Goal: Task Accomplishment & Management: Use online tool/utility

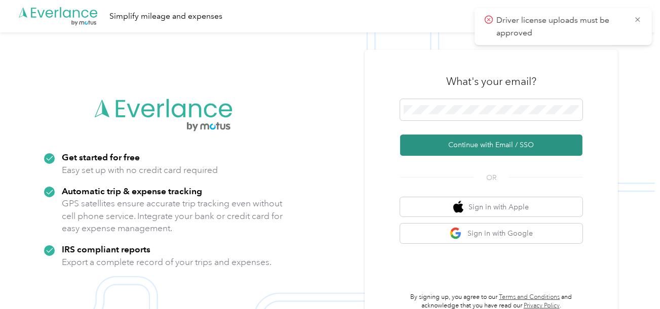
click at [453, 144] on button "Continue with Email / SSO" at bounding box center [491, 145] width 182 height 21
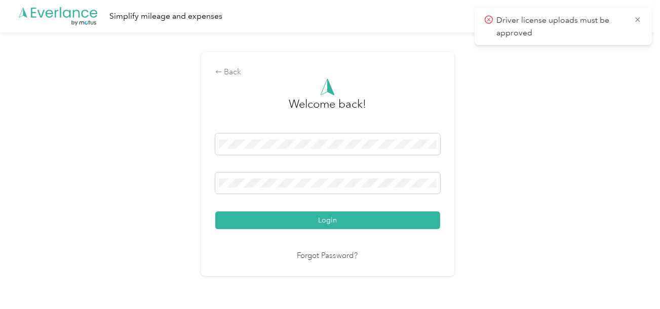
drag, startPoint x: 383, startPoint y: 215, endPoint x: 438, endPoint y: 209, distance: 55.5
click at [385, 215] on button "Login" at bounding box center [327, 221] width 225 height 18
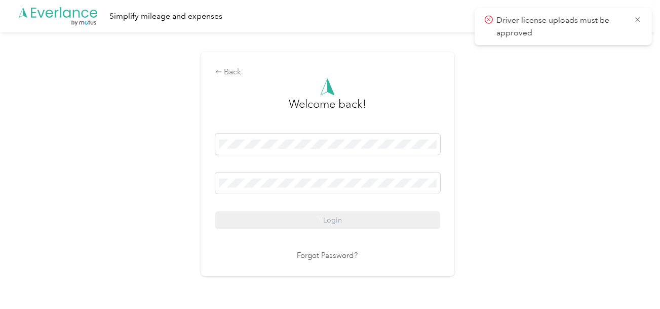
click at [530, 191] on div "Back Welcome back! Login Forgot Password?" at bounding box center [327, 168] width 655 height 272
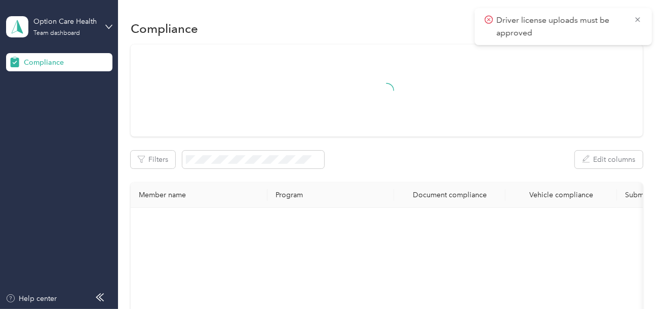
drag, startPoint x: 636, startPoint y: 18, endPoint x: 615, endPoint y: 36, distance: 28.0
click at [636, 18] on icon at bounding box center [637, 19] width 8 height 9
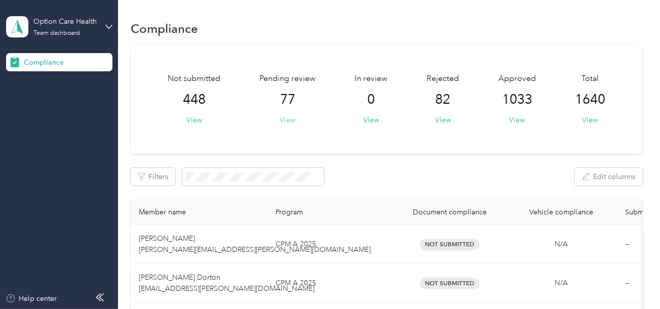
click at [288, 117] on button "View" at bounding box center [287, 120] width 16 height 11
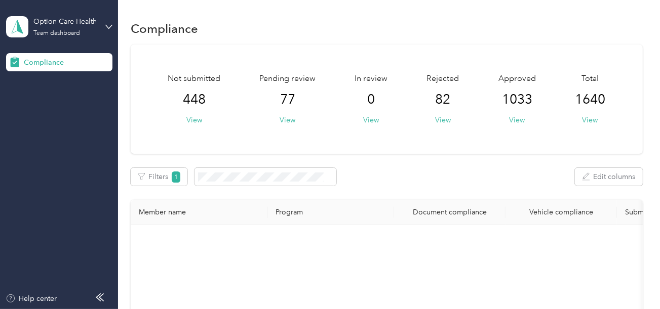
scroll to position [285, 0]
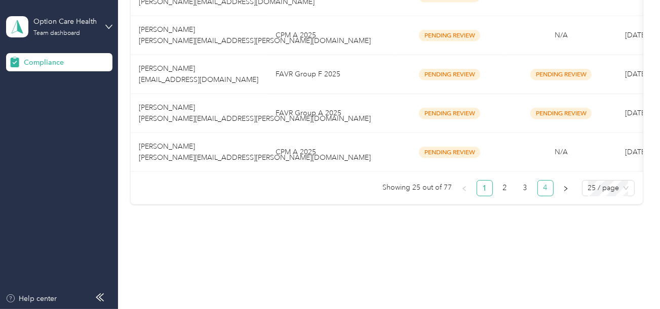
click at [547, 192] on link "4" at bounding box center [545, 188] width 15 height 15
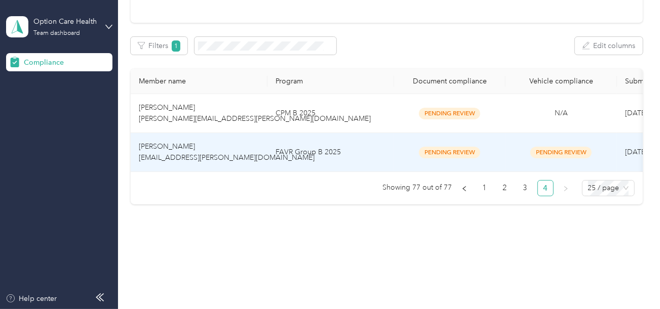
scroll to position [138, 0]
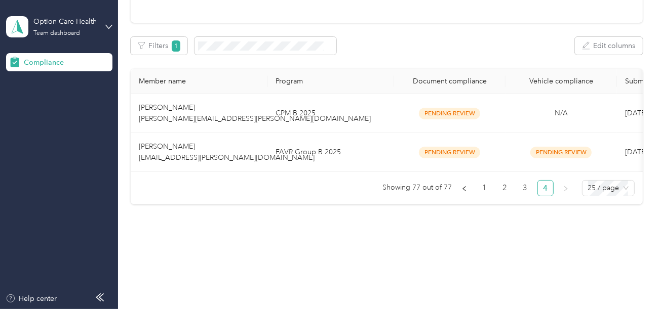
click at [359, 150] on td "FAVR Group B 2025" at bounding box center [330, 152] width 127 height 39
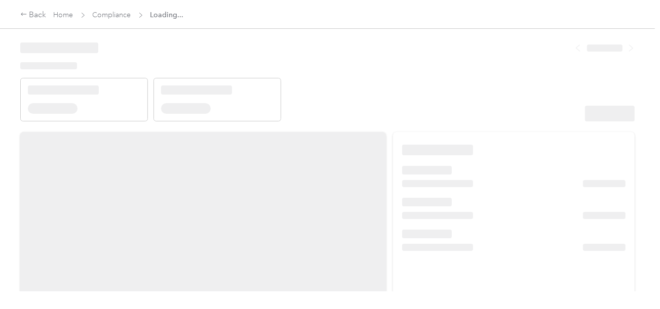
drag, startPoint x: 456, startPoint y: 96, endPoint x: 538, endPoint y: 96, distance: 81.5
click at [457, 96] on header at bounding box center [327, 78] width 614 height 86
drag, startPoint x: 538, startPoint y: 96, endPoint x: 593, endPoint y: 101, distance: 56.0
click at [539, 96] on header at bounding box center [327, 78] width 614 height 86
drag, startPoint x: 604, startPoint y: 107, endPoint x: 566, endPoint y: 103, distance: 37.7
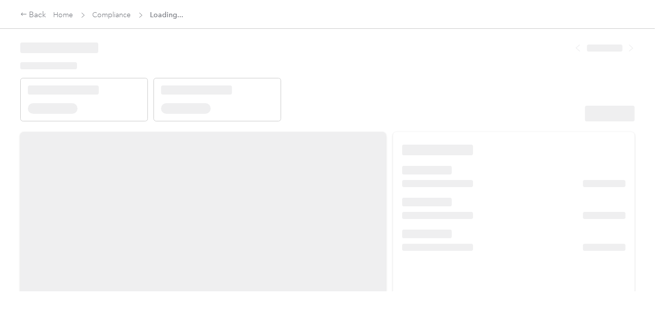
click at [605, 107] on div at bounding box center [610, 114] width 50 height 16
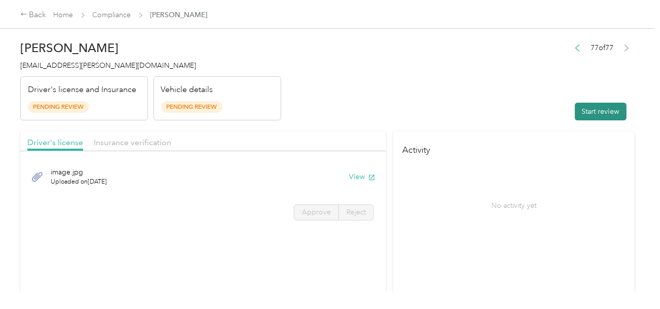
click at [497, 90] on header "[PERSON_NAME] [EMAIL_ADDRESS][PERSON_NAME][DOMAIN_NAME] Driver's license and In…" at bounding box center [327, 77] width 614 height 85
click at [602, 114] on button "Start review" at bounding box center [601, 112] width 52 height 18
click at [476, 92] on header "[PERSON_NAME] [EMAIL_ADDRESS][PERSON_NAME][DOMAIN_NAME] Driver's license and In…" at bounding box center [327, 77] width 614 height 85
click at [358, 174] on div "View" at bounding box center [362, 177] width 26 height 11
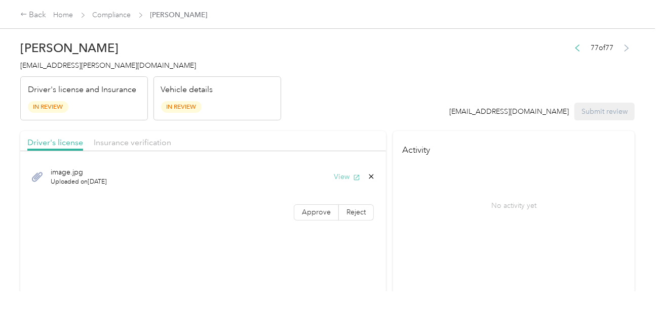
click at [342, 178] on button "View" at bounding box center [347, 177] width 26 height 11
click at [295, 203] on div "image.jpg Uploaded on [DATE] View Approve Reject" at bounding box center [203, 191] width 366 height 71
drag, startPoint x: 296, startPoint y: 203, endPoint x: 305, endPoint y: 211, distance: 11.8
click at [299, 206] on div "image.jpg Uploaded on [DATE] View Approve Reject" at bounding box center [203, 191] width 366 height 71
drag, startPoint x: 305, startPoint y: 211, endPoint x: 492, endPoint y: 194, distance: 188.0
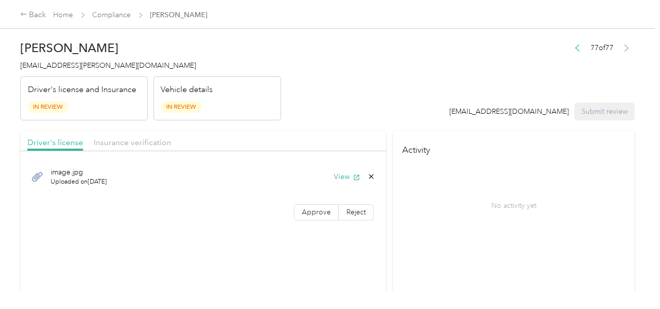
click at [305, 211] on span "Approve" at bounding box center [316, 212] width 29 height 9
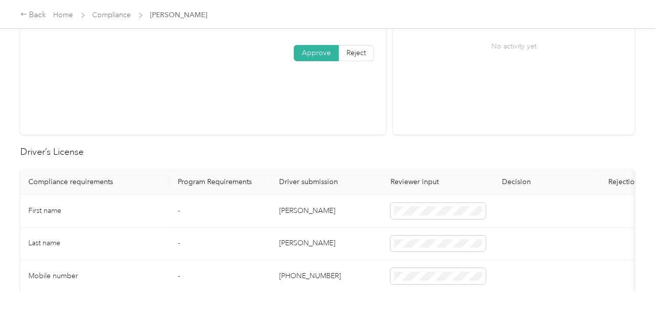
scroll to position [253, 0]
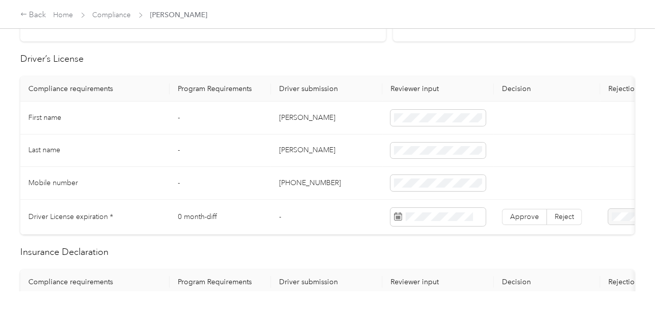
drag, startPoint x: 279, startPoint y: 116, endPoint x: 300, endPoint y: 116, distance: 20.3
click at [281, 116] on td "[PERSON_NAME]" at bounding box center [326, 118] width 111 height 33
click at [300, 116] on td "[PERSON_NAME]" at bounding box center [326, 118] width 111 height 33
copy td "[PERSON_NAME]"
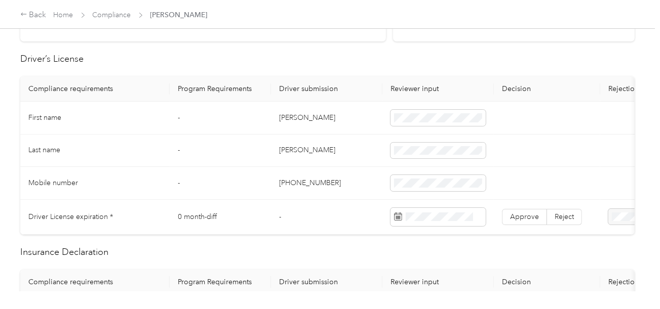
click at [348, 145] on td "[PERSON_NAME]" at bounding box center [326, 151] width 111 height 33
click at [283, 150] on td "[PERSON_NAME]" at bounding box center [326, 151] width 111 height 33
copy td "[PERSON_NAME]"
click at [346, 178] on td "[PHONE_NUMBER]" at bounding box center [326, 183] width 111 height 33
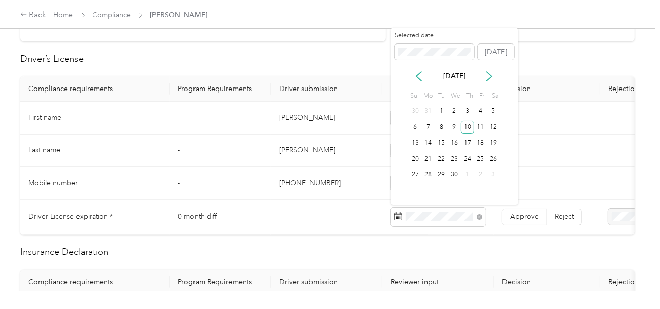
click at [467, 128] on div "10" at bounding box center [467, 127] width 13 height 13
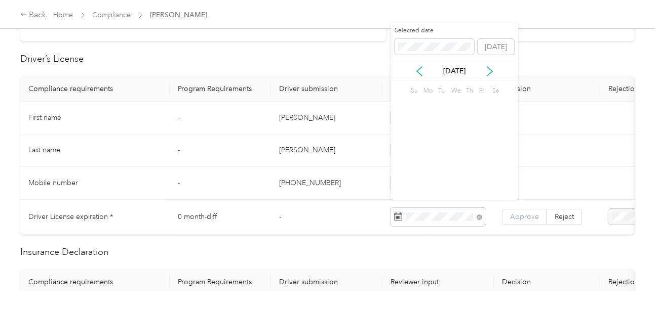
click at [516, 209] on label "Approve" at bounding box center [524, 217] width 45 height 16
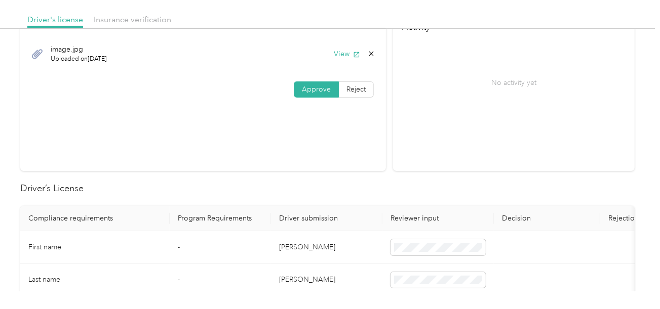
scroll to position [0, 0]
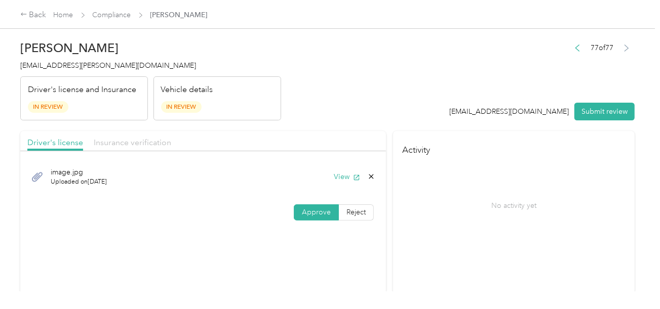
click at [153, 145] on span "Insurance verification" at bounding box center [132, 143] width 77 height 10
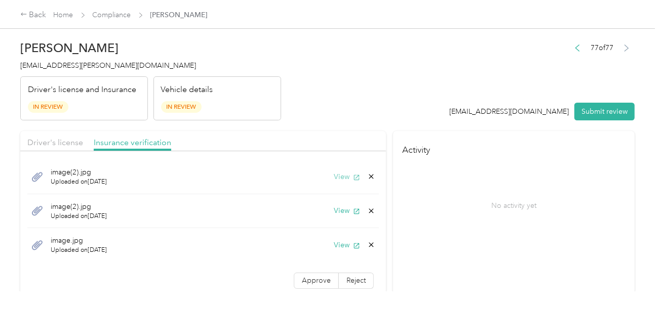
click at [340, 172] on button "View" at bounding box center [347, 177] width 26 height 11
drag, startPoint x: 316, startPoint y: 206, endPoint x: 323, endPoint y: 207, distance: 7.1
click at [316, 206] on div "image(2).jpg Uploaded on [DATE] View" at bounding box center [202, 211] width 351 height 34
click at [334, 208] on button "View" at bounding box center [347, 211] width 26 height 11
click at [369, 209] on icon at bounding box center [371, 211] width 5 height 5
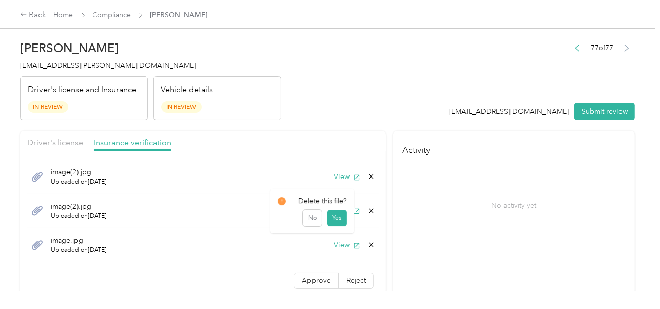
click at [336, 215] on button "Yes" at bounding box center [337, 218] width 20 height 16
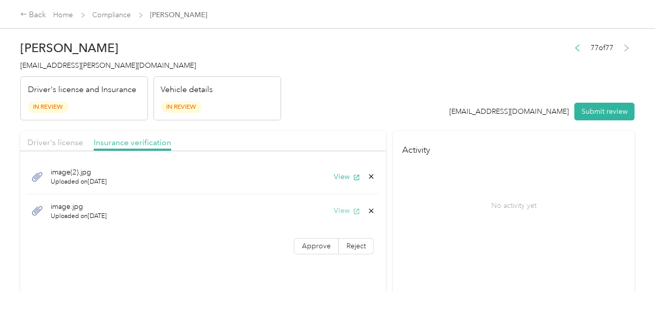
click at [337, 212] on button "View" at bounding box center [347, 211] width 26 height 11
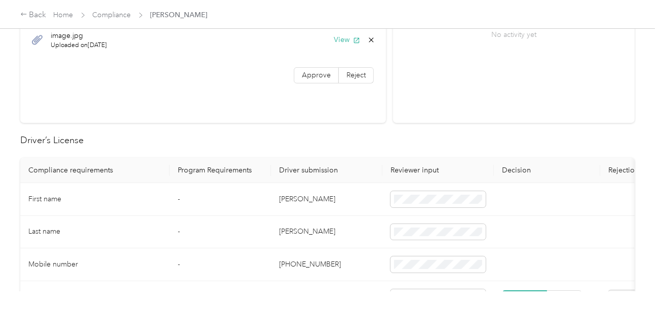
scroll to position [405, 0]
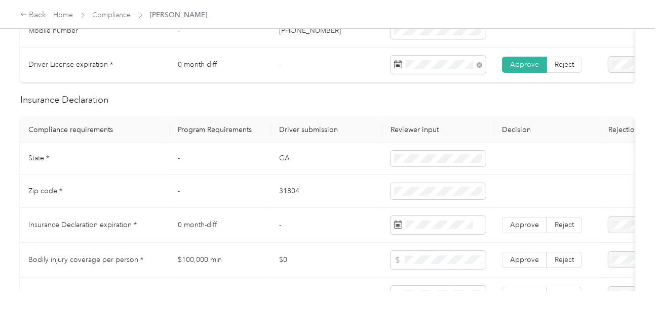
click at [280, 163] on td "GA" at bounding box center [326, 159] width 111 height 33
copy td "GA"
click at [280, 194] on td "31804" at bounding box center [326, 191] width 111 height 33
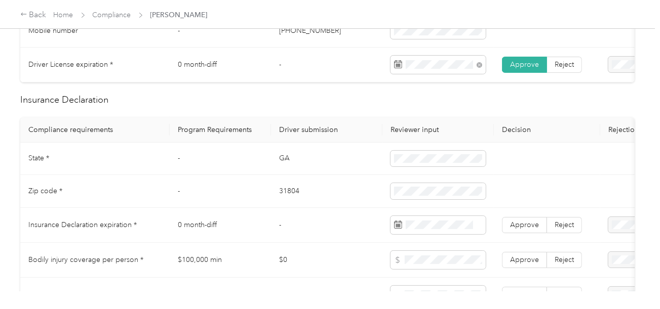
click at [282, 195] on td "31804" at bounding box center [326, 191] width 111 height 33
copy td "31804"
drag, startPoint x: 342, startPoint y: 205, endPoint x: 644, endPoint y: 232, distance: 303.0
click at [343, 205] on td "31804" at bounding box center [326, 191] width 111 height 33
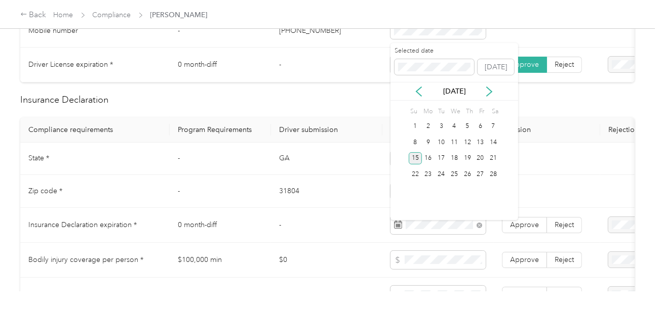
click at [414, 160] on div "15" at bounding box center [415, 158] width 13 height 13
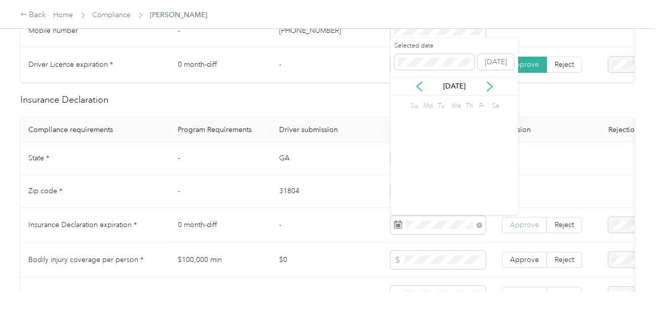
click at [525, 229] on span "Approve" at bounding box center [524, 225] width 29 height 9
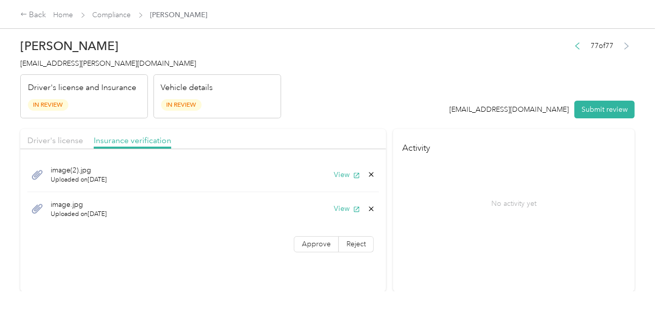
scroll to position [0, 0]
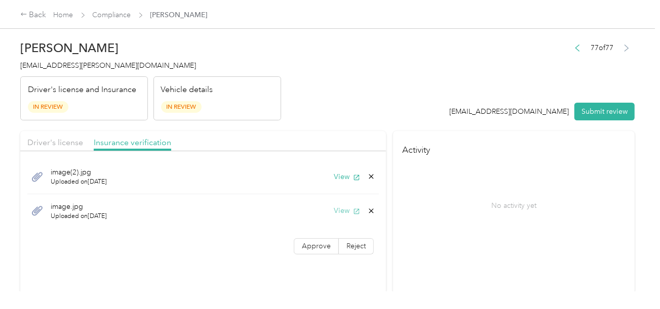
click at [341, 209] on button "View" at bounding box center [347, 211] width 26 height 11
click at [313, 242] on span "Approve" at bounding box center [316, 246] width 29 height 9
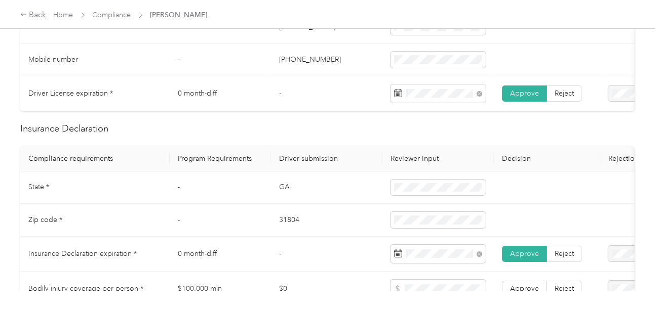
scroll to position [506, 0]
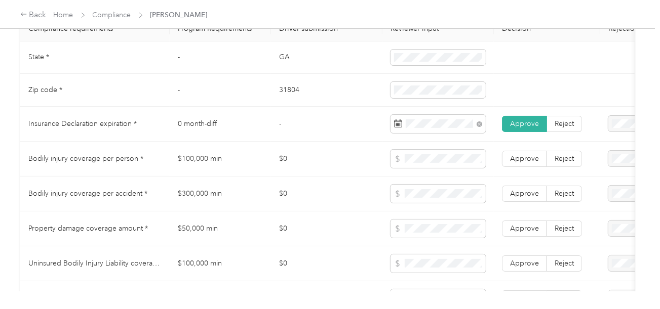
click at [188, 154] on td "$100,000 min" at bounding box center [220, 159] width 101 height 35
click at [188, 155] on td "$100,000 min" at bounding box center [220, 159] width 101 height 35
copy td "100,000"
click at [188, 155] on td "$100,000 min" at bounding box center [220, 159] width 101 height 35
drag, startPoint x: 398, startPoint y: 165, endPoint x: 403, endPoint y: 164, distance: 5.2
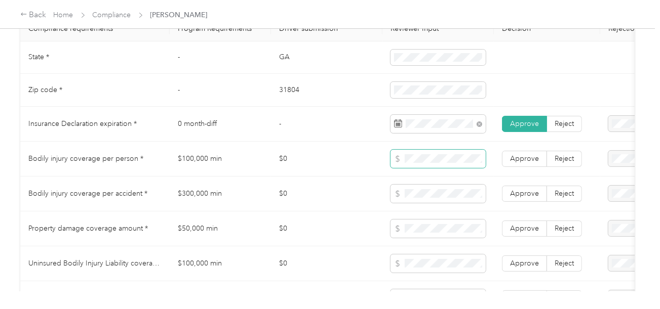
click at [400, 163] on icon at bounding box center [397, 158] width 7 height 7
click at [427, 227] on span at bounding box center [437, 229] width 95 height 18
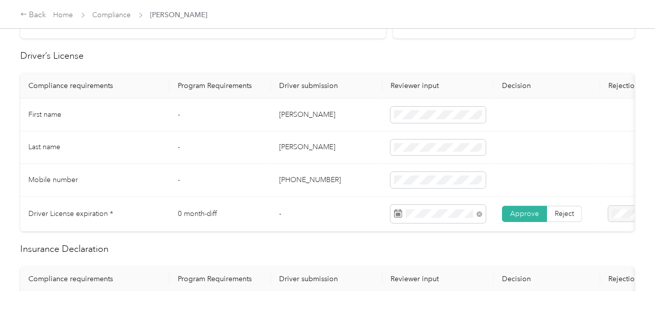
scroll to position [101, 0]
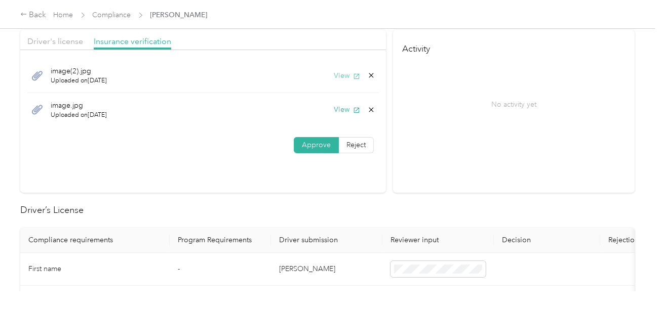
click at [348, 75] on button "View" at bounding box center [347, 75] width 26 height 11
click at [347, 73] on button "View" at bounding box center [347, 75] width 26 height 11
click at [342, 111] on button "View" at bounding box center [347, 109] width 26 height 11
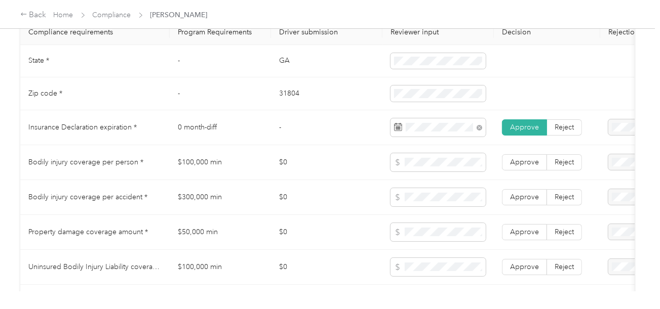
scroll to position [557, 0]
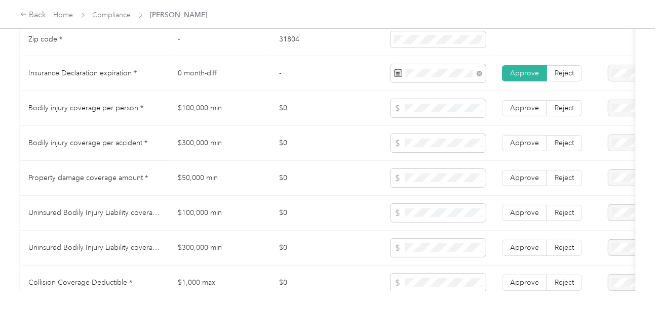
click at [190, 146] on td "$300,000 min" at bounding box center [220, 143] width 101 height 35
copy td "$300,000 min"
click at [190, 146] on td "$300,000 min" at bounding box center [220, 143] width 101 height 35
click at [415, 159] on td at bounding box center [437, 143] width 111 height 35
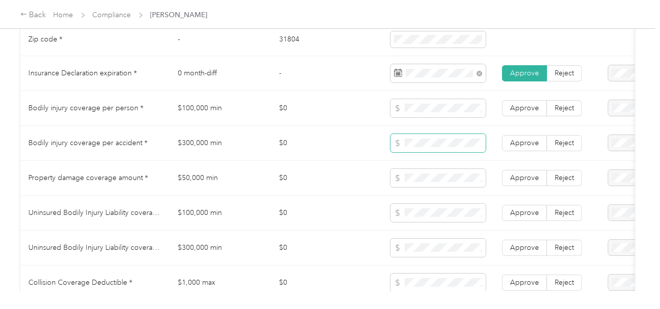
click at [424, 143] on span at bounding box center [437, 143] width 95 height 18
click at [195, 180] on td "$50,000 min" at bounding box center [220, 178] width 101 height 35
copy td "$50,000 min"
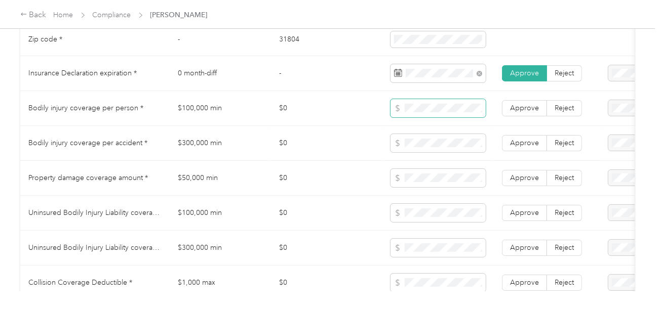
copy icon
drag, startPoint x: 468, startPoint y: 122, endPoint x: 407, endPoint y: 121, distance: 61.3
click at [407, 117] on span at bounding box center [437, 108] width 95 height 18
click at [373, 184] on td "$0" at bounding box center [326, 178] width 111 height 35
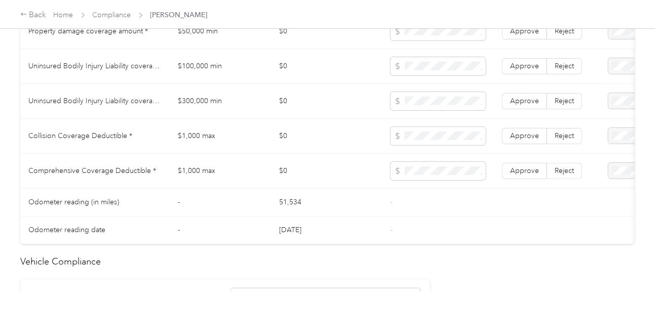
scroll to position [701, 0]
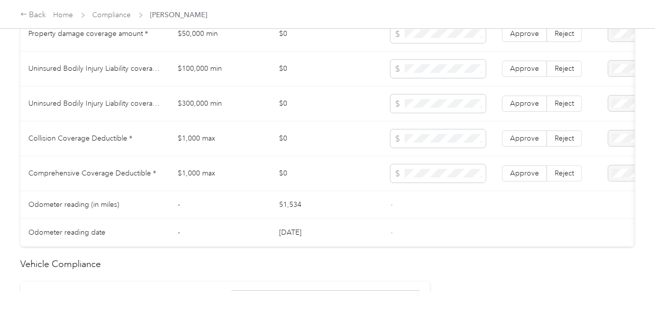
click at [554, 102] on label "Reject" at bounding box center [564, 104] width 35 height 16
click at [555, 72] on span "Reject" at bounding box center [563, 68] width 19 height 9
click at [522, 173] on span "Approve" at bounding box center [524, 173] width 29 height 9
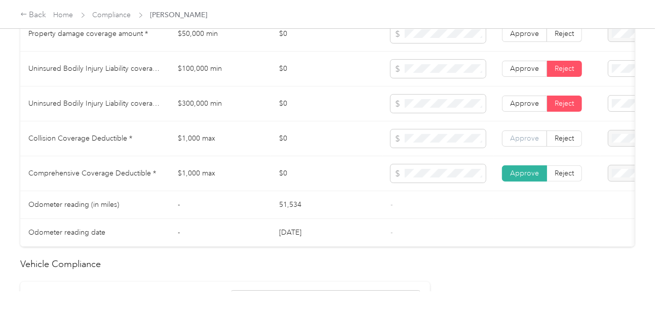
click at [529, 143] on span "Approve" at bounding box center [524, 138] width 29 height 9
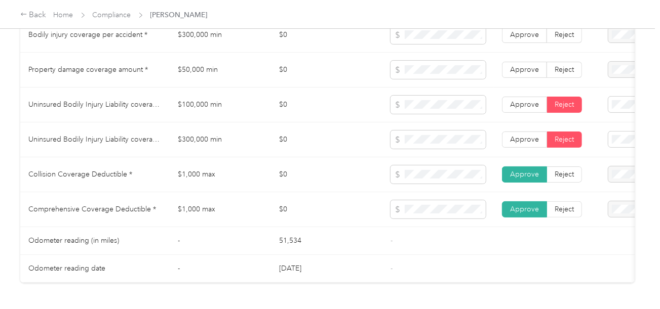
scroll to position [599, 0]
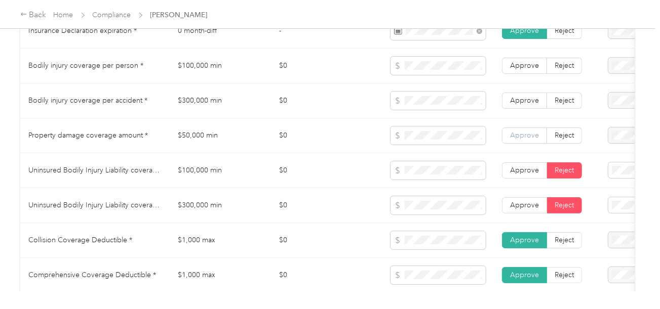
drag, startPoint x: 514, startPoint y: 144, endPoint x: 529, endPoint y: 106, distance: 40.9
click at [514, 144] on label "Approve" at bounding box center [524, 136] width 45 height 16
click at [529, 100] on span "Approve" at bounding box center [524, 100] width 29 height 9
click at [529, 78] on td "Approve Reject" at bounding box center [547, 66] width 106 height 35
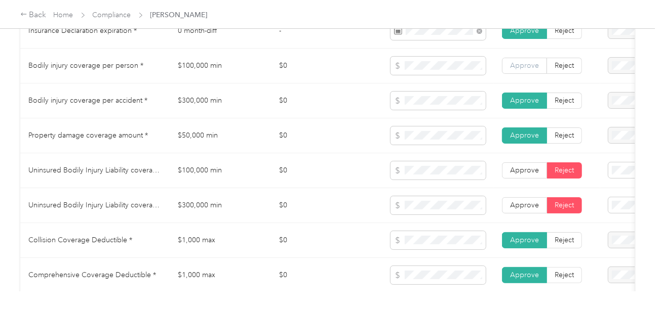
click at [531, 69] on span "Approve" at bounding box center [524, 65] width 29 height 9
click at [621, 179] on span at bounding box center [652, 171] width 88 height 16
click at [606, 244] on div "Uninsured motorist bodily injury coverage per person below the minimum value re…" at bounding box center [616, 263] width 74 height 53
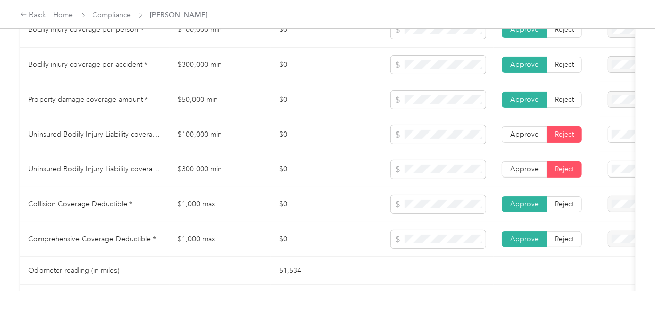
scroll to position [650, 0]
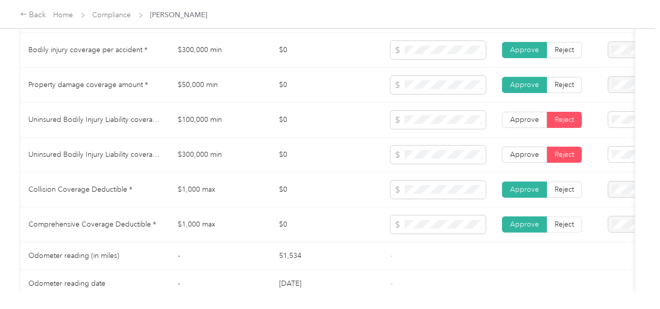
click at [608, 233] on span "Uninsured motorist bodily injury coverage per accident below the minimum value …" at bounding box center [615, 247] width 72 height 51
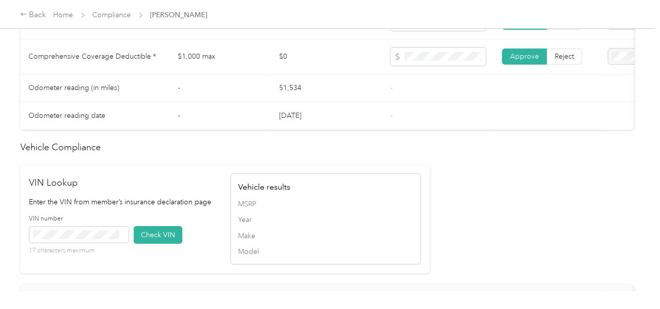
scroll to position [875, 0]
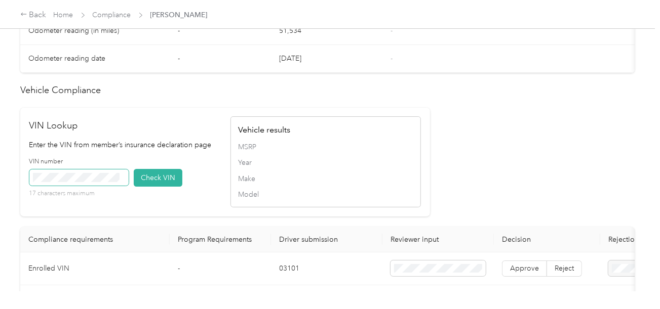
click at [89, 178] on div "VIN number 17 characters maximum" at bounding box center [78, 177] width 99 height 41
drag, startPoint x: 145, startPoint y: 184, endPoint x: 351, endPoint y: 175, distance: 206.2
click at [147, 184] on button "Check VIN" at bounding box center [158, 178] width 49 height 18
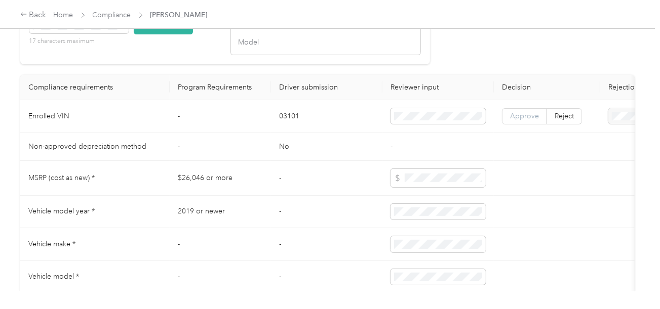
click at [529, 120] on span "Approve" at bounding box center [524, 116] width 29 height 9
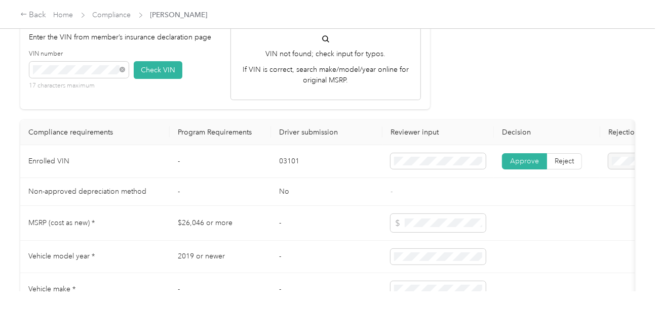
scroll to position [927, 0]
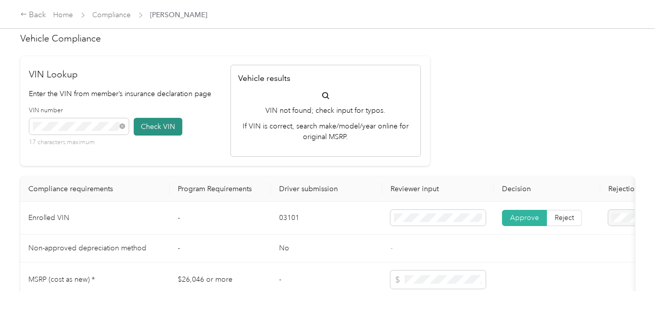
click at [138, 136] on button "Check VIN" at bounding box center [158, 127] width 49 height 18
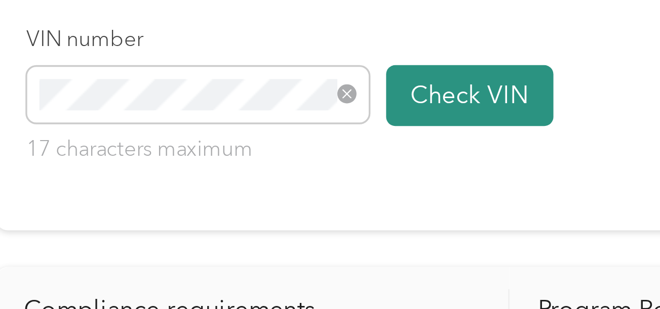
click at [155, 136] on button "Check VIN" at bounding box center [158, 127] width 49 height 18
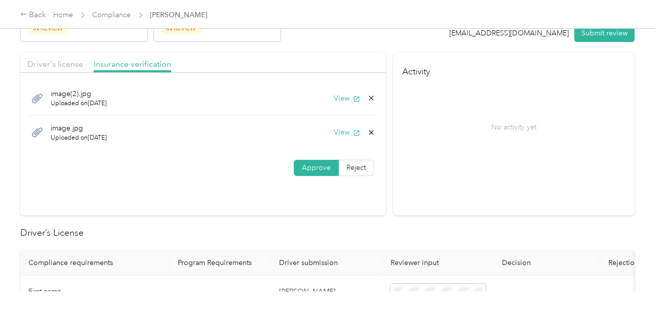
scroll to position [0, 0]
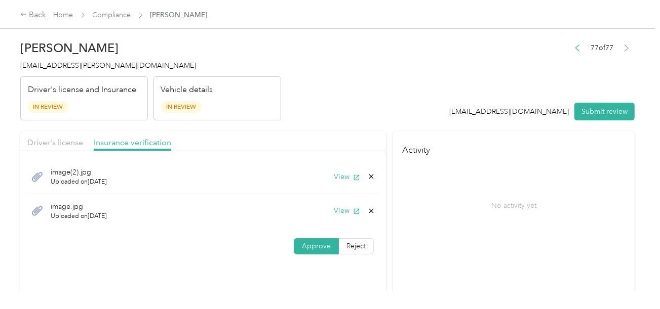
drag, startPoint x: 333, startPoint y: 96, endPoint x: 135, endPoint y: 154, distance: 206.2
click at [318, 111] on header "[PERSON_NAME] [EMAIL_ADDRESS][PERSON_NAME][DOMAIN_NAME] Driver's license and In…" at bounding box center [327, 77] width 614 height 85
click at [55, 142] on span "Driver's license" at bounding box center [55, 143] width 56 height 10
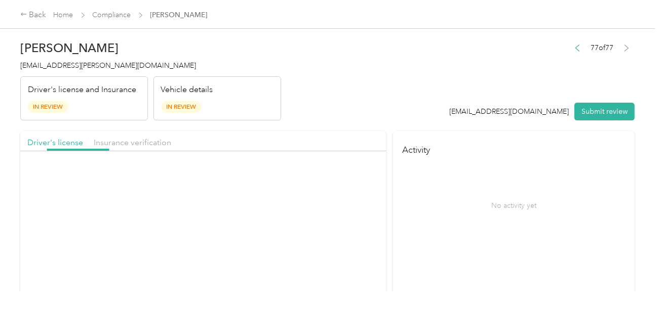
drag, startPoint x: 267, startPoint y: 100, endPoint x: 408, endPoint y: 128, distance: 143.4
click at [271, 101] on div "Vehicle details In Review" at bounding box center [217, 98] width 128 height 45
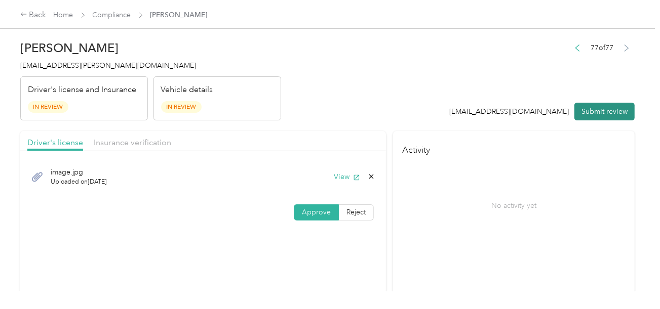
click at [581, 120] on button "Submit review" at bounding box center [604, 112] width 60 height 18
drag, startPoint x: 611, startPoint y: 108, endPoint x: 564, endPoint y: 108, distance: 46.6
click at [611, 108] on div "[EMAIL_ADDRESS][DOMAIN_NAME] Submit review" at bounding box center [537, 112] width 196 height 18
click at [82, 59] on div "[PERSON_NAME] [EMAIL_ADDRESS][PERSON_NAME][DOMAIN_NAME] Driver's license and In…" at bounding box center [150, 77] width 261 height 85
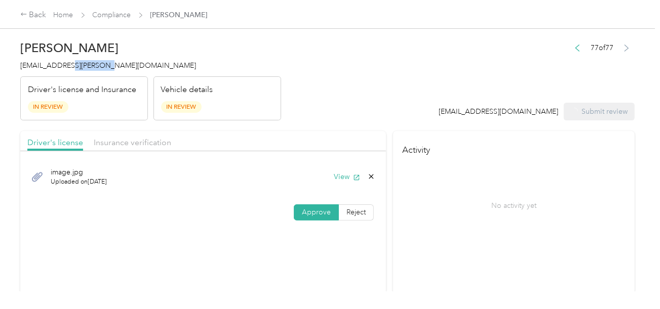
click at [82, 59] on div "[PERSON_NAME] [EMAIL_ADDRESS][PERSON_NAME][DOMAIN_NAME] Driver's license and In…" at bounding box center [150, 77] width 261 height 85
copy span "[EMAIL_ADDRESS][PERSON_NAME][DOMAIN_NAME]"
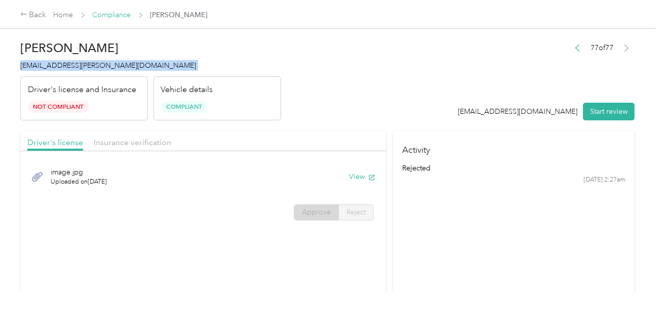
click at [124, 16] on link "Compliance" at bounding box center [112, 15] width 38 height 9
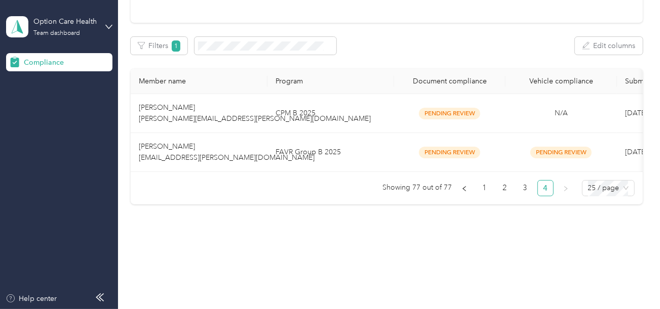
click at [272, 205] on div "Compliance Not submitted 448 View Pending review 77 View In review 0 View Rejec…" at bounding box center [386, 64] width 537 height 391
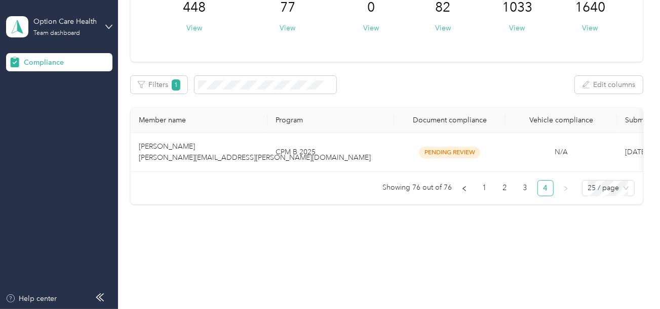
scroll to position [99, 0]
click at [313, 116] on th "Program" at bounding box center [330, 120] width 127 height 25
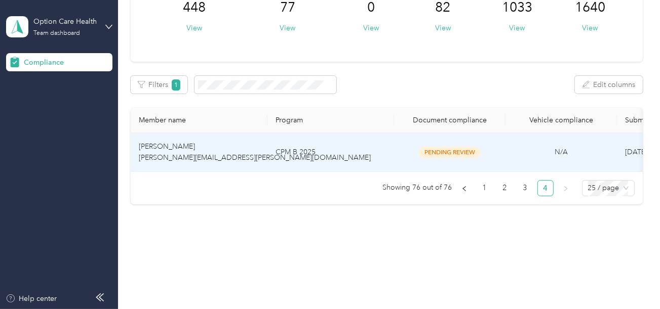
click at [326, 149] on td "CPM B 2025" at bounding box center [330, 152] width 127 height 39
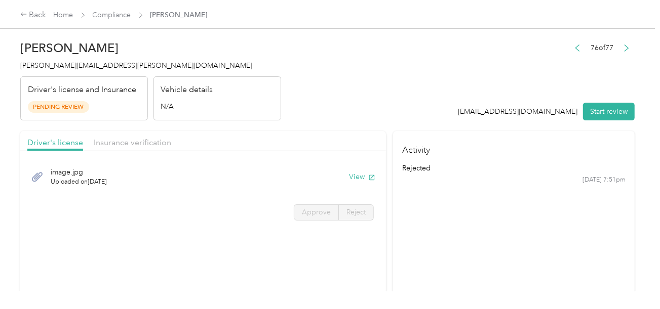
drag, startPoint x: 473, startPoint y: 100, endPoint x: 521, endPoint y: 124, distance: 53.4
click at [475, 101] on div "76 of 77 [EMAIL_ADDRESS][DOMAIN_NAME] Start review" at bounding box center [546, 81] width 177 height 80
click at [585, 117] on button "Start review" at bounding box center [609, 112] width 52 height 18
click at [428, 86] on header "[PERSON_NAME] [PERSON_NAME][EMAIL_ADDRESS][PERSON_NAME][DOMAIN_NAME] Driver's l…" at bounding box center [327, 77] width 614 height 85
click at [354, 175] on icon "button" at bounding box center [357, 178] width 6 height 6
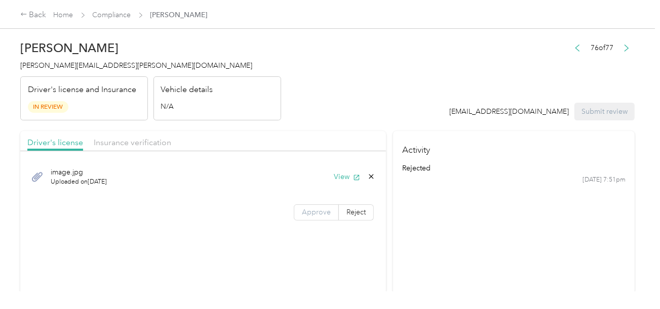
click at [301, 217] on label "Approve" at bounding box center [316, 213] width 45 height 16
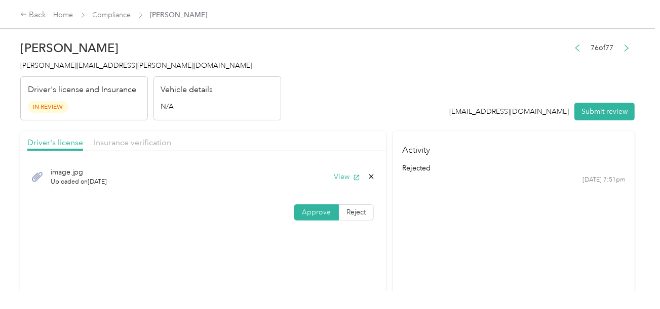
drag, startPoint x: 302, startPoint y: 217, endPoint x: 307, endPoint y: 214, distance: 6.3
click at [302, 217] on label "Approve" at bounding box center [316, 213] width 45 height 16
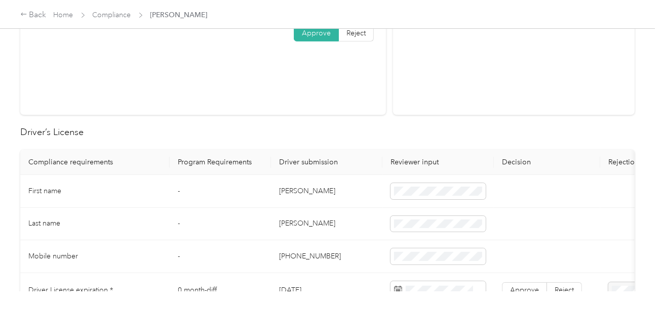
scroll to position [203, 0]
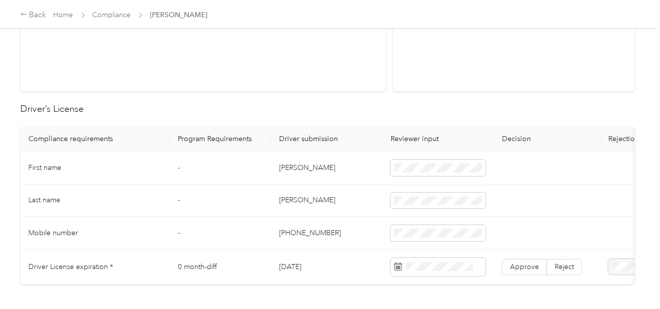
click at [289, 169] on td "[PERSON_NAME]" at bounding box center [326, 168] width 111 height 33
copy td "[PERSON_NAME]"
drag, startPoint x: 385, startPoint y: 156, endPoint x: 405, endPoint y: 156, distance: 20.3
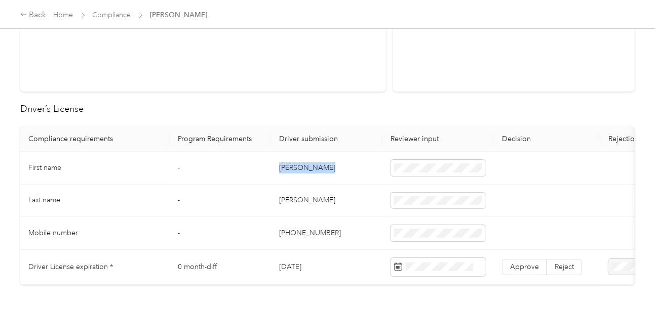
click at [385, 156] on td at bounding box center [437, 168] width 111 height 33
click at [428, 161] on span at bounding box center [437, 168] width 95 height 16
click at [282, 198] on td "[PERSON_NAME]" at bounding box center [326, 201] width 111 height 33
drag, startPoint x: 282, startPoint y: 198, endPoint x: 357, endPoint y: 202, distance: 75.0
click at [284, 199] on td "[PERSON_NAME]" at bounding box center [326, 201] width 111 height 33
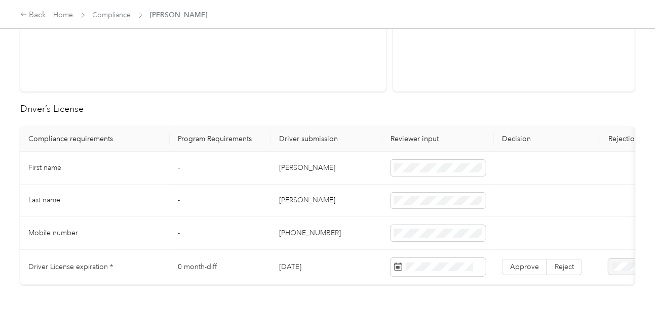
click at [337, 216] on tbody "First name - [PERSON_NAME] Last name - [PERSON_NAME] Mobile number - [PHONE_NUM…" at bounding box center [377, 218] width 714 height 133
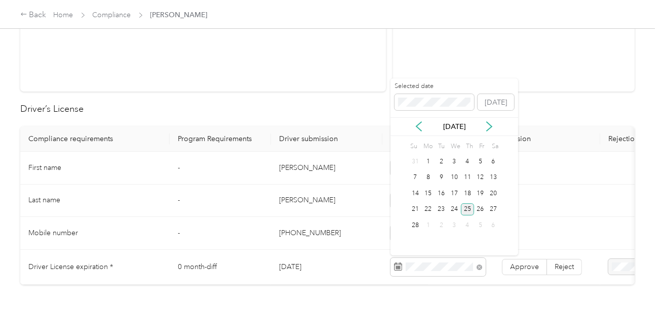
click at [471, 207] on div "25" at bounding box center [467, 210] width 13 height 13
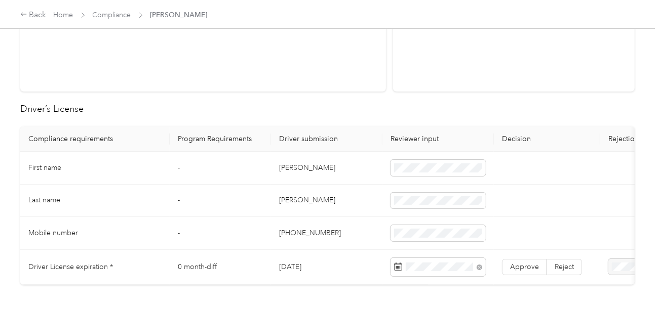
click at [529, 255] on td "Approve Reject" at bounding box center [547, 267] width 106 height 35
drag, startPoint x: 530, startPoint y: 262, endPoint x: 522, endPoint y: 262, distance: 7.6
click at [530, 263] on span "Approve" at bounding box center [524, 267] width 29 height 9
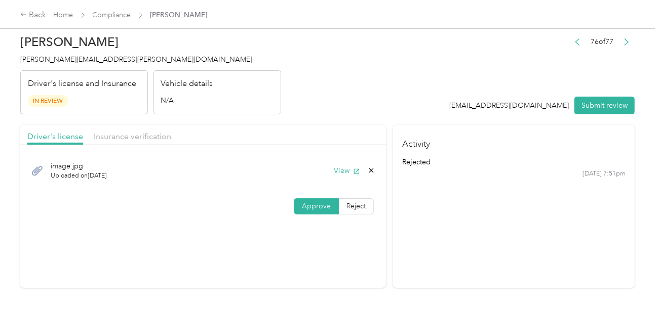
scroll to position [0, 0]
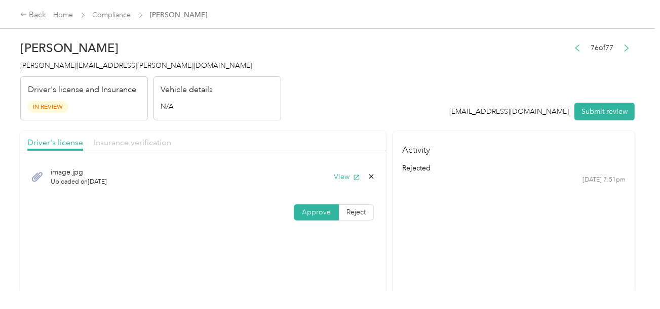
click at [161, 138] on span "Insurance verification" at bounding box center [132, 143] width 77 height 10
drag, startPoint x: 274, startPoint y: 120, endPoint x: 298, endPoint y: 137, distance: 29.0
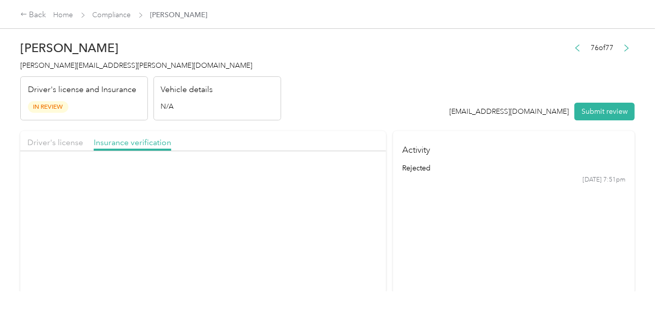
drag, startPoint x: 298, startPoint y: 137, endPoint x: 342, endPoint y: 176, distance: 59.2
click at [343, 176] on button "View" at bounding box center [347, 177] width 26 height 11
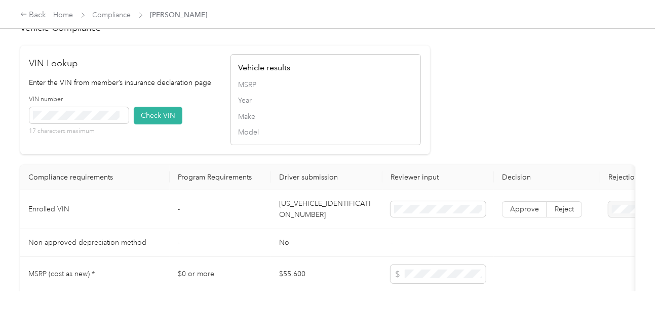
scroll to position [1013, 0]
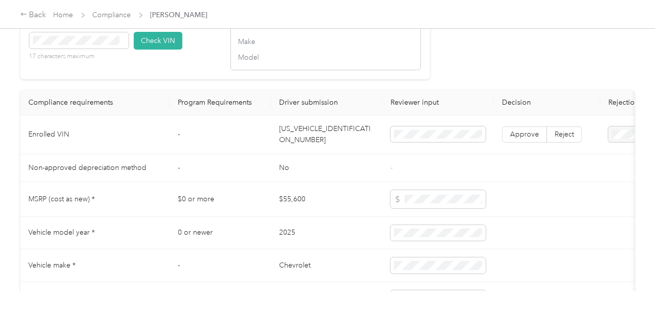
click at [331, 115] on th "Driver submission" at bounding box center [326, 102] width 111 height 25
click at [331, 136] on td "[US_VEHICLE_IDENTIFICATION_NUMBER]" at bounding box center [326, 134] width 111 height 39
click at [331, 143] on td "[US_VEHICLE_IDENTIFICATION_NUMBER]" at bounding box center [326, 134] width 111 height 39
drag, startPoint x: 149, startPoint y: 50, endPoint x: 161, endPoint y: 51, distance: 12.2
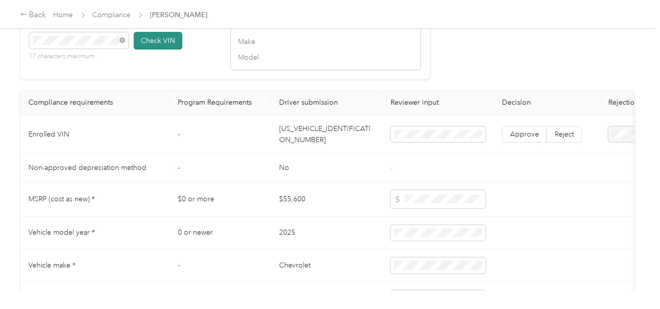
click at [149, 50] on button "Check VIN" at bounding box center [158, 41] width 49 height 18
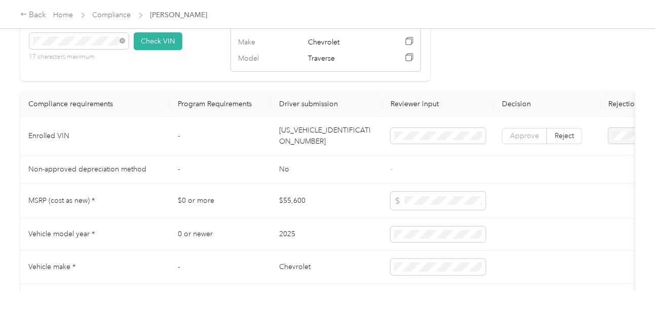
click at [523, 140] on span "Approve" at bounding box center [524, 136] width 29 height 9
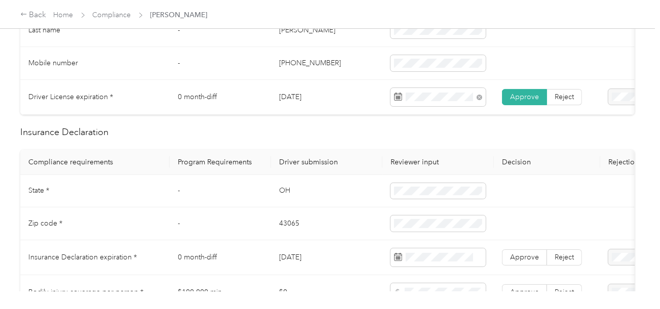
scroll to position [405, 0]
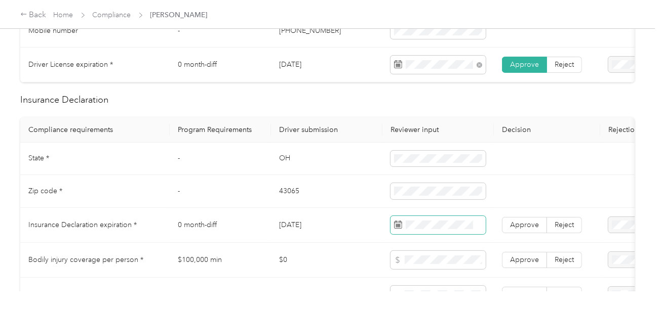
click at [429, 234] on span at bounding box center [437, 225] width 95 height 18
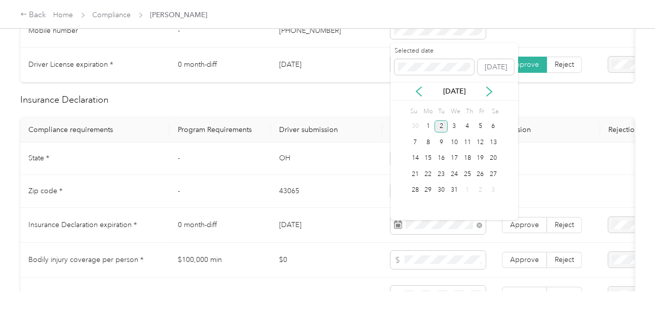
click at [440, 129] on div "2" at bounding box center [440, 126] width 13 height 13
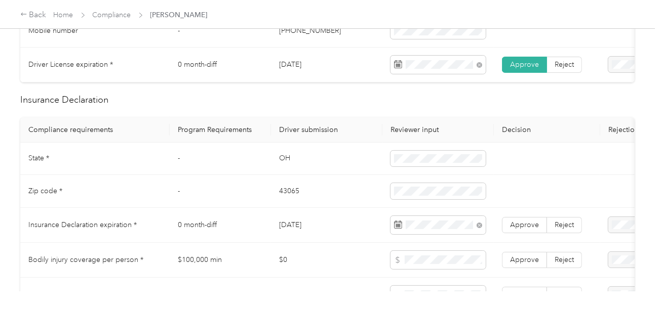
click at [518, 229] on span "Approve" at bounding box center [524, 225] width 29 height 9
click at [284, 197] on td "43065" at bounding box center [326, 191] width 111 height 33
click at [281, 167] on td "OH" at bounding box center [326, 159] width 111 height 33
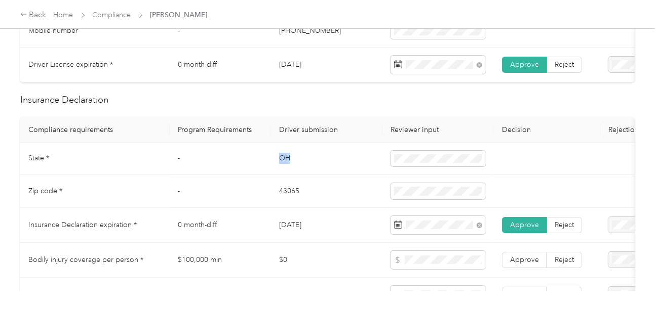
click at [281, 167] on td "OH" at bounding box center [326, 159] width 111 height 33
click at [431, 158] on span at bounding box center [437, 159] width 95 height 16
click at [556, 170] on td at bounding box center [547, 159] width 106 height 33
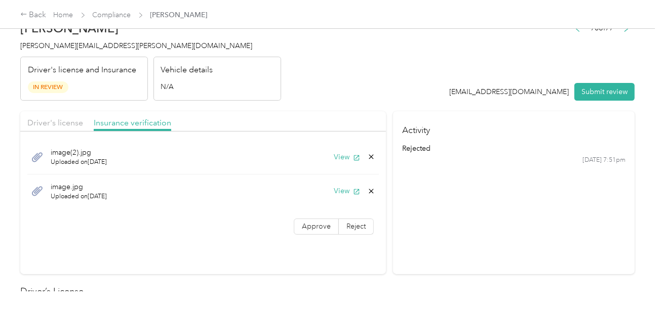
scroll to position [0, 0]
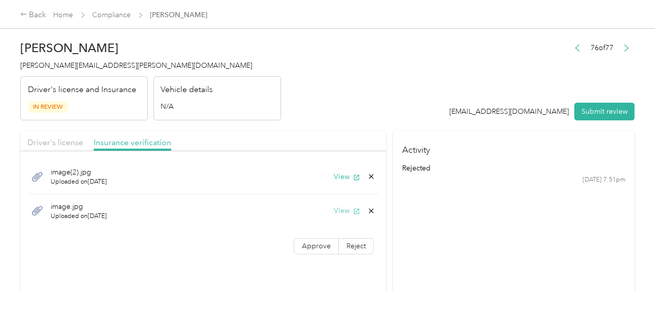
click at [342, 209] on button "View" at bounding box center [347, 211] width 26 height 11
click at [345, 173] on button "View" at bounding box center [347, 177] width 26 height 11
click at [367, 209] on icon at bounding box center [371, 211] width 8 height 8
click at [348, 214] on button "Yes" at bounding box center [345, 218] width 20 height 16
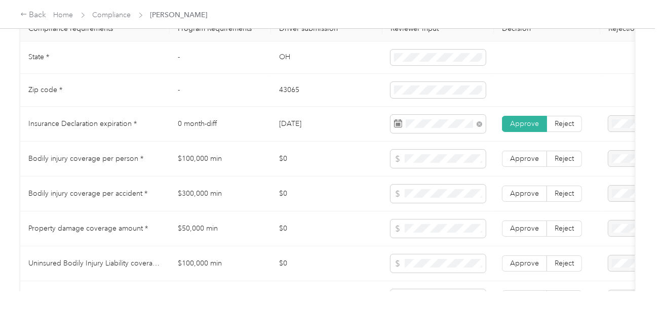
scroll to position [608, 0]
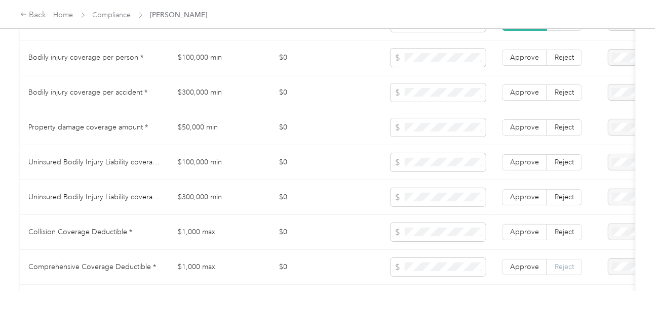
click at [565, 271] on span "Reject" at bounding box center [563, 267] width 19 height 9
click at [569, 232] on span "Reject" at bounding box center [563, 232] width 19 height 9
click at [573, 206] on label "Reject" at bounding box center [564, 197] width 35 height 16
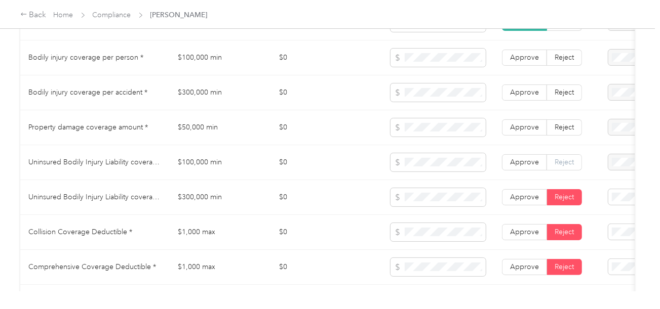
click at [568, 171] on label "Reject" at bounding box center [564, 162] width 35 height 16
click at [569, 136] on label "Reject" at bounding box center [564, 127] width 35 height 16
click at [569, 101] on label "Reject" at bounding box center [564, 93] width 35 height 16
click at [565, 72] on td "Approve Reject" at bounding box center [547, 58] width 106 height 35
click at [566, 62] on span "Reject" at bounding box center [563, 57] width 19 height 9
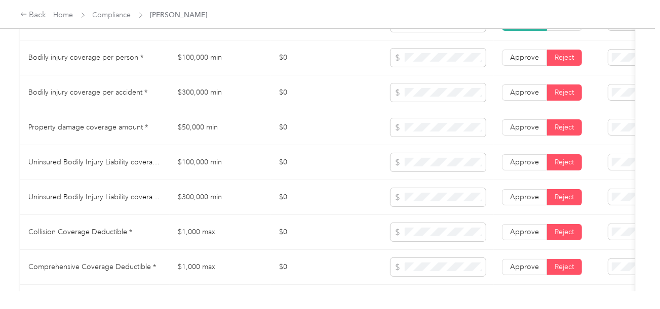
click at [615, 89] on span "Bodily Injury per person is missing from uploaded Insurance Policy doc" at bounding box center [615, 96] width 72 height 41
click at [610, 126] on span "Bodily Injury per accident is missing from uploaded Insurance Policy doc" at bounding box center [612, 131] width 66 height 41
click at [608, 156] on div "Property damage coverage is missing from uploaded Insurance Policy doc" at bounding box center [616, 166] width 74 height 43
click at [606, 188] on div "Uninsured motorist per person is missing from uploaded Insurance Policy doc" at bounding box center [616, 201] width 74 height 43
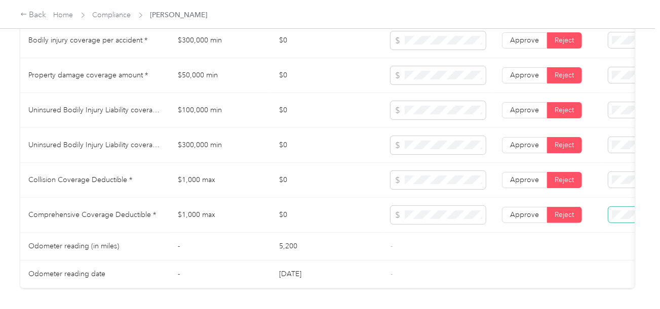
scroll to position [709, 0]
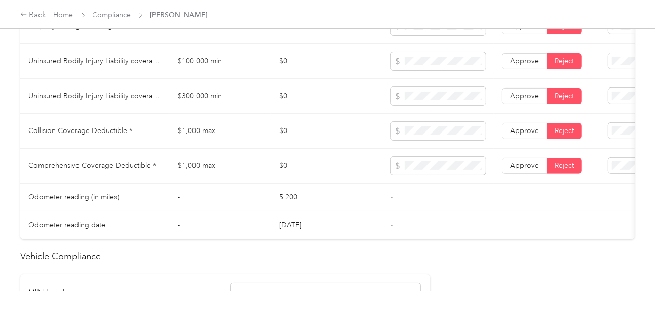
click at [612, 122] on div "Uninsured motorist per accident is missing from uploaded Insurance Policy doc" at bounding box center [616, 133] width 74 height 43
click at [612, 153] on span "Collision deductible is missing from uploaded Insurance Policy doc" at bounding box center [614, 169] width 70 height 41
drag, startPoint x: 626, startPoint y: 164, endPoint x: 619, endPoint y: 177, distance: 15.2
click at [626, 164] on span at bounding box center [652, 166] width 88 height 16
click at [608, 190] on div "Comprehensive deductible is missing from uploaded Insurance Policy doc" at bounding box center [616, 204] width 74 height 43
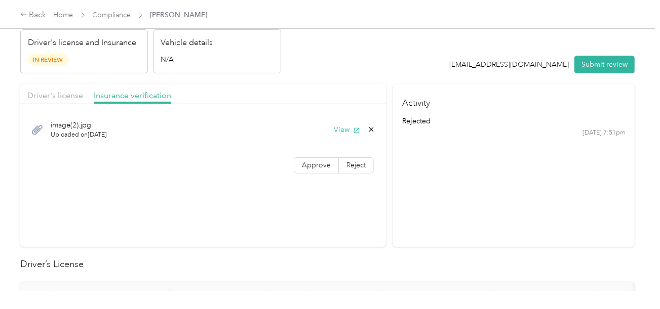
scroll to position [0, 0]
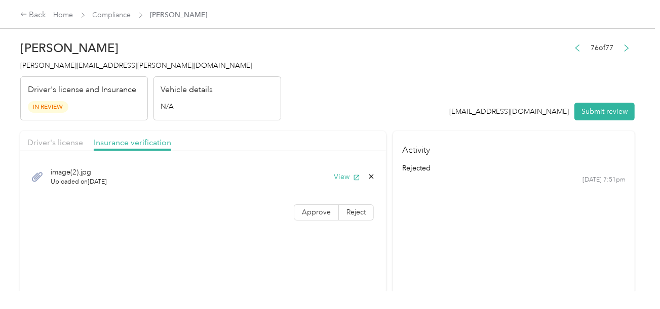
drag, startPoint x: 432, startPoint y: 126, endPoint x: 608, endPoint y: 125, distance: 175.7
drag, startPoint x: 615, startPoint y: 115, endPoint x: 467, endPoint y: 97, distance: 148.9
click at [614, 114] on button "Submit review" at bounding box center [604, 112] width 60 height 18
click at [467, 97] on div "76 of 77 [EMAIL_ADDRESS][DOMAIN_NAME] Submit review" at bounding box center [542, 81] width 185 height 80
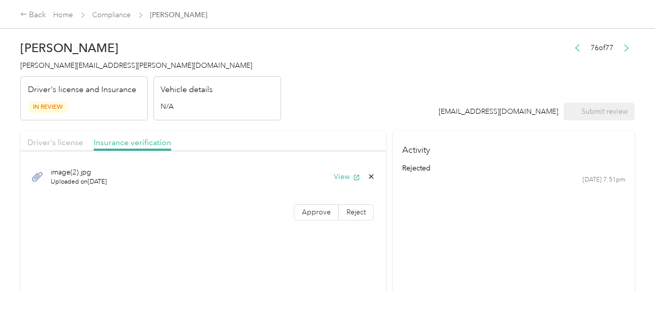
click at [68, 70] on h4 "[PERSON_NAME][EMAIL_ADDRESS][PERSON_NAME][DOMAIN_NAME]" at bounding box center [150, 65] width 261 height 11
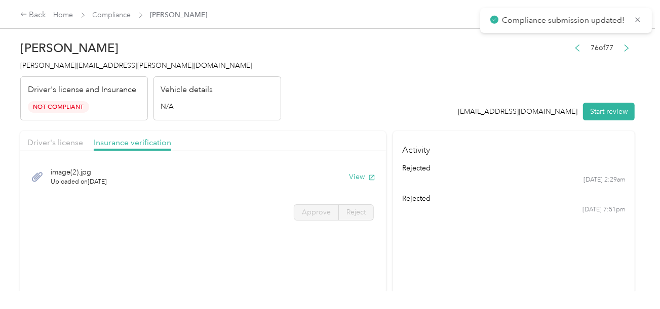
click at [68, 69] on span "[PERSON_NAME][EMAIL_ADDRESS][PERSON_NAME][DOMAIN_NAME]" at bounding box center [136, 65] width 232 height 9
drag, startPoint x: 330, startPoint y: 51, endPoint x: 203, endPoint y: 45, distance: 127.7
click at [323, 51] on header "[PERSON_NAME] Miller [EMAIL_ADDRESS][PERSON_NAME][DOMAIN_NAME] Driver's license…" at bounding box center [327, 77] width 614 height 85
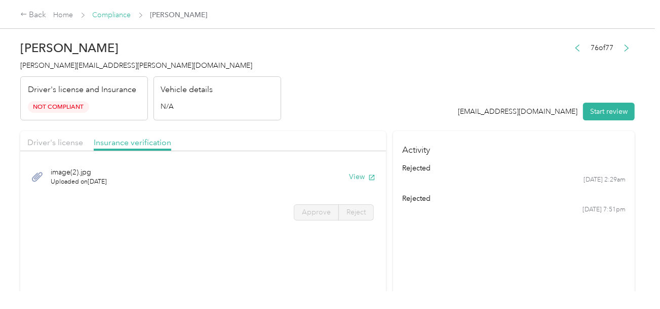
click at [117, 12] on link "Compliance" at bounding box center [112, 15] width 38 height 9
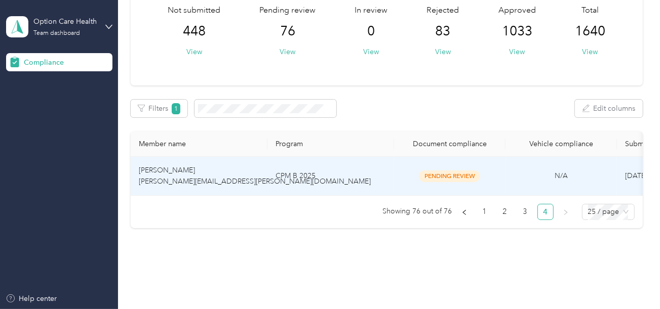
scroll to position [99, 0]
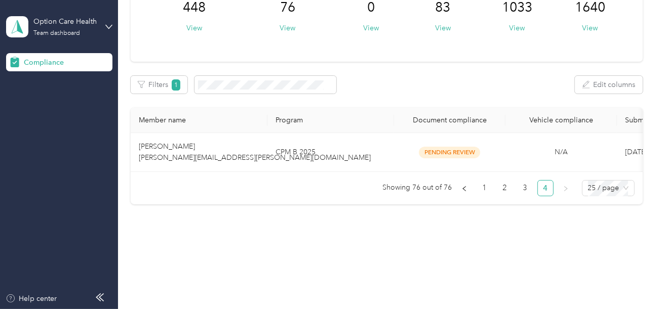
click at [301, 197] on div "Member name Program Document compliance Vehicle compliance Submission date Last…" at bounding box center [387, 156] width 512 height 97
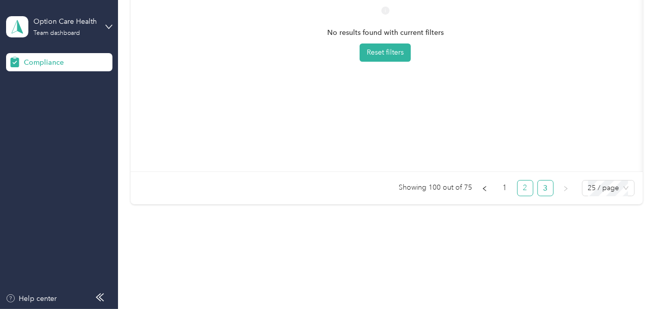
click at [522, 188] on link "2" at bounding box center [524, 188] width 15 height 15
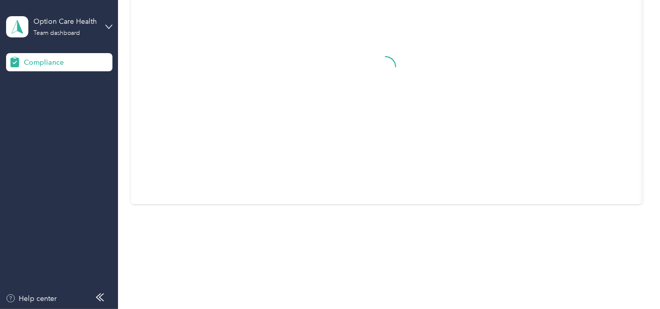
scroll to position [285, 0]
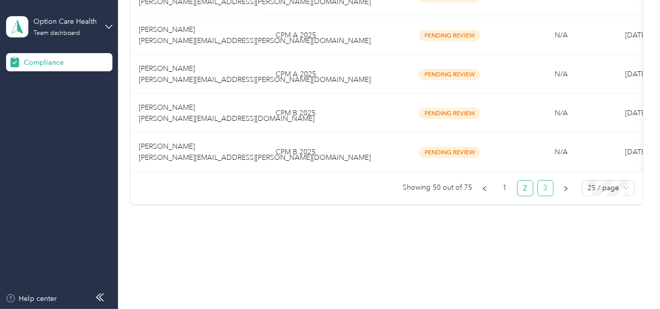
click at [548, 190] on link "3" at bounding box center [545, 188] width 15 height 15
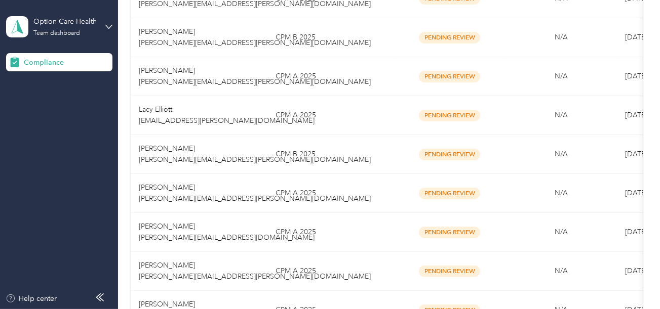
scroll to position [1030, 0]
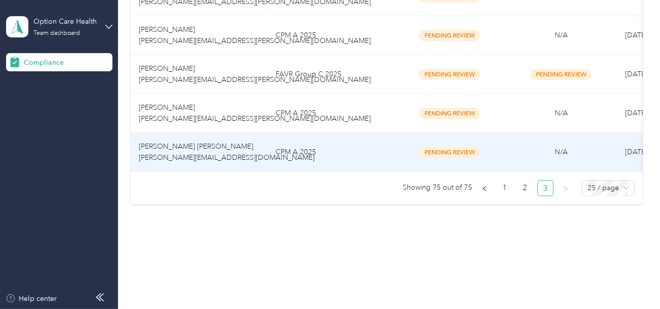
click at [331, 155] on td "CPM A 2025" at bounding box center [330, 152] width 127 height 39
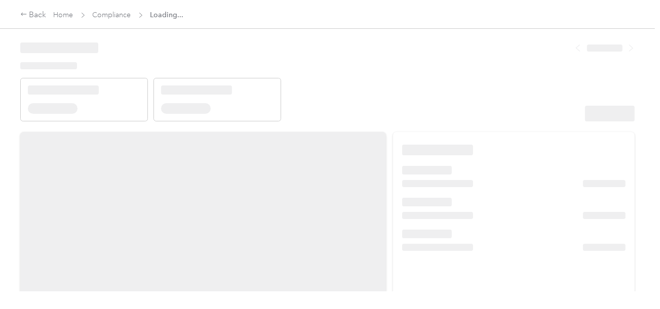
click at [402, 89] on header at bounding box center [327, 78] width 614 height 86
click at [456, 101] on header at bounding box center [327, 78] width 614 height 86
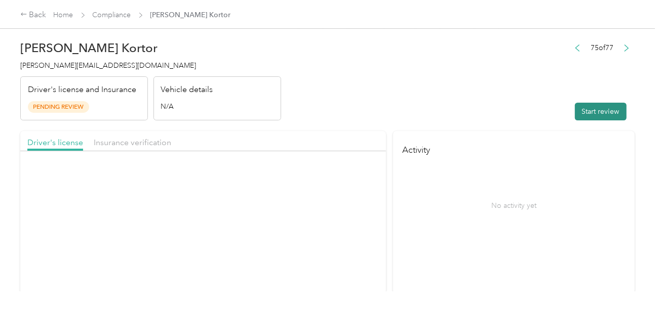
click at [596, 105] on button "Start review" at bounding box center [601, 112] width 52 height 18
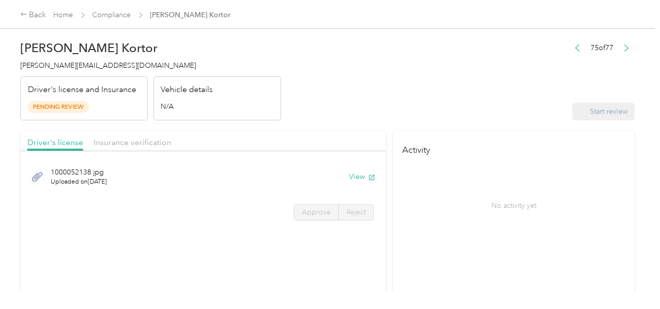
click at [421, 79] on header "[PERSON_NAME] [PERSON_NAME] [PERSON_NAME][EMAIL_ADDRESS][DOMAIN_NAME] Driver's …" at bounding box center [327, 77] width 614 height 85
click at [342, 176] on button "View" at bounding box center [347, 177] width 26 height 11
drag, startPoint x: 293, startPoint y: 210, endPoint x: 304, endPoint y: 215, distance: 11.8
click at [294, 210] on label "Approve" at bounding box center [316, 213] width 45 height 16
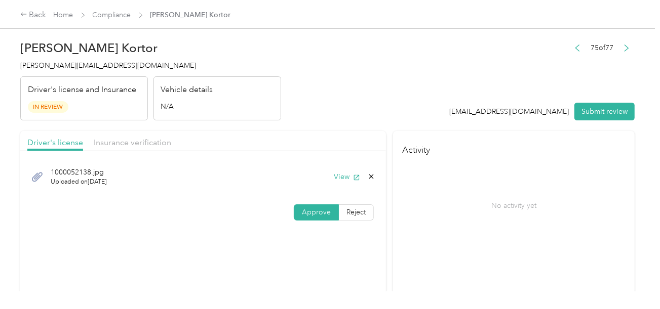
drag, startPoint x: 304, startPoint y: 215, endPoint x: 429, endPoint y: 227, distance: 126.1
click at [304, 215] on span "Approve" at bounding box center [316, 212] width 29 height 9
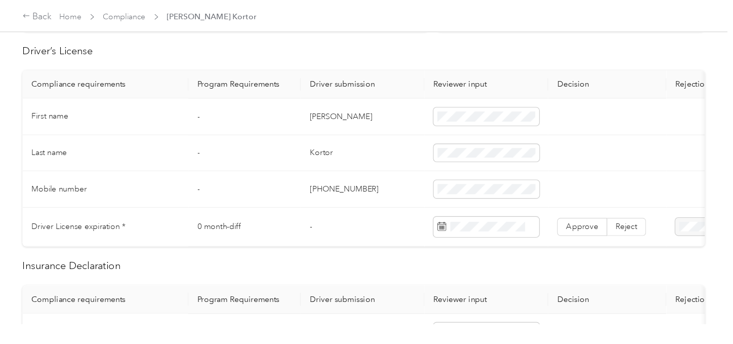
scroll to position [304, 0]
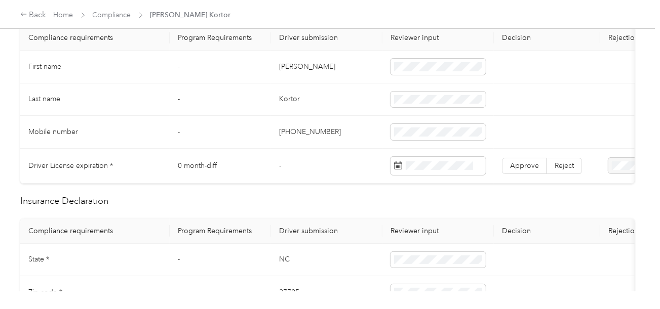
click at [287, 64] on td "[PERSON_NAME]" at bounding box center [326, 67] width 111 height 33
drag, startPoint x: 287, startPoint y: 64, endPoint x: 325, endPoint y: 73, distance: 39.2
click at [319, 71] on td "[PERSON_NAME]" at bounding box center [326, 67] width 111 height 33
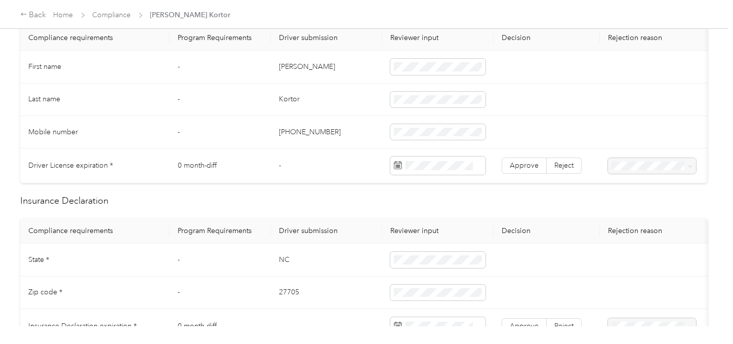
click at [283, 103] on td "Kortor" at bounding box center [326, 100] width 111 height 32
click at [424, 87] on td at bounding box center [437, 100] width 111 height 32
click at [359, 122] on td "[PHONE_NUMBER]" at bounding box center [326, 132] width 111 height 32
click at [450, 171] on span at bounding box center [437, 165] width 95 height 18
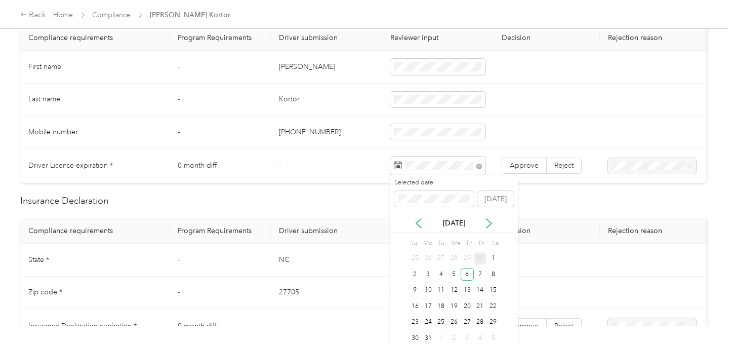
drag, startPoint x: 469, startPoint y: 276, endPoint x: 478, endPoint y: 262, distance: 17.1
click at [470, 275] on div "6" at bounding box center [467, 274] width 13 height 13
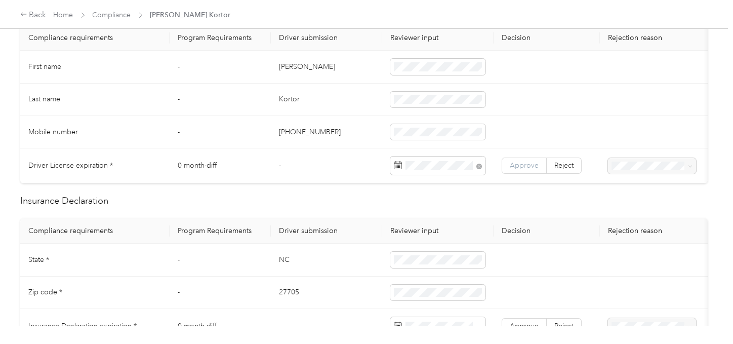
click at [520, 159] on label "Approve" at bounding box center [524, 165] width 45 height 16
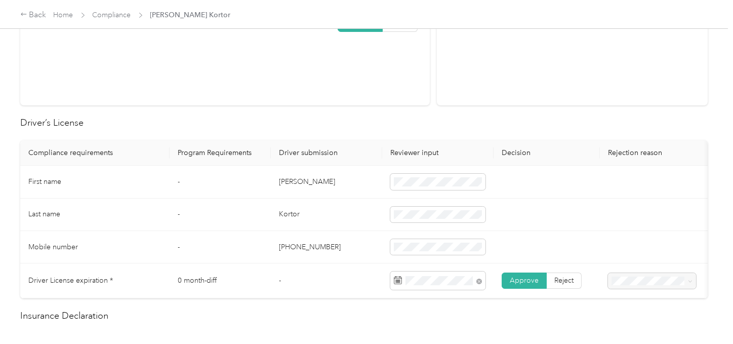
scroll to position [0, 0]
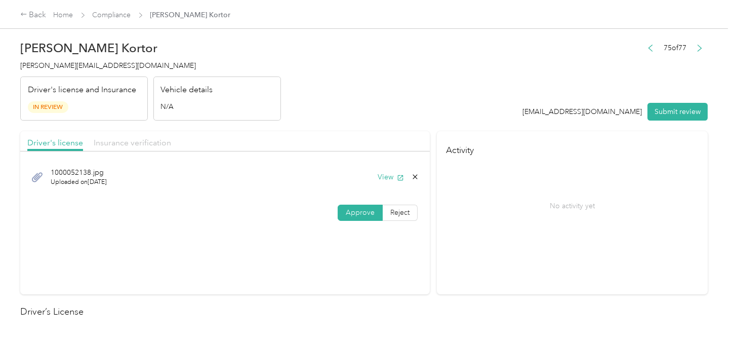
click at [148, 139] on span "Insurance verification" at bounding box center [132, 143] width 77 height 10
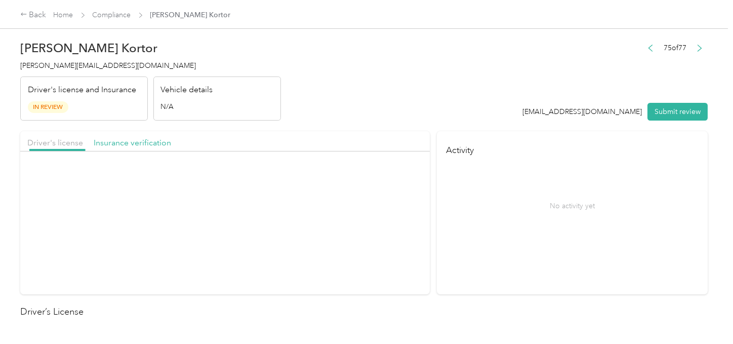
drag, startPoint x: 345, startPoint y: 107, endPoint x: 381, endPoint y: 154, distance: 58.9
click at [350, 110] on header "[PERSON_NAME] [PERSON_NAME] [PERSON_NAME][EMAIL_ADDRESS][DOMAIN_NAME] Driver's …" at bounding box center [363, 77] width 687 height 85
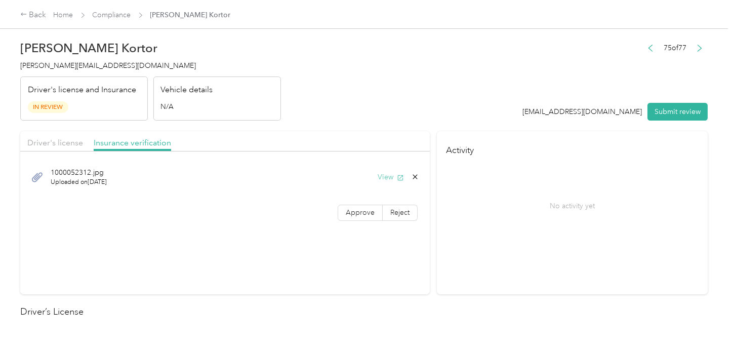
click at [379, 175] on button "View" at bounding box center [391, 177] width 26 height 11
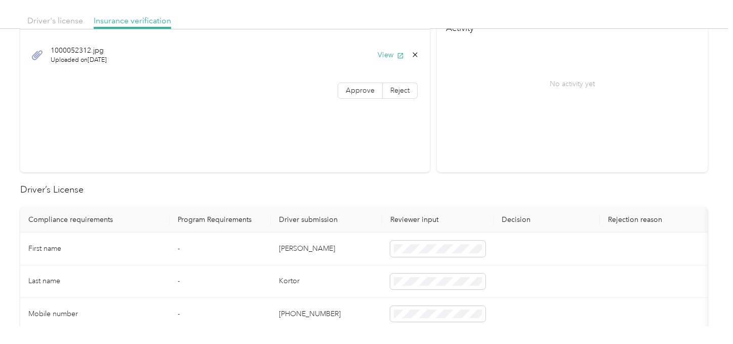
scroll to position [450, 0]
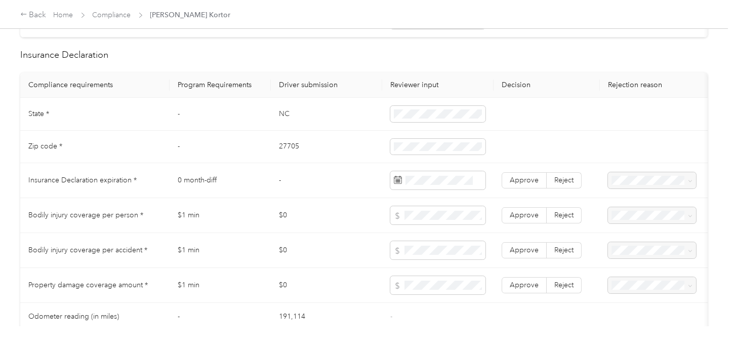
click at [282, 128] on td "NC" at bounding box center [326, 114] width 111 height 32
click at [437, 122] on span at bounding box center [437, 114] width 95 height 16
click at [282, 146] on td "27705" at bounding box center [326, 147] width 111 height 32
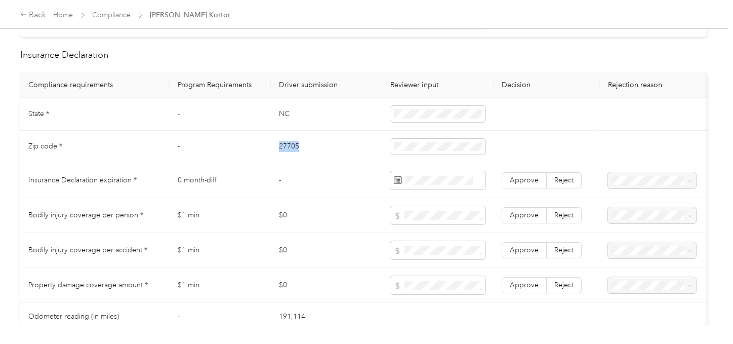
click at [282, 146] on td "27705" at bounding box center [326, 147] width 111 height 32
click at [469, 146] on span at bounding box center [437, 147] width 95 height 16
click at [370, 176] on td "-" at bounding box center [326, 180] width 111 height 35
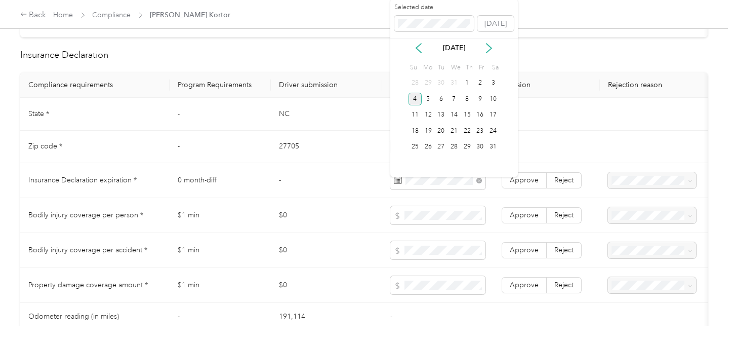
click at [419, 99] on div "4" at bounding box center [415, 99] width 13 height 13
click at [534, 188] on label "Approve" at bounding box center [524, 180] width 45 height 16
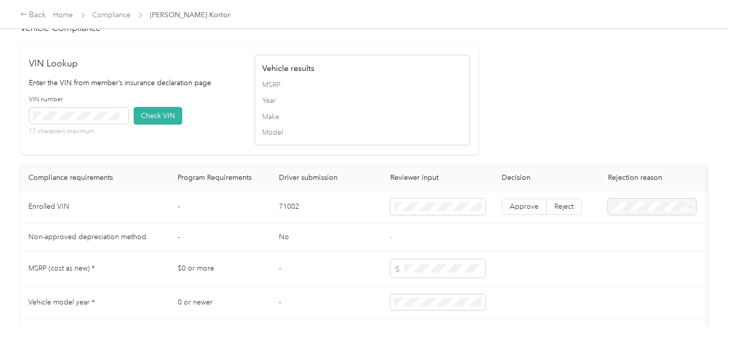
scroll to position [791, 0]
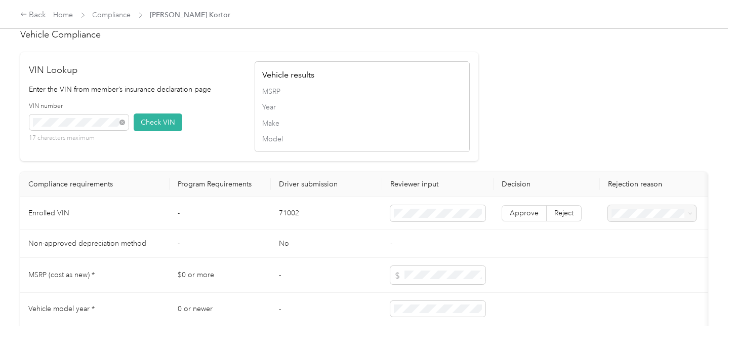
drag, startPoint x: 149, startPoint y: 131, endPoint x: 466, endPoint y: 153, distance: 317.2
click at [151, 131] on button "Check VIN" at bounding box center [158, 122] width 49 height 18
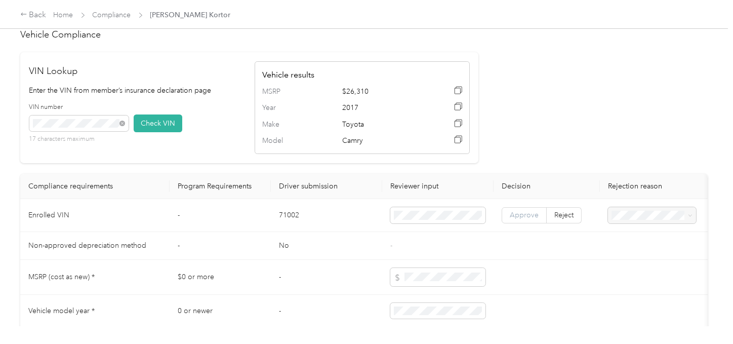
click at [518, 219] on span "Approve" at bounding box center [524, 215] width 29 height 9
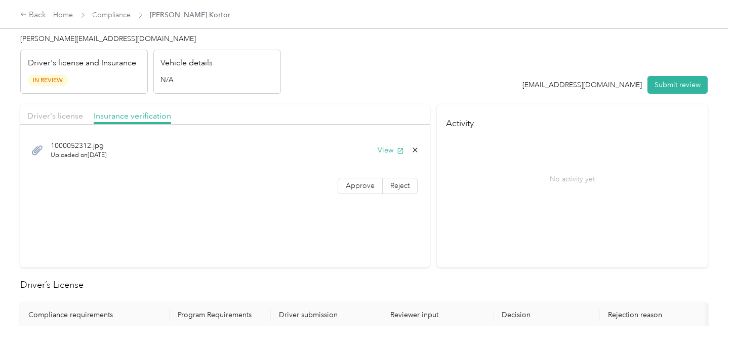
scroll to position [0, 0]
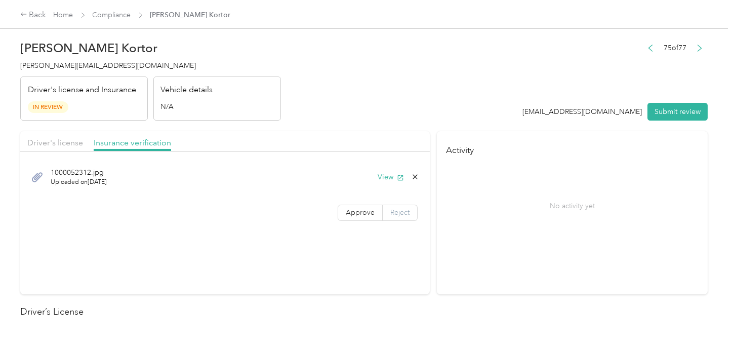
click at [358, 212] on span "Approve" at bounding box center [360, 212] width 29 height 9
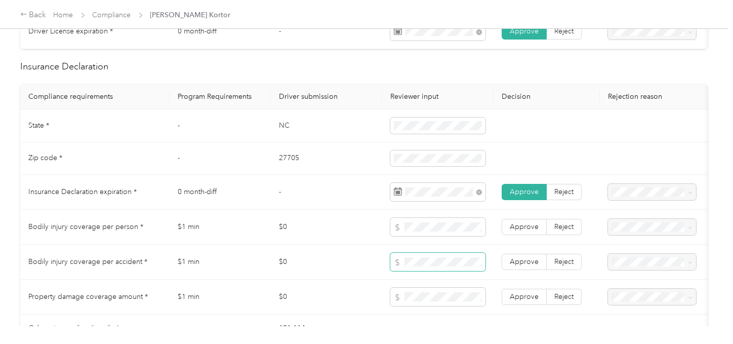
scroll to position [506, 0]
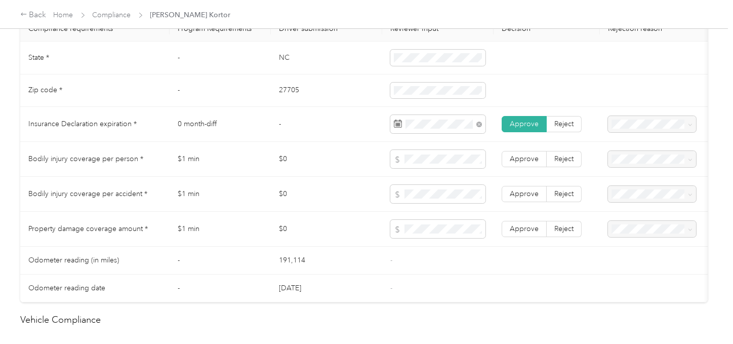
drag, startPoint x: 510, startPoint y: 235, endPoint x: 514, endPoint y: 219, distance: 16.6
click at [511, 233] on span "Approve" at bounding box center [524, 228] width 29 height 9
click at [517, 193] on label "Approve" at bounding box center [524, 194] width 45 height 16
click at [522, 163] on span "Approve" at bounding box center [524, 158] width 29 height 9
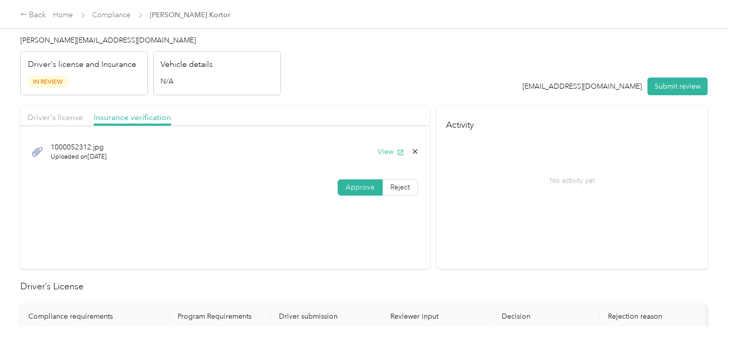
scroll to position [0, 0]
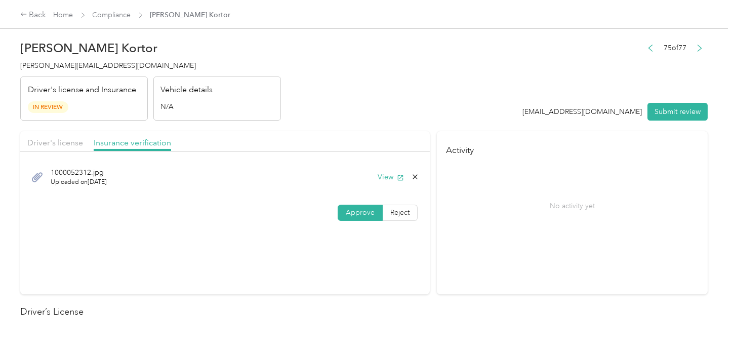
drag, startPoint x: 76, startPoint y: 143, endPoint x: 339, endPoint y: 113, distance: 264.4
click at [77, 143] on span "Driver's license" at bounding box center [55, 143] width 56 height 10
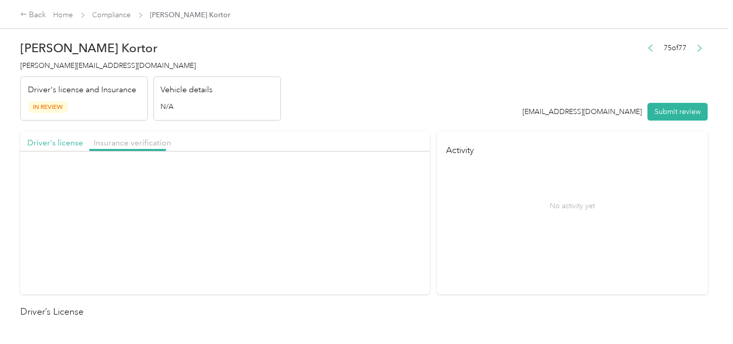
click at [453, 93] on header "[PERSON_NAME] [PERSON_NAME] [PERSON_NAME][EMAIL_ADDRESS][DOMAIN_NAME] Driver's …" at bounding box center [363, 77] width 687 height 85
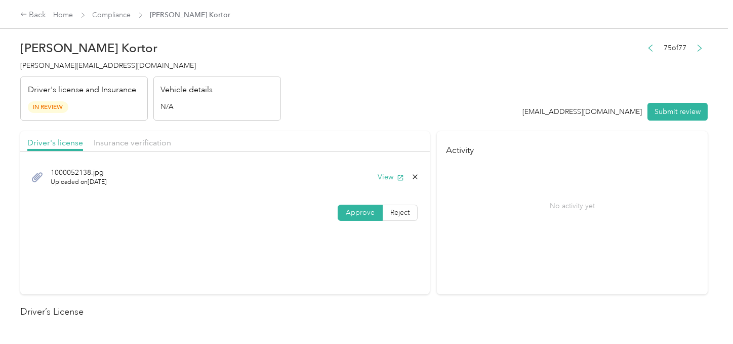
click at [422, 114] on header "[PERSON_NAME] [PERSON_NAME] [PERSON_NAME][EMAIL_ADDRESS][DOMAIN_NAME] Driver's …" at bounding box center [363, 77] width 687 height 85
drag, startPoint x: 654, startPoint y: 110, endPoint x: 576, endPoint y: 100, distance: 78.7
click at [654, 110] on button "Submit review" at bounding box center [677, 112] width 60 height 18
drag, startPoint x: 496, startPoint y: 89, endPoint x: 223, endPoint y: 80, distance: 273.0
click at [495, 89] on header "[PERSON_NAME] [PERSON_NAME] [PERSON_NAME][EMAIL_ADDRESS][DOMAIN_NAME] Driver's …" at bounding box center [363, 77] width 687 height 85
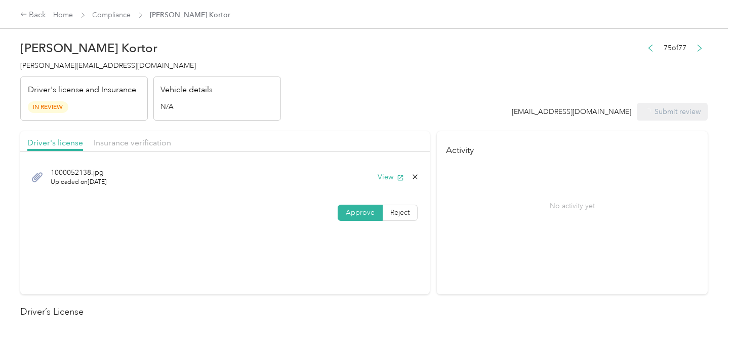
click at [96, 68] on span "[PERSON_NAME][EMAIL_ADDRESS][DOMAIN_NAME]" at bounding box center [108, 65] width 176 height 9
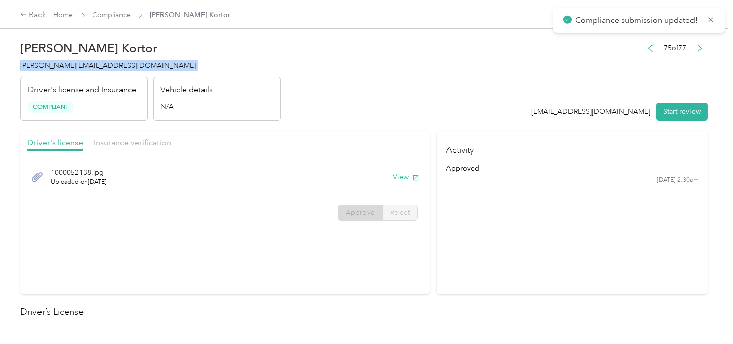
click at [96, 68] on span "[PERSON_NAME][EMAIL_ADDRESS][DOMAIN_NAME]" at bounding box center [108, 65] width 176 height 9
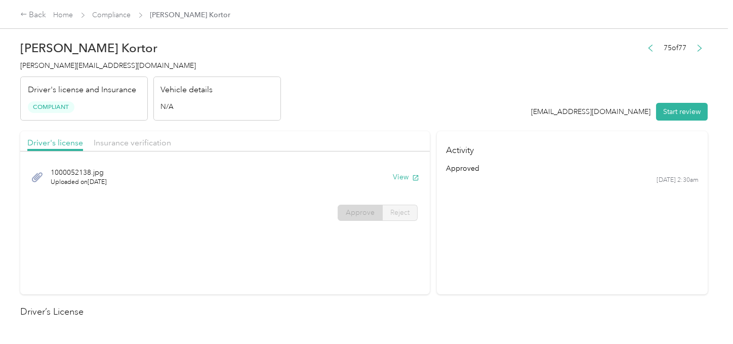
drag, startPoint x: 236, startPoint y: 76, endPoint x: 148, endPoint y: 41, distance: 94.9
click at [236, 76] on div "Vehicle details N/A" at bounding box center [217, 98] width 128 height 45
click at [122, 15] on link "Compliance" at bounding box center [112, 15] width 38 height 9
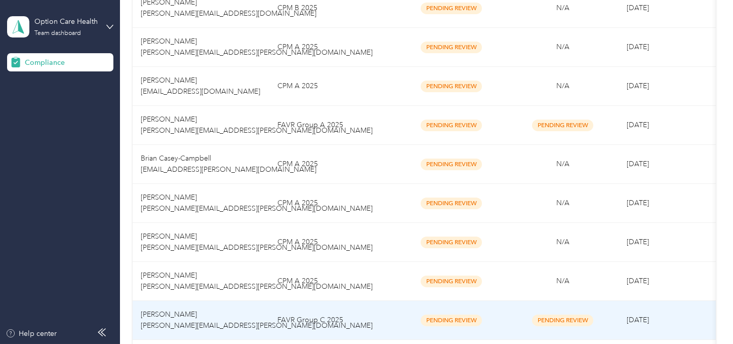
scroll to position [843, 0]
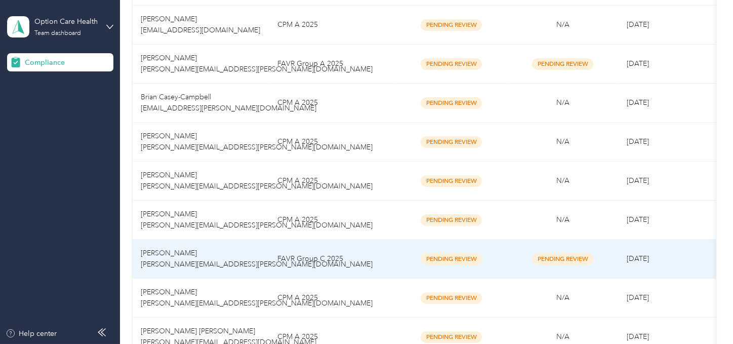
click at [342, 297] on td "CPM A 2025" at bounding box center [332, 297] width 127 height 39
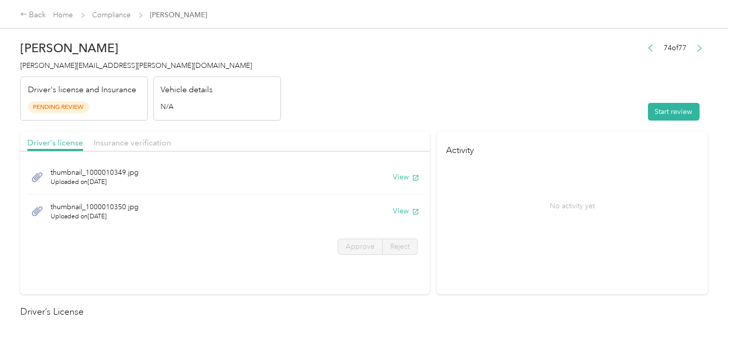
click at [480, 112] on header "[PERSON_NAME] [PERSON_NAME][EMAIL_ADDRESS][PERSON_NAME][DOMAIN_NAME] Driver's l…" at bounding box center [363, 77] width 687 height 85
click at [659, 116] on button "Start review" at bounding box center [674, 112] width 52 height 18
click at [481, 114] on header "[PERSON_NAME] [PERSON_NAME][EMAIL_ADDRESS][PERSON_NAME][DOMAIN_NAME] Driver's l…" at bounding box center [363, 77] width 687 height 85
click at [412, 176] on icon "button" at bounding box center [415, 177] width 7 height 7
click at [386, 214] on button "View" at bounding box center [391, 211] width 26 height 11
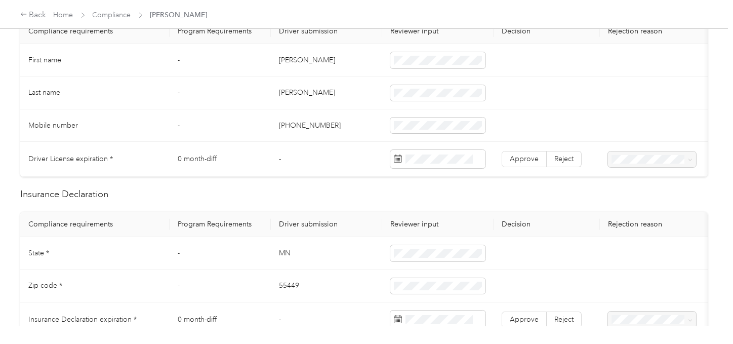
scroll to position [225, 0]
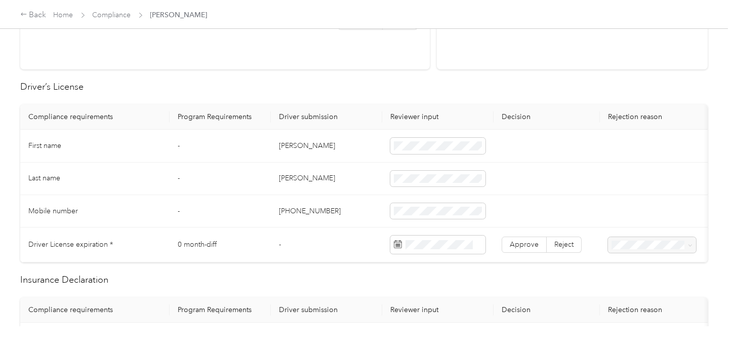
click at [290, 142] on td "[PERSON_NAME]" at bounding box center [326, 146] width 111 height 32
click at [406, 136] on td at bounding box center [437, 146] width 111 height 32
click at [278, 178] on td "[PERSON_NAME]" at bounding box center [326, 179] width 111 height 32
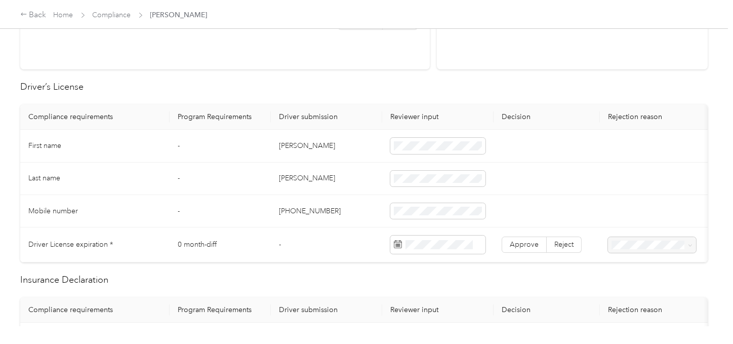
click at [282, 177] on td "[PERSON_NAME]" at bounding box center [326, 179] width 111 height 32
click at [284, 177] on td "[PERSON_NAME]" at bounding box center [326, 179] width 111 height 32
click at [459, 172] on span at bounding box center [437, 179] width 95 height 16
click at [344, 186] on td "[PERSON_NAME]" at bounding box center [326, 179] width 111 height 32
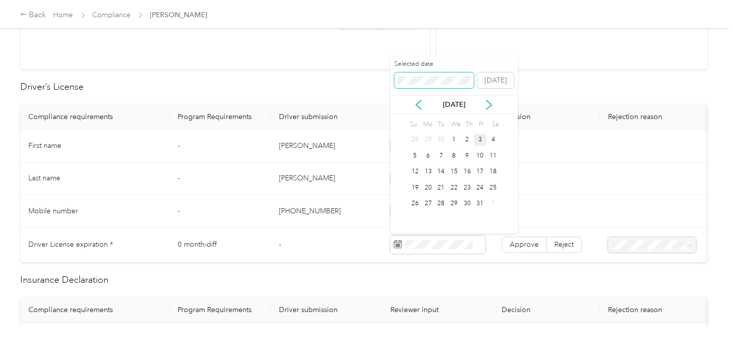
click at [429, 74] on span at bounding box center [434, 80] width 80 height 16
click at [467, 156] on div "7" at bounding box center [467, 155] width 13 height 13
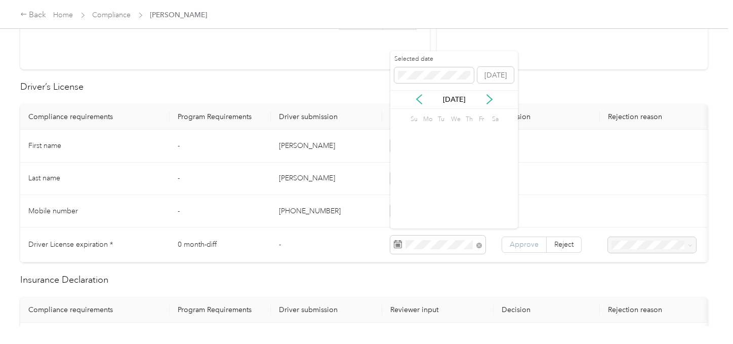
click at [525, 240] on span "Approve" at bounding box center [524, 244] width 29 height 9
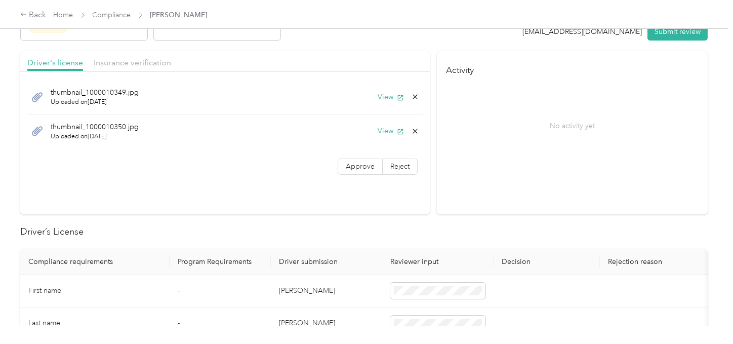
scroll to position [0, 0]
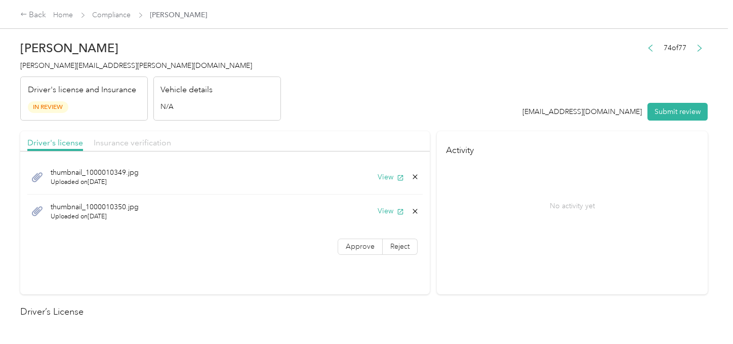
drag, startPoint x: 147, startPoint y: 142, endPoint x: 323, endPoint y: 111, distance: 178.4
click at [150, 142] on span "Insurance verification" at bounding box center [132, 143] width 77 height 10
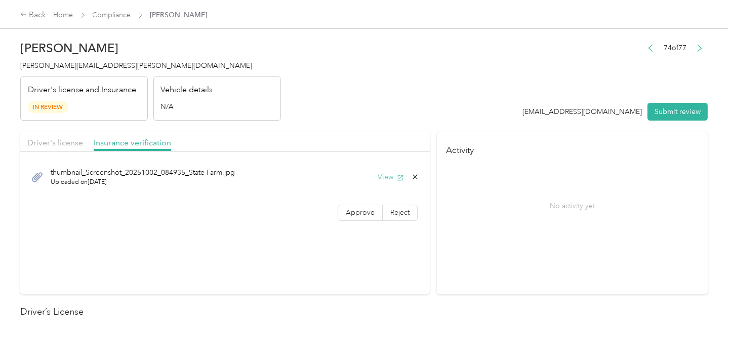
click at [387, 174] on button "View" at bounding box center [391, 177] width 26 height 11
click at [393, 216] on label "Reject" at bounding box center [400, 213] width 35 height 16
click at [292, 78] on span "Uploaded insurance document is blurry or cut off image" at bounding box center [282, 81] width 69 height 30
click at [57, 140] on span "Driver's license" at bounding box center [55, 143] width 56 height 10
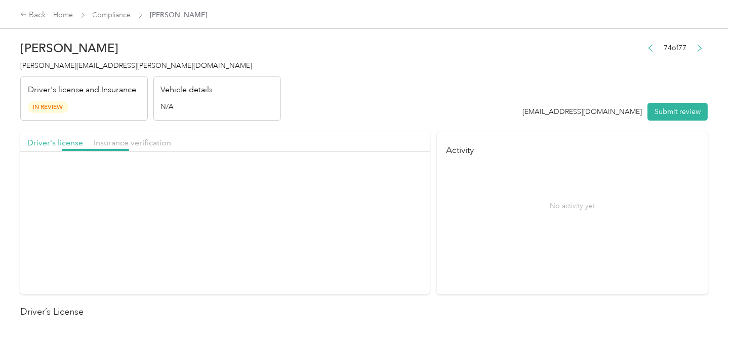
click at [397, 109] on header "[PERSON_NAME] [PERSON_NAME][EMAIL_ADDRESS][PERSON_NAME][DOMAIN_NAME] Driver's l…" at bounding box center [363, 77] width 687 height 85
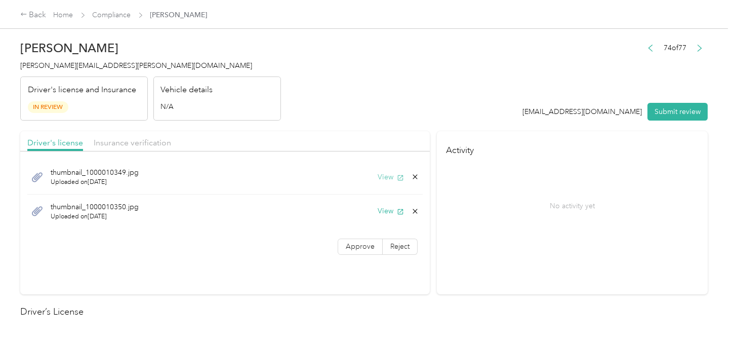
click at [382, 174] on button "View" at bounding box center [391, 177] width 26 height 11
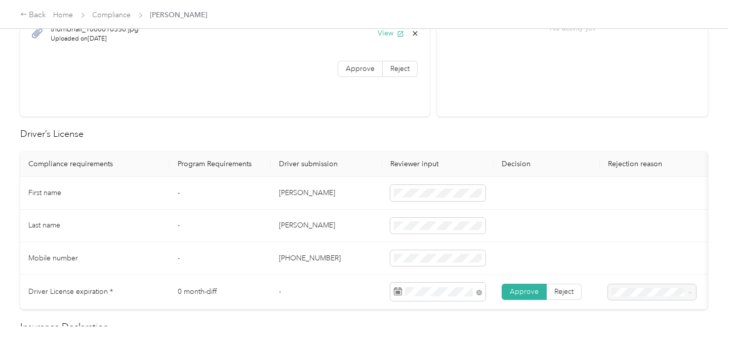
scroll to position [450, 0]
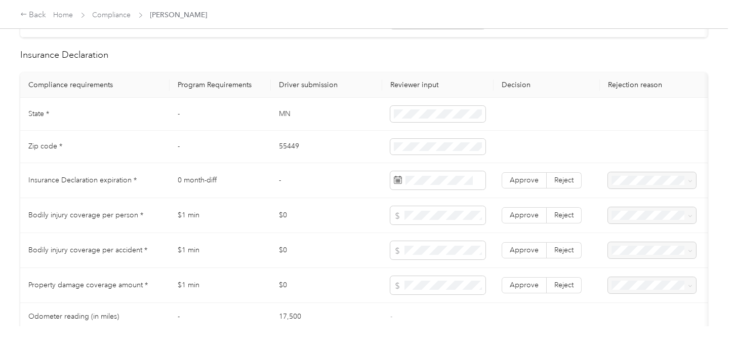
click at [281, 107] on td "MN" at bounding box center [326, 114] width 111 height 32
click at [281, 112] on td "MN" at bounding box center [326, 114] width 111 height 32
click at [291, 155] on td "55449" at bounding box center [326, 147] width 111 height 32
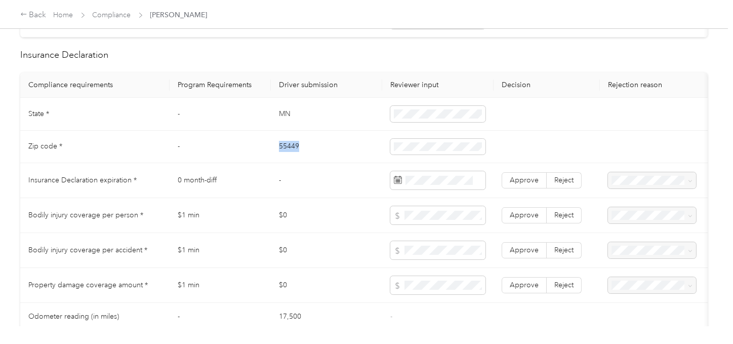
click at [295, 155] on td "55449" at bounding box center [326, 147] width 111 height 32
drag, startPoint x: 347, startPoint y: 197, endPoint x: 419, endPoint y: 198, distance: 71.4
click at [359, 197] on td "-" at bounding box center [326, 180] width 111 height 35
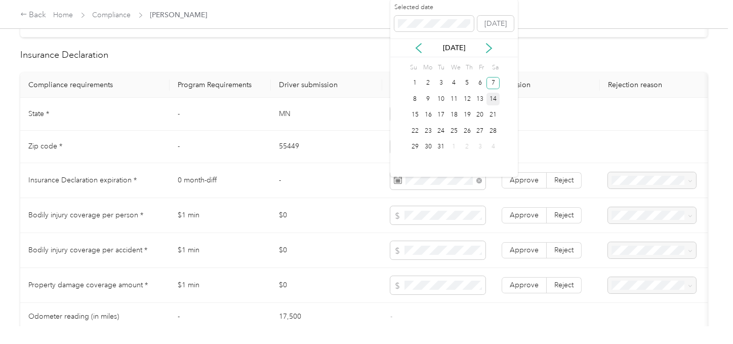
click at [494, 81] on div "7" at bounding box center [493, 83] width 13 height 13
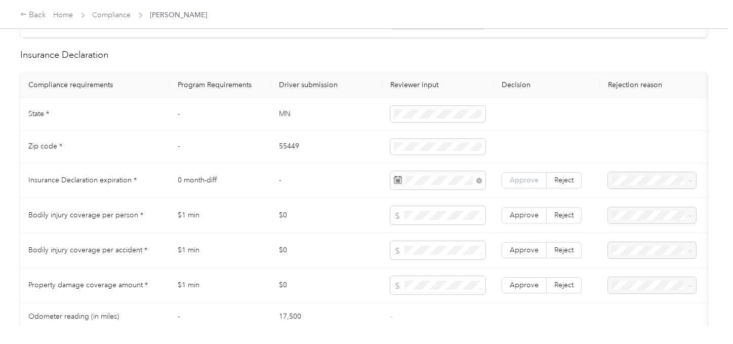
click at [521, 184] on span "Approve" at bounding box center [524, 180] width 29 height 9
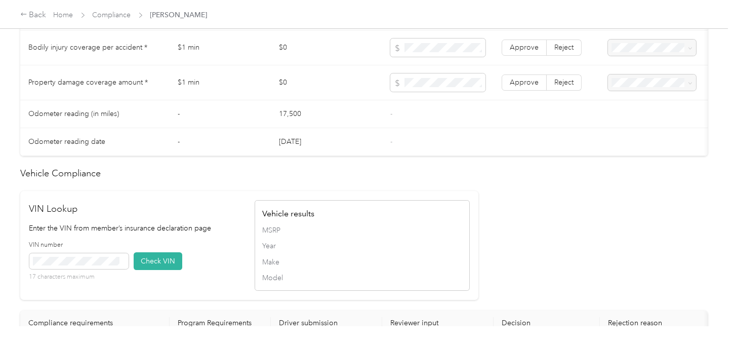
scroll to position [562, 0]
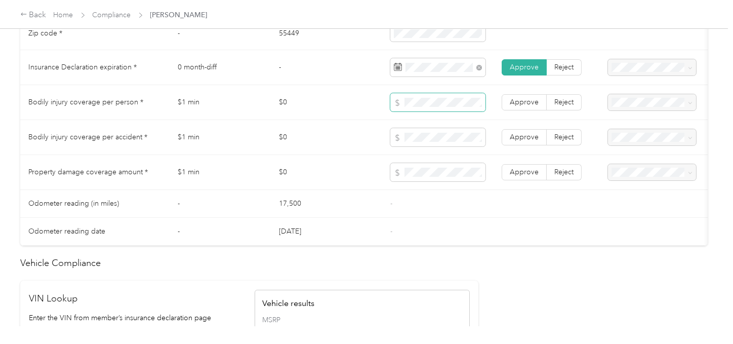
drag, startPoint x: 430, startPoint y: 97, endPoint x: 427, endPoint y: 102, distance: 5.2
click at [430, 97] on td at bounding box center [437, 102] width 111 height 35
click at [506, 176] on label "Approve" at bounding box center [524, 172] width 45 height 16
click at [514, 141] on span "Approve" at bounding box center [524, 137] width 29 height 9
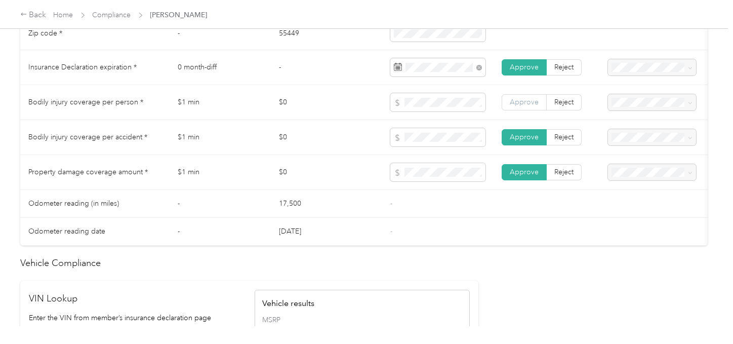
click at [517, 101] on label "Approve" at bounding box center [524, 102] width 45 height 16
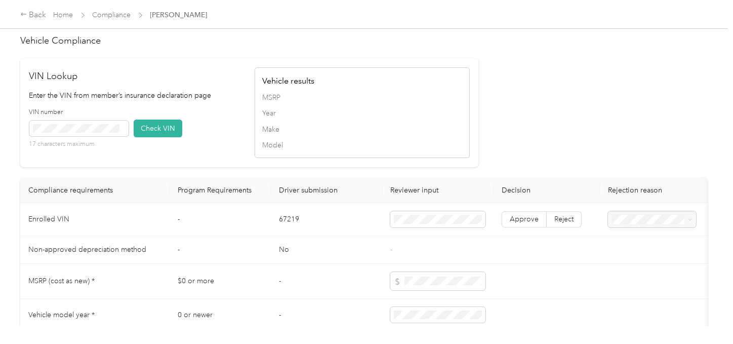
scroll to position [843, 0]
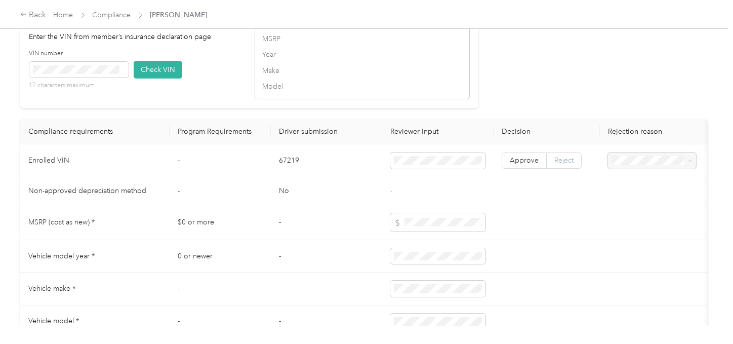
click at [566, 165] on span "Reject" at bounding box center [563, 160] width 19 height 9
click at [638, 189] on span "Vehicle VIN missing from uploaded Insurance Policy doc" at bounding box center [648, 203] width 66 height 30
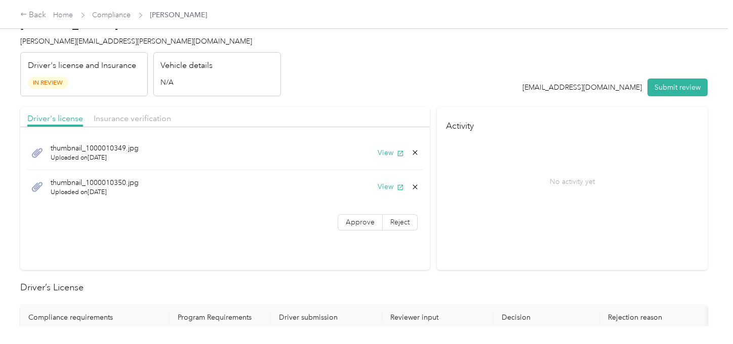
scroll to position [0, 0]
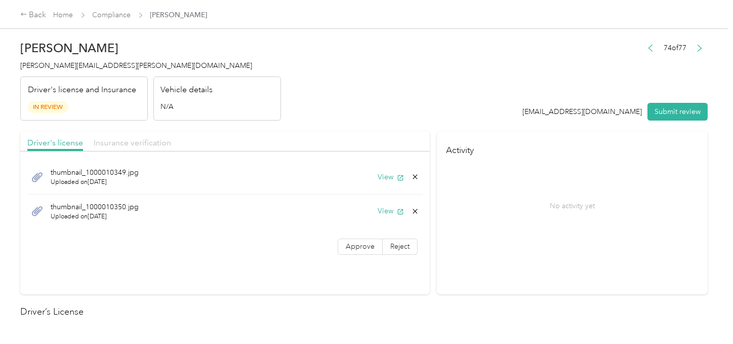
click at [183, 137] on div "Driver's license Insurance verification" at bounding box center [225, 141] width 410 height 20
click at [142, 140] on span "Insurance verification" at bounding box center [132, 143] width 77 height 10
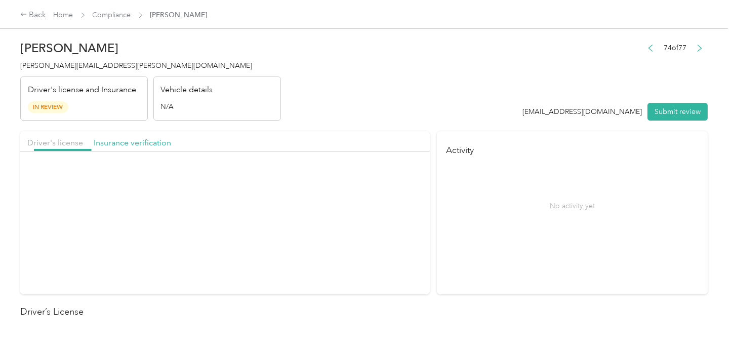
drag, startPoint x: 342, startPoint y: 115, endPoint x: 373, endPoint y: 147, distance: 44.0
click at [345, 116] on header "[PERSON_NAME] [PERSON_NAME][EMAIL_ADDRESS][PERSON_NAME][DOMAIN_NAME] Driver's l…" at bounding box center [363, 77] width 687 height 85
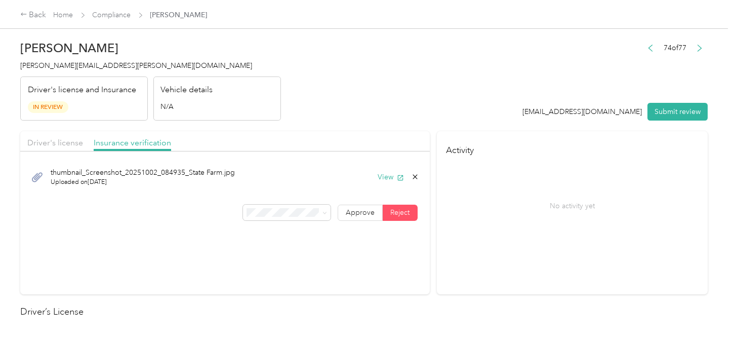
click at [409, 171] on div "thumbnail_Screenshot_20251002_084935_State Farm.jpg Uploaded on [DATE] View" at bounding box center [224, 177] width 395 height 34
click at [413, 174] on div "View" at bounding box center [399, 177] width 42 height 11
click at [414, 176] on icon at bounding box center [415, 177] width 8 height 8
click at [391, 184] on button "Yes" at bounding box center [388, 184] width 20 height 16
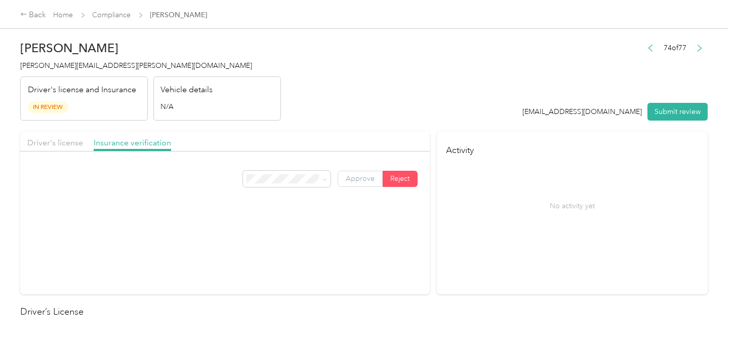
click at [363, 172] on label "Approve" at bounding box center [360, 179] width 45 height 16
click at [361, 175] on span "Approve" at bounding box center [360, 178] width 29 height 9
drag, startPoint x: 54, startPoint y: 139, endPoint x: 120, endPoint y: 131, distance: 66.8
click at [54, 139] on span "Driver's license" at bounding box center [55, 143] width 56 height 10
click at [394, 98] on header "[PERSON_NAME] [PERSON_NAME][EMAIL_ADDRESS][PERSON_NAME][DOMAIN_NAME] Driver's l…" at bounding box center [363, 77] width 687 height 85
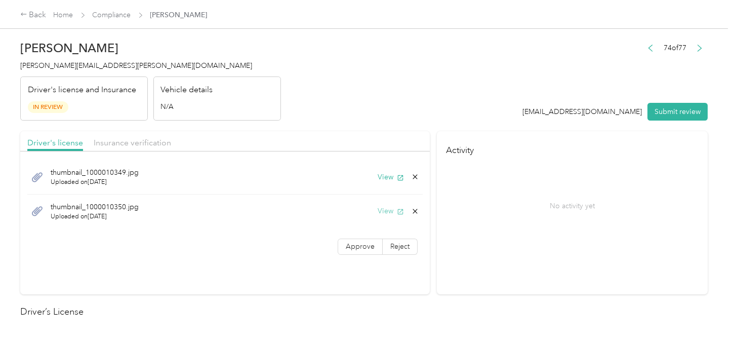
click at [387, 211] on button "View" at bounding box center [391, 211] width 26 height 11
click at [536, 113] on header "[PERSON_NAME] [PERSON_NAME][EMAIL_ADDRESS][PERSON_NAME][DOMAIN_NAME] Driver's l…" at bounding box center [363, 77] width 687 height 85
drag, startPoint x: 712, startPoint y: 103, endPoint x: 668, endPoint y: 112, distance: 45.4
click at [659, 105] on div "[PERSON_NAME] [PERSON_NAME][EMAIL_ADDRESS][PERSON_NAME][DOMAIN_NAME] Driver's l…" at bounding box center [364, 163] width 728 height 326
click at [659, 112] on button "Submit review" at bounding box center [677, 112] width 60 height 18
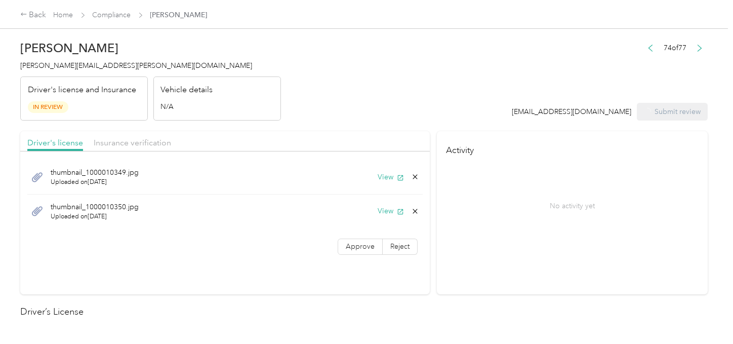
drag, startPoint x: 406, startPoint y: 94, endPoint x: 276, endPoint y: 87, distance: 129.3
click at [404, 93] on header "[PERSON_NAME] [PERSON_NAME][EMAIL_ADDRESS][PERSON_NAME][DOMAIN_NAME] Driver's l…" at bounding box center [363, 77] width 687 height 85
click at [73, 66] on span "[PERSON_NAME][EMAIL_ADDRESS][PERSON_NAME][DOMAIN_NAME]" at bounding box center [136, 65] width 232 height 9
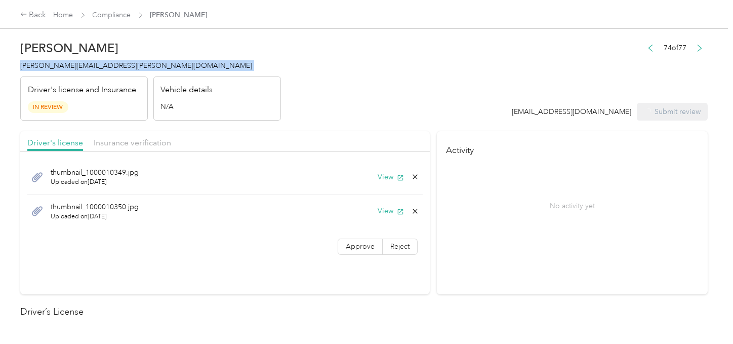
click at [73, 66] on span "[PERSON_NAME][EMAIL_ADDRESS][PERSON_NAME][DOMAIN_NAME]" at bounding box center [136, 65] width 232 height 9
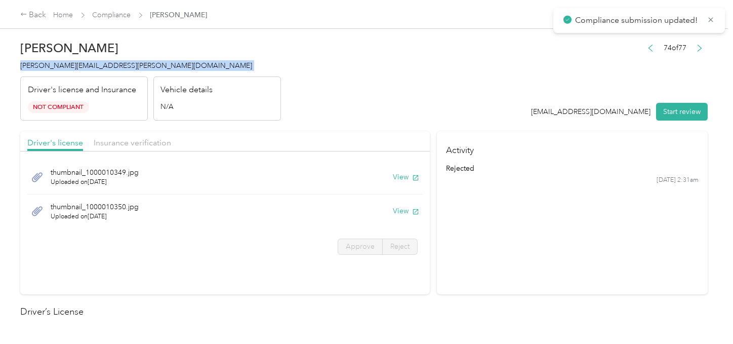
click at [73, 66] on span "[PERSON_NAME][EMAIL_ADDRESS][PERSON_NAME][DOMAIN_NAME]" at bounding box center [136, 65] width 232 height 9
drag, startPoint x: 334, startPoint y: 112, endPoint x: 256, endPoint y: 97, distance: 79.4
click at [333, 112] on header "[PERSON_NAME] [PERSON_NAME][EMAIL_ADDRESS][PERSON_NAME][DOMAIN_NAME] Driver's l…" at bounding box center [363, 77] width 687 height 85
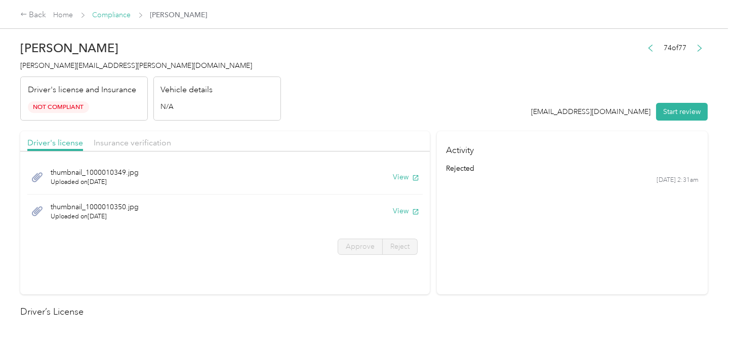
click at [109, 15] on link "Compliance" at bounding box center [112, 15] width 38 height 9
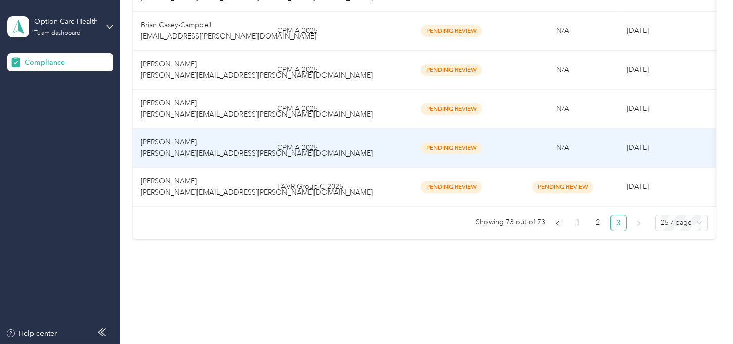
scroll to position [919, 0]
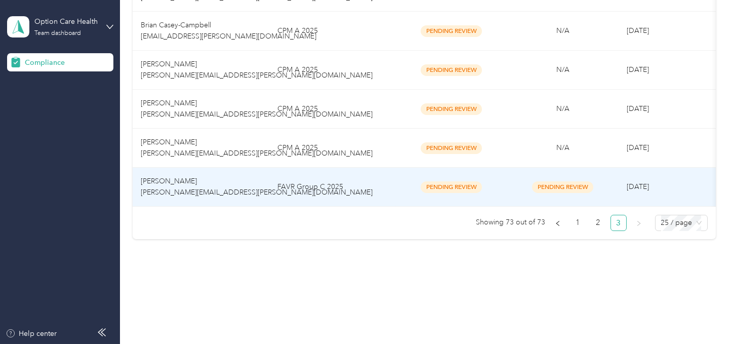
click at [353, 175] on td "FAVR Group C 2025" at bounding box center [332, 187] width 127 height 39
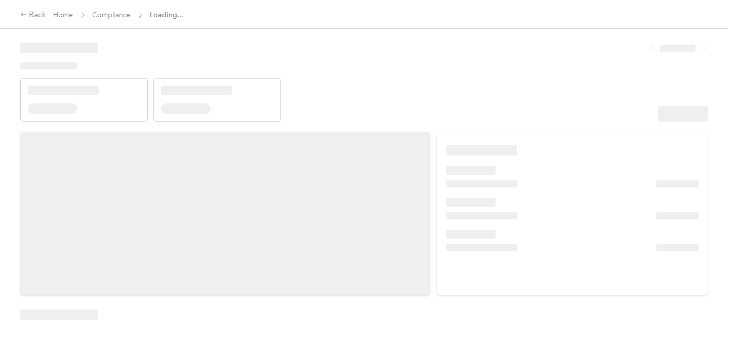
click at [533, 74] on header at bounding box center [363, 78] width 687 height 86
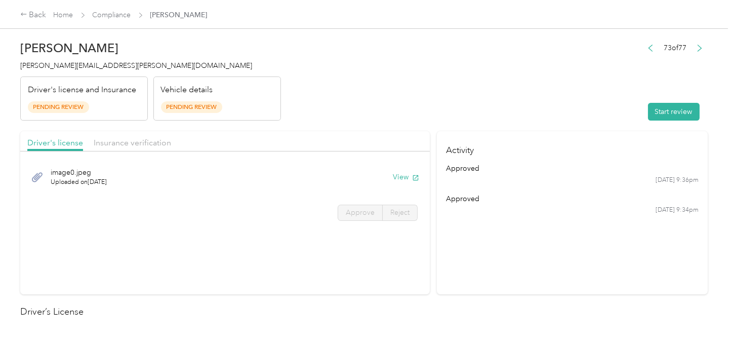
click at [519, 104] on header "[PERSON_NAME] [PERSON_NAME][EMAIL_ADDRESS][PERSON_NAME][DOMAIN_NAME] Driver's l…" at bounding box center [363, 77] width 687 height 85
click at [659, 116] on button "Start review" at bounding box center [674, 112] width 52 height 18
click at [430, 87] on header "[PERSON_NAME] [PERSON_NAME][EMAIL_ADDRESS][PERSON_NAME][DOMAIN_NAME] Driver's l…" at bounding box center [363, 77] width 687 height 85
click at [405, 113] on header "[PERSON_NAME] [PERSON_NAME][EMAIL_ADDRESS][PERSON_NAME][DOMAIN_NAME] Driver's l…" at bounding box center [363, 77] width 687 height 85
click at [389, 175] on button "View" at bounding box center [391, 177] width 26 height 11
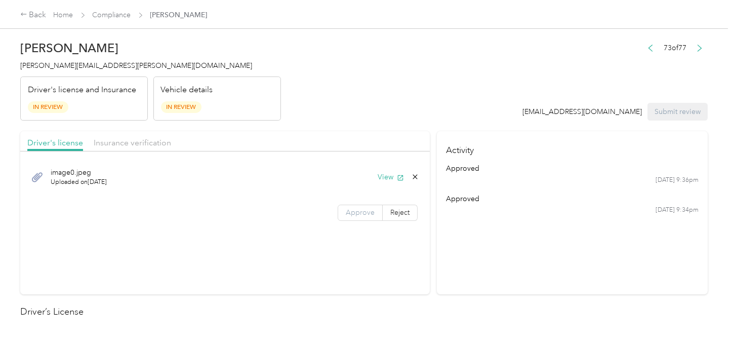
drag, startPoint x: 350, startPoint y: 209, endPoint x: 361, endPoint y: 210, distance: 10.7
click at [350, 209] on span "Approve" at bounding box center [360, 212] width 29 height 9
drag, startPoint x: 361, startPoint y: 210, endPoint x: 419, endPoint y: 221, distance: 58.7
click at [363, 211] on span "Approve" at bounding box center [360, 212] width 29 height 9
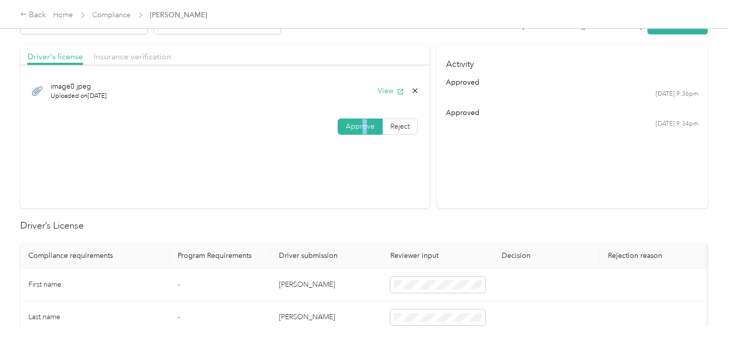
scroll to position [225, 0]
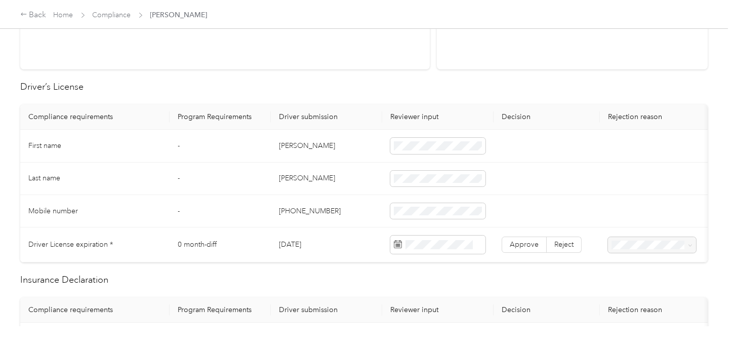
click at [287, 145] on td "[PERSON_NAME]" at bounding box center [326, 146] width 111 height 32
click at [450, 138] on span at bounding box center [437, 146] width 95 height 16
click at [285, 177] on td "[PERSON_NAME]" at bounding box center [326, 179] width 111 height 32
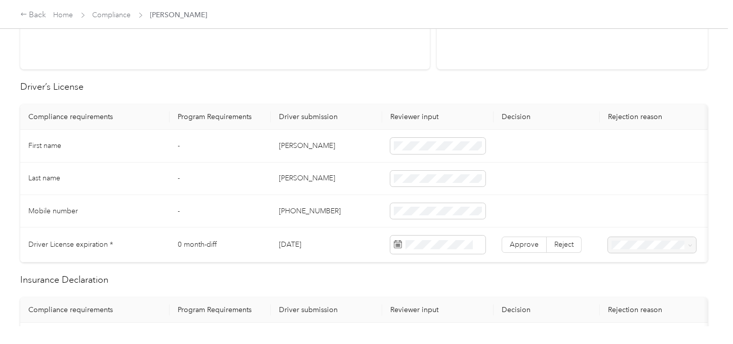
click at [338, 192] on td "[PERSON_NAME]" at bounding box center [326, 179] width 111 height 32
click at [418, 172] on div "10" at bounding box center [415, 172] width 13 height 13
click at [528, 241] on span "Approve" at bounding box center [524, 244] width 29 height 9
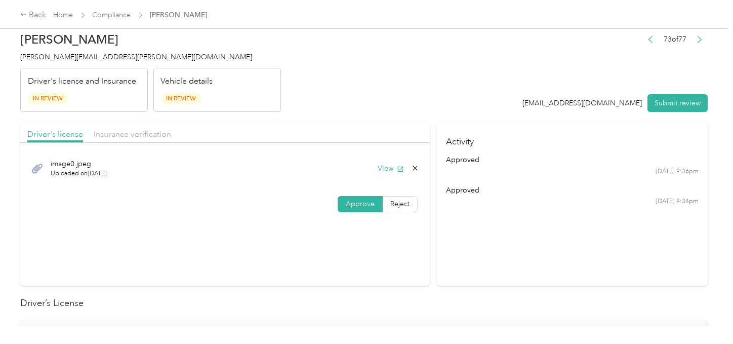
scroll to position [0, 0]
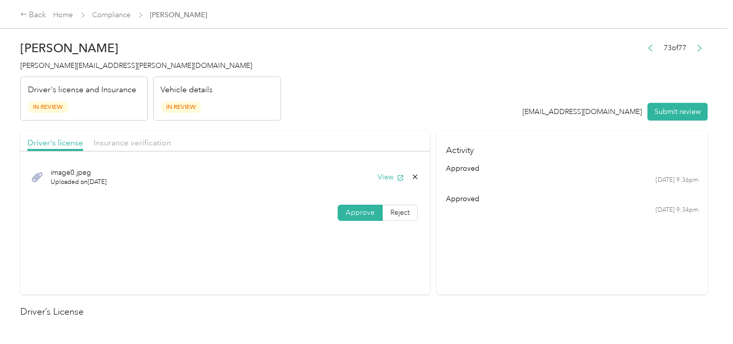
click at [145, 143] on span "Insurance verification" at bounding box center [132, 143] width 77 height 10
click at [391, 103] on header "[PERSON_NAME] [PERSON_NAME][EMAIL_ADDRESS][PERSON_NAME][DOMAIN_NAME] Driver's l…" at bounding box center [363, 77] width 687 height 85
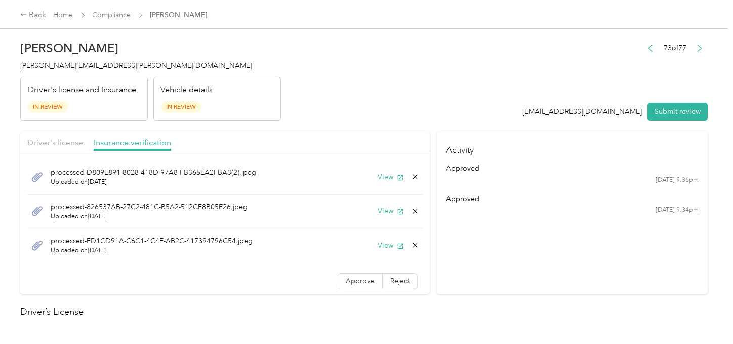
click at [378, 170] on div "processed-D809E891-8028-418D-97A8-FB365EA2FBA3(2).jpeg Uploaded on [DATE] View" at bounding box center [224, 177] width 395 height 34
click at [378, 174] on button "View" at bounding box center [391, 177] width 26 height 11
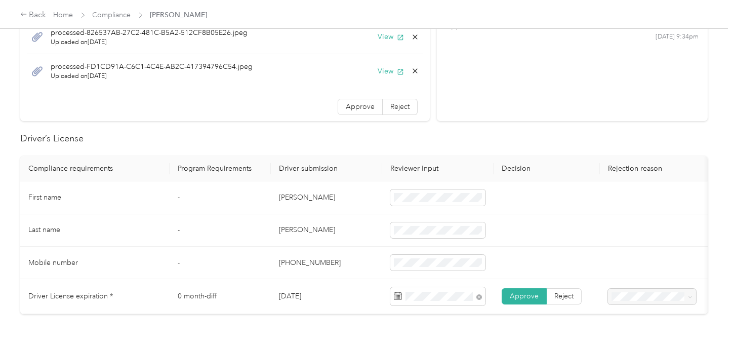
scroll to position [393, 0]
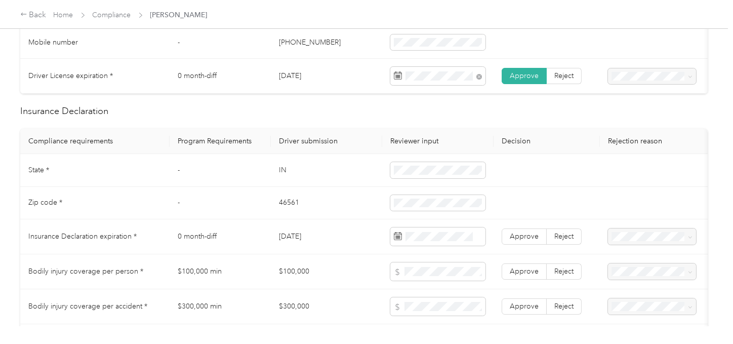
click at [282, 175] on td "IN" at bounding box center [326, 170] width 111 height 32
click at [283, 211] on td "46561" at bounding box center [326, 203] width 111 height 32
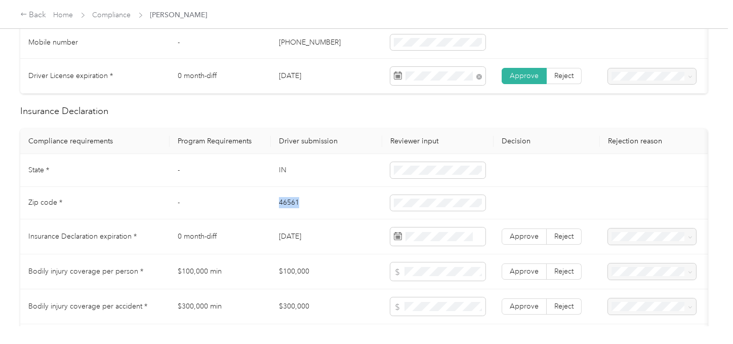
click at [283, 211] on td "46561" at bounding box center [326, 203] width 111 height 32
click at [342, 219] on td "46561" at bounding box center [326, 203] width 111 height 32
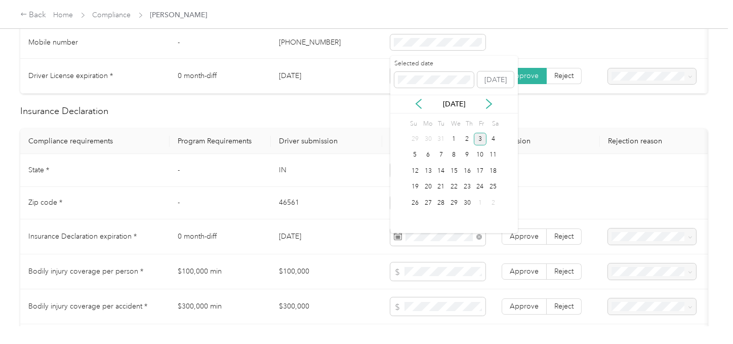
click at [480, 141] on div "3" at bounding box center [480, 139] width 13 height 13
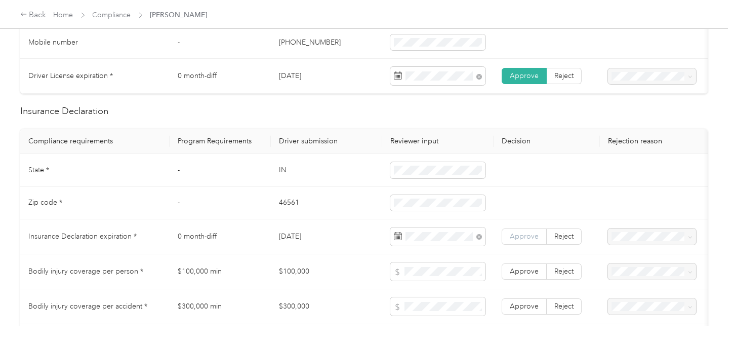
click at [516, 240] on span "Approve" at bounding box center [524, 236] width 29 height 9
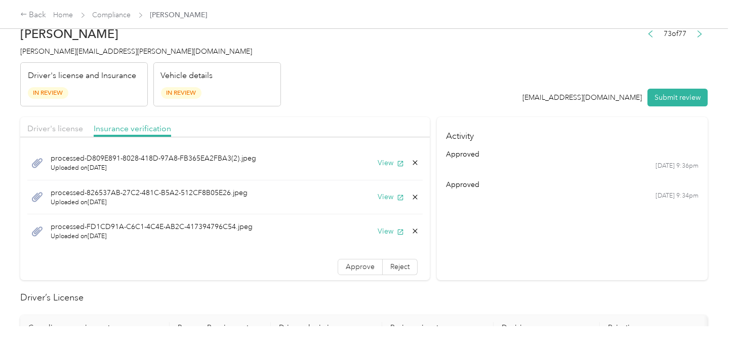
scroll to position [0, 0]
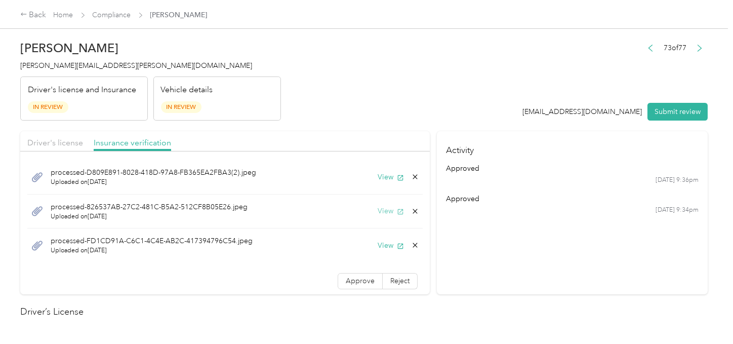
click at [379, 212] on button "View" at bounding box center [391, 211] width 26 height 11
click at [379, 242] on button "View" at bounding box center [391, 245] width 26 height 11
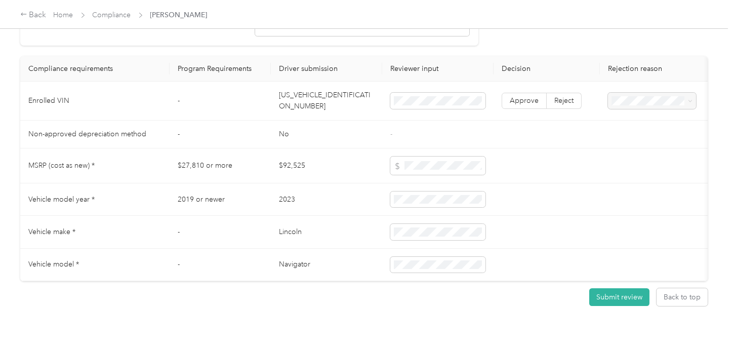
scroll to position [1099, 0]
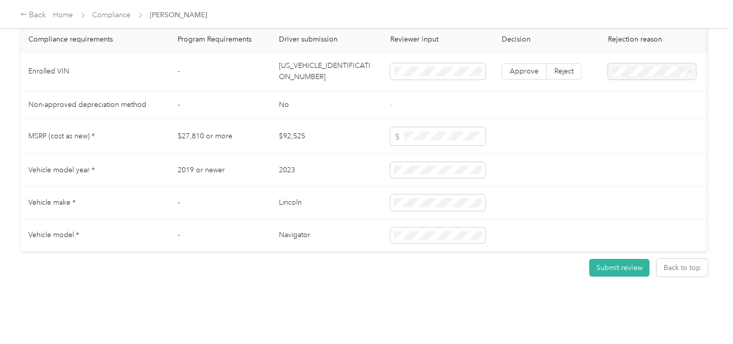
click at [315, 60] on td "[US_VEHICLE_IDENTIFICATION_NUMBER]" at bounding box center [326, 71] width 111 height 39
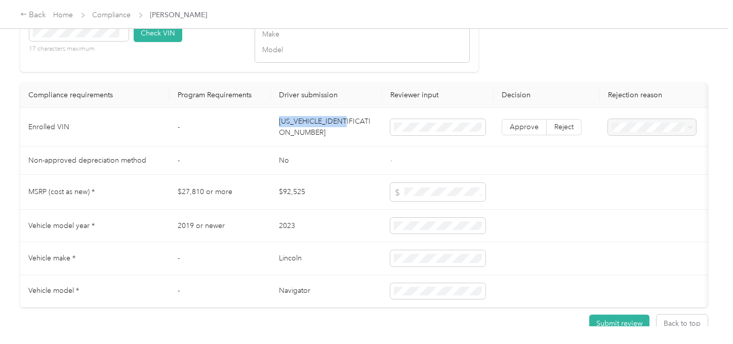
scroll to position [986, 0]
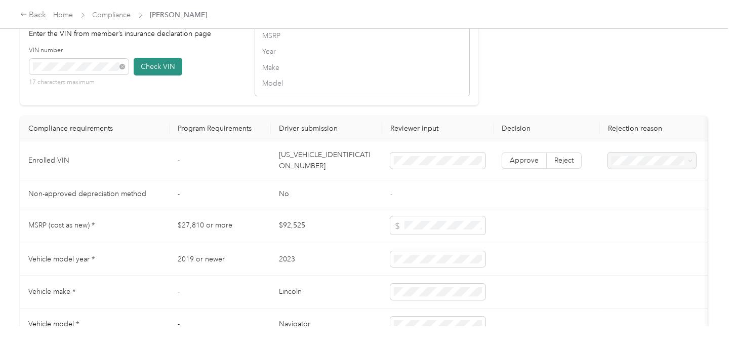
click at [165, 74] on button "Check VIN" at bounding box center [158, 67] width 49 height 18
click at [537, 165] on span "Approve" at bounding box center [524, 160] width 29 height 9
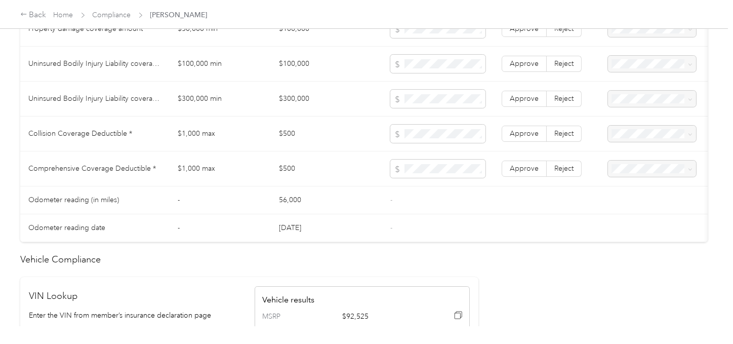
scroll to position [536, 0]
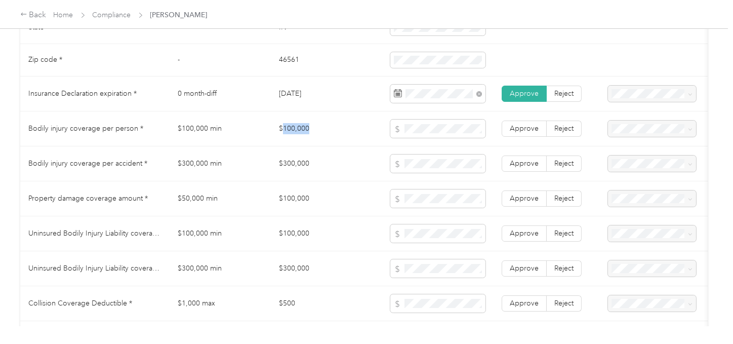
drag, startPoint x: 285, startPoint y: 136, endPoint x: 315, endPoint y: 136, distance: 30.9
click at [315, 136] on td "$100,000" at bounding box center [326, 128] width 111 height 35
click at [342, 177] on td "$300,000" at bounding box center [326, 163] width 111 height 35
click at [425, 199] on span at bounding box center [437, 198] width 95 height 18
drag, startPoint x: 267, startPoint y: 158, endPoint x: 436, endPoint y: 175, distance: 169.9
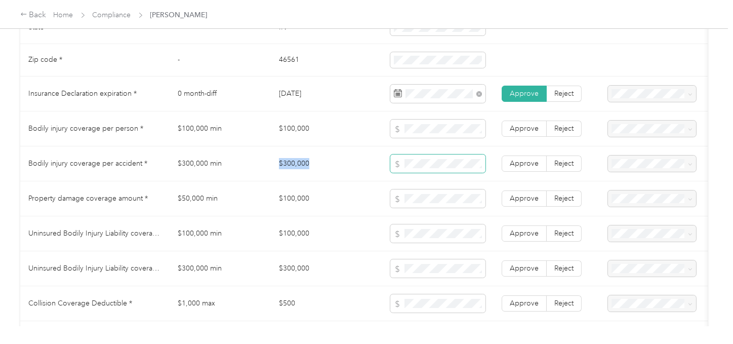
click at [345, 165] on tr "Bodily injury coverage per accident * $300,000 min $300,000 Approve Reject" at bounding box center [377, 163] width 714 height 35
click at [437, 173] on span at bounding box center [437, 163] width 95 height 18
click at [320, 181] on td "$300,000" at bounding box center [326, 163] width 111 height 35
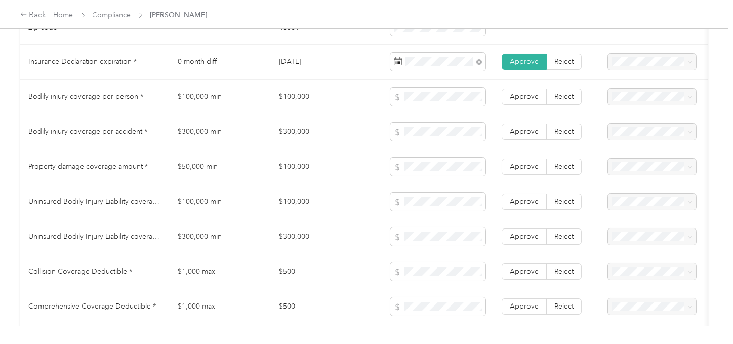
scroll to position [592, 0]
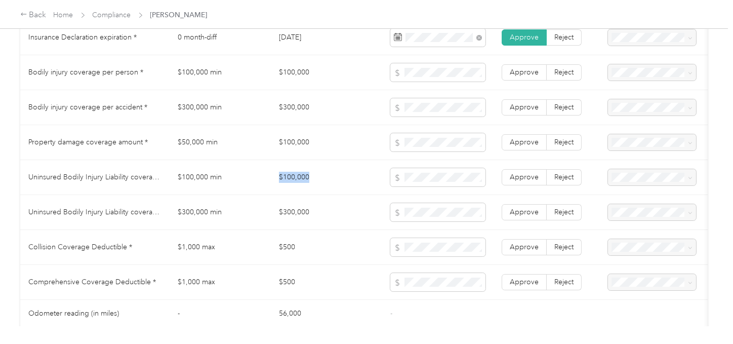
drag, startPoint x: 276, startPoint y: 177, endPoint x: 376, endPoint y: 182, distance: 99.4
click at [360, 179] on td "$100,000" at bounding box center [326, 177] width 111 height 35
click at [435, 186] on span at bounding box center [437, 177] width 95 height 18
drag, startPoint x: 266, startPoint y: 216, endPoint x: 398, endPoint y: 217, distance: 132.1
click at [337, 217] on tr "Uninsured Bodily Injury Liability coverage per accident * $300,000 min $300,000…" at bounding box center [377, 212] width 714 height 35
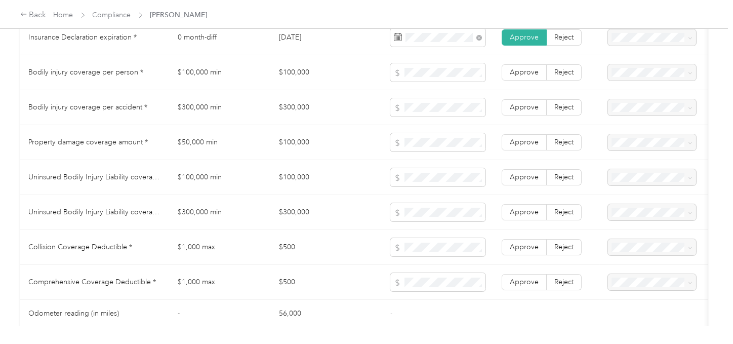
click at [357, 227] on td "$300,000" at bounding box center [326, 212] width 111 height 35
drag, startPoint x: 271, startPoint y: 247, endPoint x: 321, endPoint y: 251, distance: 50.3
click at [311, 251] on td "$500" at bounding box center [326, 247] width 111 height 35
click at [439, 256] on span at bounding box center [437, 247] width 95 height 18
click at [366, 252] on td "$500" at bounding box center [326, 247] width 111 height 35
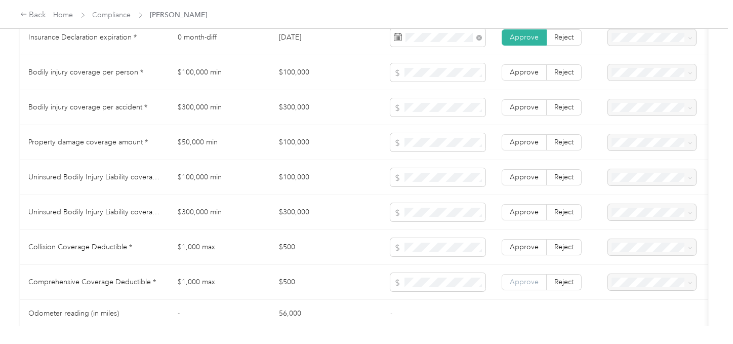
click at [535, 286] on span "Approve" at bounding box center [524, 281] width 29 height 9
click at [531, 251] on span "Approve" at bounding box center [524, 246] width 29 height 9
click at [527, 216] on span "Approve" at bounding box center [524, 212] width 29 height 9
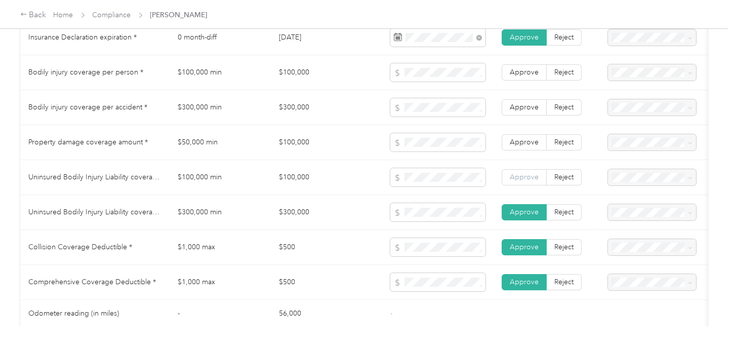
click at [529, 178] on label "Approve" at bounding box center [524, 177] width 45 height 16
click at [529, 134] on td "Approve Reject" at bounding box center [547, 142] width 106 height 35
click at [527, 145] on span "Approve" at bounding box center [524, 142] width 29 height 9
click at [527, 115] on label "Approve" at bounding box center [524, 107] width 45 height 16
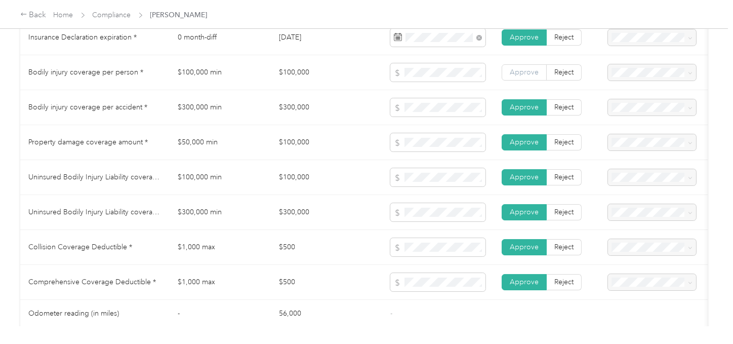
click at [527, 76] on span "Approve" at bounding box center [524, 72] width 29 height 9
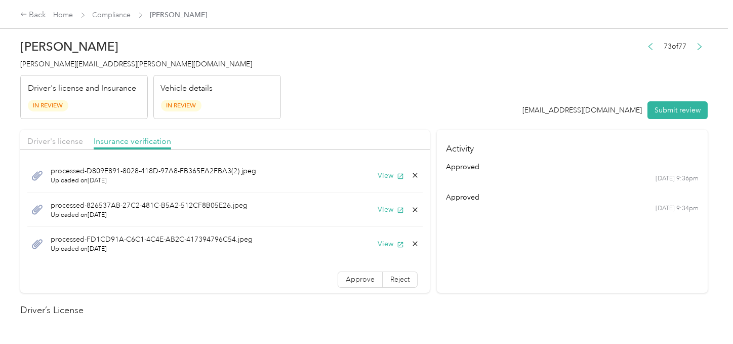
scroll to position [0, 0]
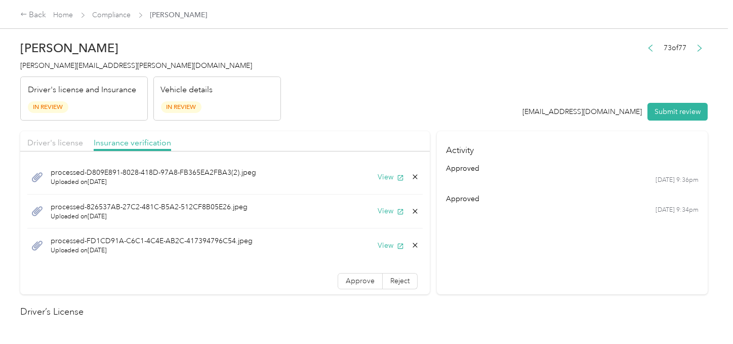
drag, startPoint x: 355, startPoint y: 279, endPoint x: 535, endPoint y: 272, distance: 179.9
click at [358, 279] on span "Approve" at bounding box center [360, 280] width 29 height 9
drag, startPoint x: 535, startPoint y: 272, endPoint x: 459, endPoint y: 265, distance: 75.7
click at [531, 272] on section "Activity approved [DATE] 9:36pm approved [DATE] 9:34pm" at bounding box center [572, 212] width 271 height 163
drag, startPoint x: 368, startPoint y: 276, endPoint x: 478, endPoint y: 271, distance: 110.5
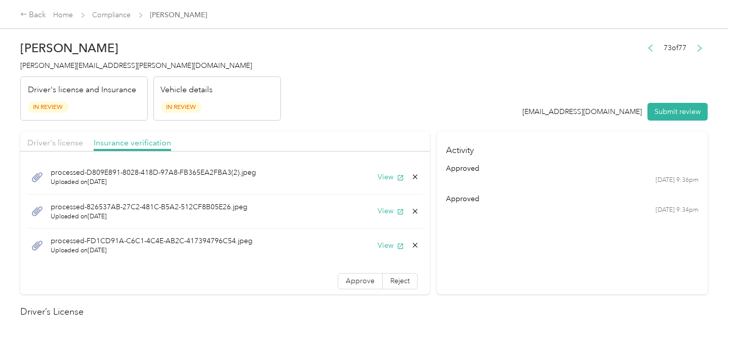
click at [368, 276] on label "Approve" at bounding box center [360, 281] width 45 height 16
click at [378, 207] on button "View" at bounding box center [391, 211] width 26 height 11
click at [411, 210] on icon at bounding box center [415, 211] width 8 height 8
drag, startPoint x: 381, startPoint y: 216, endPoint x: 439, endPoint y: 219, distance: 58.8
click at [382, 216] on button "Yes" at bounding box center [380, 218] width 20 height 16
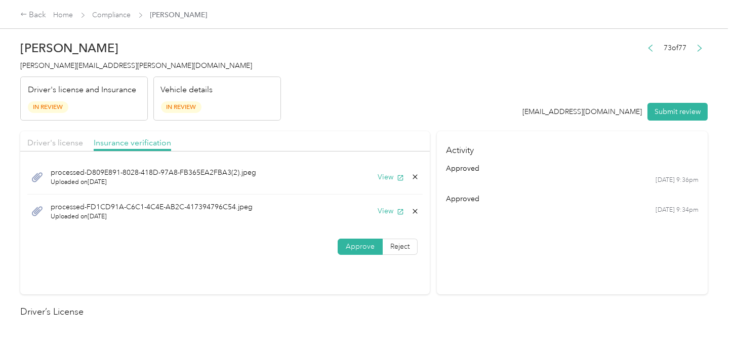
click at [440, 219] on section "Activity approved [DATE] 9:36pm approved [DATE] 9:34pm" at bounding box center [572, 212] width 271 height 163
click at [659, 109] on button "Submit review" at bounding box center [677, 112] width 60 height 18
click at [423, 93] on header "[PERSON_NAME] [PERSON_NAME][EMAIL_ADDRESS][PERSON_NAME][DOMAIN_NAME] Driver's l…" at bounding box center [363, 77] width 687 height 85
click at [42, 70] on h4 "[PERSON_NAME][EMAIL_ADDRESS][PERSON_NAME][DOMAIN_NAME]" at bounding box center [150, 65] width 261 height 11
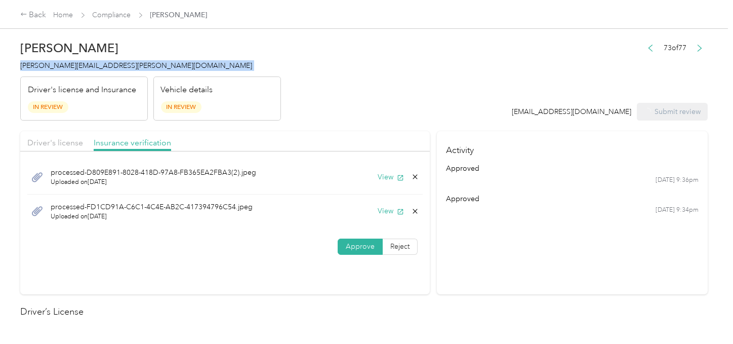
click at [42, 70] on h4 "[PERSON_NAME][EMAIL_ADDRESS][PERSON_NAME][DOMAIN_NAME]" at bounding box center [150, 65] width 261 height 11
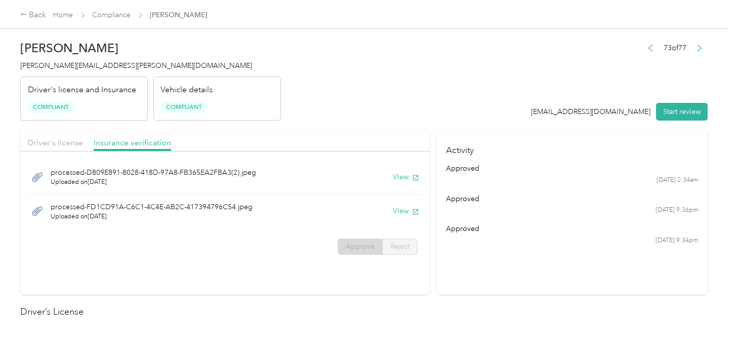
click at [333, 85] on header "[PERSON_NAME] Polston [EMAIL_ADDRESS][PERSON_NAME][DOMAIN_NAME] Driver's licens…" at bounding box center [363, 77] width 687 height 85
click at [104, 16] on link "Compliance" at bounding box center [112, 15] width 38 height 9
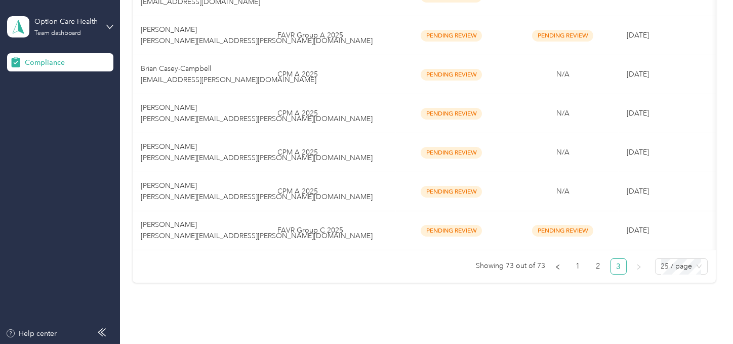
scroll to position [919, 0]
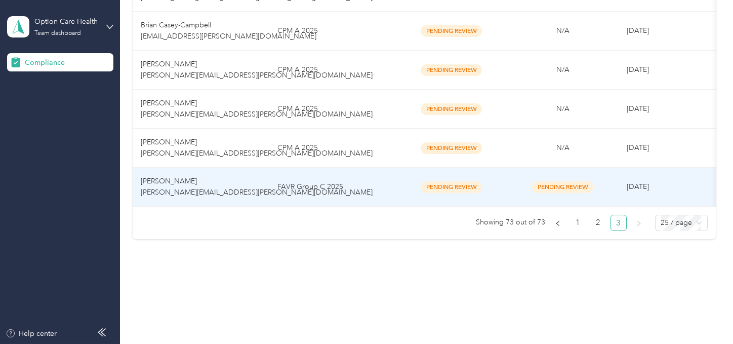
click at [353, 137] on td "CPM A 2025" at bounding box center [332, 148] width 127 height 39
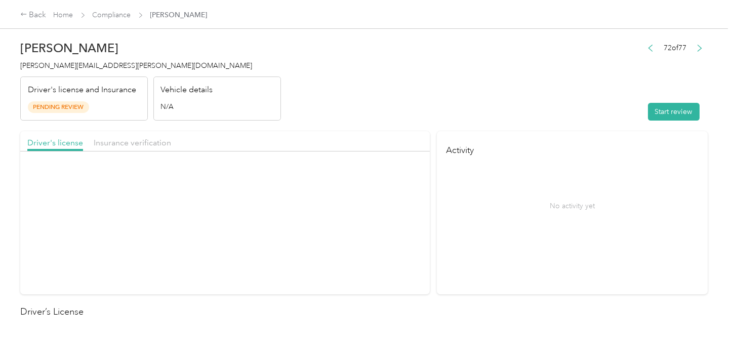
click at [533, 84] on header "[PERSON_NAME] [PERSON_NAME][EMAIL_ADDRESS][PERSON_NAME][DOMAIN_NAME] Driver's l…" at bounding box center [363, 77] width 687 height 85
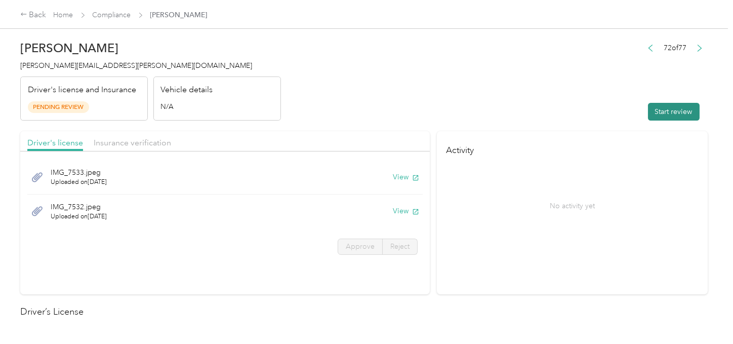
click at [659, 116] on button "Start review" at bounding box center [674, 112] width 52 height 18
click at [389, 72] on header "[PERSON_NAME] [PERSON_NAME][EMAIL_ADDRESS][PERSON_NAME][DOMAIN_NAME] Driver's l…" at bounding box center [363, 77] width 687 height 85
click at [397, 174] on button "View" at bounding box center [406, 177] width 26 height 11
click at [378, 213] on button "View" at bounding box center [391, 211] width 26 height 11
click at [411, 180] on div "View" at bounding box center [399, 177] width 42 height 11
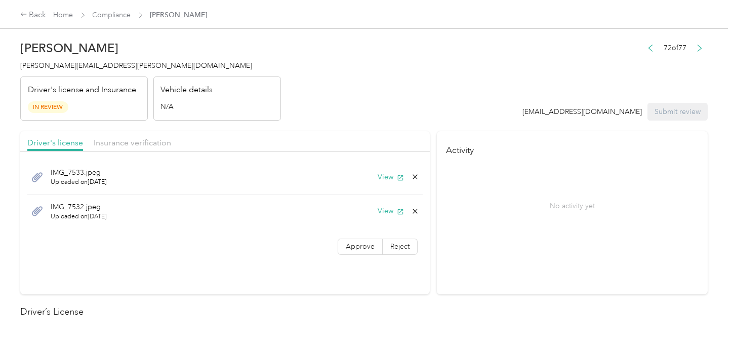
click at [411, 175] on icon at bounding box center [415, 177] width 8 height 8
click at [394, 180] on button "Yes" at bounding box center [388, 184] width 20 height 16
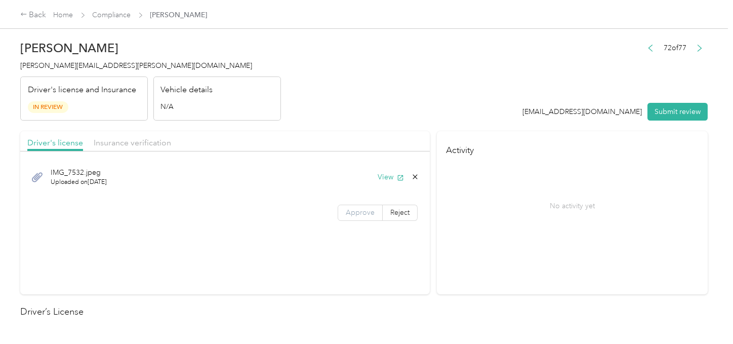
click at [363, 210] on span "Approve" at bounding box center [360, 212] width 29 height 9
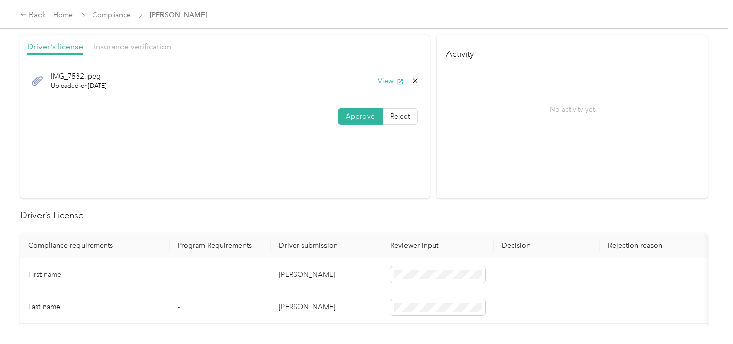
scroll to position [225, 0]
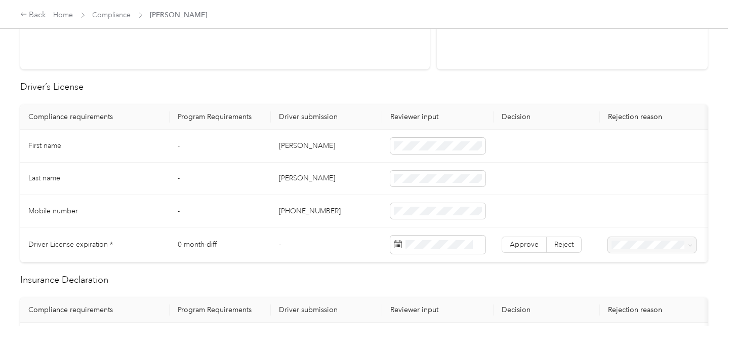
click at [291, 138] on td "[PERSON_NAME]" at bounding box center [326, 146] width 111 height 32
click at [273, 179] on td "[PERSON_NAME]" at bounding box center [326, 179] width 111 height 32
click at [441, 171] on span at bounding box center [437, 179] width 95 height 16
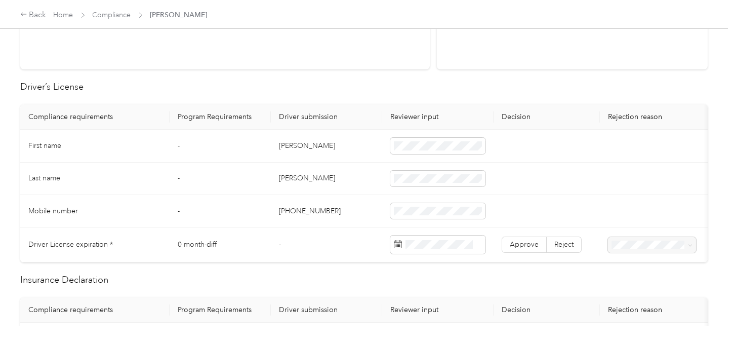
click at [361, 193] on td "[PERSON_NAME]" at bounding box center [326, 179] width 111 height 32
click at [475, 245] on span at bounding box center [477, 244] width 9 height 11
click at [429, 174] on div "11" at bounding box center [428, 172] width 13 height 13
click at [515, 240] on span "Approve" at bounding box center [524, 244] width 29 height 9
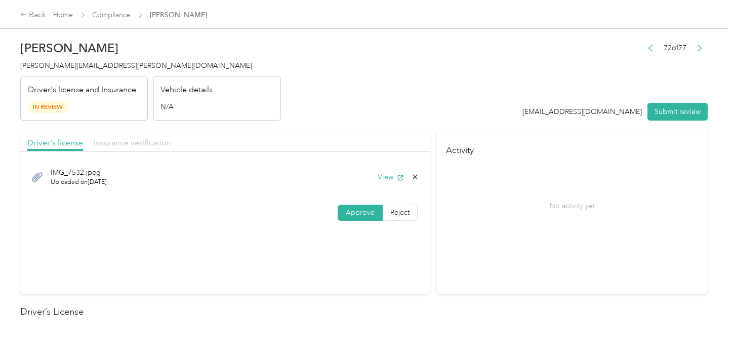
drag, startPoint x: 134, startPoint y: 137, endPoint x: 150, endPoint y: 139, distance: 16.8
click at [134, 138] on span "Insurance verification" at bounding box center [132, 143] width 77 height 10
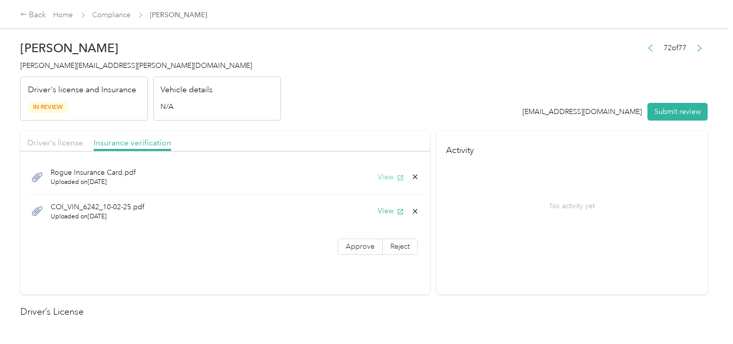
click at [379, 179] on button "View" at bounding box center [391, 177] width 26 height 11
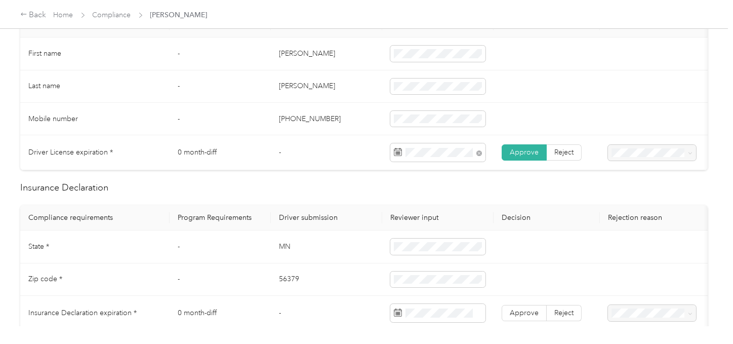
scroll to position [450, 0]
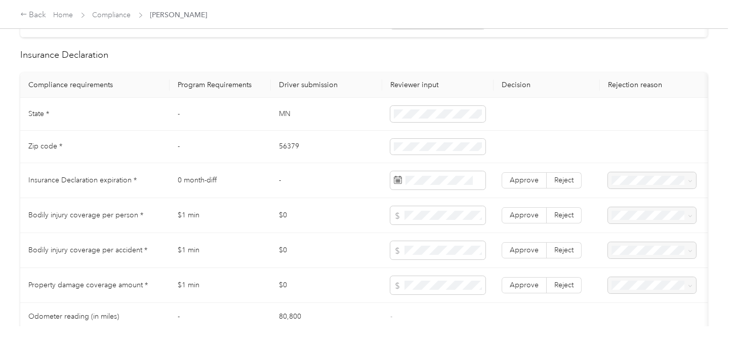
click at [274, 114] on td "MN" at bounding box center [326, 114] width 111 height 32
drag, startPoint x: 274, startPoint y: 114, endPoint x: 379, endPoint y: 119, distance: 104.9
click at [280, 115] on td "MN" at bounding box center [326, 114] width 111 height 32
click at [381, 119] on td "MN" at bounding box center [326, 114] width 111 height 32
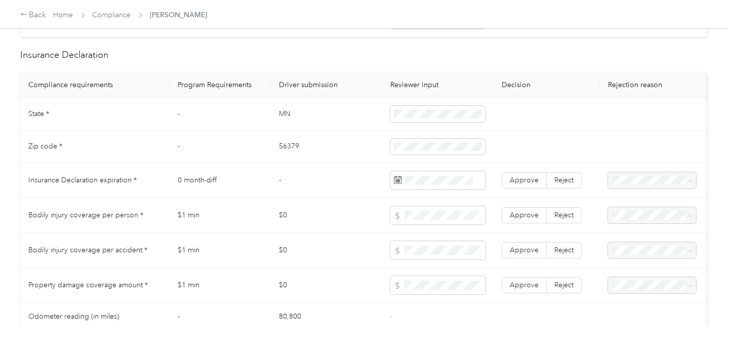
click at [287, 154] on td "56379" at bounding box center [326, 147] width 111 height 32
drag, startPoint x: 287, startPoint y: 154, endPoint x: 373, endPoint y: 153, distance: 86.6
click at [288, 154] on td "56379" at bounding box center [326, 147] width 111 height 32
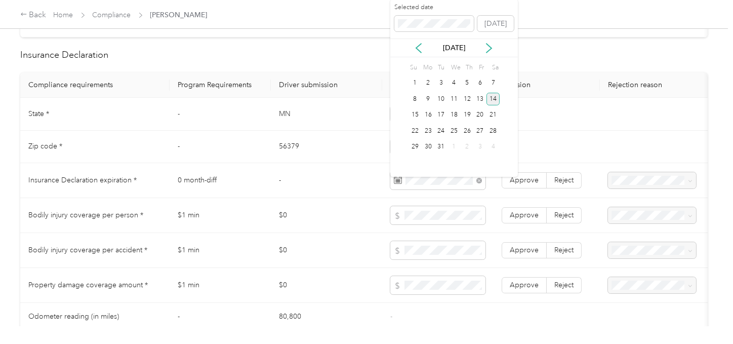
click at [493, 97] on div "14" at bounding box center [493, 99] width 13 height 13
click at [524, 184] on span "Approve" at bounding box center [524, 180] width 29 height 9
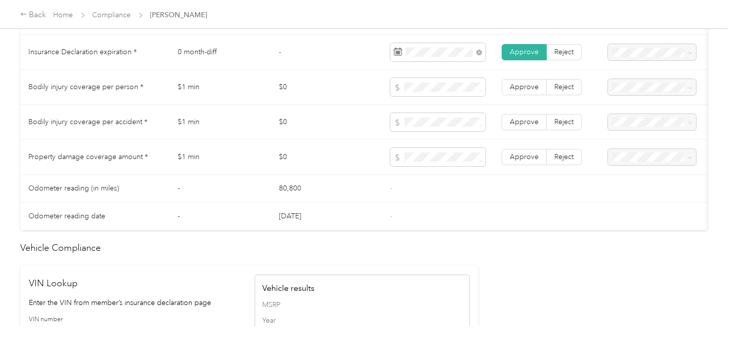
scroll to position [900, 0]
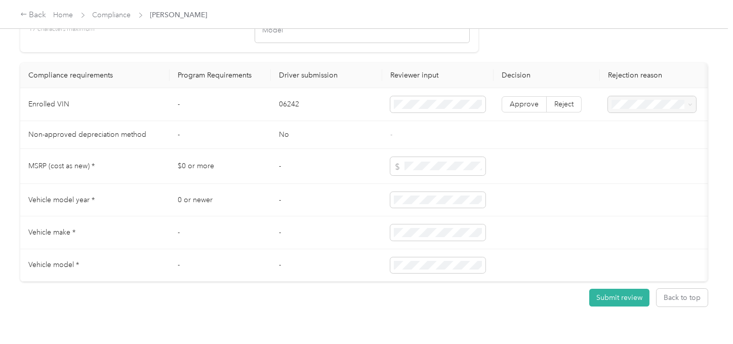
click at [291, 116] on td "06242" at bounding box center [326, 104] width 111 height 33
drag, startPoint x: 568, startPoint y: 114, endPoint x: 602, endPoint y: 115, distance: 34.9
click at [568, 108] on span "Reject" at bounding box center [563, 104] width 19 height 9
click at [647, 112] on span at bounding box center [652, 104] width 88 height 16
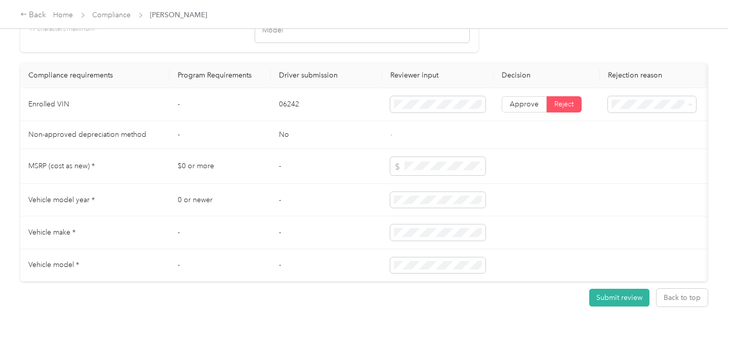
click at [644, 142] on span "Vehicle VIN missing from uploaded Insurance Policy doc" at bounding box center [648, 147] width 66 height 30
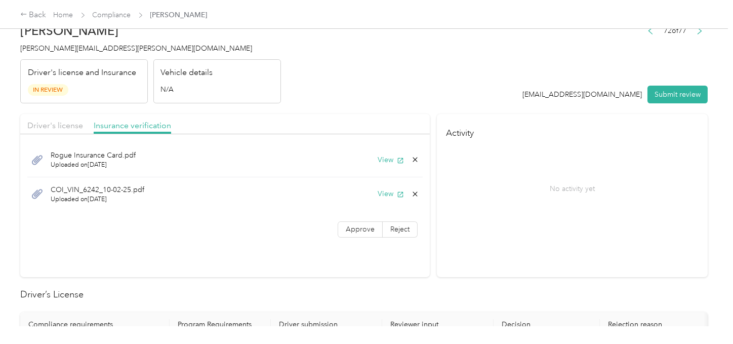
scroll to position [0, 0]
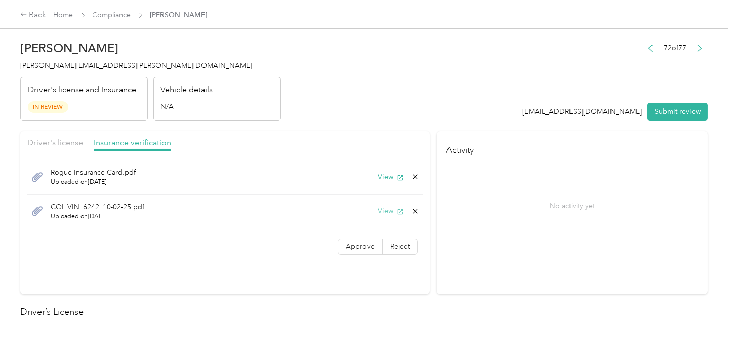
click at [381, 212] on button "View" at bounding box center [391, 211] width 26 height 11
click at [411, 177] on icon at bounding box center [415, 177] width 8 height 8
click at [396, 182] on button "Yes" at bounding box center [388, 180] width 20 height 16
click at [397, 170] on div "COI_VIN_6242_10-02-25.pdf Uploaded on [DATE] View" at bounding box center [224, 177] width 395 height 34
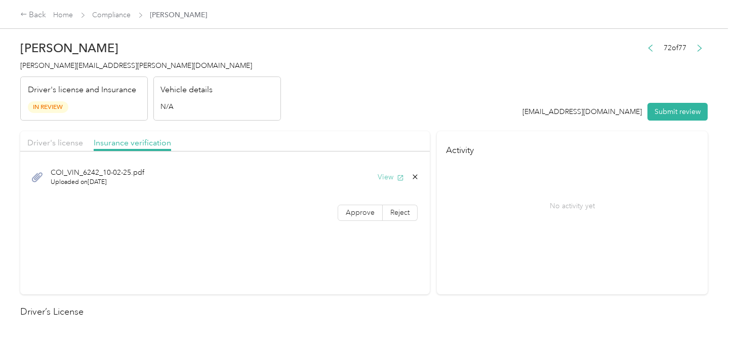
click at [387, 176] on button "View" at bounding box center [391, 177] width 26 height 11
click at [268, 65] on h4 "[PERSON_NAME][EMAIL_ADDRESS][PERSON_NAME][DOMAIN_NAME]" at bounding box center [150, 65] width 261 height 11
click at [44, 59] on div "[PERSON_NAME] [PERSON_NAME][EMAIL_ADDRESS][PERSON_NAME][DOMAIN_NAME] Driver's l…" at bounding box center [150, 77] width 261 height 85
click at [43, 49] on h2 "[PERSON_NAME]" at bounding box center [150, 48] width 261 height 14
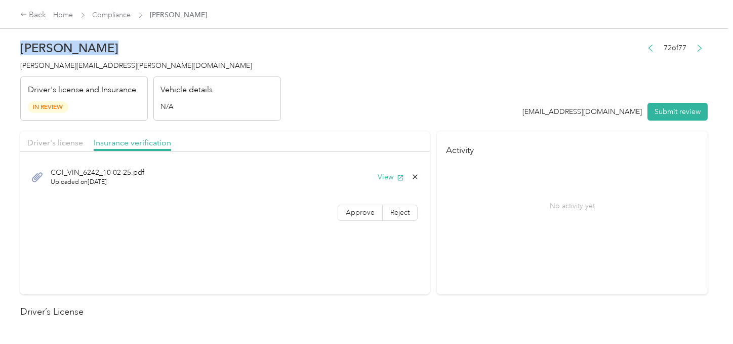
click at [43, 49] on h2 "[PERSON_NAME]" at bounding box center [150, 48] width 261 height 14
click at [38, 49] on h2 "[PERSON_NAME]" at bounding box center [150, 48] width 261 height 14
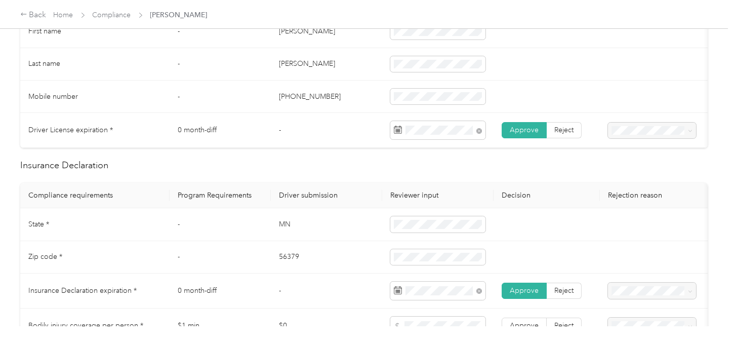
scroll to position [450, 0]
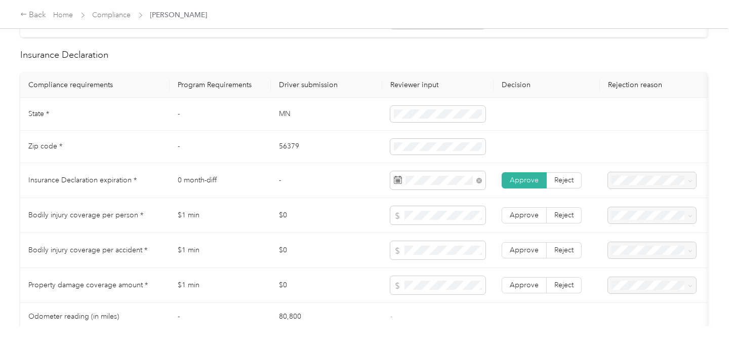
click at [485, 188] on td at bounding box center [437, 180] width 111 height 35
drag, startPoint x: 480, startPoint y: 187, endPoint x: 472, endPoint y: 189, distance: 8.5
click at [480, 183] on icon at bounding box center [479, 181] width 6 height 6
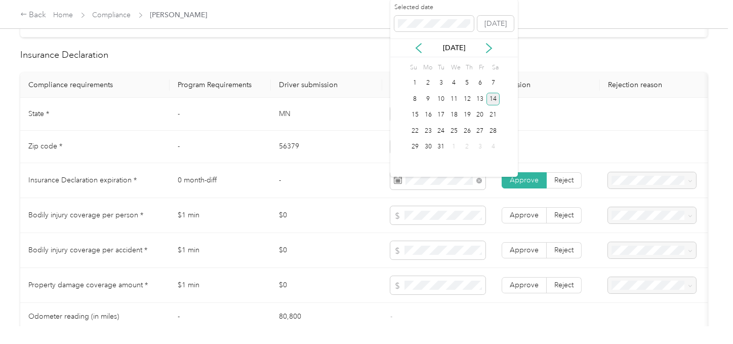
click at [497, 97] on div "14" at bounding box center [493, 99] width 13 height 13
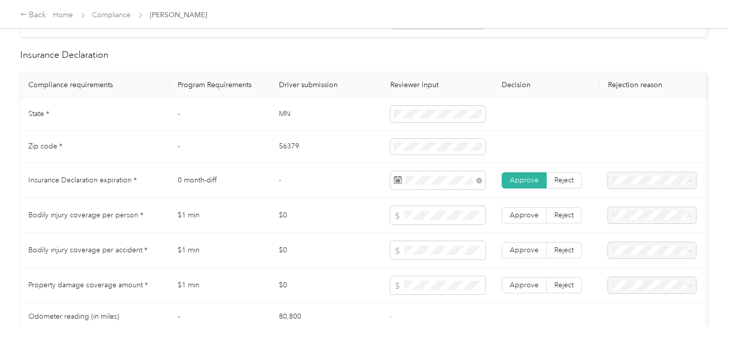
scroll to position [843, 0]
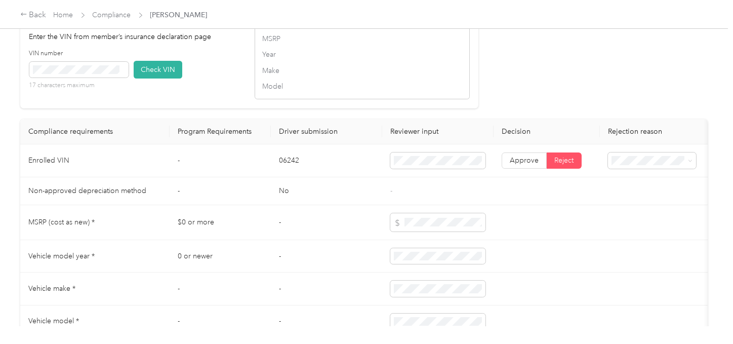
click at [285, 170] on td "06242" at bounding box center [326, 160] width 111 height 33
drag, startPoint x: 170, startPoint y: 85, endPoint x: 450, endPoint y: 110, distance: 281.1
click at [171, 78] on button "Check VIN" at bounding box center [158, 70] width 49 height 18
drag, startPoint x: 455, startPoint y: 110, endPoint x: 510, endPoint y: 150, distance: 68.2
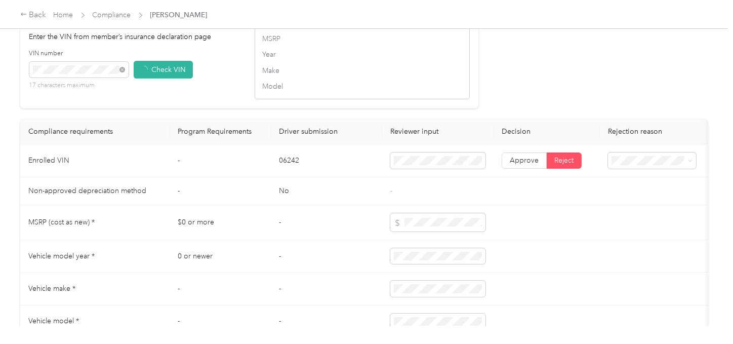
click at [459, 100] on div "Vehicle results MSRP Year Make Model" at bounding box center [362, 54] width 215 height 91
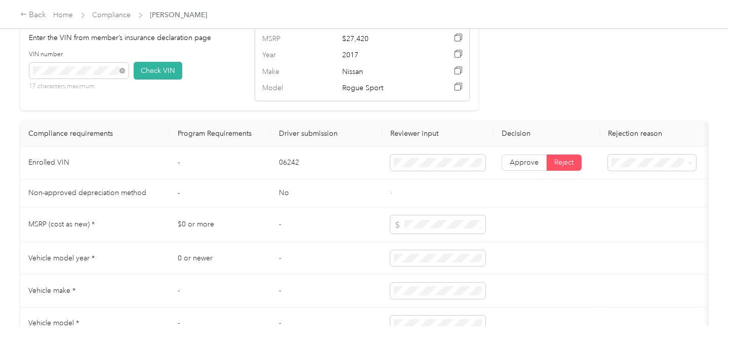
drag, startPoint x: 507, startPoint y: 167, endPoint x: 513, endPoint y: 177, distance: 12.0
click at [507, 167] on td "Approve Reject" at bounding box center [547, 162] width 106 height 33
click at [513, 167] on span "Approve" at bounding box center [524, 162] width 29 height 9
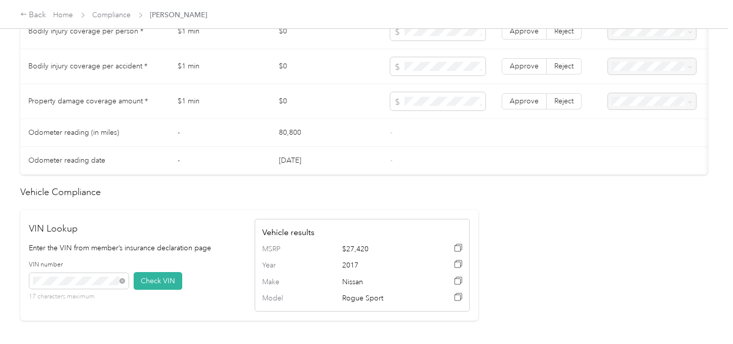
scroll to position [506, 0]
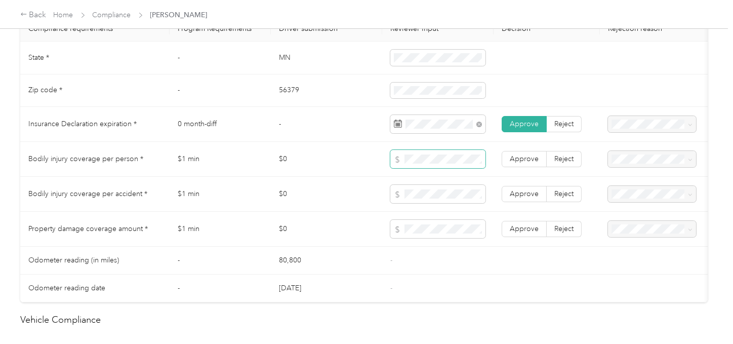
click at [452, 168] on span at bounding box center [437, 159] width 95 height 18
click at [430, 160] on span at bounding box center [437, 159] width 95 height 18
click at [438, 230] on span at bounding box center [437, 229] width 95 height 18
click at [508, 234] on label "Approve" at bounding box center [524, 229] width 45 height 16
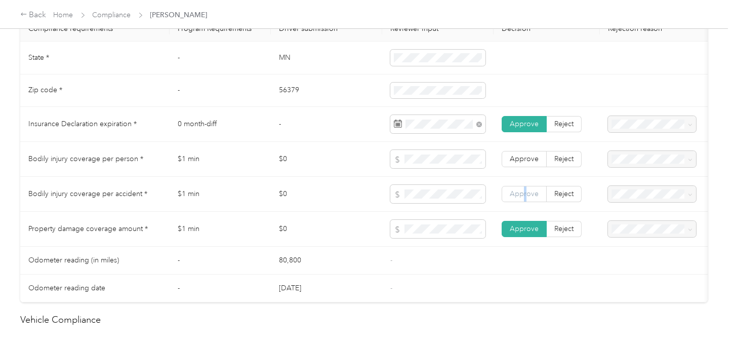
click at [525, 194] on label "Approve" at bounding box center [524, 194] width 45 height 16
click at [527, 156] on td "Approve Reject" at bounding box center [547, 159] width 106 height 35
click at [520, 198] on span "Approve" at bounding box center [524, 193] width 29 height 9
click at [524, 161] on span "Approve" at bounding box center [524, 158] width 29 height 9
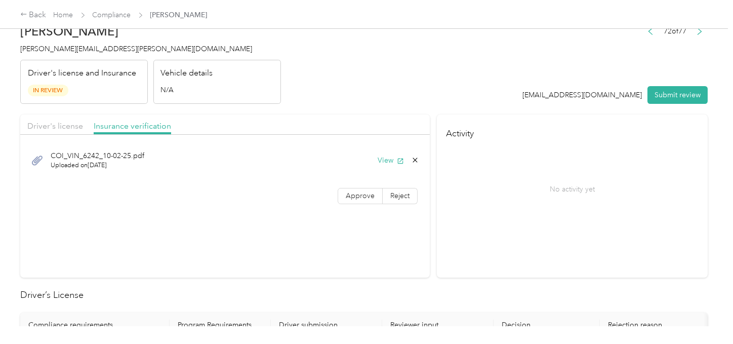
scroll to position [0, 0]
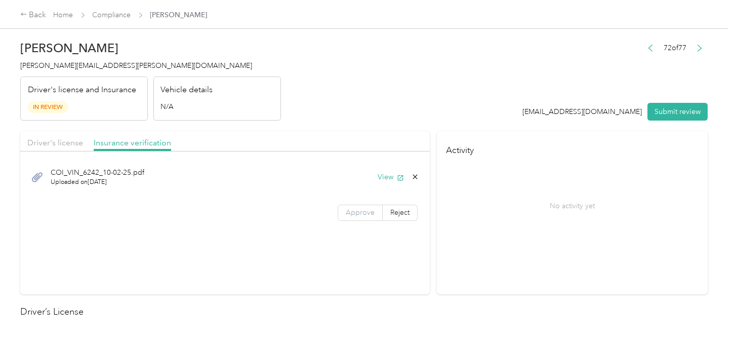
click at [357, 215] on span "Approve" at bounding box center [360, 212] width 29 height 9
click at [564, 216] on div "No activity yet" at bounding box center [572, 205] width 253 height 85
click at [659, 114] on button "Submit review" at bounding box center [677, 112] width 60 height 18
click at [430, 102] on header "[PERSON_NAME] [PERSON_NAME][EMAIL_ADDRESS][PERSON_NAME][DOMAIN_NAME] Driver's l…" at bounding box center [363, 77] width 687 height 85
click at [68, 62] on span "[PERSON_NAME][EMAIL_ADDRESS][PERSON_NAME][DOMAIN_NAME]" at bounding box center [136, 65] width 232 height 9
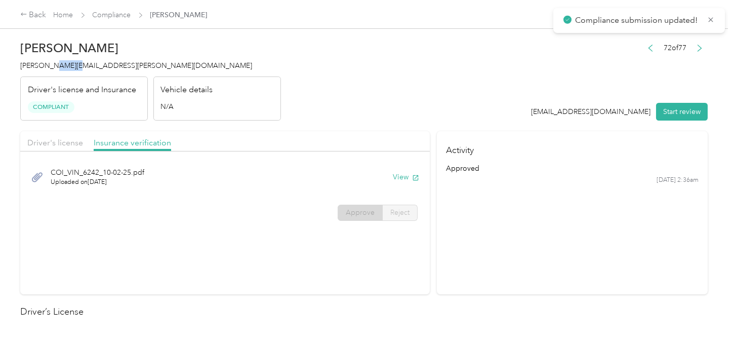
click at [68, 62] on span "[PERSON_NAME][EMAIL_ADDRESS][PERSON_NAME][DOMAIN_NAME]" at bounding box center [136, 65] width 232 height 9
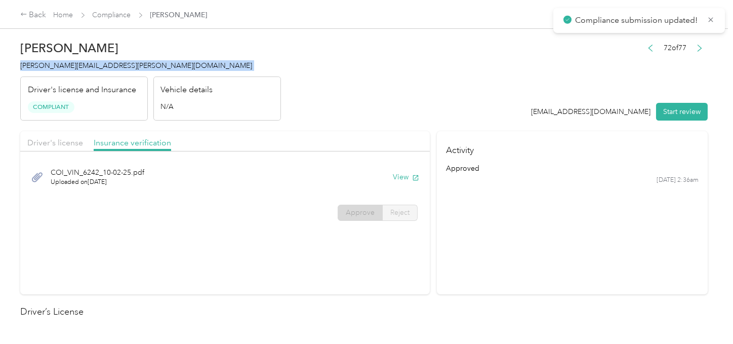
click at [68, 62] on span "[PERSON_NAME][EMAIL_ADDRESS][PERSON_NAME][DOMAIN_NAME]" at bounding box center [136, 65] width 232 height 9
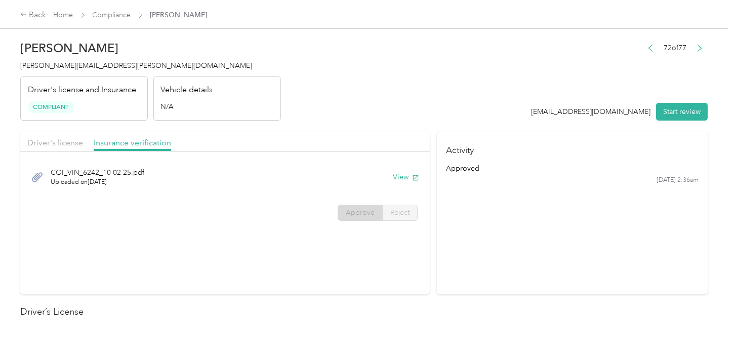
click at [329, 81] on header "[PERSON_NAME] [PERSON_NAME][EMAIL_ADDRESS][PERSON_NAME][DOMAIN_NAME] Driver's l…" at bounding box center [363, 77] width 687 height 85
click at [113, 15] on link "Compliance" at bounding box center [112, 15] width 38 height 9
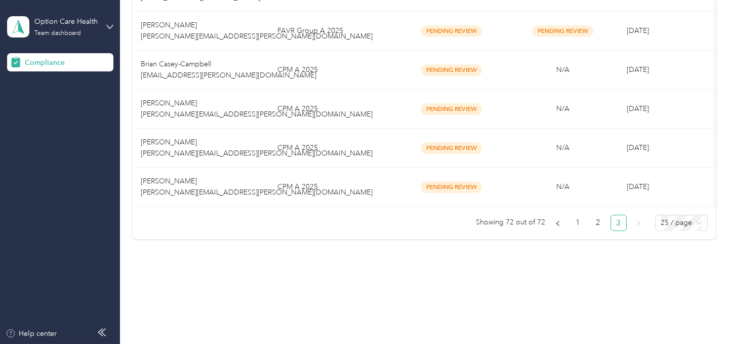
click at [359, 221] on ul "Showing 72 out of 72 1 2 3 25 / page" at bounding box center [420, 223] width 575 height 16
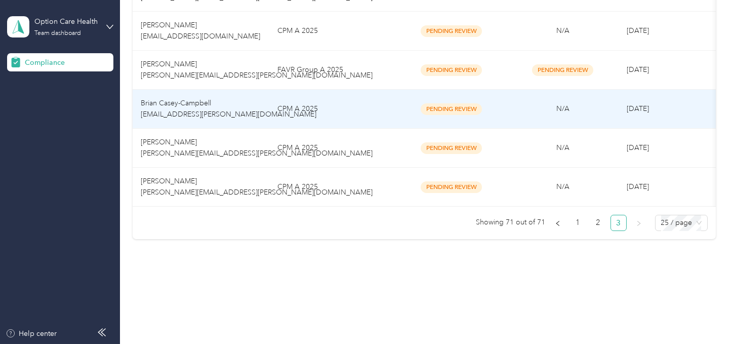
click at [512, 101] on td "N/A" at bounding box center [562, 109] width 111 height 39
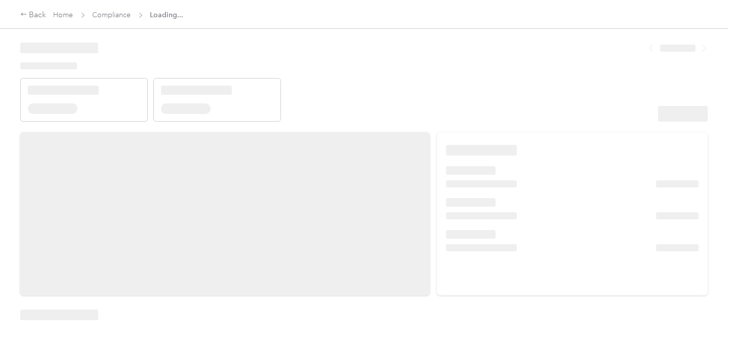
click at [550, 101] on header at bounding box center [363, 78] width 687 height 86
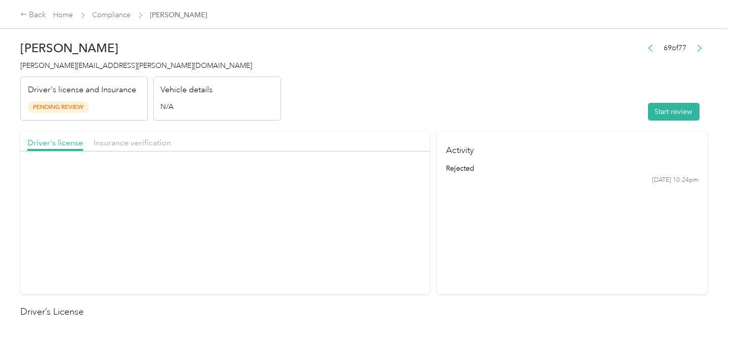
click at [528, 115] on header "Brian Casey-Campbell [EMAIL_ADDRESS][PERSON_NAME][DOMAIN_NAME] Driver's license…" at bounding box center [363, 77] width 687 height 85
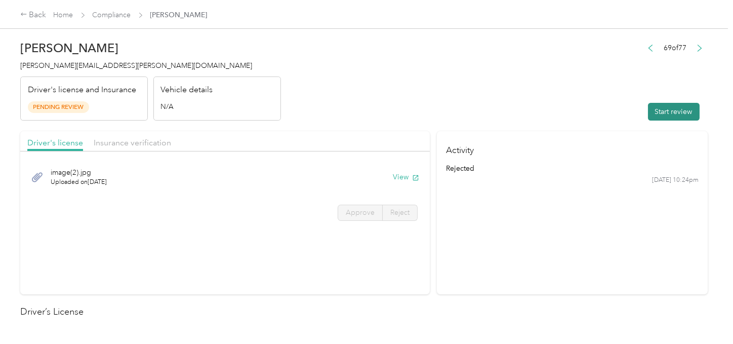
click at [659, 108] on button "Start review" at bounding box center [674, 112] width 52 height 18
click at [449, 92] on header "Brian Casey-Campbell [EMAIL_ADDRESS][PERSON_NAME][DOMAIN_NAME] Driver's license…" at bounding box center [363, 77] width 687 height 85
click at [386, 173] on button "View" at bounding box center [391, 177] width 26 height 11
drag, startPoint x: 338, startPoint y: 215, endPoint x: 348, endPoint y: 216, distance: 10.6
click at [338, 215] on label "Approve" at bounding box center [360, 213] width 45 height 16
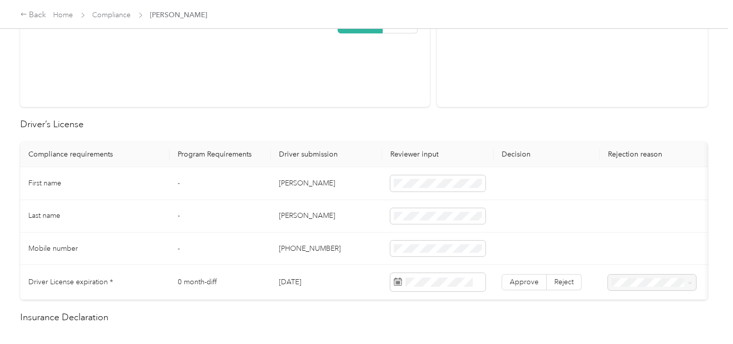
scroll to position [225, 0]
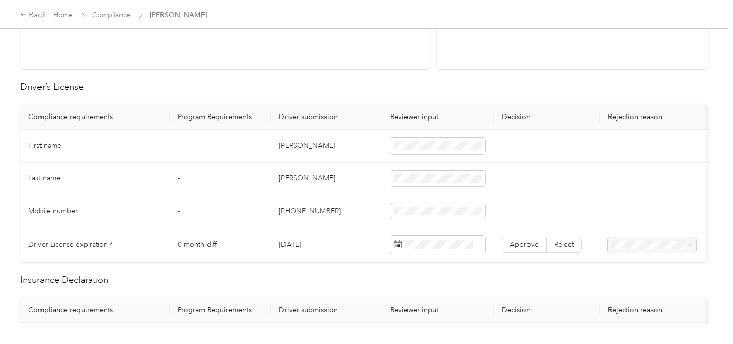
click at [283, 141] on td "[PERSON_NAME]" at bounding box center [326, 146] width 111 height 32
click at [293, 174] on td "[PERSON_NAME]" at bounding box center [326, 179] width 111 height 32
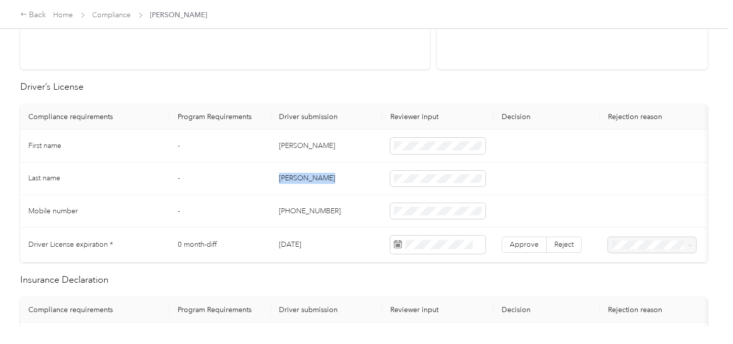
click at [293, 174] on td "[PERSON_NAME]" at bounding box center [326, 179] width 111 height 32
drag, startPoint x: 514, startPoint y: 168, endPoint x: 724, endPoint y: 173, distance: 210.2
click at [514, 168] on td at bounding box center [547, 179] width 106 height 32
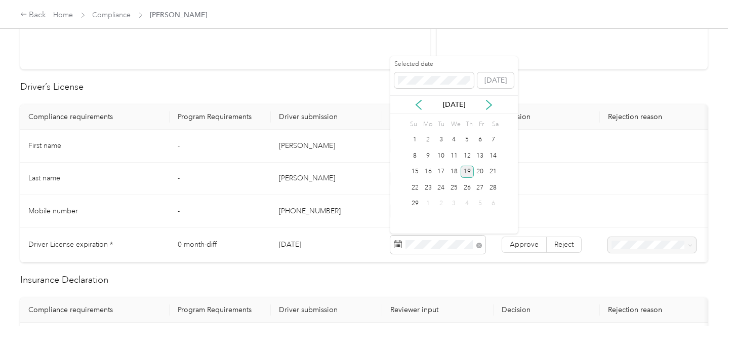
click at [469, 171] on div "19" at bounding box center [467, 172] width 13 height 13
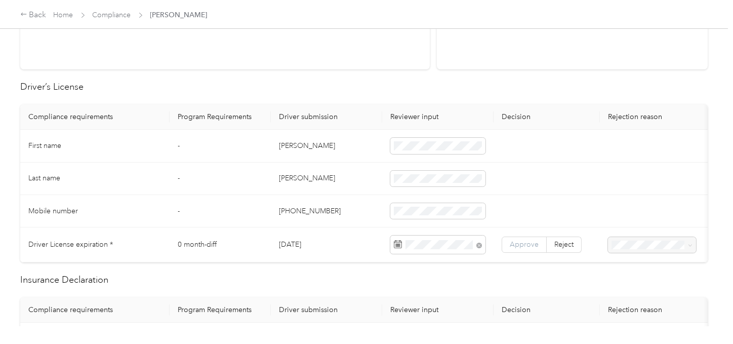
click at [515, 243] on span "Approve" at bounding box center [524, 244] width 29 height 9
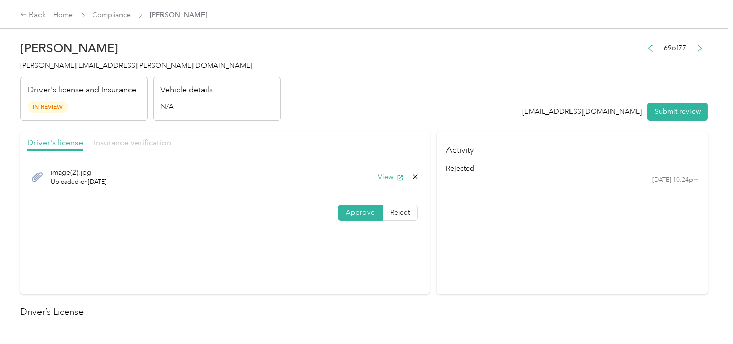
click at [137, 142] on span "Insurance verification" at bounding box center [132, 143] width 77 height 10
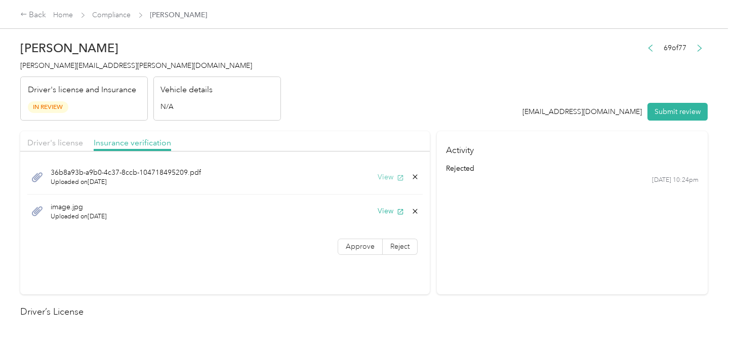
click at [378, 172] on button "View" at bounding box center [391, 177] width 26 height 11
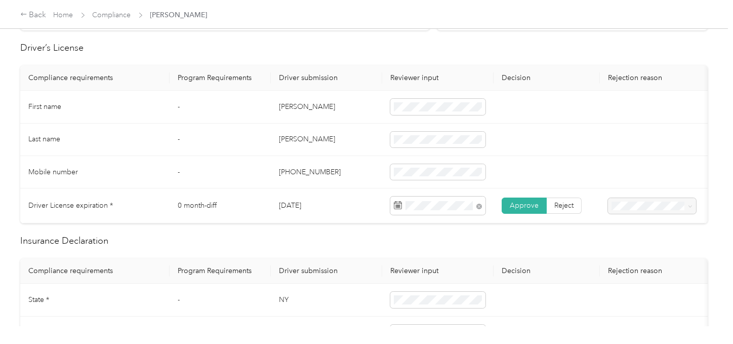
scroll to position [450, 0]
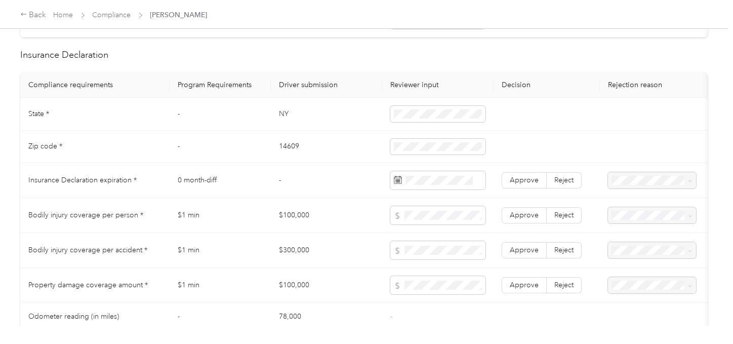
click at [280, 117] on td "NY" at bounding box center [326, 114] width 111 height 32
click at [281, 117] on td "NY" at bounding box center [326, 114] width 111 height 32
click at [291, 147] on td "14609" at bounding box center [326, 147] width 111 height 32
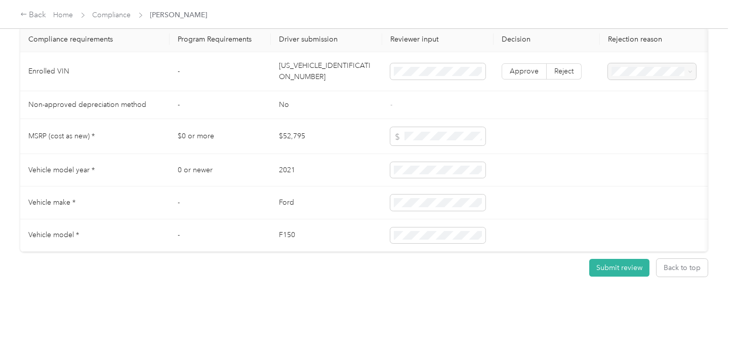
scroll to position [959, 0]
click at [313, 54] on td "[US_VEHICLE_IDENTIFICATION_NUMBER]" at bounding box center [326, 71] width 111 height 39
drag, startPoint x: 313, startPoint y: 54, endPoint x: 322, endPoint y: 60, distance: 11.7
click at [313, 53] on td "[US_VEHICLE_IDENTIFICATION_NUMBER]" at bounding box center [326, 71] width 111 height 39
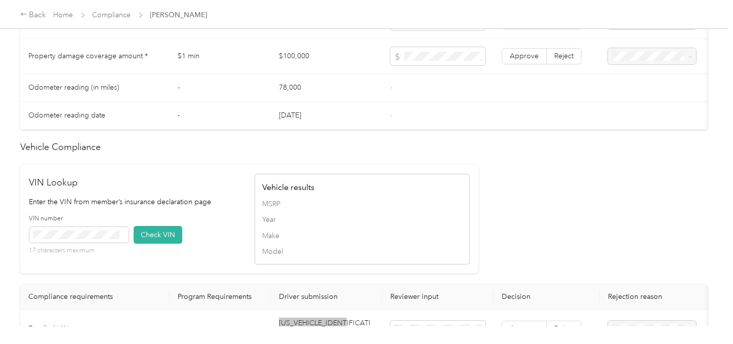
scroll to position [791, 0]
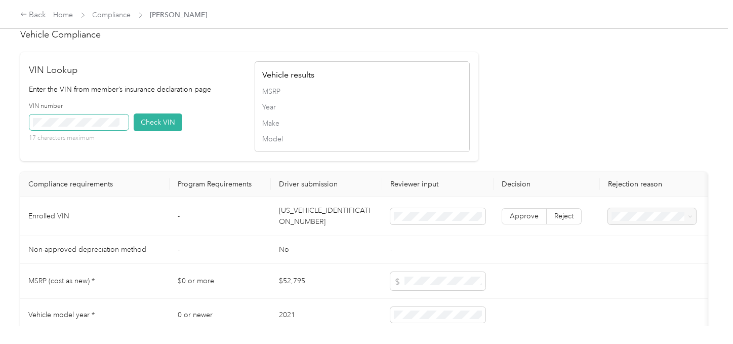
click at [99, 130] on span at bounding box center [78, 122] width 99 height 16
drag, startPoint x: 144, startPoint y: 134, endPoint x: 404, endPoint y: 132, distance: 260.2
click at [145, 131] on button "Check VIN" at bounding box center [158, 122] width 49 height 18
drag, startPoint x: 413, startPoint y: 131, endPoint x: 547, endPoint y: 228, distance: 166.1
click at [413, 131] on div "MSRP Year Make Model" at bounding box center [362, 115] width 200 height 59
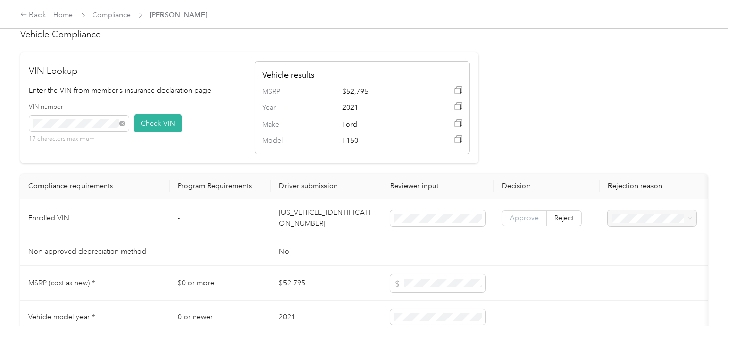
click at [525, 223] on label "Approve" at bounding box center [524, 218] width 45 height 16
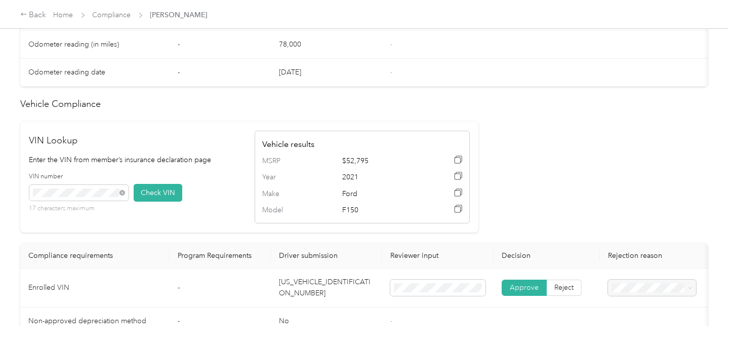
scroll to position [453, 0]
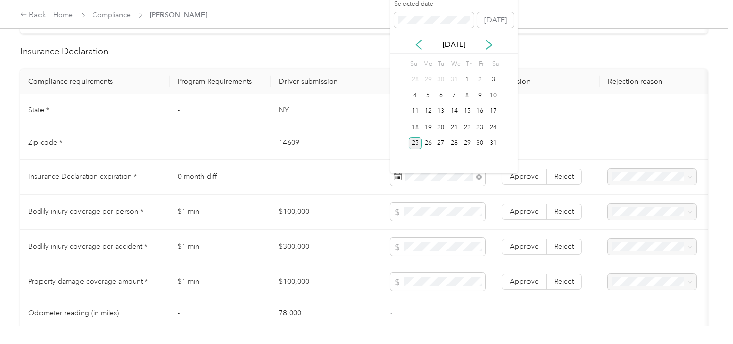
click at [417, 140] on div "25" at bounding box center [415, 143] width 13 height 13
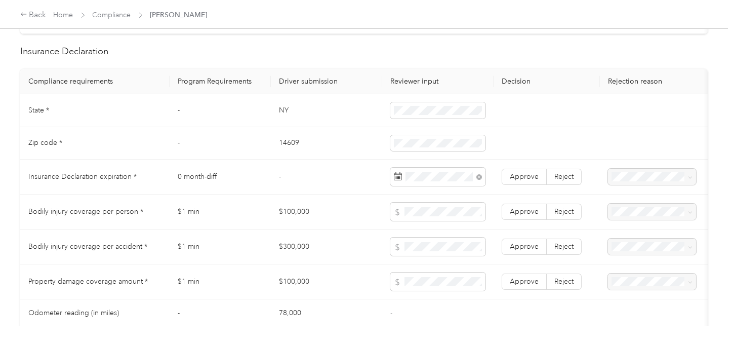
click at [508, 194] on td "Approve Reject" at bounding box center [547, 176] width 106 height 35
click at [520, 185] on label "Approve" at bounding box center [524, 177] width 45 height 16
click at [374, 189] on td "-" at bounding box center [326, 176] width 111 height 35
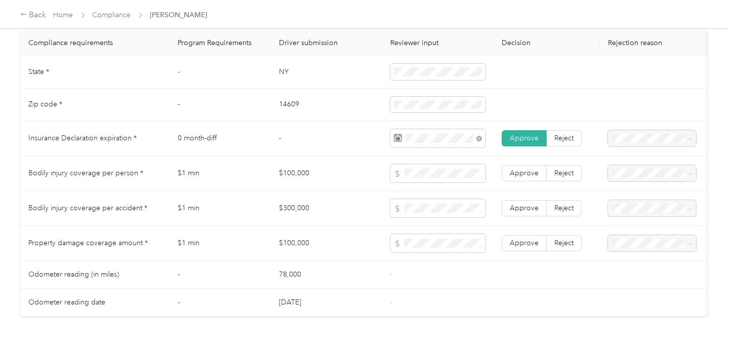
scroll to position [509, 0]
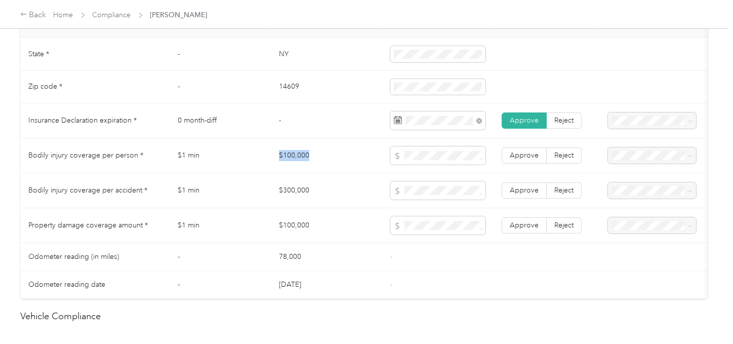
drag, startPoint x: 269, startPoint y: 154, endPoint x: 374, endPoint y: 159, distance: 104.9
click at [331, 159] on tr "Bodily injury coverage per person * $1 min $100,000 Approve Reject" at bounding box center [377, 155] width 714 height 35
click at [400, 159] on icon at bounding box center [397, 155] width 7 height 7
drag, startPoint x: 287, startPoint y: 194, endPoint x: 392, endPoint y: 195, distance: 105.3
click at [342, 195] on td "$300,000" at bounding box center [326, 190] width 111 height 35
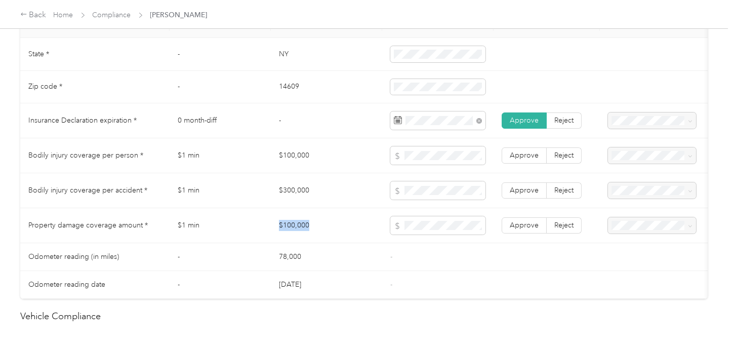
drag, startPoint x: 265, startPoint y: 233, endPoint x: 353, endPoint y: 233, distance: 88.1
click at [344, 233] on tr "Property damage coverage amount * $1 min $100,000 Approve Reject" at bounding box center [377, 225] width 714 height 35
drag, startPoint x: 419, startPoint y: 248, endPoint x: 517, endPoint y: 230, distance: 99.9
click at [443, 243] on td at bounding box center [437, 225] width 111 height 35
click at [519, 229] on span "Approve" at bounding box center [524, 225] width 29 height 9
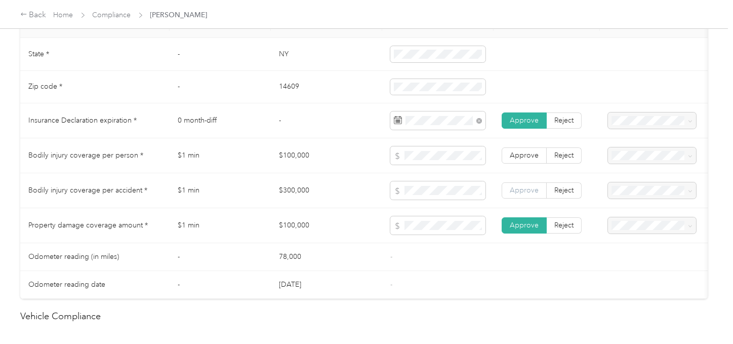
click at [519, 194] on span "Approve" at bounding box center [524, 190] width 29 height 9
click at [525, 164] on label "Approve" at bounding box center [524, 155] width 45 height 16
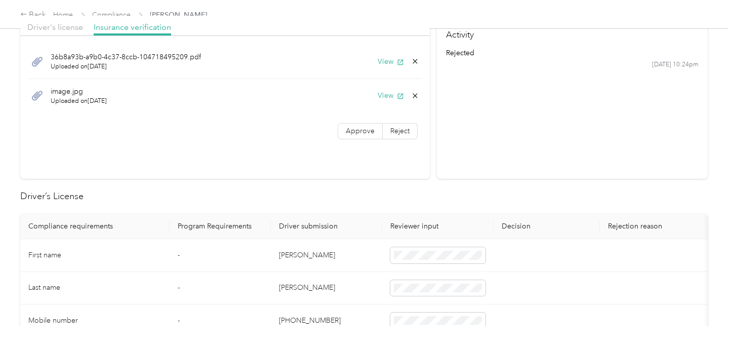
scroll to position [0, 0]
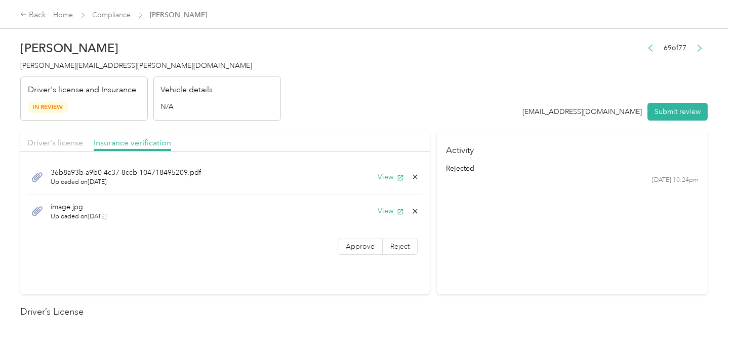
click at [369, 236] on div "36b8a93b-a9b0-4c37-8ccb-104718495209.pdf Uploaded on [DATE] View image.jpg Uplo…" at bounding box center [225, 208] width 410 height 105
click at [386, 246] on label "Reject" at bounding box center [400, 246] width 35 height 16
click at [368, 243] on span "Approve" at bounding box center [360, 246] width 29 height 9
click at [445, 242] on section "Activity rejected [DATE] 10:24pm" at bounding box center [572, 212] width 271 height 163
click at [385, 210] on button "View" at bounding box center [391, 211] width 26 height 11
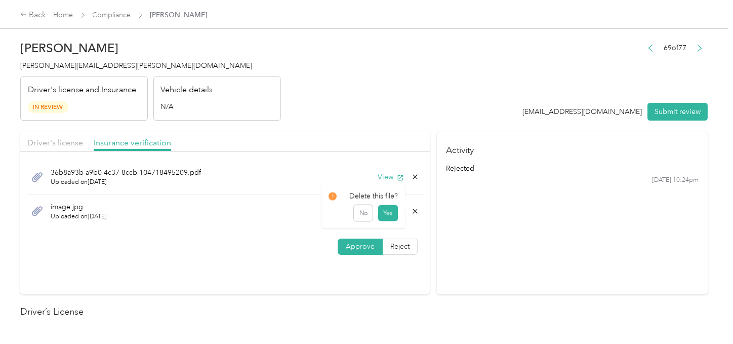
click at [411, 211] on icon at bounding box center [415, 211] width 8 height 8
drag, startPoint x: 391, startPoint y: 214, endPoint x: 426, endPoint y: 210, distance: 35.1
click at [393, 215] on button "Yes" at bounding box center [388, 218] width 20 height 16
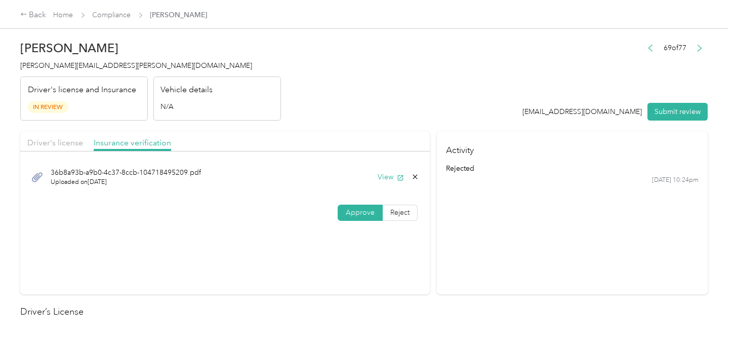
click at [431, 209] on div "Driver's license Insurance verification 36b8a93b-a9b0-4c37-8ccb-[DRIVERS_LICENS…" at bounding box center [363, 212] width 687 height 163
click at [659, 108] on button "Submit review" at bounding box center [677, 112] width 60 height 18
click at [80, 72] on div "Brian Casey-Campbell [EMAIL_ADDRESS][PERSON_NAME][DOMAIN_NAME] Driver's license…" at bounding box center [150, 77] width 261 height 85
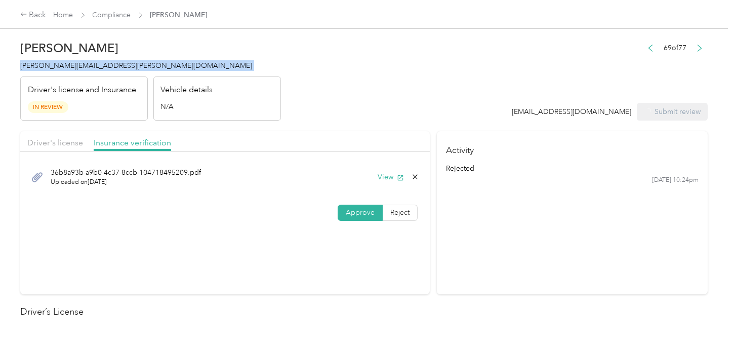
click at [80, 72] on div "Brian Casey-Campbell [EMAIL_ADDRESS][PERSON_NAME][DOMAIN_NAME] Driver's license…" at bounding box center [150, 77] width 261 height 85
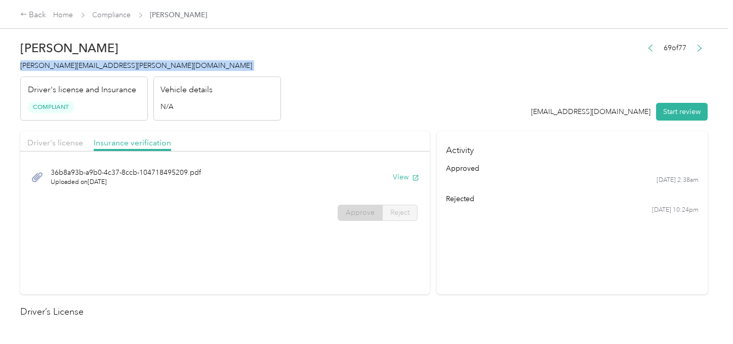
click at [80, 69] on span "[PERSON_NAME][EMAIL_ADDRESS][PERSON_NAME][DOMAIN_NAME]" at bounding box center [136, 65] width 232 height 9
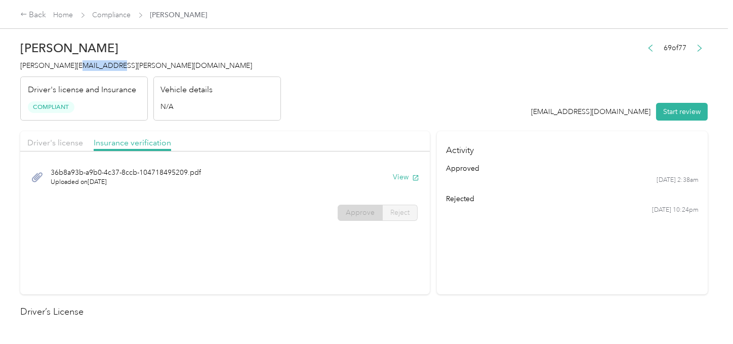
click at [80, 69] on span "[PERSON_NAME][EMAIL_ADDRESS][PERSON_NAME][DOMAIN_NAME]" at bounding box center [136, 65] width 232 height 9
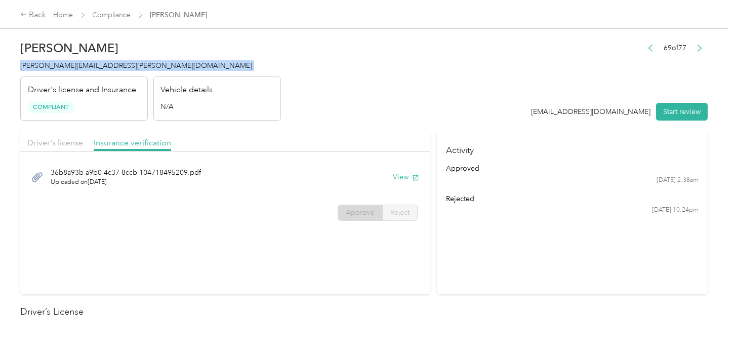
click at [80, 69] on span "[PERSON_NAME][EMAIL_ADDRESS][PERSON_NAME][DOMAIN_NAME]" at bounding box center [136, 65] width 232 height 9
click at [122, 14] on link "Compliance" at bounding box center [112, 15] width 38 height 9
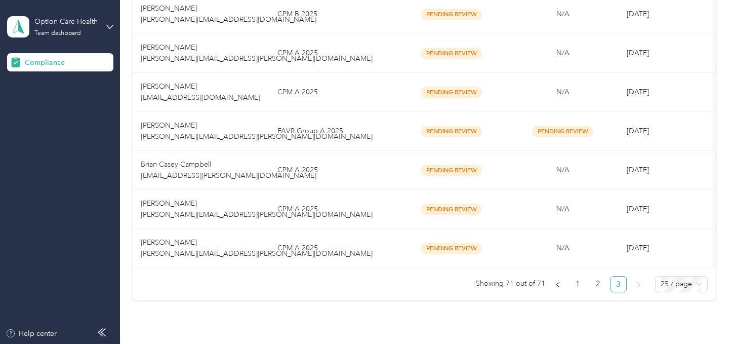
scroll to position [842, 0]
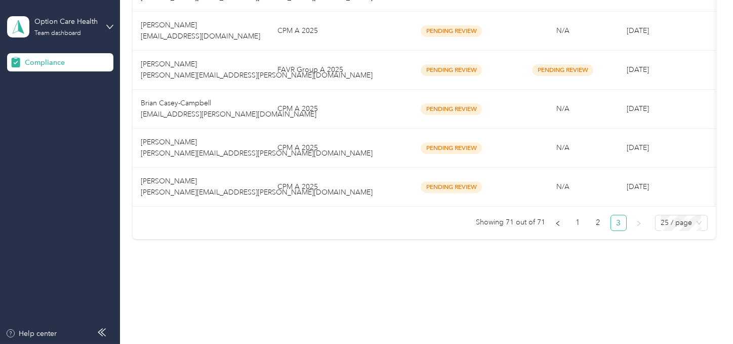
drag, startPoint x: 269, startPoint y: 264, endPoint x: 318, endPoint y: 143, distance: 130.8
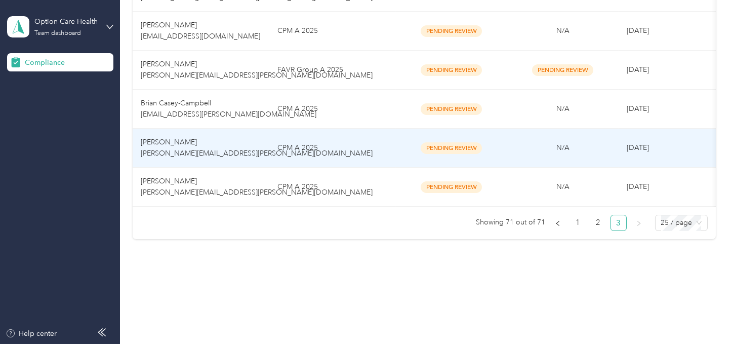
click at [323, 134] on td "CPM A 2025" at bounding box center [332, 148] width 127 height 39
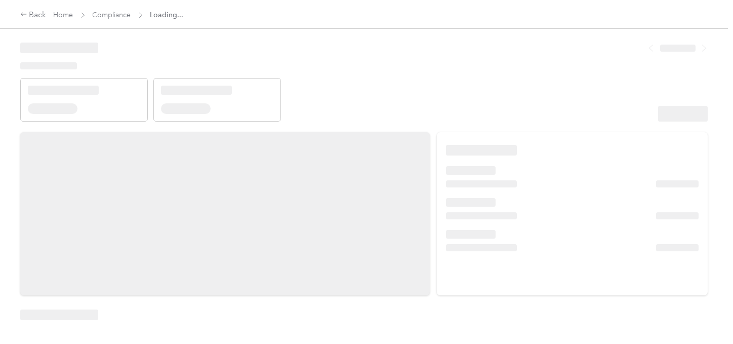
drag, startPoint x: 462, startPoint y: 103, endPoint x: 490, endPoint y: 106, distance: 28.0
click at [477, 104] on header at bounding box center [363, 78] width 687 height 86
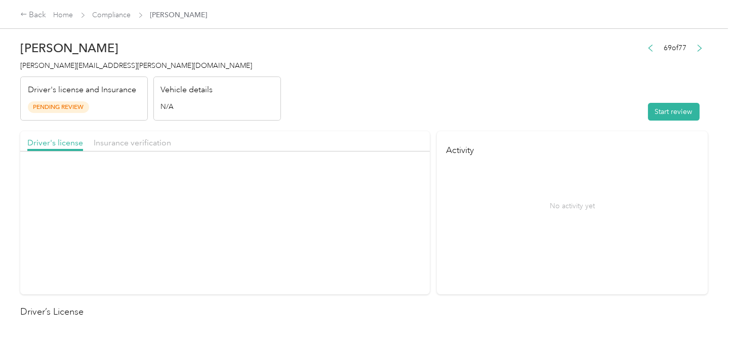
click at [518, 113] on header "[PERSON_NAME] [PERSON_NAME][EMAIL_ADDRESS][PERSON_NAME][DOMAIN_NAME] Driver's l…" at bounding box center [363, 77] width 687 height 85
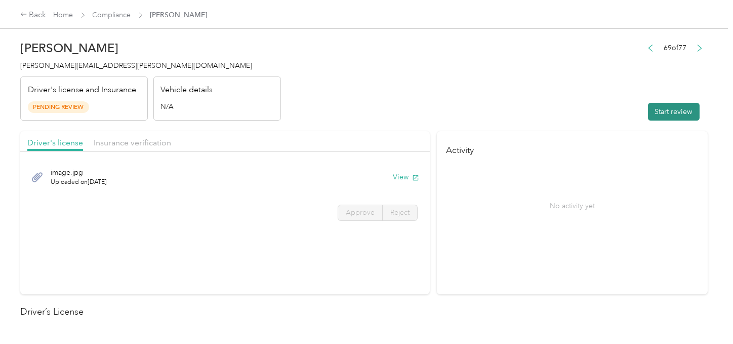
click at [659, 112] on button "Start review" at bounding box center [674, 112] width 52 height 18
click at [495, 88] on header "[PERSON_NAME] [PERSON_NAME][EMAIL_ADDRESS][PERSON_NAME][DOMAIN_NAME] Driver's l…" at bounding box center [363, 77] width 687 height 85
click at [412, 177] on icon "button" at bounding box center [415, 177] width 7 height 7
click at [357, 210] on span "Approve" at bounding box center [360, 212] width 29 height 9
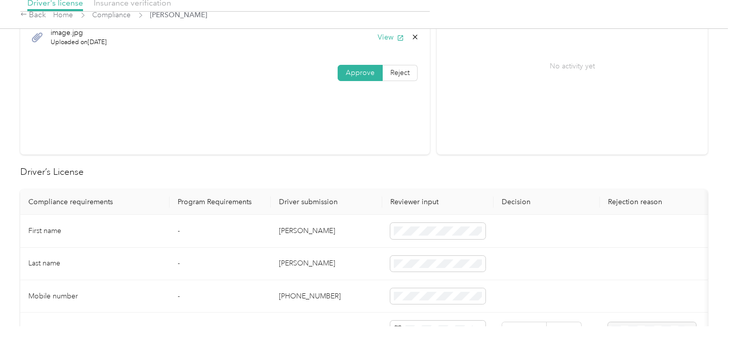
scroll to position [281, 0]
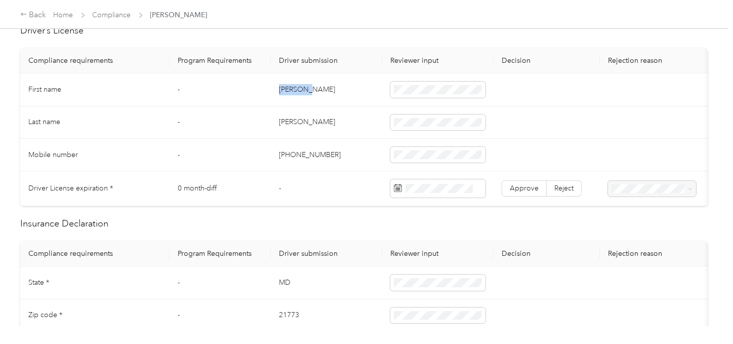
drag, startPoint x: 276, startPoint y: 90, endPoint x: 369, endPoint y: 89, distance: 92.2
click at [321, 88] on td "[PERSON_NAME]" at bounding box center [326, 89] width 111 height 32
click at [294, 116] on td "[PERSON_NAME]" at bounding box center [326, 122] width 111 height 32
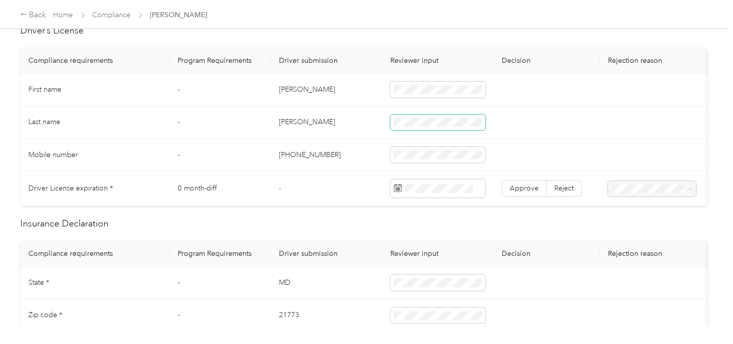
drag, startPoint x: 400, startPoint y: 134, endPoint x: 413, endPoint y: 128, distance: 14.0
click at [403, 133] on td at bounding box center [437, 122] width 111 height 32
click at [351, 143] on td "[PHONE_NUMBER]" at bounding box center [326, 155] width 111 height 32
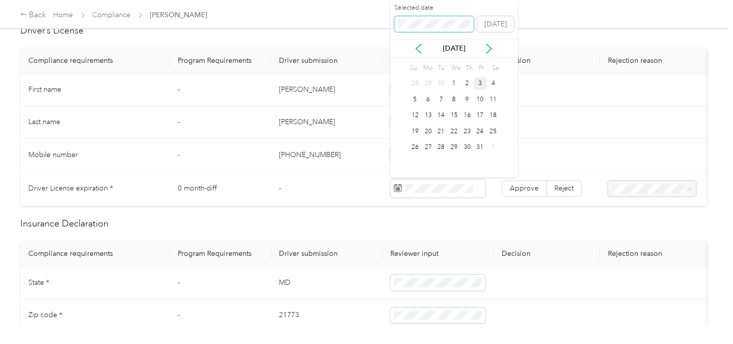
click at [416, 18] on span at bounding box center [434, 24] width 80 height 16
drag, startPoint x: 414, startPoint y: 144, endPoint x: 428, endPoint y: 148, distance: 14.9
click at [418, 145] on div "25" at bounding box center [415, 147] width 13 height 13
click at [504, 183] on label "Approve" at bounding box center [524, 188] width 45 height 16
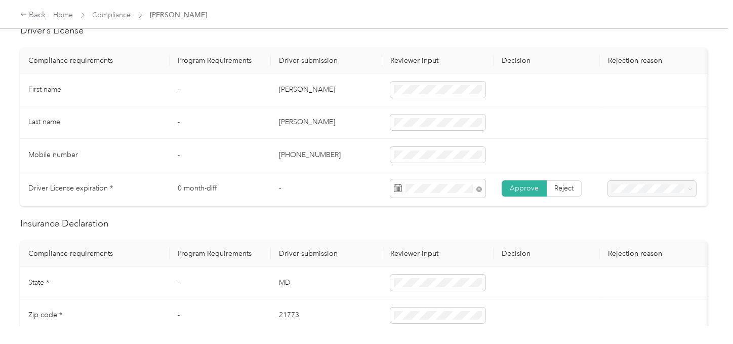
click at [510, 184] on span "Approve" at bounding box center [524, 188] width 29 height 9
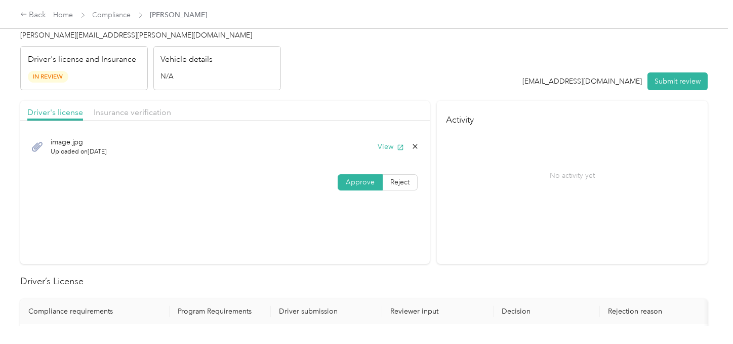
scroll to position [0, 0]
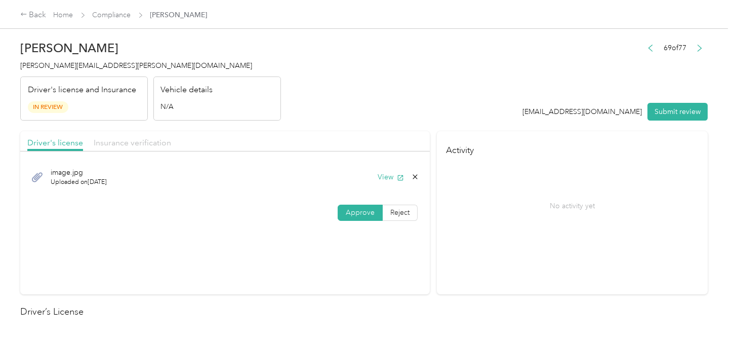
drag, startPoint x: 132, startPoint y: 140, endPoint x: 262, endPoint y: 134, distance: 130.2
click at [134, 139] on span "Insurance verification" at bounding box center [132, 143] width 77 height 10
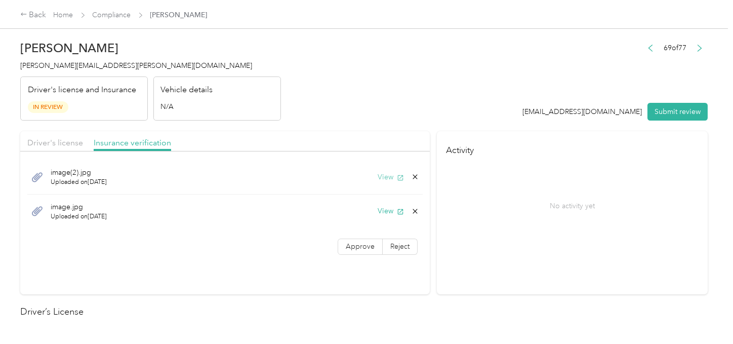
click at [378, 174] on button "View" at bounding box center [391, 177] width 26 height 11
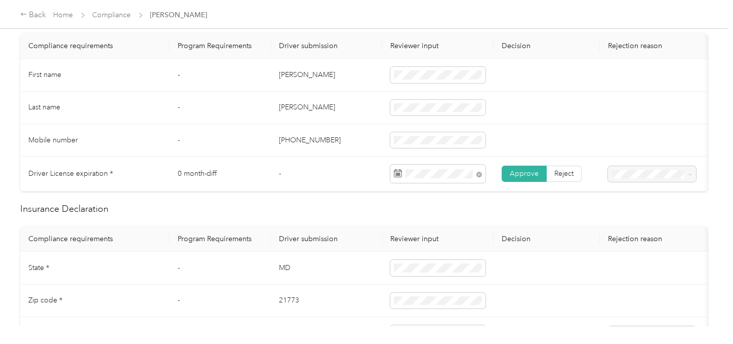
scroll to position [338, 0]
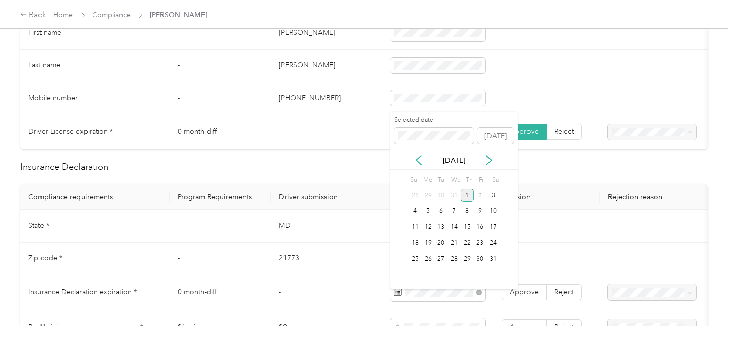
drag, startPoint x: 470, startPoint y: 193, endPoint x: 487, endPoint y: 238, distance: 48.2
click at [470, 194] on div "1" at bounding box center [467, 195] width 13 height 13
click at [525, 296] on span "Approve" at bounding box center [524, 292] width 29 height 9
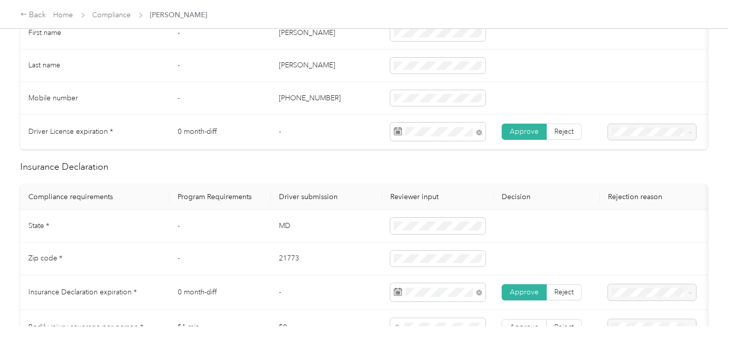
click at [276, 257] on td "21773" at bounding box center [326, 258] width 111 height 32
click at [297, 264] on td "21773" at bounding box center [326, 258] width 111 height 32
click at [446, 260] on span at bounding box center [437, 259] width 95 height 16
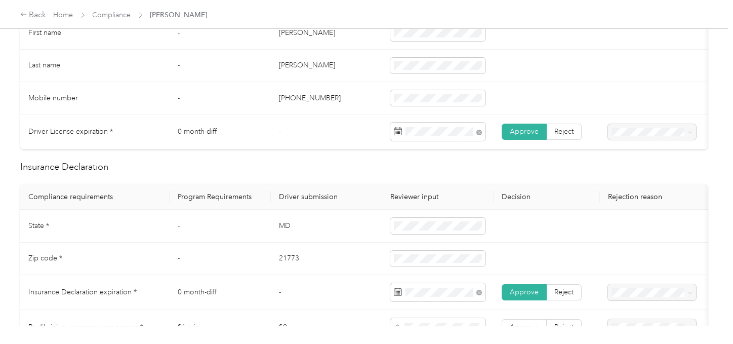
click at [288, 233] on td "MD" at bounding box center [326, 226] width 111 height 32
drag, startPoint x: 288, startPoint y: 233, endPoint x: 338, endPoint y: 239, distance: 50.5
click at [289, 233] on td "MD" at bounding box center [326, 226] width 111 height 32
click at [433, 233] on span at bounding box center [437, 226] width 95 height 16
click at [282, 231] on td "MD" at bounding box center [326, 226] width 111 height 32
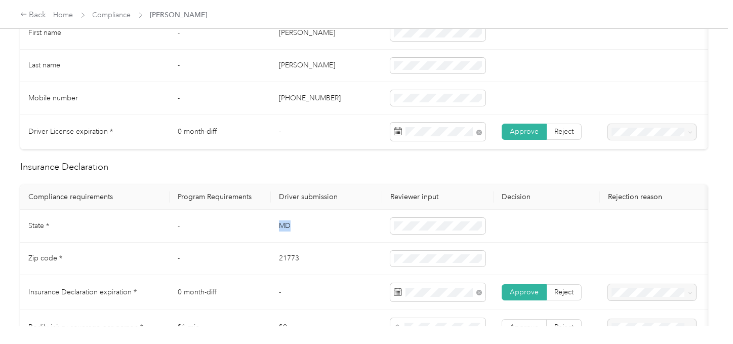
click at [282, 231] on td "MD" at bounding box center [326, 226] width 111 height 32
click at [377, 231] on tr "State * - [US_STATE]" at bounding box center [377, 226] width 714 height 32
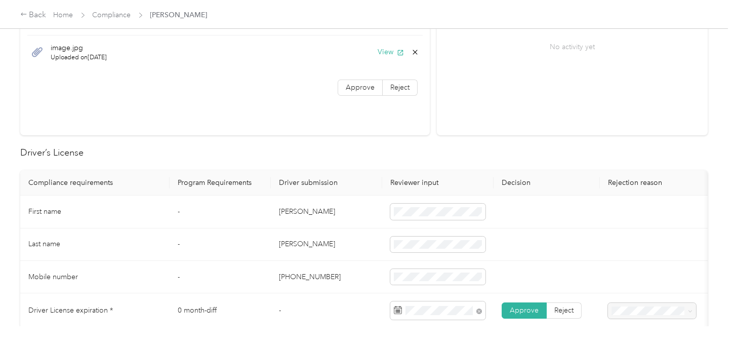
scroll to position [0, 0]
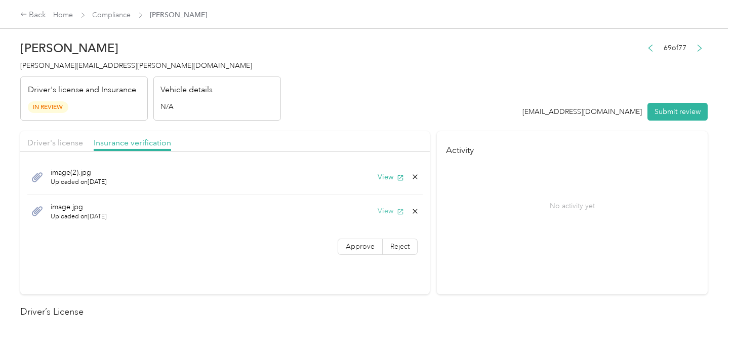
click at [384, 207] on button "View" at bounding box center [391, 211] width 26 height 11
click at [389, 213] on button "View" at bounding box center [391, 211] width 26 height 11
click at [417, 208] on icon at bounding box center [415, 211] width 8 height 8
click at [393, 214] on button "Yes" at bounding box center [388, 218] width 20 height 16
click at [367, 214] on span "Approve" at bounding box center [360, 212] width 29 height 9
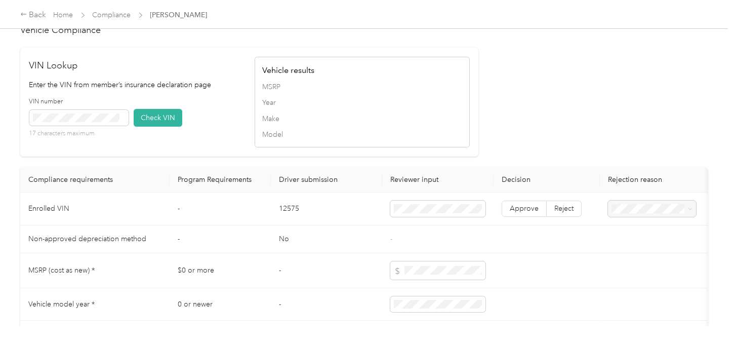
scroll to position [843, 0]
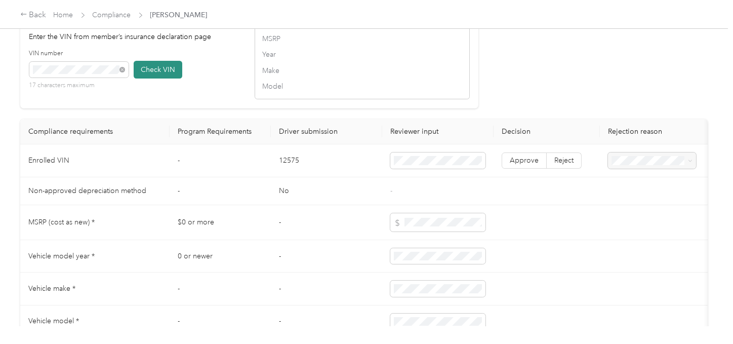
click at [152, 78] on button "Check VIN" at bounding box center [158, 70] width 49 height 18
drag, startPoint x: 157, startPoint y: 113, endPoint x: 262, endPoint y: 135, distance: 106.9
click at [163, 108] on div "VIN Lookup Enter the VIN from member’s insurance declaration page VIN number 17…" at bounding box center [249, 53] width 458 height 109
click at [507, 169] on label "Approve" at bounding box center [524, 160] width 45 height 16
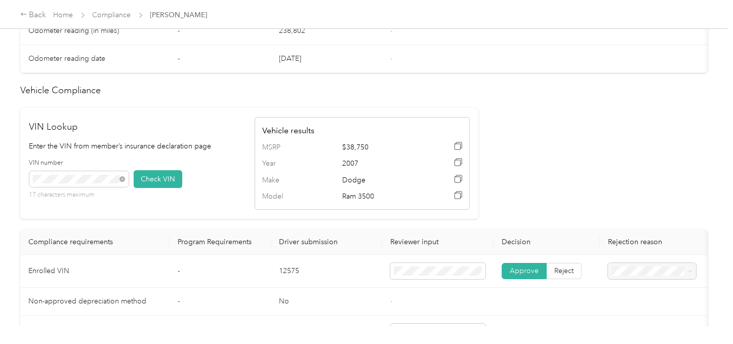
scroll to position [562, 0]
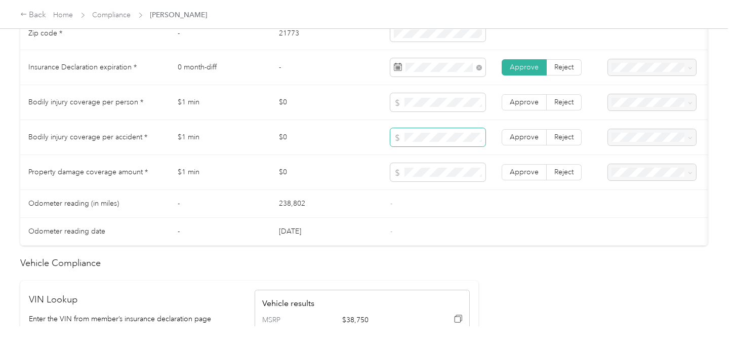
click at [423, 137] on span at bounding box center [437, 137] width 95 height 18
click at [458, 196] on td "-" at bounding box center [437, 204] width 111 height 28
drag, startPoint x: 536, startPoint y: 187, endPoint x: 526, endPoint y: 164, distance: 24.7
click at [536, 187] on td "Approve Reject" at bounding box center [547, 172] width 106 height 35
click at [526, 164] on td "Approve Reject" at bounding box center [547, 172] width 106 height 35
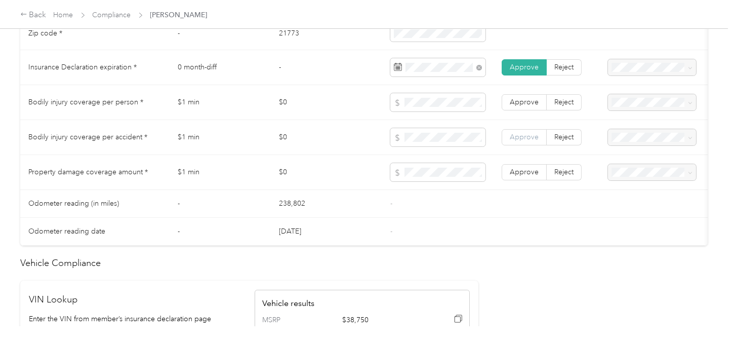
click at [522, 141] on span "Approve" at bounding box center [524, 137] width 29 height 9
click at [524, 106] on span "Approve" at bounding box center [524, 102] width 29 height 9
click at [528, 169] on td "Approve Reject" at bounding box center [547, 172] width 106 height 35
click at [528, 172] on label "Approve" at bounding box center [524, 172] width 45 height 16
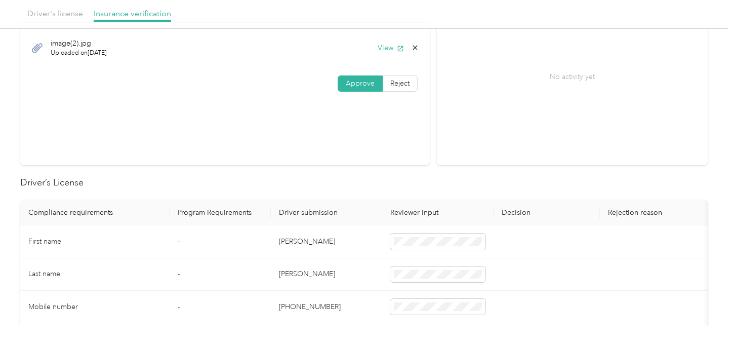
scroll to position [0, 0]
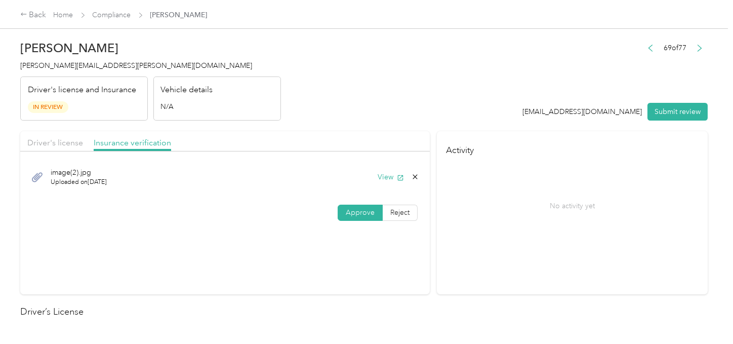
click at [427, 111] on header "[PERSON_NAME] [PERSON_NAME][EMAIL_ADDRESS][PERSON_NAME][DOMAIN_NAME] Driver's l…" at bounding box center [363, 77] width 687 height 85
drag, startPoint x: 345, startPoint y: 96, endPoint x: 350, endPoint y: 97, distance: 5.2
click at [346, 96] on header "[PERSON_NAME] [PERSON_NAME][EMAIL_ADDRESS][PERSON_NAME][DOMAIN_NAME] Driver's l…" at bounding box center [363, 77] width 687 height 85
click at [659, 104] on button "Submit review" at bounding box center [677, 112] width 60 height 18
click at [64, 60] on h4 "[PERSON_NAME][EMAIL_ADDRESS][PERSON_NAME][DOMAIN_NAME]" at bounding box center [150, 65] width 261 height 11
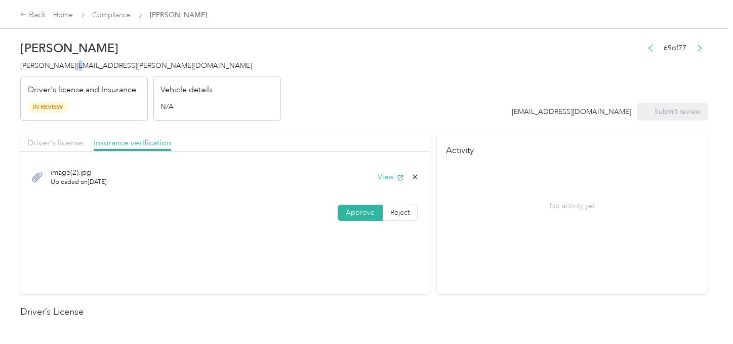
click at [64, 60] on h4 "[PERSON_NAME][EMAIL_ADDRESS][PERSON_NAME][DOMAIN_NAME]" at bounding box center [150, 65] width 261 height 11
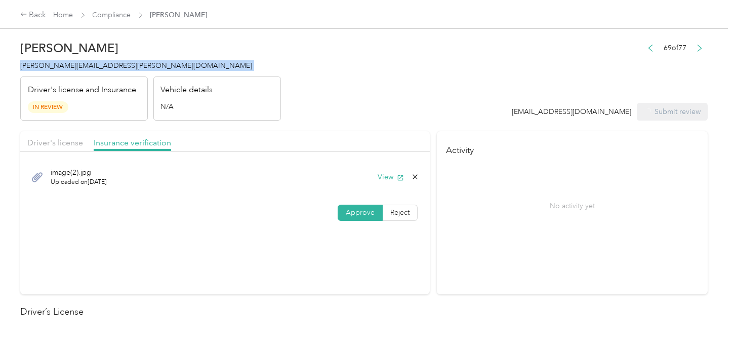
click at [64, 60] on h4 "[PERSON_NAME][EMAIL_ADDRESS][PERSON_NAME][DOMAIN_NAME]" at bounding box center [150, 65] width 261 height 11
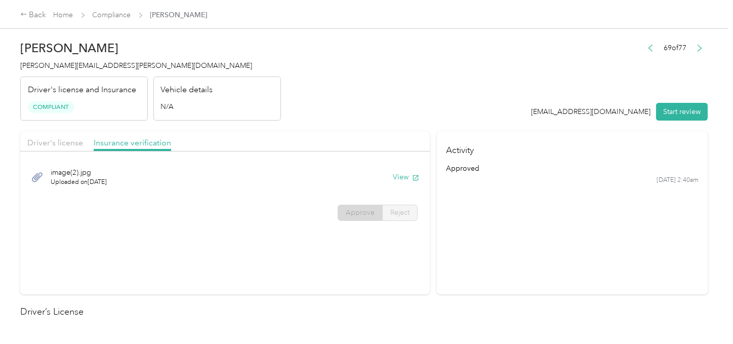
drag, startPoint x: 393, startPoint y: 128, endPoint x: 250, endPoint y: 70, distance: 154.5
click at [133, 17] on div "Home Compliance [PERSON_NAME]" at bounding box center [131, 15] width 154 height 11
click at [120, 14] on link "Compliance" at bounding box center [112, 15] width 38 height 9
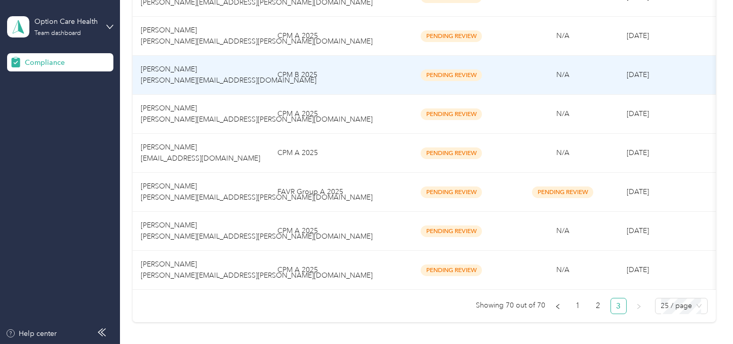
scroll to position [787, 0]
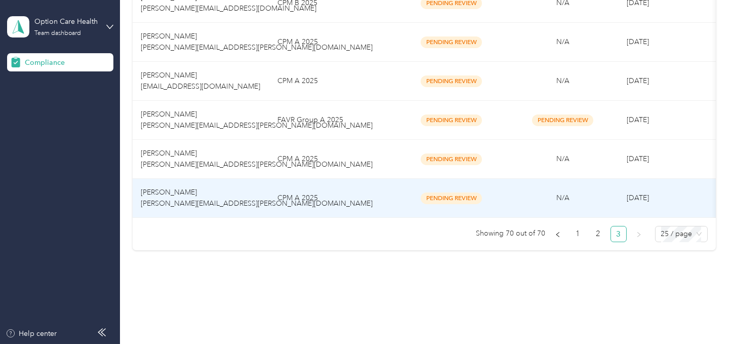
click at [344, 153] on td "CPM A 2025" at bounding box center [332, 159] width 127 height 39
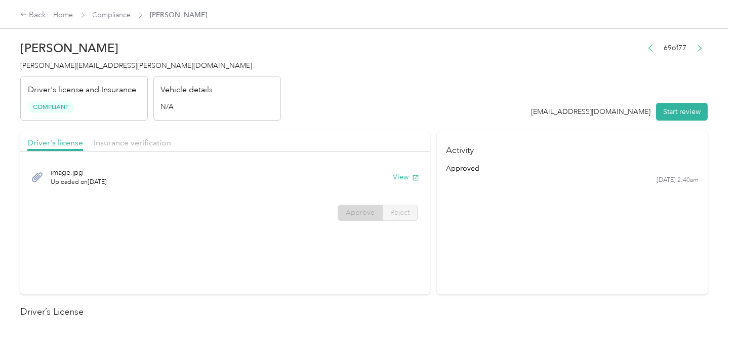
click at [466, 85] on header "[PERSON_NAME] Whipp [EMAIL_ADDRESS][PERSON_NAME][DOMAIN_NAME] Driver's license …" at bounding box center [363, 77] width 687 height 85
drag, startPoint x: 649, startPoint y: 100, endPoint x: 670, endPoint y: 104, distance: 21.6
click at [659, 104] on div "69 of 77 [EMAIL_ADDRESS][DOMAIN_NAME] Start review" at bounding box center [620, 81] width 177 height 80
click at [432, 93] on header "[PERSON_NAME] Whipp [EMAIL_ADDRESS][PERSON_NAME][DOMAIN_NAME] Driver's license …" at bounding box center [363, 77] width 687 height 85
click at [401, 117] on header "[PERSON_NAME] Whipp [EMAIL_ADDRESS][PERSON_NAME][DOMAIN_NAME] Driver's license …" at bounding box center [363, 77] width 687 height 85
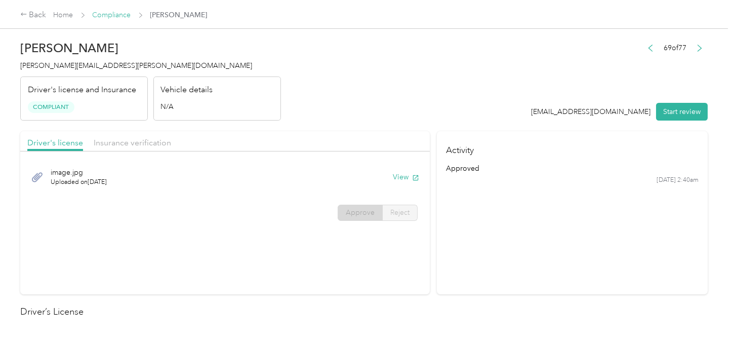
click at [112, 12] on link "Compliance" at bounding box center [112, 15] width 38 height 9
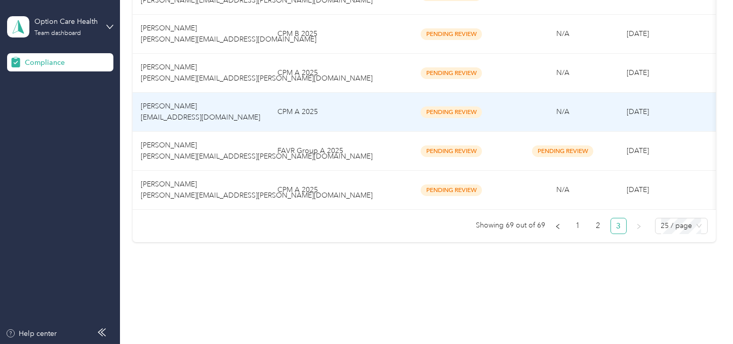
scroll to position [764, 0]
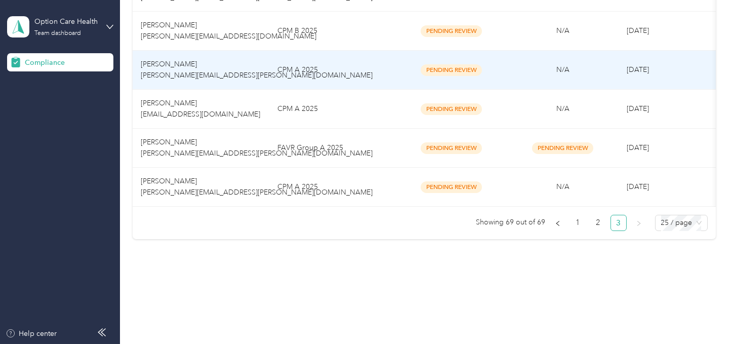
click at [305, 65] on td "CPM A 2025" at bounding box center [332, 70] width 127 height 39
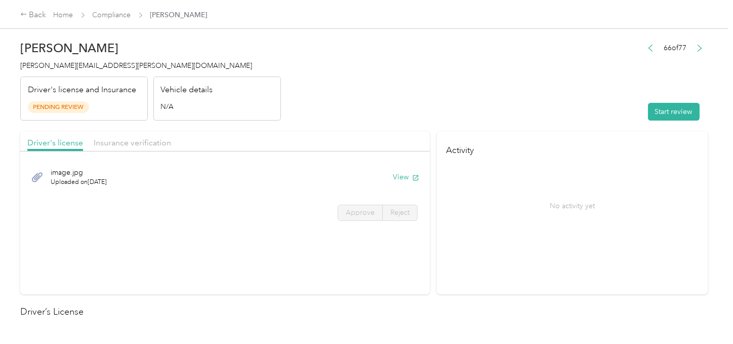
drag, startPoint x: 576, startPoint y: 107, endPoint x: 589, endPoint y: 110, distance: 13.4
click at [578, 107] on header "[PERSON_NAME] [PERSON_NAME][EMAIL_ADDRESS][PERSON_NAME][DOMAIN_NAME] Driver's l…" at bounding box center [363, 77] width 687 height 85
click at [651, 108] on button "Start review" at bounding box center [674, 112] width 52 height 18
click at [427, 95] on header "[PERSON_NAME] [PERSON_NAME][EMAIL_ADDRESS][PERSON_NAME][DOMAIN_NAME] Driver's l…" at bounding box center [363, 77] width 687 height 85
click at [393, 177] on button "View" at bounding box center [391, 177] width 26 height 11
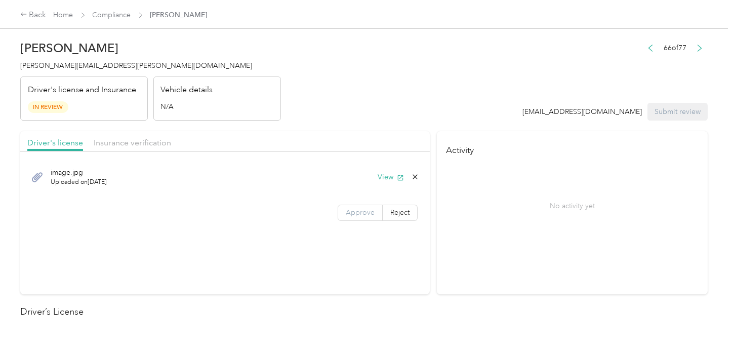
click at [359, 212] on span "Approve" at bounding box center [360, 212] width 29 height 9
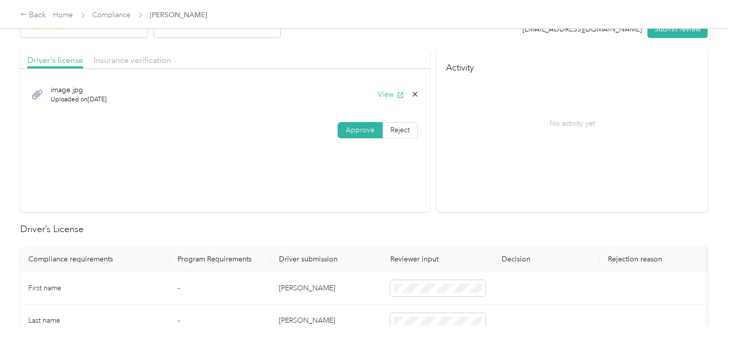
scroll to position [169, 0]
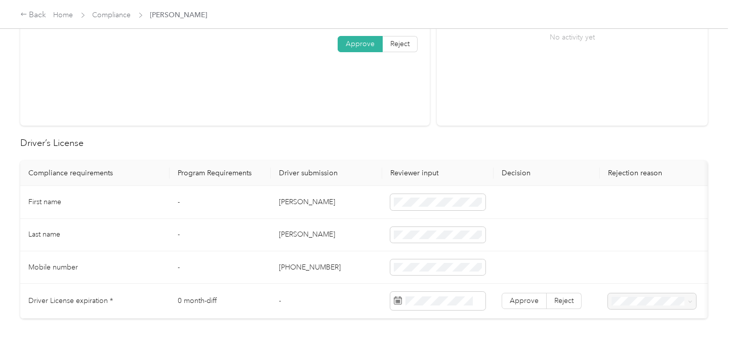
click at [275, 202] on td "[PERSON_NAME]" at bounding box center [326, 202] width 111 height 32
drag, startPoint x: 360, startPoint y: 227, endPoint x: 315, endPoint y: 228, distance: 45.6
click at [360, 227] on td "[PERSON_NAME]" at bounding box center [326, 235] width 111 height 32
click at [284, 228] on td "[PERSON_NAME]" at bounding box center [326, 235] width 111 height 32
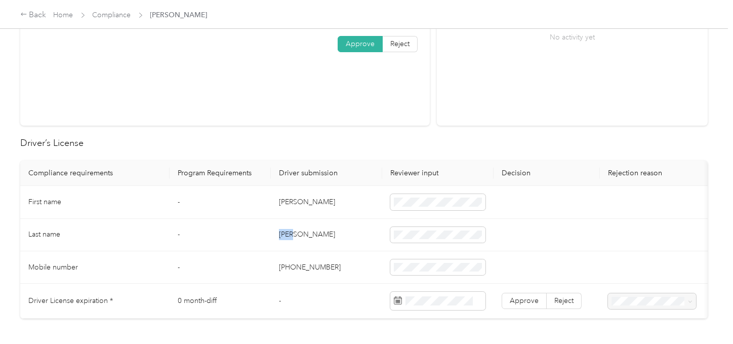
click at [284, 228] on td "[PERSON_NAME]" at bounding box center [326, 235] width 111 height 32
click at [344, 245] on td "[PERSON_NAME]" at bounding box center [326, 235] width 111 height 32
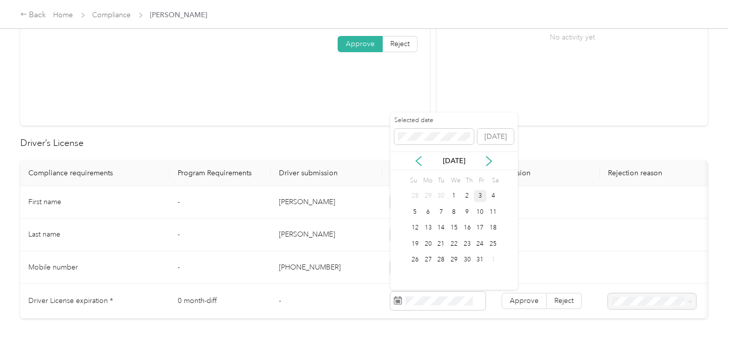
click at [410, 128] on div "Selected date" at bounding box center [434, 130] width 80 height 28
click at [412, 131] on span at bounding box center [434, 137] width 80 height 16
click at [480, 230] on div "14" at bounding box center [480, 228] width 13 height 13
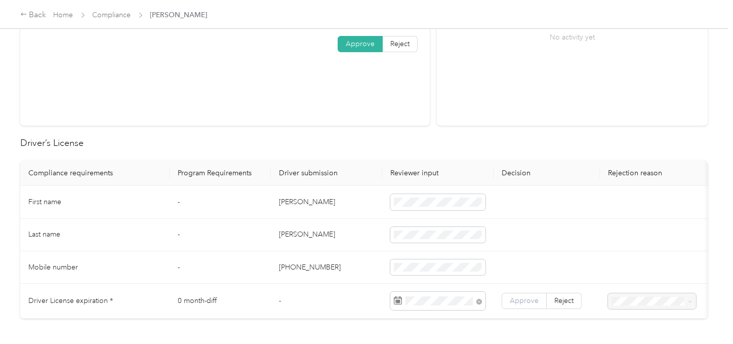
click at [521, 293] on label "Approve" at bounding box center [524, 301] width 45 height 16
click at [522, 294] on label "Approve" at bounding box center [524, 301] width 45 height 16
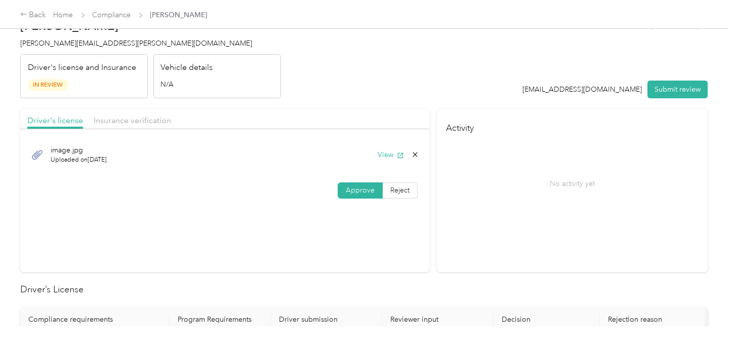
scroll to position [0, 0]
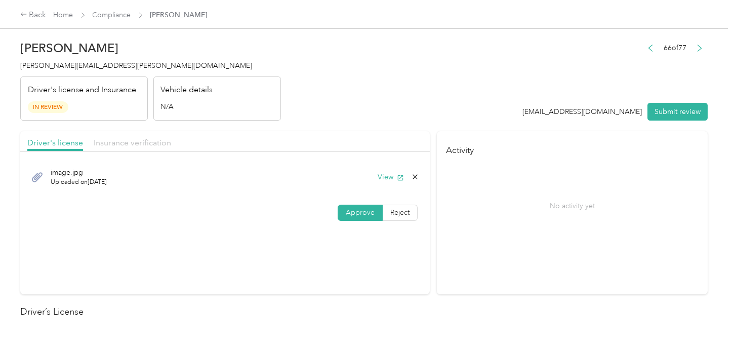
drag, startPoint x: 134, startPoint y: 142, endPoint x: 229, endPoint y: 137, distance: 95.8
click at [136, 141] on span "Insurance verification" at bounding box center [132, 143] width 77 height 10
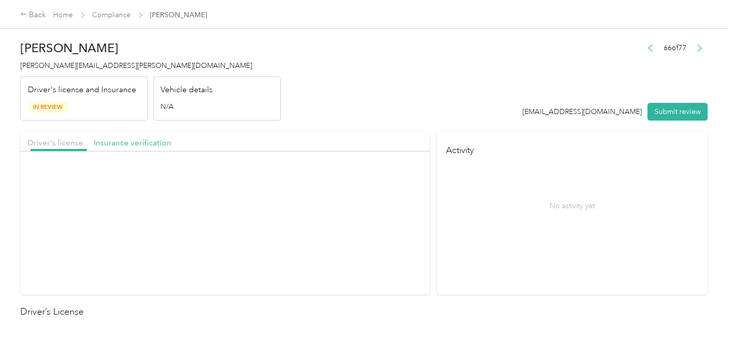
drag, startPoint x: 334, startPoint y: 123, endPoint x: 345, endPoint y: 137, distance: 17.7
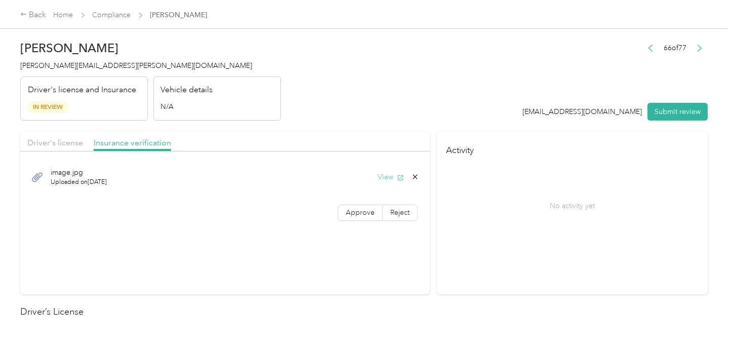
click at [381, 176] on button "View" at bounding box center [391, 177] width 26 height 11
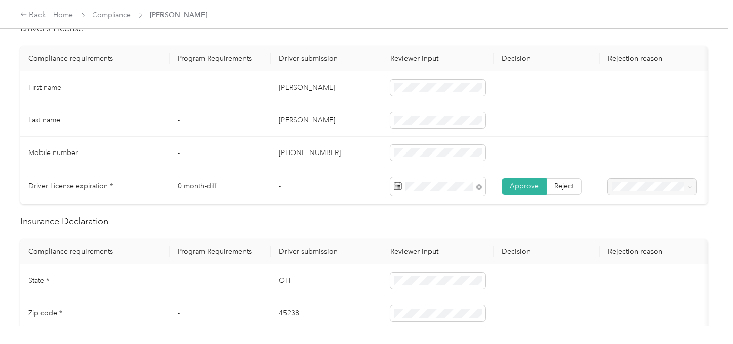
scroll to position [393, 0]
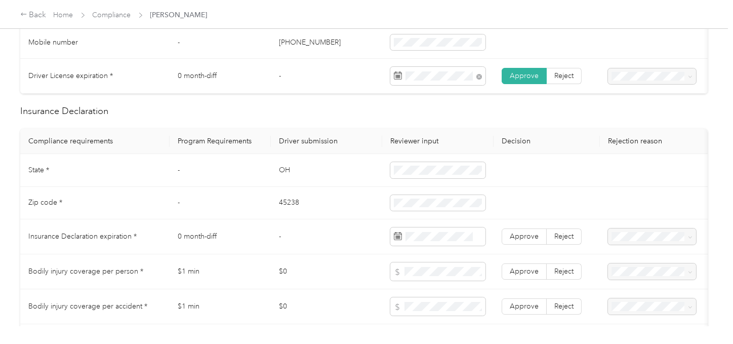
click at [285, 177] on td "OH" at bounding box center [326, 170] width 111 height 32
click at [289, 208] on td "45238" at bounding box center [326, 203] width 111 height 32
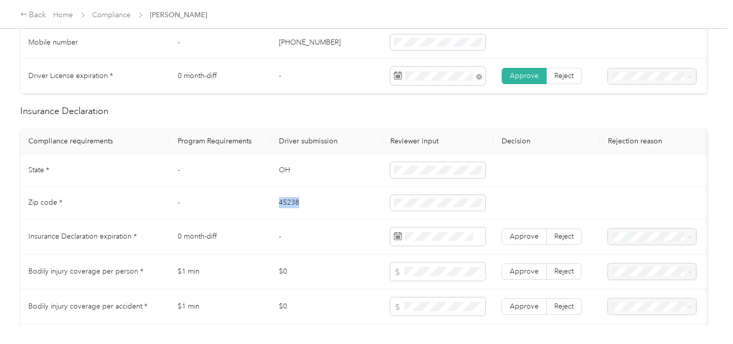
click at [289, 208] on td "45238" at bounding box center [326, 203] width 111 height 32
click at [448, 211] on span at bounding box center [437, 203] width 95 height 16
drag, startPoint x: 346, startPoint y: 229, endPoint x: 720, endPoint y: 255, distance: 375.5
click at [349, 230] on td "-" at bounding box center [326, 236] width 111 height 35
click at [457, 235] on span at bounding box center [437, 236] width 95 height 18
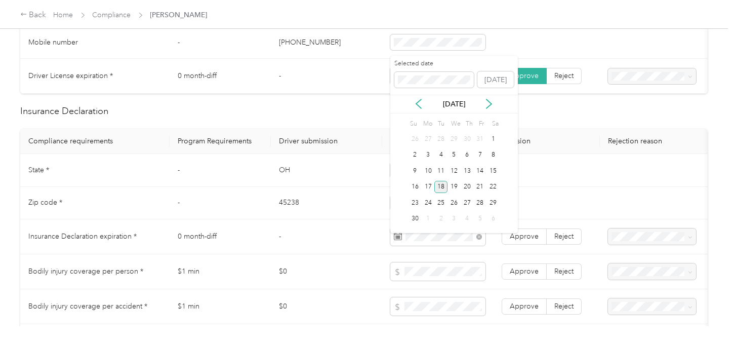
drag, startPoint x: 440, startPoint y: 185, endPoint x: 447, endPoint y: 189, distance: 7.3
click at [441, 187] on div "18" at bounding box center [440, 187] width 13 height 13
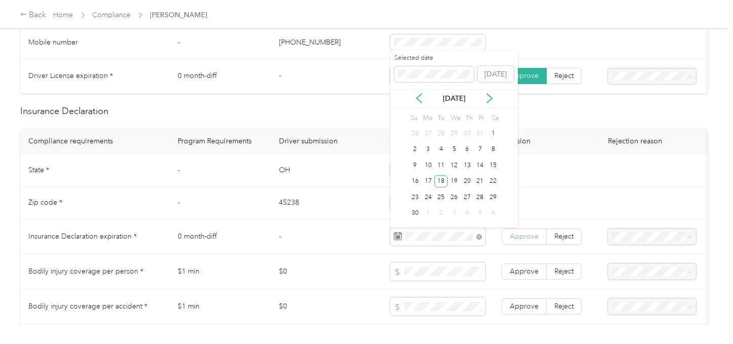
click at [523, 240] on span "Approve" at bounding box center [524, 236] width 29 height 9
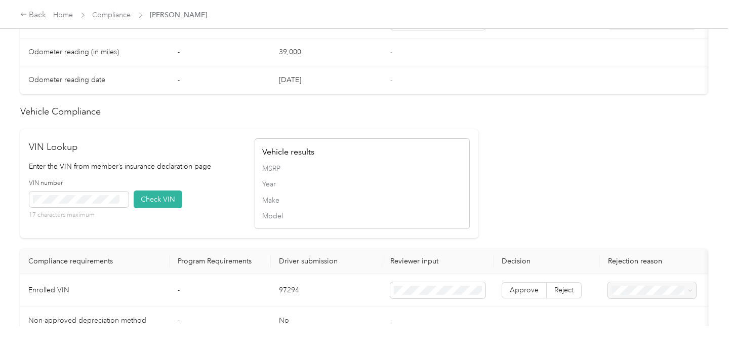
scroll to position [562, 0]
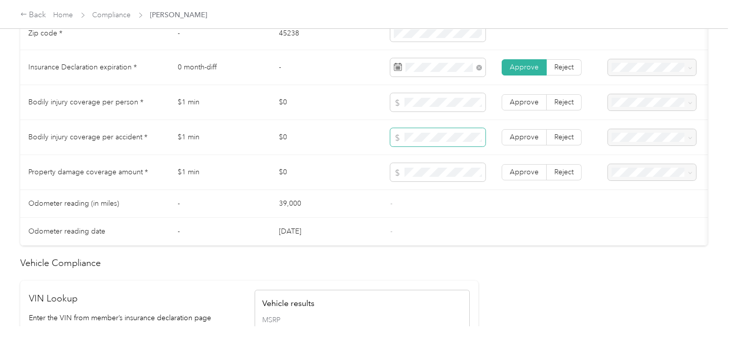
click at [415, 134] on td at bounding box center [437, 137] width 111 height 35
click at [502, 190] on td "Approve Reject" at bounding box center [547, 172] width 106 height 35
click at [519, 169] on td "Approve Reject" at bounding box center [547, 172] width 106 height 35
drag, startPoint x: 518, startPoint y: 142, endPoint x: 520, endPoint y: 137, distance: 5.5
click at [518, 141] on span "Approve" at bounding box center [524, 137] width 29 height 9
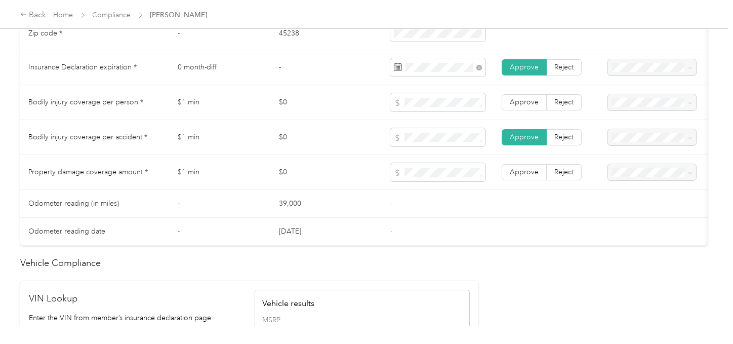
drag, startPoint x: 524, startPoint y: 110, endPoint x: 525, endPoint y: 159, distance: 49.1
click at [525, 106] on span "Approve" at bounding box center [524, 102] width 29 height 9
click at [525, 180] on label "Approve" at bounding box center [524, 172] width 45 height 16
click at [516, 110] on label "Approve" at bounding box center [524, 102] width 45 height 16
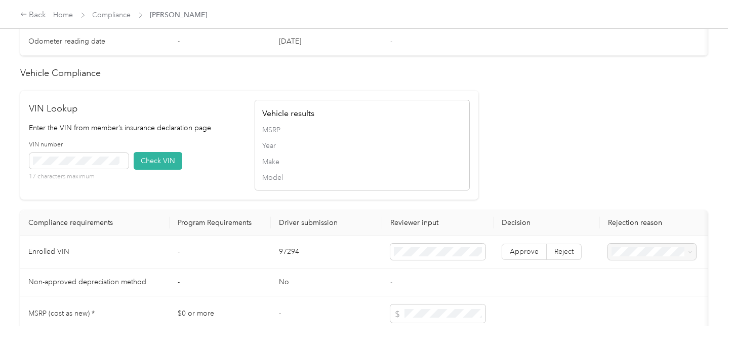
scroll to position [787, 0]
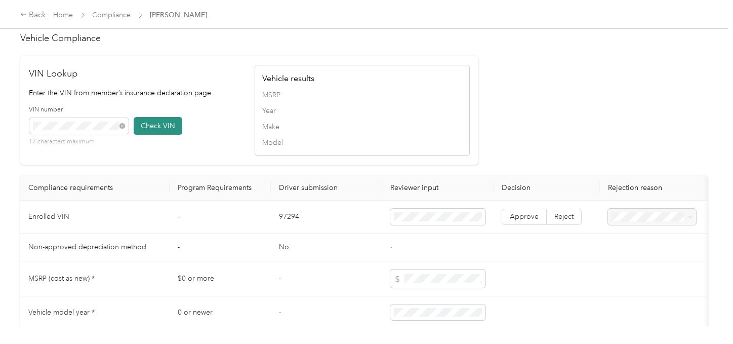
click at [152, 135] on button "Check VIN" at bounding box center [158, 126] width 49 height 18
drag, startPoint x: 523, startPoint y: 148, endPoint x: 567, endPoint y: 228, distance: 91.1
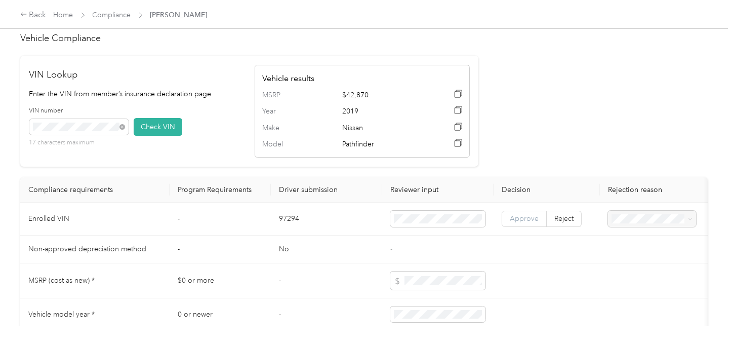
click at [526, 223] on span "Approve" at bounding box center [524, 218] width 29 height 9
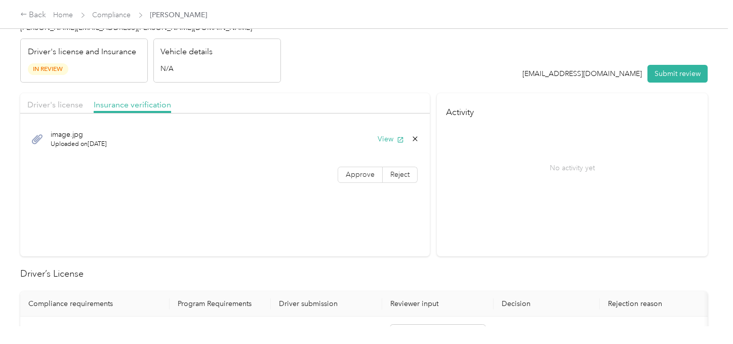
scroll to position [0, 0]
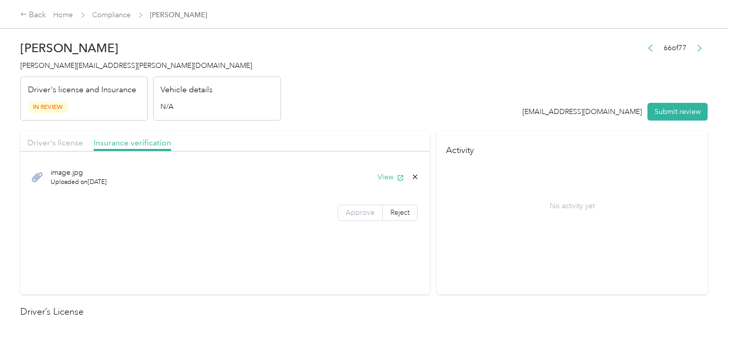
click at [361, 210] on span "Approve" at bounding box center [360, 212] width 29 height 9
click at [362, 210] on span "Approve" at bounding box center [360, 212] width 29 height 9
click at [389, 110] on header "[PERSON_NAME] [PERSON_NAME][EMAIL_ADDRESS][PERSON_NAME][DOMAIN_NAME] Driver's l…" at bounding box center [363, 77] width 687 height 85
click at [68, 136] on div "Driver's license Insurance verification" at bounding box center [225, 141] width 410 height 20
drag, startPoint x: 75, startPoint y: 137, endPoint x: 136, endPoint y: 137, distance: 60.8
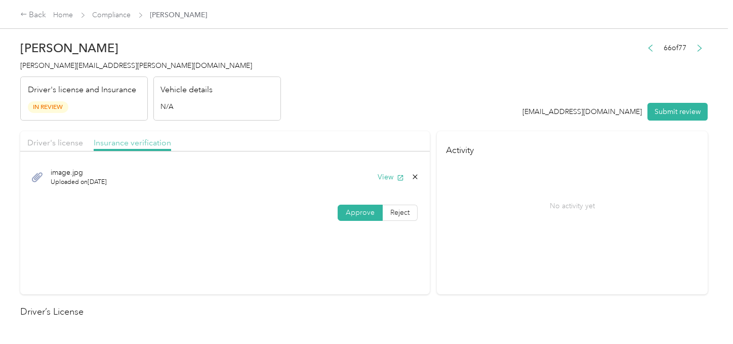
click at [77, 138] on span "Driver's license" at bounding box center [55, 143] width 56 height 10
click at [308, 113] on header "[PERSON_NAME] [PERSON_NAME][EMAIL_ADDRESS][PERSON_NAME][DOMAIN_NAME] Driver's l…" at bounding box center [363, 77] width 687 height 85
click at [659, 115] on button "Submit review" at bounding box center [677, 112] width 60 height 18
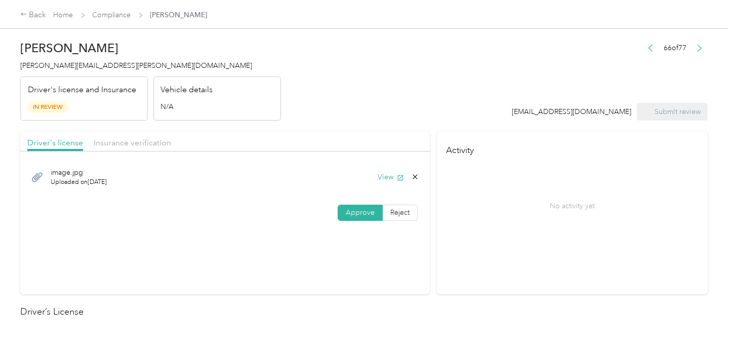
click at [491, 81] on header "[PERSON_NAME] [PERSON_NAME][EMAIL_ADDRESS][PERSON_NAME][DOMAIN_NAME] Driver's l…" at bounding box center [363, 77] width 687 height 85
click at [57, 69] on span "[PERSON_NAME][EMAIL_ADDRESS][PERSON_NAME][DOMAIN_NAME]" at bounding box center [136, 65] width 232 height 9
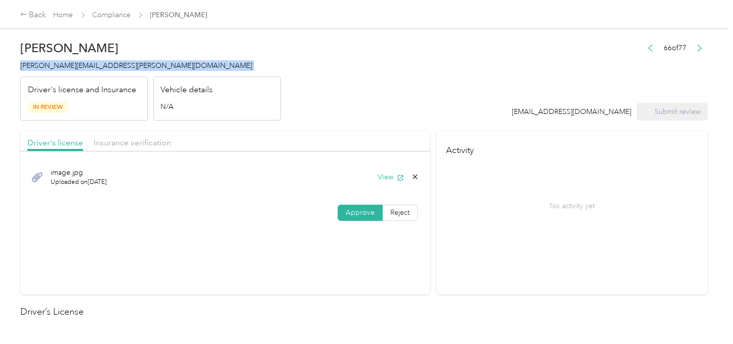
click at [57, 69] on span "[PERSON_NAME][EMAIL_ADDRESS][PERSON_NAME][DOMAIN_NAME]" at bounding box center [136, 65] width 232 height 9
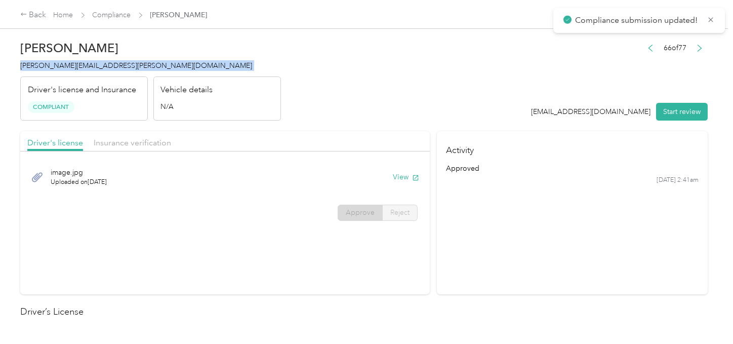
drag, startPoint x: 57, startPoint y: 68, endPoint x: 205, endPoint y: 103, distance: 151.4
click at [59, 70] on h4 "[PERSON_NAME][EMAIL_ADDRESS][PERSON_NAME][DOMAIN_NAME]" at bounding box center [150, 65] width 261 height 11
click at [123, 17] on link "Compliance" at bounding box center [112, 15] width 38 height 9
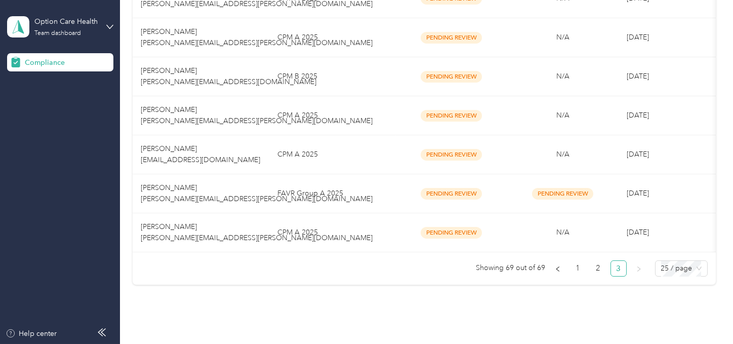
scroll to position [764, 0]
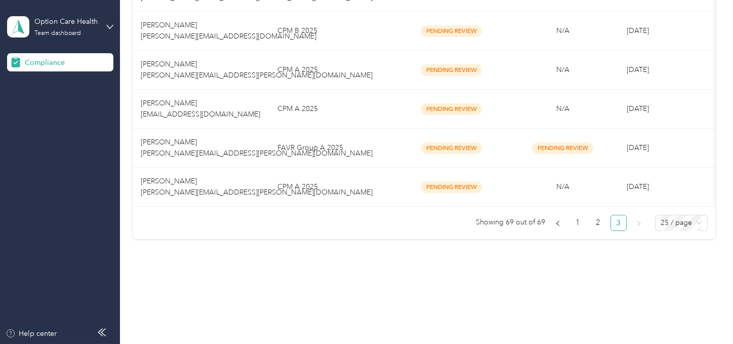
drag, startPoint x: 330, startPoint y: 219, endPoint x: 327, endPoint y: 210, distance: 9.9
click at [329, 219] on ul "Showing 69 out of 69 1 2 3 25 / page" at bounding box center [420, 223] width 575 height 16
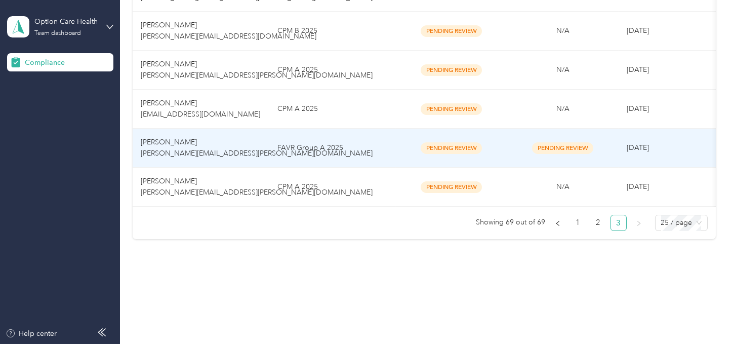
click at [341, 129] on td "FAVR Group A 2025" at bounding box center [332, 148] width 127 height 39
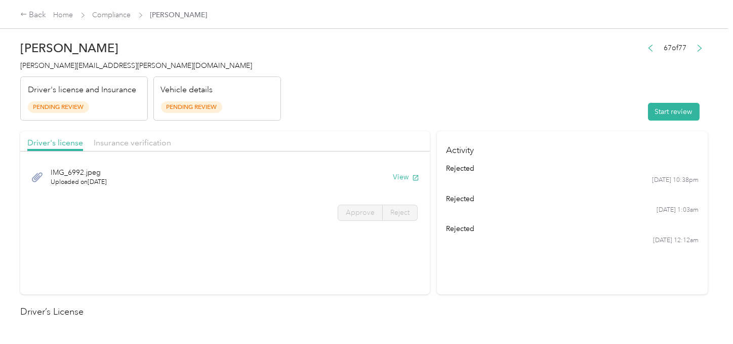
click at [450, 112] on header "[PERSON_NAME] [PERSON_NAME][EMAIL_ADDRESS][PERSON_NAME][DOMAIN_NAME] Driver's l…" at bounding box center [363, 77] width 687 height 85
drag, startPoint x: 533, startPoint y: 113, endPoint x: 582, endPoint y: 117, distance: 49.3
click at [538, 114] on header "[PERSON_NAME] [PERSON_NAME][EMAIL_ADDRESS][PERSON_NAME][DOMAIN_NAME] Driver's l…" at bounding box center [363, 77] width 687 height 85
click at [651, 111] on button "Start review" at bounding box center [674, 112] width 52 height 18
click at [459, 110] on header "[PERSON_NAME] [PERSON_NAME][EMAIL_ADDRESS][PERSON_NAME][DOMAIN_NAME] Driver's l…" at bounding box center [363, 77] width 687 height 85
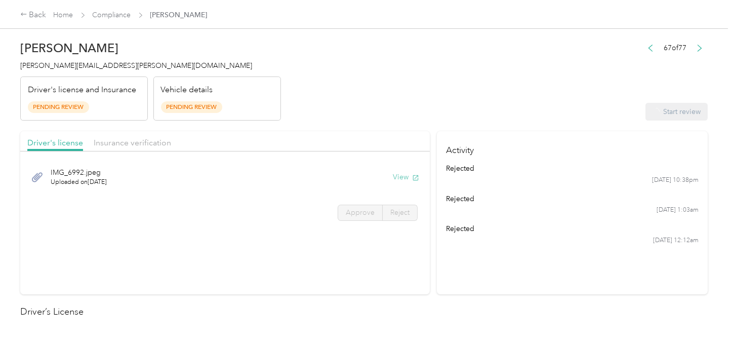
click at [394, 174] on button "View" at bounding box center [406, 177] width 26 height 11
drag, startPoint x: 337, startPoint y: 214, endPoint x: 343, endPoint y: 211, distance: 6.6
click at [338, 214] on label "Approve" at bounding box center [360, 213] width 45 height 16
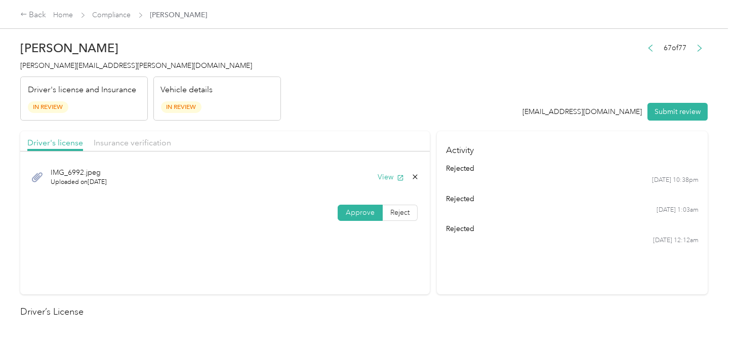
click at [346, 211] on span "Approve" at bounding box center [360, 212] width 29 height 9
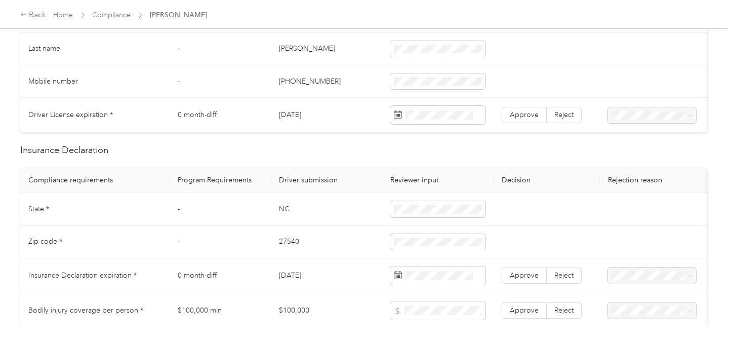
scroll to position [225, 0]
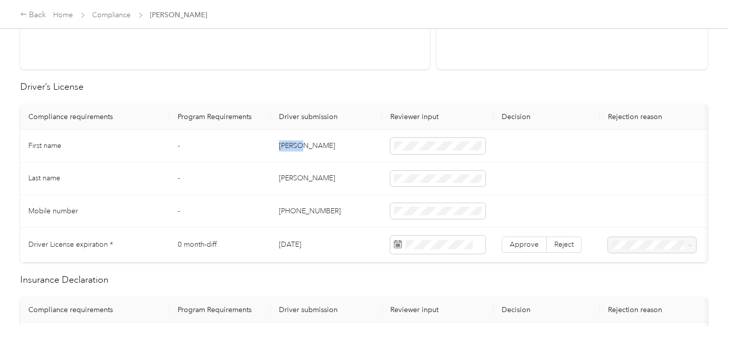
drag, startPoint x: 273, startPoint y: 148, endPoint x: 319, endPoint y: 147, distance: 46.1
click at [319, 147] on td "[PERSON_NAME]" at bounding box center [326, 146] width 111 height 32
click at [431, 136] on td at bounding box center [437, 146] width 111 height 32
drag, startPoint x: 355, startPoint y: 182, endPoint x: 295, endPoint y: 182, distance: 60.2
click at [355, 182] on td "[PERSON_NAME]" at bounding box center [326, 179] width 111 height 32
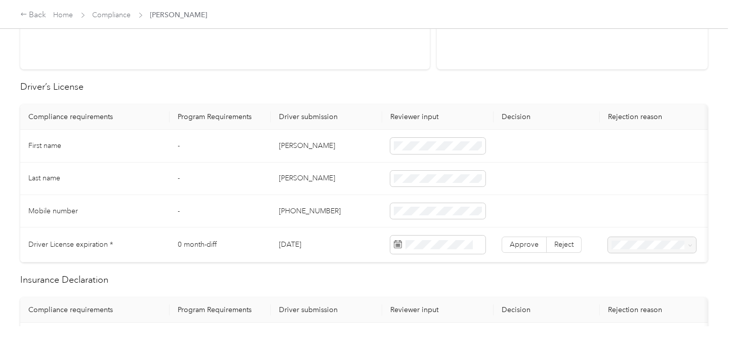
click at [291, 180] on td "[PERSON_NAME]" at bounding box center [326, 179] width 111 height 32
click at [461, 249] on span at bounding box center [437, 244] width 95 height 18
drag, startPoint x: 417, startPoint y: 159, endPoint x: 476, endPoint y: 203, distance: 73.5
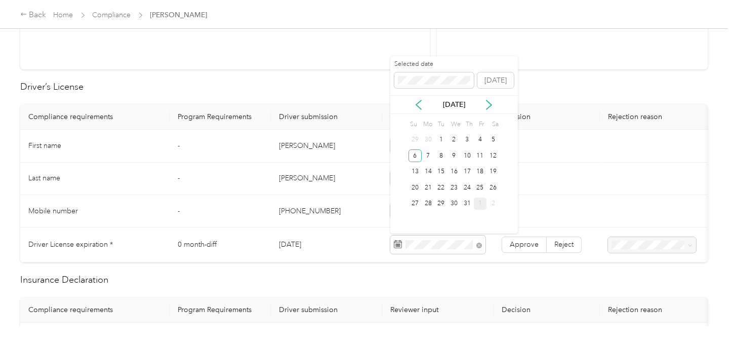
click at [420, 159] on div "6" at bounding box center [415, 155] width 13 height 13
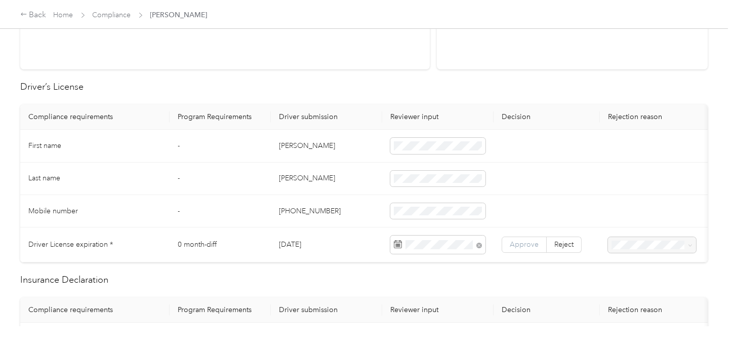
click at [531, 238] on label "Approve" at bounding box center [524, 244] width 45 height 16
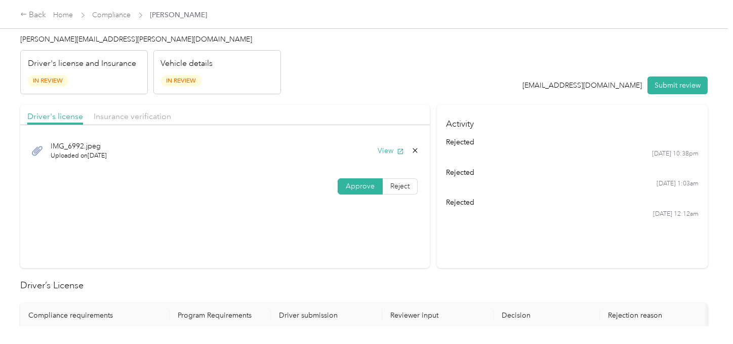
scroll to position [0, 0]
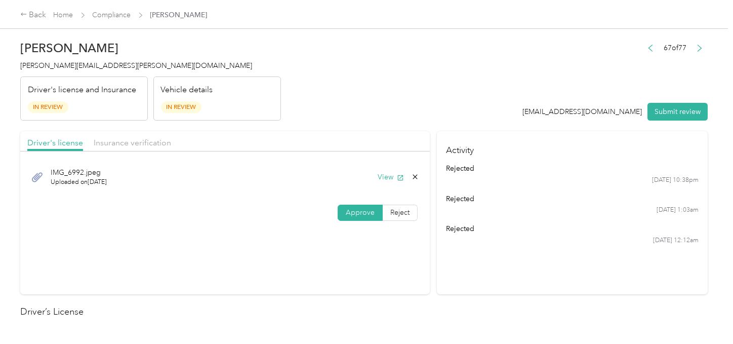
drag, startPoint x: 147, startPoint y: 145, endPoint x: 298, endPoint y: 122, distance: 152.1
click at [158, 144] on span "Insurance verification" at bounding box center [132, 143] width 77 height 10
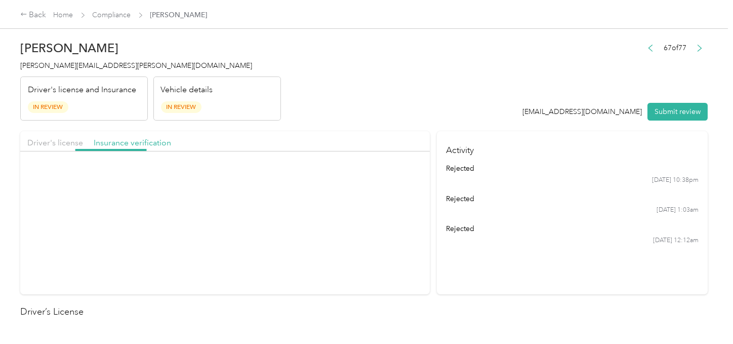
drag, startPoint x: 302, startPoint y: 126, endPoint x: 321, endPoint y: 151, distance: 31.5
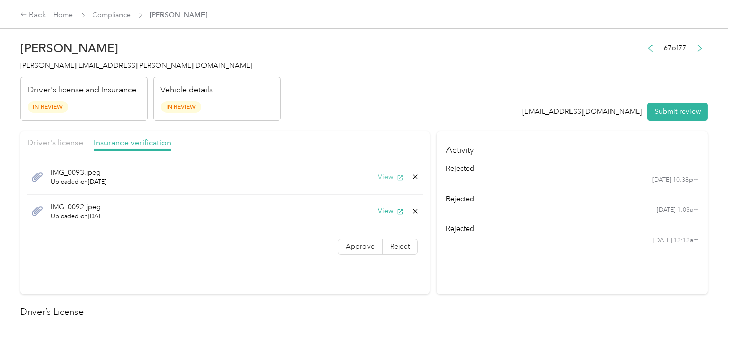
click at [378, 174] on button "View" at bounding box center [391, 177] width 26 height 11
drag, startPoint x: 56, startPoint y: 145, endPoint x: 238, endPoint y: 120, distance: 183.9
click at [63, 145] on span "Driver's license" at bounding box center [55, 143] width 56 height 10
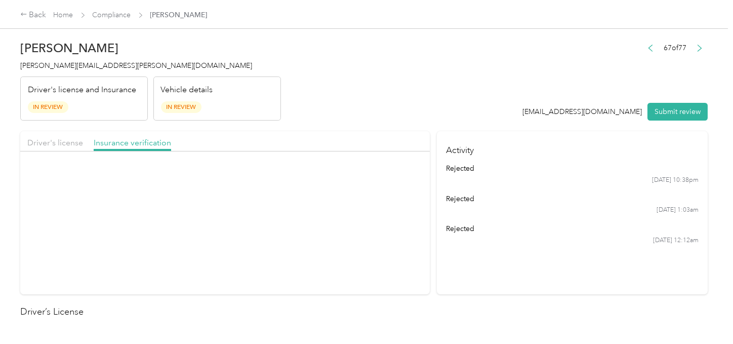
click at [312, 111] on header "[PERSON_NAME] [PERSON_NAME][EMAIL_ADDRESS][PERSON_NAME][DOMAIN_NAME] Driver's l…" at bounding box center [363, 77] width 687 height 85
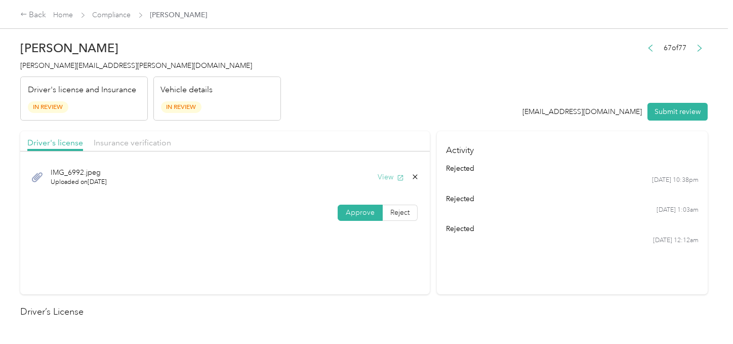
click at [388, 175] on button "View" at bounding box center [391, 177] width 26 height 11
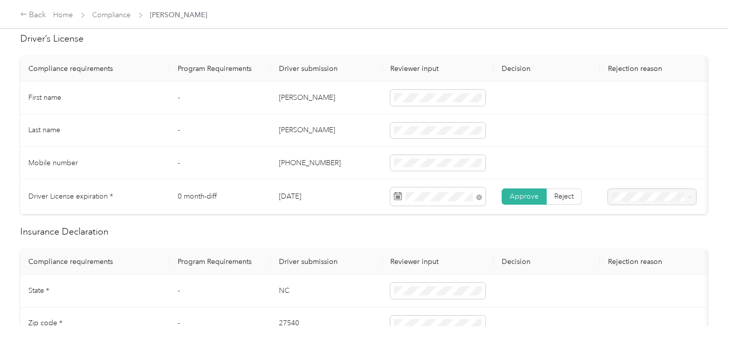
scroll to position [393, 0]
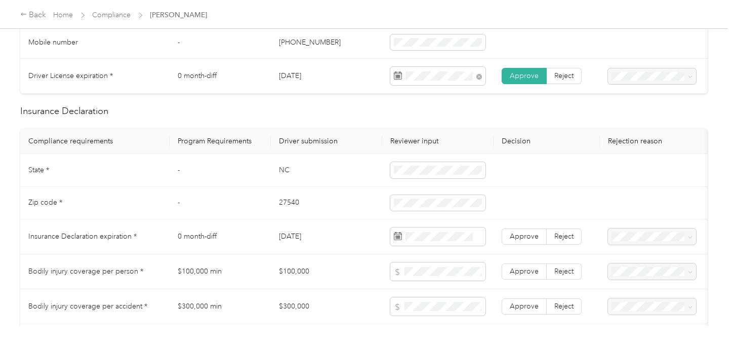
click at [282, 176] on td "NC" at bounding box center [326, 170] width 111 height 32
click at [282, 175] on td "NC" at bounding box center [326, 170] width 111 height 32
click at [289, 209] on td "27540" at bounding box center [326, 203] width 111 height 32
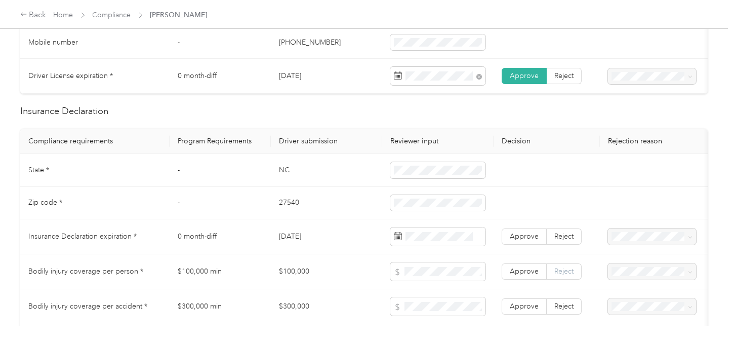
drag, startPoint x: 302, startPoint y: 246, endPoint x: 547, endPoint y: 278, distance: 247.1
click at [302, 247] on td "[DATE]" at bounding box center [326, 236] width 111 height 35
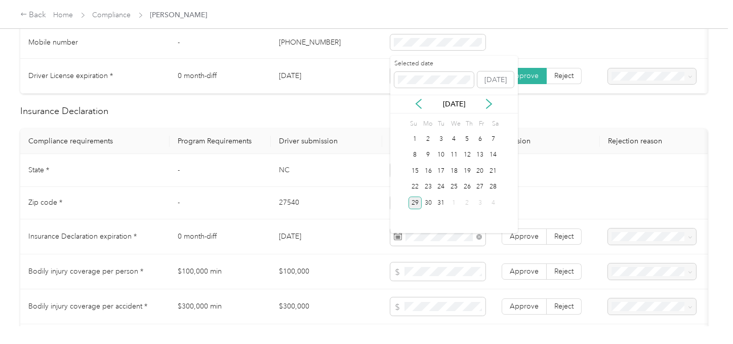
click at [416, 202] on div "29" at bounding box center [415, 202] width 13 height 13
click at [525, 240] on span "Approve" at bounding box center [524, 236] width 29 height 9
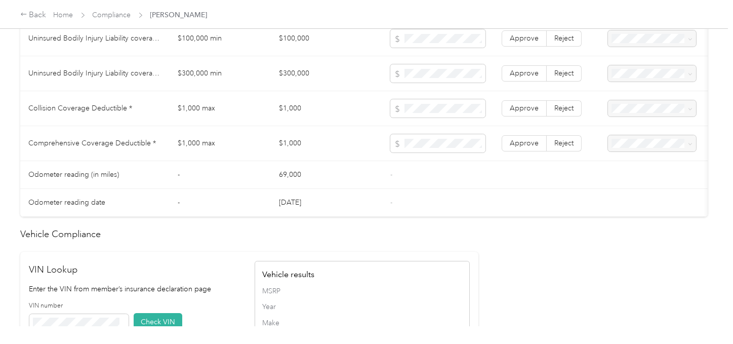
scroll to position [900, 0]
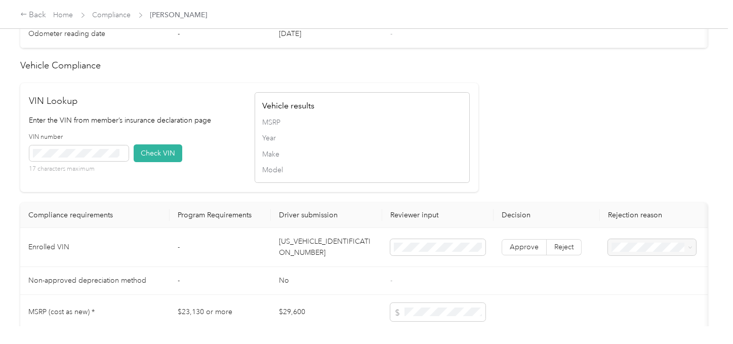
click at [327, 257] on td "[US_VEHICLE_IDENTIFICATION_NUMBER]" at bounding box center [326, 247] width 111 height 39
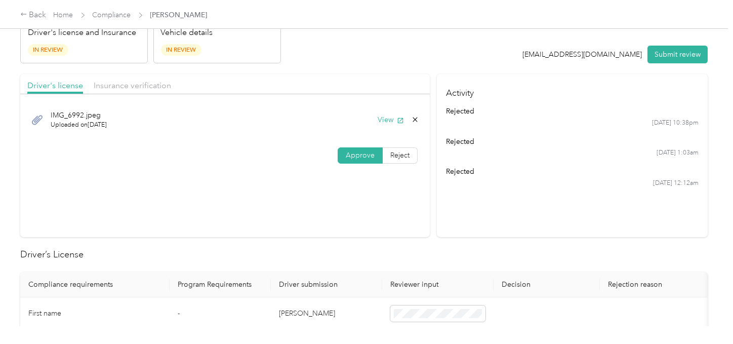
scroll to position [0, 0]
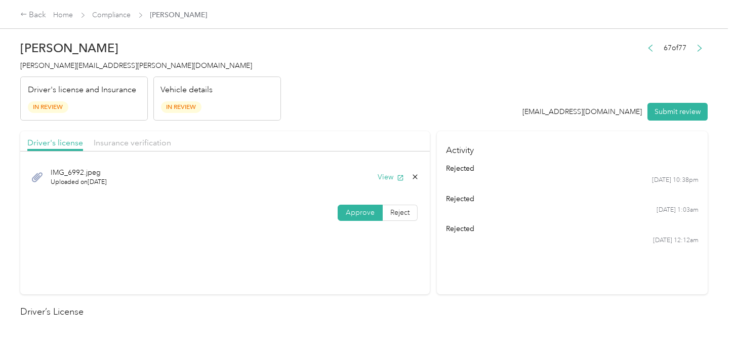
click at [128, 143] on span "Insurance verification" at bounding box center [132, 143] width 77 height 10
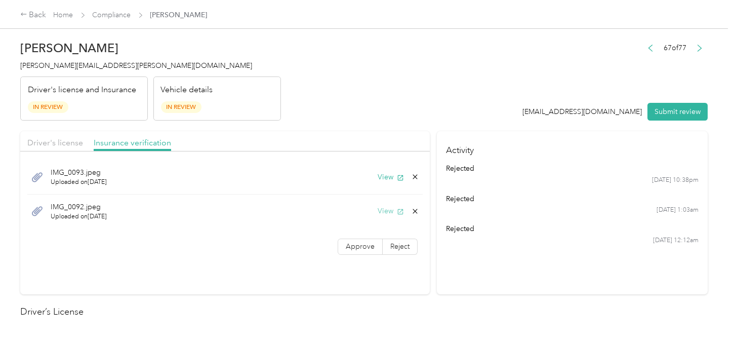
click at [379, 206] on button "View" at bounding box center [391, 211] width 26 height 11
click at [413, 209] on icon at bounding box center [415, 211] width 8 height 8
click at [381, 218] on button "Yes" at bounding box center [388, 218] width 20 height 16
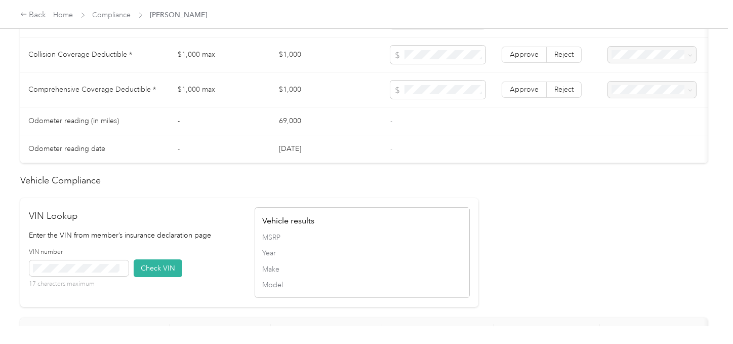
scroll to position [1013, 0]
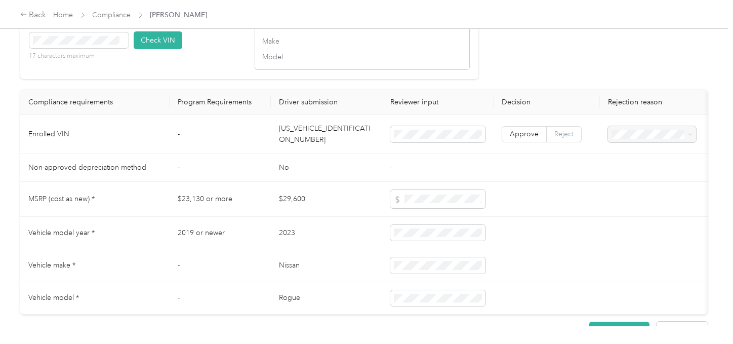
drag, startPoint x: 573, startPoint y: 143, endPoint x: 580, endPoint y: 144, distance: 7.2
click at [580, 142] on label "Reject" at bounding box center [564, 134] width 35 height 16
click at [634, 159] on span "Vehicle VIN missing from uploaded Insurance Policy doc" at bounding box center [648, 169] width 66 height 30
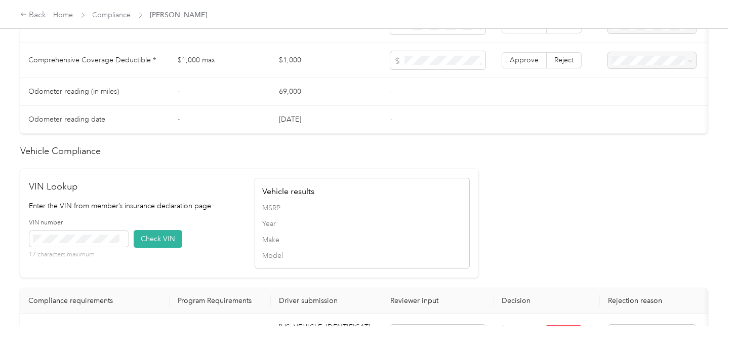
scroll to position [562, 0]
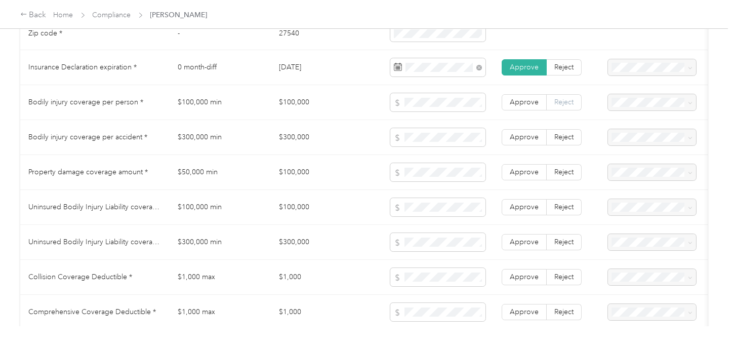
click at [570, 106] on span "Reject" at bounding box center [563, 102] width 19 height 9
click at [564, 141] on span "Reject" at bounding box center [563, 137] width 19 height 9
drag, startPoint x: 563, startPoint y: 180, endPoint x: 561, endPoint y: 207, distance: 26.9
click at [563, 176] on span "Reject" at bounding box center [563, 172] width 19 height 9
click at [561, 211] on span "Reject" at bounding box center [563, 207] width 19 height 9
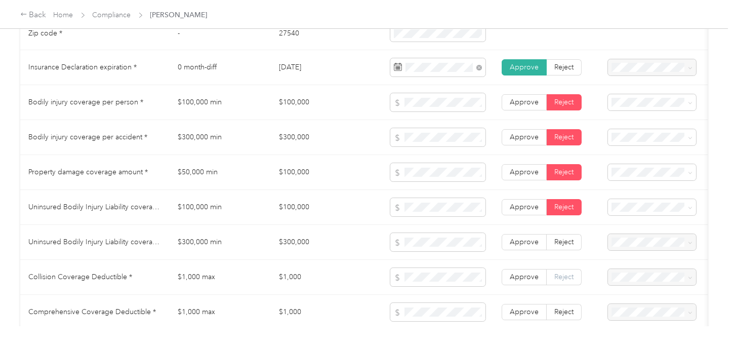
scroll to position [675, 0]
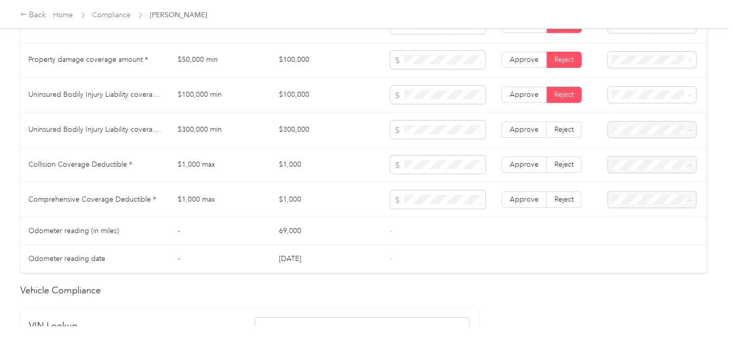
drag, startPoint x: 561, startPoint y: 132, endPoint x: 563, endPoint y: 146, distance: 13.8
click at [562, 134] on span "Reject" at bounding box center [563, 129] width 19 height 9
click at [568, 166] on span "Reject" at bounding box center [563, 164] width 19 height 9
click at [568, 192] on td "Approve Reject" at bounding box center [547, 199] width 106 height 35
click at [565, 200] on label "Reject" at bounding box center [564, 199] width 35 height 16
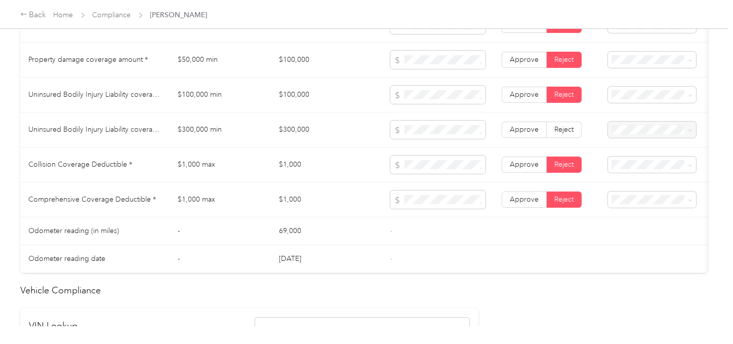
drag, startPoint x: 566, startPoint y: 132, endPoint x: 584, endPoint y: 143, distance: 20.9
click at [566, 132] on span "Reject" at bounding box center [563, 129] width 19 height 9
click at [639, 207] on span at bounding box center [652, 199] width 88 height 16
drag, startPoint x: 639, startPoint y: 213, endPoint x: 644, endPoint y: 200, distance: 14.3
click at [644, 200] on span at bounding box center [652, 199] width 88 height 16
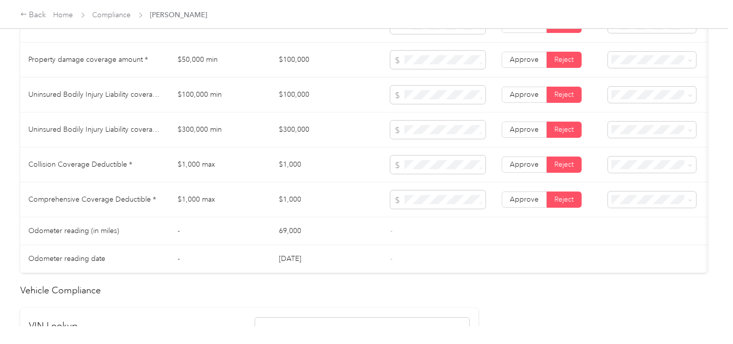
click at [631, 217] on td at bounding box center [667, 199] width 134 height 35
click at [650, 230] on span "Comprehensive deductible is missing from uploaded Insurance Policy doc" at bounding box center [648, 239] width 67 height 41
click at [641, 166] on span at bounding box center [652, 164] width 88 height 16
click at [634, 182] on td at bounding box center [667, 164] width 134 height 35
drag, startPoint x: 632, startPoint y: 196, endPoint x: 635, endPoint y: 179, distance: 17.4
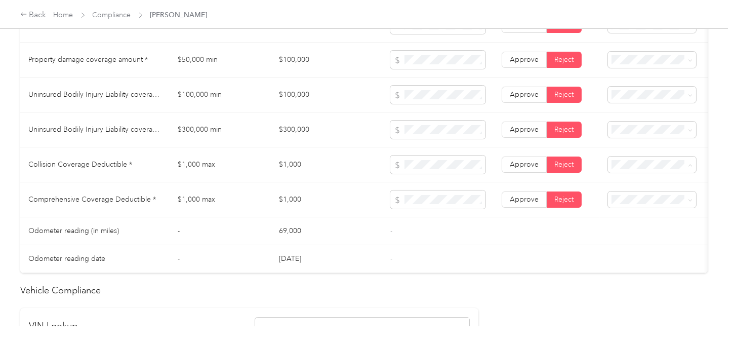
click at [632, 196] on span "Collision deductible is missing from uploaded Insurance Policy doc" at bounding box center [650, 205] width 70 height 41
click at [634, 123] on td at bounding box center [667, 129] width 134 height 35
click at [634, 159] on span "Uninsured motorist per accident is missing from uploaded Insurance Policy doc" at bounding box center [651, 169] width 72 height 41
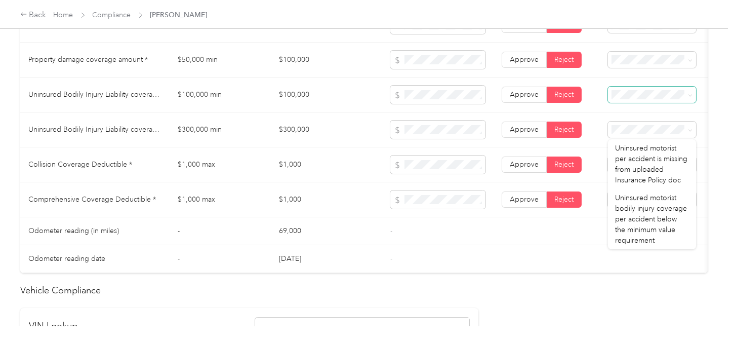
click at [638, 102] on span at bounding box center [652, 95] width 88 height 16
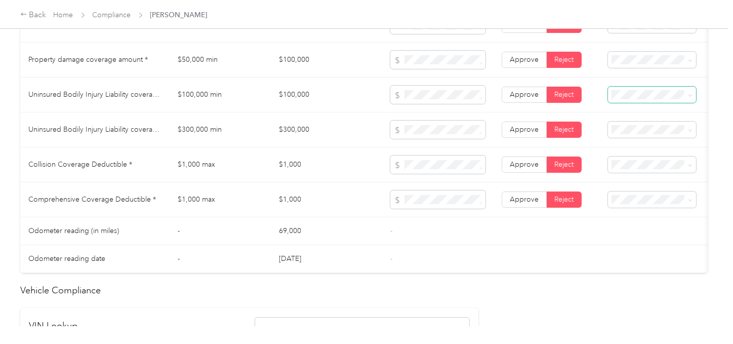
click at [640, 127] on span "Uninsured motorist per person is missing from uploaded Insurance Policy doc" at bounding box center [649, 135] width 68 height 41
click at [638, 85] on span "Property damage coverage is missing from uploaded Insurance Policy doc" at bounding box center [648, 100] width 66 height 41
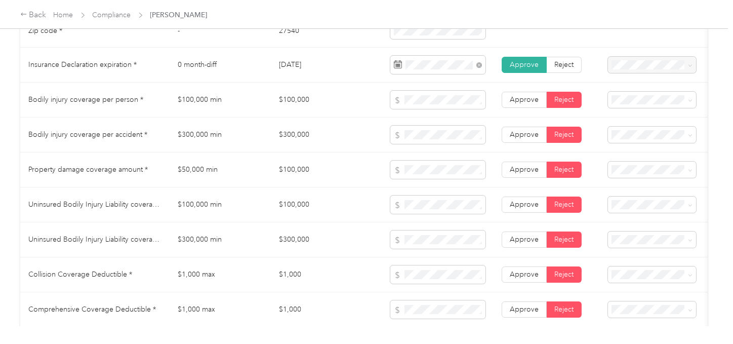
scroll to position [562, 0]
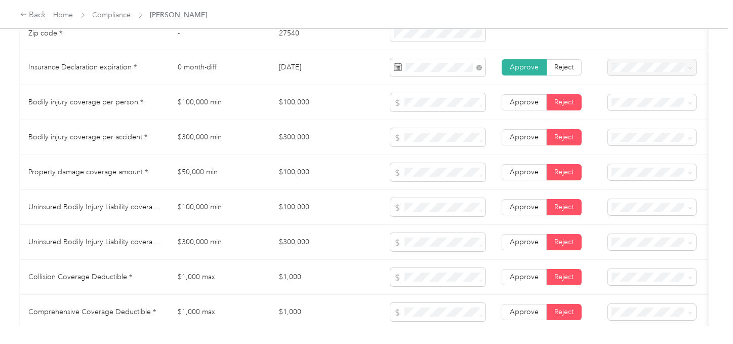
click at [644, 153] on td at bounding box center [667, 137] width 134 height 35
click at [638, 166] on div "Bodily Injury per accident is missing from uploaded Insurance Policy doc" at bounding box center [652, 178] width 74 height 43
click at [642, 131] on span "Bodily Injury per person is missing from uploaded Insurance Policy doc" at bounding box center [651, 143] width 72 height 41
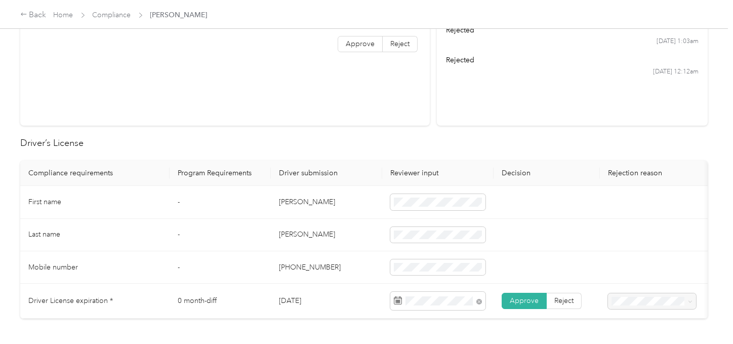
scroll to position [0, 0]
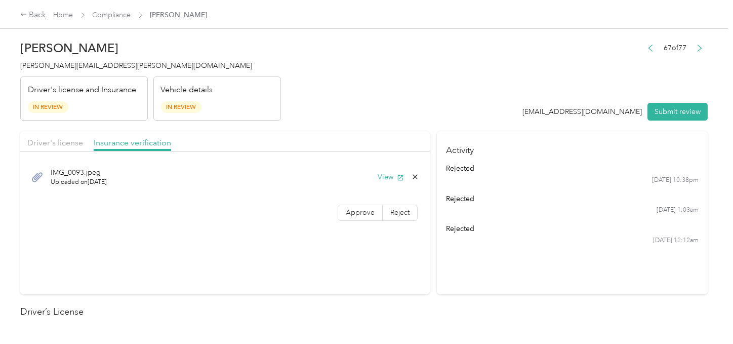
drag, startPoint x: 655, startPoint y: 105, endPoint x: 530, endPoint y: 97, distance: 125.3
click at [653, 108] on button "Submit review" at bounding box center [677, 112] width 60 height 18
drag, startPoint x: 516, startPoint y: 95, endPoint x: 248, endPoint y: 84, distance: 268.5
click at [512, 94] on header "[PERSON_NAME] [PERSON_NAME][EMAIL_ADDRESS][PERSON_NAME][DOMAIN_NAME] Driver's l…" at bounding box center [363, 77] width 687 height 85
click at [80, 55] on h2 "[PERSON_NAME]" at bounding box center [150, 48] width 261 height 14
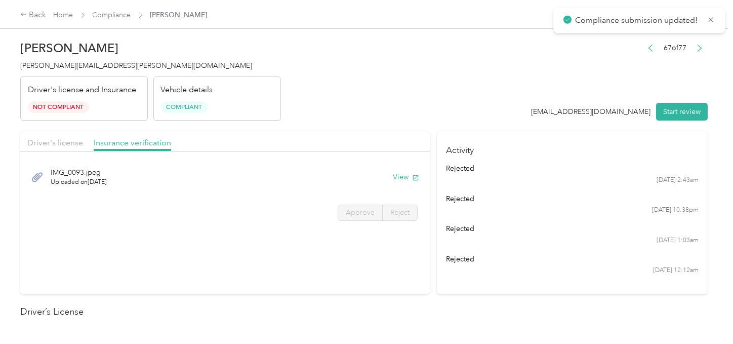
click at [83, 68] on span "[PERSON_NAME][EMAIL_ADDRESS][PERSON_NAME][DOMAIN_NAME]" at bounding box center [136, 65] width 232 height 9
click at [85, 68] on span "[PERSON_NAME][EMAIL_ADDRESS][PERSON_NAME][DOMAIN_NAME]" at bounding box center [136, 65] width 232 height 9
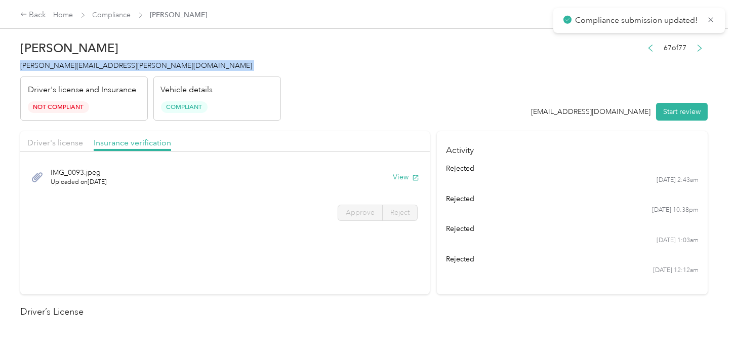
click at [85, 68] on span "[PERSON_NAME][EMAIL_ADDRESS][PERSON_NAME][DOMAIN_NAME]" at bounding box center [136, 65] width 232 height 9
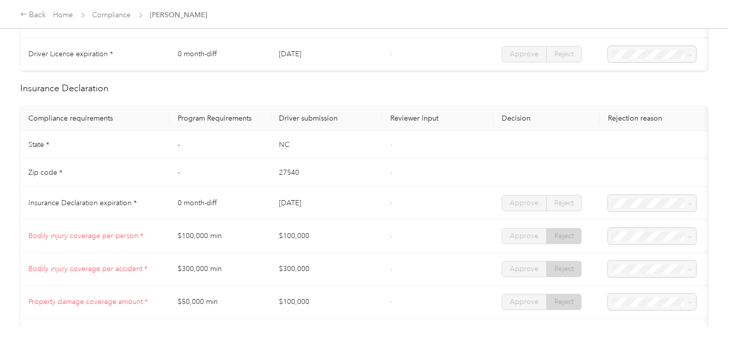
scroll to position [338, 0]
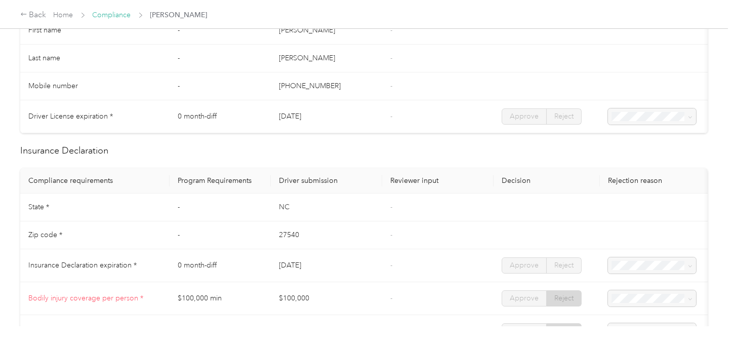
click at [110, 15] on link "Compliance" at bounding box center [112, 15] width 38 height 9
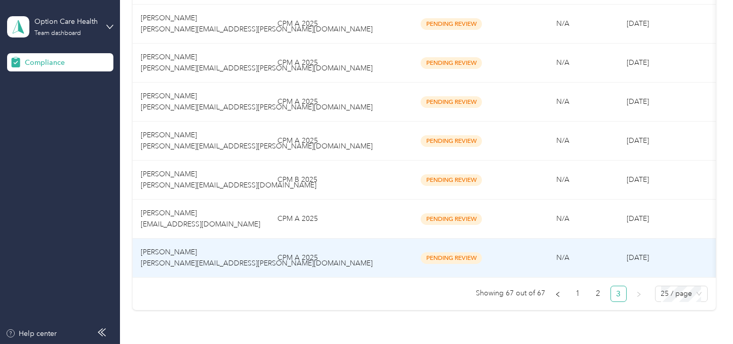
scroll to position [686, 0]
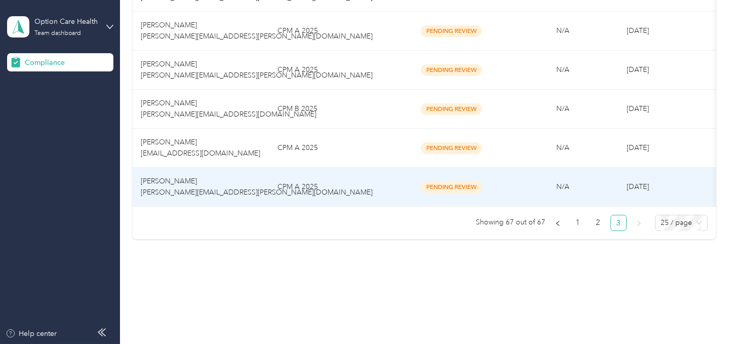
click at [327, 137] on td "CPM A 2025" at bounding box center [332, 148] width 127 height 39
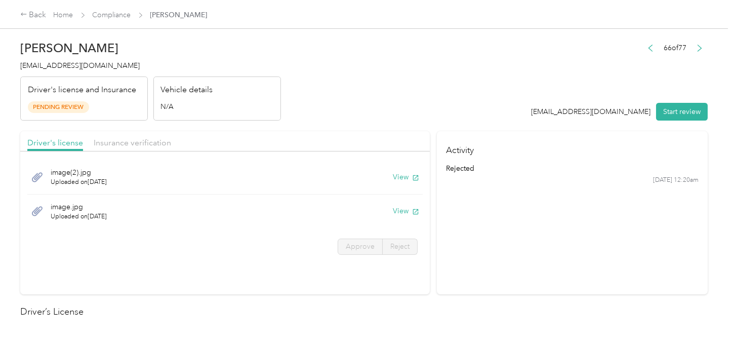
click at [600, 100] on div "66 of 77 [EMAIL_ADDRESS][DOMAIN_NAME] Start review" at bounding box center [620, 81] width 177 height 80
click at [659, 113] on button "Start review" at bounding box center [682, 112] width 52 height 18
click at [387, 97] on header "[PERSON_NAME] [EMAIL_ADDRESS][DOMAIN_NAME] Driver's license and Insurance Pendi…" at bounding box center [363, 77] width 687 height 85
click at [394, 173] on button "View" at bounding box center [406, 177] width 26 height 11
drag, startPoint x: 395, startPoint y: 203, endPoint x: 390, endPoint y: 206, distance: 5.8
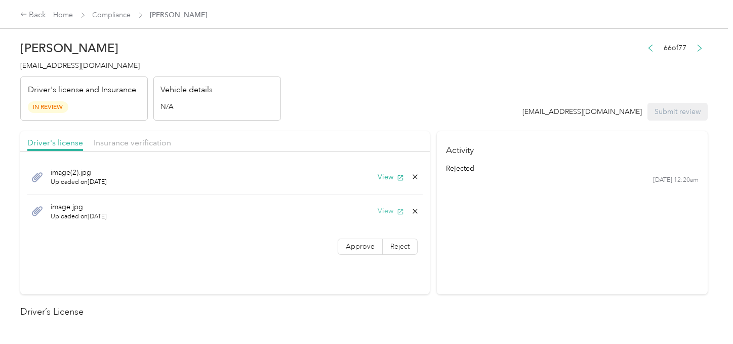
click at [395, 203] on div "image.jpg Uploaded on [DATE] View" at bounding box center [224, 211] width 395 height 34
click at [387, 208] on button "View" at bounding box center [391, 211] width 26 height 11
drag, startPoint x: 412, startPoint y: 212, endPoint x: 378, endPoint y: 219, distance: 34.6
click at [411, 213] on icon at bounding box center [415, 211] width 8 height 8
click at [378, 219] on button "Yes" at bounding box center [388, 214] width 20 height 16
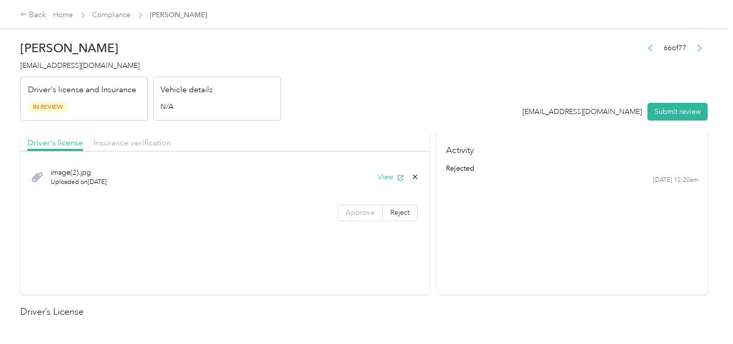
click at [370, 218] on label "Approve" at bounding box center [360, 213] width 45 height 16
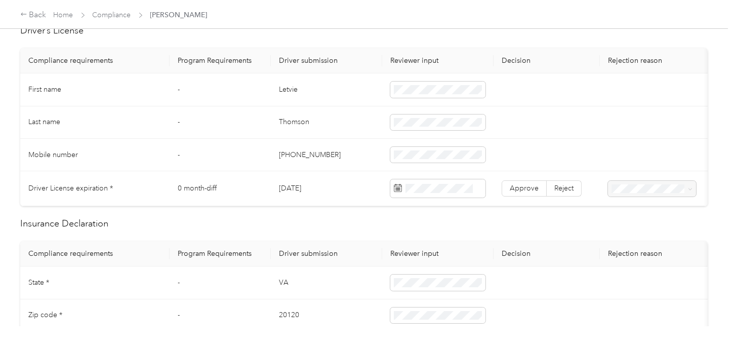
click at [283, 89] on td "Letvie" at bounding box center [326, 89] width 111 height 32
click at [300, 118] on td "Thomson" at bounding box center [326, 122] width 111 height 32
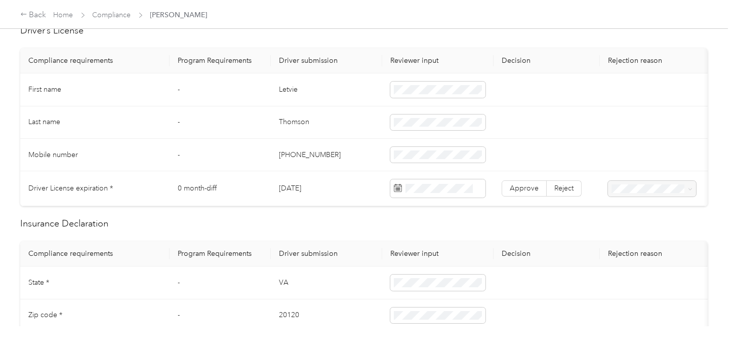
click at [356, 158] on td "[PHONE_NUMBER]" at bounding box center [326, 155] width 111 height 32
click at [451, 194] on span at bounding box center [437, 188] width 95 height 18
click at [448, 193] on span at bounding box center [437, 188] width 95 height 18
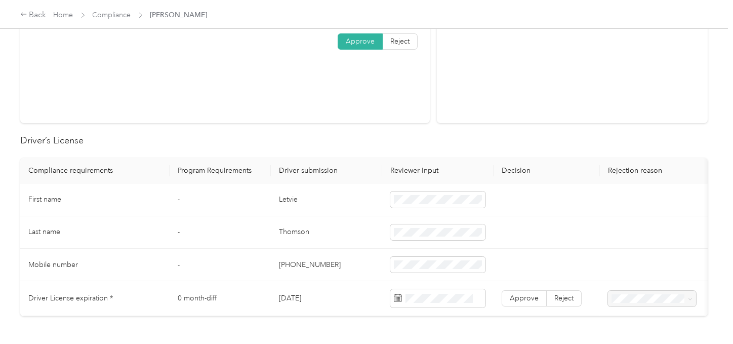
scroll to position [169, 0]
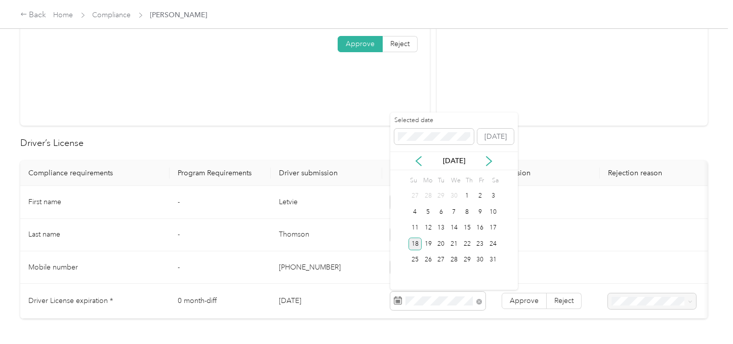
click at [413, 244] on div "18" at bounding box center [415, 243] width 13 height 13
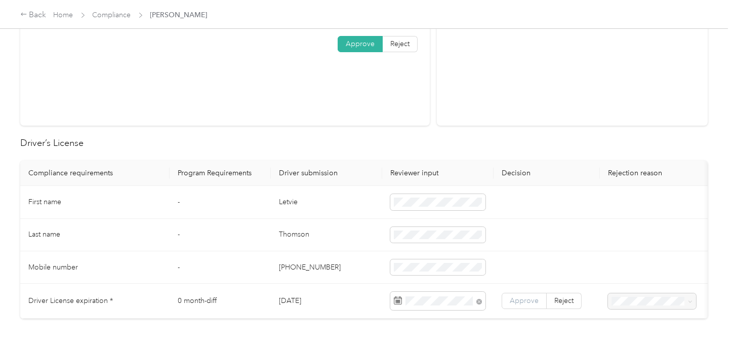
click at [519, 293] on label "Approve" at bounding box center [524, 301] width 45 height 16
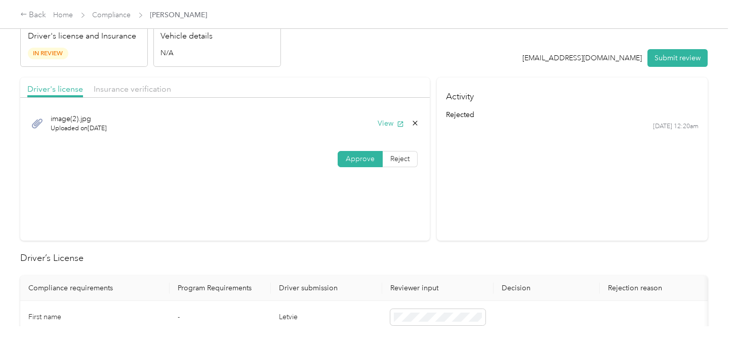
scroll to position [0, 0]
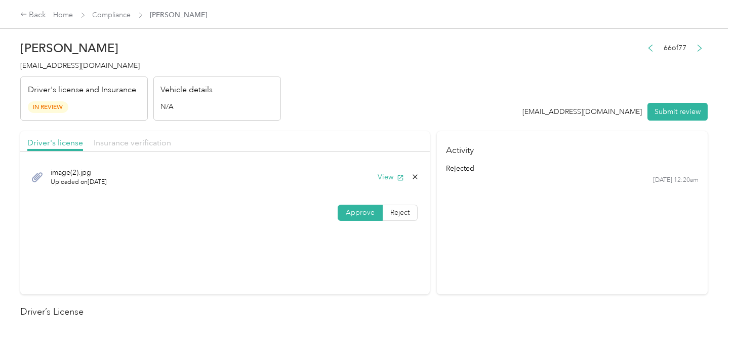
click at [132, 143] on span "Insurance verification" at bounding box center [132, 143] width 77 height 10
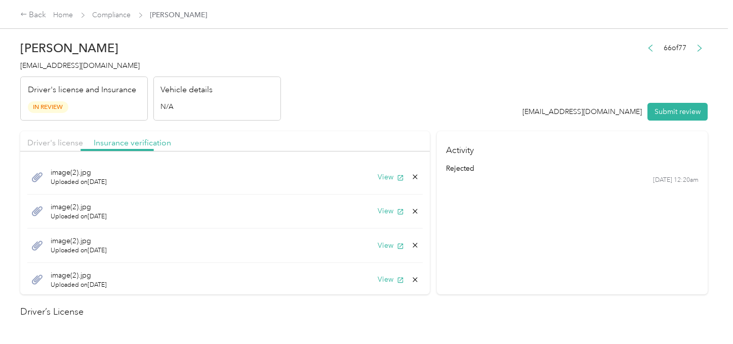
drag, startPoint x: 339, startPoint y: 118, endPoint x: 361, endPoint y: 160, distance: 47.6
click at [340, 118] on header "[PERSON_NAME] [EMAIL_ADDRESS][DOMAIN_NAME] Driver's license and Insurance In Re…" at bounding box center [363, 77] width 687 height 85
click at [378, 179] on button "View" at bounding box center [391, 177] width 26 height 11
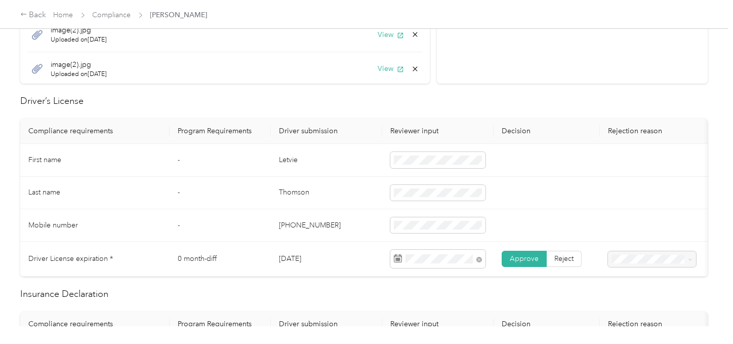
scroll to position [393, 0]
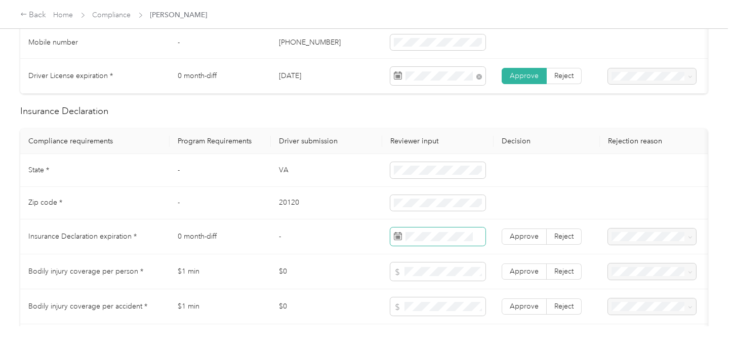
click at [440, 234] on span at bounding box center [437, 236] width 95 height 18
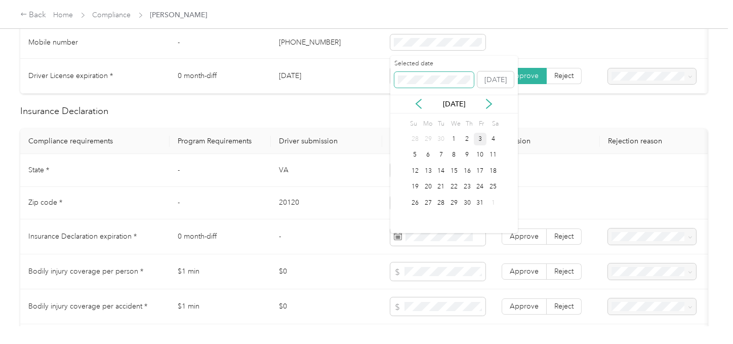
click at [432, 84] on span at bounding box center [434, 80] width 80 height 16
drag, startPoint x: 481, startPoint y: 189, endPoint x: 535, endPoint y: 241, distance: 74.5
click at [482, 190] on div "24" at bounding box center [480, 187] width 13 height 13
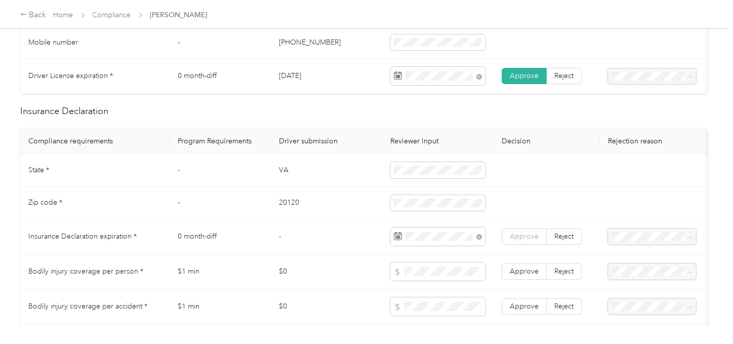
click at [535, 240] on span "Approve" at bounding box center [524, 236] width 29 height 9
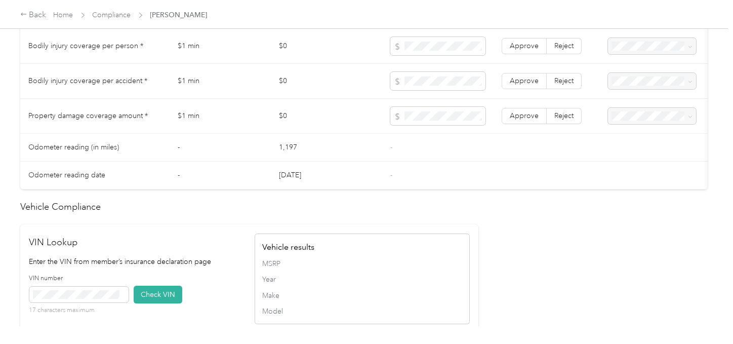
scroll to position [450, 0]
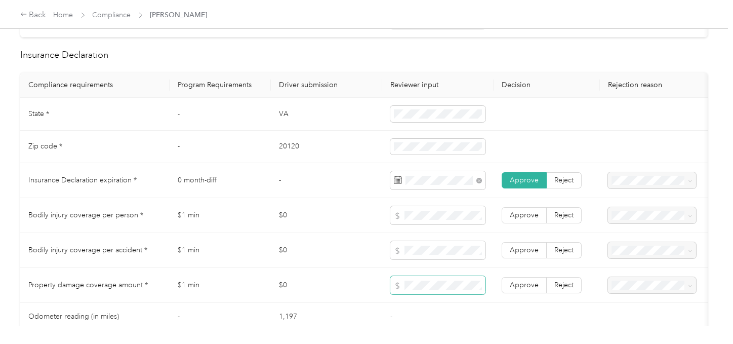
click at [424, 285] on span at bounding box center [437, 285] width 95 height 18
click at [438, 294] on span at bounding box center [437, 285] width 95 height 18
click at [496, 291] on td "Approve Reject" at bounding box center [547, 285] width 106 height 35
click at [506, 258] on label "Approve" at bounding box center [524, 250] width 45 height 16
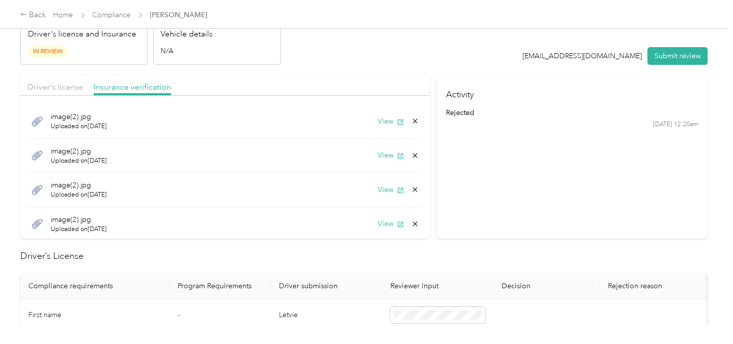
scroll to position [0, 0]
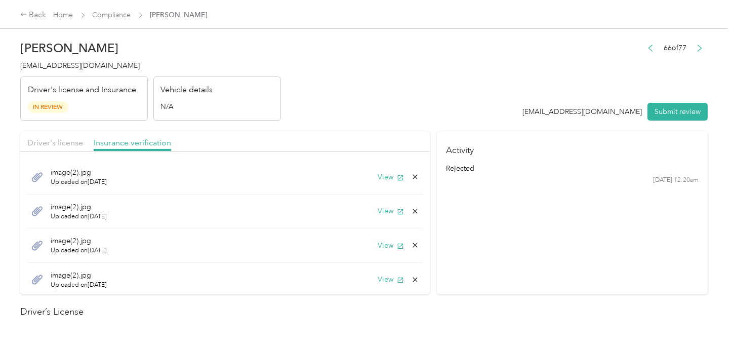
click at [383, 219] on div "image(2).jpg Uploaded on [DATE] View" at bounding box center [224, 211] width 395 height 34
click at [382, 212] on button "View" at bounding box center [391, 211] width 26 height 11
click at [411, 207] on icon at bounding box center [415, 211] width 8 height 8
click at [380, 216] on button "Yes" at bounding box center [380, 218] width 20 height 16
click at [397, 210] on icon "button" at bounding box center [400, 211] width 7 height 7
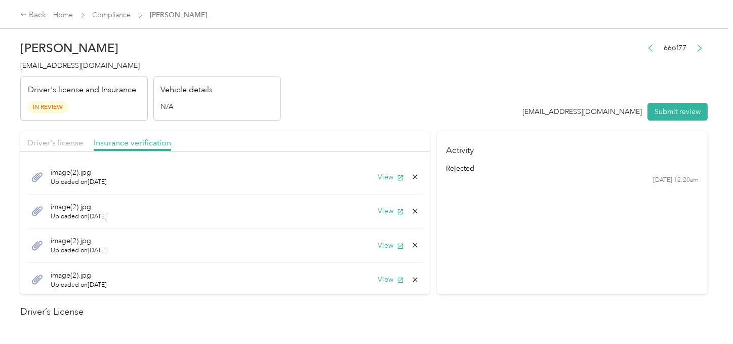
click at [411, 213] on icon at bounding box center [415, 211] width 8 height 8
click at [376, 214] on button "Yes" at bounding box center [380, 218] width 20 height 16
click at [384, 208] on button "View" at bounding box center [391, 211] width 26 height 11
click at [413, 211] on icon at bounding box center [415, 211] width 5 height 5
click at [376, 218] on button "Yes" at bounding box center [380, 218] width 20 height 16
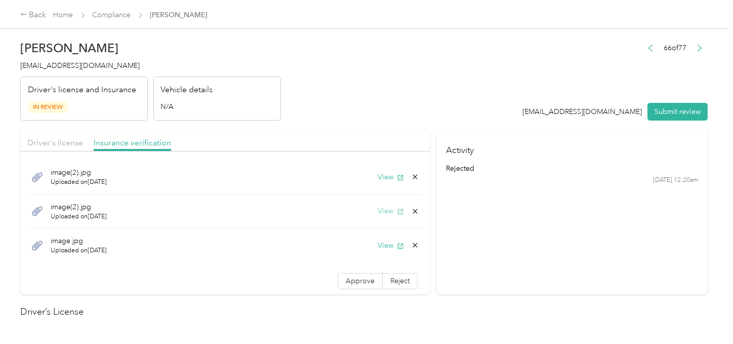
click at [379, 207] on button "View" at bounding box center [391, 211] width 26 height 11
click at [408, 204] on div "image(2).jpg Uploaded on [DATE] View" at bounding box center [224, 211] width 395 height 34
click at [411, 208] on icon at bounding box center [415, 211] width 8 height 8
click at [388, 214] on button "Yes" at bounding box center [380, 218] width 20 height 16
click at [385, 210] on button "View" at bounding box center [391, 211] width 26 height 11
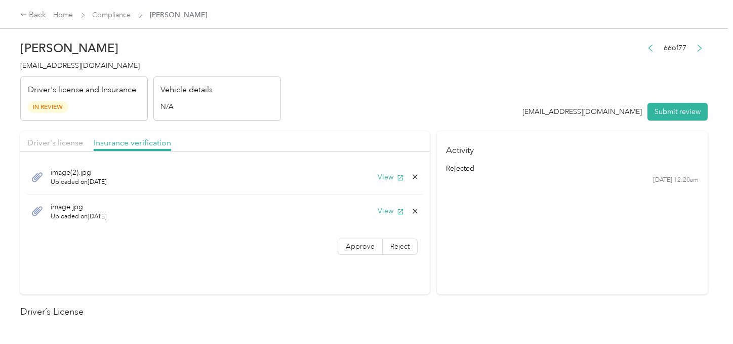
click at [411, 213] on icon at bounding box center [415, 211] width 8 height 8
click at [394, 216] on button "Yes" at bounding box center [388, 218] width 20 height 16
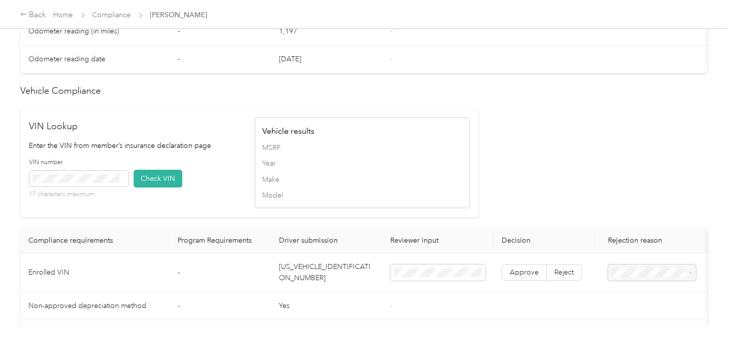
scroll to position [787, 0]
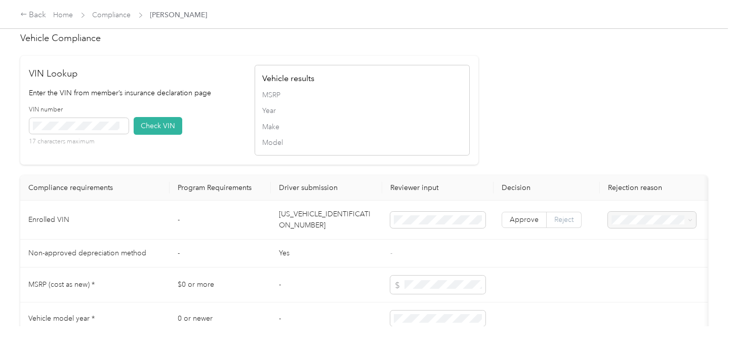
click at [570, 228] on label "Reject" at bounding box center [564, 220] width 35 height 16
click at [641, 242] on li "Vehicle VIN missing from uploaded Insurance Policy doc" at bounding box center [652, 255] width 88 height 39
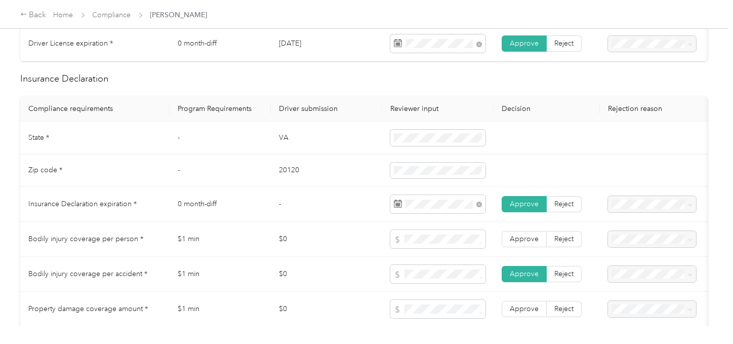
scroll to position [450, 0]
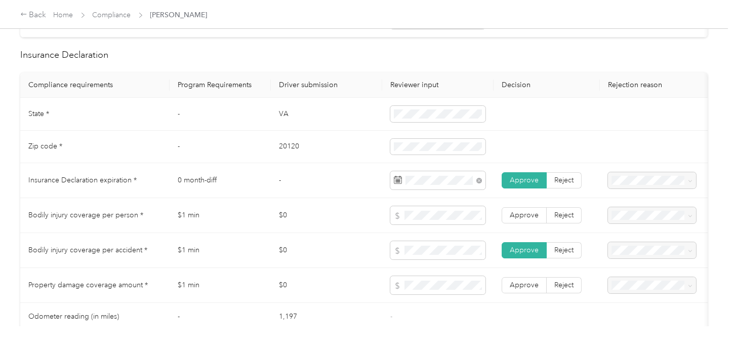
click at [521, 231] on td "Approve Reject" at bounding box center [547, 215] width 106 height 35
click at [523, 302] on td "Approve Reject" at bounding box center [547, 285] width 106 height 35
click at [522, 223] on label "Approve" at bounding box center [524, 215] width 45 height 16
click at [528, 286] on label "Approve" at bounding box center [524, 285] width 45 height 16
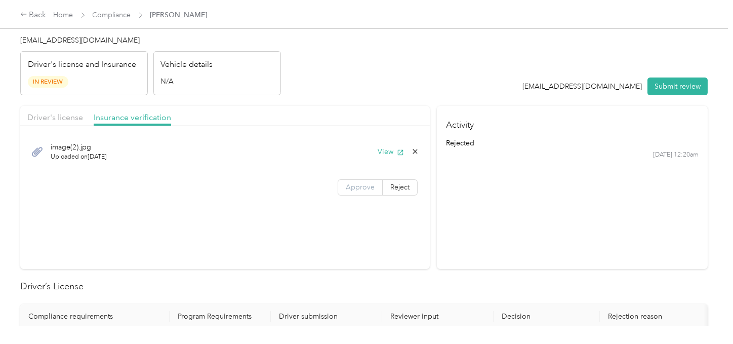
scroll to position [0, 0]
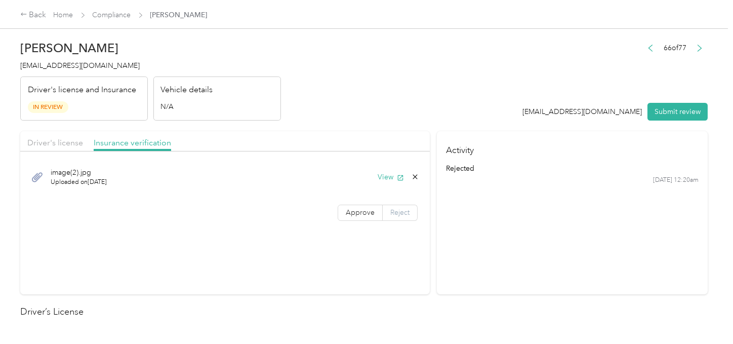
click at [390, 209] on span "Reject" at bounding box center [399, 212] width 19 height 9
click at [290, 195] on div "image(2).jpg Uploaded on [DATE] View" at bounding box center [225, 176] width 410 height 41
click at [287, 207] on span at bounding box center [287, 213] width 88 height 16
drag, startPoint x: 282, startPoint y: 197, endPoint x: 282, endPoint y: 206, distance: 8.6
click at [282, 198] on div "image(2).jpg Uploaded on [DATE] View Approve Reject" at bounding box center [225, 191] width 410 height 71
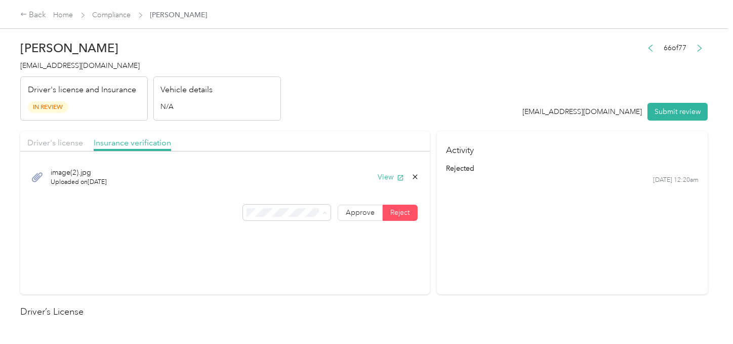
click at [292, 152] on li "Name not shown as insured driver" at bounding box center [285, 143] width 88 height 28
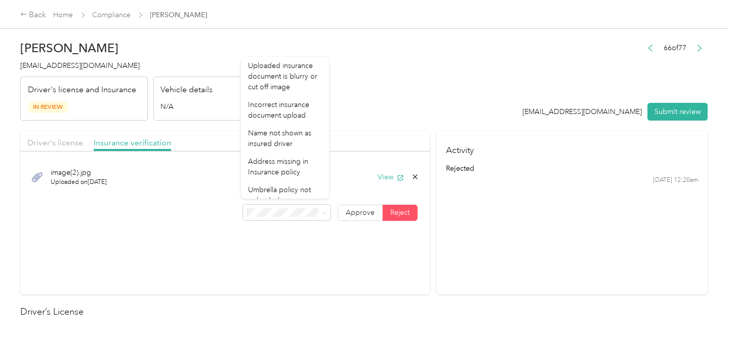
click at [408, 119] on header "[PERSON_NAME] [EMAIL_ADDRESS][DOMAIN_NAME] Driver's license and Insurance In Re…" at bounding box center [363, 77] width 687 height 85
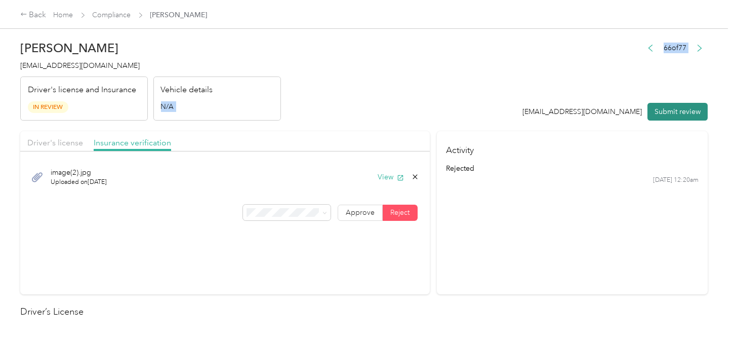
click at [659, 119] on button "Submit review" at bounding box center [677, 112] width 60 height 18
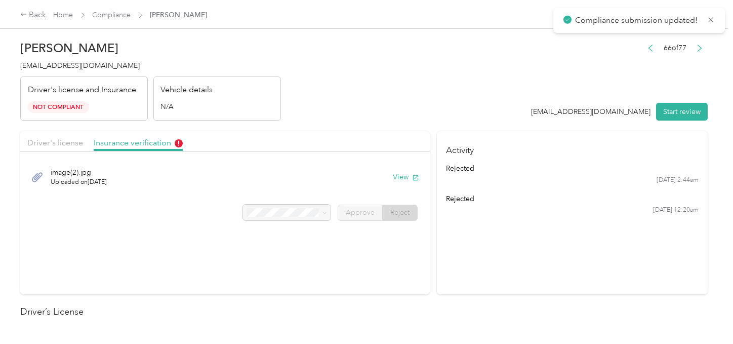
click at [107, 62] on span "[EMAIL_ADDRESS][DOMAIN_NAME]" at bounding box center [79, 65] width 119 height 9
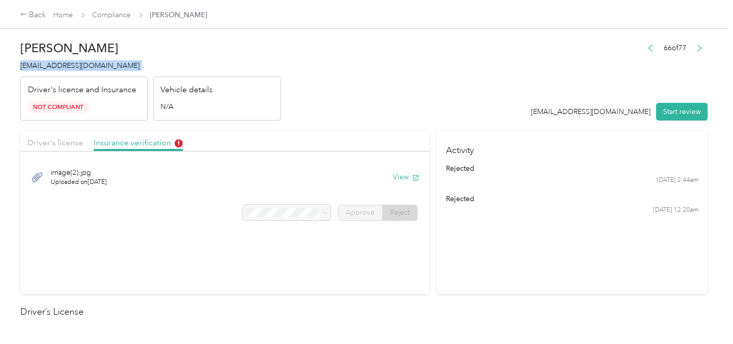
drag, startPoint x: 295, startPoint y: 82, endPoint x: 154, endPoint y: 36, distance: 147.8
click at [293, 81] on header "[PERSON_NAME] [EMAIL_ADDRESS][DOMAIN_NAME] Driver's license and Insurance Not C…" at bounding box center [363, 77] width 687 height 85
click at [132, 20] on div "Home Compliance [PERSON_NAME]" at bounding box center [131, 15] width 154 height 11
click at [127, 16] on link "Compliance" at bounding box center [112, 15] width 38 height 9
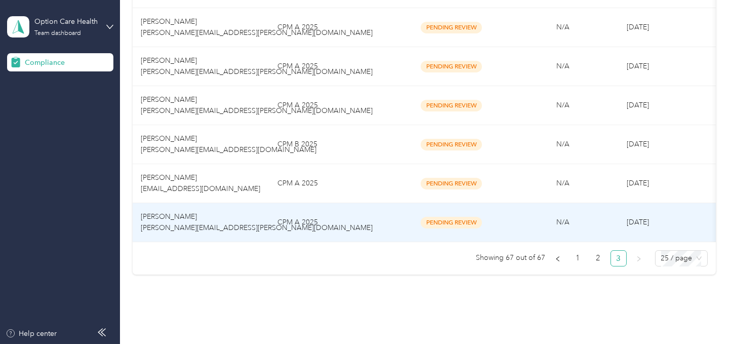
scroll to position [686, 0]
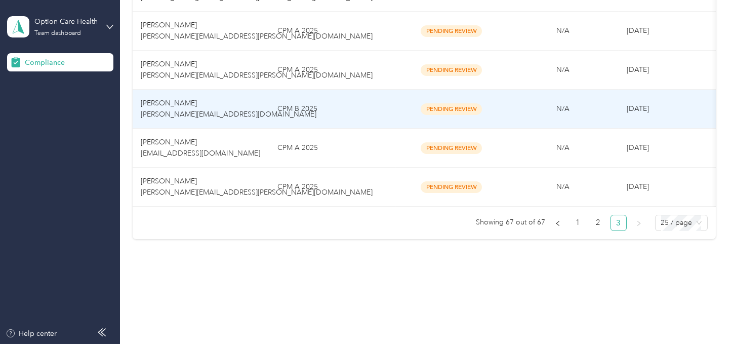
click at [289, 103] on td "CPM B 2025" at bounding box center [332, 109] width 127 height 39
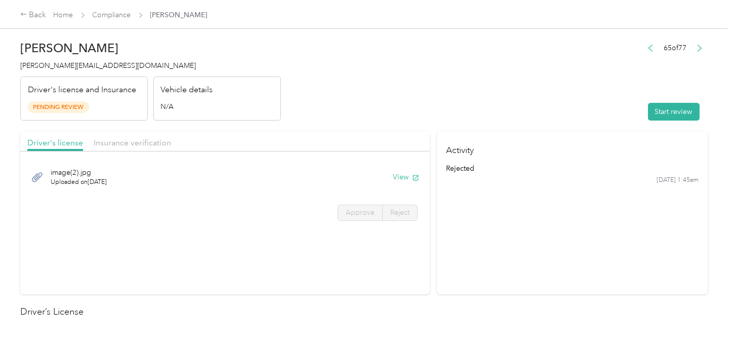
click at [533, 118] on header "[PERSON_NAME] [PERSON_NAME][EMAIL_ADDRESS][DOMAIN_NAME] Driver's license and In…" at bounding box center [363, 77] width 687 height 85
click at [648, 113] on button "Start review" at bounding box center [674, 112] width 52 height 18
click at [431, 92] on header "[PERSON_NAME] [PERSON_NAME][EMAIL_ADDRESS][DOMAIN_NAME] Driver's license and In…" at bounding box center [363, 77] width 687 height 85
click at [386, 172] on button "View" at bounding box center [391, 177] width 26 height 11
drag, startPoint x: 340, startPoint y: 213, endPoint x: 352, endPoint y: 213, distance: 12.7
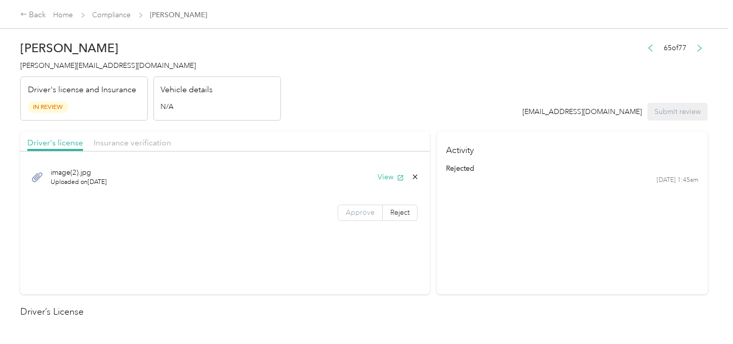
click at [344, 213] on label "Approve" at bounding box center [360, 213] width 45 height 16
click
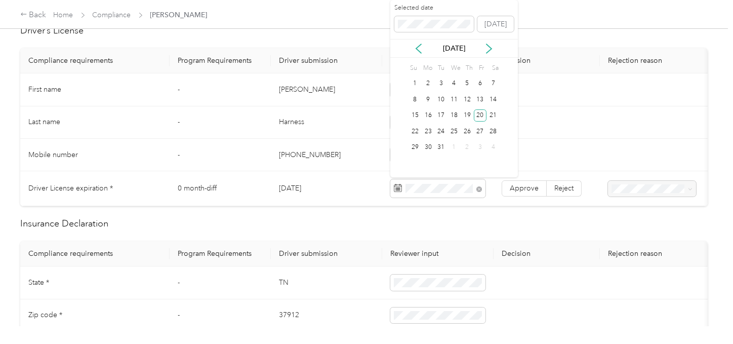
drag, startPoint x: 478, startPoint y: 114, endPoint x: 509, endPoint y: 163, distance: 57.3
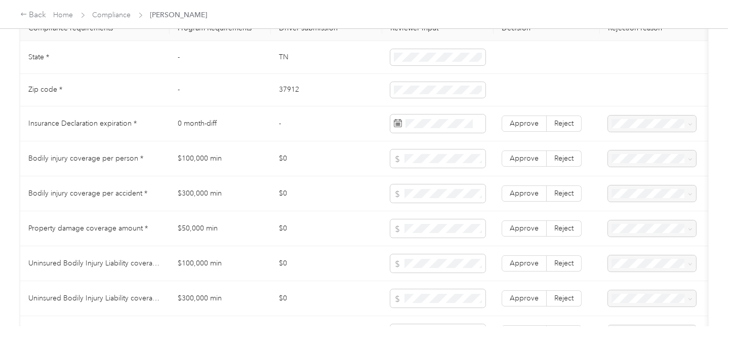
scroll to position [506, 0]
drag, startPoint x: 568, startPoint y: 124, endPoint x: 615, endPoint y: 129, distance: 46.8
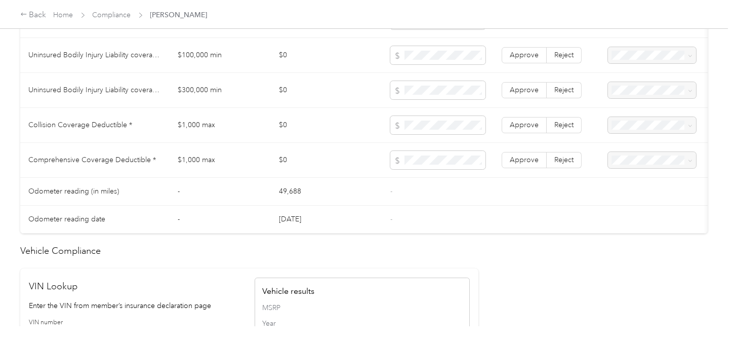
scroll to position [900, 0]
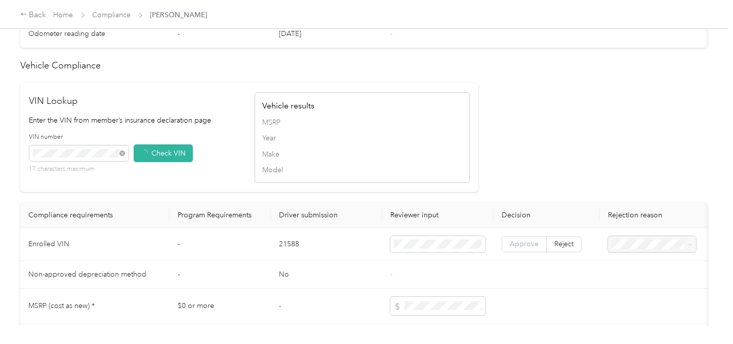
drag, startPoint x: 493, startPoint y: 177, endPoint x: 527, endPoint y: 251, distance: 81.1
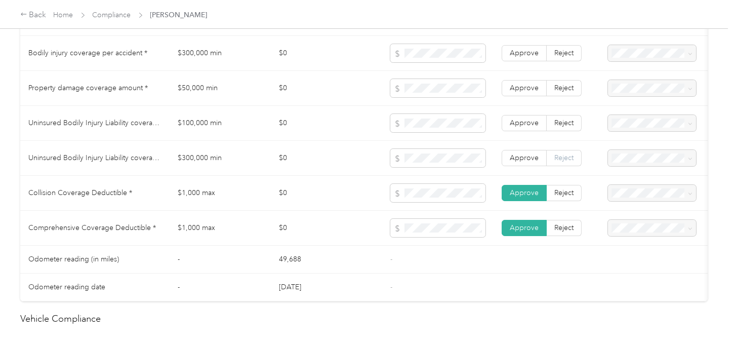
scroll to position [630, 0]
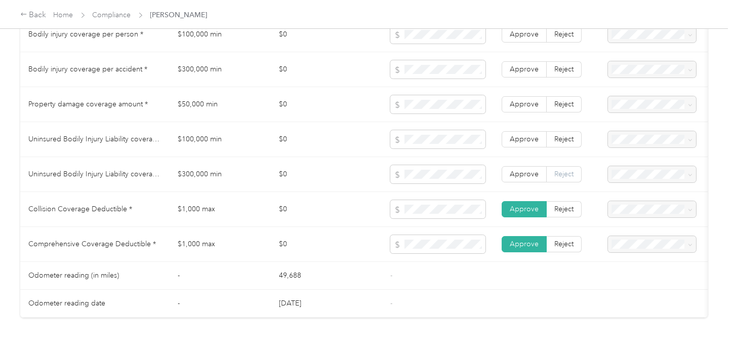
drag, startPoint x: 562, startPoint y: 176, endPoint x: 560, endPoint y: 165, distance: 11.4
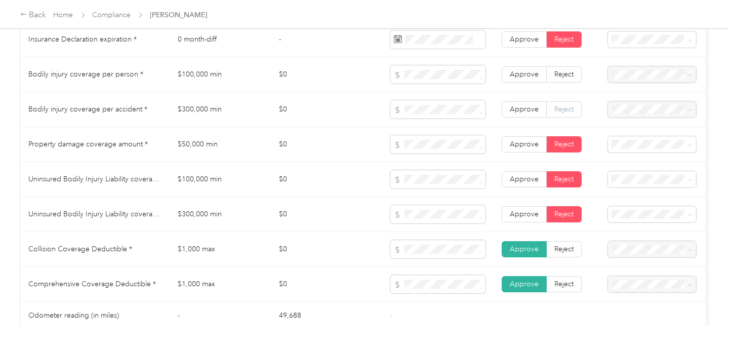
scroll to position [575, 0]
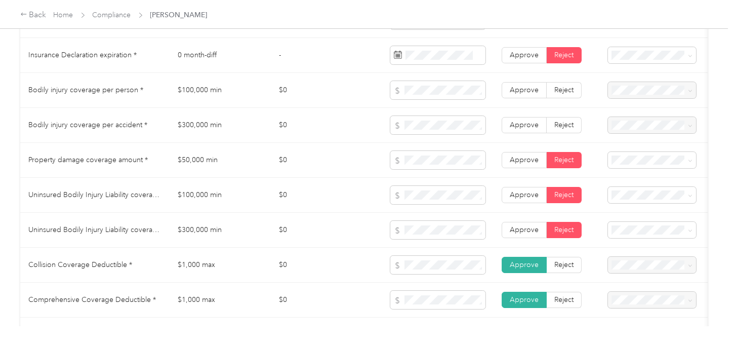
drag, startPoint x: 568, startPoint y: 84, endPoint x: 568, endPoint y: 107, distance: 23.8
drag, startPoint x: 568, startPoint y: 94, endPoint x: 569, endPoint y: 115, distance: 21.8
drag, startPoint x: 643, startPoint y: 294, endPoint x: 644, endPoint y: 254, distance: 40.5
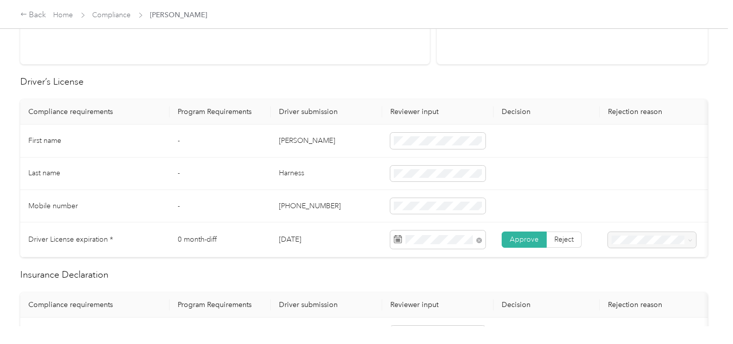
scroll to position [0, 0]
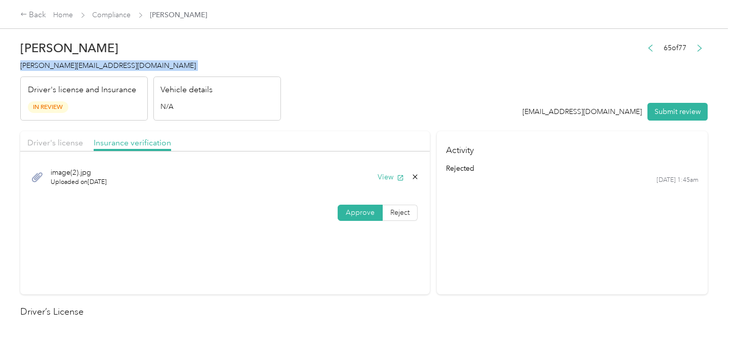
drag, startPoint x: 356, startPoint y: 100, endPoint x: 289, endPoint y: 85, distance: 68.6
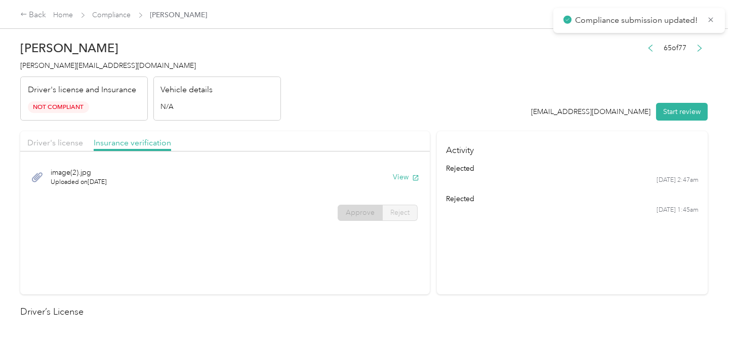
drag, startPoint x: 157, startPoint y: 69, endPoint x: 107, endPoint y: 38, distance: 58.9
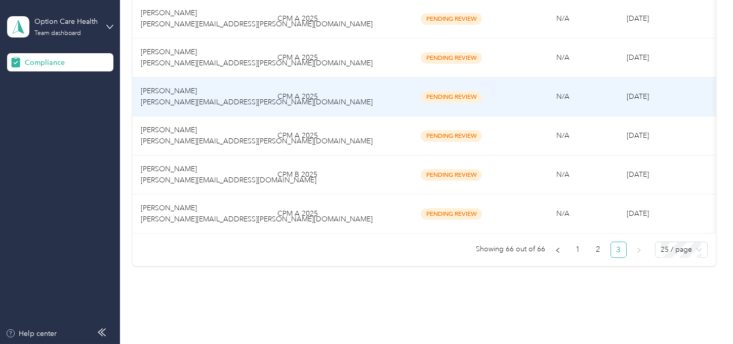
scroll to position [609, 0]
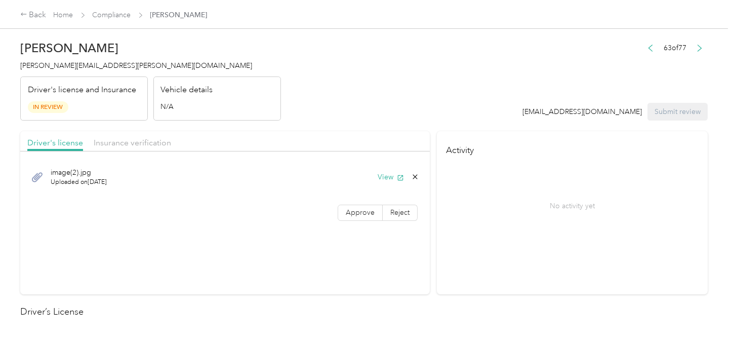
drag, startPoint x: 437, startPoint y: 147, endPoint x: 408, endPoint y: 188, distance: 50.8
drag, startPoint x: 342, startPoint y: 204, endPoint x: 357, endPoint y: 204, distance: 14.7
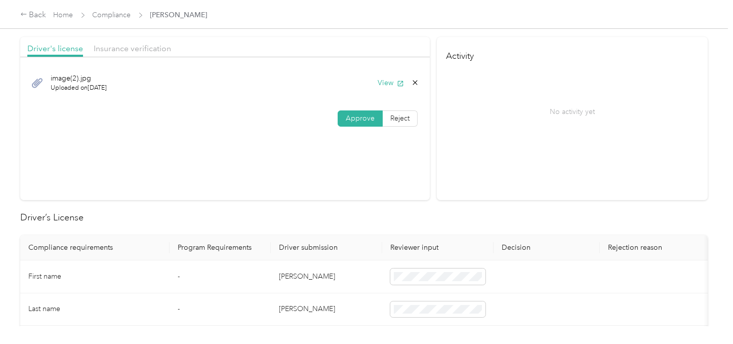
scroll to position [169, 0]
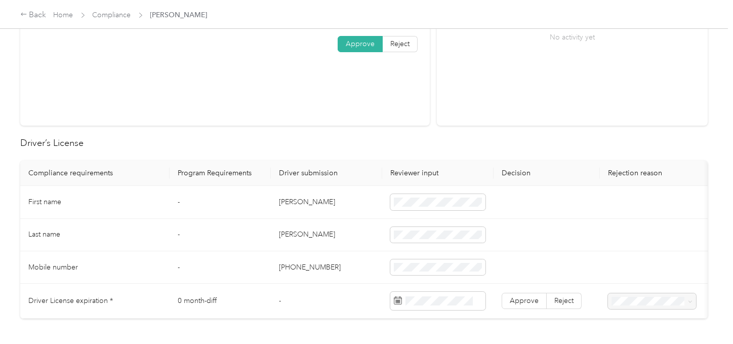
drag, startPoint x: 349, startPoint y: 245, endPoint x: 695, endPoint y: 261, distance: 346.1
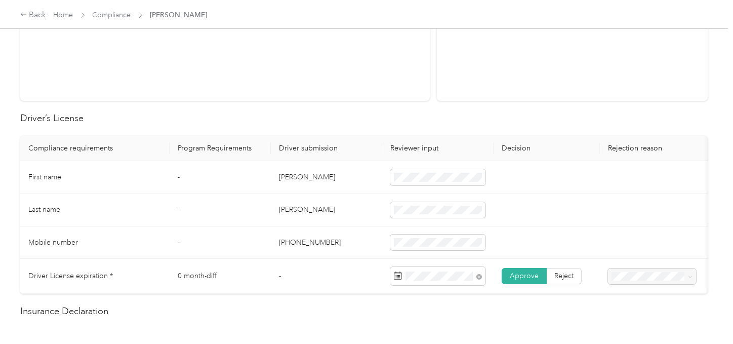
scroll to position [393, 0]
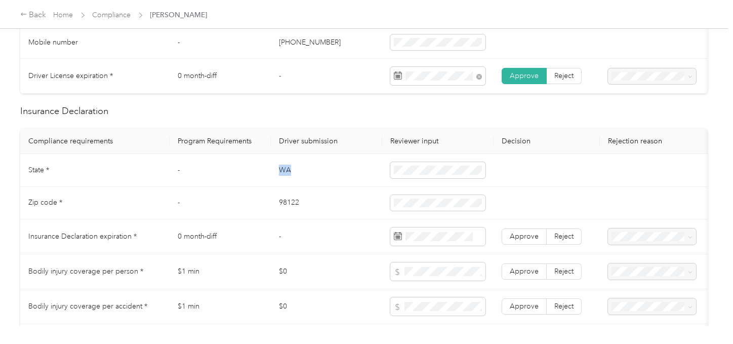
drag, startPoint x: 289, startPoint y: 179, endPoint x: 389, endPoint y: 174, distance: 100.4
drag, startPoint x: 293, startPoint y: 211, endPoint x: 358, endPoint y: 210, distance: 65.3
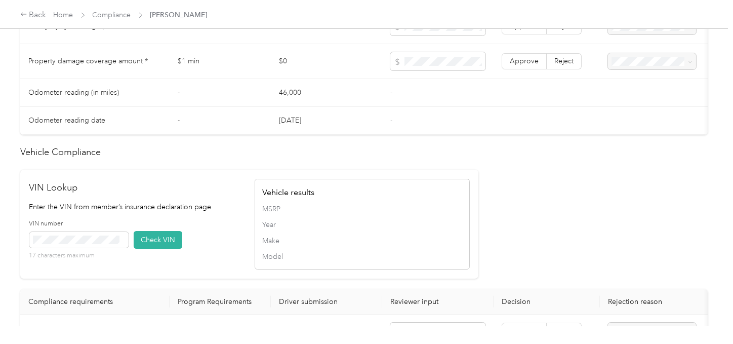
scroll to position [843, 0]
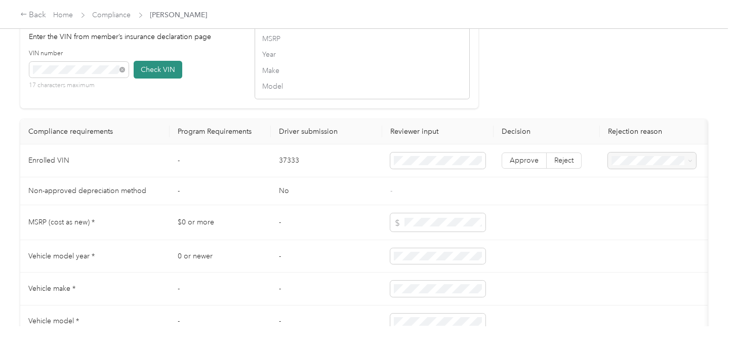
drag, startPoint x: 149, startPoint y: 89, endPoint x: 168, endPoint y: 91, distance: 19.3
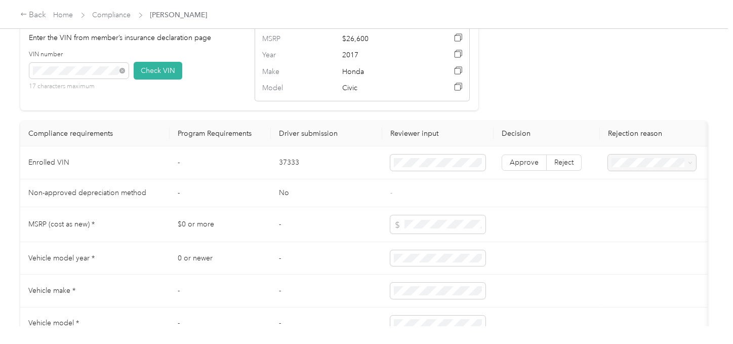
drag, startPoint x: 512, startPoint y: 176, endPoint x: 529, endPoint y: 167, distance: 19.2
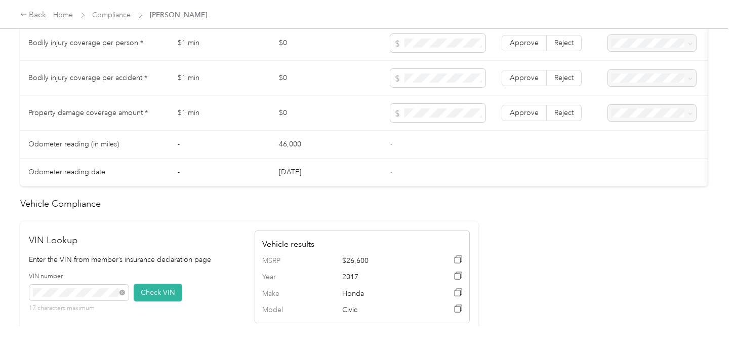
scroll to position [562, 0]
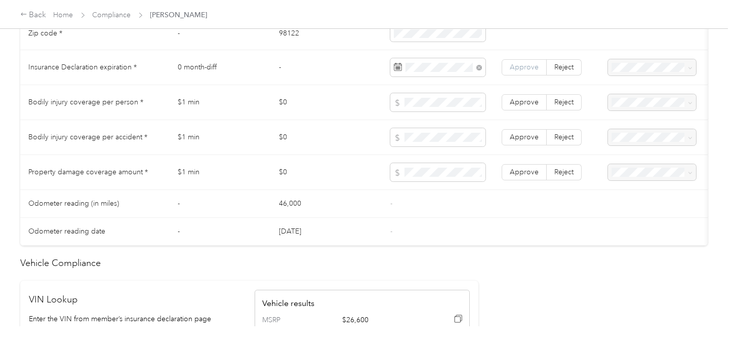
drag, startPoint x: 539, startPoint y: 67, endPoint x: 523, endPoint y: 75, distance: 17.7
drag, startPoint x: 540, startPoint y: 149, endPoint x: 536, endPoint y: 121, distance: 28.1
drag, startPoint x: 526, startPoint y: 163, endPoint x: 525, endPoint y: 172, distance: 9.1
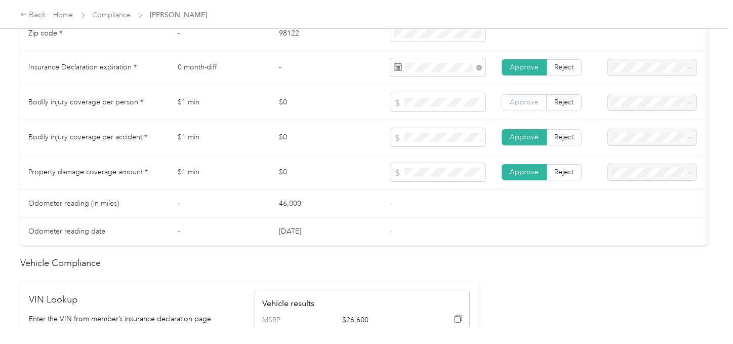
drag, startPoint x: 523, startPoint y: 107, endPoint x: 530, endPoint y: 111, distance: 7.6
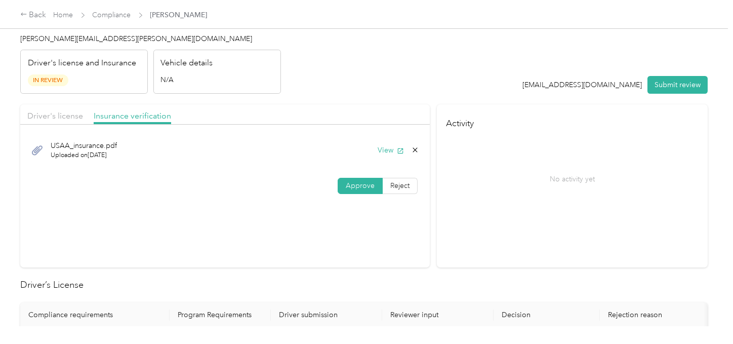
scroll to position [0, 0]
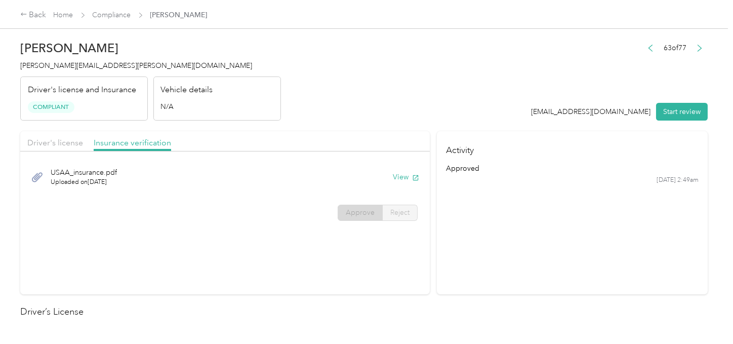
drag, startPoint x: 275, startPoint y: 112, endPoint x: 127, endPoint y: 51, distance: 160.2
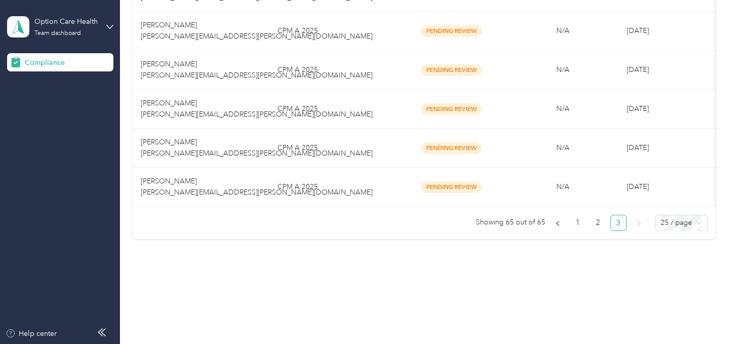
scroll to position [570, 0]
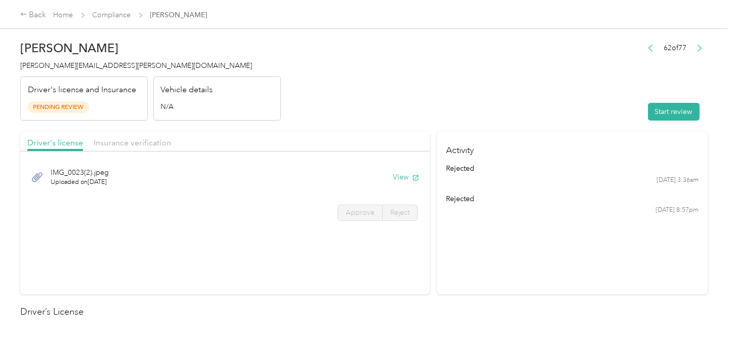
drag, startPoint x: 651, startPoint y: 108, endPoint x: 501, endPoint y: 95, distance: 150.9
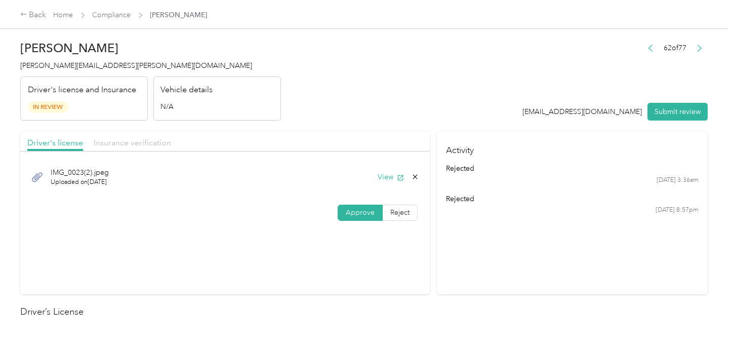
drag, startPoint x: 134, startPoint y: 139, endPoint x: 159, endPoint y: 142, distance: 25.5
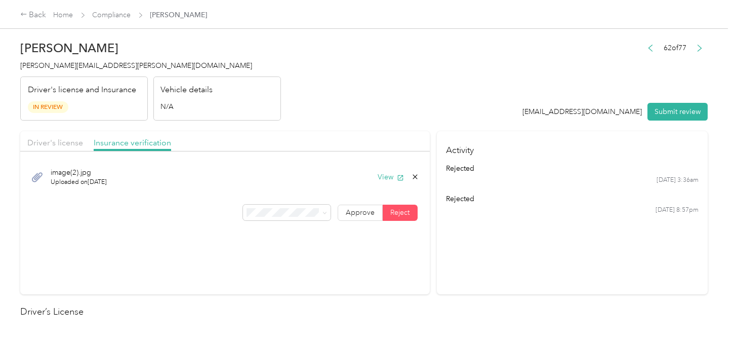
drag, startPoint x: 295, startPoint y: 144, endPoint x: 336, endPoint y: 107, distance: 55.6
drag, startPoint x: 714, startPoint y: 103, endPoint x: 699, endPoint y: 107, distance: 15.7
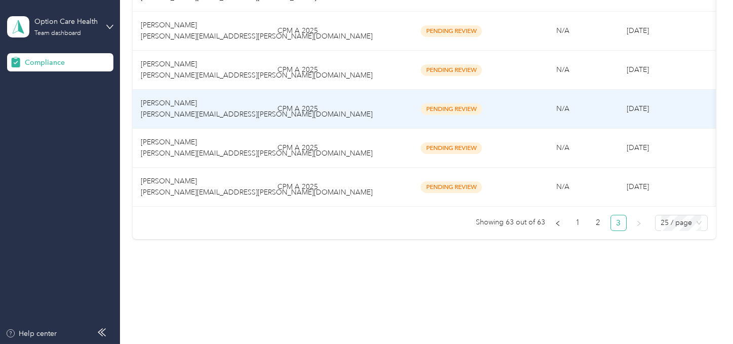
scroll to position [531, 0]
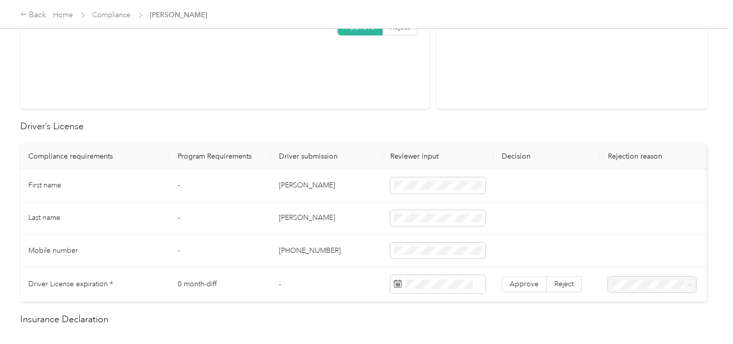
scroll to position [281, 0]
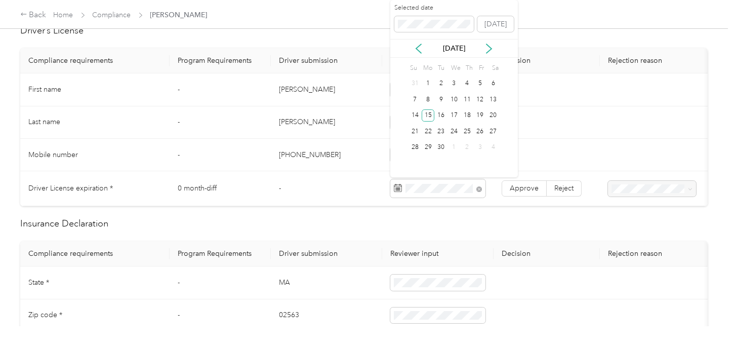
drag, startPoint x: 424, startPoint y: 116, endPoint x: 435, endPoint y: 123, distance: 13.1
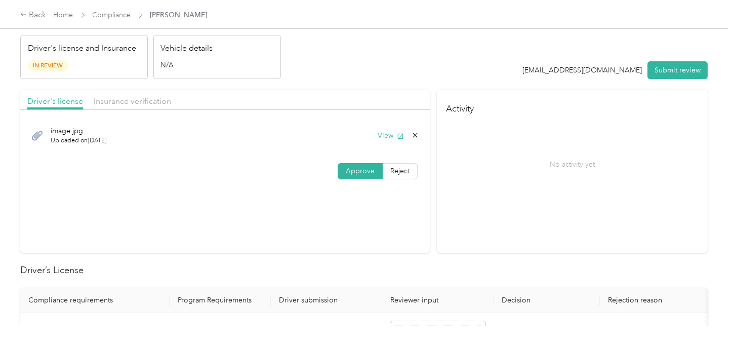
scroll to position [0, 0]
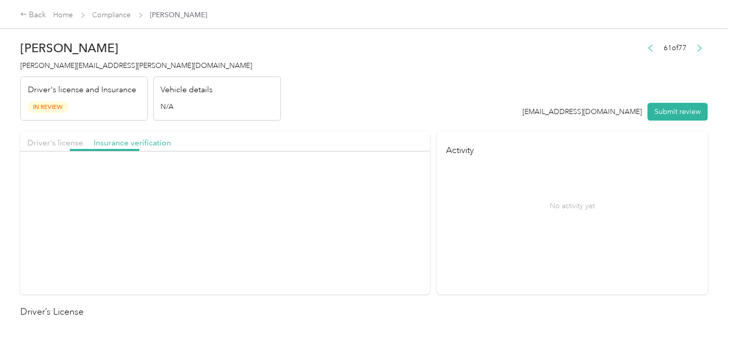
drag, startPoint x: 313, startPoint y: 108, endPoint x: 355, endPoint y: 139, distance: 51.4
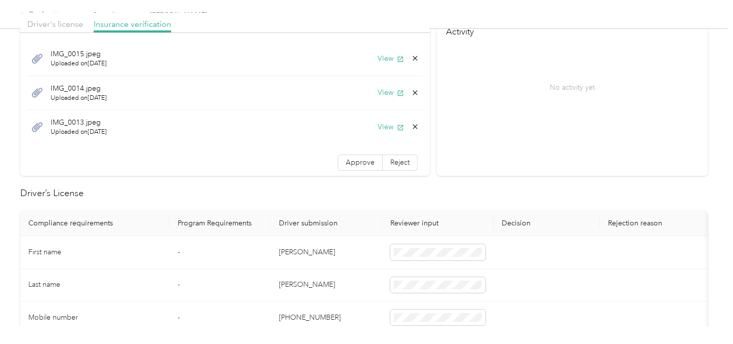
scroll to position [450, 0]
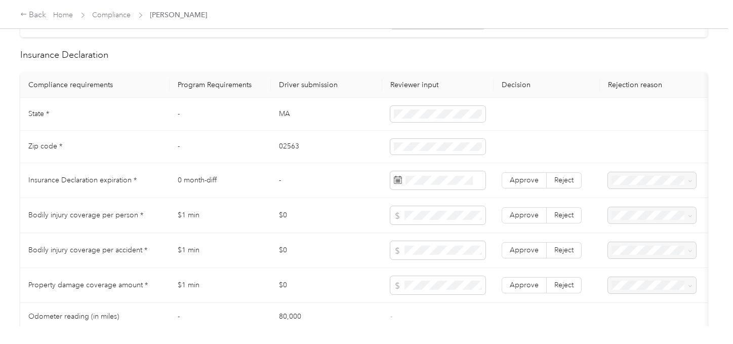
drag, startPoint x: 333, startPoint y: 163, endPoint x: 344, endPoint y: 166, distance: 11.1
drag, startPoint x: 454, startPoint y: 117, endPoint x: 466, endPoint y: 134, distance: 21.1
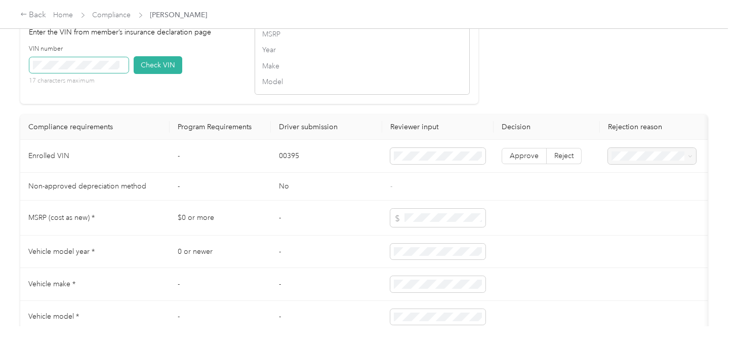
scroll to position [787, 0]
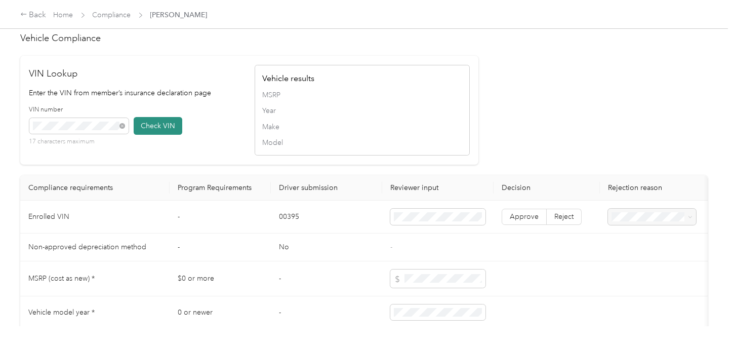
drag, startPoint x: 152, startPoint y: 139, endPoint x: 174, endPoint y: 142, distance: 22.6
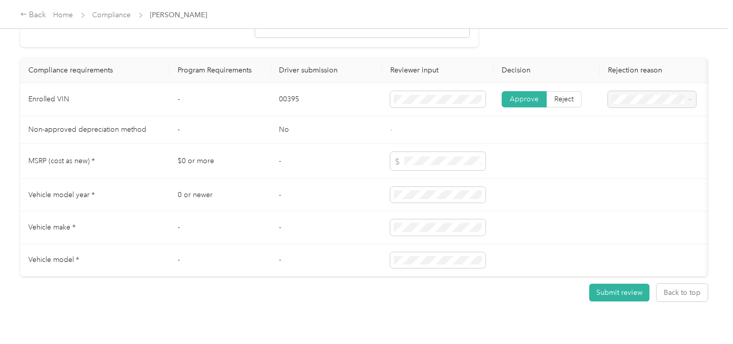
scroll to position [513, 0]
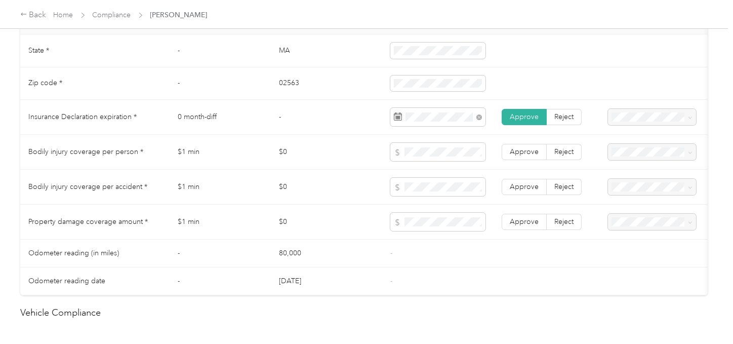
drag, startPoint x: 523, startPoint y: 227, endPoint x: 525, endPoint y: 203, distance: 24.9
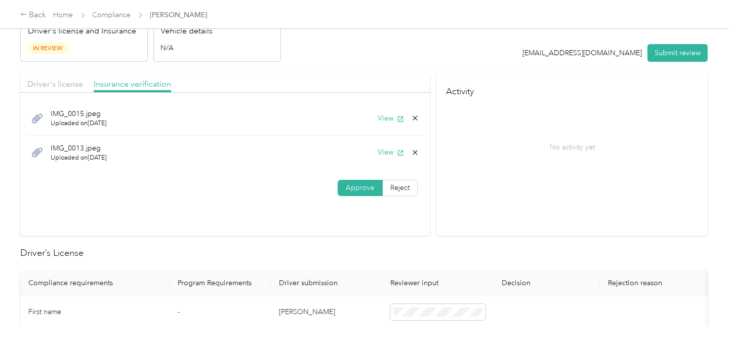
scroll to position [0, 0]
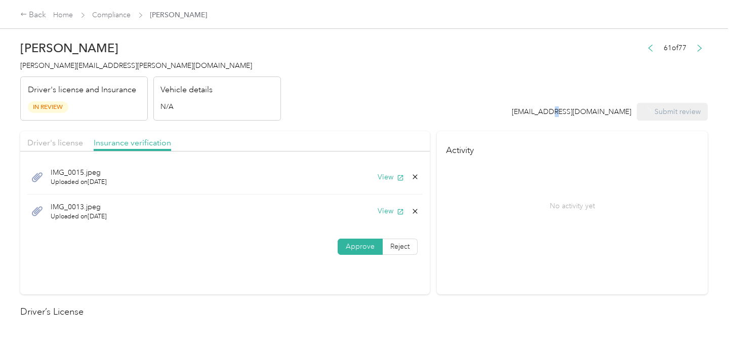
drag, startPoint x: 555, startPoint y: 107, endPoint x: 160, endPoint y: 101, distance: 395.4
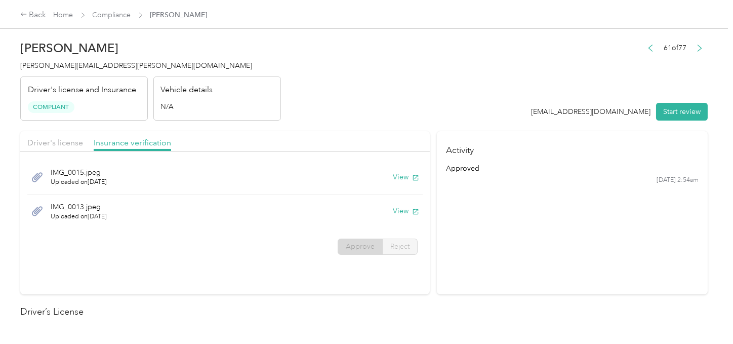
drag, startPoint x: 388, startPoint y: 100, endPoint x: 224, endPoint y: 37, distance: 175.8
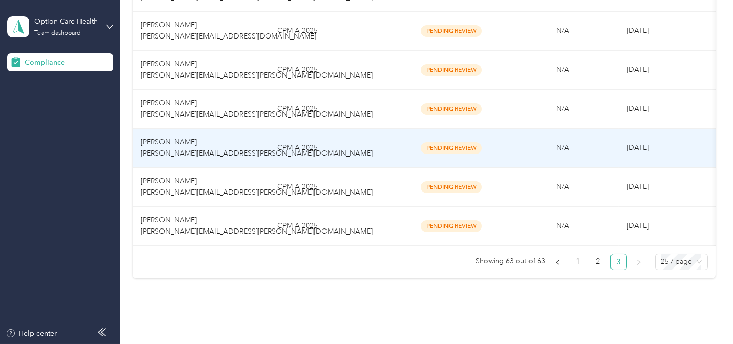
scroll to position [492, 0]
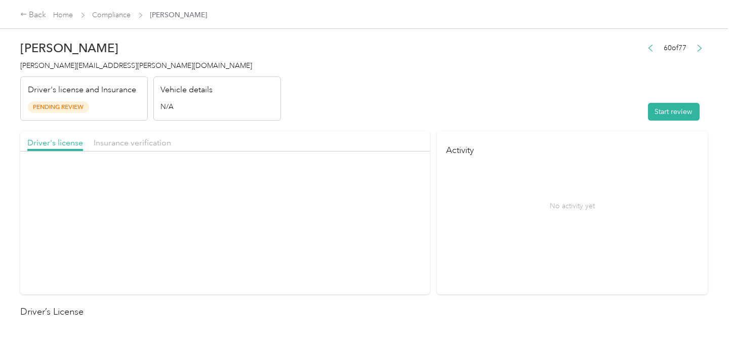
drag, startPoint x: 508, startPoint y: 97, endPoint x: 517, endPoint y: 102, distance: 10.2
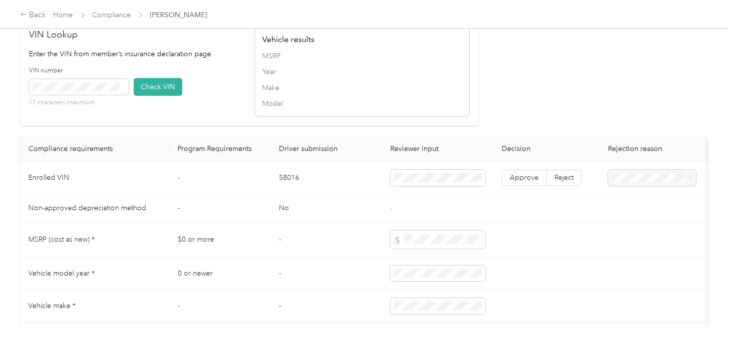
scroll to position [843, 0]
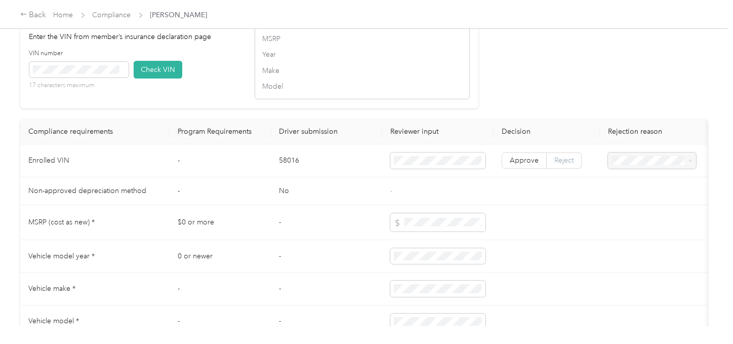
drag, startPoint x: 577, startPoint y: 178, endPoint x: 568, endPoint y: 181, distance: 9.3
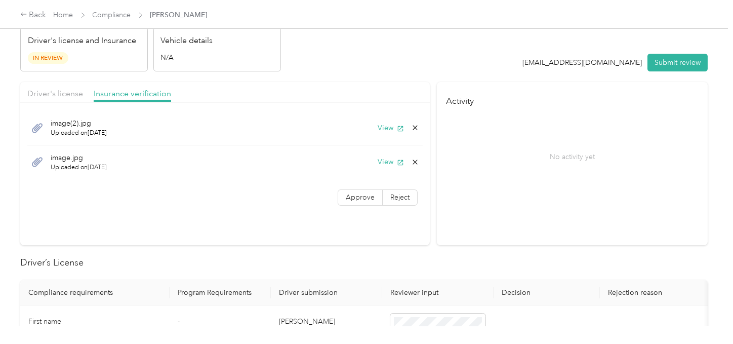
scroll to position [0, 0]
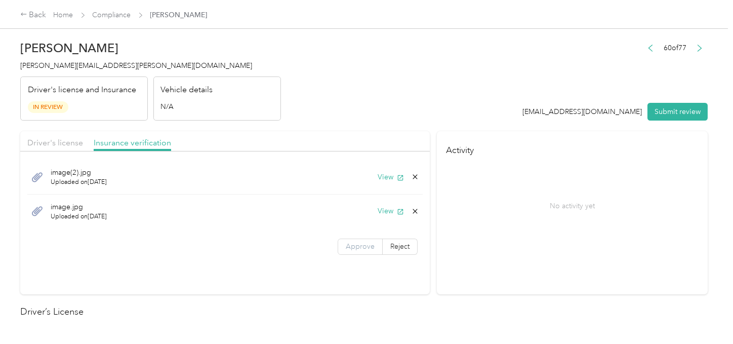
drag, startPoint x: 398, startPoint y: 243, endPoint x: 352, endPoint y: 250, distance: 46.6
drag, startPoint x: 296, startPoint y: 179, endPoint x: 506, endPoint y: 179, distance: 210.1
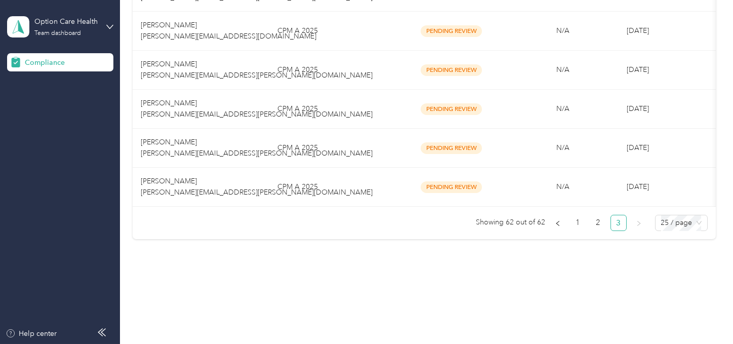
drag, startPoint x: 343, startPoint y: 234, endPoint x: 338, endPoint y: 205, distance: 29.2
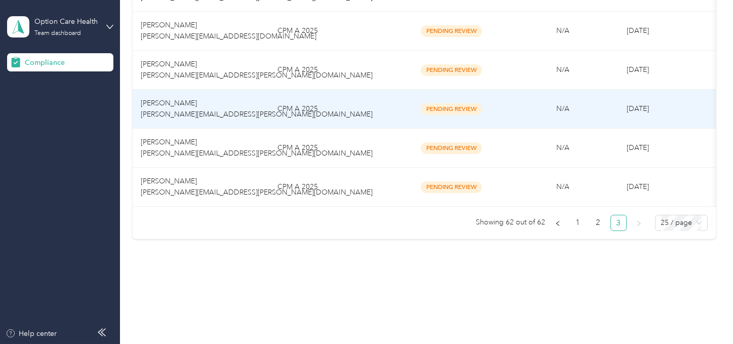
scroll to position [453, 0]
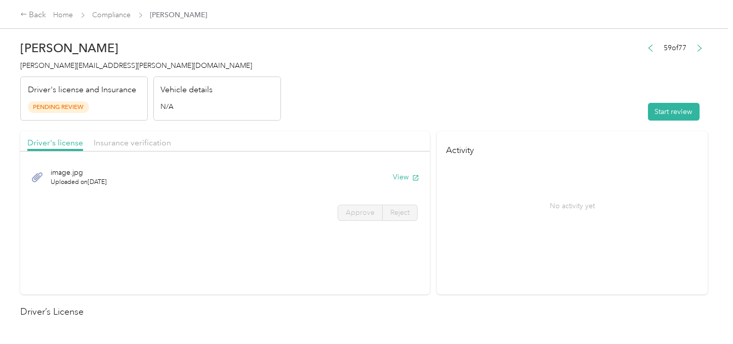
drag, startPoint x: 514, startPoint y: 74, endPoint x: 608, endPoint y: 96, distance: 96.6
drag, startPoint x: 354, startPoint y: 208, endPoint x: 461, endPoint y: 216, distance: 107.1
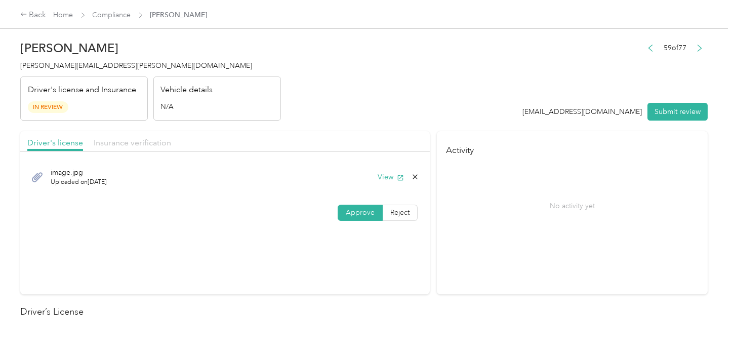
drag, startPoint x: 134, startPoint y: 138, endPoint x: 182, endPoint y: 137, distance: 48.6
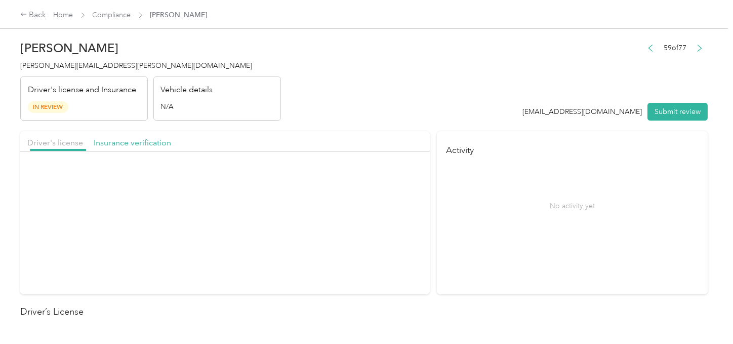
drag, startPoint x: 338, startPoint y: 114, endPoint x: 366, endPoint y: 151, distance: 46.3
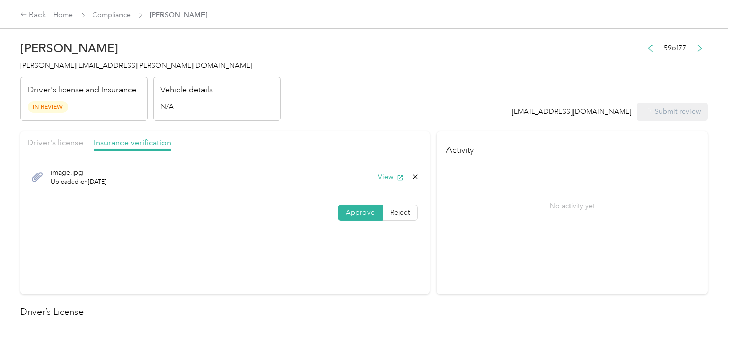
drag, startPoint x: 518, startPoint y: 91, endPoint x: 402, endPoint y: 92, distance: 115.9
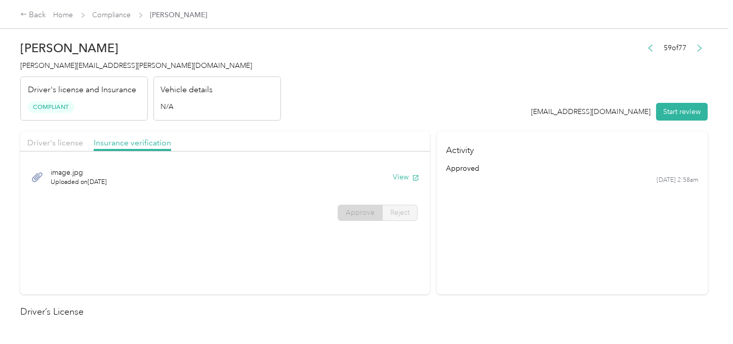
drag, startPoint x: 420, startPoint y: 104, endPoint x: 558, endPoint y: 108, distance: 138.3
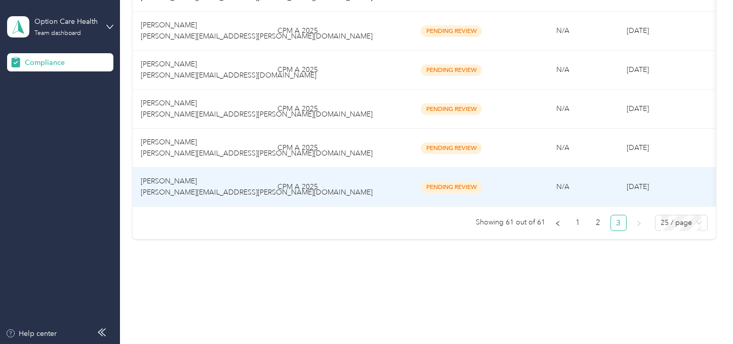
scroll to position [453, 0]
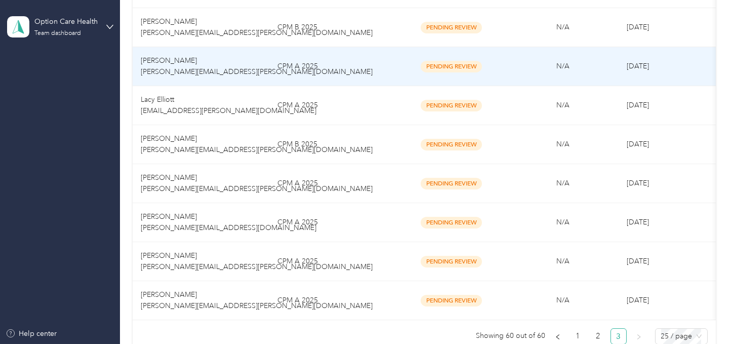
scroll to position [414, 0]
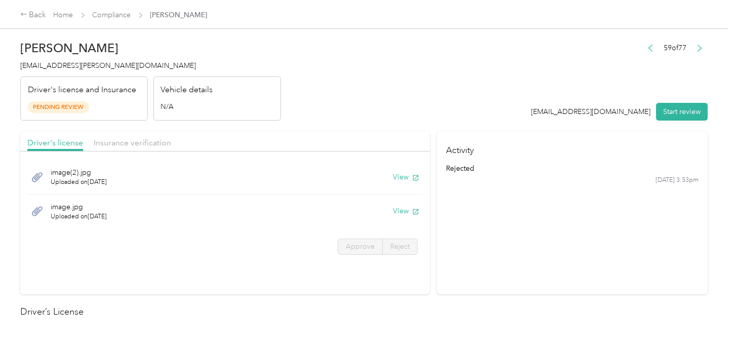
drag, startPoint x: 517, startPoint y: 115, endPoint x: 645, endPoint y: 118, distance: 128.1
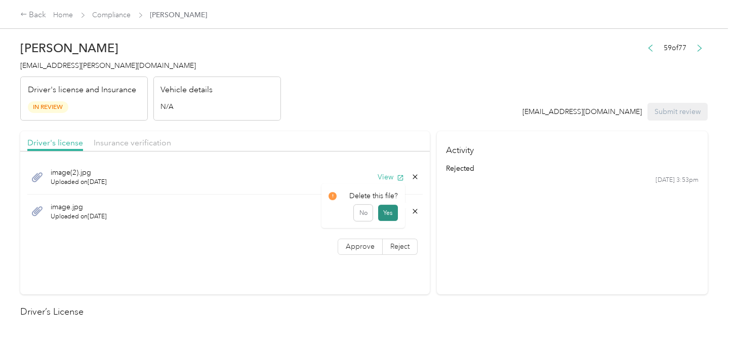
drag, startPoint x: 411, startPoint y: 212, endPoint x: 387, endPoint y: 219, distance: 24.7
drag, startPoint x: 387, startPoint y: 219, endPoint x: 368, endPoint y: 216, distance: 19.0
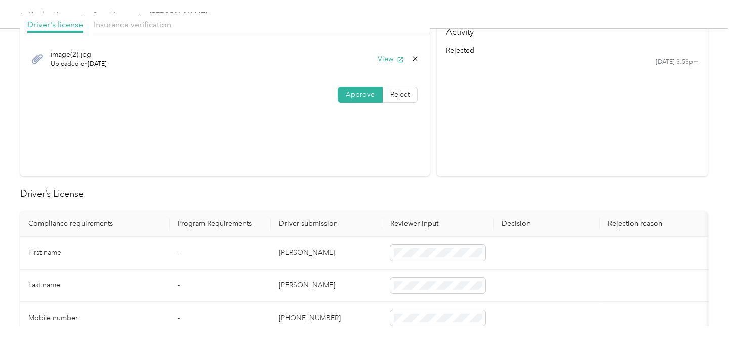
scroll to position [169, 0]
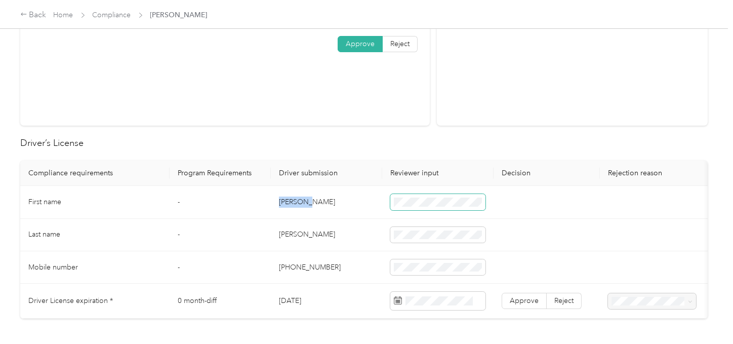
drag, startPoint x: 277, startPoint y: 196, endPoint x: 393, endPoint y: 198, distance: 115.9
drag, startPoint x: 281, startPoint y: 235, endPoint x: 379, endPoint y: 235, distance: 97.7
drag, startPoint x: 518, startPoint y: 295, endPoint x: 521, endPoint y: 300, distance: 6.3
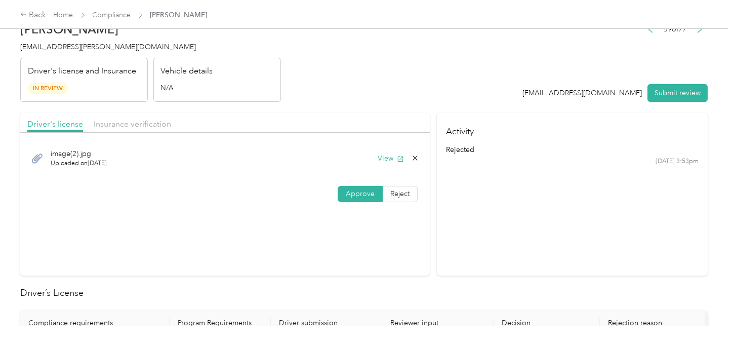
scroll to position [0, 0]
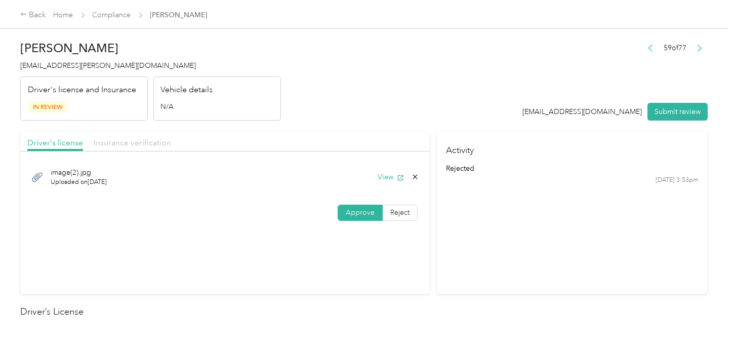
drag, startPoint x: 134, startPoint y: 145, endPoint x: 143, endPoint y: 143, distance: 9.3
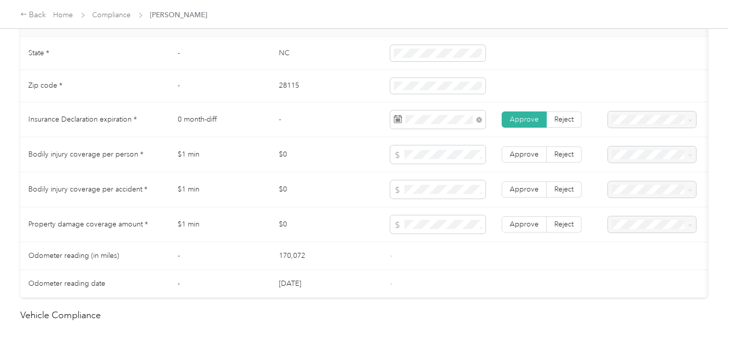
scroll to position [506, 0]
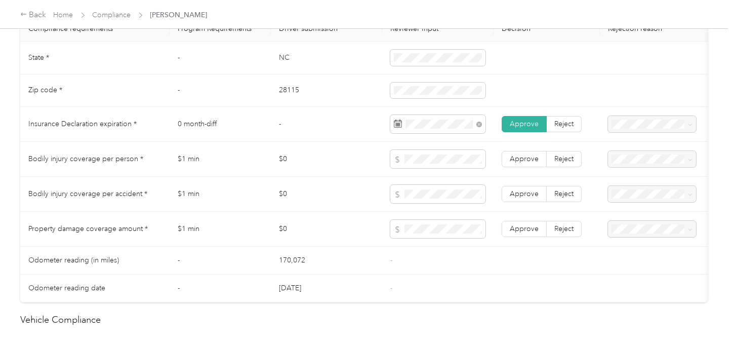
drag, startPoint x: 511, startPoint y: 233, endPoint x: 516, endPoint y: 222, distance: 12.5
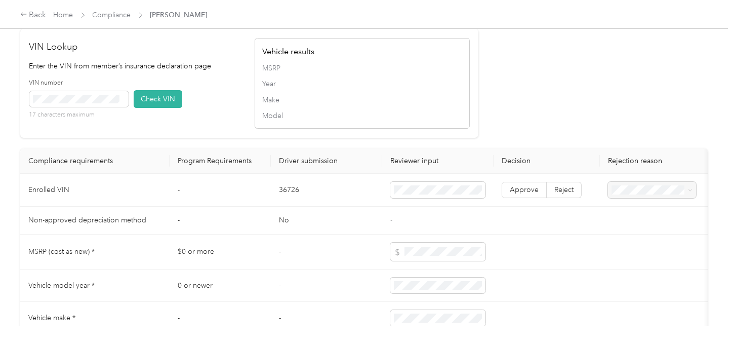
scroll to position [787, 0]
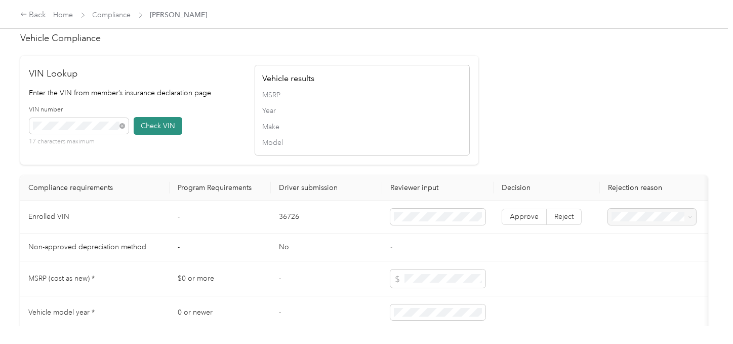
drag, startPoint x: 160, startPoint y: 139, endPoint x: 174, endPoint y: 145, distance: 15.2
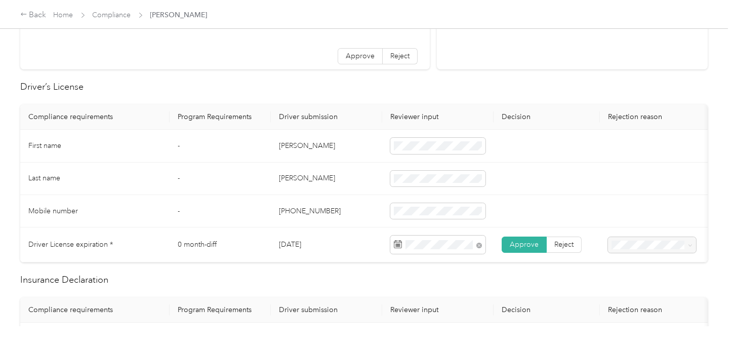
scroll to position [0, 0]
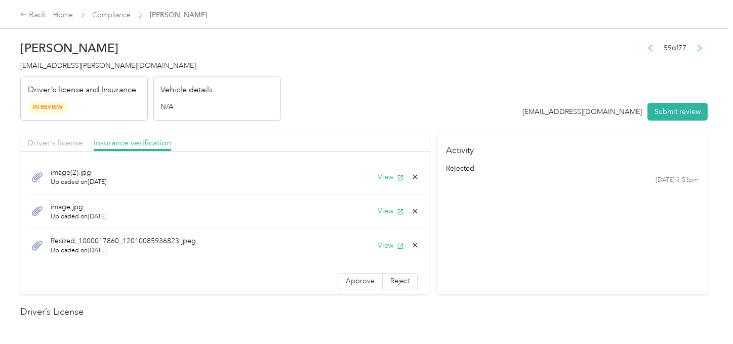
drag, startPoint x: 349, startPoint y: 283, endPoint x: 488, endPoint y: 260, distance: 140.6
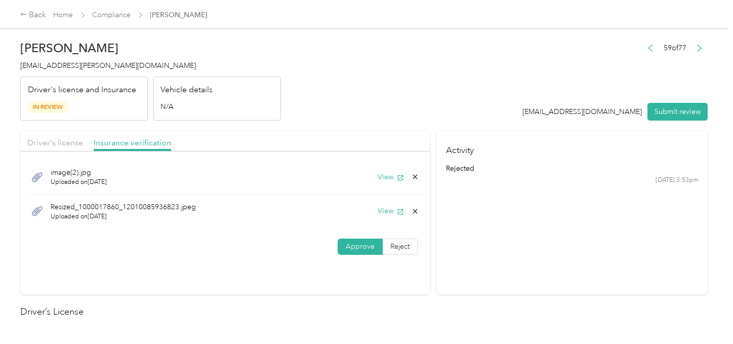
drag, startPoint x: 414, startPoint y: 211, endPoint x: 386, endPoint y: 219, distance: 29.0
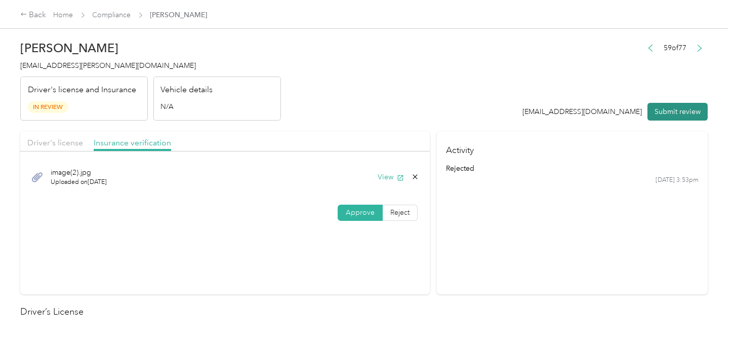
drag, startPoint x: 666, startPoint y: 109, endPoint x: 596, endPoint y: 109, distance: 69.9
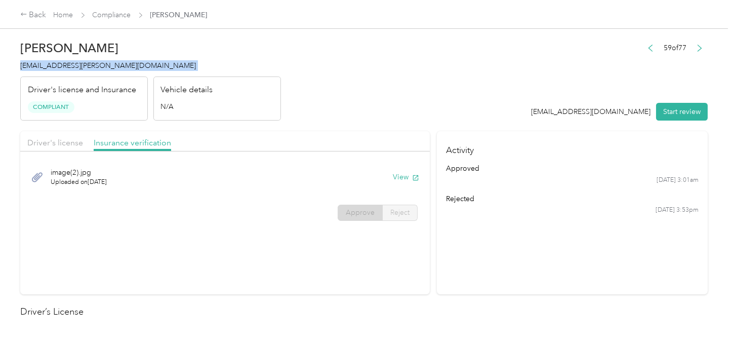
drag, startPoint x: 272, startPoint y: 71, endPoint x: 196, endPoint y: 57, distance: 76.8
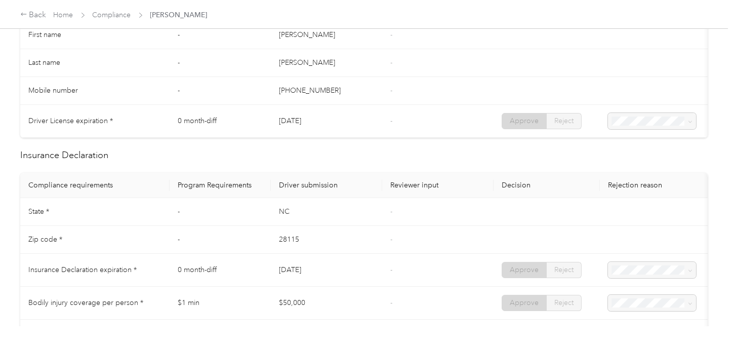
scroll to position [450, 0]
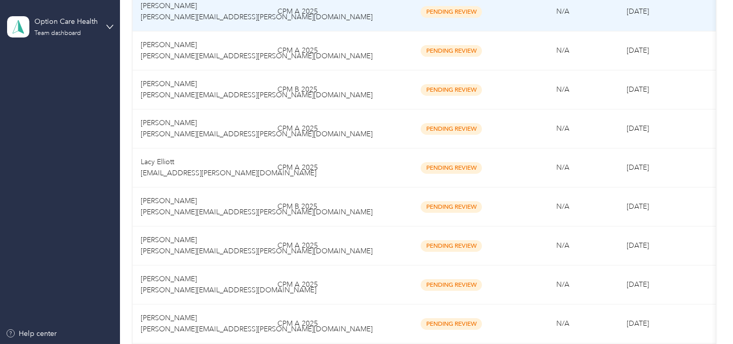
scroll to position [414, 0]
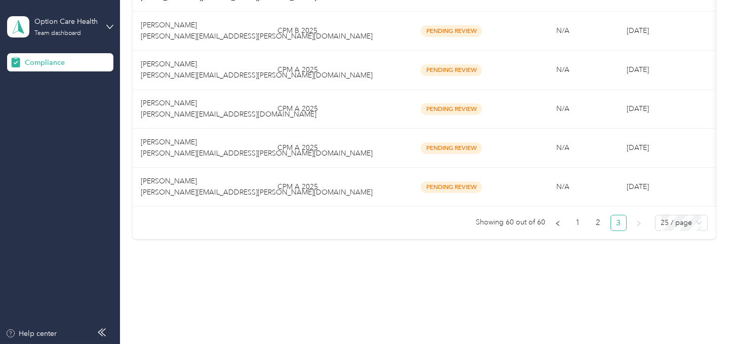
drag, startPoint x: 310, startPoint y: 239, endPoint x: 321, endPoint y: 126, distance: 113.4
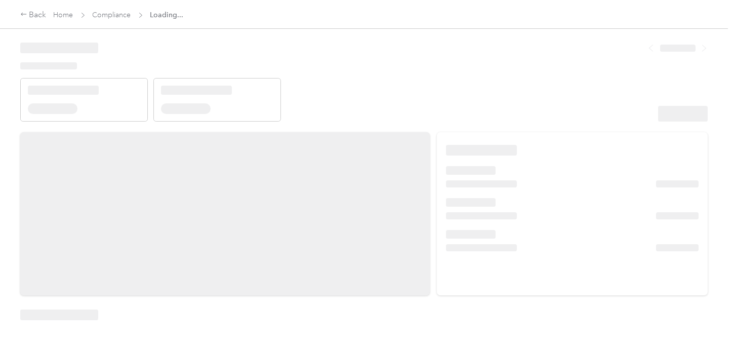
drag, startPoint x: 462, startPoint y: 107, endPoint x: 499, endPoint y: 119, distance: 38.3
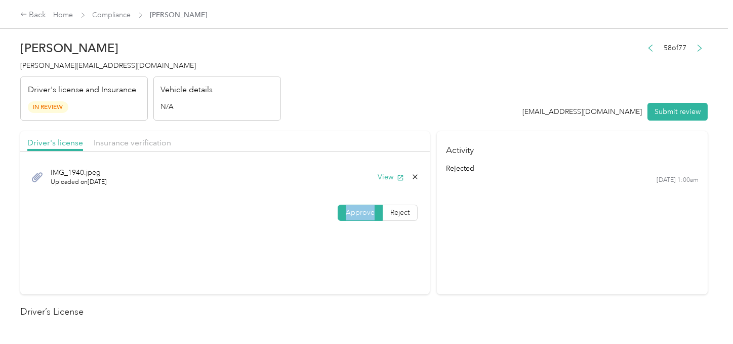
drag, startPoint x: 344, startPoint y: 207, endPoint x: 358, endPoint y: 208, distance: 14.7
drag, startPoint x: 151, startPoint y: 147, endPoint x: 157, endPoint y: 143, distance: 7.3
drag, startPoint x: 340, startPoint y: 136, endPoint x: 343, endPoint y: 141, distance: 6.3
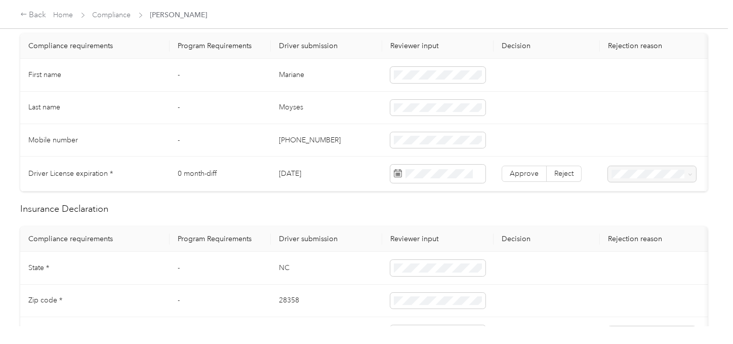
scroll to position [56, 0]
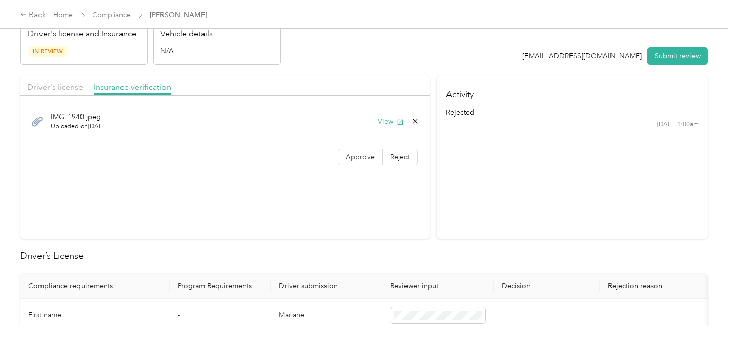
drag, startPoint x: 51, startPoint y: 74, endPoint x: 53, endPoint y: 79, distance: 5.2
drag, startPoint x: 286, startPoint y: 265, endPoint x: 454, endPoint y: 222, distance: 174.1
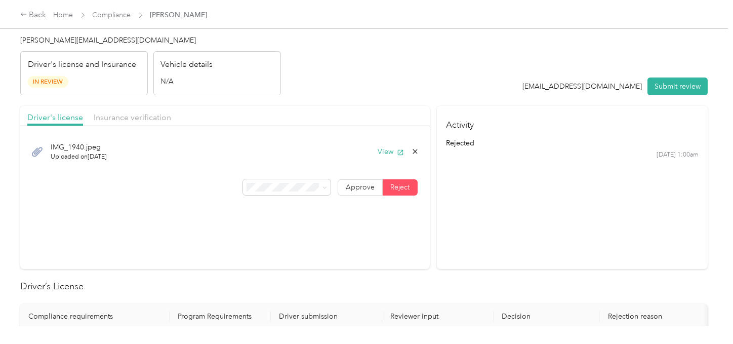
scroll to position [0, 0]
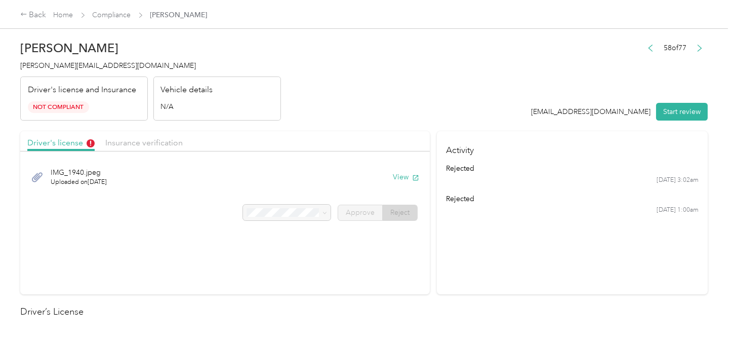
drag, startPoint x: 655, startPoint y: 150, endPoint x: 451, endPoint y: 68, distance: 219.7
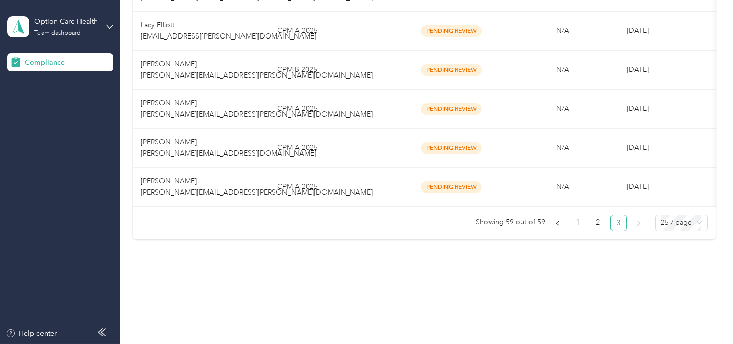
drag, startPoint x: 309, startPoint y: 223, endPoint x: 300, endPoint y: 168, distance: 56.4
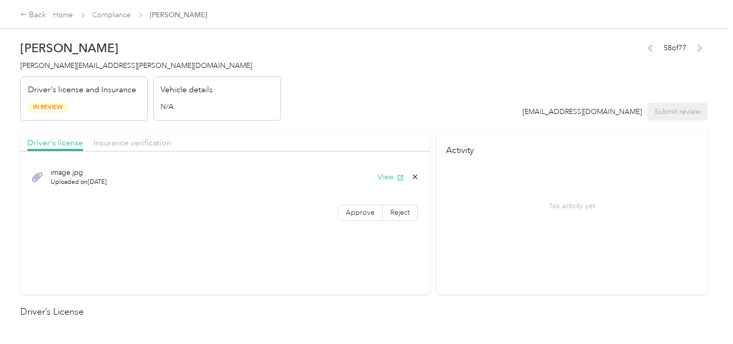
drag, startPoint x: 415, startPoint y: 118, endPoint x: 396, endPoint y: 170, distance: 55.4
drag, startPoint x: 342, startPoint y: 209, endPoint x: 348, endPoint y: 207, distance: 6.4
drag, startPoint x: 355, startPoint y: 210, endPoint x: 369, endPoint y: 209, distance: 13.7
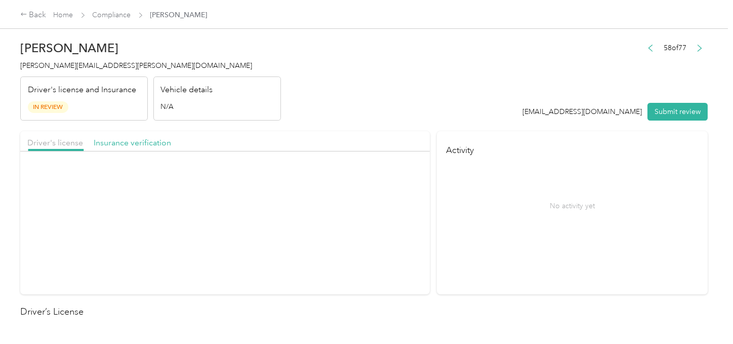
drag, startPoint x: 287, startPoint y: 134, endPoint x: 312, endPoint y: 153, distance: 32.1
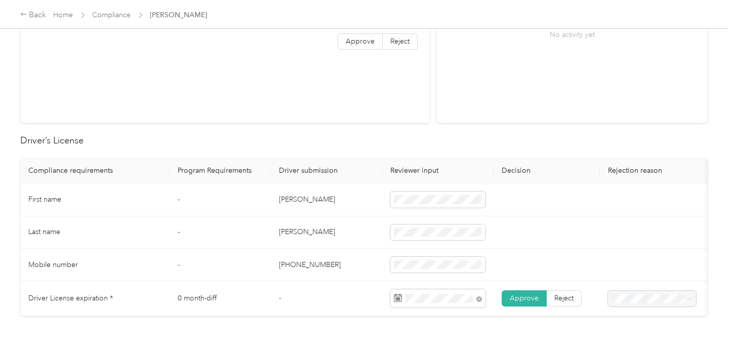
scroll to position [450, 0]
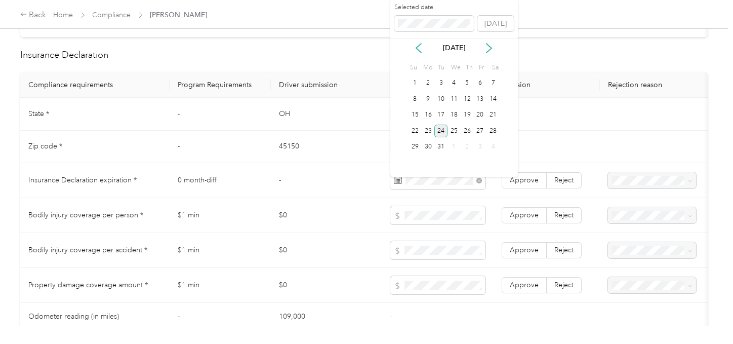
drag, startPoint x: 442, startPoint y: 133, endPoint x: 449, endPoint y: 138, distance: 8.2
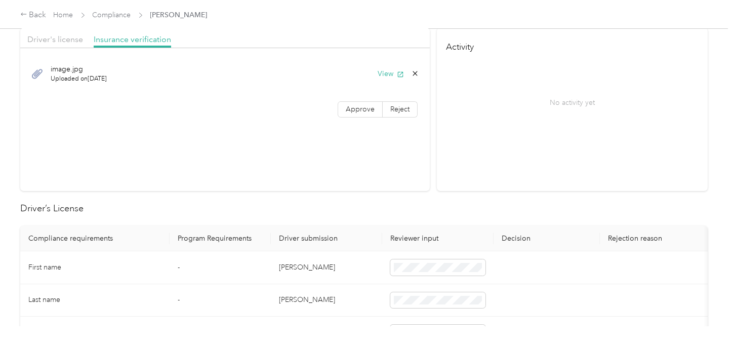
scroll to position [0, 0]
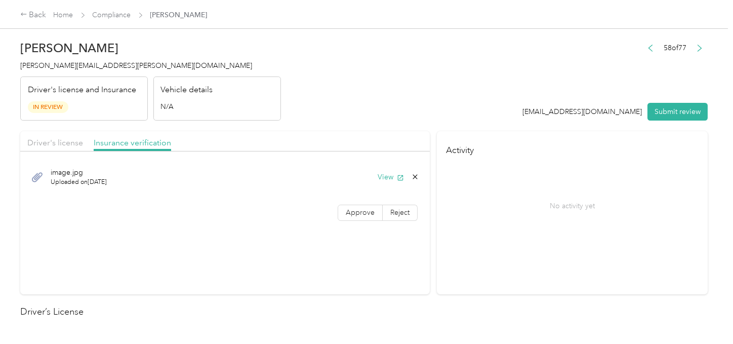
drag, startPoint x: 359, startPoint y: 204, endPoint x: 393, endPoint y: 198, distance: 34.9
drag, startPoint x: 673, startPoint y: 113, endPoint x: 470, endPoint y: 92, distance: 204.1
drag, startPoint x: 470, startPoint y: 92, endPoint x: 326, endPoint y: 94, distance: 144.3
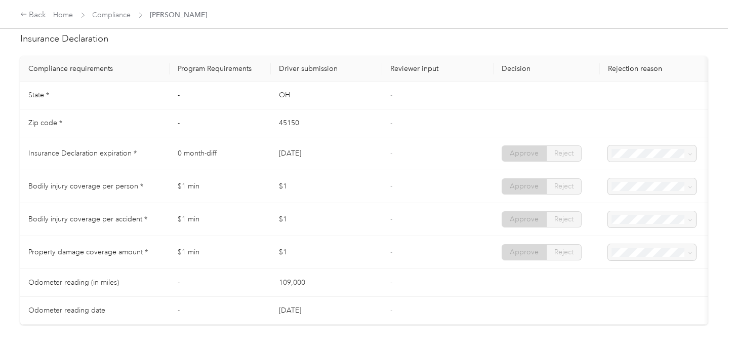
scroll to position [112, 0]
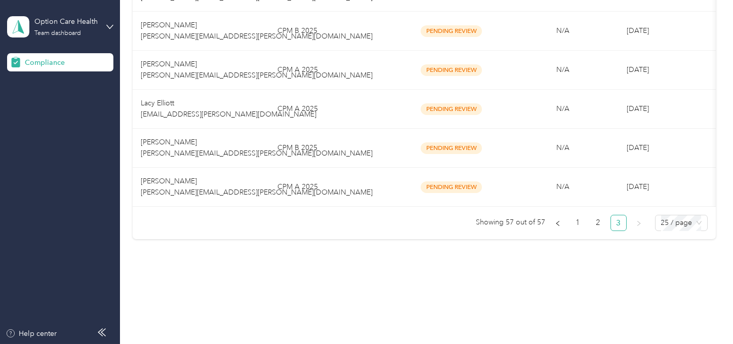
scroll to position [298, 0]
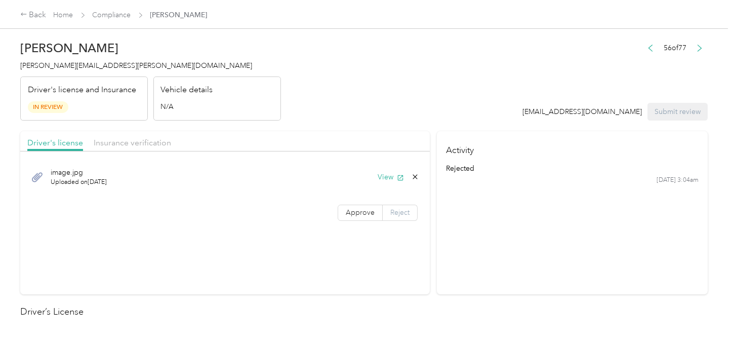
drag, startPoint x: 359, startPoint y: 214, endPoint x: 383, endPoint y: 215, distance: 24.3
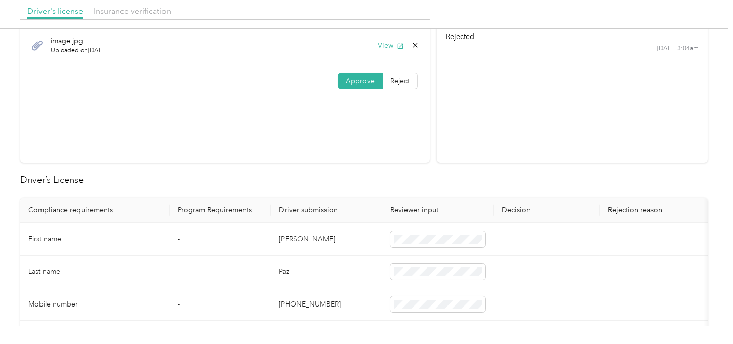
scroll to position [225, 0]
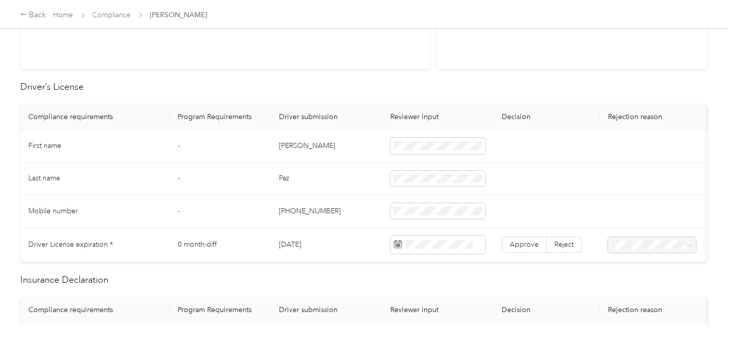
drag, startPoint x: 348, startPoint y: 182, endPoint x: 707, endPoint y: 206, distance: 360.3
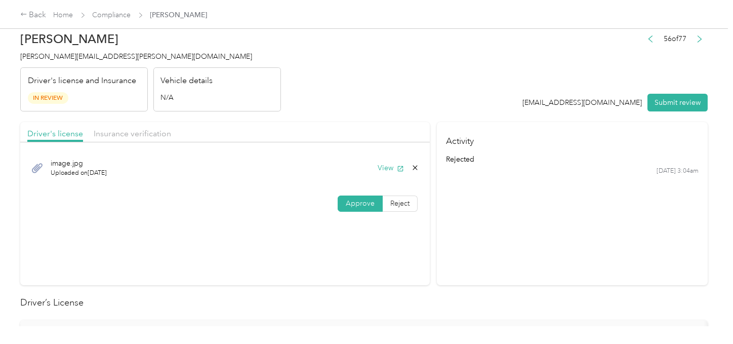
scroll to position [0, 0]
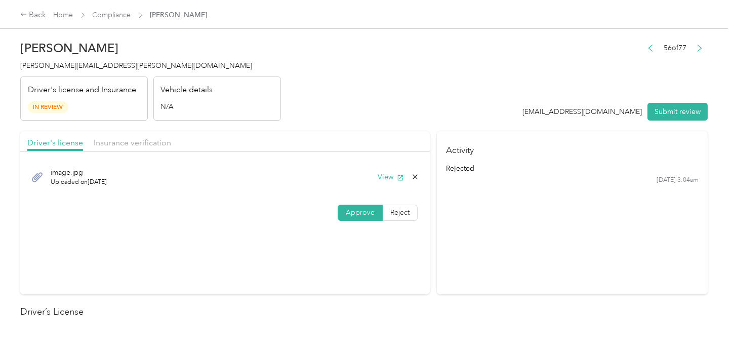
drag, startPoint x: 130, startPoint y: 145, endPoint x: 155, endPoint y: 148, distance: 25.0
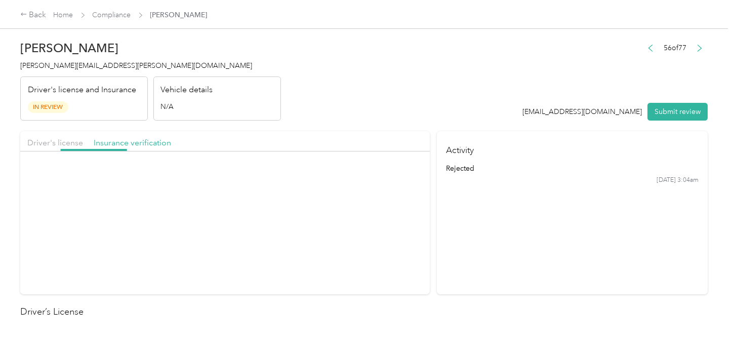
drag, startPoint x: 342, startPoint y: 132, endPoint x: 348, endPoint y: 145, distance: 14.3
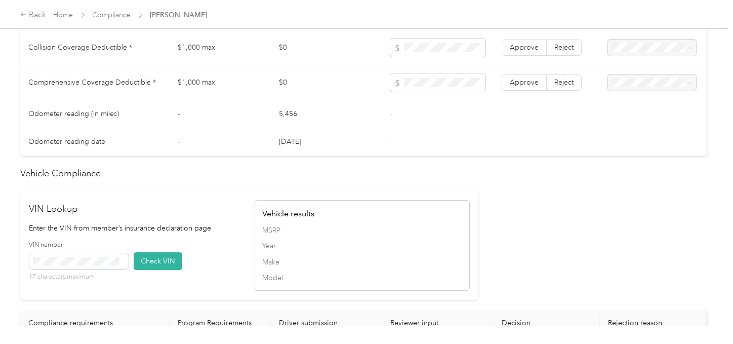
scroll to position [900, 0]
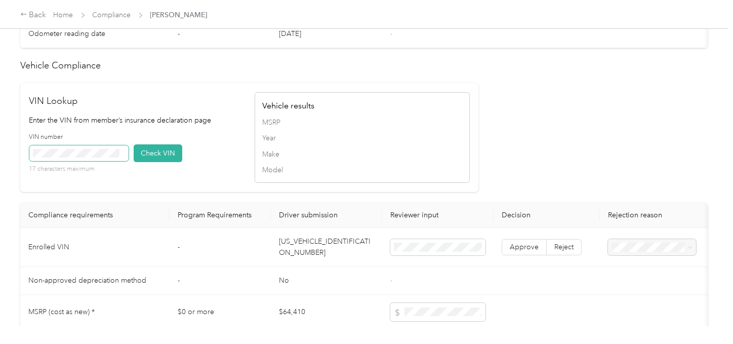
drag, startPoint x: 64, startPoint y: 160, endPoint x: 76, endPoint y: 160, distance: 12.2
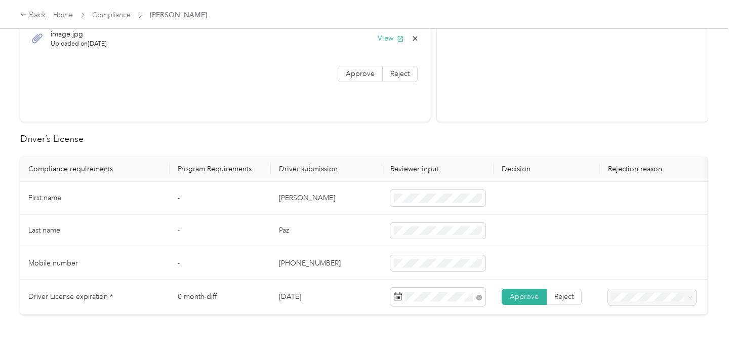
scroll to position [450, 0]
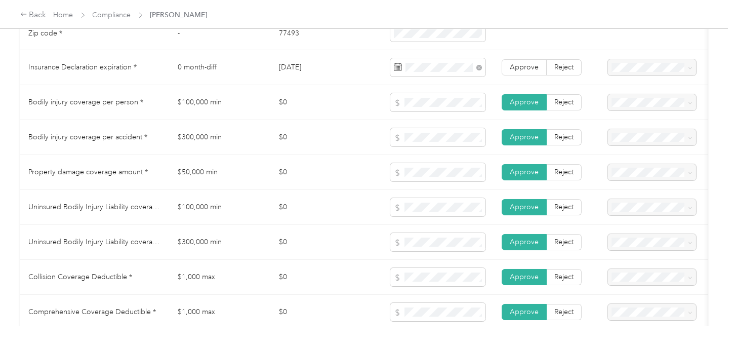
drag, startPoint x: 531, startPoint y: 74, endPoint x: 501, endPoint y: 98, distance: 38.9
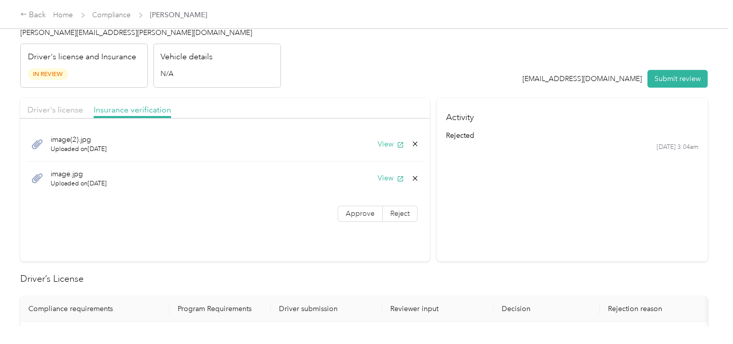
scroll to position [0, 0]
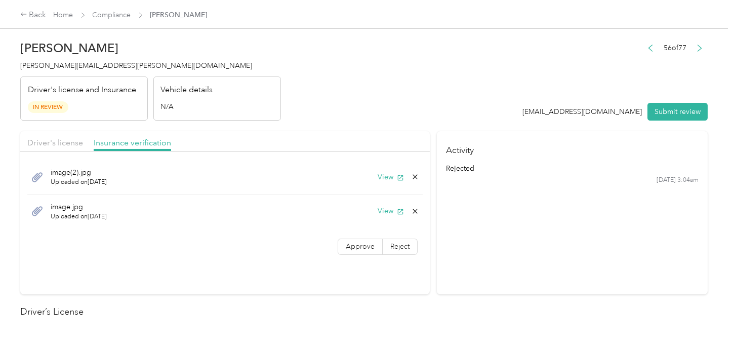
drag, startPoint x: 362, startPoint y: 238, endPoint x: 390, endPoint y: 120, distance: 120.8
drag, startPoint x: 364, startPoint y: 83, endPoint x: 407, endPoint y: 96, distance: 45.2
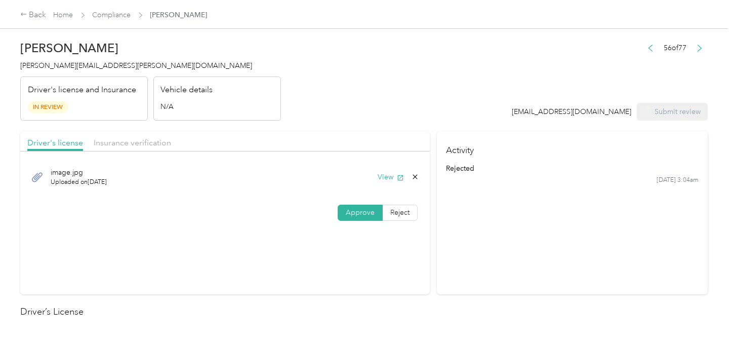
drag, startPoint x: 296, startPoint y: 85, endPoint x: 147, endPoint y: 85, distance: 148.8
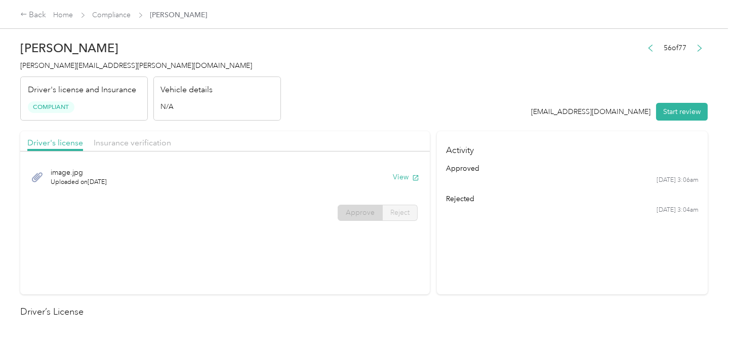
drag, startPoint x: 116, startPoint y: 10, endPoint x: 220, endPoint y: 48, distance: 110.7
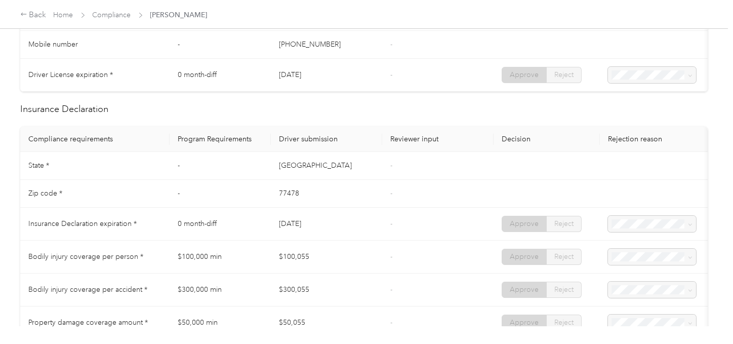
scroll to position [450, 0]
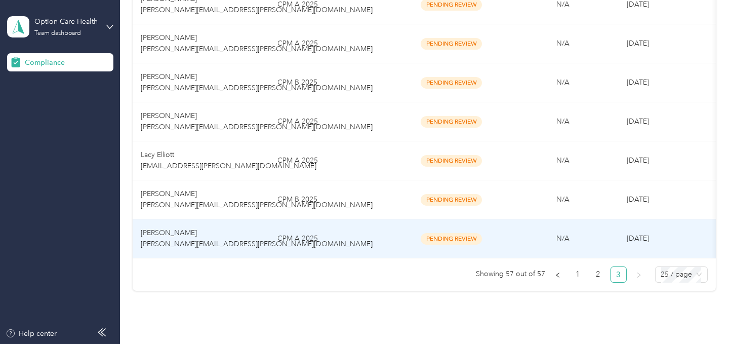
scroll to position [298, 0]
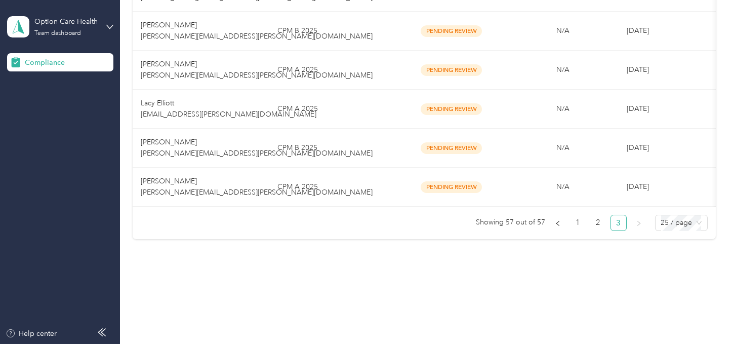
drag, startPoint x: 320, startPoint y: 277, endPoint x: 319, endPoint y: 235, distance: 42.5
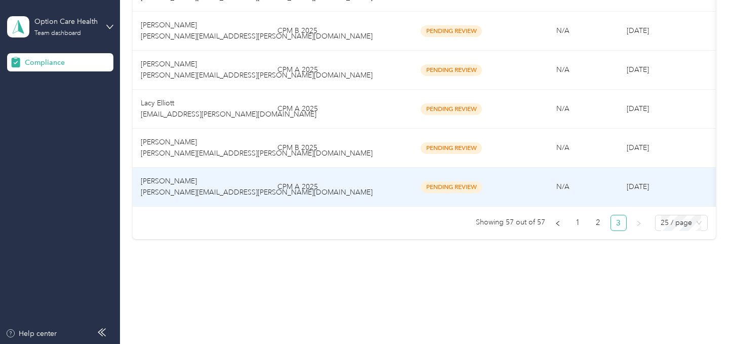
scroll to position [259, 0]
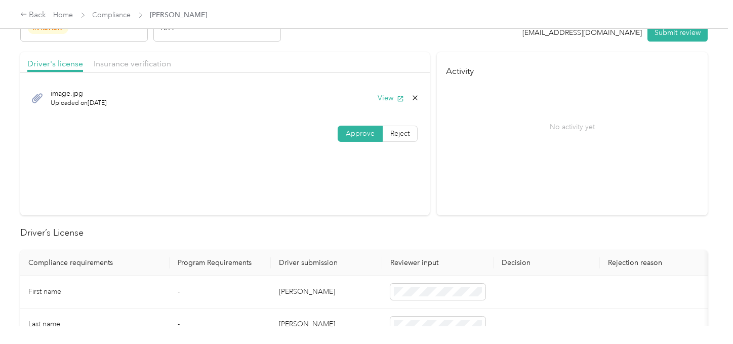
scroll to position [169, 0]
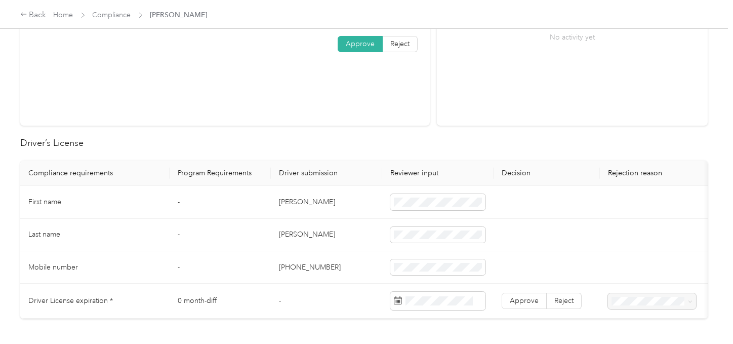
drag, startPoint x: 303, startPoint y: 270, endPoint x: 344, endPoint y: 273, distance: 41.1
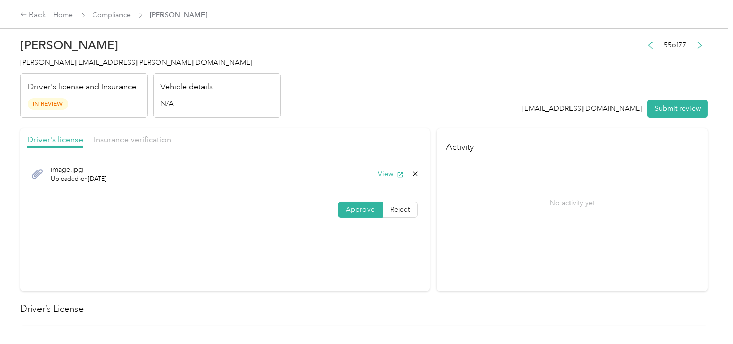
scroll to position [0, 0]
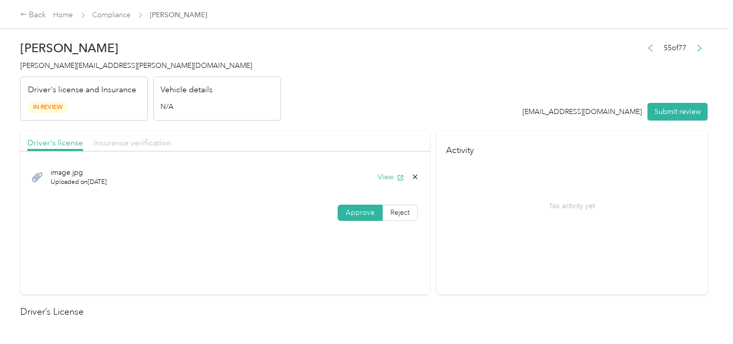
drag, startPoint x: 141, startPoint y: 143, endPoint x: 315, endPoint y: 113, distance: 176.2
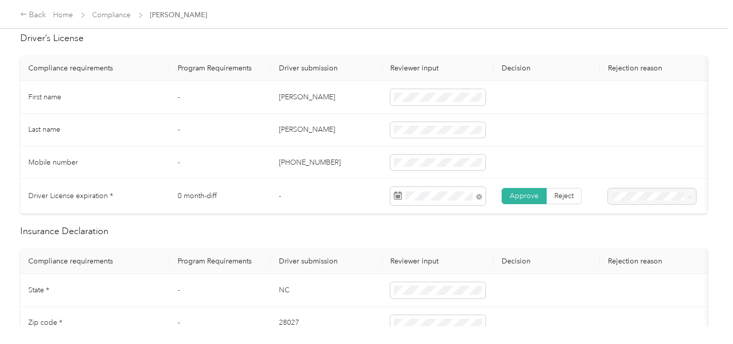
scroll to position [393, 0]
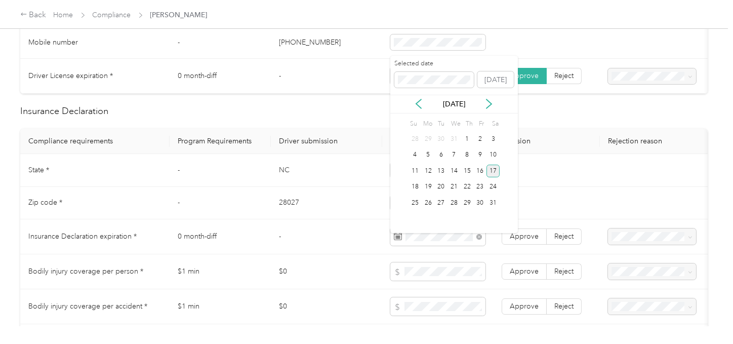
drag, startPoint x: 492, startPoint y: 171, endPoint x: 498, endPoint y: 178, distance: 9.7
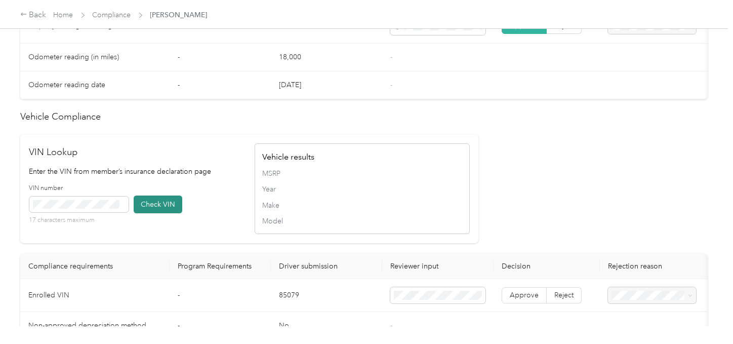
scroll to position [787, 0]
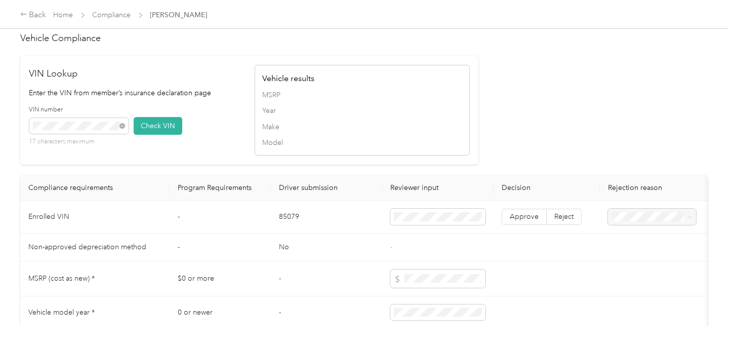
drag, startPoint x: 153, startPoint y: 143, endPoint x: 451, endPoint y: 147, distance: 297.7
drag, startPoint x: 499, startPoint y: 147, endPoint x: 523, endPoint y: 180, distance: 40.6
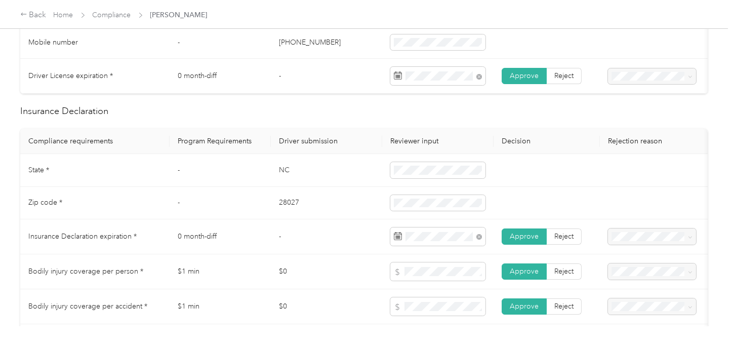
scroll to position [0, 0]
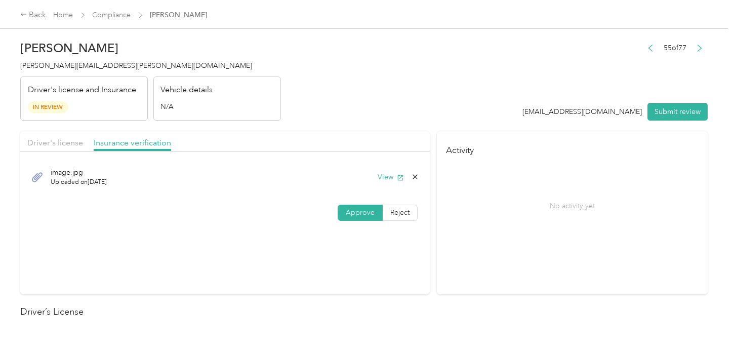
drag, startPoint x: 677, startPoint y: 111, endPoint x: 629, endPoint y: 113, distance: 48.1
drag, startPoint x: 457, startPoint y: 86, endPoint x: 447, endPoint y: 86, distance: 10.1
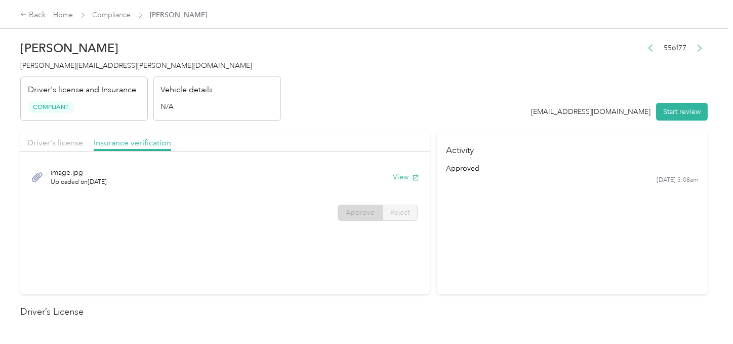
drag, startPoint x: 320, startPoint y: 100, endPoint x: 323, endPoint y: 114, distance: 14.4
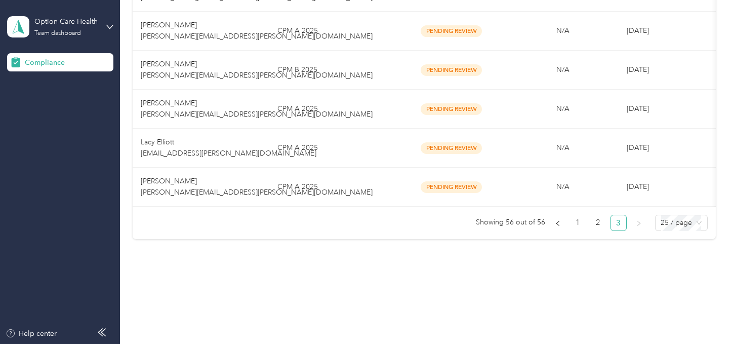
scroll to position [221, 0]
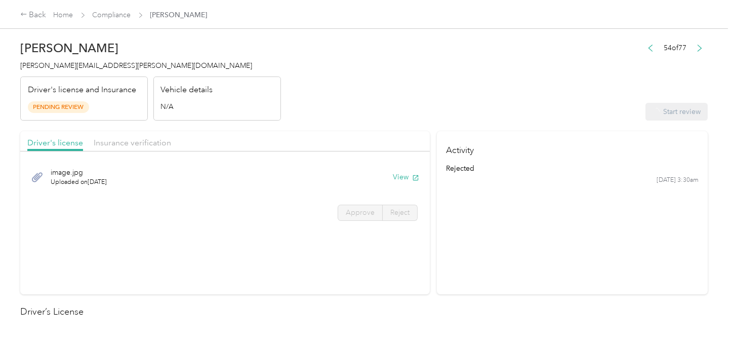
drag, startPoint x: 394, startPoint y: 114, endPoint x: 401, endPoint y: 111, distance: 7.7
drag, startPoint x: 367, startPoint y: 205, endPoint x: 480, endPoint y: 214, distance: 113.2
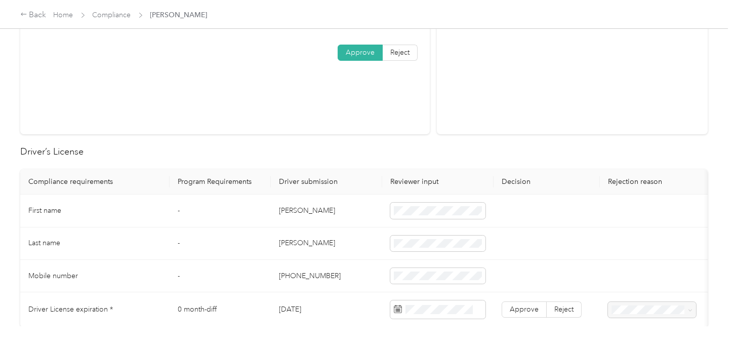
scroll to position [169, 0]
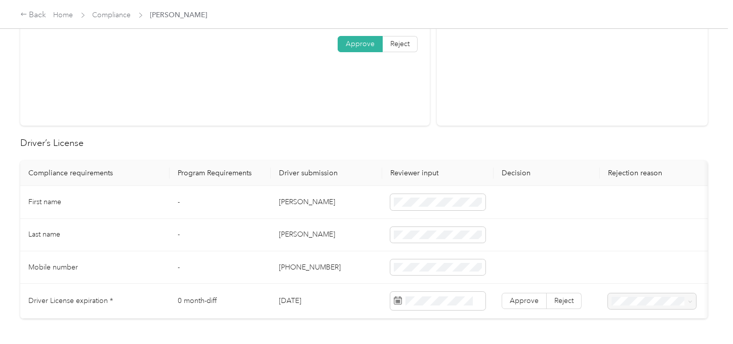
drag, startPoint x: 424, startPoint y: 212, endPoint x: 447, endPoint y: 214, distance: 23.3
drag, startPoint x: 314, startPoint y: 246, endPoint x: 658, endPoint y: 301, distance: 348.6
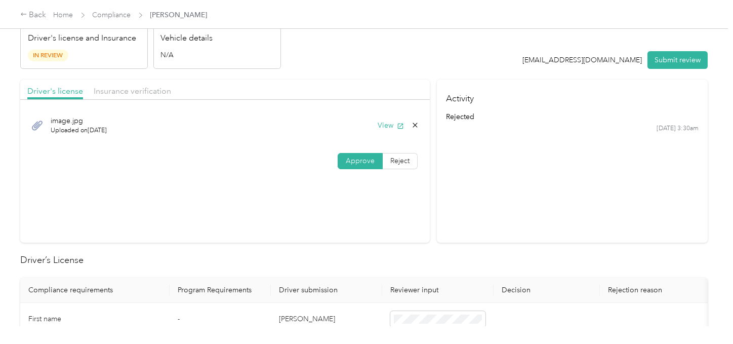
scroll to position [0, 0]
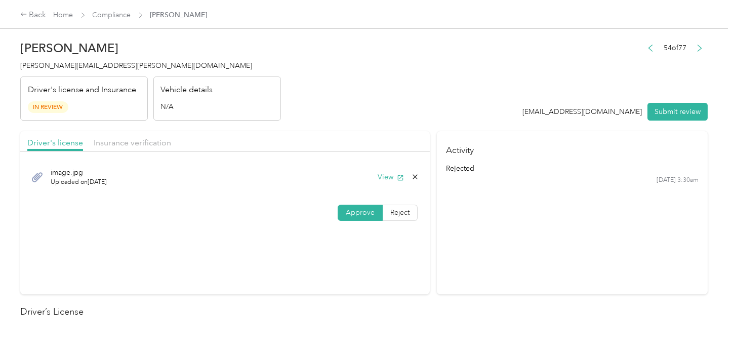
drag, startPoint x: 139, startPoint y: 142, endPoint x: 233, endPoint y: 128, distance: 94.6
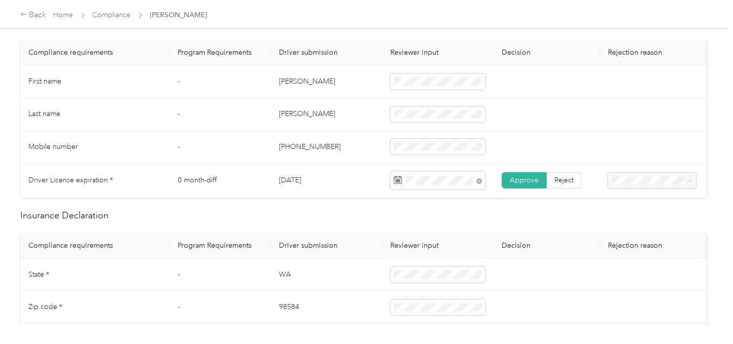
scroll to position [393, 0]
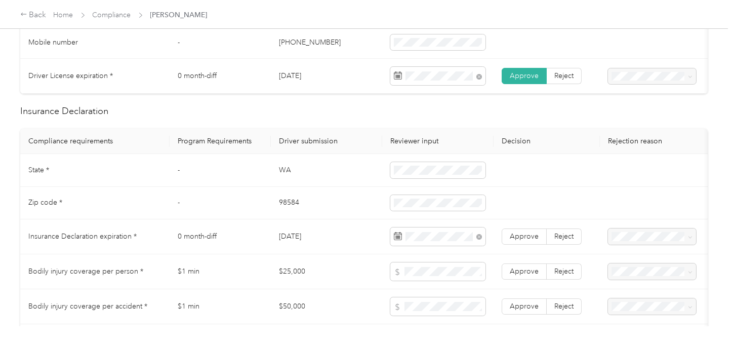
drag, startPoint x: 525, startPoint y: 240, endPoint x: 625, endPoint y: 266, distance: 103.1
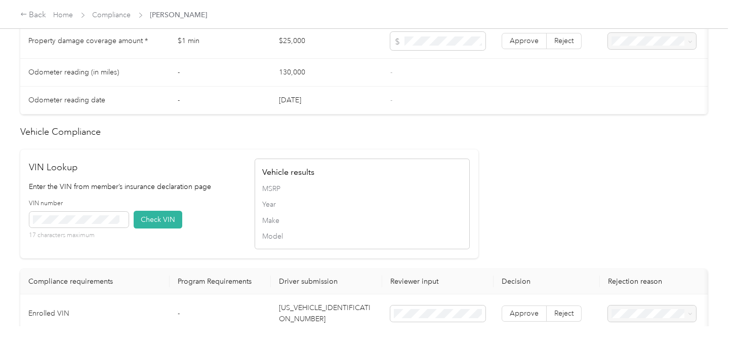
scroll to position [787, 0]
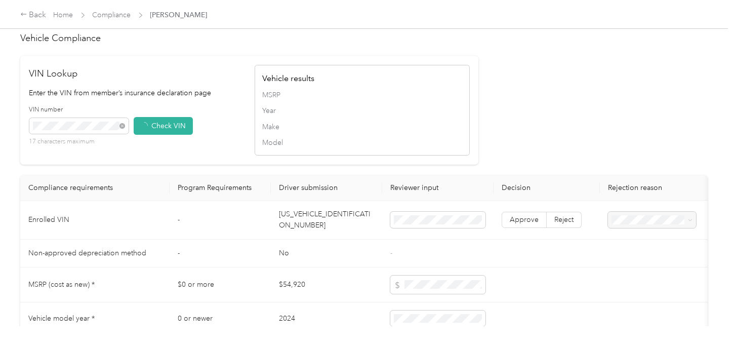
drag, startPoint x: 428, startPoint y: 154, endPoint x: 581, endPoint y: 246, distance: 178.7
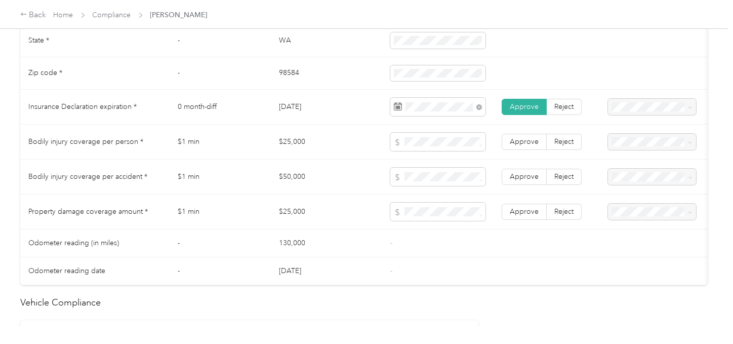
scroll to position [457, 0]
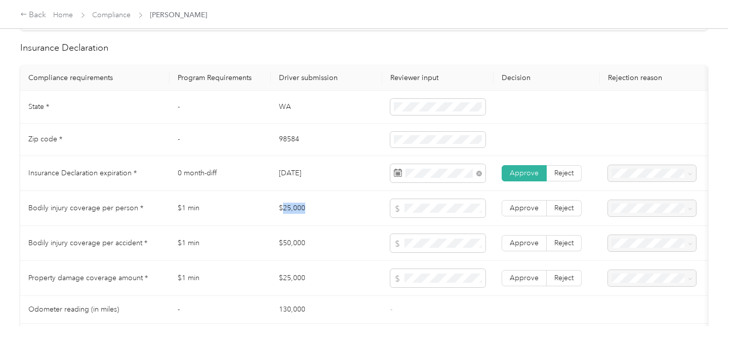
drag, startPoint x: 297, startPoint y: 215, endPoint x: 403, endPoint y: 216, distance: 105.8
drag, startPoint x: 282, startPoint y: 245, endPoint x: 401, endPoint y: 246, distance: 119.5
drag, startPoint x: 547, startPoint y: 249, endPoint x: 527, endPoint y: 228, distance: 29.0
drag, startPoint x: 519, startPoint y: 284, endPoint x: 521, endPoint y: 265, distance: 19.3
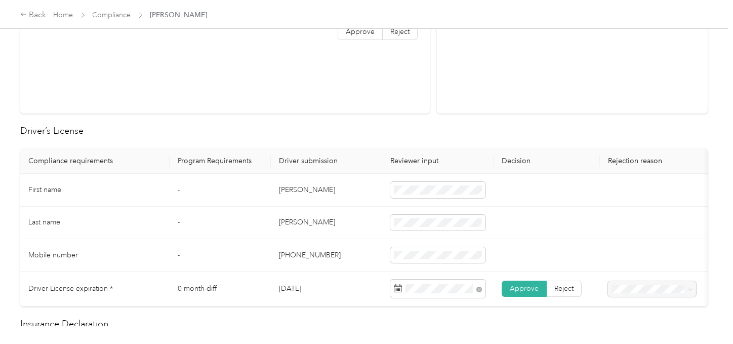
scroll to position [7, 0]
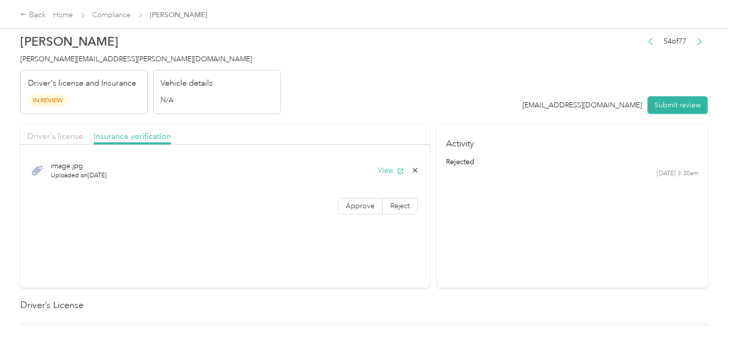
drag, startPoint x: 346, startPoint y: 208, endPoint x: 370, endPoint y: 193, distance: 27.7
drag, startPoint x: 394, startPoint y: 202, endPoint x: 331, endPoint y: 203, distance: 63.3
drag, startPoint x: 288, startPoint y: 109, endPoint x: 419, endPoint y: 99, distance: 131.5
drag, startPoint x: 419, startPoint y: 99, endPoint x: 433, endPoint y: 102, distance: 14.6
drag, startPoint x: 397, startPoint y: 74, endPoint x: 153, endPoint y: 84, distance: 243.7
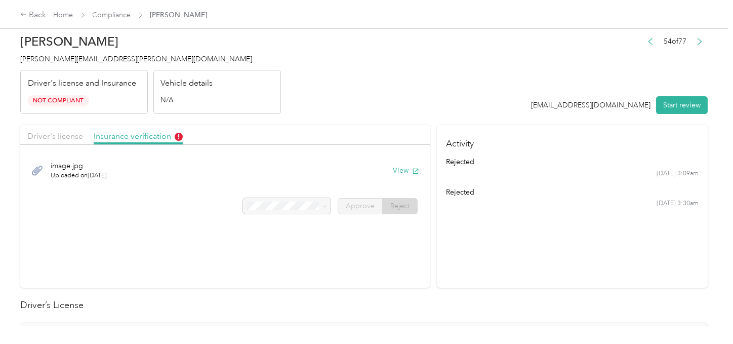
drag, startPoint x: 332, startPoint y: 124, endPoint x: 260, endPoint y: 95, distance: 77.7
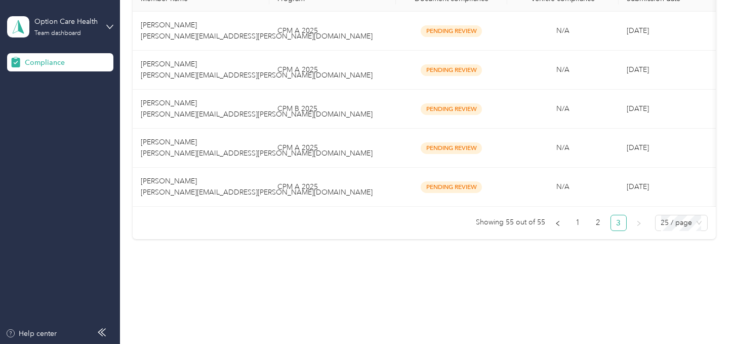
scroll to position [182, 0]
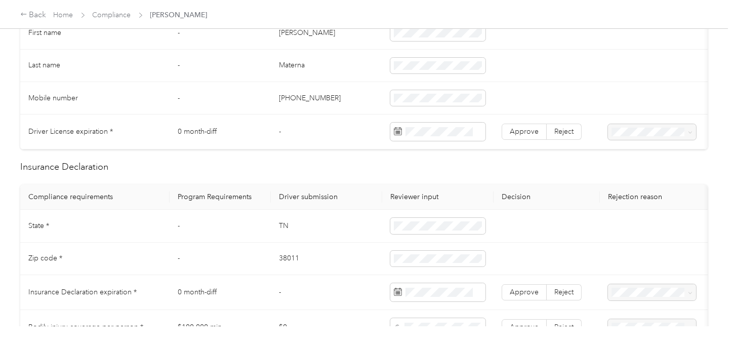
scroll to position [281, 0]
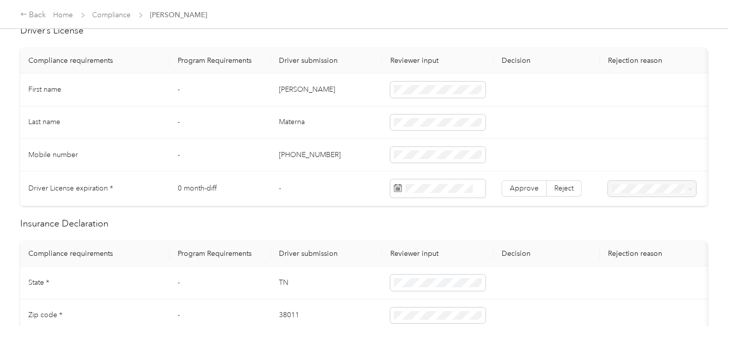
drag, startPoint x: 318, startPoint y: 152, endPoint x: 333, endPoint y: 155, distance: 15.0
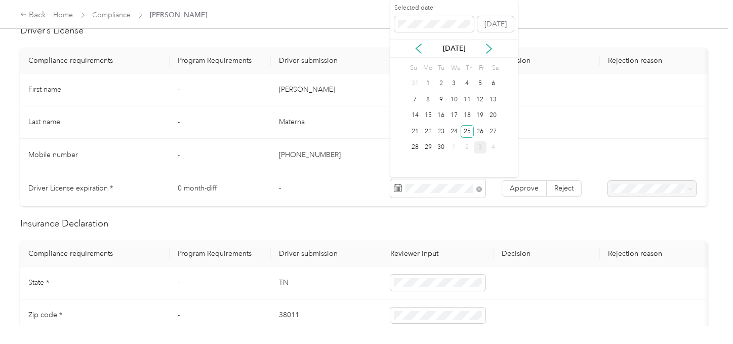
drag, startPoint x: 465, startPoint y: 131, endPoint x: 483, endPoint y: 142, distance: 20.7
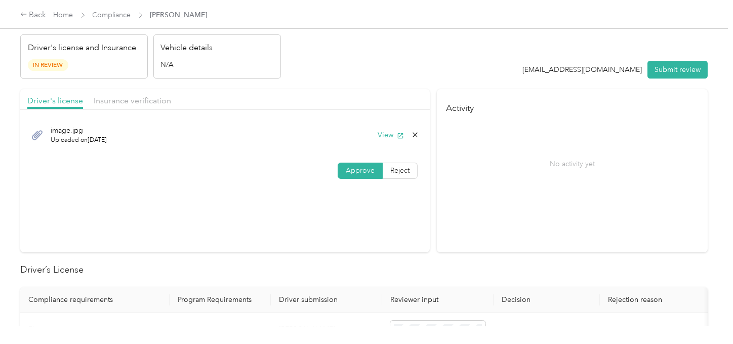
scroll to position [0, 0]
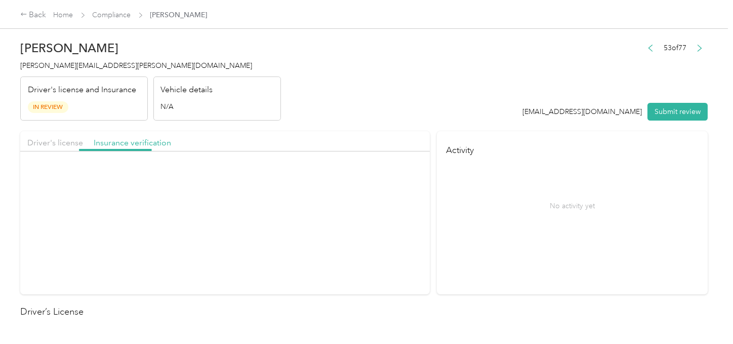
drag, startPoint x: 284, startPoint y: 133, endPoint x: 308, endPoint y: 144, distance: 27.2
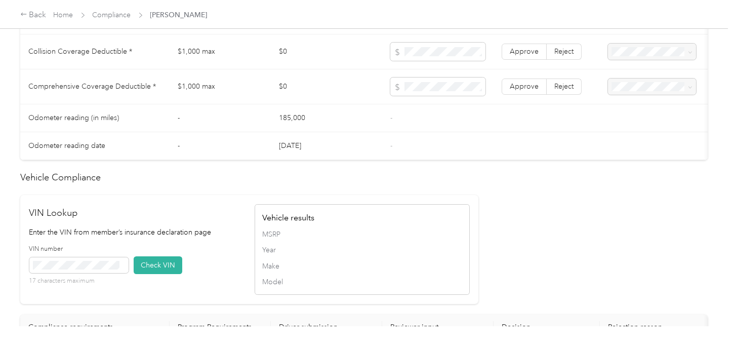
scroll to position [900, 0]
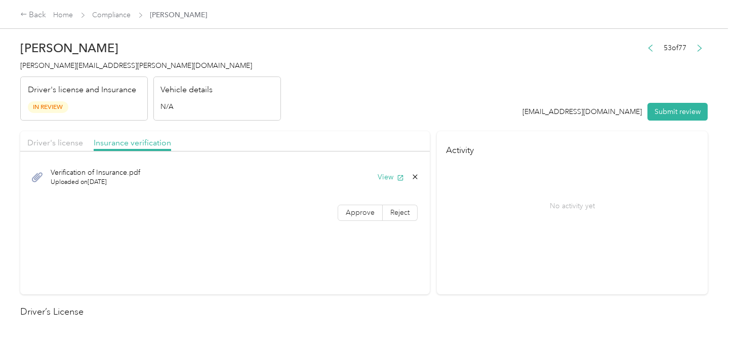
click at [295, 105] on header "Letitia Materna letitia.materna@optioncare.com Driver's license and Insurance I…" at bounding box center [363, 77] width 687 height 85
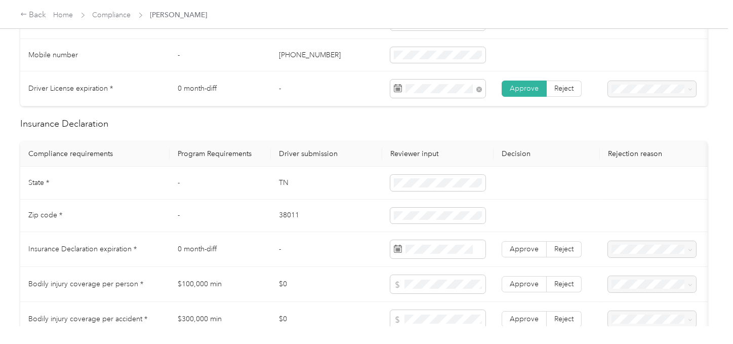
scroll to position [393, 0]
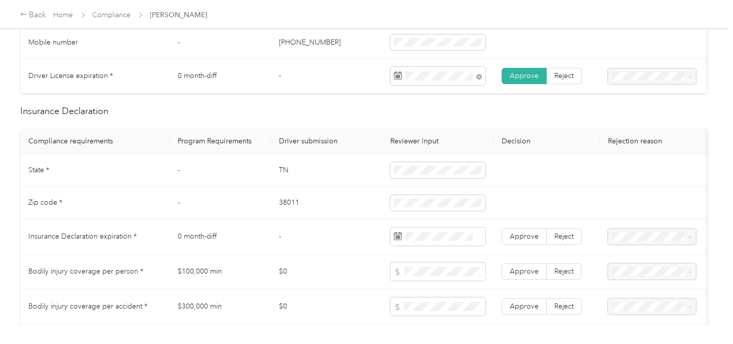
click at [285, 179] on td "TN" at bounding box center [326, 170] width 111 height 32
click at [286, 179] on td "TN" at bounding box center [326, 170] width 111 height 32
copy td "TN"
click at [390, 171] on td at bounding box center [437, 170] width 111 height 32
drag, startPoint x: 308, startPoint y: 201, endPoint x: 290, endPoint y: 208, distance: 19.4
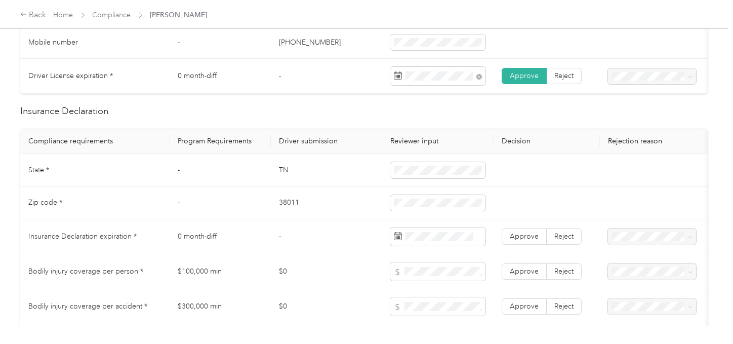
click at [307, 202] on td "38011" at bounding box center [326, 203] width 111 height 32
click at [288, 209] on td "38011" at bounding box center [326, 203] width 111 height 32
copy td "38011"
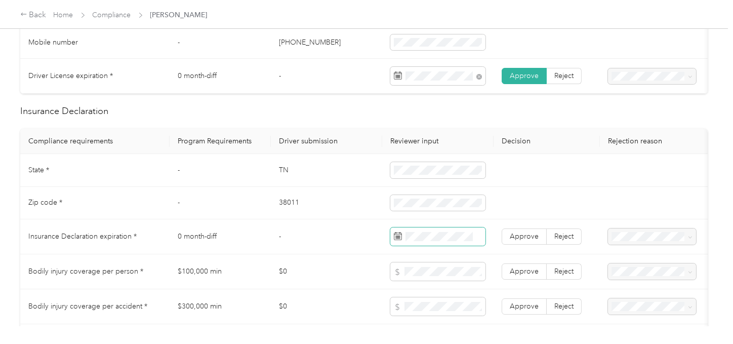
click at [306, 219] on td "38011" at bounding box center [326, 203] width 111 height 32
click at [450, 246] on span at bounding box center [437, 236] width 95 height 18
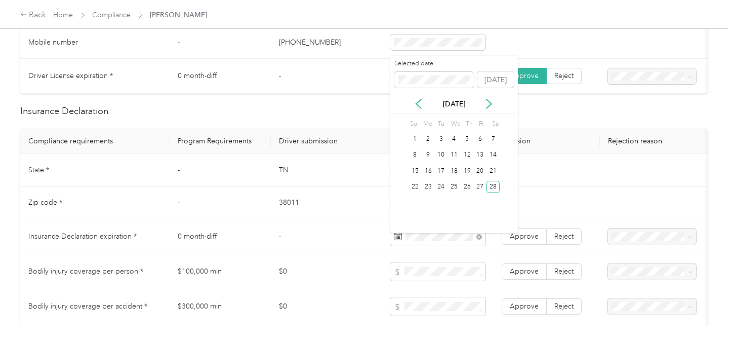
click at [502, 188] on div "Selected date Today Feb 2026 Su Mo Tu We Th Fr Sa 1 2 3 4 5 6 7 8 9 10 11 12 13…" at bounding box center [454, 144] width 128 height 177
click at [496, 187] on div "28" at bounding box center [493, 187] width 13 height 13
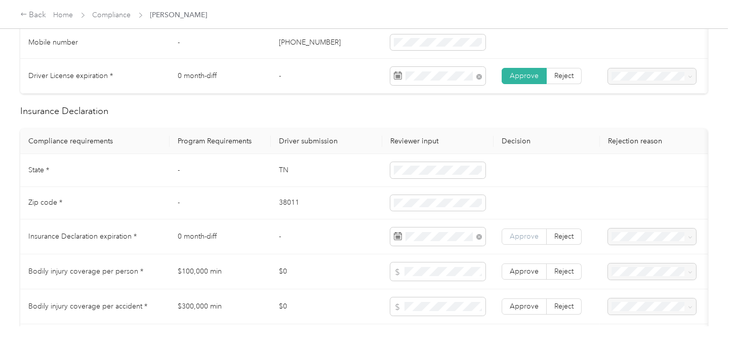
click at [521, 240] on span "Approve" at bounding box center [524, 236] width 29 height 9
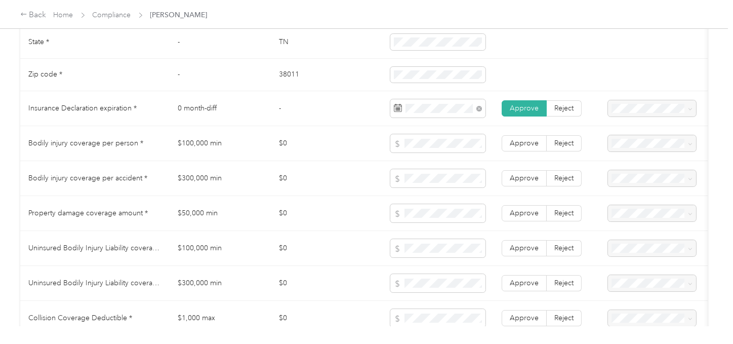
scroll to position [562, 0]
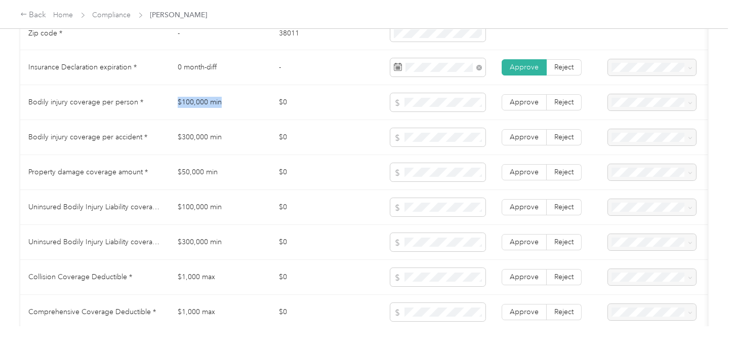
drag, startPoint x: 174, startPoint y: 103, endPoint x: 374, endPoint y: 109, distance: 199.6
click at [252, 107] on td "$100,000 min" at bounding box center [220, 102] width 101 height 35
copy td "$100,000 min"
copy td "00,0"
drag, startPoint x: 184, startPoint y: 140, endPoint x: 200, endPoint y: 142, distance: 16.4
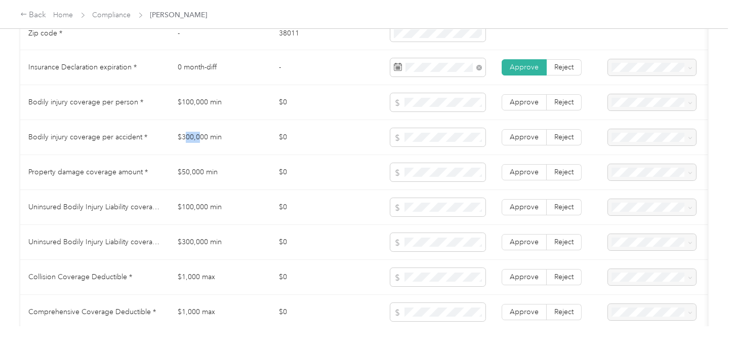
click at [200, 142] on td "$300,000 min" at bounding box center [220, 137] width 101 height 35
click at [200, 143] on td "$300,000 min" at bounding box center [220, 137] width 101 height 35
click at [437, 146] on span at bounding box center [437, 137] width 95 height 18
click at [190, 182] on td "$50,000 min" at bounding box center [220, 172] width 101 height 35
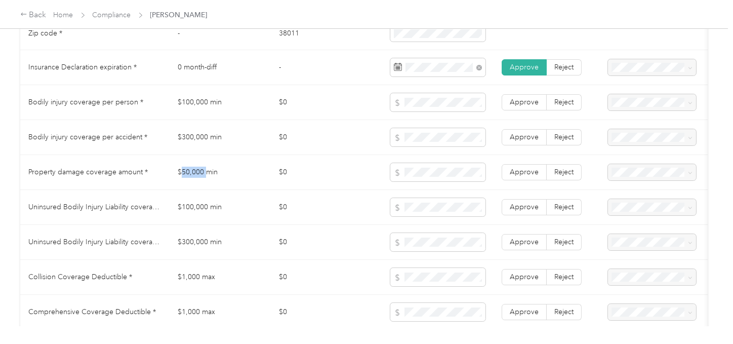
click at [190, 182] on td "$50,000 min" at bounding box center [220, 172] width 101 height 35
copy td "$50,000 min"
click at [437, 181] on span at bounding box center [437, 172] width 95 height 18
click at [530, 173] on label "Approve" at bounding box center [524, 172] width 45 height 16
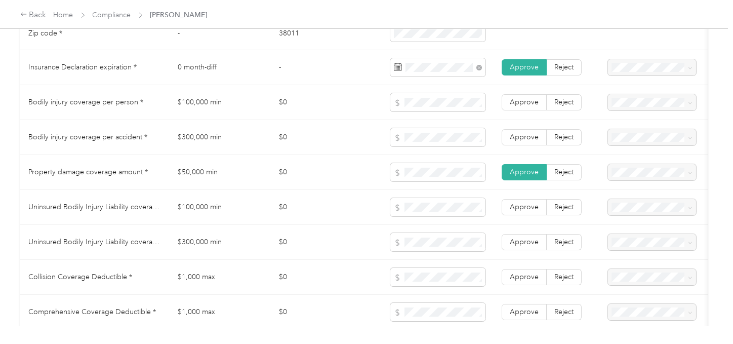
click at [513, 141] on span "Approve" at bounding box center [524, 137] width 29 height 9
click at [520, 106] on span "Approve" at bounding box center [524, 102] width 29 height 9
click at [149, 233] on td "Uninsured Bodily Injury Liability coverage per accident *" at bounding box center [94, 242] width 149 height 35
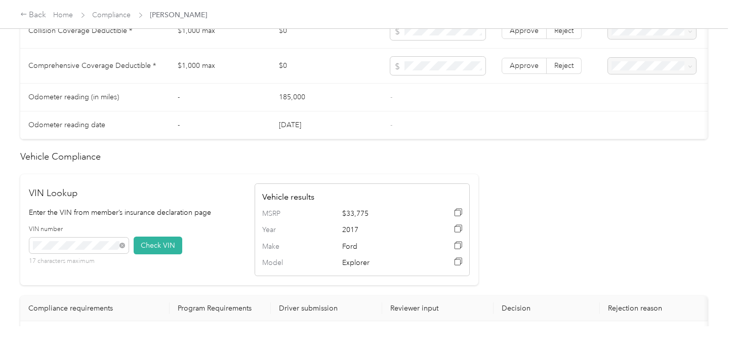
scroll to position [731, 0]
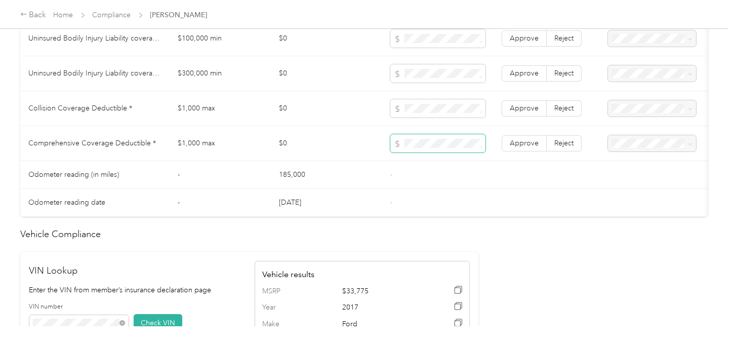
click at [432, 152] on span at bounding box center [437, 143] width 95 height 18
drag, startPoint x: 525, startPoint y: 145, endPoint x: 525, endPoint y: 126, distance: 19.2
click at [525, 145] on span "Approve" at bounding box center [524, 143] width 29 height 9
click at [525, 112] on span "Approve" at bounding box center [524, 108] width 29 height 9
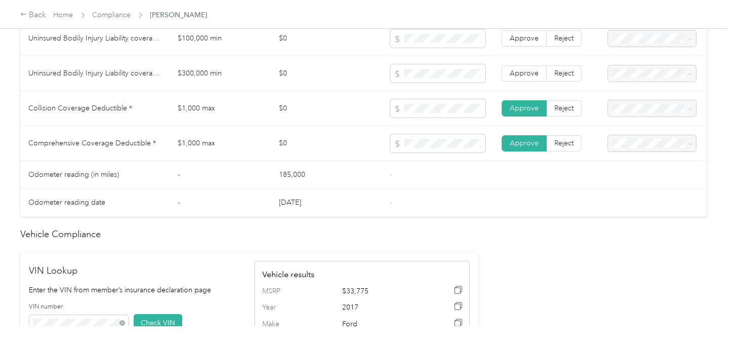
scroll to position [619, 0]
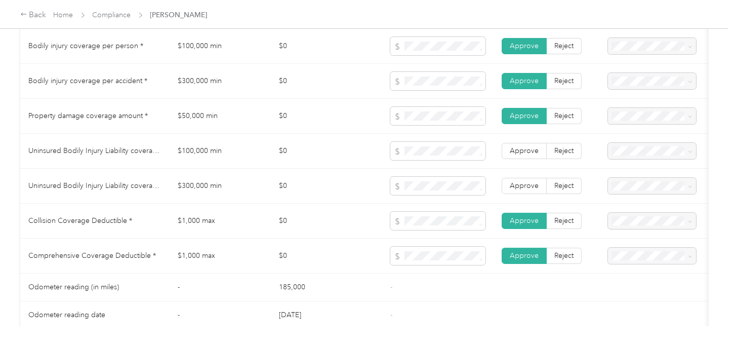
click at [555, 204] on td "Approve Reject" at bounding box center [547, 186] width 106 height 35
click at [558, 190] on span "Reject" at bounding box center [563, 185] width 19 height 9
click at [566, 150] on label "Reject" at bounding box center [564, 151] width 35 height 16
click at [629, 175] on span "Uninsured motorist per person is missing from uploaded Insurance Policy doc" at bounding box center [649, 191] width 68 height 41
click at [634, 208] on span "Uninsured motorist per accident is missing from uploaded Insurance Policy doc" at bounding box center [651, 224] width 72 height 41
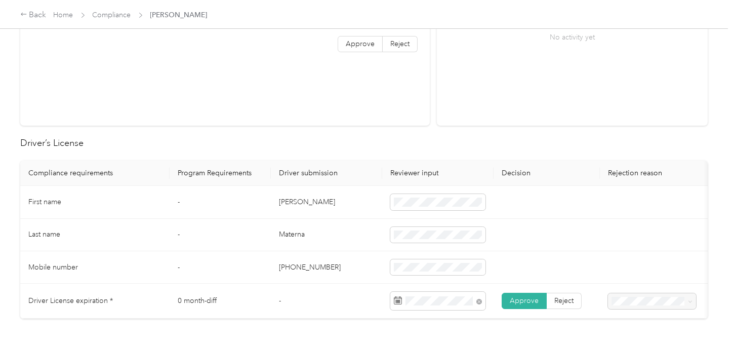
scroll to position [0, 0]
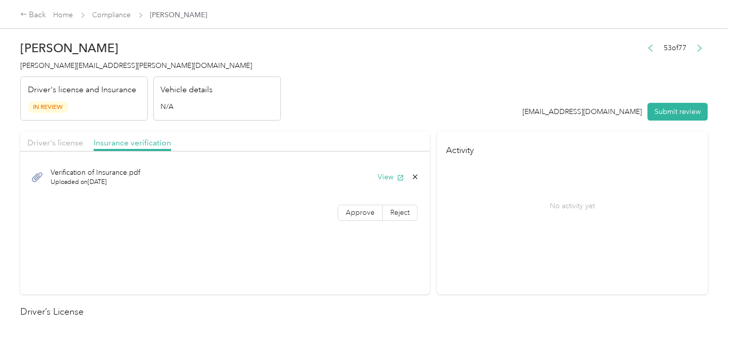
drag, startPoint x: 667, startPoint y: 109, endPoint x: 512, endPoint y: 98, distance: 155.8
click at [664, 112] on button "Submit review" at bounding box center [677, 112] width 60 height 18
click at [442, 94] on header "Letitia Materna letitia.materna@optioncare.com Driver's license and Insurance I…" at bounding box center [363, 77] width 687 height 85
click at [66, 73] on div "Letitia Materna letitia.materna@optioncare.com Driver's license and Insurance I…" at bounding box center [150, 77] width 261 height 85
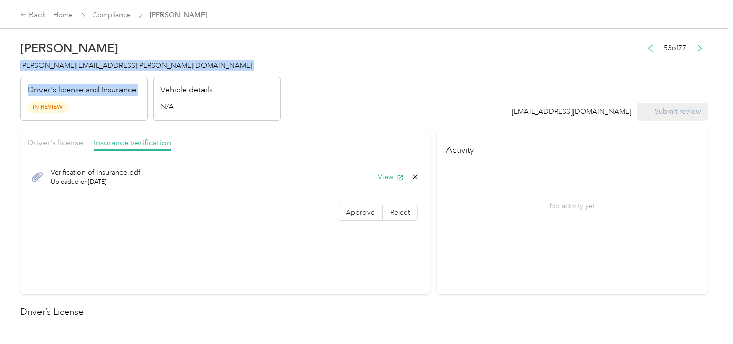
click at [67, 73] on div "Letitia Materna letitia.materna@optioncare.com Driver's license and Insurance I…" at bounding box center [150, 77] width 261 height 85
click at [90, 64] on span "[PERSON_NAME][EMAIL_ADDRESS][PERSON_NAME][DOMAIN_NAME]" at bounding box center [136, 65] width 232 height 9
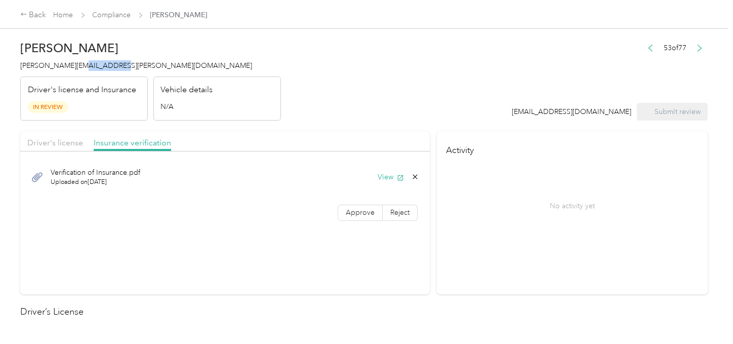
click at [90, 64] on span "[PERSON_NAME][EMAIL_ADDRESS][PERSON_NAME][DOMAIN_NAME]" at bounding box center [136, 65] width 232 height 9
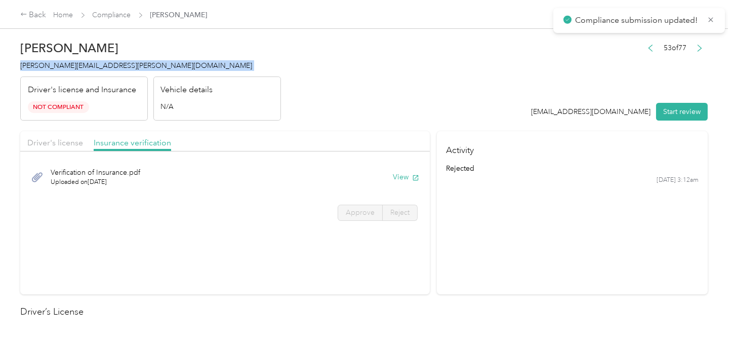
click at [90, 64] on span "[PERSON_NAME][EMAIL_ADDRESS][PERSON_NAME][DOMAIN_NAME]" at bounding box center [136, 65] width 232 height 9
click at [124, 12] on link "Compliance" at bounding box center [112, 15] width 38 height 9
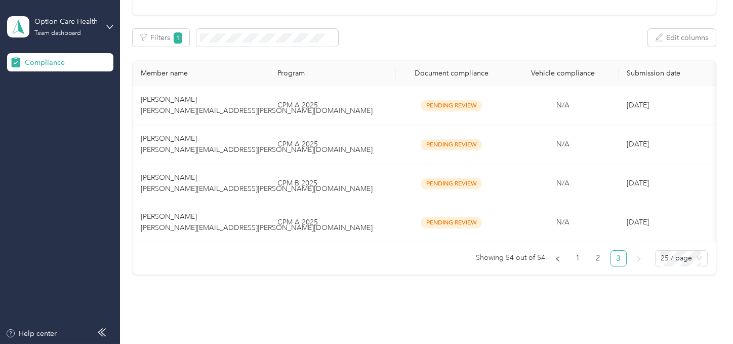
scroll to position [143, 0]
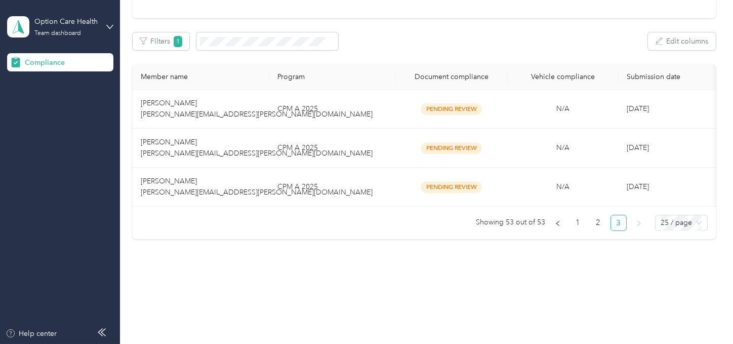
drag, startPoint x: 304, startPoint y: 248, endPoint x: 308, endPoint y: 169, distance: 79.1
click at [304, 245] on div "Compliance Not submitted 449 View Pending review 54 View In review 0 View Rejec…" at bounding box center [424, 79] width 608 height 430
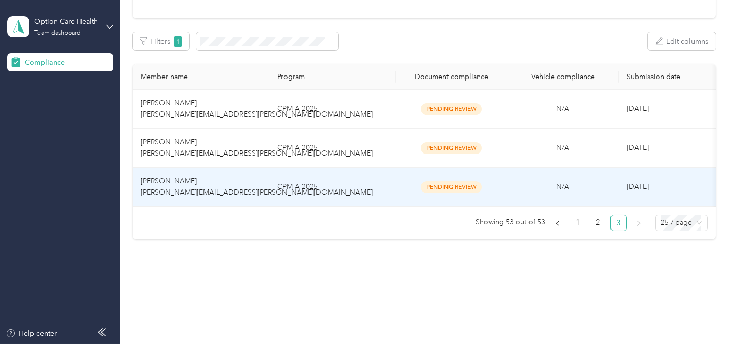
click at [309, 168] on td "CPM A 2025" at bounding box center [332, 187] width 127 height 39
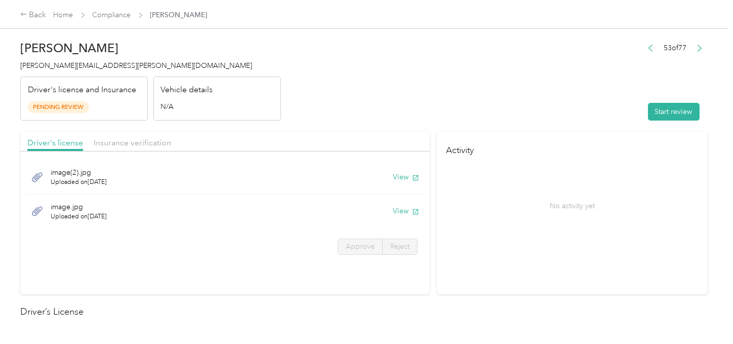
click at [428, 105] on header "Kyle Poray kyle.poray@optioncare.com Driver's license and Insurance Pending Rev…" at bounding box center [363, 77] width 687 height 85
drag, startPoint x: 649, startPoint y: 109, endPoint x: 619, endPoint y: 105, distance: 29.6
click at [648, 109] on button "Start review" at bounding box center [674, 112] width 52 height 18
click at [462, 82] on header "Kyle Poray kyle.poray@optioncare.com Driver's license and Insurance Pending Rev…" at bounding box center [363, 77] width 687 height 85
click at [393, 176] on button "View" at bounding box center [406, 177] width 26 height 11
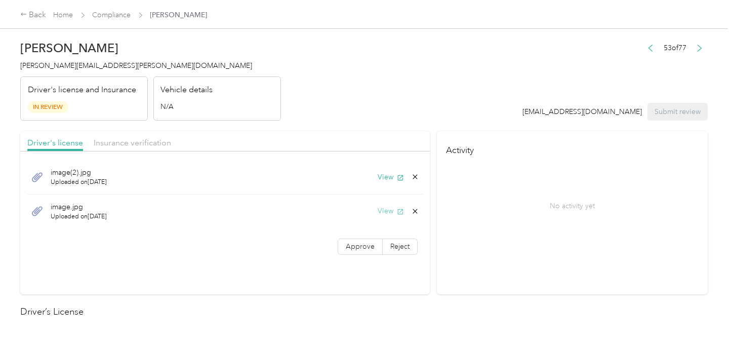
click at [389, 206] on button "View" at bounding box center [391, 211] width 26 height 11
drag, startPoint x: 425, startPoint y: 172, endPoint x: 419, endPoint y: 177, distance: 7.9
click at [423, 174] on div "image(2).jpg Uploaded on 10/2/2025 View image.jpg Uploaded on 10/2/2025 View" at bounding box center [225, 193] width 410 height 75
click at [418, 177] on div "image(2).jpg Uploaded on [DATE] View" at bounding box center [224, 177] width 395 height 34
drag, startPoint x: 412, startPoint y: 172, endPoint x: 408, endPoint y: 180, distance: 9.3
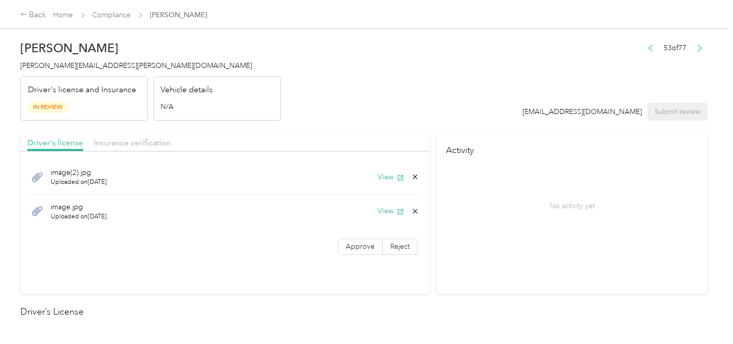
click at [413, 172] on div "View" at bounding box center [399, 177] width 42 height 11
click at [402, 179] on div "View" at bounding box center [399, 177] width 42 height 11
click at [415, 174] on icon at bounding box center [415, 177] width 8 height 8
click at [390, 179] on button "Yes" at bounding box center [388, 184] width 20 height 16
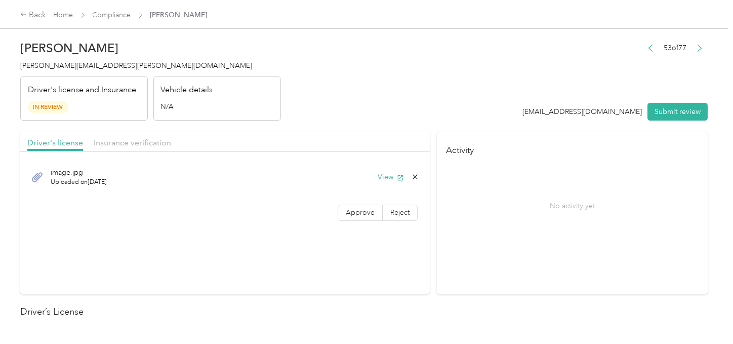
click at [361, 197] on div "image.jpg Uploaded on [DATE] View Approve Reject" at bounding box center [225, 191] width 410 height 71
click at [365, 211] on span "Approve" at bounding box center [360, 212] width 29 height 9
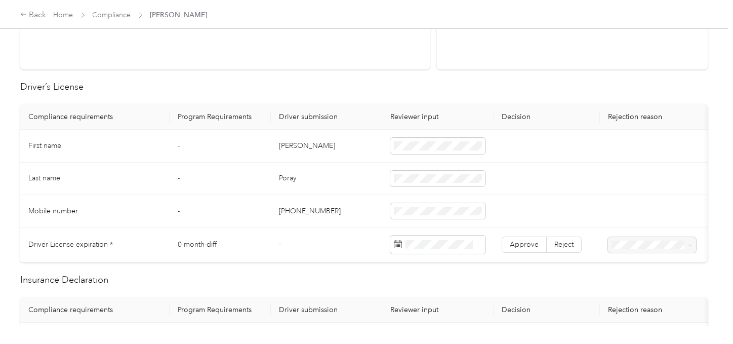
click at [288, 139] on td "Kyle" at bounding box center [326, 146] width 111 height 32
copy td "Kyle"
click at [289, 175] on td "Poray" at bounding box center [326, 179] width 111 height 32
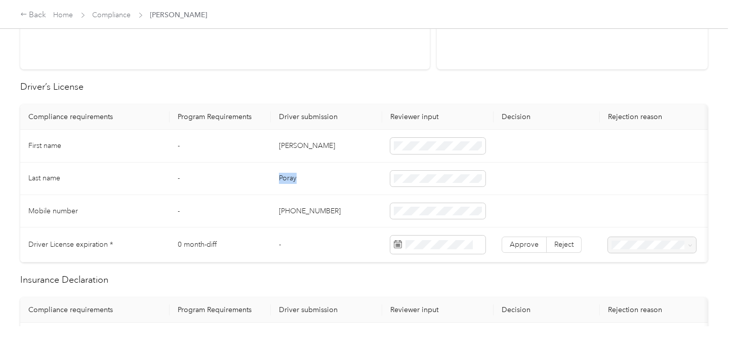
copy td "Poray"
click at [394, 172] on td at bounding box center [437, 179] width 111 height 32
drag, startPoint x: 354, startPoint y: 212, endPoint x: 422, endPoint y: 237, distance: 71.9
click at [357, 214] on td "+15705506035" at bounding box center [326, 211] width 111 height 32
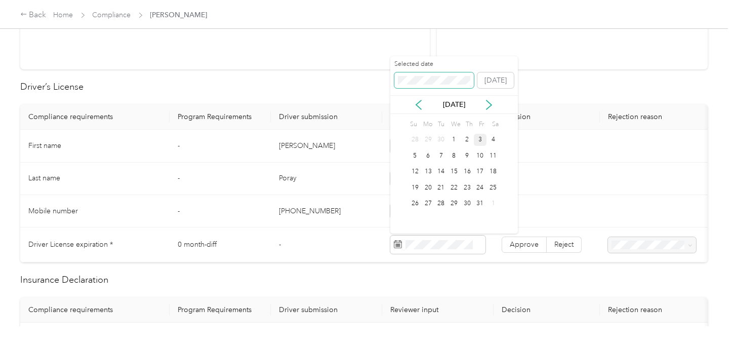
click at [441, 85] on span at bounding box center [434, 80] width 80 height 16
click at [448, 143] on div "3" at bounding box center [454, 140] width 13 height 13
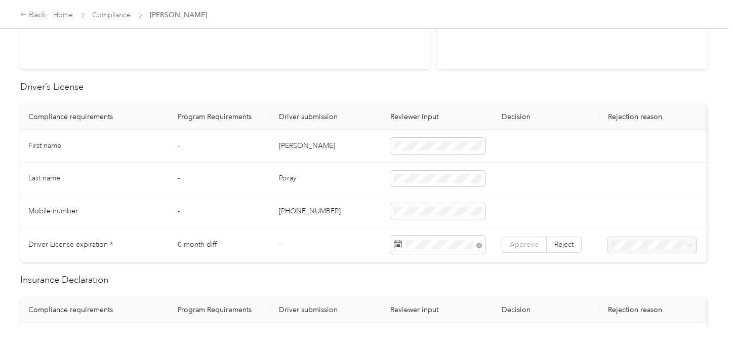
click at [525, 244] on span "Approve" at bounding box center [524, 244] width 29 height 9
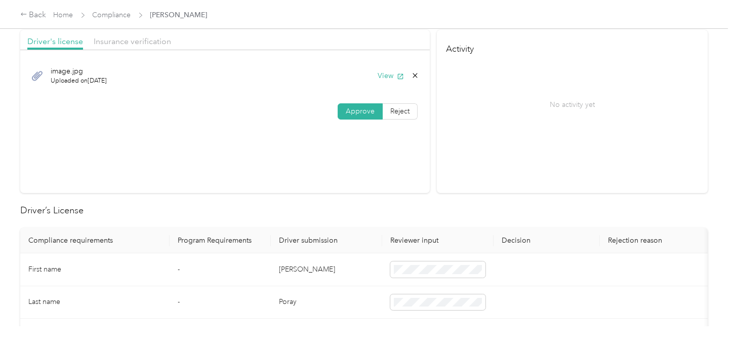
scroll to position [0, 0]
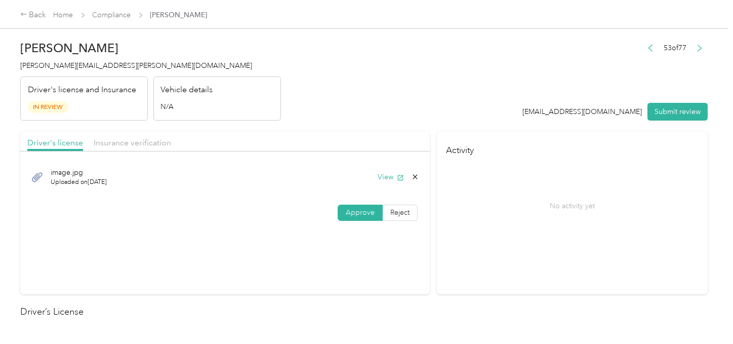
click at [336, 114] on header "Kyle Poray kyle.poray@optioncare.com Driver's license and Insurance In Review V…" at bounding box center [363, 77] width 687 height 85
drag, startPoint x: 155, startPoint y: 141, endPoint x: 358, endPoint y: 98, distance: 207.5
click at [156, 141] on span "Insurance verification" at bounding box center [132, 143] width 77 height 10
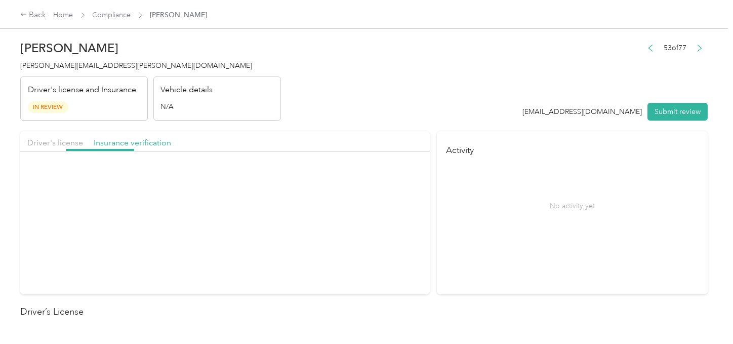
drag, startPoint x: 358, startPoint y: 98, endPoint x: 379, endPoint y: 143, distance: 49.1
click at [360, 99] on header "Kyle Poray kyle.poray@optioncare.com Driver's license and Insurance In Review V…" at bounding box center [363, 77] width 687 height 85
click at [393, 172] on button "View" at bounding box center [391, 177] width 26 height 11
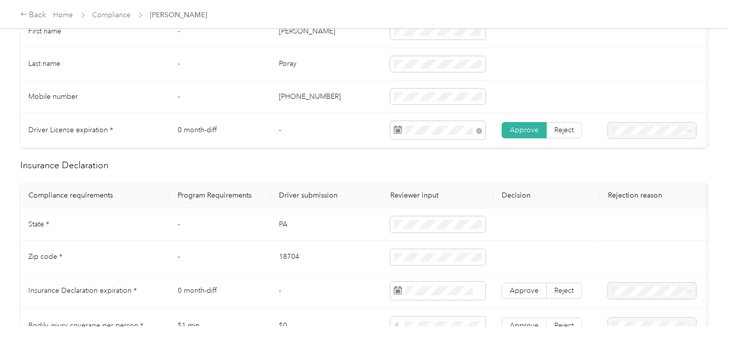
scroll to position [450, 0]
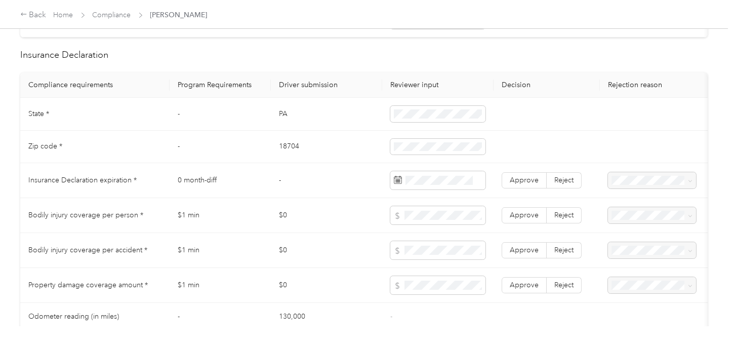
click at [285, 118] on td "PA" at bounding box center [326, 114] width 111 height 32
copy td "PA"
drag, startPoint x: 285, startPoint y: 118, endPoint x: 387, endPoint y: 117, distance: 102.8
click at [299, 117] on td "PA" at bounding box center [326, 114] width 111 height 32
click at [294, 152] on td "18704" at bounding box center [326, 147] width 111 height 32
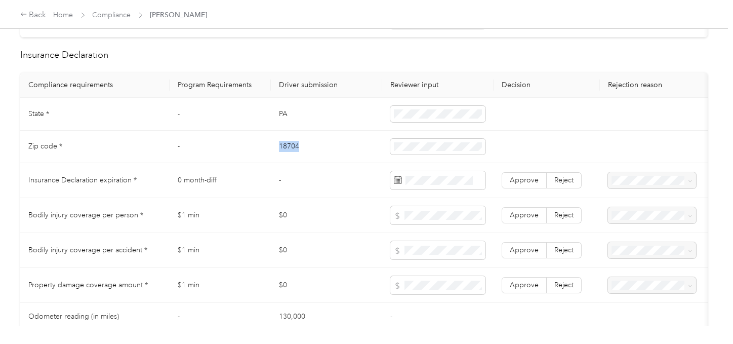
click at [294, 152] on td "18704" at bounding box center [326, 147] width 111 height 32
copy td "18704"
drag, startPoint x: 424, startPoint y: 158, endPoint x: 409, endPoint y: 166, distance: 17.0
click at [424, 154] on span at bounding box center [437, 147] width 95 height 16
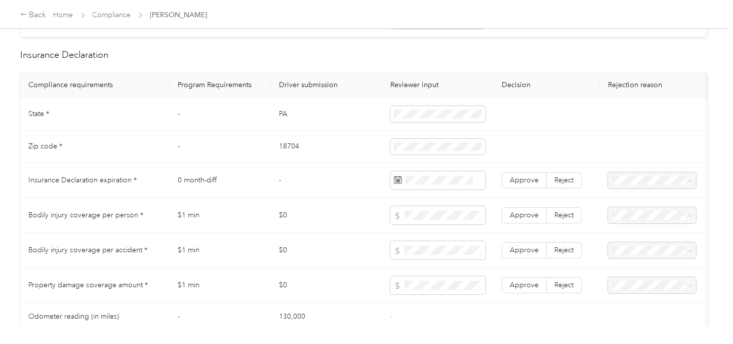
drag, startPoint x: 366, startPoint y: 181, endPoint x: 721, endPoint y: 214, distance: 356.9
click at [366, 182] on td "-" at bounding box center [326, 180] width 111 height 35
click at [442, 181] on span at bounding box center [437, 180] width 95 height 18
click at [429, 91] on div "8" at bounding box center [428, 99] width 13 height 16
click at [432, 105] on div "8" at bounding box center [428, 99] width 13 height 16
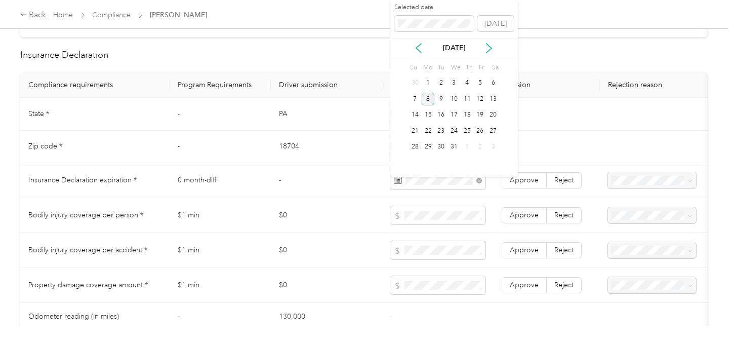
click at [431, 100] on div "8" at bounding box center [428, 99] width 13 height 13
click at [518, 184] on span "Approve" at bounding box center [524, 180] width 29 height 9
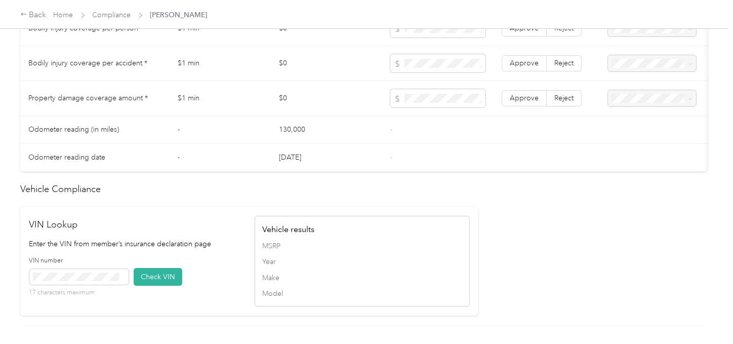
scroll to position [562, 0]
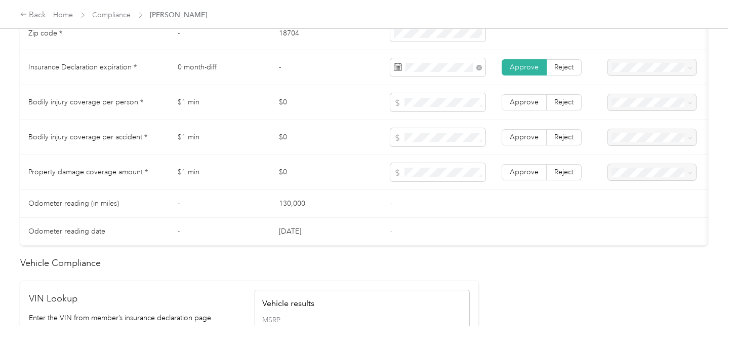
click at [417, 134] on td at bounding box center [437, 137] width 111 height 35
click at [436, 181] on span at bounding box center [437, 172] width 95 height 18
drag, startPoint x: 514, startPoint y: 180, endPoint x: 520, endPoint y: 148, distance: 32.4
click at [516, 176] on span "Approve" at bounding box center [524, 172] width 29 height 9
click at [520, 141] on span "Approve" at bounding box center [524, 137] width 29 height 9
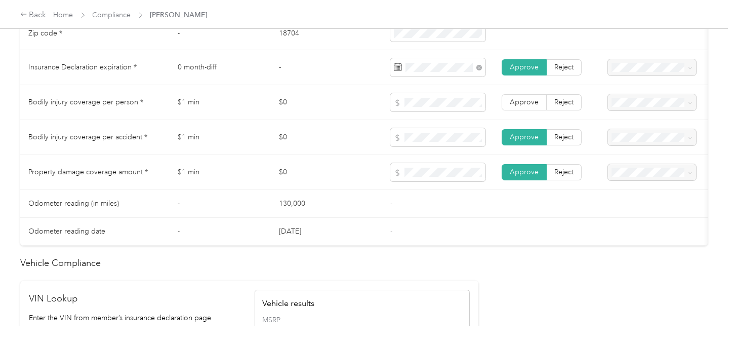
click at [520, 106] on span "Approve" at bounding box center [524, 102] width 29 height 9
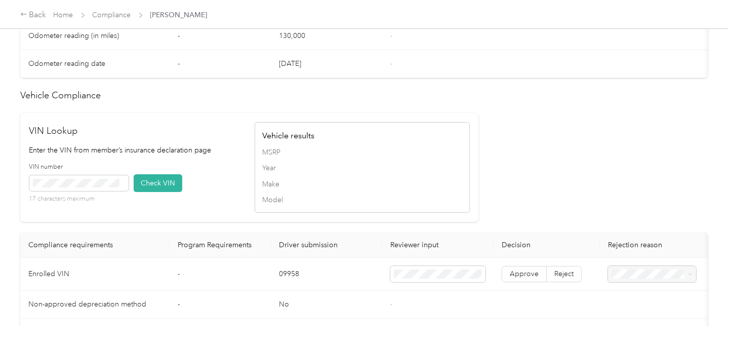
scroll to position [731, 0]
drag, startPoint x: 153, startPoint y: 193, endPoint x: 352, endPoint y: 188, distance: 199.0
click at [154, 191] on button "Check VIN" at bounding box center [158, 182] width 49 height 18
click at [461, 168] on div "Vehicle results MSRP Year Make Model" at bounding box center [362, 166] width 215 height 91
drag, startPoint x: 529, startPoint y: 288, endPoint x: 533, endPoint y: 278, distance: 10.3
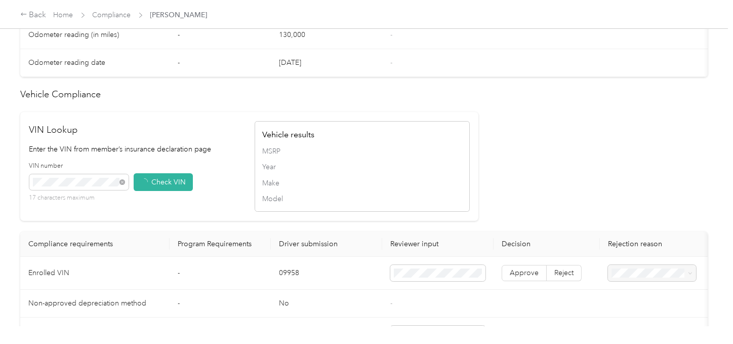
click at [530, 277] on span "Approve" at bounding box center [524, 272] width 29 height 9
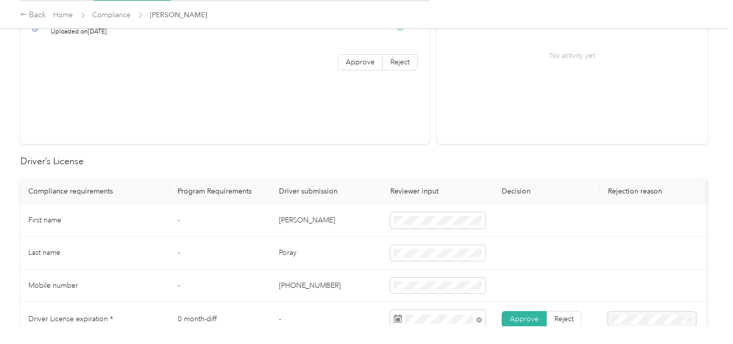
scroll to position [112, 0]
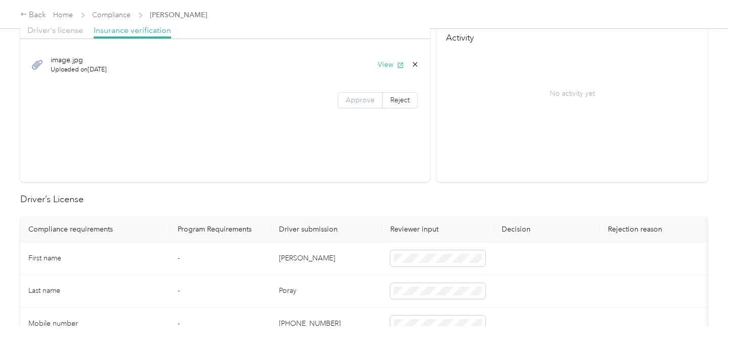
click at [358, 98] on span "Approve" at bounding box center [360, 100] width 29 height 9
click at [359, 98] on span "Approve" at bounding box center [360, 100] width 29 height 9
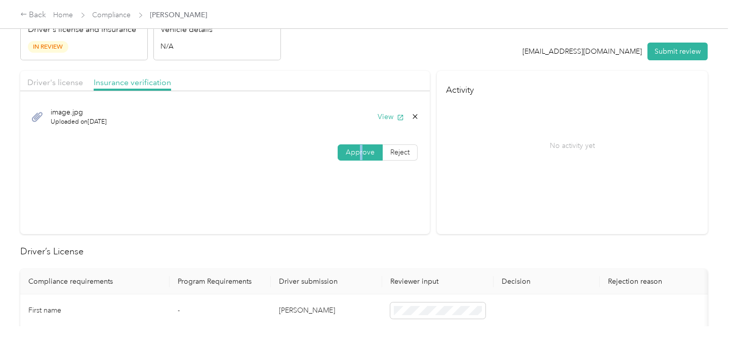
scroll to position [0, 0]
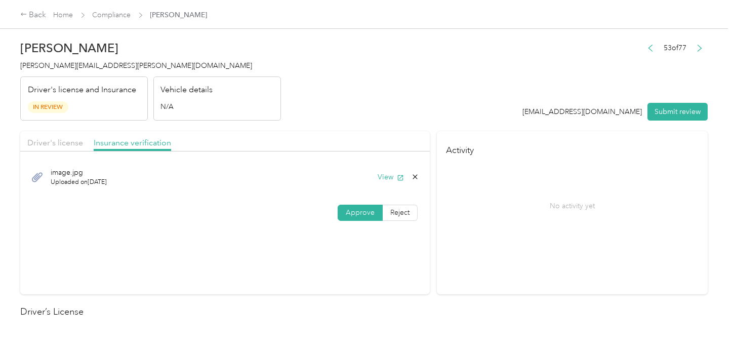
drag, startPoint x: 352, startPoint y: 111, endPoint x: 402, endPoint y: 151, distance: 63.7
click at [353, 110] on header "Kyle Poray kyle.poray@optioncare.com Driver's license and Insurance In Review V…" at bounding box center [363, 77] width 687 height 85
click at [659, 114] on button "Submit review" at bounding box center [677, 112] width 60 height 18
click at [416, 86] on header "Kyle Poray kyle.poray@optioncare.com Driver's license and Insurance In Review V…" at bounding box center [363, 77] width 687 height 85
click at [50, 64] on span "kyle.poray@optioncare.com" at bounding box center [136, 65] width 232 height 9
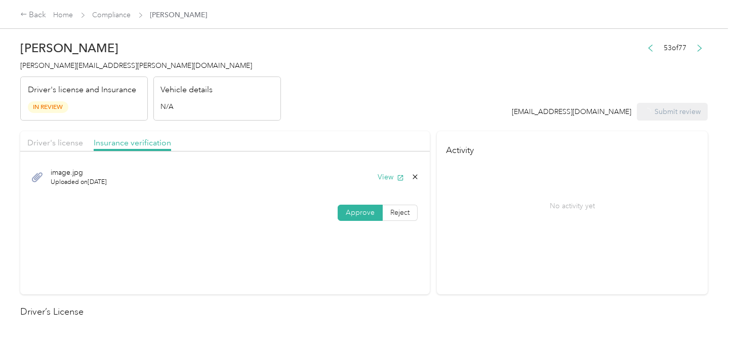
click at [50, 64] on span "kyle.poray@optioncare.com" at bounding box center [136, 65] width 232 height 9
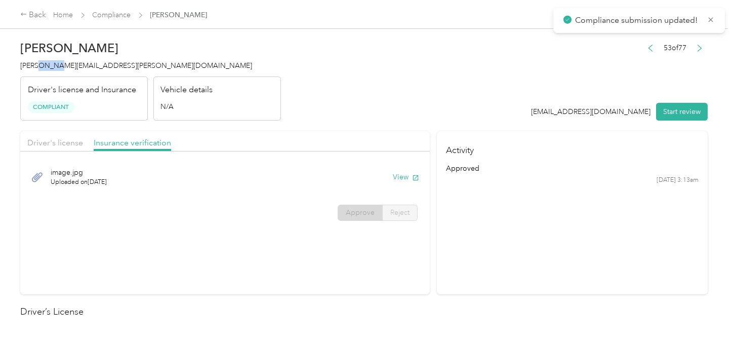
click at [50, 64] on span "kyle.poray@optioncare.com" at bounding box center [136, 65] width 232 height 9
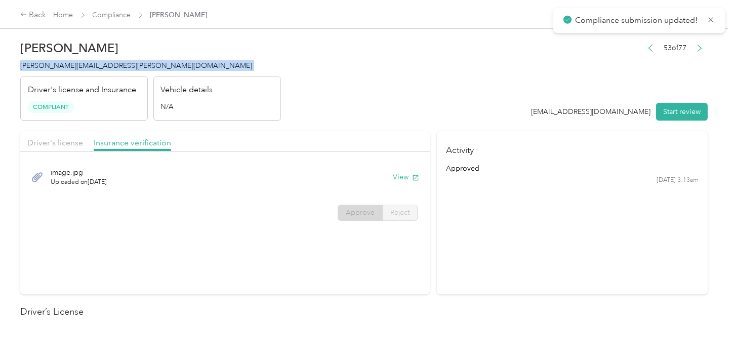
click at [50, 64] on span "kyle.poray@optioncare.com" at bounding box center [136, 65] width 232 height 9
copy span "kyle.poray@optioncare.com"
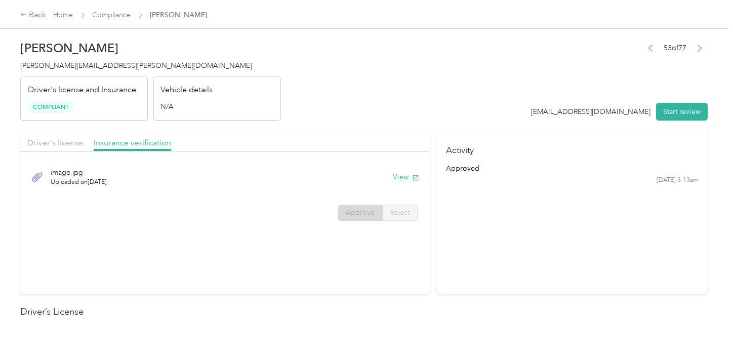
click at [252, 45] on h2 "Kyle W. Poray" at bounding box center [150, 48] width 261 height 14
click at [122, 14] on link "Compliance" at bounding box center [112, 15] width 38 height 9
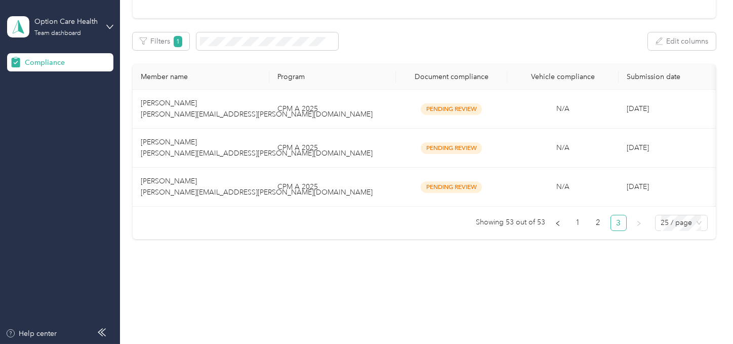
drag, startPoint x: 300, startPoint y: 257, endPoint x: 302, endPoint y: 244, distance: 13.3
click at [302, 251] on div "Compliance Not submitted 449 View Pending review 53 View In review 0 View Rejec…" at bounding box center [424, 79] width 608 height 430
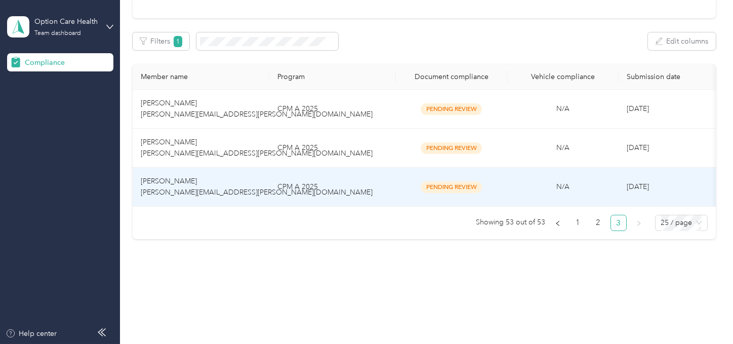
scroll to position [104, 0]
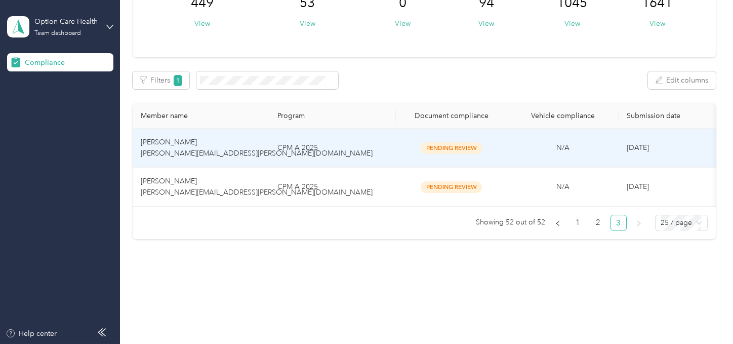
click at [342, 145] on td "CPM A 2025" at bounding box center [332, 148] width 127 height 39
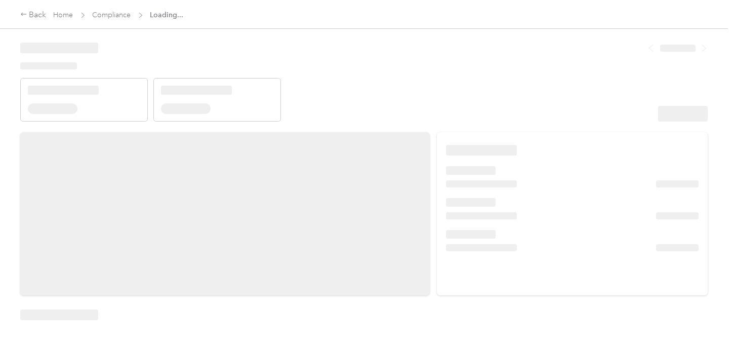
click at [507, 103] on header at bounding box center [363, 78] width 687 height 86
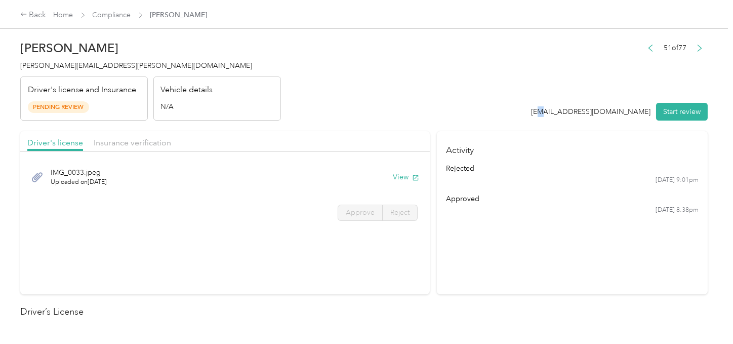
drag, startPoint x: 660, startPoint y: 114, endPoint x: 650, endPoint y: 114, distance: 10.1
click at [661, 115] on button "Start review" at bounding box center [682, 112] width 52 height 18
drag, startPoint x: 473, startPoint y: 89, endPoint x: 427, endPoint y: 107, distance: 49.5
click at [470, 91] on header "Kyna Morgan kyna.morgan@optioncare.com Driver's license and Insurance Pending R…" at bounding box center [363, 77] width 687 height 85
click at [386, 176] on div "IMG_0033.jpeg Uploaded on 10/2/2025 View" at bounding box center [224, 177] width 395 height 34
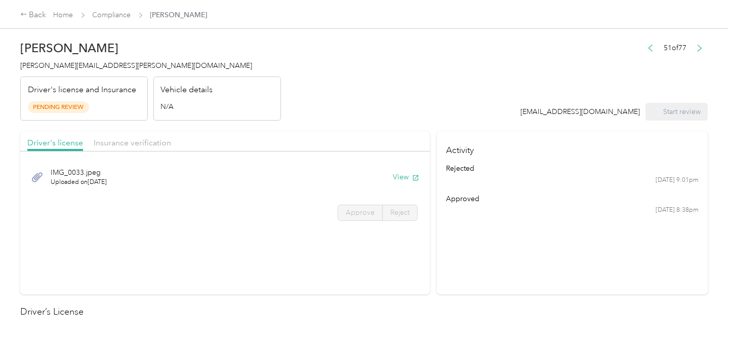
click at [388, 176] on div "IMG_0033.jpeg Uploaded on 10/2/2025 View" at bounding box center [224, 177] width 395 height 34
click at [393, 176] on button "View" at bounding box center [406, 177] width 26 height 11
drag, startPoint x: 354, startPoint y: 199, endPoint x: 359, endPoint y: 204, distance: 7.5
click at [357, 203] on div "IMG_0033.jpeg Uploaded on 10/2/2025 View Approve Reject" at bounding box center [225, 191] width 410 height 71
click at [359, 205] on label "Approve" at bounding box center [360, 213] width 45 height 16
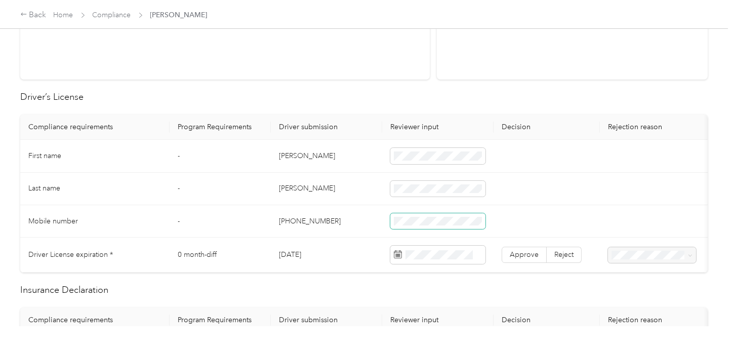
scroll to position [225, 0]
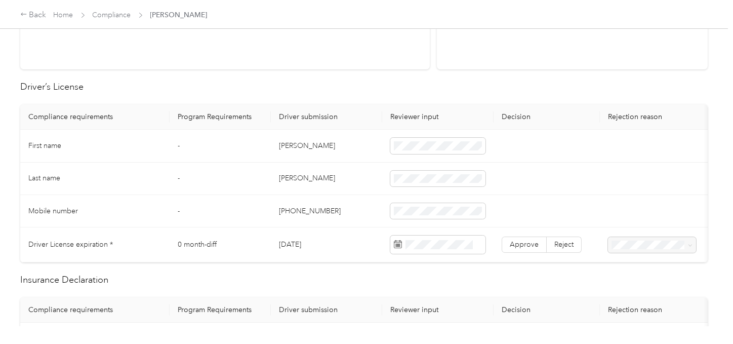
click at [284, 142] on td "Kyna" at bounding box center [326, 146] width 111 height 32
click at [440, 157] on td at bounding box center [437, 146] width 111 height 32
click at [280, 175] on td "Morgan" at bounding box center [326, 179] width 111 height 32
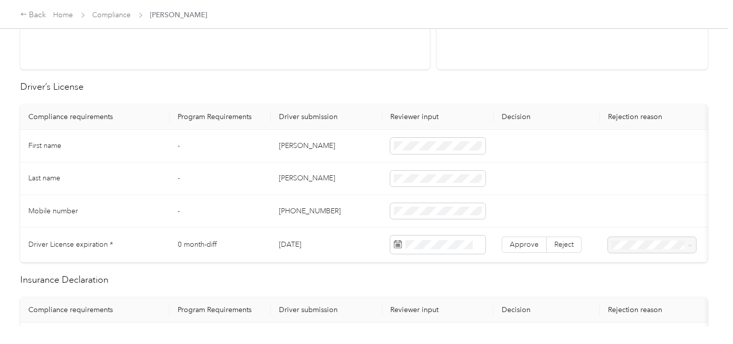
click at [435, 167] on td at bounding box center [437, 179] width 111 height 32
drag, startPoint x: 335, startPoint y: 198, endPoint x: 728, endPoint y: 241, distance: 395.8
click at [335, 198] on td "+18609824971" at bounding box center [326, 211] width 111 height 32
click at [467, 184] on div "20" at bounding box center [467, 187] width 13 height 13
click at [525, 234] on td "Approve Reject" at bounding box center [547, 244] width 106 height 35
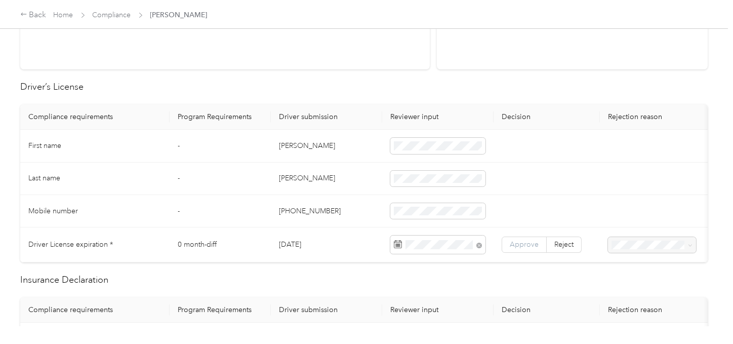
drag, startPoint x: 527, startPoint y: 238, endPoint x: 507, endPoint y: 246, distance: 20.7
click at [525, 240] on span "Approve" at bounding box center [524, 244] width 29 height 9
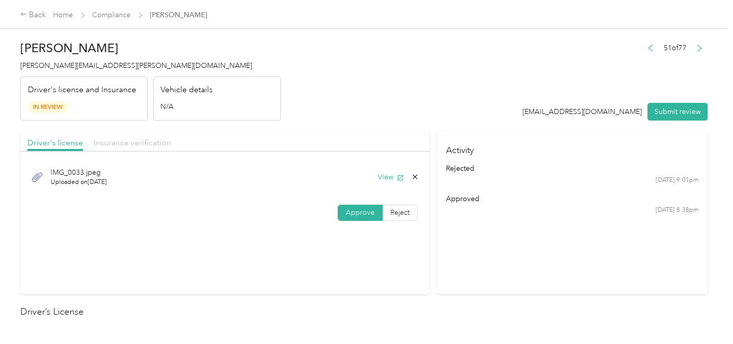
click at [177, 135] on div "Driver's license Insurance verification" at bounding box center [225, 141] width 410 height 20
click at [160, 140] on span "Insurance verification" at bounding box center [132, 143] width 77 height 10
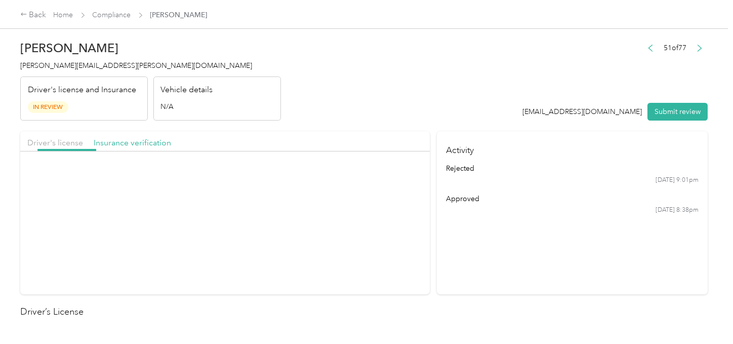
drag, startPoint x: 365, startPoint y: 105, endPoint x: 377, endPoint y: 154, distance: 50.7
click at [365, 105] on header "Kyna Morgan kyna.morgan@optioncare.com Driver's license and Insurance In Review…" at bounding box center [363, 77] width 687 height 85
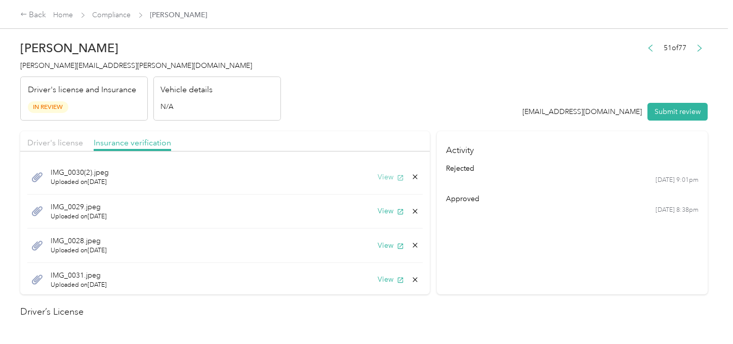
click at [382, 174] on button "View" at bounding box center [391, 177] width 26 height 11
click at [411, 174] on icon at bounding box center [415, 177] width 8 height 8
drag, startPoint x: 377, startPoint y: 182, endPoint x: 388, endPoint y: 163, distance: 22.2
click at [377, 182] on button "Yes" at bounding box center [380, 184] width 20 height 16
click at [383, 179] on button "View" at bounding box center [391, 177] width 26 height 11
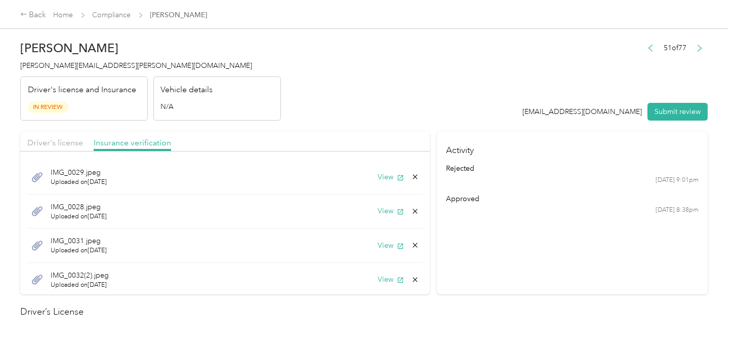
click at [409, 174] on div "IMG_0029.jpeg Uploaded on 10/2/2025 View" at bounding box center [224, 177] width 395 height 34
click at [411, 176] on icon at bounding box center [415, 177] width 8 height 8
click at [390, 181] on div "Delete this file? No Yes" at bounding box center [355, 176] width 84 height 45
click at [411, 173] on icon at bounding box center [415, 177] width 8 height 8
click at [381, 182] on button "Yes" at bounding box center [380, 184] width 20 height 16
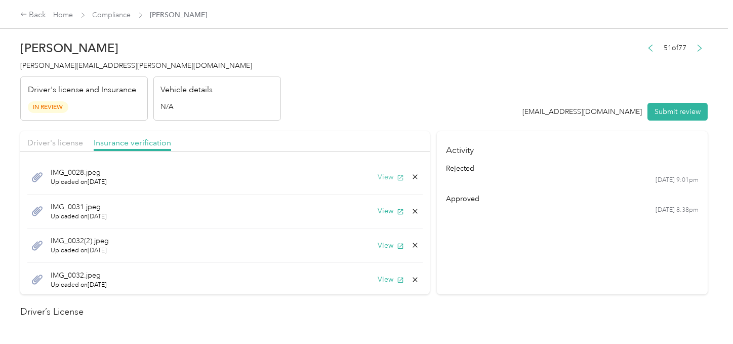
click at [397, 175] on icon "button" at bounding box center [400, 177] width 7 height 7
click at [411, 173] on icon at bounding box center [415, 177] width 8 height 8
click at [379, 186] on button "Yes" at bounding box center [380, 184] width 20 height 16
click at [382, 177] on button "View" at bounding box center [391, 177] width 26 height 11
click at [407, 170] on div "IMG_0031.jpeg Uploaded on 10/2/2025 View" at bounding box center [224, 177] width 395 height 34
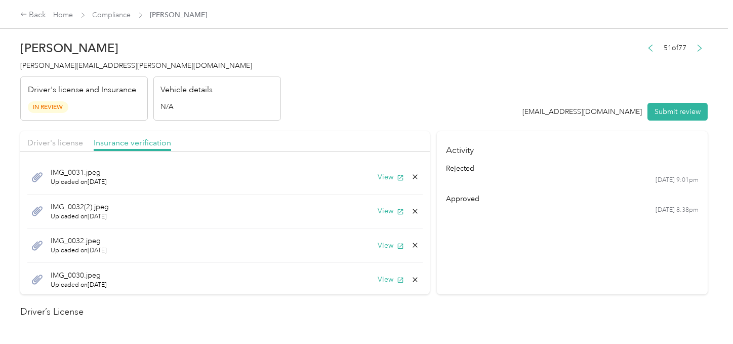
click at [406, 171] on div "IMG_0031.jpeg Uploaded on 10/2/2025 View" at bounding box center [224, 177] width 395 height 34
click at [411, 174] on icon at bounding box center [415, 177] width 8 height 8
click at [382, 181] on button "Yes" at bounding box center [380, 184] width 20 height 16
click at [378, 178] on button "View" at bounding box center [391, 177] width 26 height 11
click at [411, 173] on icon at bounding box center [415, 177] width 8 height 8
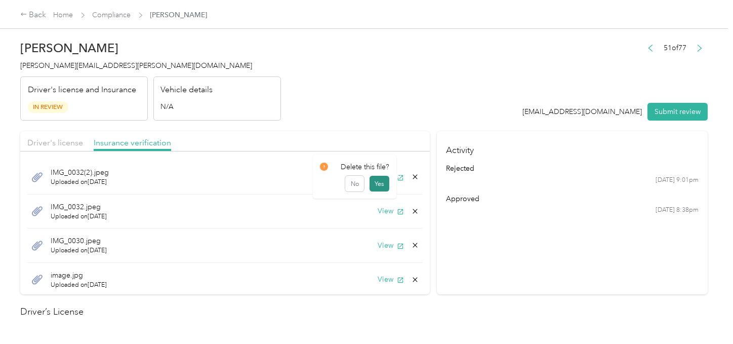
click at [386, 179] on button "Yes" at bounding box center [380, 184] width 20 height 16
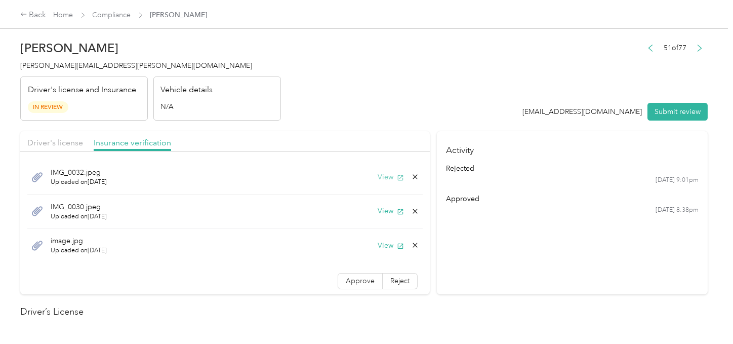
click at [384, 176] on button "View" at bounding box center [391, 177] width 26 height 11
click at [413, 176] on icon at bounding box center [415, 177] width 5 height 5
click at [389, 183] on button "Yes" at bounding box center [380, 184] width 20 height 16
click at [387, 177] on button "View" at bounding box center [391, 177] width 26 height 11
click at [417, 173] on div "IMG_0030.jpeg Uploaded on 10/1/2025 View" at bounding box center [224, 177] width 395 height 34
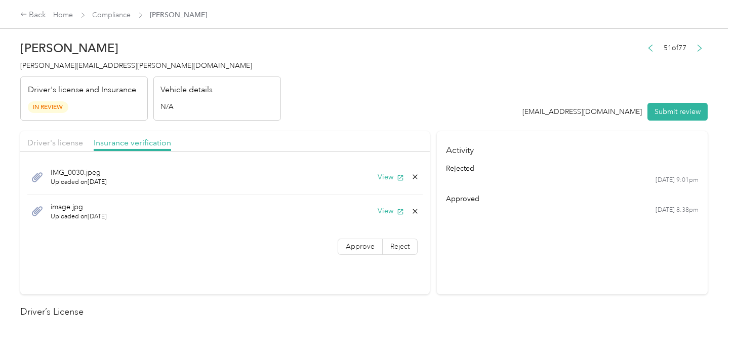
click at [411, 173] on icon at bounding box center [415, 177] width 8 height 8
click at [390, 182] on button "Yes" at bounding box center [388, 184] width 20 height 16
click at [392, 172] on button "View" at bounding box center [391, 177] width 26 height 11
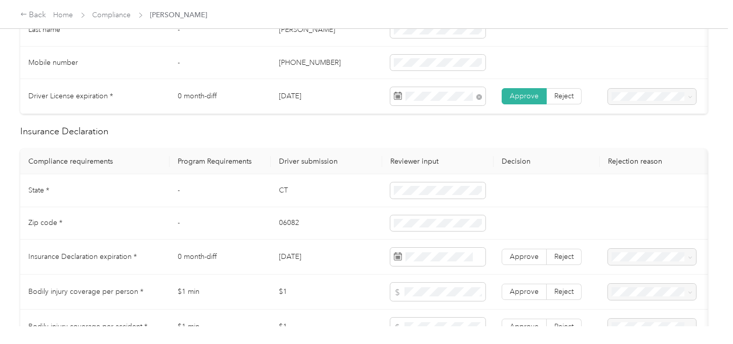
scroll to position [506, 0]
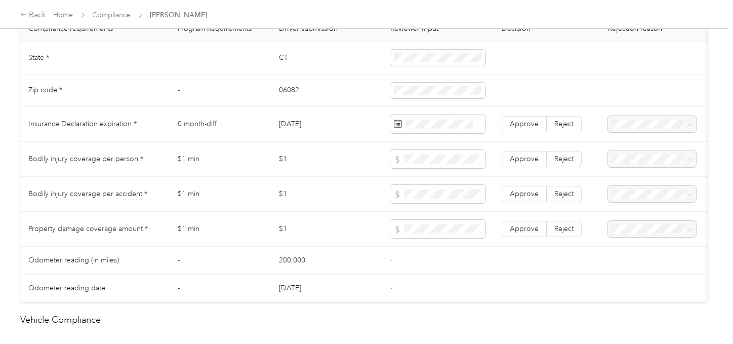
click at [569, 142] on td "Approve Reject" at bounding box center [547, 124] width 106 height 35
click at [634, 132] on div at bounding box center [652, 124] width 88 height 16
click at [566, 125] on label "Reject" at bounding box center [564, 124] width 35 height 16
click at [642, 195] on span "Expired Insurance Policy" at bounding box center [644, 203] width 58 height 19
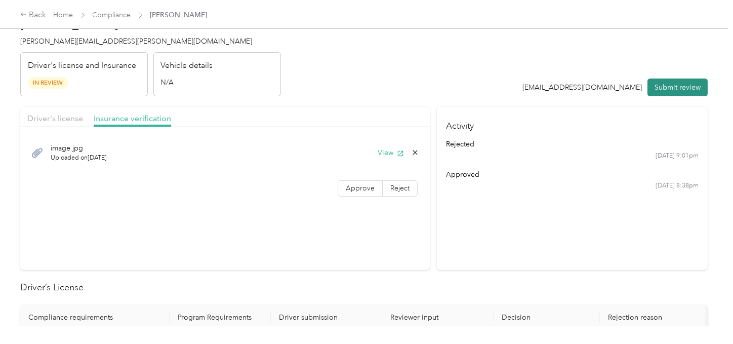
scroll to position [0, 0]
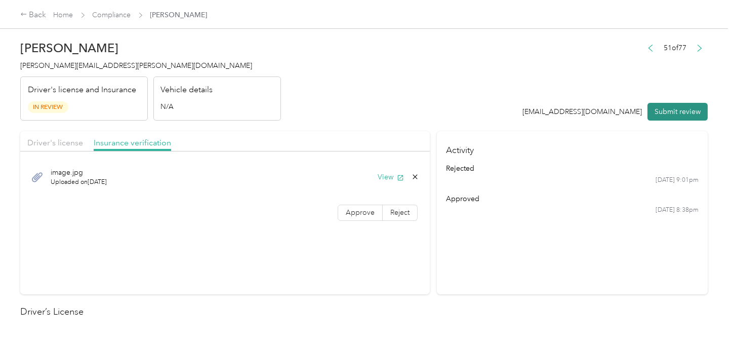
click at [662, 109] on button "Submit review" at bounding box center [677, 112] width 60 height 18
drag, startPoint x: 436, startPoint y: 75, endPoint x: 232, endPoint y: 65, distance: 203.8
click at [424, 73] on header "Kyna Morgan kyna.morgan@optioncare.com Driver's license and Insurance In Review…" at bounding box center [363, 77] width 687 height 85
click at [85, 66] on span "kyna.morgan@optioncare.com" at bounding box center [136, 65] width 232 height 9
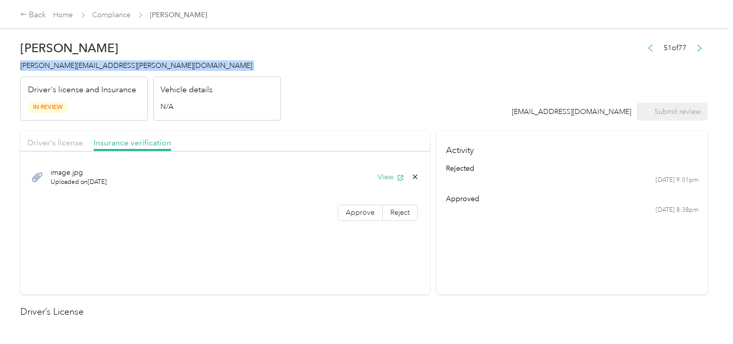
click at [85, 66] on span "kyna.morgan@optioncare.com" at bounding box center [136, 65] width 232 height 9
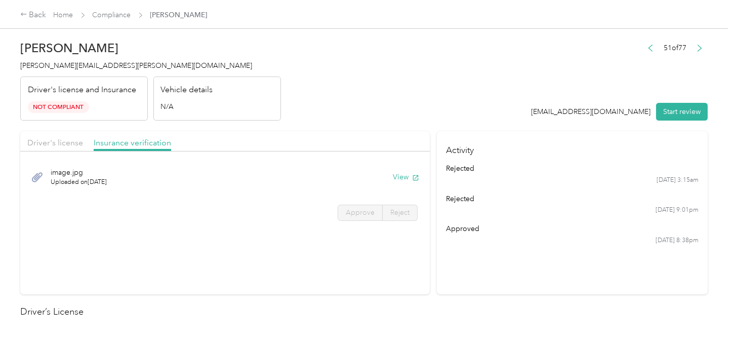
click at [251, 74] on div "Kyna A. Morgan kyna.morgan@optioncare.com Driver's license and Insurance Not Co…" at bounding box center [150, 77] width 261 height 85
click at [114, 13] on link "Compliance" at bounding box center [112, 15] width 38 height 9
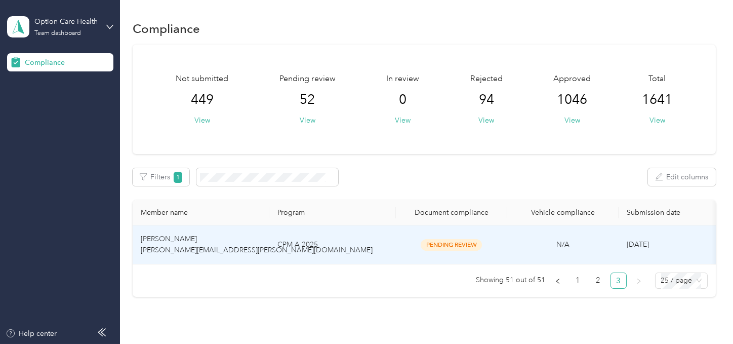
click at [333, 254] on td "CPM A 2025" at bounding box center [332, 244] width 127 height 39
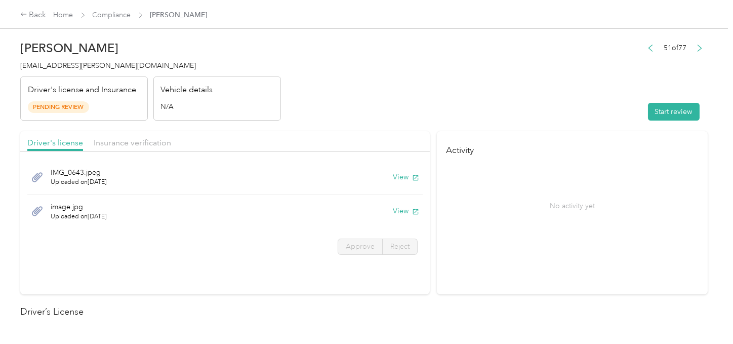
click at [658, 115] on button "Start review" at bounding box center [674, 112] width 52 height 18
click at [502, 100] on header "HaLee Shipley halee.shipley@optioncare.com Driver's license and Insurance Pendi…" at bounding box center [363, 77] width 687 height 85
click at [471, 99] on header "HaLee Shipley halee.shipley@optioncare.com Driver's license and Insurance Pendi…" at bounding box center [363, 77] width 687 height 85
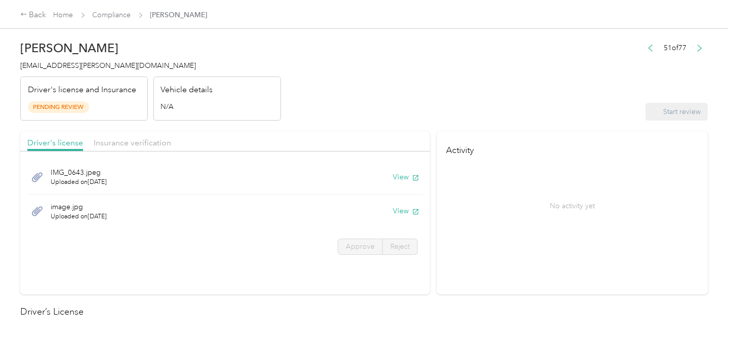
click at [419, 96] on header "HaLee Shipley halee.shipley@optioncare.com Driver's license and Insurance Pendi…" at bounding box center [363, 77] width 687 height 85
click at [378, 178] on button "View" at bounding box center [391, 177] width 26 height 11
click at [382, 208] on button "View" at bounding box center [391, 211] width 26 height 11
drag, startPoint x: 415, startPoint y: 209, endPoint x: 406, endPoint y: 214, distance: 10.4
click at [415, 209] on icon at bounding box center [415, 211] width 8 height 8
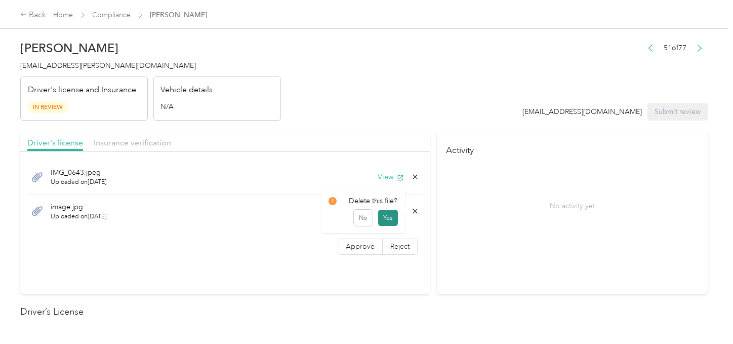
click at [382, 216] on button "Yes" at bounding box center [388, 218] width 20 height 16
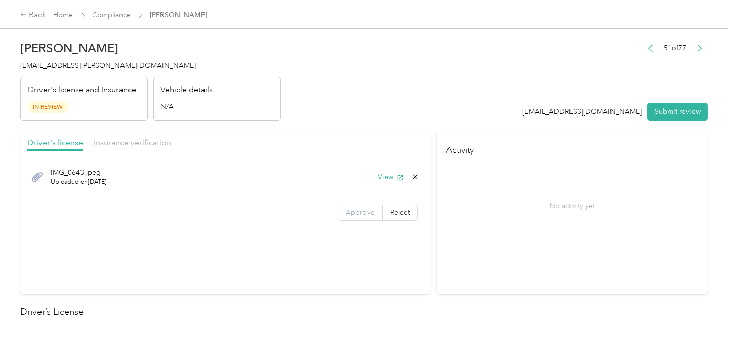
click at [367, 212] on span "Approve" at bounding box center [360, 212] width 29 height 9
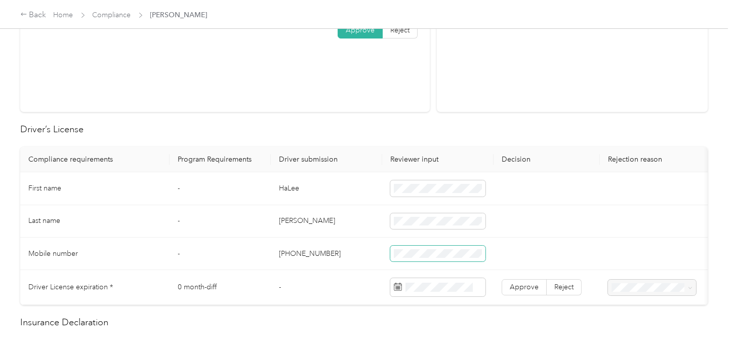
scroll to position [225, 0]
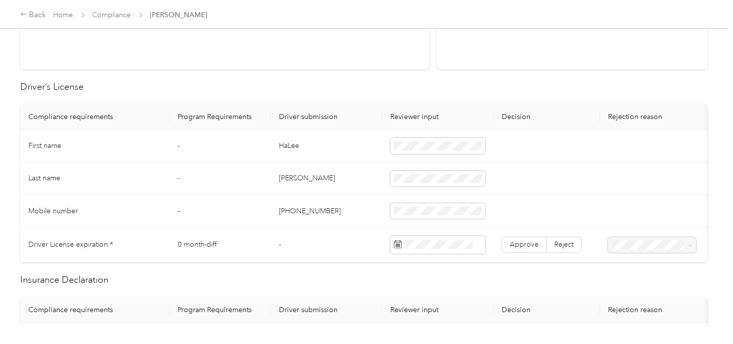
click at [287, 141] on td "HaLee" at bounding box center [326, 146] width 111 height 32
click at [288, 182] on td "Shipley" at bounding box center [326, 179] width 111 height 32
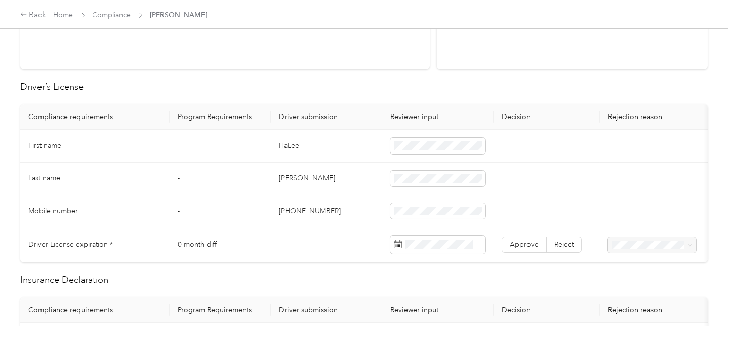
drag, startPoint x: 337, startPoint y: 193, endPoint x: 599, endPoint y: 232, distance: 264.7
click at [338, 194] on tbody "First name - HaLee Last name - Shipley Mobile number - +19803100931 Driver Lice…" at bounding box center [377, 196] width 714 height 133
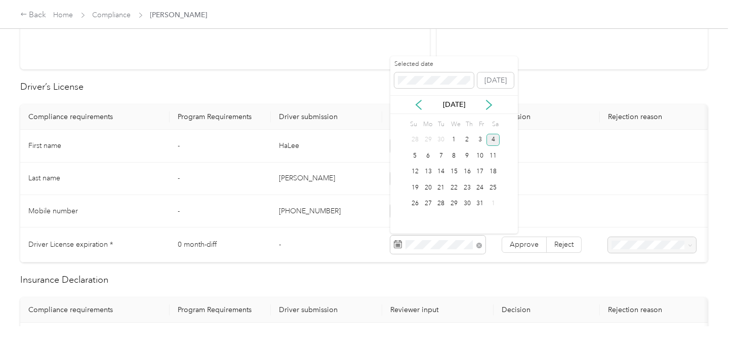
click at [494, 139] on div "4" at bounding box center [493, 140] width 13 height 13
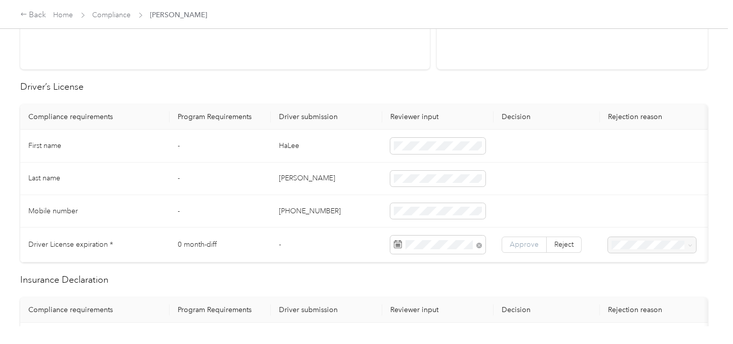
click at [522, 242] on span "Approve" at bounding box center [524, 244] width 29 height 9
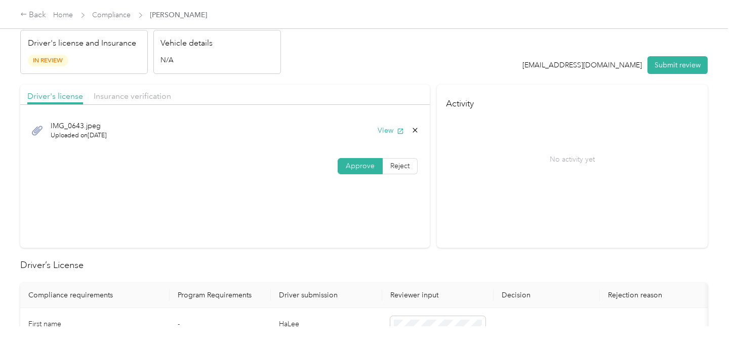
scroll to position [0, 0]
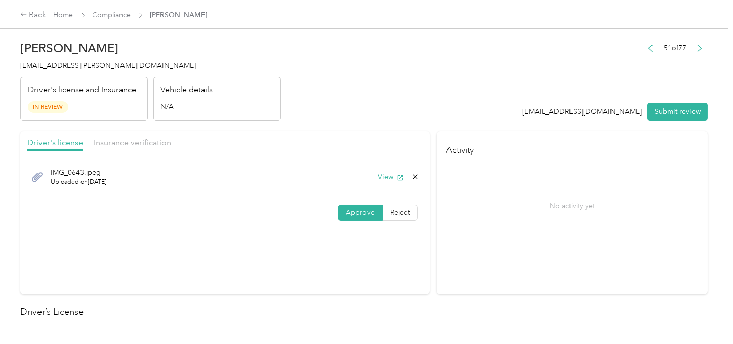
click at [150, 134] on div "Driver's license Insurance verification" at bounding box center [225, 141] width 410 height 20
click at [370, 133] on div "Driver's license Insurance verification" at bounding box center [225, 141] width 410 height 20
click at [408, 116] on header "HaLee Shipley halee.shipley@optioncare.com Driver's license and Insurance In Re…" at bounding box center [363, 77] width 687 height 85
click at [108, 138] on span "Insurance verification" at bounding box center [132, 143] width 77 height 10
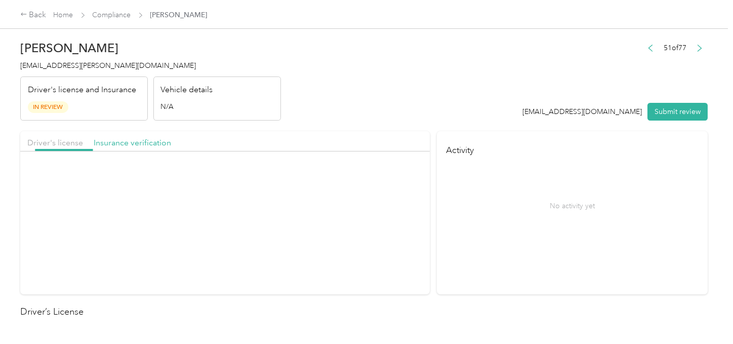
click at [392, 101] on header "HaLee Shipley halee.shipley@optioncare.com Driver's license and Insurance In Re…" at bounding box center [363, 77] width 687 height 85
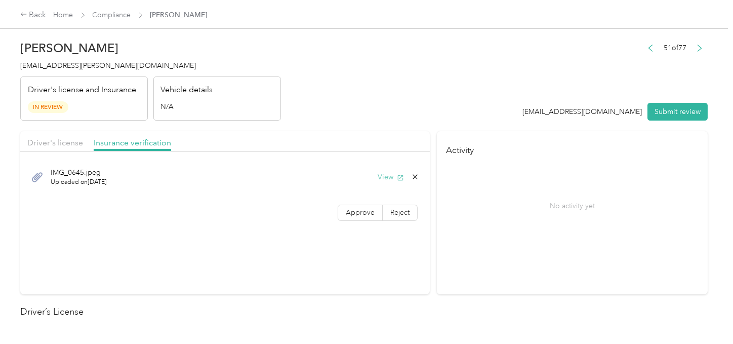
click at [386, 175] on button "View" at bounding box center [391, 177] width 26 height 11
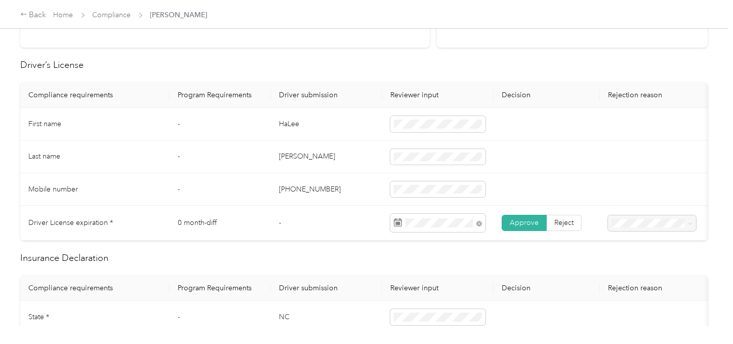
scroll to position [393, 0]
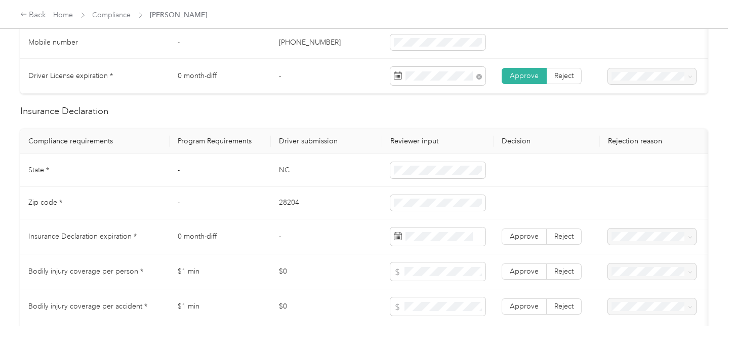
click at [285, 178] on td "NC" at bounding box center [326, 170] width 111 height 32
click at [290, 205] on td "28204" at bounding box center [326, 203] width 111 height 32
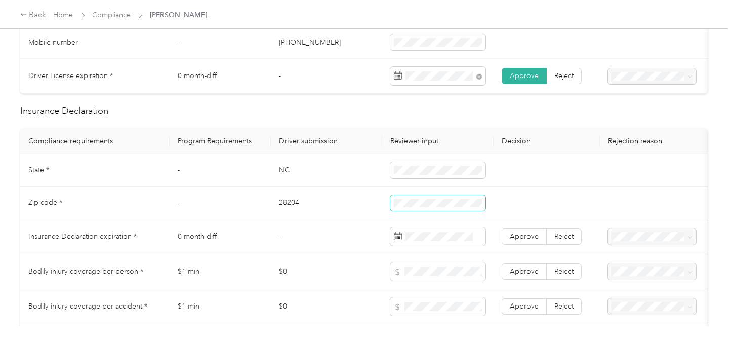
click at [336, 207] on tr "Zip code * - 28204" at bounding box center [377, 203] width 714 height 32
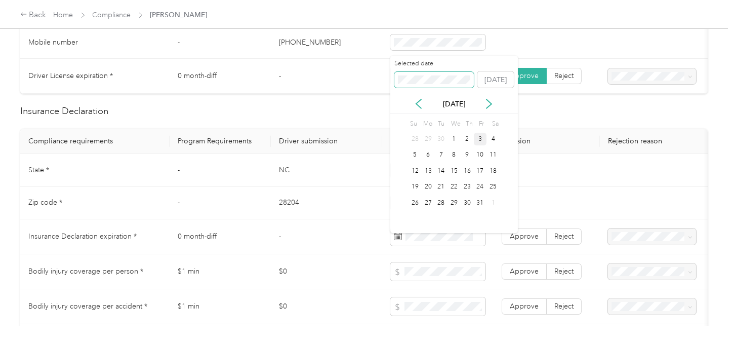
click at [433, 84] on span at bounding box center [434, 80] width 80 height 16
drag, startPoint x: 415, startPoint y: 140, endPoint x: 503, endPoint y: 214, distance: 114.7
click at [415, 140] on div "1" at bounding box center [415, 139] width 13 height 13
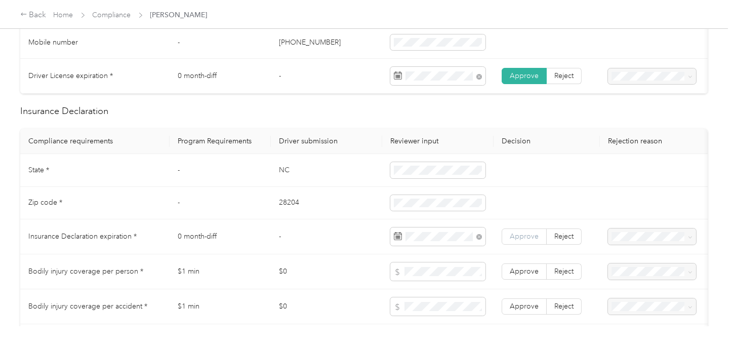
click at [525, 240] on span "Approve" at bounding box center [524, 236] width 29 height 9
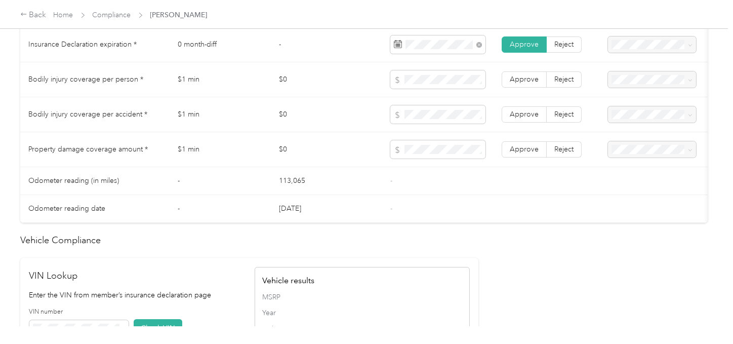
scroll to position [562, 0]
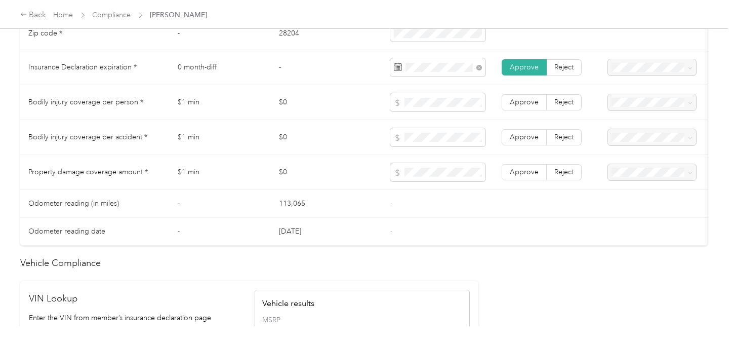
click at [530, 106] on span "Approve" at bounding box center [524, 102] width 29 height 9
click at [533, 140] on span "Approve" at bounding box center [524, 137] width 29 height 9
click at [521, 163] on td "Approve Reject" at bounding box center [547, 172] width 106 height 35
click at [523, 171] on label "Approve" at bounding box center [524, 172] width 45 height 16
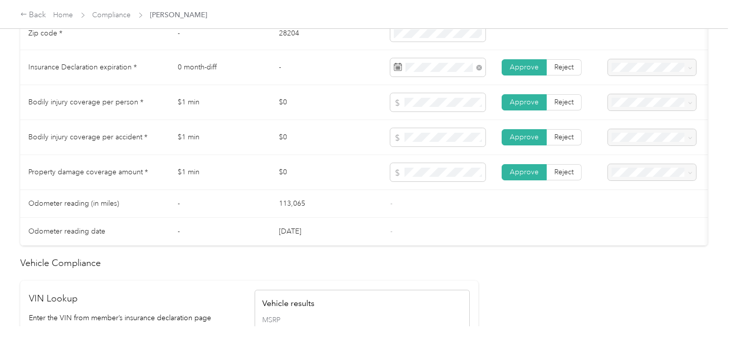
scroll to position [843, 0]
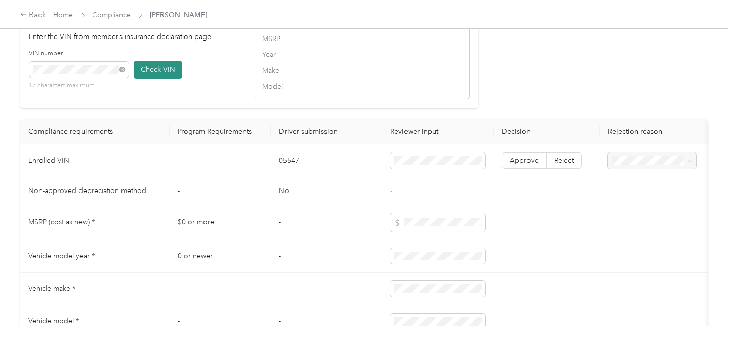
click at [144, 78] on button "Check VIN" at bounding box center [158, 70] width 49 height 18
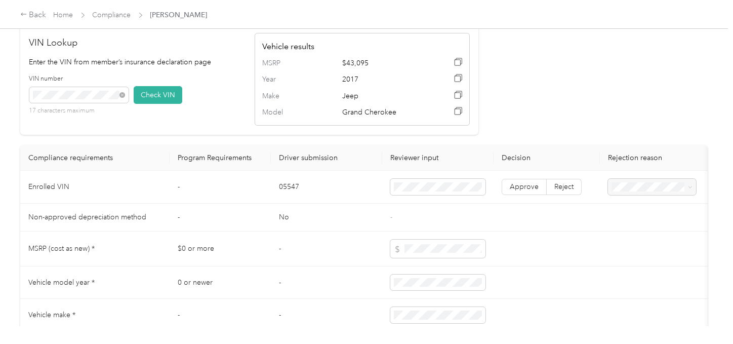
scroll to position [900, 0]
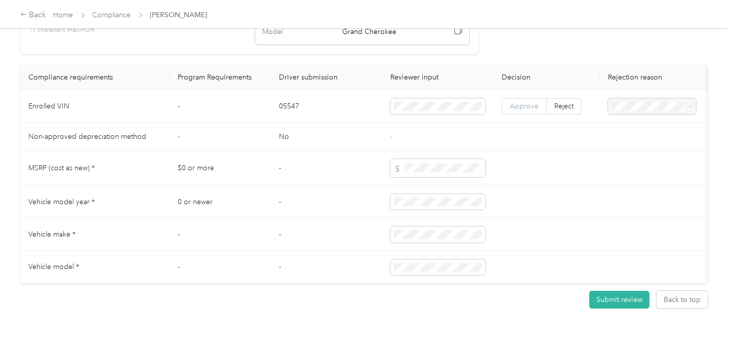
click at [521, 110] on span "Approve" at bounding box center [524, 106] width 29 height 9
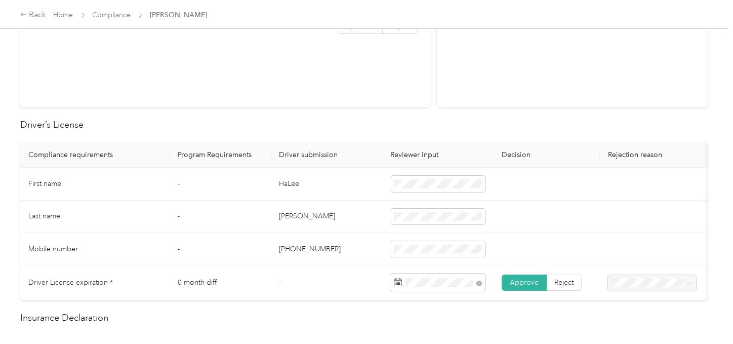
scroll to position [56, 0]
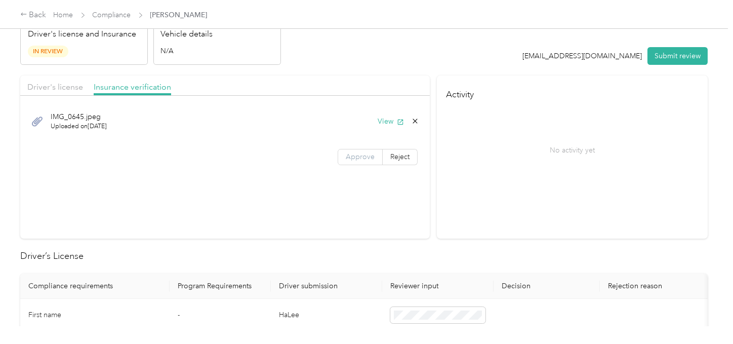
click at [369, 157] on span "Approve" at bounding box center [360, 156] width 29 height 9
click at [406, 31] on header "HaLee Shipley halee.shipley@optioncare.com Driver's license and Insurance In Re…" at bounding box center [363, 22] width 687 height 85
click at [346, 158] on span "Approve" at bounding box center [360, 156] width 29 height 9
drag, startPoint x: 576, startPoint y: 154, endPoint x: 550, endPoint y: 158, distance: 26.1
click at [570, 154] on div "No activity yet" at bounding box center [572, 149] width 253 height 85
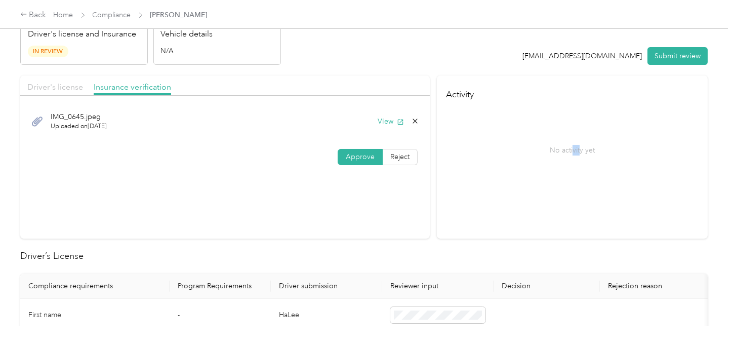
click at [69, 87] on span "Driver's license" at bounding box center [55, 87] width 56 height 10
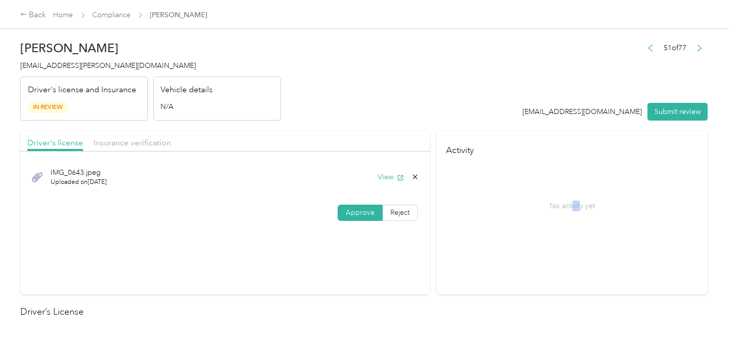
drag, startPoint x: 667, startPoint y: 118, endPoint x: 499, endPoint y: 93, distance: 170.5
click at [665, 118] on button "Submit review" at bounding box center [677, 112] width 60 height 18
click at [473, 89] on header "HaLee Shipley halee.shipley@optioncare.com Driver's license and Insurance In Re…" at bounding box center [363, 77] width 687 height 85
click at [70, 62] on span "halee.shipley@optioncare.com" at bounding box center [108, 65] width 176 height 9
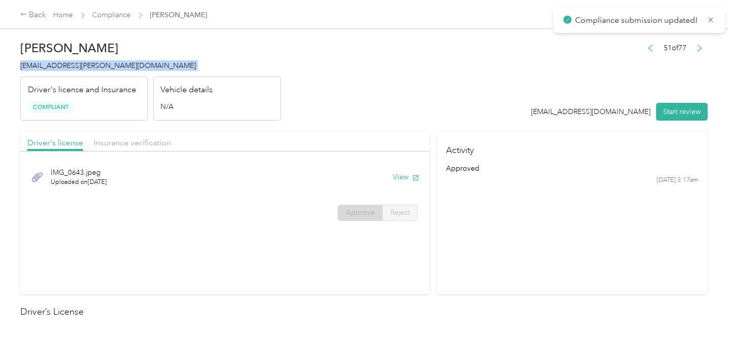
click at [70, 62] on span "halee.shipley@optioncare.com" at bounding box center [108, 65] width 176 height 9
drag, startPoint x: 181, startPoint y: 71, endPoint x: 158, endPoint y: 62, distance: 25.2
click at [181, 71] on div "Haleen A. Shipley halee.shipley@optioncare.com Driver's license and Insurance C…" at bounding box center [150, 77] width 261 height 85
click at [116, 12] on link "Compliance" at bounding box center [112, 15] width 38 height 9
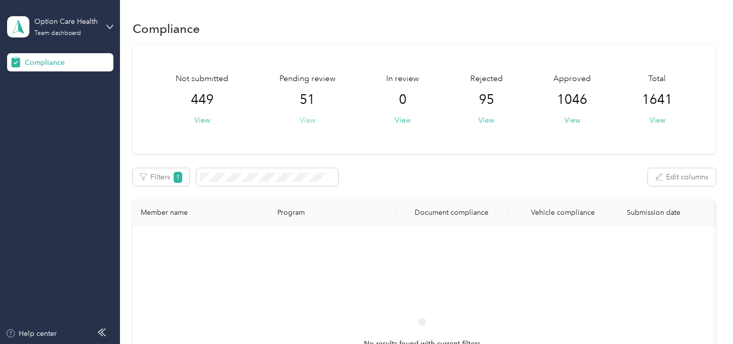
click at [313, 121] on button "View" at bounding box center [308, 120] width 16 height 11
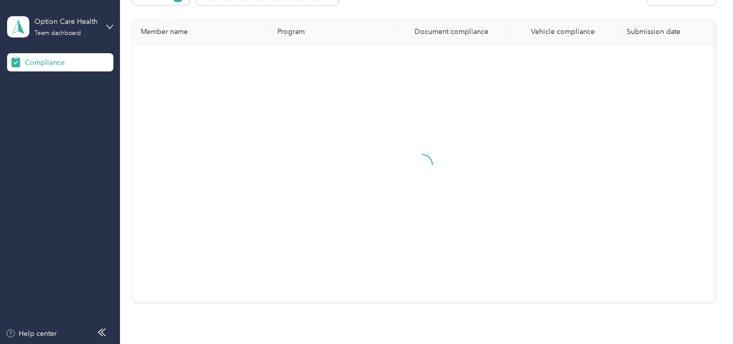
scroll to position [251, 0]
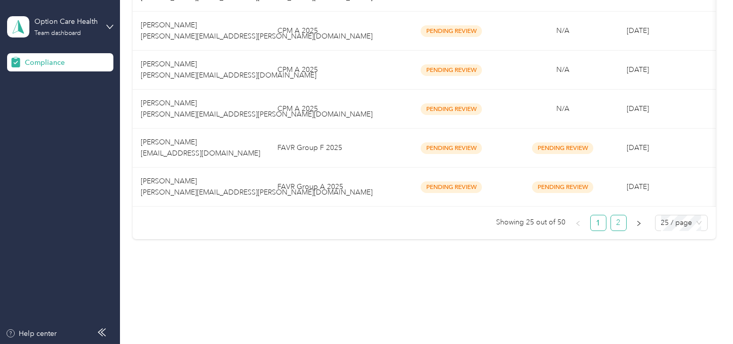
click at [615, 225] on link "2" at bounding box center [618, 222] width 15 height 15
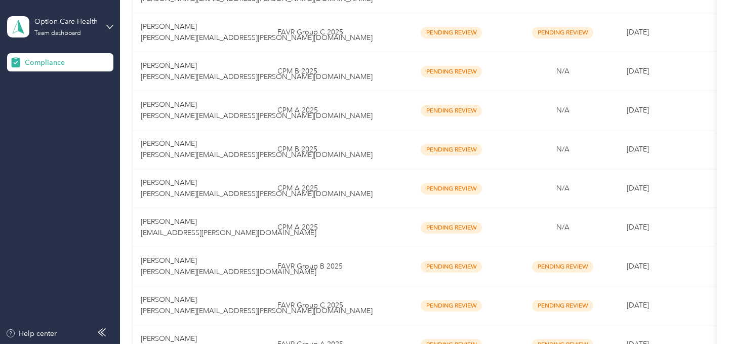
scroll to position [997, 0]
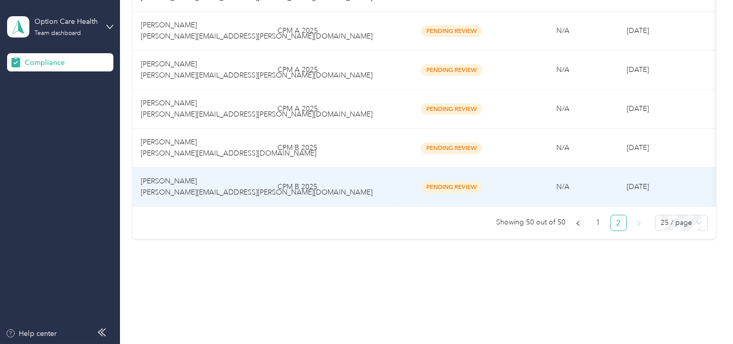
click at [338, 177] on td "CPM B 2025" at bounding box center [332, 187] width 127 height 39
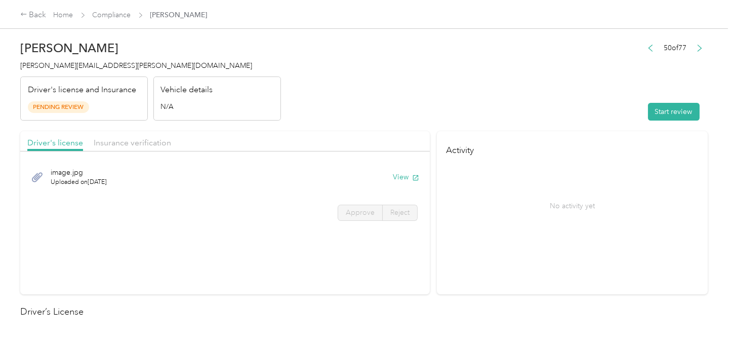
click at [460, 79] on header "Brianna Fuller brianna.fuller@optioncare.com Driver's license and Insurance Pen…" at bounding box center [363, 77] width 687 height 85
click at [691, 117] on button "Start review" at bounding box center [674, 112] width 52 height 18
drag, startPoint x: 404, startPoint y: 98, endPoint x: 405, endPoint y: 118, distance: 19.8
click at [403, 99] on header "Brianna Fuller brianna.fuller@optioncare.com Driver's license and Insurance Pen…" at bounding box center [363, 77] width 687 height 85
click at [399, 172] on button "View" at bounding box center [391, 177] width 26 height 11
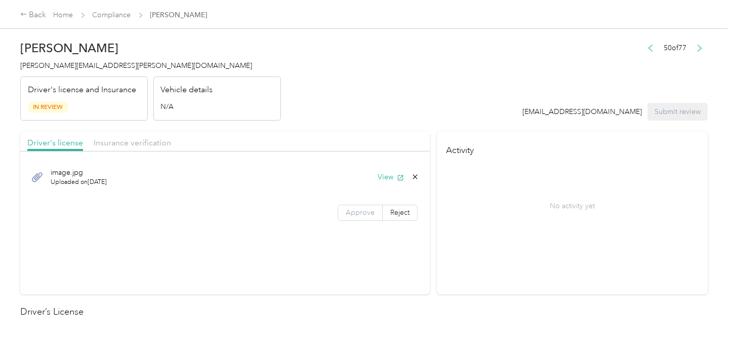
click at [346, 213] on span "Approve" at bounding box center [360, 212] width 29 height 9
drag, startPoint x: 349, startPoint y: 213, endPoint x: 469, endPoint y: 213, distance: 120.5
click at [351, 213] on span "Approve" at bounding box center [360, 212] width 29 height 9
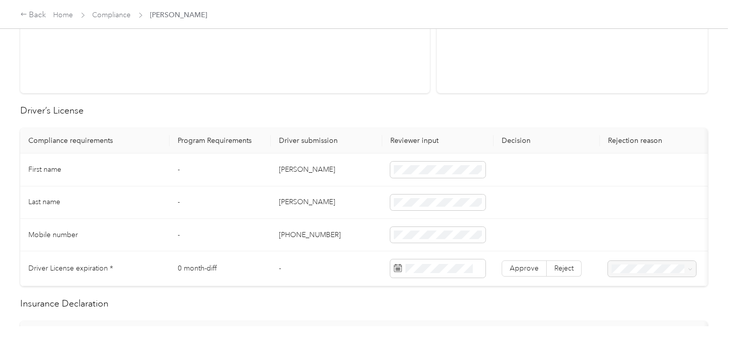
scroll to position [225, 0]
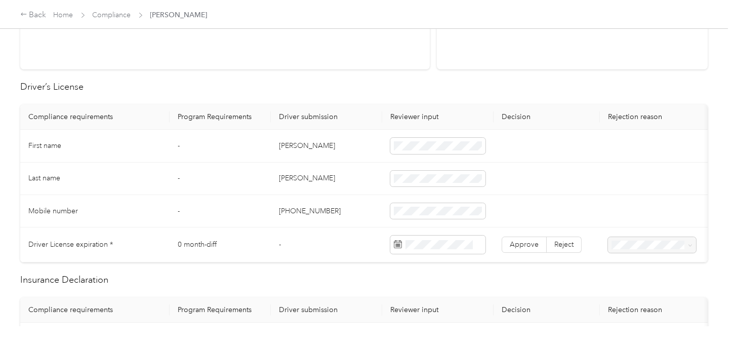
click at [293, 145] on td "Brianna" at bounding box center [326, 146] width 111 height 32
click at [291, 174] on td "Fuller" at bounding box center [326, 179] width 111 height 32
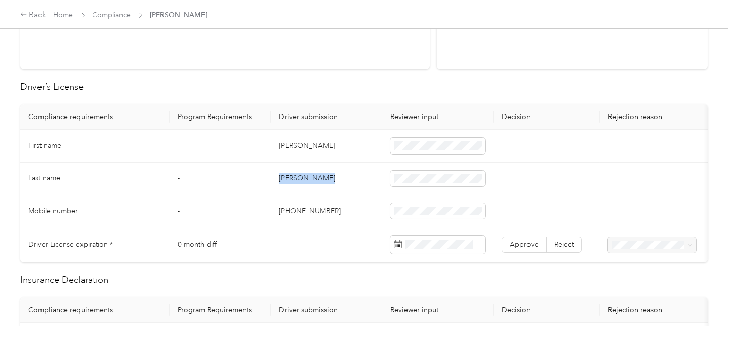
click at [414, 168] on td at bounding box center [437, 179] width 111 height 32
drag, startPoint x: 339, startPoint y: 198, endPoint x: 515, endPoint y: 223, distance: 178.5
click at [345, 199] on td "+14145348930" at bounding box center [326, 211] width 111 height 32
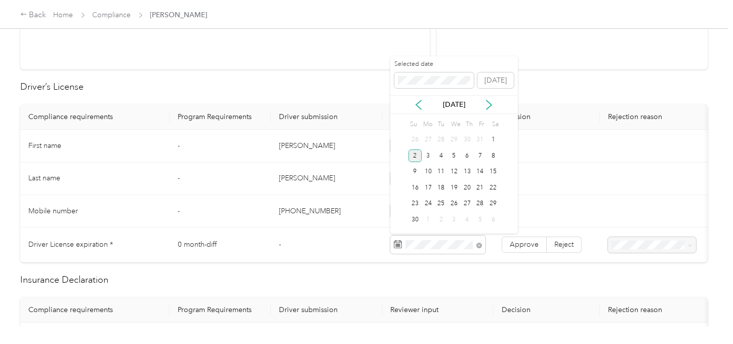
click at [414, 155] on div "2" at bounding box center [415, 155] width 13 height 13
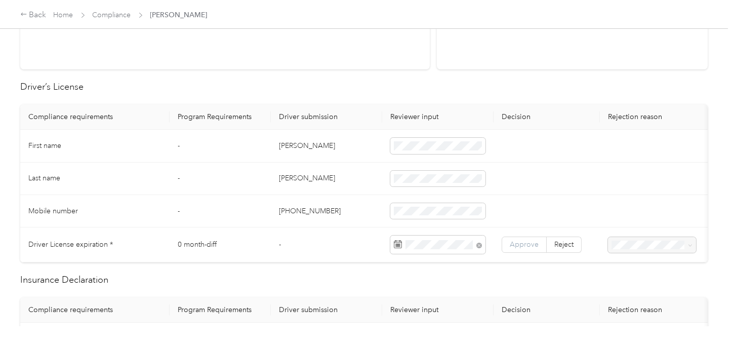
click at [514, 244] on span "Approve" at bounding box center [524, 244] width 29 height 9
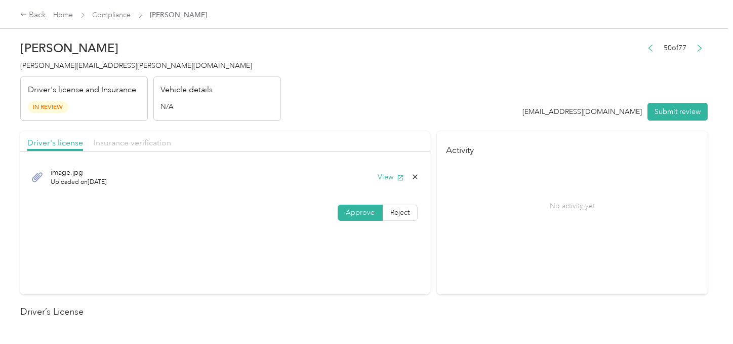
drag, startPoint x: 79, startPoint y: 152, endPoint x: 142, endPoint y: 145, distance: 63.7
click at [84, 152] on div at bounding box center [225, 154] width 410 height 6
click at [142, 145] on span "Insurance verification" at bounding box center [132, 143] width 77 height 10
drag, startPoint x: 349, startPoint y: 103, endPoint x: 354, endPoint y: 115, distance: 13.2
click at [350, 104] on header "Brianna Fuller brianna.fuller@optioncare.com Driver's license and Insurance In …" at bounding box center [363, 77] width 687 height 85
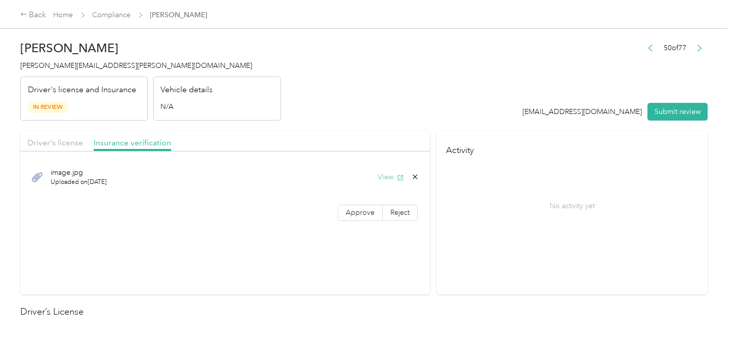
click at [383, 176] on button "View" at bounding box center [391, 177] width 26 height 11
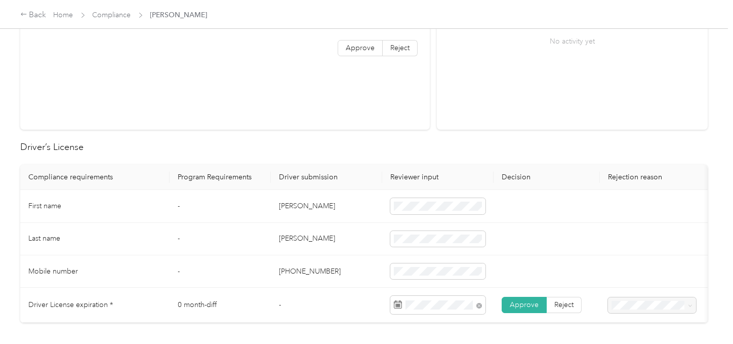
scroll to position [393, 0]
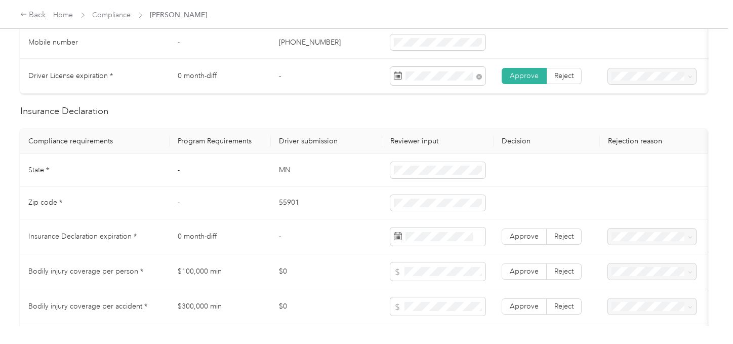
click at [287, 174] on td "MN" at bounding box center [326, 170] width 111 height 32
drag, startPoint x: 287, startPoint y: 174, endPoint x: 352, endPoint y: 175, distance: 65.3
click at [290, 174] on td "MN" at bounding box center [326, 170] width 111 height 32
click at [392, 171] on span at bounding box center [437, 170] width 95 height 16
click at [292, 203] on td "55901" at bounding box center [326, 203] width 111 height 32
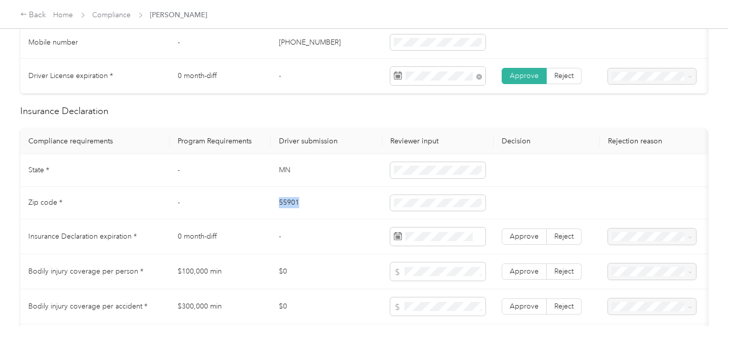
click at [293, 203] on td "55901" at bounding box center [326, 203] width 111 height 32
click at [427, 199] on td at bounding box center [437, 203] width 111 height 32
click at [337, 226] on td "-" at bounding box center [326, 236] width 111 height 35
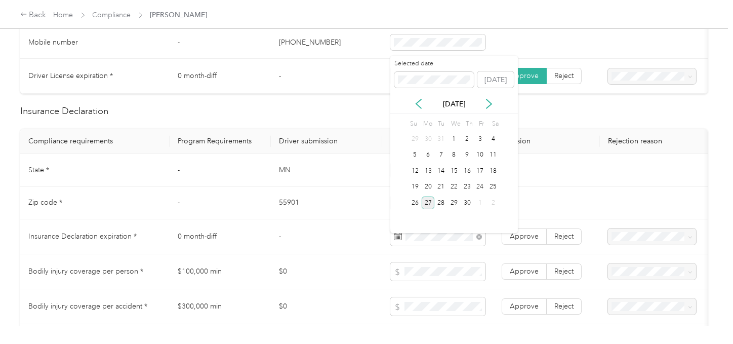
drag, startPoint x: 426, startPoint y: 199, endPoint x: 476, endPoint y: 214, distance: 52.4
click at [426, 199] on div "27" at bounding box center [428, 202] width 13 height 13
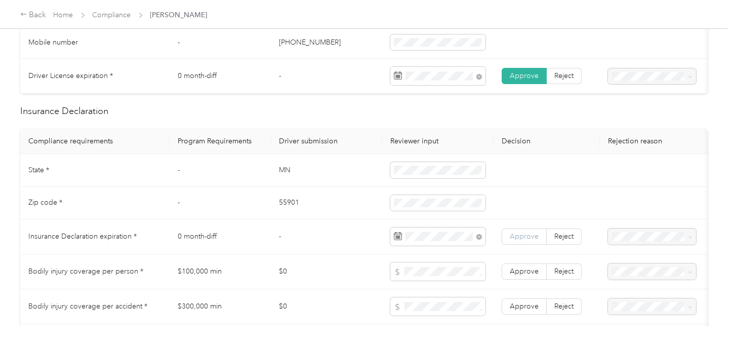
click at [530, 245] on label "Approve" at bounding box center [524, 236] width 45 height 16
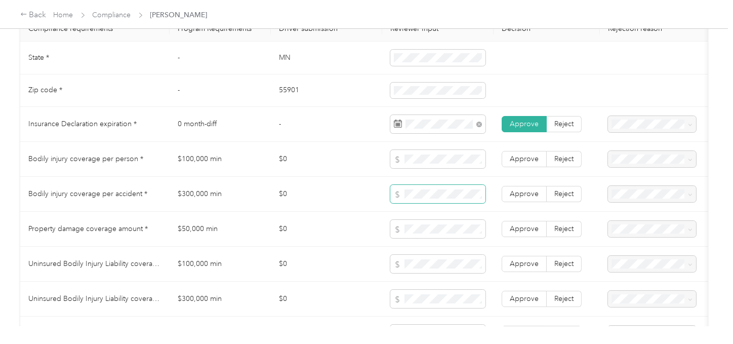
scroll to position [619, 0]
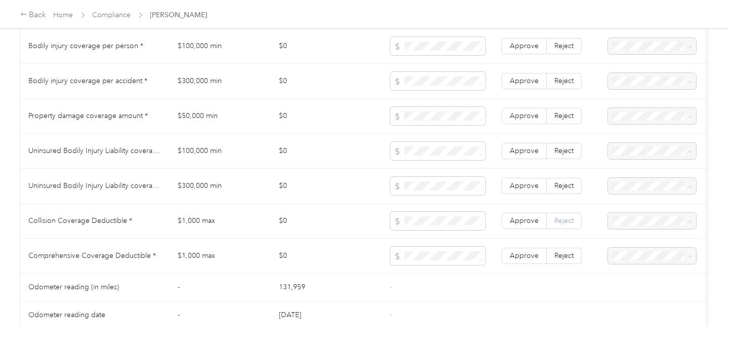
click at [560, 258] on span "Reject" at bounding box center [563, 255] width 19 height 9
click at [565, 229] on label "Reject" at bounding box center [564, 221] width 35 height 16
click at [560, 189] on span "Reject" at bounding box center [563, 185] width 19 height 9
click at [562, 155] on span "Reject" at bounding box center [563, 150] width 19 height 9
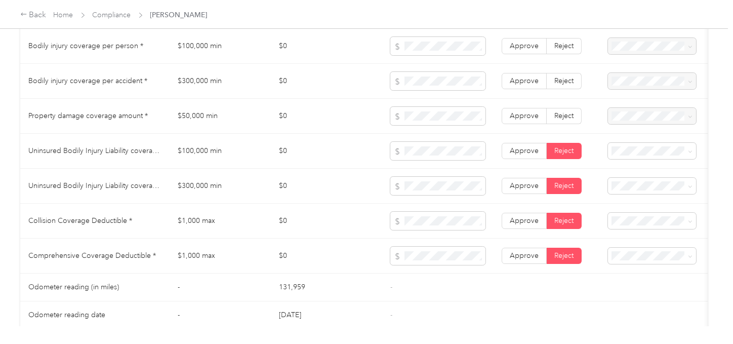
click at [563, 110] on td "Approve Reject" at bounding box center [547, 116] width 106 height 35
click at [565, 83] on span "Reject" at bounding box center [563, 80] width 19 height 9
click at [567, 115] on td "Approve Reject" at bounding box center [547, 116] width 106 height 35
click at [562, 44] on label "Reject" at bounding box center [564, 46] width 35 height 16
click at [566, 120] on span "Reject" at bounding box center [563, 115] width 19 height 9
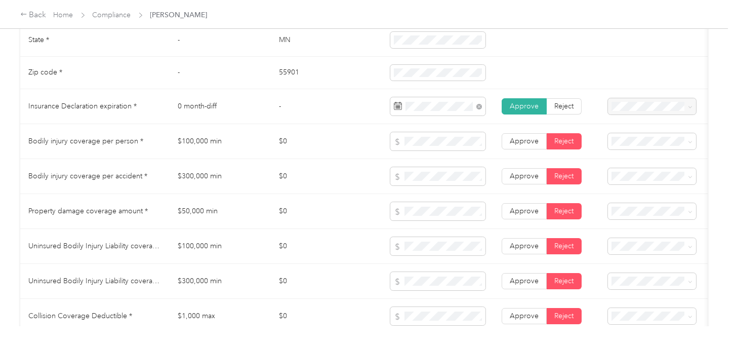
scroll to position [506, 0]
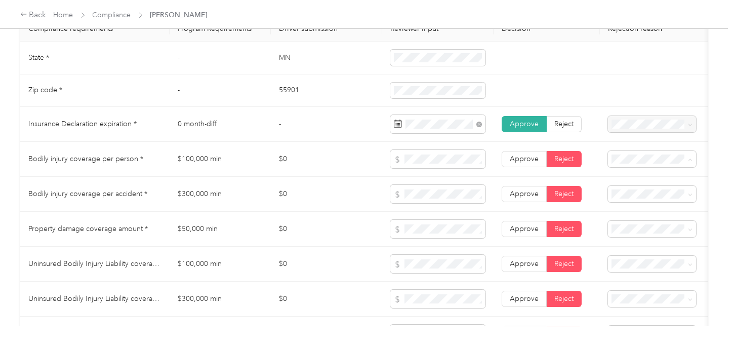
click at [629, 182] on span "Bodily Injury per person is missing from uploaded Insurance Policy doc" at bounding box center [651, 200] width 72 height 41
click at [627, 223] on div "Bodily Injury per accident is missing from uploaded Insurance Policy doc" at bounding box center [652, 235] width 74 height 43
click at [652, 139] on span "Property damage coverage is missing from uploaded Insurance Policy doc" at bounding box center [648, 123] width 66 height 41
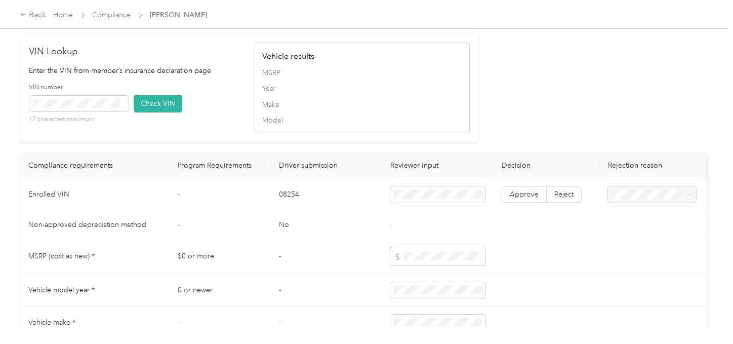
scroll to position [874, 0]
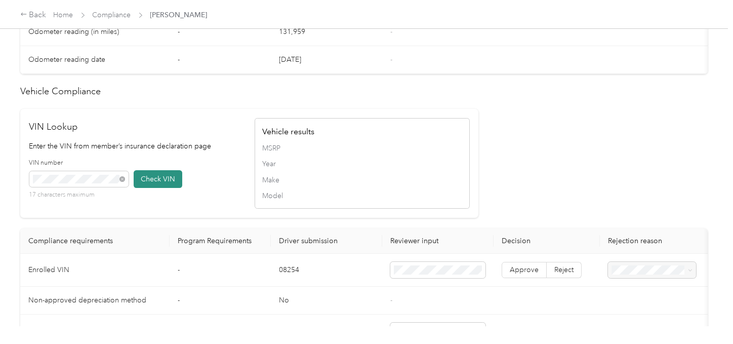
click at [153, 188] on button "Check VIN" at bounding box center [158, 179] width 49 height 18
click at [528, 280] on label "Approve" at bounding box center [524, 272] width 45 height 16
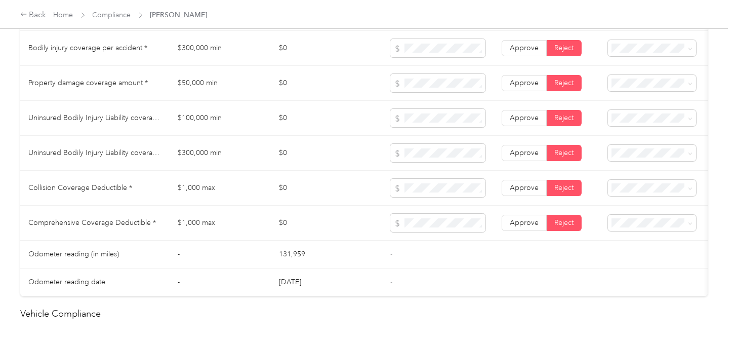
scroll to position [595, 0]
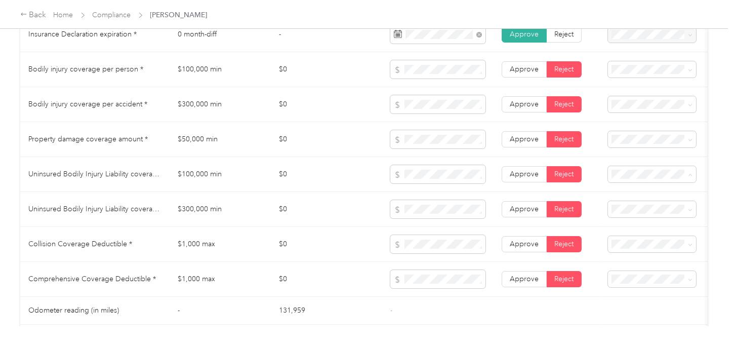
click at [630, 196] on span "Uninsured motorist per person is missing from uploaded Insurance Policy doc" at bounding box center [649, 214] width 68 height 41
click at [627, 238] on div "Uninsured motorist per accident is missing from uploaded Insurance Policy doc" at bounding box center [652, 249] width 74 height 43
click at [637, 156] on div "Collision deductible is missing from uploaded Insurance Policy doc" at bounding box center [652, 149] width 74 height 43
click at [640, 189] on div "Comprehensive deductible is missing from uploaded Insurance Policy doc" at bounding box center [652, 172] width 74 height 43
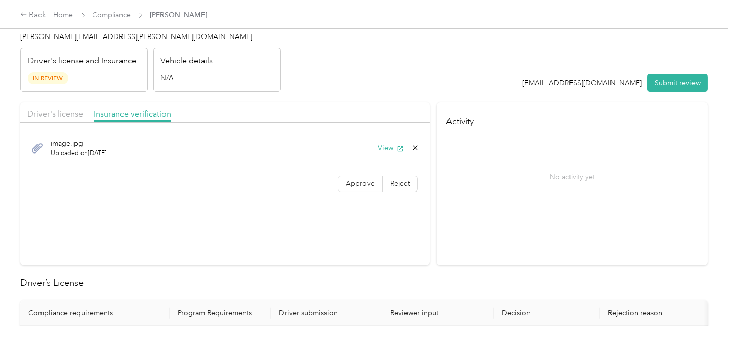
scroll to position [0, 0]
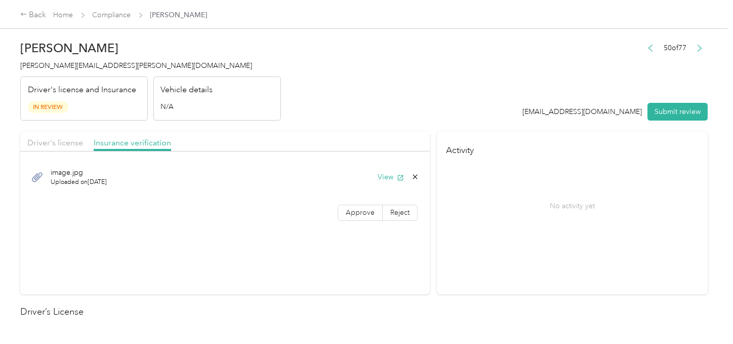
click at [454, 111] on header "Brianna Fuller brianna.fuller@optioncare.com Driver's license and Insurance In …" at bounding box center [363, 77] width 687 height 85
drag, startPoint x: 663, startPoint y: 110, endPoint x: 613, endPoint y: 110, distance: 49.6
click at [664, 110] on button "Submit review" at bounding box center [677, 112] width 60 height 18
click at [355, 64] on header "Brianna Fuller brianna.fuller@optioncare.com Driver's license and Insurance In …" at bounding box center [363, 77] width 687 height 85
click at [69, 67] on span "brianna.fuller@optioncare.com" at bounding box center [136, 65] width 232 height 9
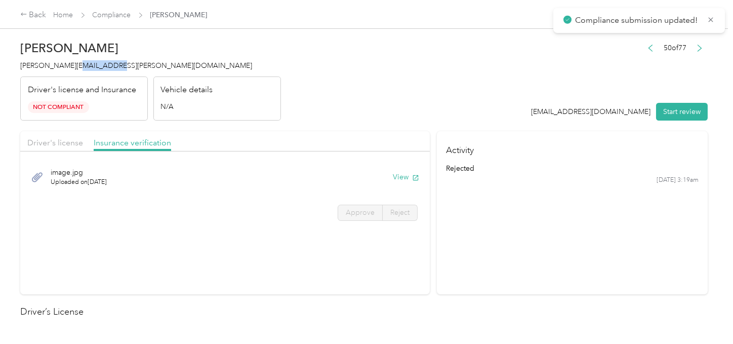
click at [69, 67] on span "brianna.fuller@optioncare.com" at bounding box center [136, 65] width 232 height 9
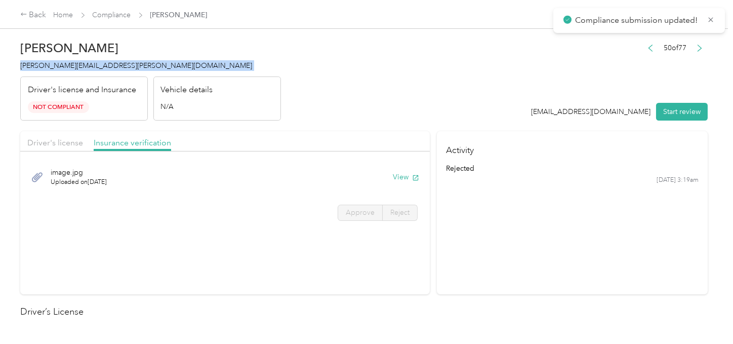
click at [69, 67] on span "brianna.fuller@optioncare.com" at bounding box center [136, 65] width 232 height 9
click at [318, 63] on header "Brianna A. Fuller brianna.fuller@optioncare.com Driver's license and Insurance …" at bounding box center [363, 77] width 687 height 85
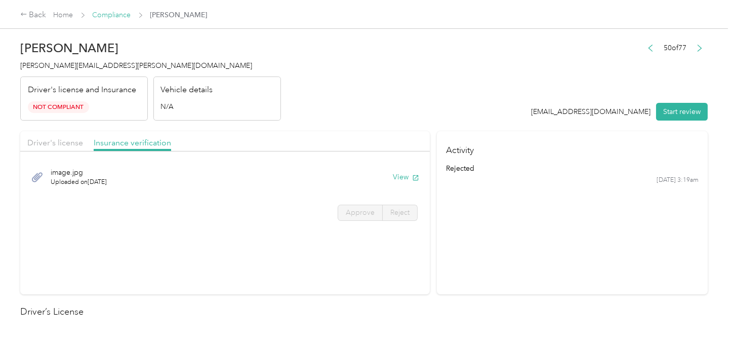
click at [124, 14] on link "Compliance" at bounding box center [112, 15] width 38 height 9
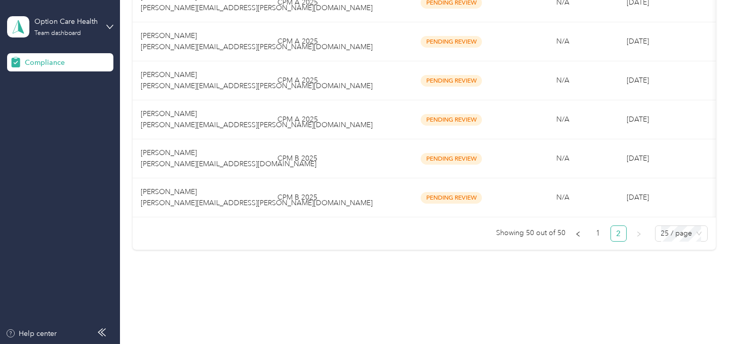
scroll to position [958, 0]
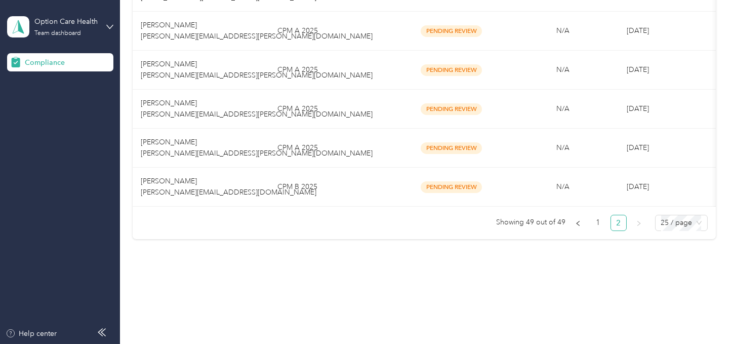
drag, startPoint x: 398, startPoint y: 281, endPoint x: 379, endPoint y: 231, distance: 53.4
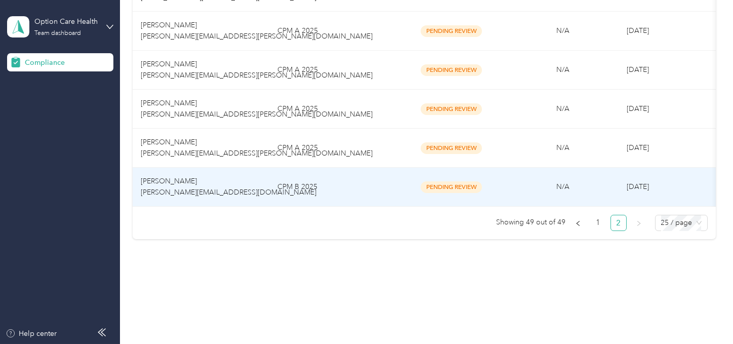
click at [365, 180] on td "CPM B 2025" at bounding box center [332, 187] width 127 height 39
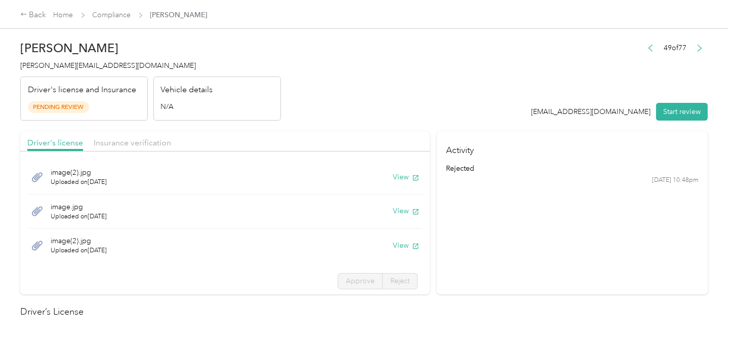
click at [118, 17] on link "Compliance" at bounding box center [112, 15] width 38 height 9
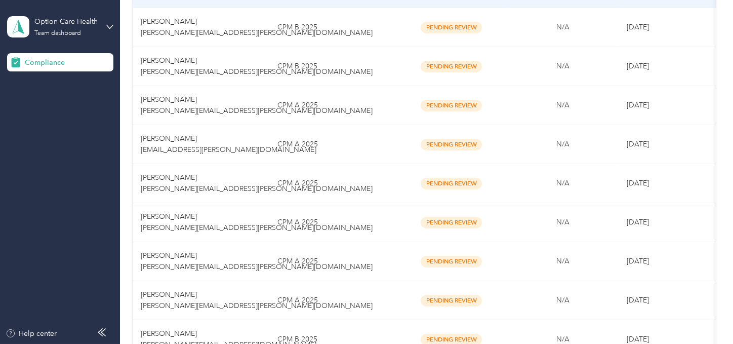
scroll to position [958, 0]
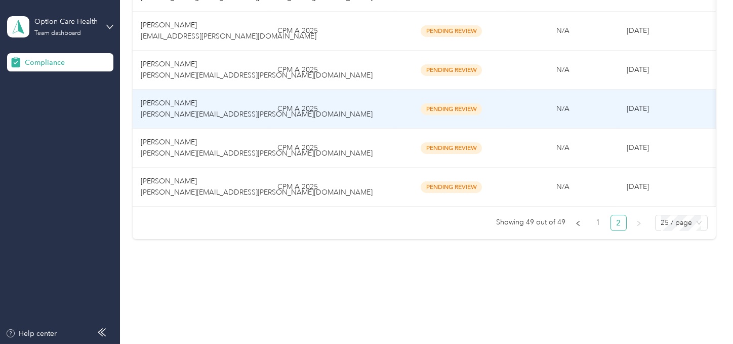
click at [313, 120] on td "CPM A 2025" at bounding box center [332, 109] width 127 height 39
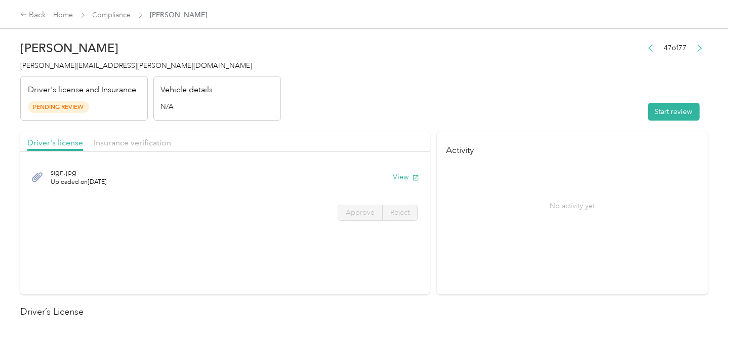
drag, startPoint x: 666, startPoint y: 113, endPoint x: 497, endPoint y: 98, distance: 169.7
click at [663, 113] on button "Start review" at bounding box center [674, 112] width 52 height 18
click at [448, 98] on header "Rozetta Mancil rozetta.mancil@optioncare.com Driver's license and Insurance Pen…" at bounding box center [363, 77] width 687 height 85
click at [383, 176] on button "View" at bounding box center [391, 177] width 26 height 11
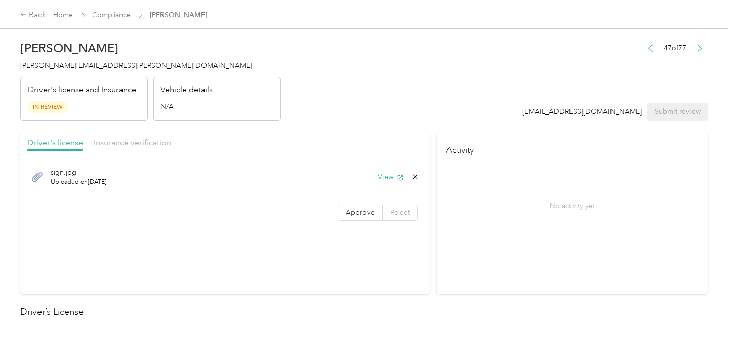
click at [373, 211] on label "Approve" at bounding box center [360, 213] width 45 height 16
drag, startPoint x: 394, startPoint y: 209, endPoint x: 374, endPoint y: 209, distance: 20.3
click at [395, 209] on span "Reject" at bounding box center [399, 212] width 19 height 9
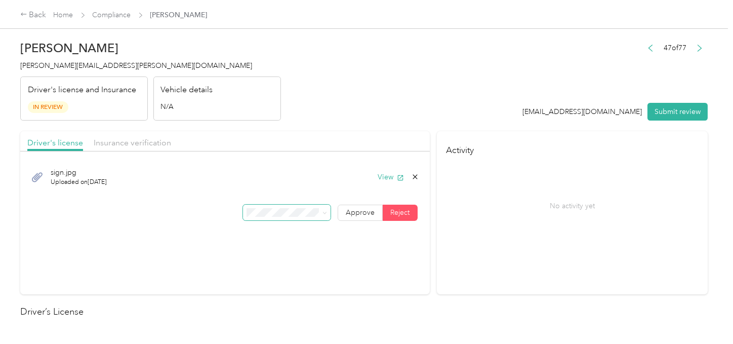
click at [296, 206] on span at bounding box center [287, 213] width 88 height 16
click at [259, 218] on span at bounding box center [287, 213] width 88 height 16
click at [266, 217] on span at bounding box center [287, 213] width 88 height 16
click at [294, 203] on div "sign.jpg Uploaded on 10/2/2025 View Approve Reject" at bounding box center [225, 191] width 410 height 71
drag, startPoint x: 282, startPoint y: 165, endPoint x: 390, endPoint y: 106, distance: 122.5
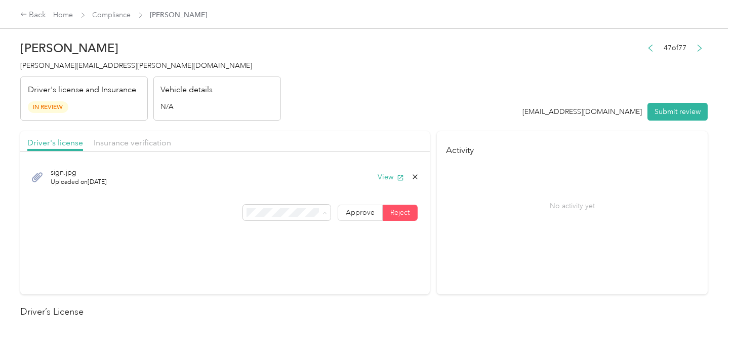
click at [289, 163] on div "No Driver's License Upload" at bounding box center [285, 153] width 74 height 21
drag, startPoint x: 390, startPoint y: 106, endPoint x: 207, endPoint y: 156, distance: 190.3
click at [381, 112] on header "Rozetta Mancil rozetta.mancil@optioncare.com Driver's license and Insurance In …" at bounding box center [363, 77] width 687 height 85
drag, startPoint x: 139, startPoint y: 145, endPoint x: 387, endPoint y: 115, distance: 249.8
click at [139, 144] on span "Insurance verification" at bounding box center [132, 143] width 77 height 10
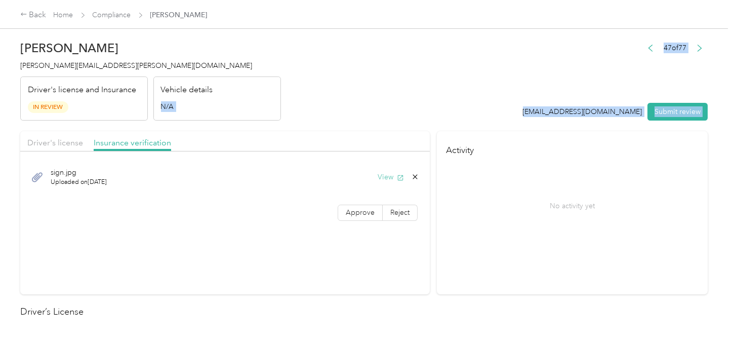
click at [385, 174] on button "View" at bounding box center [391, 177] width 26 height 11
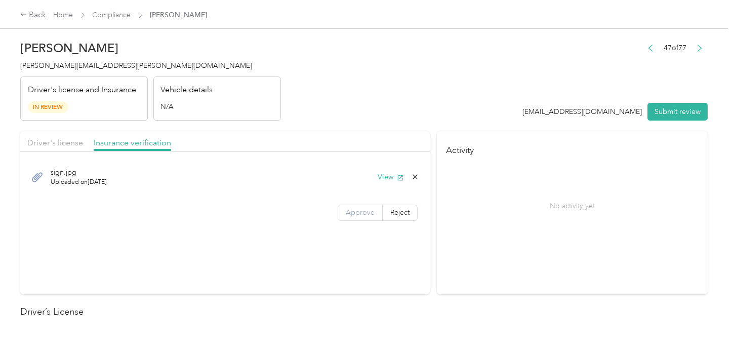
click at [398, 213] on span "Reject" at bounding box center [399, 212] width 19 height 9
drag, startPoint x: 292, startPoint y: 119, endPoint x: 434, endPoint y: 119, distance: 142.8
click at [294, 119] on span "Incorrect insurance document upload" at bounding box center [278, 114] width 61 height 19
drag, startPoint x: 663, startPoint y: 116, endPoint x: 679, endPoint y: 106, distance: 19.5
click at [663, 116] on button "Submit review" at bounding box center [677, 112] width 60 height 18
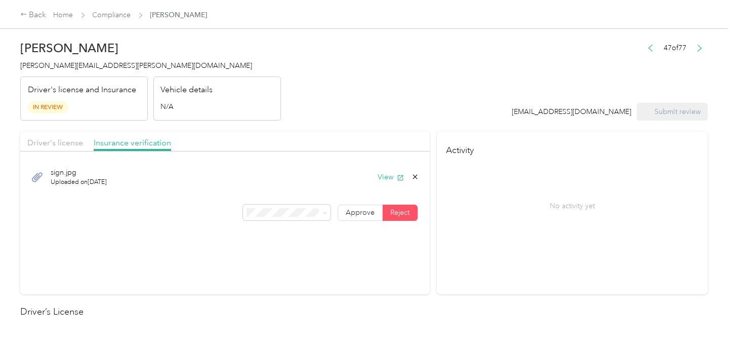
click at [679, 106] on div "[EMAIL_ADDRESS][DOMAIN_NAME] Submit review" at bounding box center [610, 112] width 196 height 18
click at [70, 74] on div "Rozetta Mancil rozetta.mancil@optioncare.com Driver's license and Insurance In …" at bounding box center [150, 77] width 261 height 85
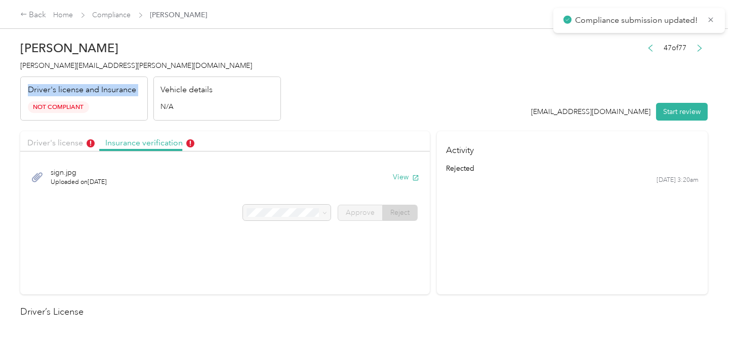
click at [70, 74] on div "Rozetta Mancil rozetta.mancil@optioncare.com Driver's license and Insurance Not…" at bounding box center [150, 77] width 261 height 85
click at [82, 66] on span "rozetta.mancil@optioncare.com" at bounding box center [136, 65] width 232 height 9
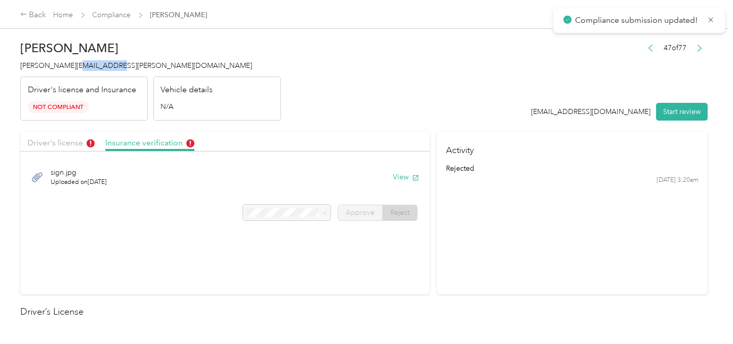
click at [82, 66] on span "rozetta.mancil@optioncare.com" at bounding box center [136, 65] width 232 height 9
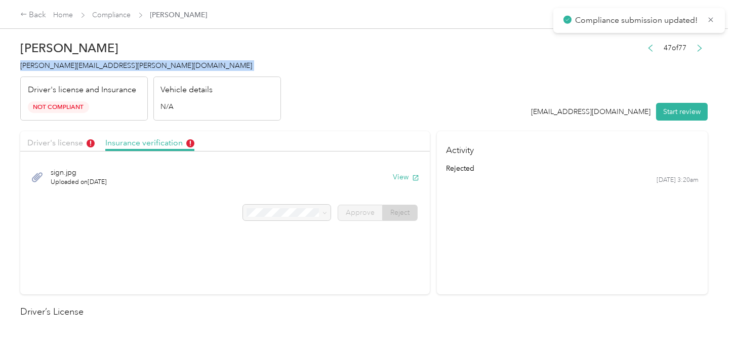
click at [82, 66] on span "rozetta.mancil@optioncare.com" at bounding box center [136, 65] width 232 height 9
click at [122, 13] on link "Compliance" at bounding box center [112, 15] width 38 height 9
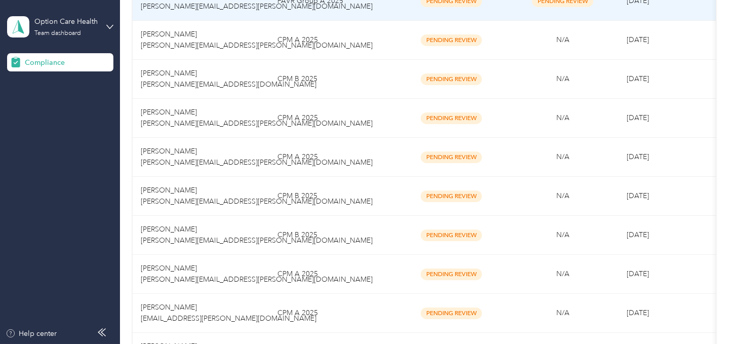
scroll to position [900, 0]
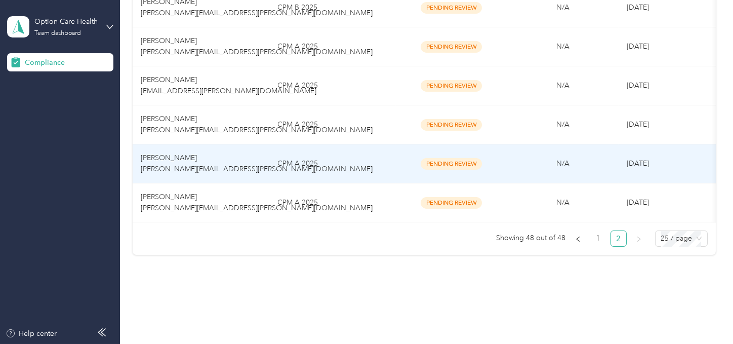
click at [331, 178] on td "CPM A 2025" at bounding box center [332, 163] width 127 height 39
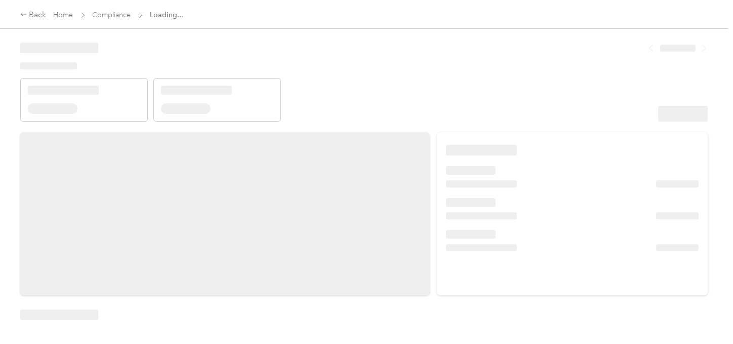
click at [447, 98] on header at bounding box center [363, 78] width 687 height 86
click at [481, 107] on header at bounding box center [363, 78] width 687 height 86
click at [539, 115] on header at bounding box center [363, 78] width 687 height 86
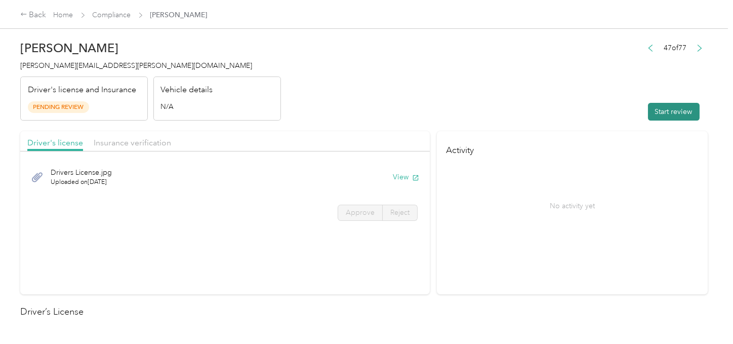
click at [669, 112] on button "Start review" at bounding box center [674, 112] width 52 height 18
click at [410, 79] on header "Karen Smith karen.smith@optioncare.com Driver's license and Insurance Pending R…" at bounding box center [363, 77] width 687 height 85
click at [403, 99] on header "Karen Smith karen.smith@optioncare.com Driver's license and Insurance Pending R…" at bounding box center [363, 77] width 687 height 85
click at [379, 176] on button "View" at bounding box center [391, 177] width 26 height 11
drag, startPoint x: 357, startPoint y: 208, endPoint x: 413, endPoint y: 216, distance: 56.3
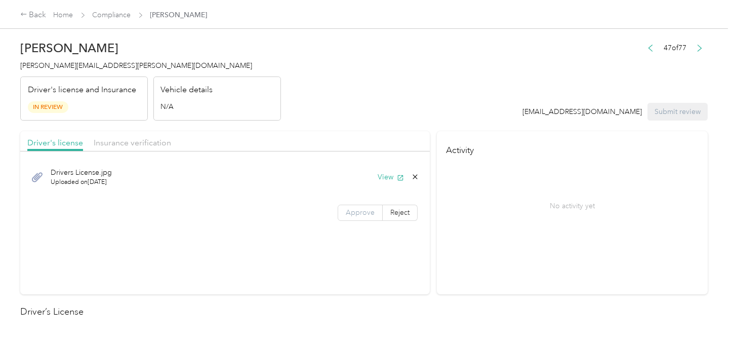
click at [358, 207] on label "Approve" at bounding box center [360, 213] width 45 height 16
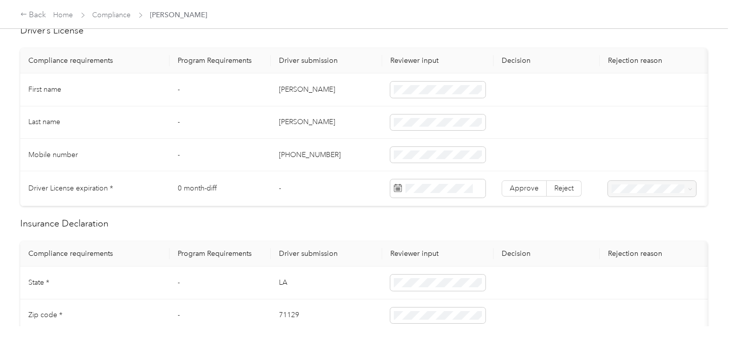
click at [287, 89] on td "Karen" at bounding box center [326, 89] width 111 height 32
drag, startPoint x: 287, startPoint y: 89, endPoint x: 304, endPoint y: 92, distance: 17.4
click at [287, 89] on td "Karen" at bounding box center [326, 89] width 111 height 32
click at [296, 126] on td "Smith" at bounding box center [326, 122] width 111 height 32
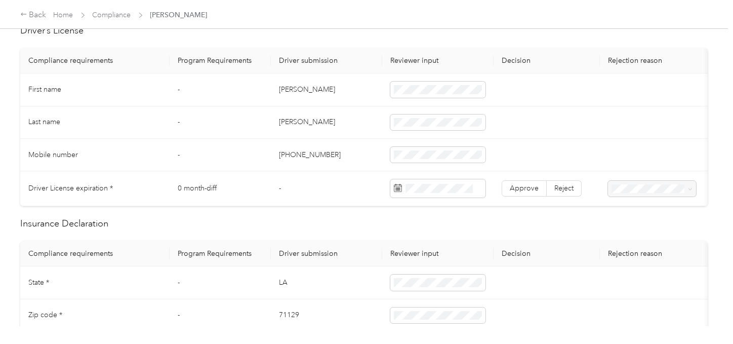
click at [295, 126] on td "Smith" at bounding box center [326, 122] width 111 height 32
click at [291, 122] on td "Smith" at bounding box center [326, 122] width 111 height 32
click at [293, 122] on td "Smith" at bounding box center [326, 122] width 111 height 32
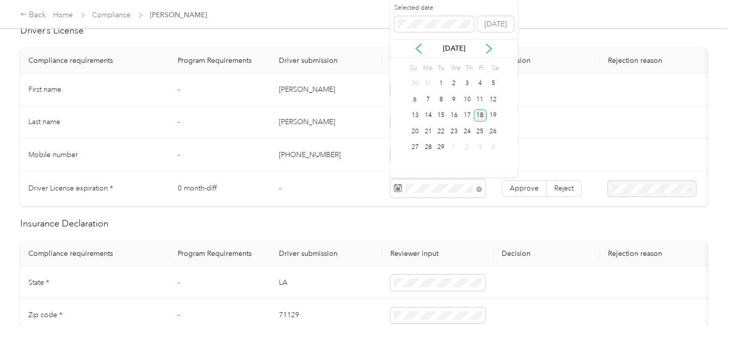
click at [477, 116] on div "18" at bounding box center [480, 115] width 13 height 13
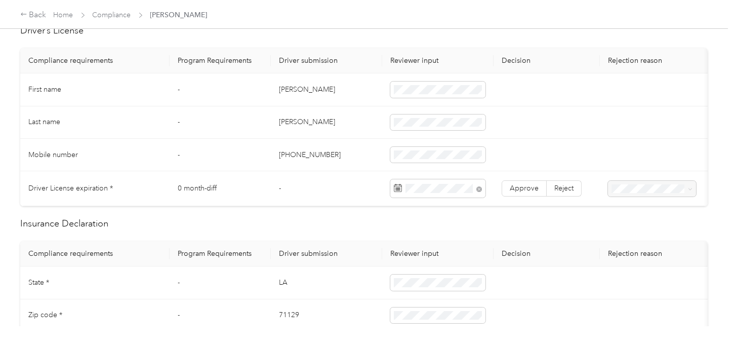
drag, startPoint x: 517, startPoint y: 188, endPoint x: 520, endPoint y: 201, distance: 13.1
click at [517, 189] on span "Approve" at bounding box center [524, 188] width 29 height 9
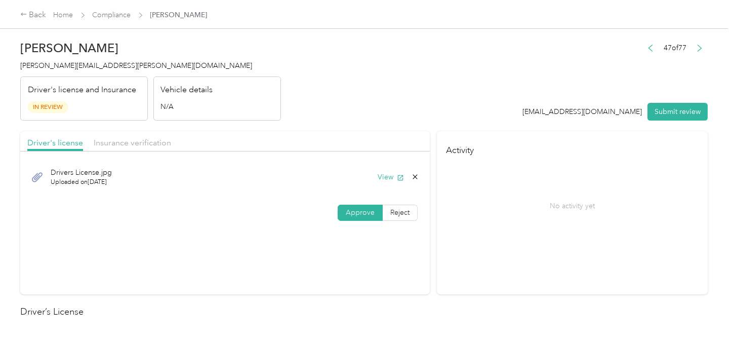
drag, startPoint x: 150, startPoint y: 141, endPoint x: 352, endPoint y: 137, distance: 202.0
click at [154, 141] on span "Insurance verification" at bounding box center [132, 143] width 77 height 10
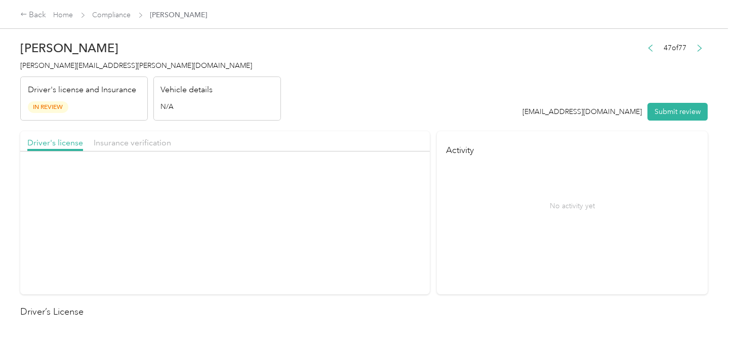
click at [357, 139] on div "Driver's license Insurance verification" at bounding box center [225, 141] width 410 height 20
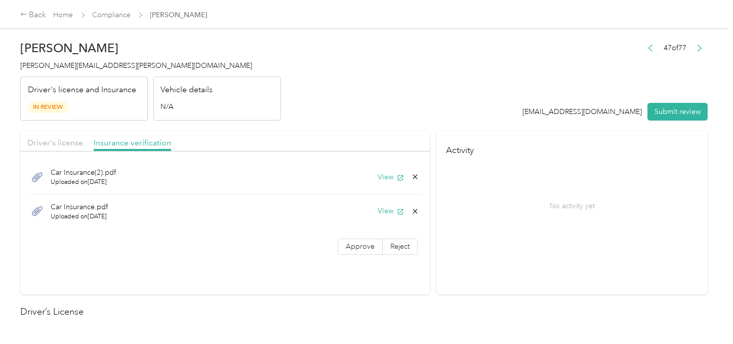
click at [381, 177] on button "View" at bounding box center [391, 177] width 26 height 11
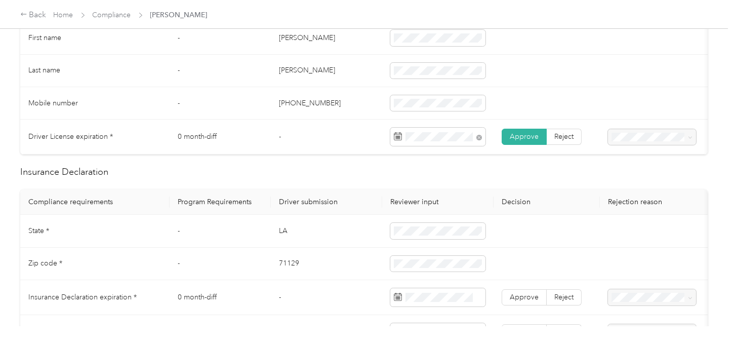
scroll to position [393, 0]
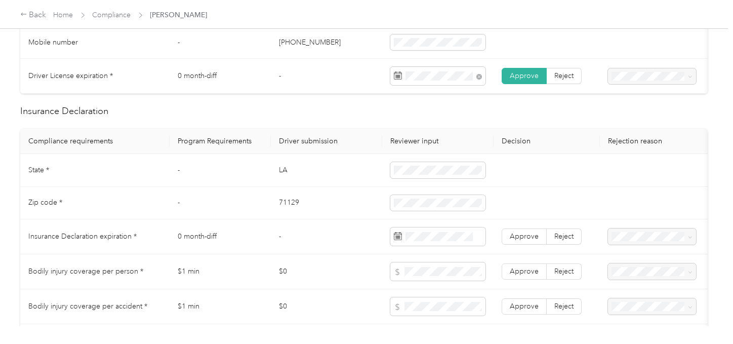
click at [285, 180] on td "LA" at bounding box center [326, 170] width 111 height 32
click at [282, 206] on td "71129" at bounding box center [326, 203] width 111 height 32
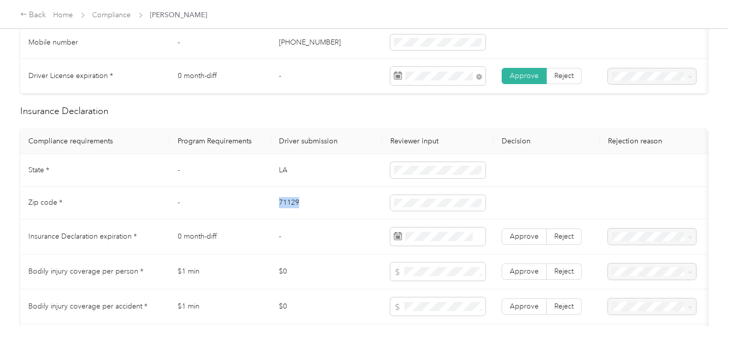
click at [282, 206] on td "71129" at bounding box center [326, 203] width 111 height 32
click at [439, 204] on span at bounding box center [437, 203] width 95 height 16
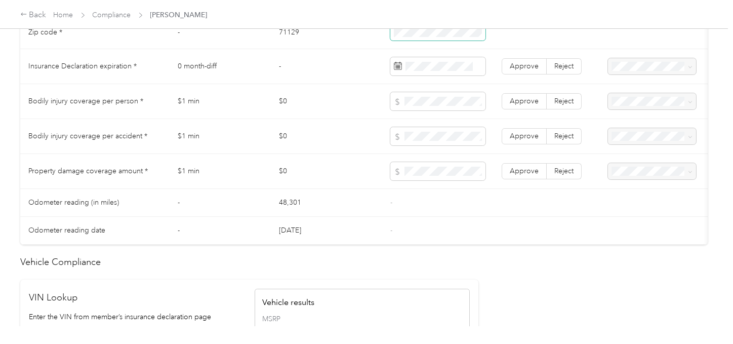
scroll to position [900, 0]
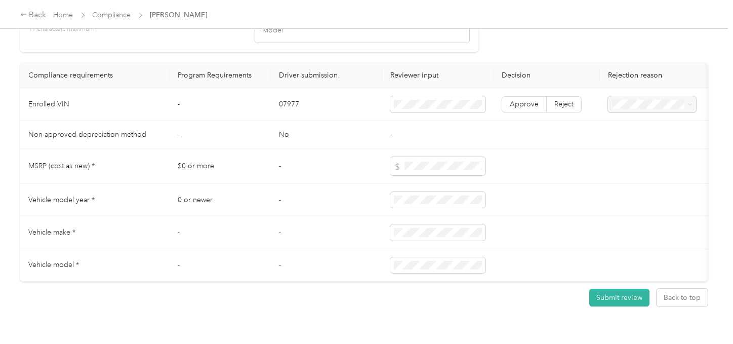
click at [293, 115] on td "07977" at bounding box center [326, 104] width 111 height 33
click at [575, 112] on label "Reject" at bounding box center [564, 104] width 35 height 16
click at [627, 143] on span "Vehicle VIN missing from uploaded Insurance Policy doc" at bounding box center [648, 147] width 66 height 30
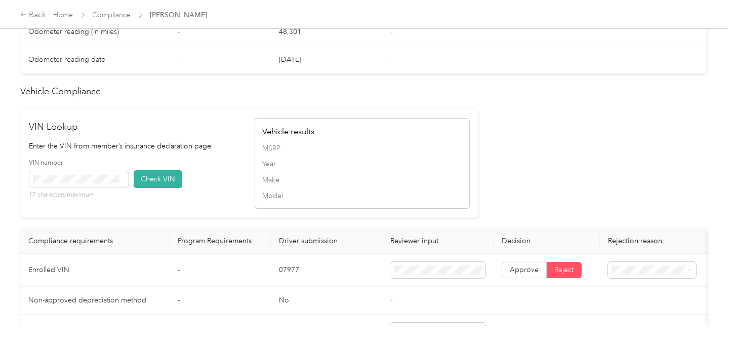
scroll to position [393, 0]
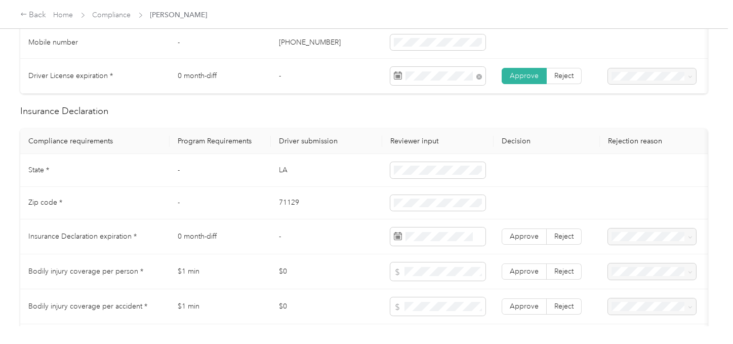
drag, startPoint x: 442, startPoint y: 248, endPoint x: 439, endPoint y: 224, distance: 24.5
click at [442, 246] on span at bounding box center [437, 236] width 95 height 18
click at [444, 246] on span at bounding box center [437, 236] width 95 height 18
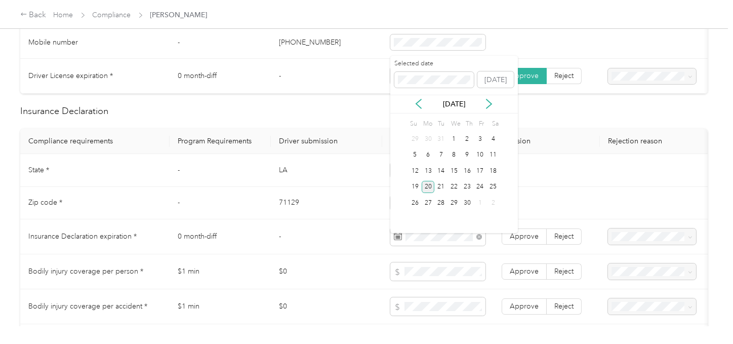
click at [429, 187] on div "20" at bounding box center [428, 187] width 13 height 13
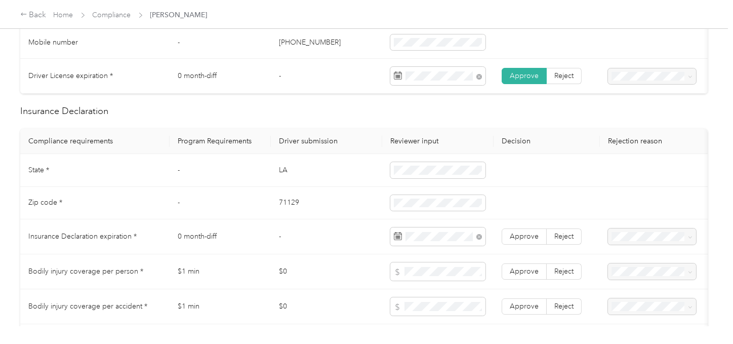
scroll to position [0, 0]
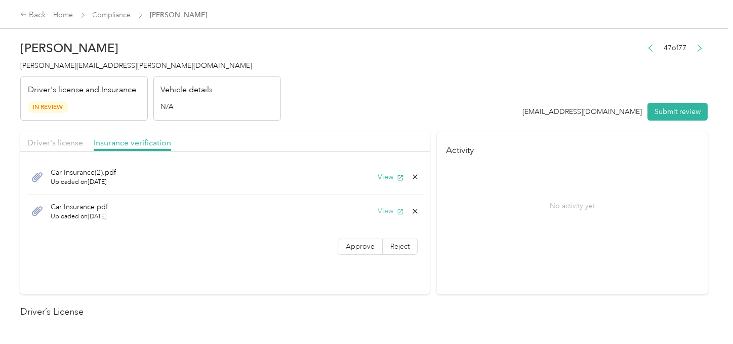
click at [381, 210] on button "View" at bounding box center [391, 211] width 26 height 11
drag, startPoint x: 686, startPoint y: 116, endPoint x: 527, endPoint y: 108, distance: 159.7
click at [686, 116] on button "Submit review" at bounding box center [677, 112] width 60 height 18
click at [467, 96] on header "Karen Smith karen.smith@optioncare.com Driver's license and Insurance In Review…" at bounding box center [363, 77] width 687 height 85
click at [87, 55] on div "Karen Smith karen.smith@optioncare.com Driver's license and Insurance In Review…" at bounding box center [150, 77] width 261 height 85
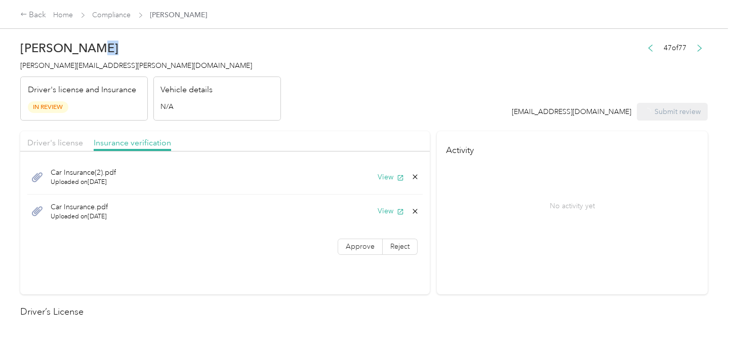
click at [86, 56] on div "Karen Smith karen.smith@optioncare.com Driver's license and Insurance In Review…" at bounding box center [150, 77] width 261 height 85
click at [90, 65] on span "karen.smith@optioncare.com" at bounding box center [136, 65] width 232 height 9
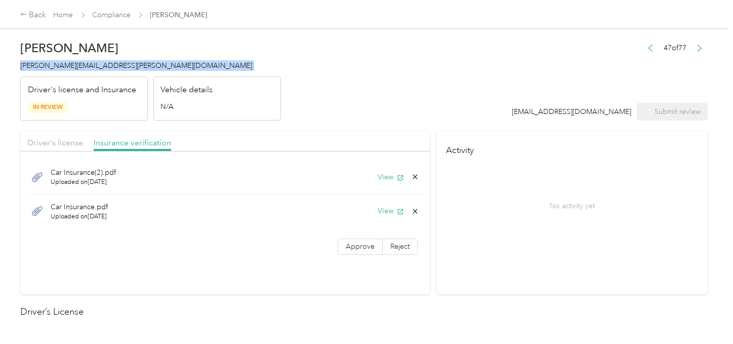
click at [90, 65] on span "karen.smith@optioncare.com" at bounding box center [136, 65] width 232 height 9
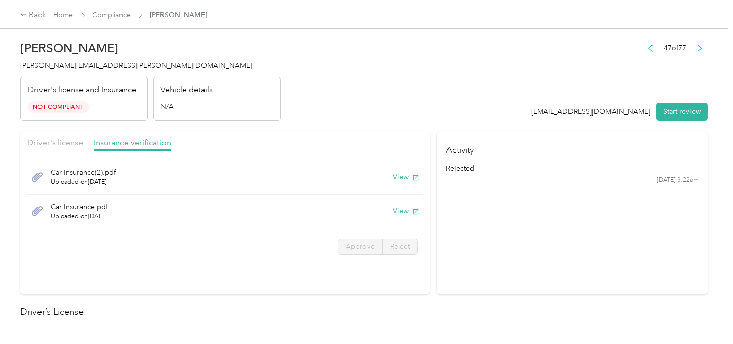
drag, startPoint x: 255, startPoint y: 80, endPoint x: 109, endPoint y: 41, distance: 150.6
click at [250, 77] on div "Vehicle details N/A" at bounding box center [217, 98] width 128 height 45
click at [120, 11] on link "Compliance" at bounding box center [112, 15] width 38 height 9
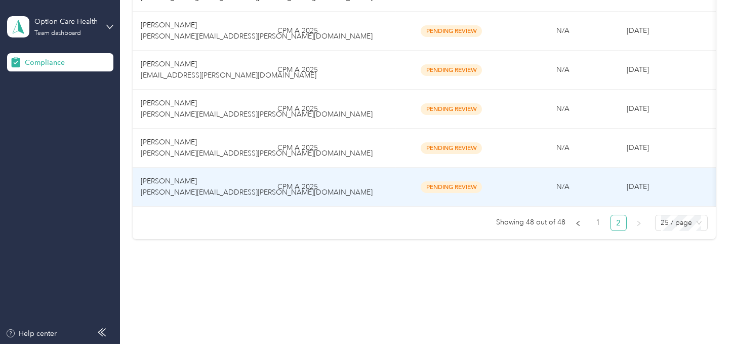
drag, startPoint x: 344, startPoint y: 224, endPoint x: 342, endPoint y: 218, distance: 6.4
click at [344, 221] on ul "Showing 48 out of 48 1 2 25 / page" at bounding box center [420, 223] width 575 height 16
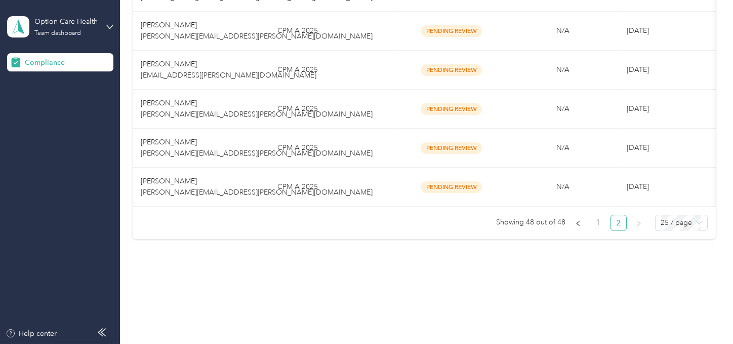
scroll to position [880, 0]
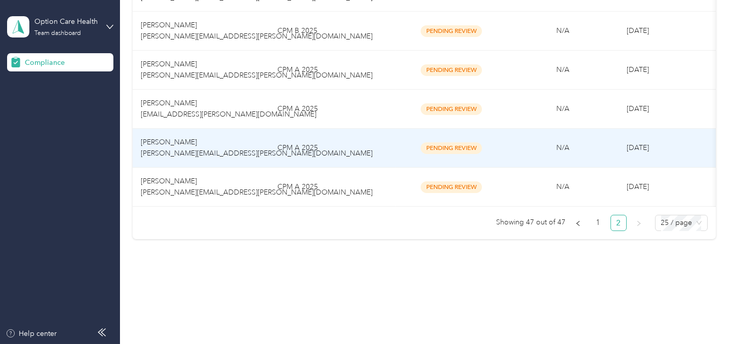
click at [337, 134] on td "CPM A 2025" at bounding box center [332, 148] width 127 height 39
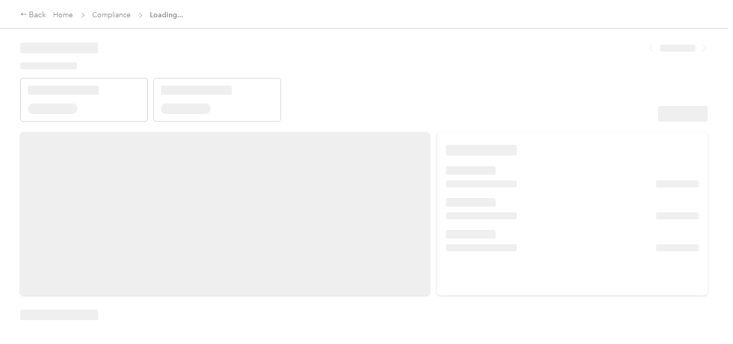
click at [433, 85] on header at bounding box center [363, 78] width 687 height 86
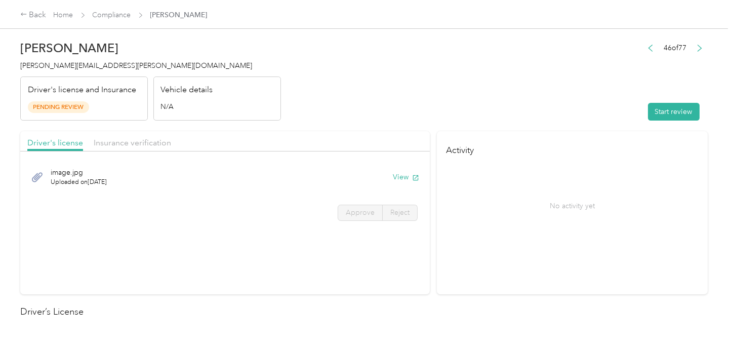
click at [481, 102] on header "Catherine Ryan catherine.ryan@optioncare.com Driver's license and Insurance Pen…" at bounding box center [363, 77] width 687 height 85
drag, startPoint x: 489, startPoint y: 112, endPoint x: 630, endPoint y: 119, distance: 141.4
click at [490, 113] on header "Catherine Ryan catherine.ryan@optioncare.com Driver's license and Insurance Pen…" at bounding box center [363, 77] width 687 height 85
click at [642, 119] on div "Start review" at bounding box center [674, 112] width 65 height 18
click at [658, 112] on button "Start review" at bounding box center [674, 112] width 52 height 18
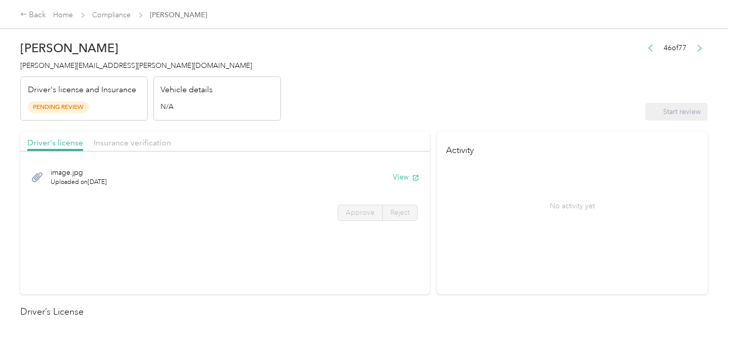
drag, startPoint x: 499, startPoint y: 100, endPoint x: 474, endPoint y: 119, distance: 32.1
click at [499, 100] on header "Catherine Ryan catherine.ryan@optioncare.com Driver's license and Insurance Pen…" at bounding box center [363, 77] width 687 height 85
click at [387, 172] on button "View" at bounding box center [391, 177] width 26 height 11
click at [369, 212] on span "Approve" at bounding box center [360, 212] width 29 height 9
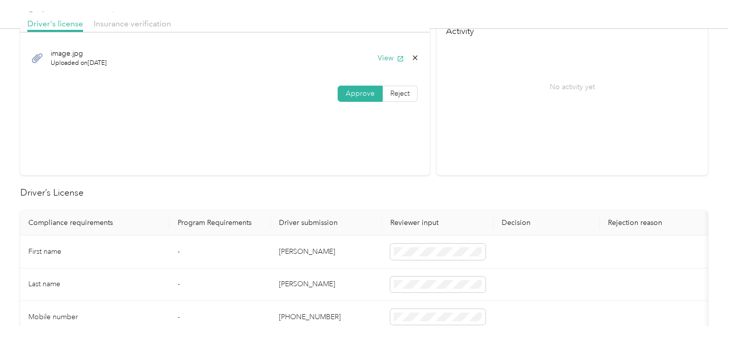
scroll to position [169, 0]
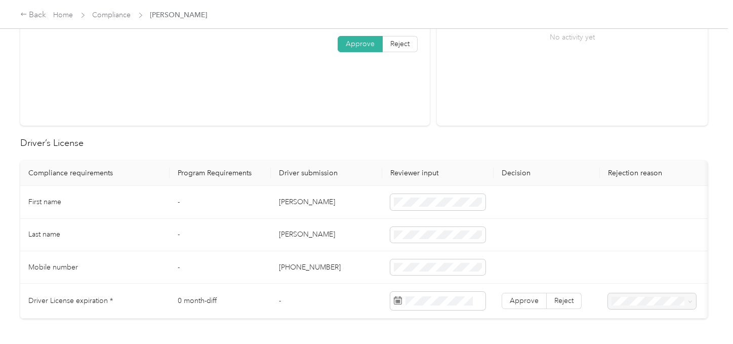
click at [281, 197] on td "Catherine" at bounding box center [326, 202] width 111 height 32
click at [278, 235] on td "Ryan" at bounding box center [326, 235] width 111 height 32
drag, startPoint x: 360, startPoint y: 254, endPoint x: 500, endPoint y: 256, distance: 139.2
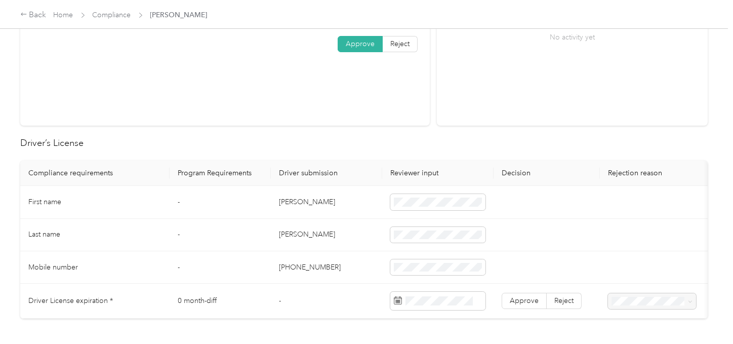
click at [361, 254] on td "+13187710596" at bounding box center [326, 267] width 111 height 32
click at [450, 293] on span at bounding box center [437, 301] width 95 height 18
click at [443, 228] on div "11" at bounding box center [440, 228] width 13 height 13
click at [509, 305] on label "Approve" at bounding box center [524, 301] width 45 height 16
drag, startPoint x: 513, startPoint y: 302, endPoint x: 299, endPoint y: 236, distance: 224.0
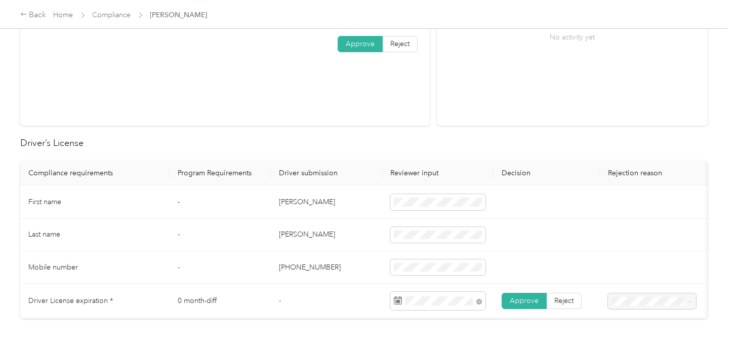
click at [506, 302] on label "Approve" at bounding box center [524, 301] width 45 height 16
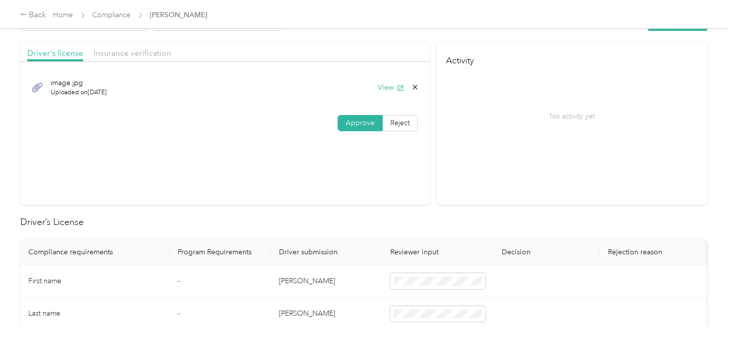
scroll to position [0, 0]
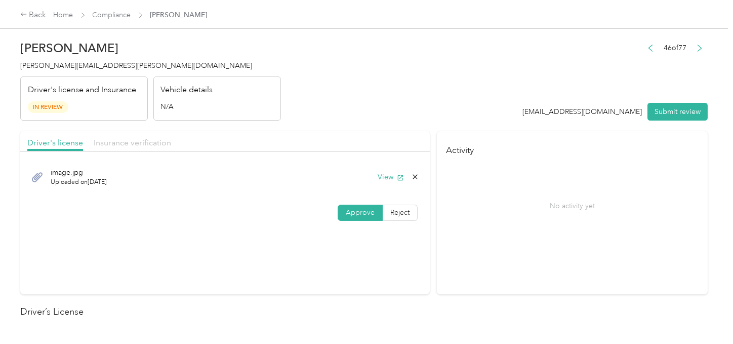
click at [125, 144] on span "Insurance verification" at bounding box center [132, 143] width 77 height 10
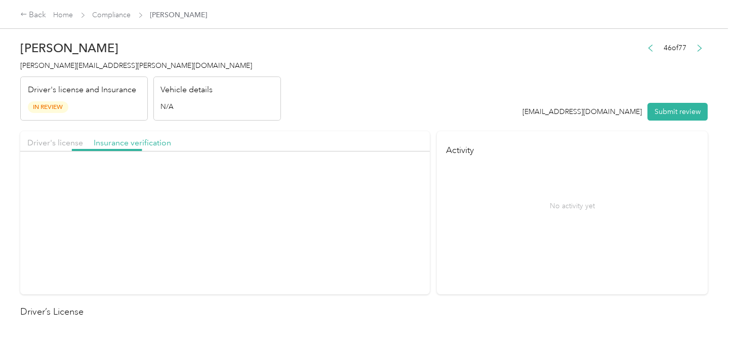
drag, startPoint x: 325, startPoint y: 106, endPoint x: 392, endPoint y: 153, distance: 82.6
click at [326, 106] on header "Catherine Ryan catherine.ryan@optioncare.com Driver's license and Insurance In …" at bounding box center [363, 77] width 687 height 85
click at [387, 174] on button "View" at bounding box center [391, 177] width 26 height 11
click at [391, 207] on label "Reject" at bounding box center [400, 213] width 35 height 16
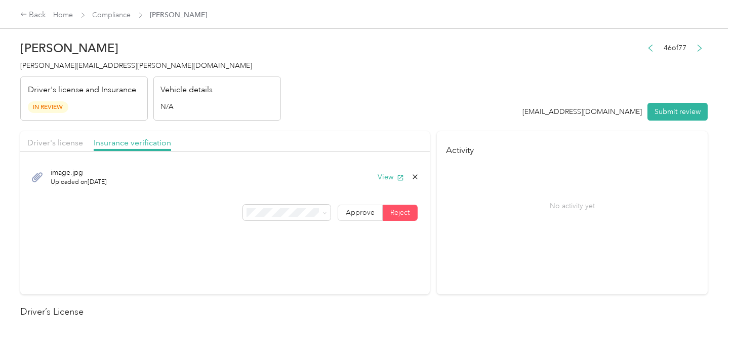
click at [270, 192] on div "image.jpg Uploaded on 10/2/2025 View" at bounding box center [224, 177] width 395 height 34
click at [280, 205] on span at bounding box center [287, 213] width 88 height 16
drag, startPoint x: 292, startPoint y: 95, endPoint x: 570, endPoint y: 171, distance: 288.0
click at [303, 97] on li "Uploaded insurance document is blurry or cut off image" at bounding box center [285, 80] width 88 height 39
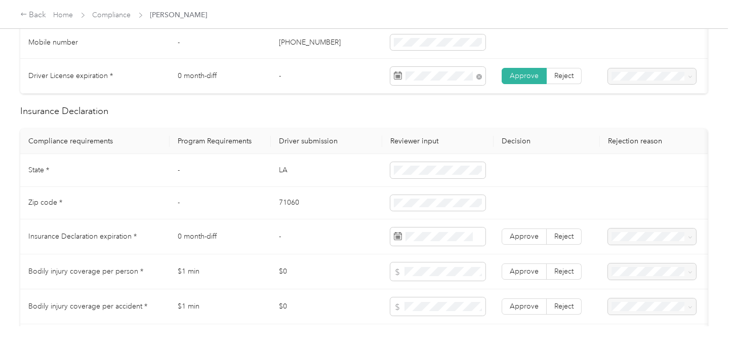
scroll to position [450, 0]
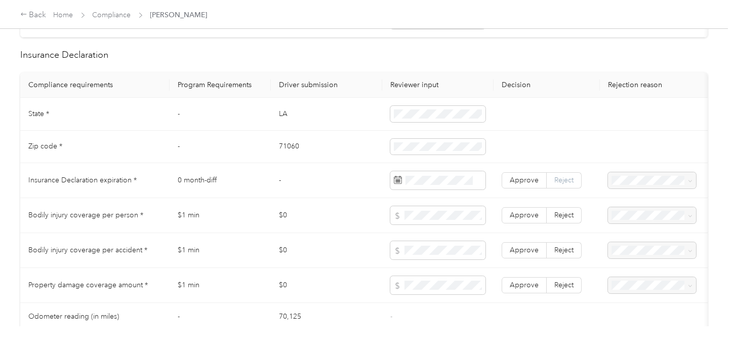
click at [566, 183] on span "Reject" at bounding box center [563, 180] width 19 height 9
click at [677, 188] on span at bounding box center [652, 180] width 88 height 16
drag, startPoint x: 644, startPoint y: 214, endPoint x: 483, endPoint y: 211, distance: 161.5
click at [644, 214] on span "Insurance expiration missing from uploaded Insurance Policy doc" at bounding box center [647, 220] width 65 height 41
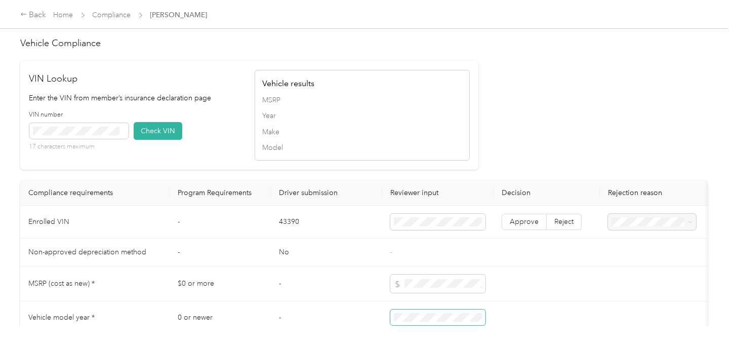
scroll to position [900, 0]
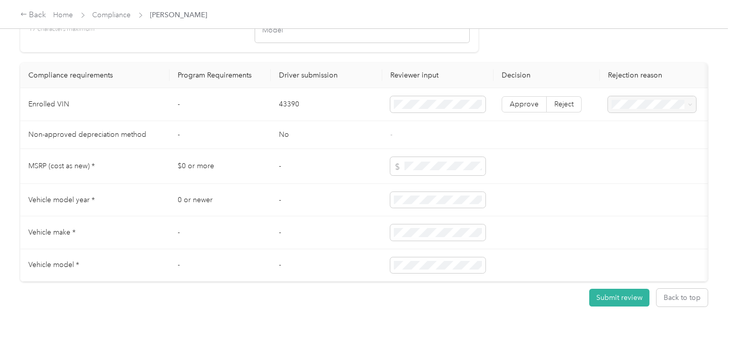
click at [564, 108] on span "Reject" at bounding box center [563, 104] width 19 height 9
click at [634, 138] on div "Vehicle VIN missing from uploaded Insurance Policy doc" at bounding box center [652, 147] width 74 height 32
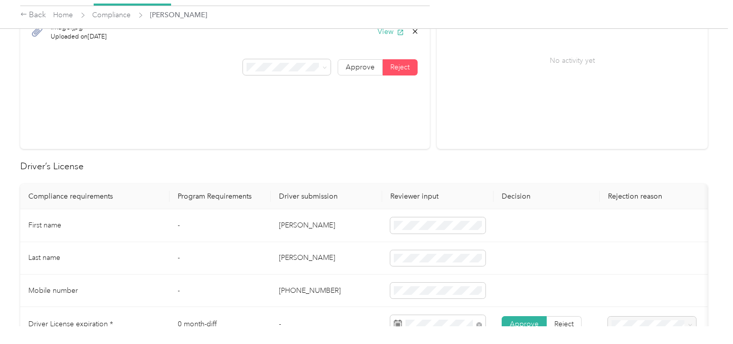
scroll to position [0, 0]
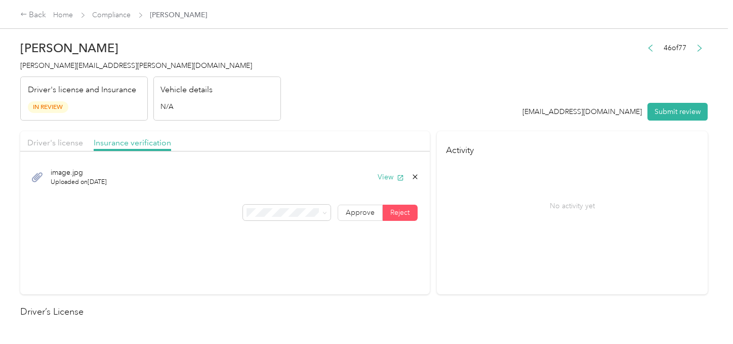
click at [665, 99] on div "46 of 77 favr1+optioncare@everlance.com Submit review" at bounding box center [615, 81] width 185 height 80
click at [667, 108] on button "Submit review" at bounding box center [677, 112] width 60 height 18
click at [549, 87] on div "46 of 77 favr1+optioncare@everlance.com Submit review" at bounding box center [610, 81] width 196 height 80
click at [97, 72] on div "Catherine Ryan catherine.ryan@optioncare.com Driver's license and Insurance In …" at bounding box center [150, 77] width 261 height 85
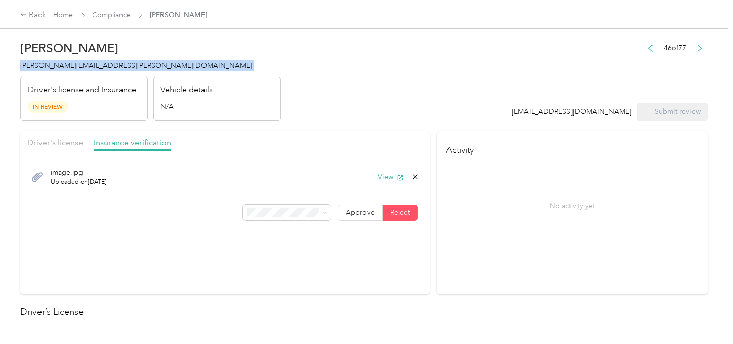
click at [97, 72] on div "Catherine Ryan catherine.ryan@optioncare.com Driver's license and Insurance In …" at bounding box center [150, 77] width 261 height 85
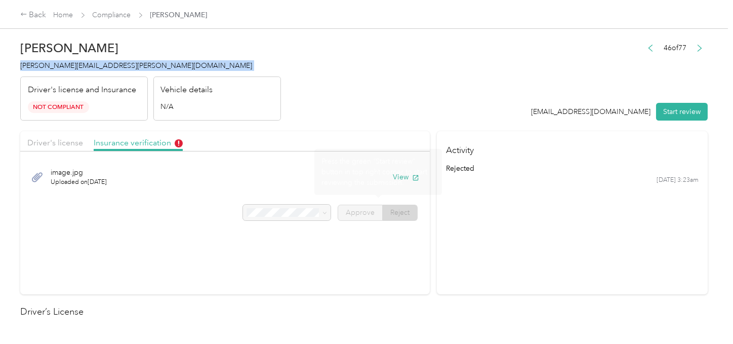
click at [265, 212] on div at bounding box center [287, 213] width 88 height 16
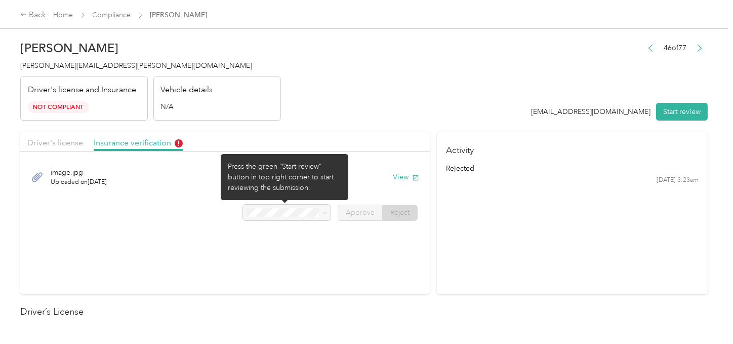
click at [265, 212] on div at bounding box center [287, 213] width 88 height 16
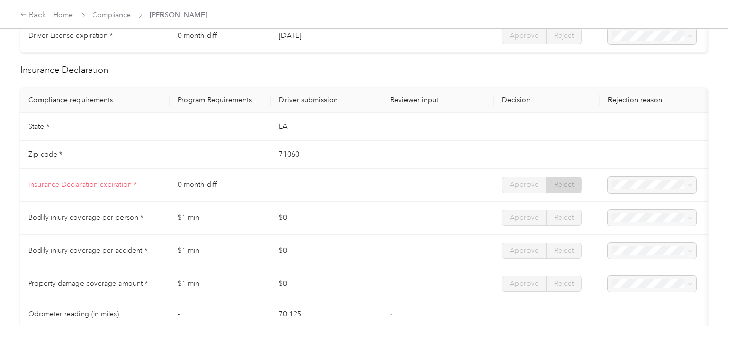
scroll to position [393, 0]
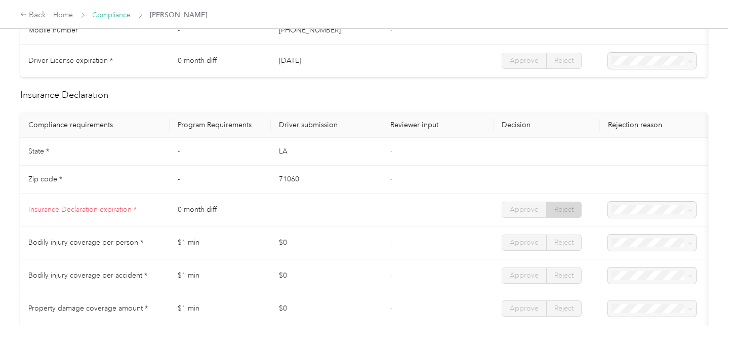
click at [124, 12] on link "Compliance" at bounding box center [112, 15] width 38 height 9
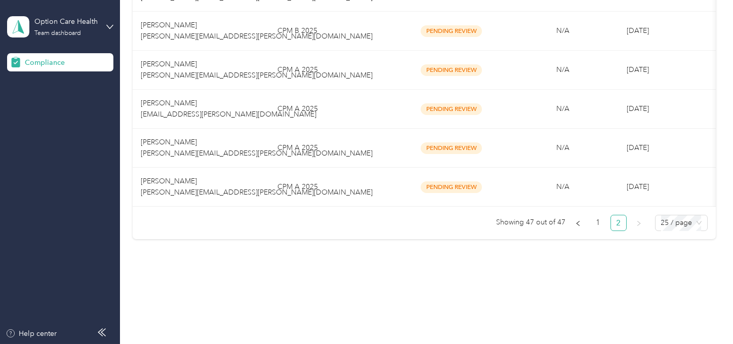
drag, startPoint x: 302, startPoint y: 273, endPoint x: 305, endPoint y: 248, distance: 26.0
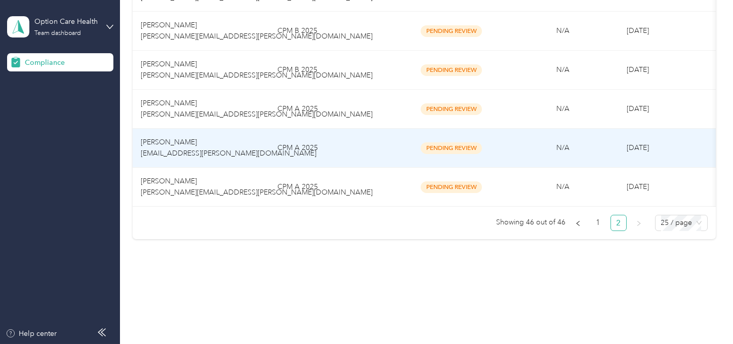
scroll to position [842, 0]
click at [325, 137] on td "CPM A 2025" at bounding box center [332, 148] width 127 height 39
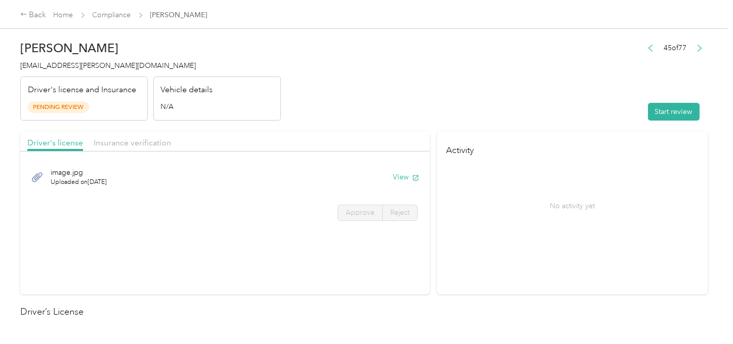
click at [452, 96] on header "Jasmine Ward jasmine.ward@optioncare.com Driver's license and Insurance Pending…" at bounding box center [363, 77] width 687 height 85
drag, startPoint x: 454, startPoint y: 105, endPoint x: 617, endPoint y: 112, distance: 163.7
click at [454, 106] on header "Jasmine Ward jasmine.ward@optioncare.com Driver's license and Insurance Pending…" at bounding box center [363, 77] width 687 height 85
click at [651, 110] on button "Start review" at bounding box center [674, 112] width 52 height 18
click at [429, 107] on header "Jasmine Ward jasmine.ward@optioncare.com Driver's license and Insurance Pending…" at bounding box center [363, 77] width 687 height 85
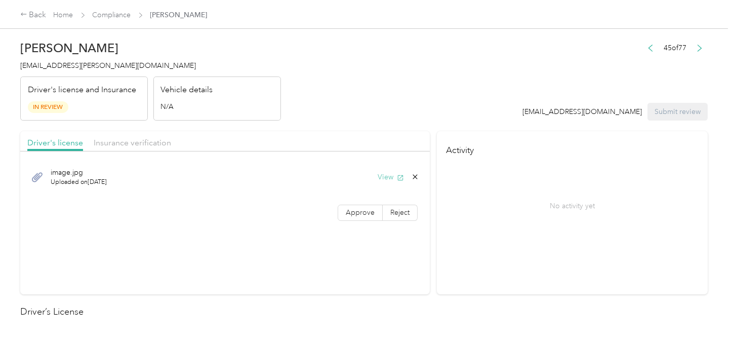
click at [397, 179] on icon "button" at bounding box center [400, 177] width 7 height 7
click at [365, 212] on span "Approve" at bounding box center [360, 212] width 29 height 9
click at [373, 216] on span at bounding box center [360, 212] width 44 height 15
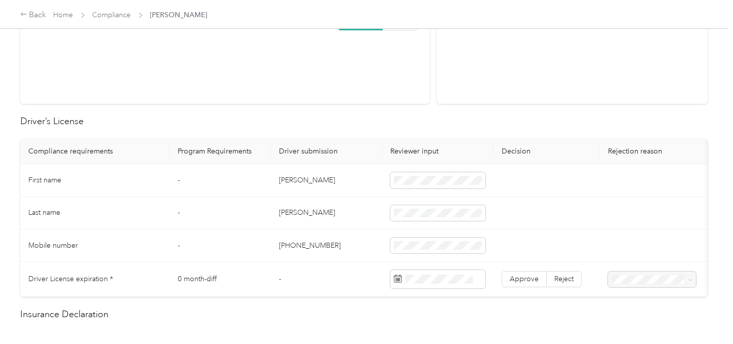
scroll to position [281, 0]
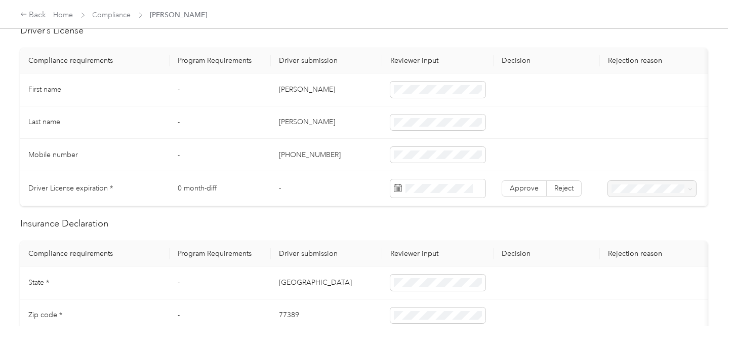
click at [287, 92] on td "Jasmine" at bounding box center [326, 89] width 111 height 32
click at [440, 84] on span at bounding box center [437, 90] width 95 height 16
click at [287, 125] on td "Ward" at bounding box center [326, 122] width 111 height 32
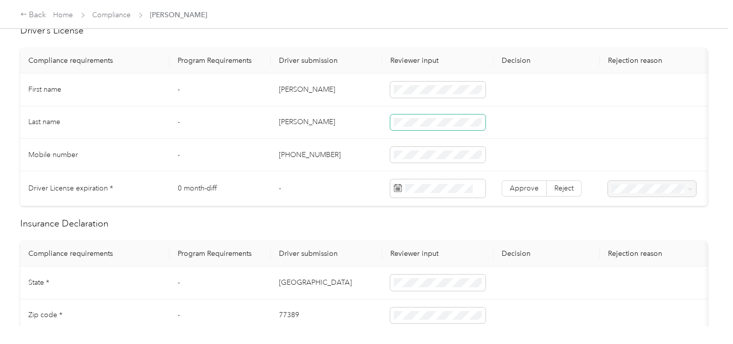
click at [438, 116] on span at bounding box center [437, 122] width 95 height 16
drag, startPoint x: 371, startPoint y: 141, endPoint x: 695, endPoint y: 157, distance: 323.9
click at [381, 147] on td "+13465775501" at bounding box center [326, 155] width 111 height 32
drag, startPoint x: 435, startPoint y: 198, endPoint x: 441, endPoint y: 192, distance: 8.6
click at [435, 198] on td at bounding box center [437, 188] width 111 height 35
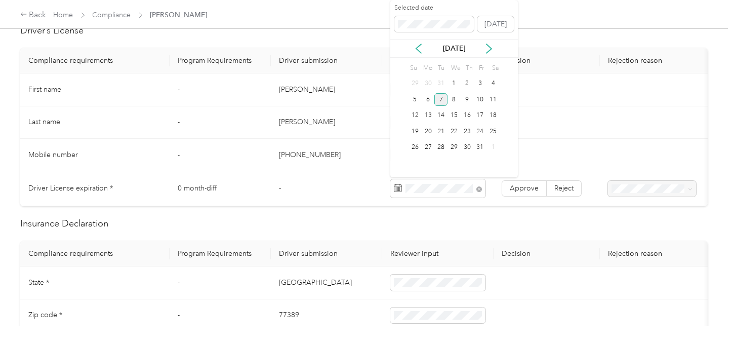
drag, startPoint x: 442, startPoint y: 104, endPoint x: 496, endPoint y: 165, distance: 81.1
click at [443, 105] on div "7" at bounding box center [440, 100] width 13 height 16
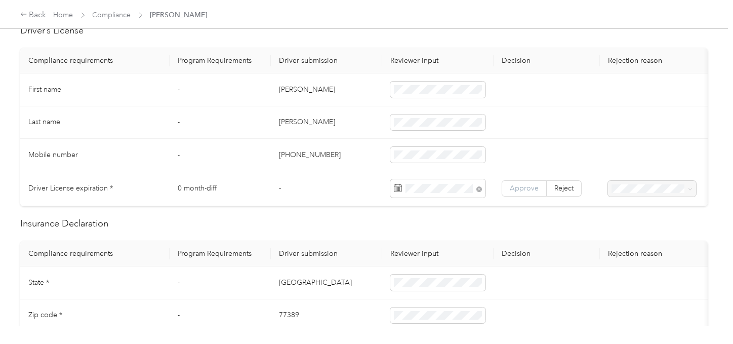
click at [520, 191] on label "Approve" at bounding box center [524, 188] width 45 height 16
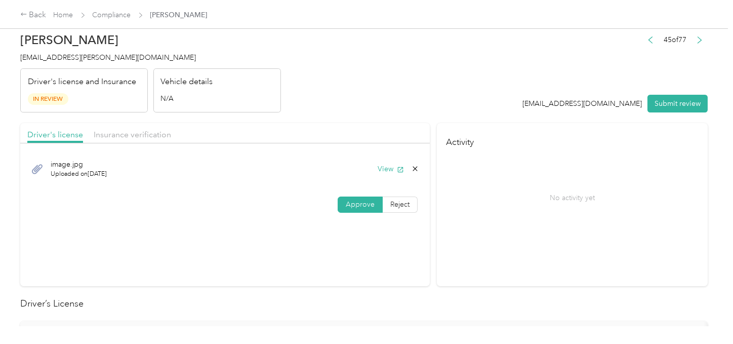
scroll to position [0, 0]
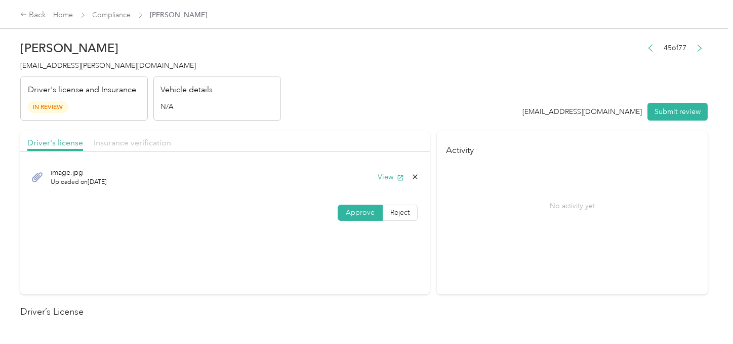
click at [170, 142] on span "Insurance verification" at bounding box center [132, 143] width 77 height 10
drag, startPoint x: 160, startPoint y: 144, endPoint x: 342, endPoint y: 130, distance: 182.8
click at [165, 143] on span "Insurance verification" at bounding box center [132, 143] width 77 height 10
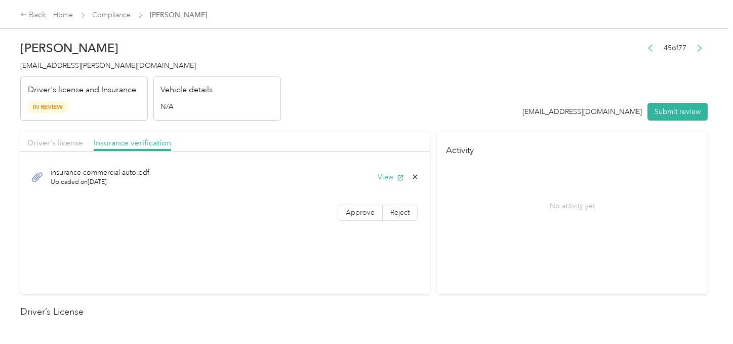
click at [389, 176] on button "View" at bounding box center [391, 177] width 26 height 11
click at [32, 44] on h2 "Jasmine Ward" at bounding box center [150, 48] width 261 height 14
click at [97, 54] on h2 "Jasmine Ward" at bounding box center [150, 48] width 261 height 14
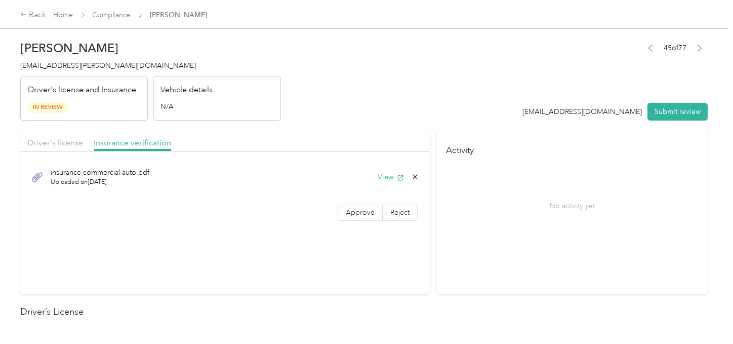
click at [70, 47] on h2 "Jasmine Ward" at bounding box center [150, 48] width 261 height 14
drag, startPoint x: 391, startPoint y: 209, endPoint x: 330, endPoint y: 215, distance: 61.0
click at [391, 209] on span "Reject" at bounding box center [399, 212] width 19 height 9
click at [282, 141] on div "Name not shown as insured driver" at bounding box center [285, 142] width 74 height 21
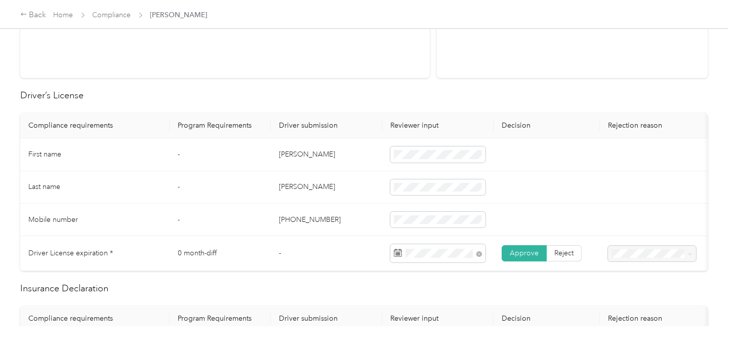
scroll to position [338, 0]
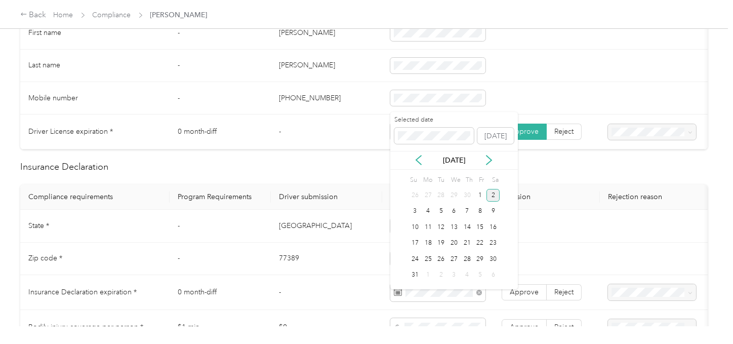
click at [490, 198] on div "2" at bounding box center [493, 195] width 13 height 13
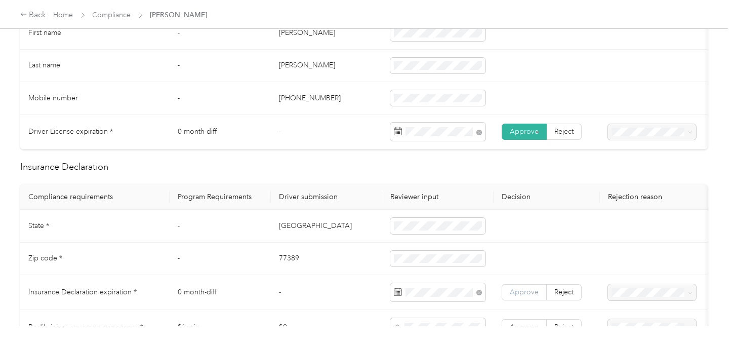
click at [520, 291] on label "Approve" at bounding box center [524, 292] width 45 height 16
click at [523, 296] on span "Approve" at bounding box center [524, 292] width 29 height 9
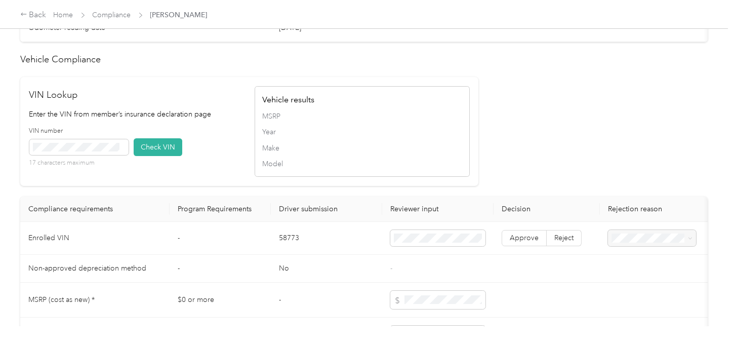
scroll to position [900, 0]
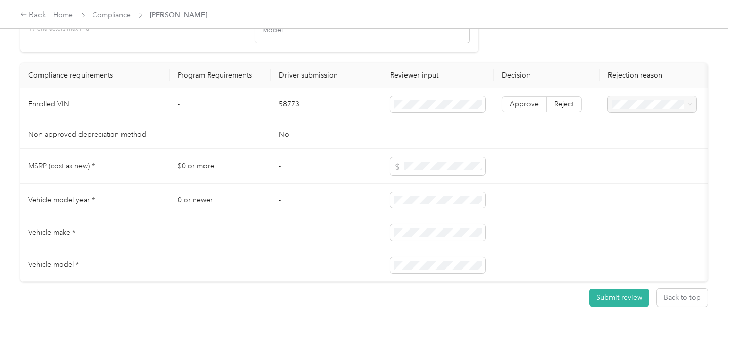
click at [277, 115] on td "58773" at bounding box center [326, 104] width 111 height 33
drag, startPoint x: 138, startPoint y: 29, endPoint x: 154, endPoint y: 59, distance: 34.2
click at [139, 22] on button "Check VIN" at bounding box center [158, 14] width 49 height 18
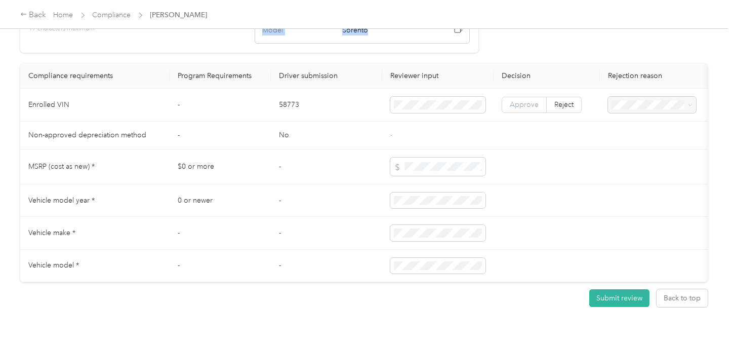
click at [530, 109] on span "Approve" at bounding box center [524, 104] width 29 height 9
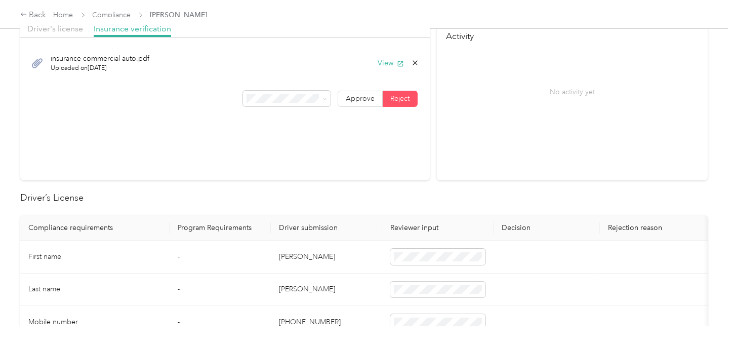
scroll to position [0, 0]
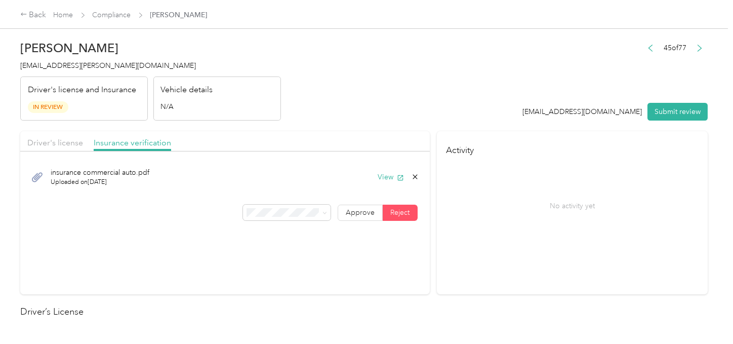
drag, startPoint x: 407, startPoint y: 116, endPoint x: 436, endPoint y: 121, distance: 29.2
click at [410, 116] on header "Jasmine Ward jasmine.ward@optioncare.com Driver's license and Insurance In Revi…" at bounding box center [363, 77] width 687 height 85
click at [668, 113] on button "Submit review" at bounding box center [677, 112] width 60 height 18
click at [512, 102] on header "Jasmine Ward jasmine.ward@optioncare.com Driver's license and Insurance In Revi…" at bounding box center [363, 77] width 687 height 85
click at [102, 66] on span "jasmine.ward@optioncare.com" at bounding box center [108, 65] width 176 height 9
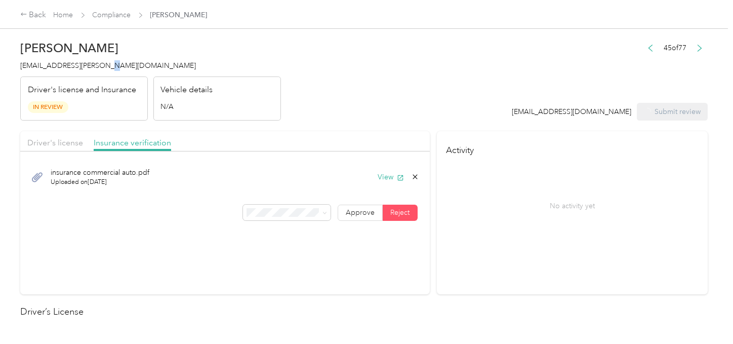
click at [102, 66] on span "jasmine.ward@optioncare.com" at bounding box center [108, 65] width 176 height 9
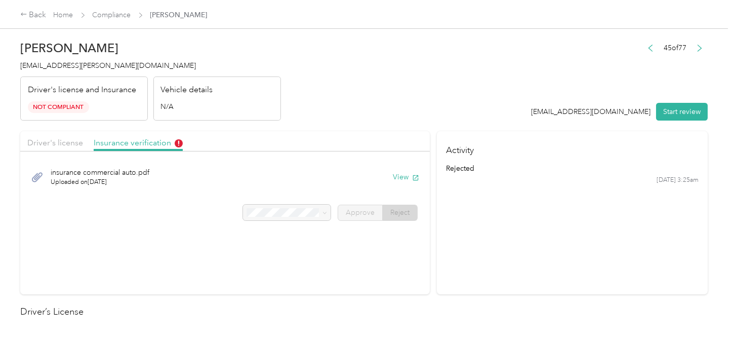
drag, startPoint x: 310, startPoint y: 103, endPoint x: 229, endPoint y: 69, distance: 88.5
click at [307, 102] on header "Jasmine D. Ward jasmine.ward@optioncare.com Driver's license and Insurance Not …" at bounding box center [363, 77] width 687 height 85
click at [118, 18] on link "Compliance" at bounding box center [112, 15] width 38 height 9
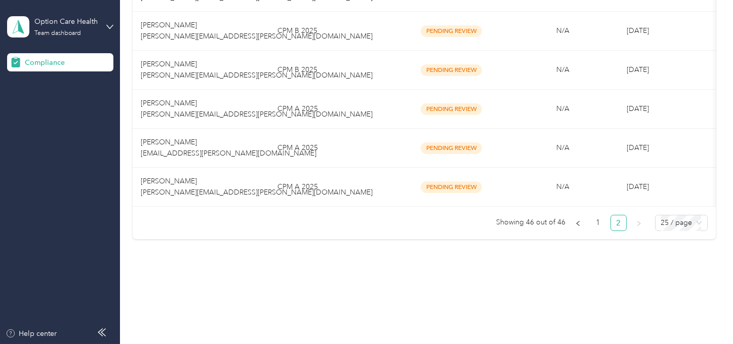
scroll to position [803, 0]
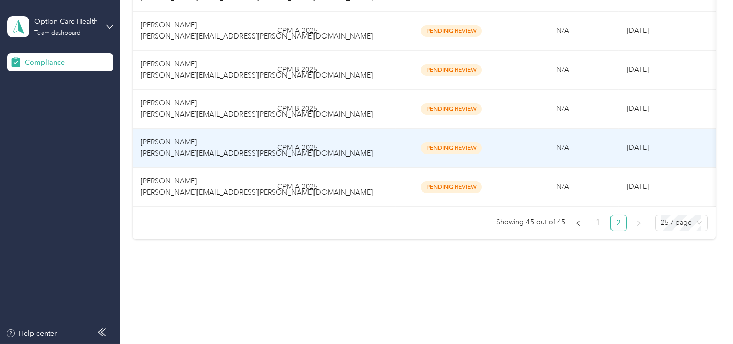
click at [352, 137] on td "CPM A 2025" at bounding box center [332, 148] width 127 height 39
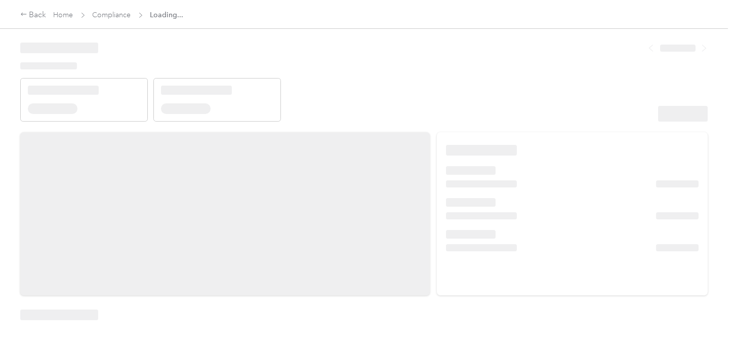
click at [438, 90] on header at bounding box center [363, 78] width 687 height 86
click at [485, 96] on header at bounding box center [363, 78] width 687 height 86
click at [516, 101] on header at bounding box center [363, 78] width 687 height 86
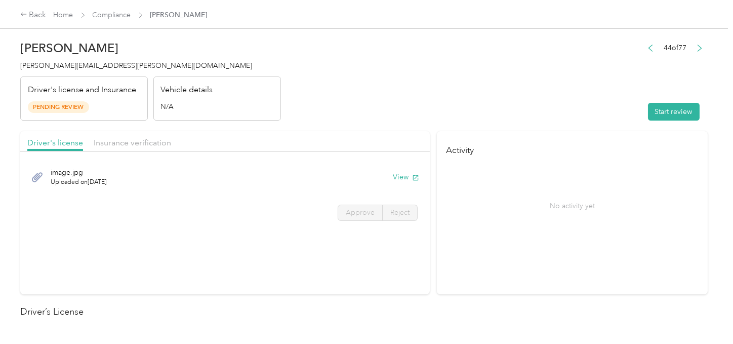
click at [537, 105] on header "Charla Candler charla.candler@optioncare.com Driver's license and Insurance Pen…" at bounding box center [363, 77] width 687 height 85
click at [656, 109] on button "Start review" at bounding box center [674, 112] width 52 height 18
click at [455, 94] on header "Charla Candler charla.candler@optioncare.com Driver's license and Insurance Pen…" at bounding box center [363, 77] width 687 height 85
click at [387, 179] on button "View" at bounding box center [391, 177] width 26 height 11
click at [370, 212] on span "Approve" at bounding box center [360, 212] width 29 height 9
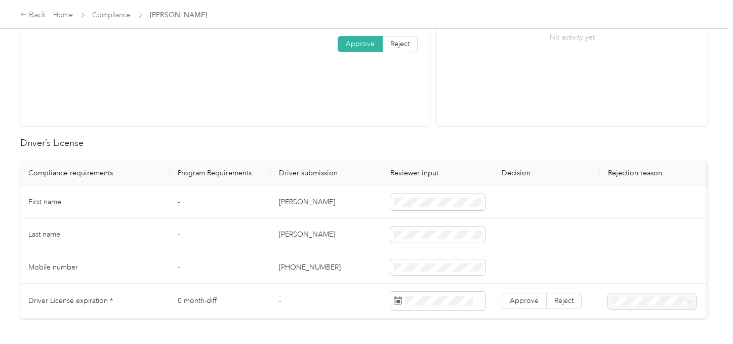
scroll to position [177, 0]
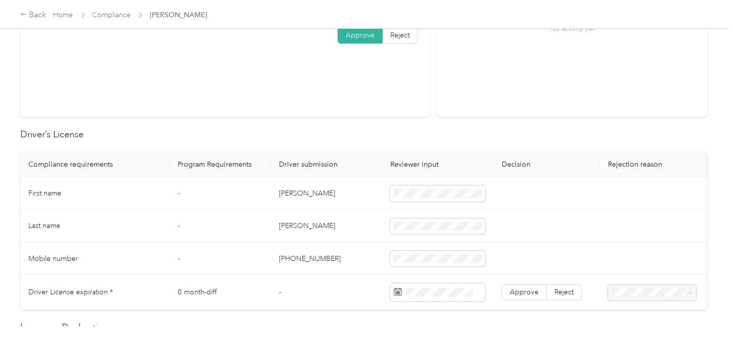
click at [286, 191] on td "Charla" at bounding box center [326, 193] width 111 height 32
click at [292, 226] on td "Candler" at bounding box center [326, 226] width 111 height 32
drag, startPoint x: 341, startPoint y: 239, endPoint x: 719, endPoint y: 286, distance: 381.0
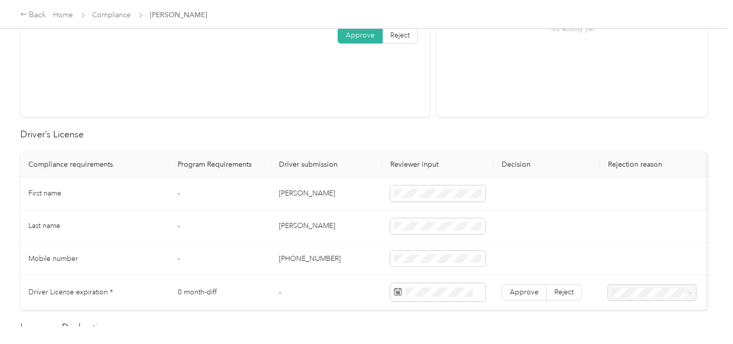
click at [344, 239] on td "Candler" at bounding box center [326, 226] width 111 height 32
click at [466, 209] on div "9" at bounding box center [467, 203] width 13 height 16
click at [467, 203] on div "9" at bounding box center [467, 203] width 13 height 13
click at [514, 299] on label "Approve" at bounding box center [524, 292] width 45 height 16
click at [518, 296] on label "Approve" at bounding box center [524, 292] width 45 height 16
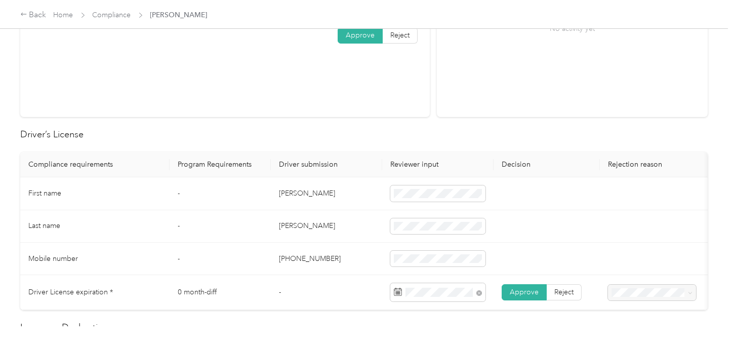
scroll to position [0, 0]
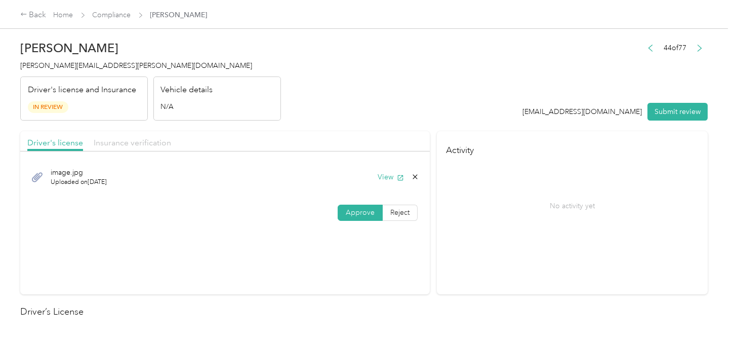
drag, startPoint x: 110, startPoint y: 134, endPoint x: 160, endPoint y: 139, distance: 49.9
click at [121, 136] on div "Driver's license Insurance verification" at bounding box center [225, 141] width 410 height 20
click at [170, 140] on div "Driver's license Insurance verification" at bounding box center [225, 141] width 410 height 20
drag, startPoint x: 305, startPoint y: 126, endPoint x: 310, endPoint y: 129, distance: 5.8
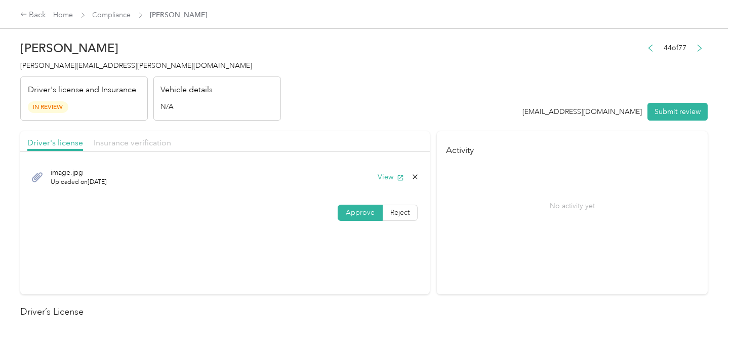
drag, startPoint x: 147, startPoint y: 139, endPoint x: 148, endPoint y: 144, distance: 5.2
click at [147, 139] on span "Insurance verification" at bounding box center [132, 143] width 77 height 10
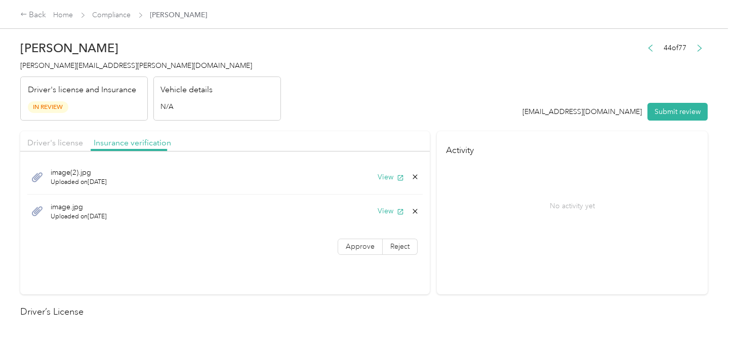
drag, startPoint x: 350, startPoint y: 108, endPoint x: 373, endPoint y: 153, distance: 50.0
click at [351, 110] on header "Charla Candler charla.candler@optioncare.com Driver's license and Insurance In …" at bounding box center [363, 77] width 687 height 85
click at [386, 172] on button "View" at bounding box center [391, 177] width 26 height 11
click at [389, 207] on button "View" at bounding box center [391, 211] width 26 height 11
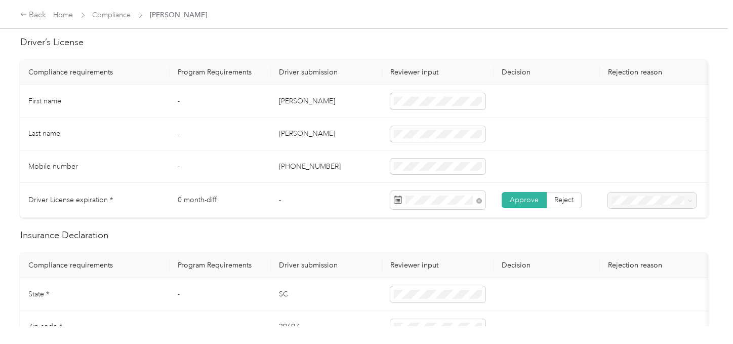
scroll to position [393, 0]
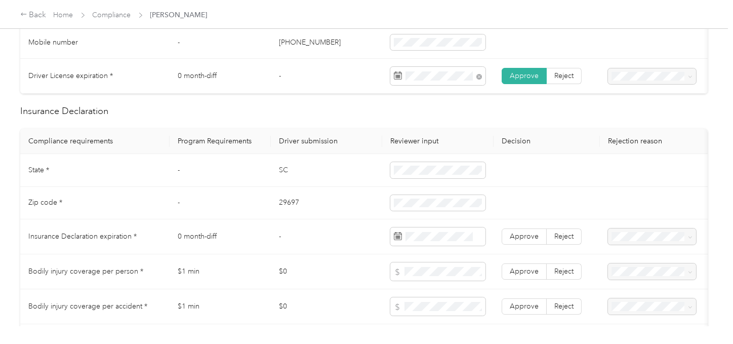
click at [286, 177] on td "SC" at bounding box center [326, 170] width 111 height 32
click at [287, 206] on td "29697" at bounding box center [326, 203] width 111 height 32
drag, startPoint x: 287, startPoint y: 206, endPoint x: 323, endPoint y: 206, distance: 35.9
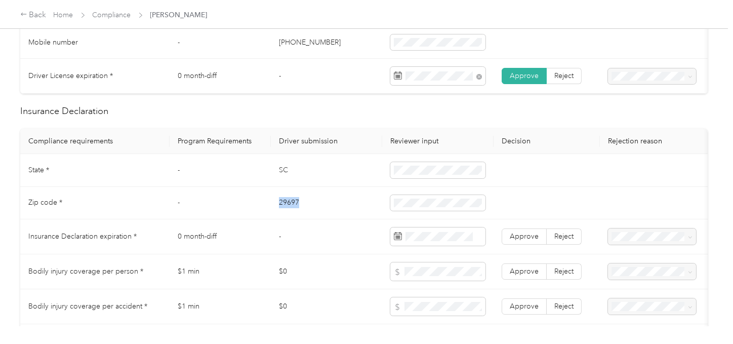
click at [289, 206] on td "29697" at bounding box center [326, 203] width 111 height 32
drag, startPoint x: 320, startPoint y: 186, endPoint x: 264, endPoint y: 175, distance: 56.8
click at [264, 175] on tr "State * - SC" at bounding box center [377, 170] width 714 height 32
click at [389, 175] on td at bounding box center [437, 170] width 111 height 32
click at [365, 186] on td "SC" at bounding box center [326, 170] width 111 height 32
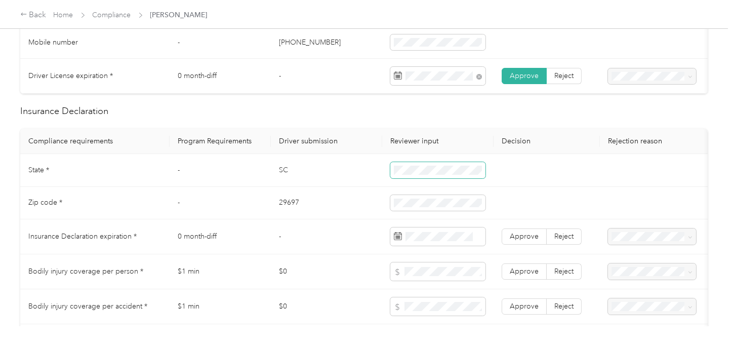
click at [382, 177] on td at bounding box center [437, 170] width 111 height 32
click at [346, 186] on td "SC" at bounding box center [326, 170] width 111 height 32
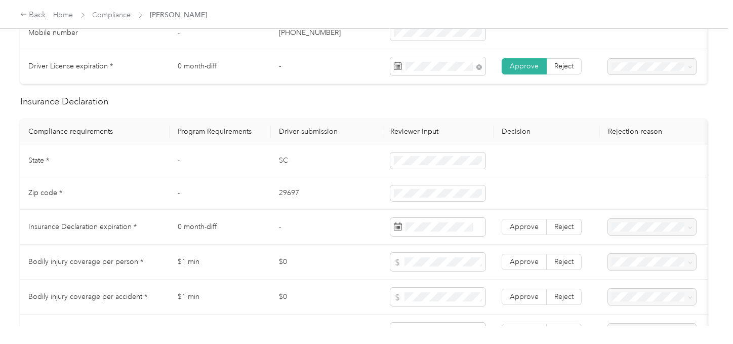
scroll to position [403, 0]
click at [428, 226] on span at bounding box center [437, 226] width 95 height 18
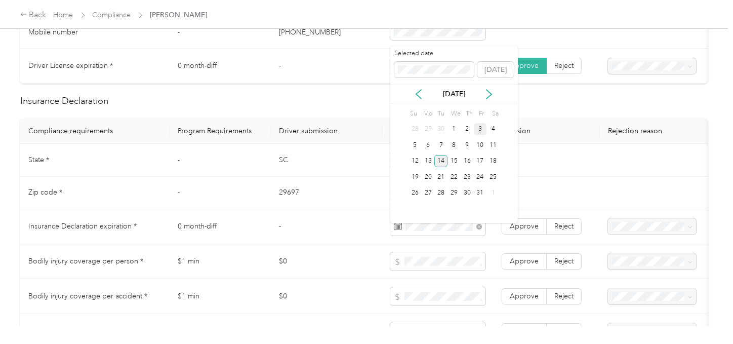
click at [441, 158] on div "14" at bounding box center [440, 161] width 13 height 13
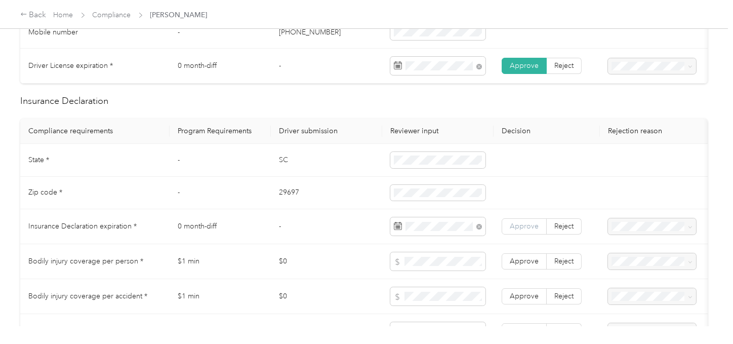
click at [526, 229] on span "Approve" at bounding box center [524, 226] width 29 height 9
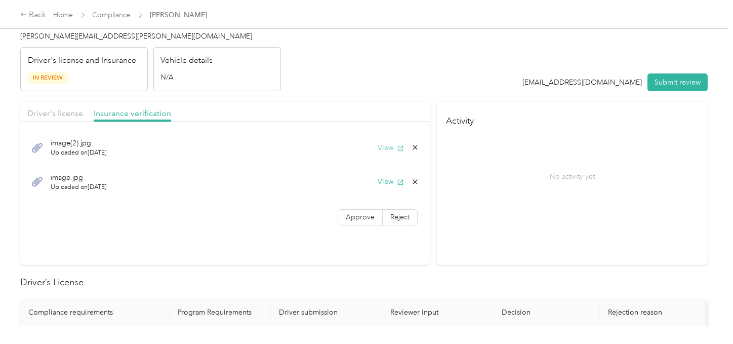
scroll to position [0, 0]
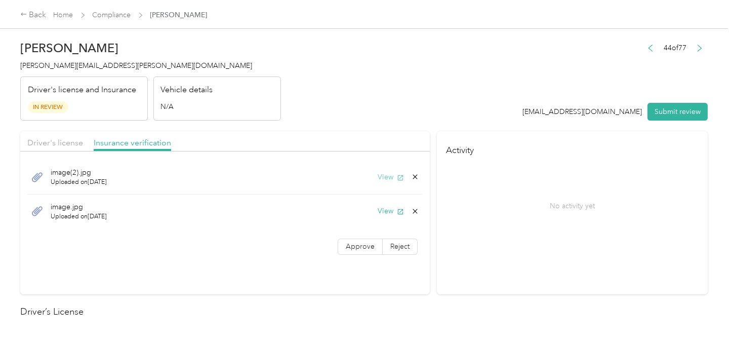
click at [389, 172] on button "View" at bounding box center [391, 177] width 26 height 11
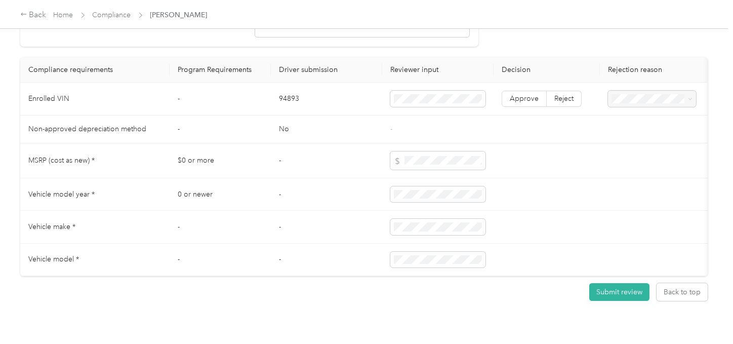
scroll to position [847, 0]
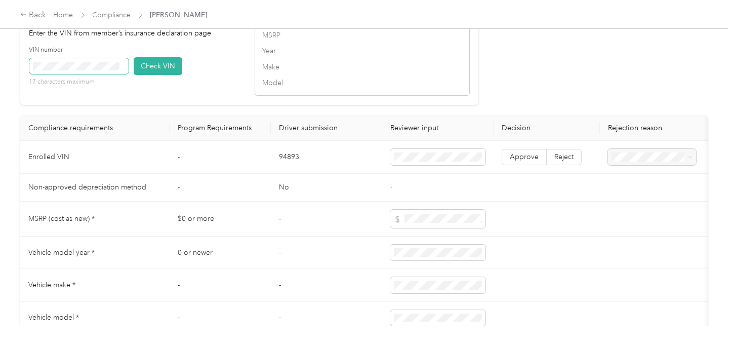
click at [86, 74] on span at bounding box center [78, 66] width 99 height 16
click at [153, 75] on button "Check VIN" at bounding box center [158, 66] width 49 height 18
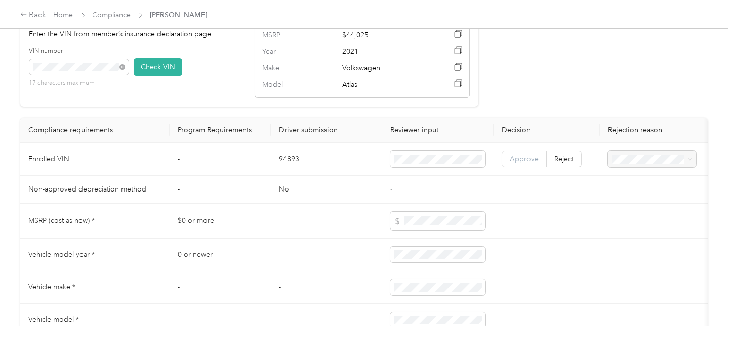
click at [502, 167] on label "Approve" at bounding box center [524, 159] width 45 height 16
click at [528, 163] on span "Approve" at bounding box center [524, 158] width 29 height 9
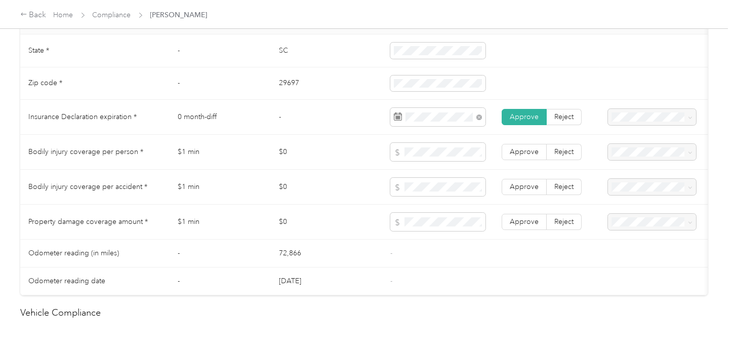
scroll to position [509, 0]
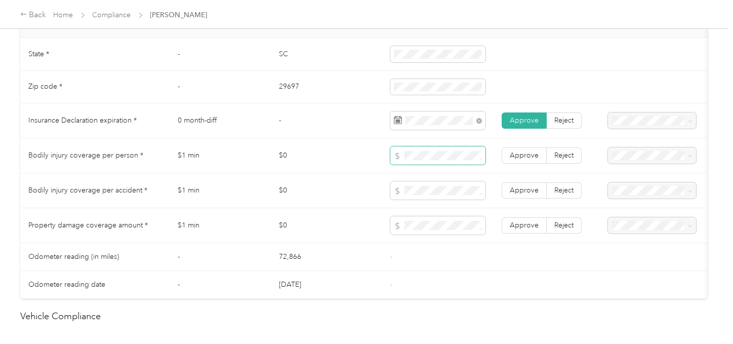
click at [440, 165] on span at bounding box center [437, 155] width 95 height 18
click at [518, 221] on td "Approve Reject" at bounding box center [547, 225] width 106 height 35
click at [522, 187] on td "Approve Reject" at bounding box center [547, 190] width 106 height 35
drag, startPoint x: 527, startPoint y: 157, endPoint x: 534, endPoint y: 211, distance: 54.1
click at [527, 158] on span "Approve" at bounding box center [524, 155] width 29 height 9
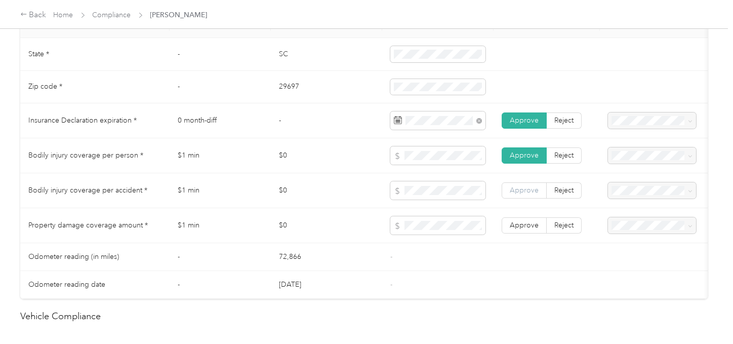
click at [531, 194] on span "Approve" at bounding box center [524, 190] width 29 height 9
click at [528, 227] on span "Approve" at bounding box center [524, 225] width 29 height 9
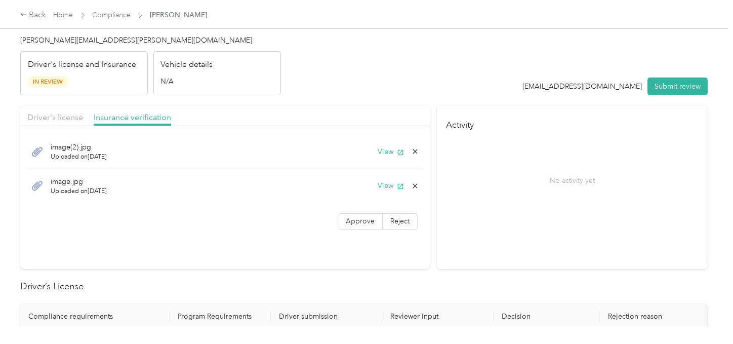
scroll to position [0, 0]
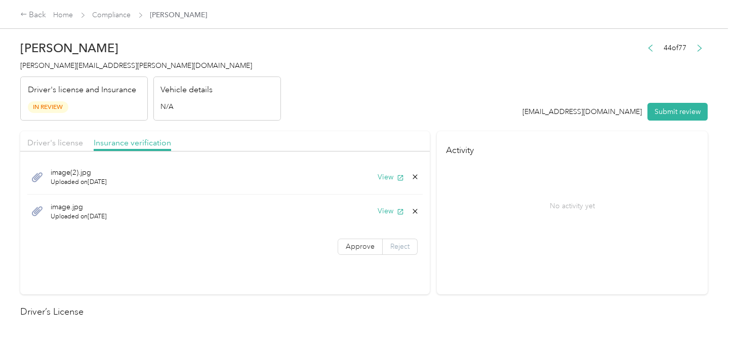
drag, startPoint x: 360, startPoint y: 238, endPoint x: 398, endPoint y: 242, distance: 38.7
click at [368, 242] on label "Approve" at bounding box center [360, 246] width 45 height 16
click at [476, 235] on div "No activity yet" at bounding box center [572, 205] width 253 height 85
click at [385, 171] on div "image(2).jpg Uploaded on [DATE] View" at bounding box center [224, 177] width 395 height 34
click at [385, 174] on button "View" at bounding box center [391, 177] width 26 height 11
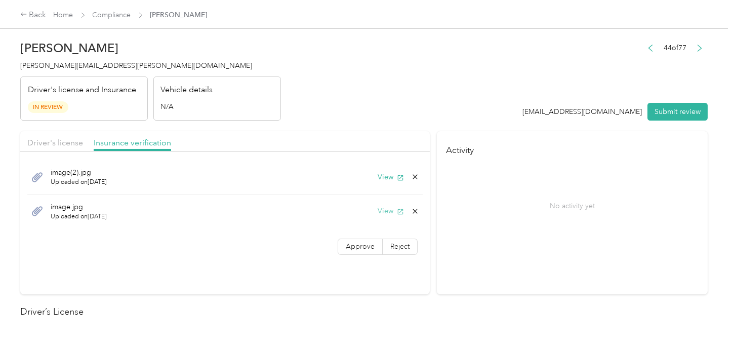
click at [385, 208] on button "View" at bounding box center [391, 211] width 26 height 11
click at [655, 112] on button "Submit review" at bounding box center [677, 112] width 60 height 18
drag, startPoint x: 444, startPoint y: 89, endPoint x: 386, endPoint y: 141, distance: 78.2
click at [444, 89] on header "Charla Candler charla.candler@optioncare.com Driver's license and Insurance In …" at bounding box center [363, 77] width 687 height 85
click at [352, 253] on label "Approve" at bounding box center [360, 247] width 45 height 16
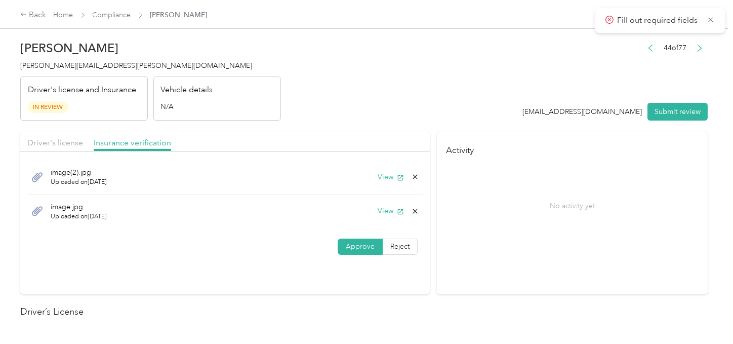
click at [354, 251] on label "Approve" at bounding box center [360, 246] width 45 height 16
click at [590, 205] on p "No activity yet" at bounding box center [572, 205] width 45 height 11
click at [659, 118] on button "Submit review" at bounding box center [677, 112] width 60 height 18
drag, startPoint x: 341, startPoint y: 75, endPoint x: 293, endPoint y: 73, distance: 48.2
click at [336, 75] on header "Charla Candler charla.candler@optioncare.com Driver's license and Insurance In …" at bounding box center [363, 77] width 687 height 85
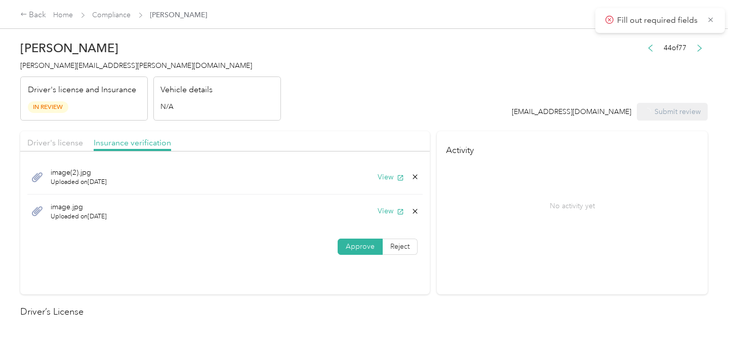
click at [76, 59] on div "Charla Candler charla.candler@optioncare.com Driver's license and Insurance In …" at bounding box center [150, 77] width 261 height 85
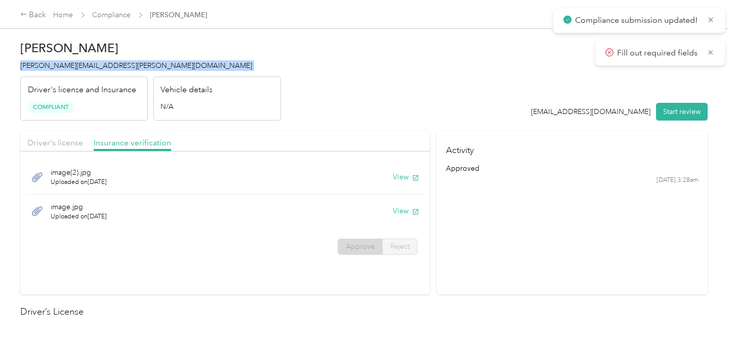
click at [76, 59] on div "Charla T. Candler charla.candler@optioncare.com Driver's license and Insurance …" at bounding box center [150, 77] width 261 height 85
drag, startPoint x: 253, startPoint y: 77, endPoint x: 212, endPoint y: 51, distance: 49.0
click at [245, 72] on div "Charla T. Candler charla.candler@optioncare.com Driver's license and Insurance …" at bounding box center [150, 77] width 261 height 85
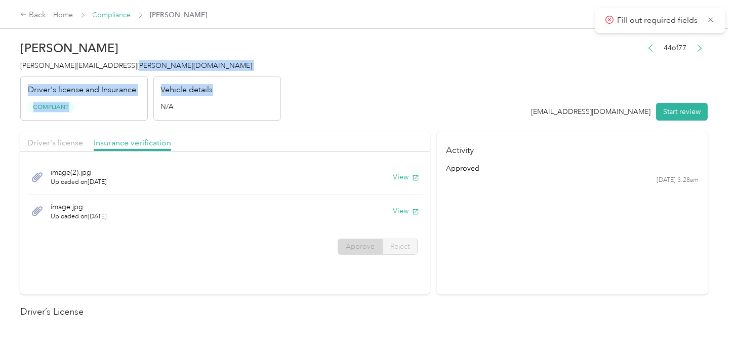
click at [110, 15] on link "Compliance" at bounding box center [112, 15] width 38 height 9
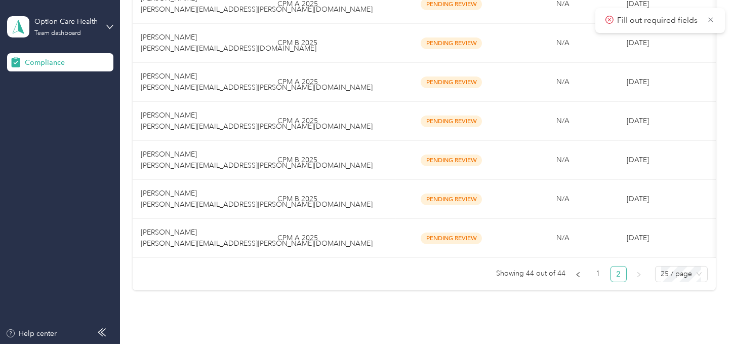
scroll to position [764, 0]
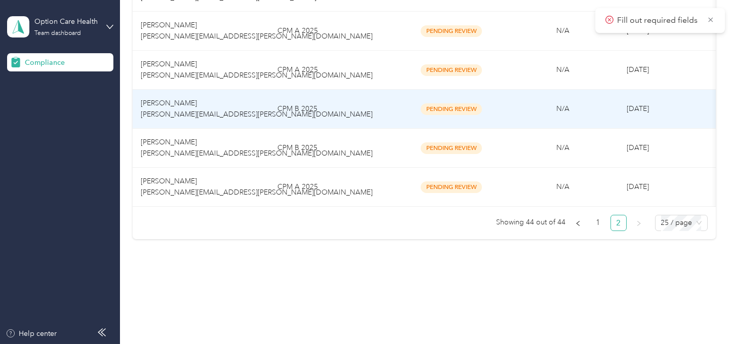
click at [334, 112] on td "CPM B 2025" at bounding box center [332, 109] width 127 height 39
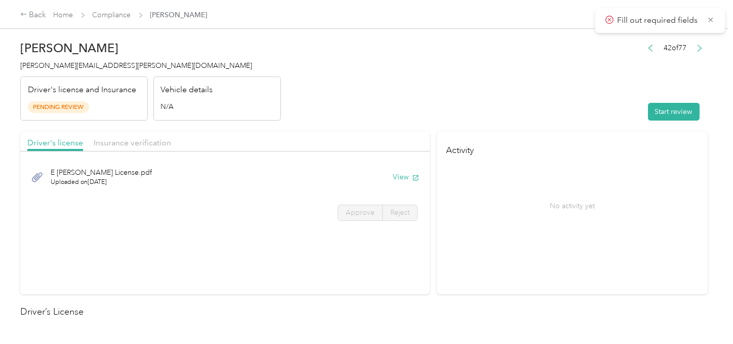
click at [454, 82] on header "Ellen Travis ellen.travis@optioncare.com Driver's license and Insurance Pending…" at bounding box center [363, 77] width 687 height 85
click at [653, 111] on button "Start review" at bounding box center [674, 112] width 52 height 18
click at [480, 89] on header "Ellen Travis ellen.travis@optioncare.com Driver's license and Insurance Pending…" at bounding box center [363, 77] width 687 height 85
click at [388, 173] on button "View" at bounding box center [391, 177] width 26 height 11
click at [355, 205] on label "Approve" at bounding box center [360, 213] width 45 height 16
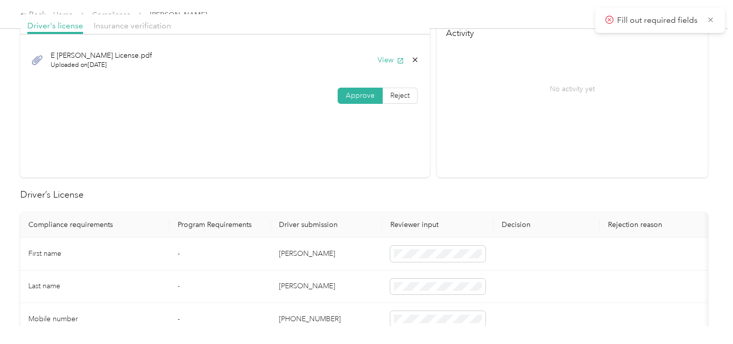
scroll to position [169, 0]
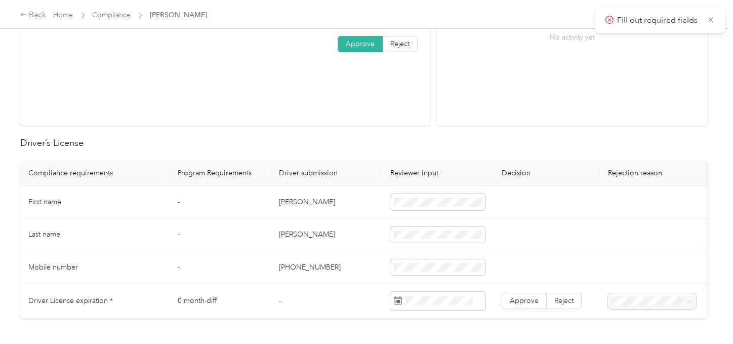
click at [278, 201] on td "Ellen" at bounding box center [326, 202] width 111 height 32
click at [284, 236] on td "Travis" at bounding box center [326, 235] width 111 height 32
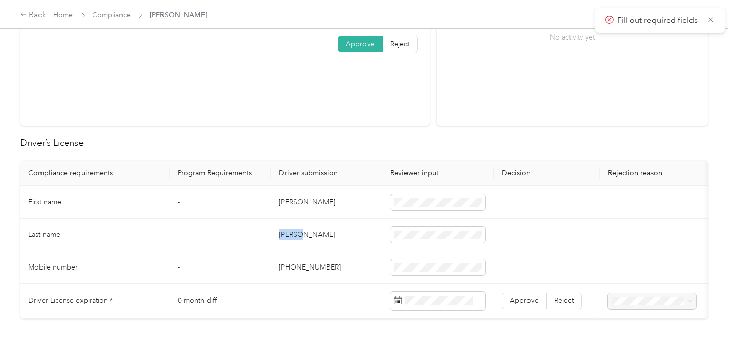
click at [284, 236] on td "Travis" at bounding box center [326, 235] width 111 height 32
click at [422, 242] on td at bounding box center [437, 235] width 111 height 32
click at [341, 249] on td "Travis" at bounding box center [326, 235] width 111 height 32
click at [438, 196] on span at bounding box center [437, 202] width 95 height 16
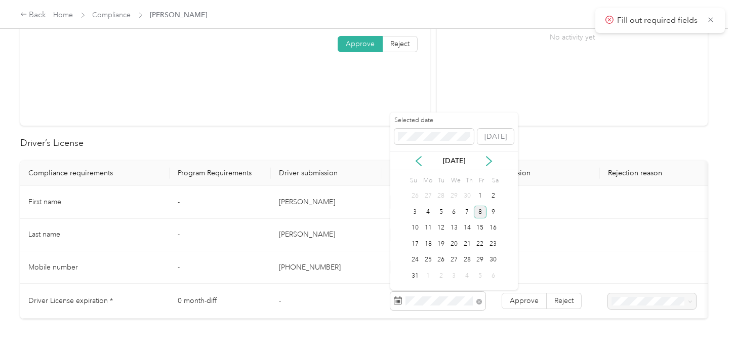
click at [478, 212] on div "8" at bounding box center [480, 212] width 13 height 13
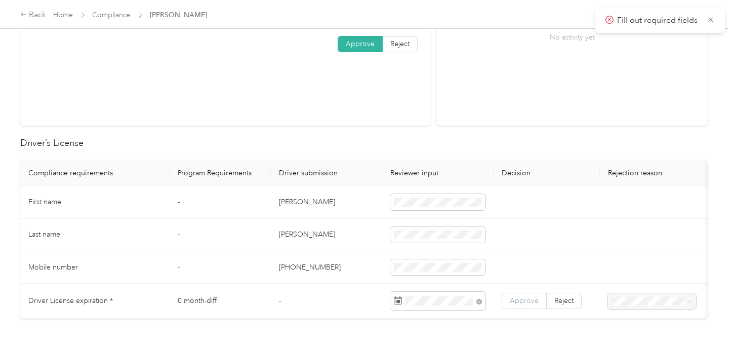
click at [522, 302] on span "Approve" at bounding box center [524, 300] width 29 height 9
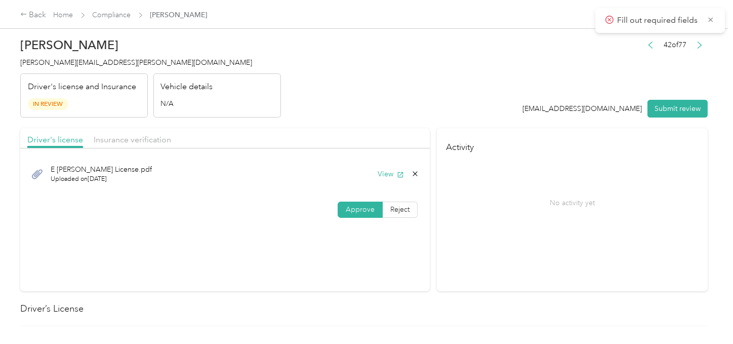
scroll to position [0, 0]
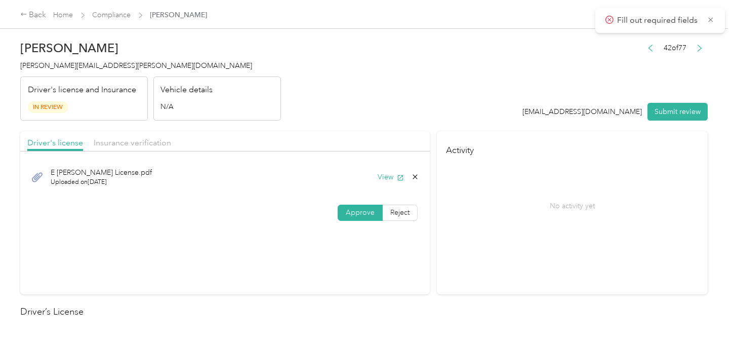
drag, startPoint x: 148, startPoint y: 145, endPoint x: 384, endPoint y: 105, distance: 239.3
click at [156, 143] on span "Insurance verification" at bounding box center [132, 143] width 77 height 10
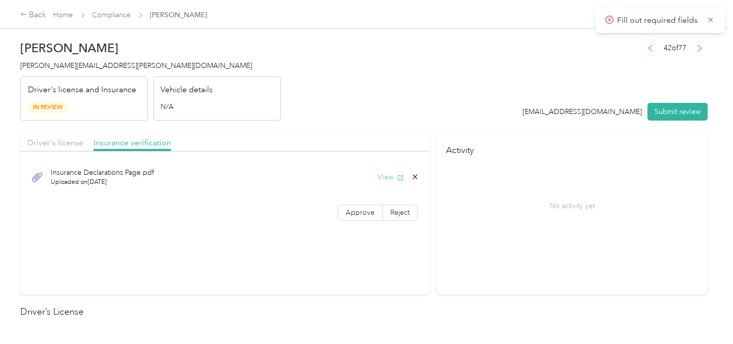
click at [379, 174] on button "View" at bounding box center [391, 177] width 26 height 11
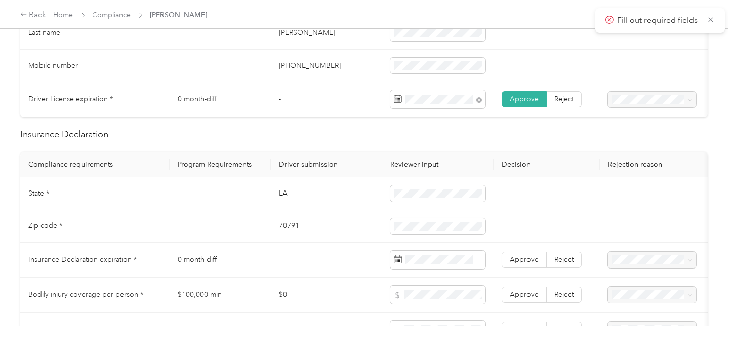
scroll to position [450, 0]
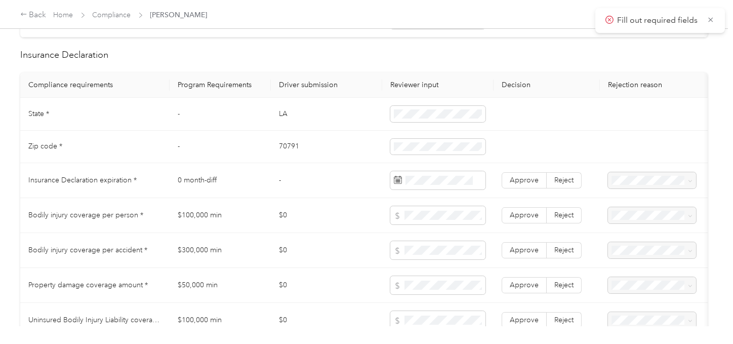
click at [276, 118] on td "LA" at bounding box center [326, 114] width 111 height 32
click at [481, 130] on td at bounding box center [437, 114] width 111 height 32
click at [285, 152] on td "70791" at bounding box center [326, 147] width 111 height 32
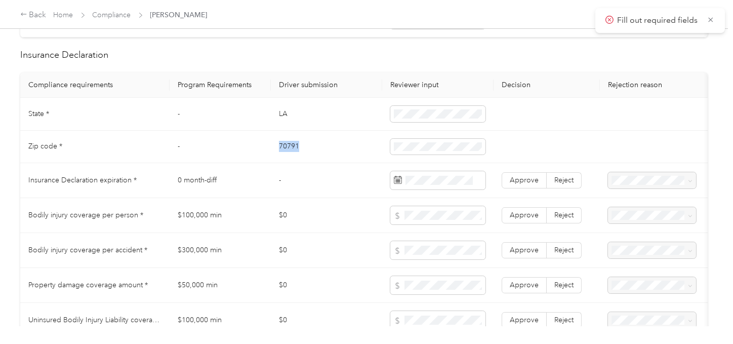
click at [285, 152] on td "70791" at bounding box center [326, 147] width 111 height 32
click at [447, 163] on td at bounding box center [437, 147] width 111 height 32
click at [293, 159] on td "70791" at bounding box center [326, 147] width 111 height 32
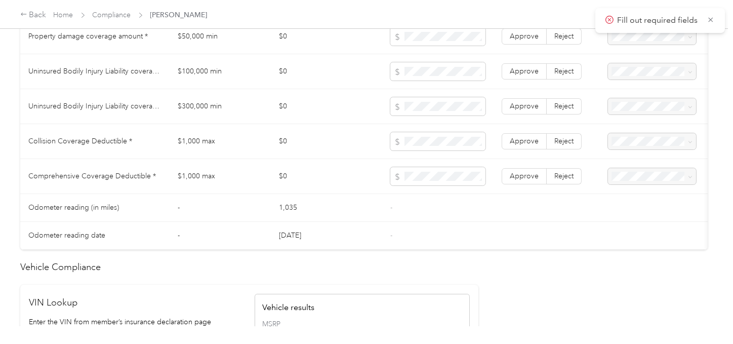
scroll to position [956, 0]
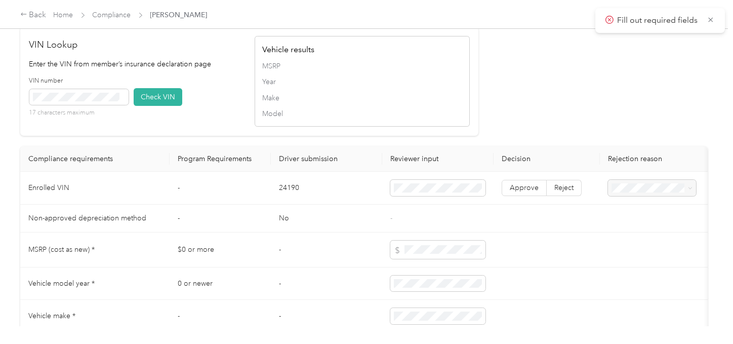
click at [291, 203] on td "24190" at bounding box center [326, 188] width 111 height 33
drag, startPoint x: 160, startPoint y: 109, endPoint x: 397, endPoint y: 123, distance: 237.3
click at [160, 106] on button "Check VIN" at bounding box center [158, 97] width 49 height 18
click at [461, 127] on div "Vehicle results MSRP Year Make Model" at bounding box center [362, 81] width 215 height 91
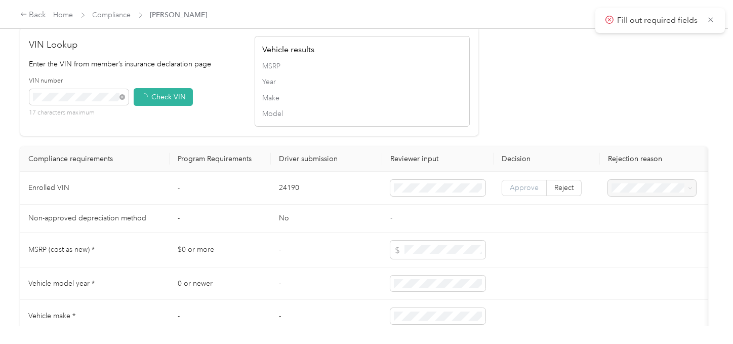
click at [531, 196] on label "Approve" at bounding box center [524, 188] width 45 height 16
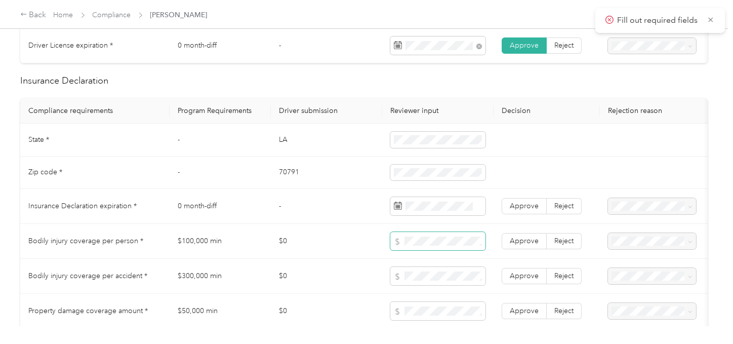
scroll to position [450, 0]
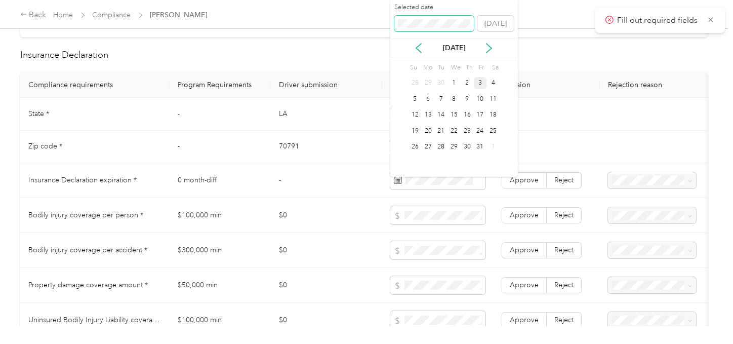
click at [424, 28] on span at bounding box center [434, 24] width 80 height 16
click at [455, 83] on div "1" at bounding box center [454, 83] width 13 height 13
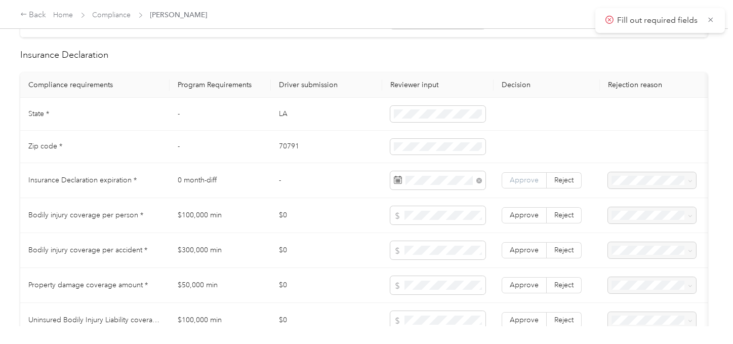
click at [525, 184] on span "Approve" at bounding box center [524, 180] width 29 height 9
click at [376, 198] on td "-" at bounding box center [326, 180] width 111 height 35
click at [564, 184] on span "Reject" at bounding box center [563, 180] width 19 height 9
click at [526, 184] on span "Approve" at bounding box center [524, 180] width 29 height 9
click at [351, 233] on td "$0" at bounding box center [326, 215] width 111 height 35
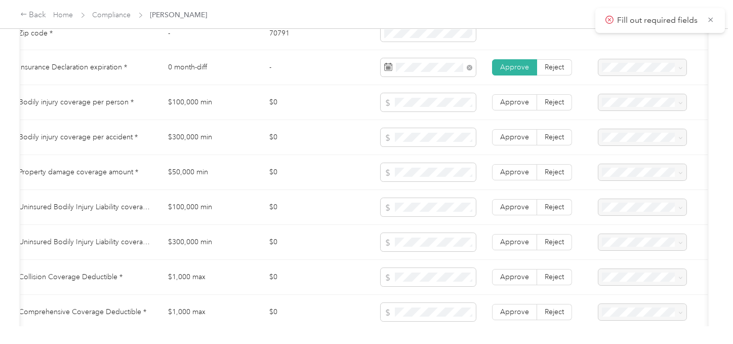
scroll to position [0, 11]
drag, startPoint x: 496, startPoint y: 110, endPoint x: 511, endPoint y: 150, distance: 43.0
click at [496, 110] on label "Approve" at bounding box center [513, 102] width 45 height 16
click at [512, 145] on label "Approve" at bounding box center [513, 137] width 45 height 16
click at [514, 173] on label "Approve" at bounding box center [513, 172] width 45 height 16
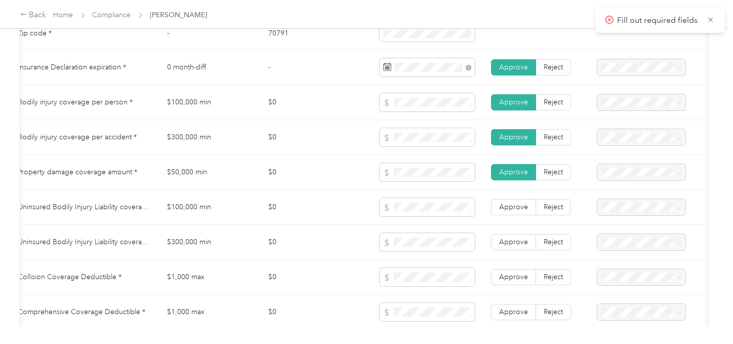
scroll to position [0, 0]
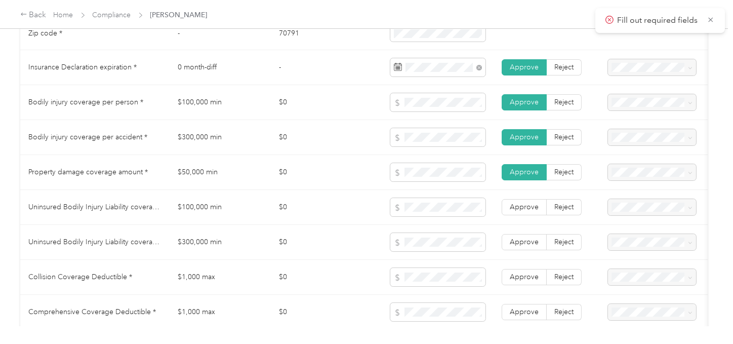
click at [37, 208] on td "Uninsured Bodily Injury Liability coverage per person *" at bounding box center [94, 207] width 149 height 35
drag, startPoint x: 565, startPoint y: 217, endPoint x: 565, endPoint y: 241, distance: 24.3
click at [565, 215] on label "Reject" at bounding box center [564, 207] width 35 height 16
click at [565, 246] on span "Reject" at bounding box center [563, 241] width 19 height 9
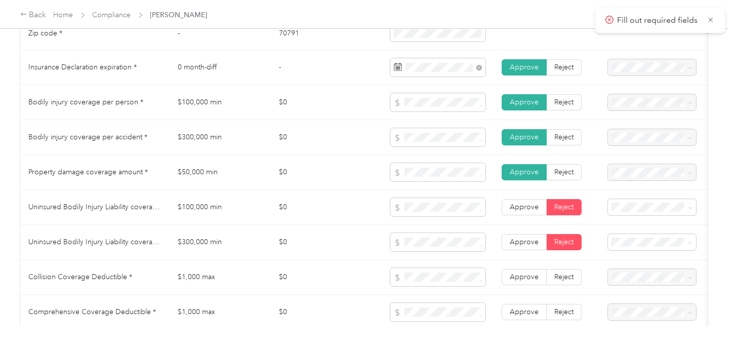
click at [48, 281] on span "Collision Coverage Deductible *" at bounding box center [80, 276] width 104 height 9
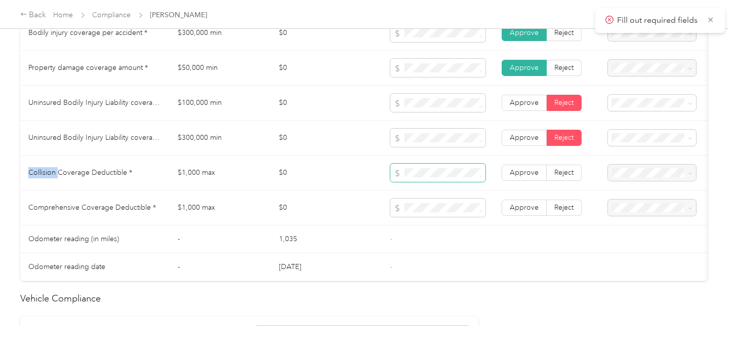
scroll to position [675, 0]
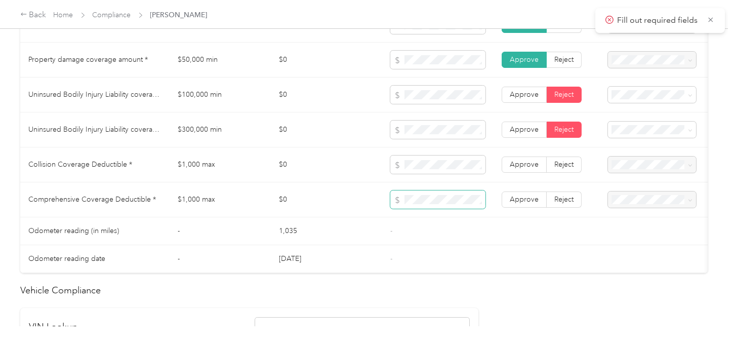
click at [422, 199] on span at bounding box center [437, 199] width 95 height 18
click at [435, 234] on td "-" at bounding box center [437, 231] width 111 height 28
click at [510, 204] on span "Approve" at bounding box center [524, 199] width 29 height 9
click at [516, 169] on span "Approve" at bounding box center [524, 164] width 29 height 9
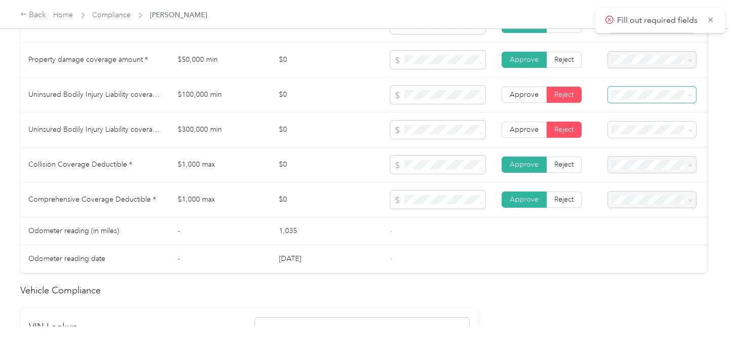
click at [630, 102] on span at bounding box center [652, 95] width 88 height 16
click at [638, 119] on td at bounding box center [667, 129] width 134 height 35
click at [638, 102] on span at bounding box center [652, 95] width 88 height 16
click at [651, 136] on span "Uninsured motorist per person is missing from uploaded Insurance Policy doc" at bounding box center [649, 134] width 68 height 41
click at [638, 156] on div "Uninsured motorist per accident is missing from uploaded Insurance Policy doc" at bounding box center [652, 168] width 74 height 43
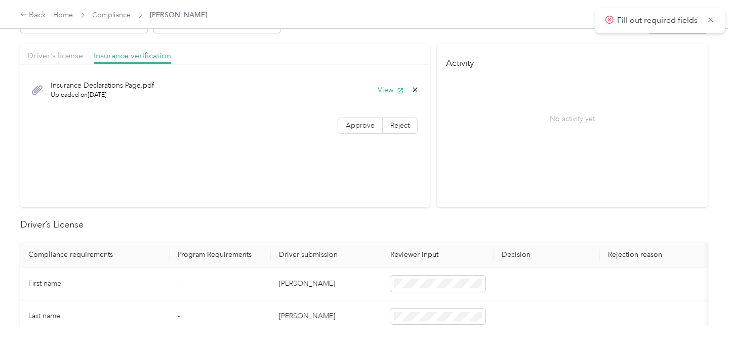
scroll to position [0, 0]
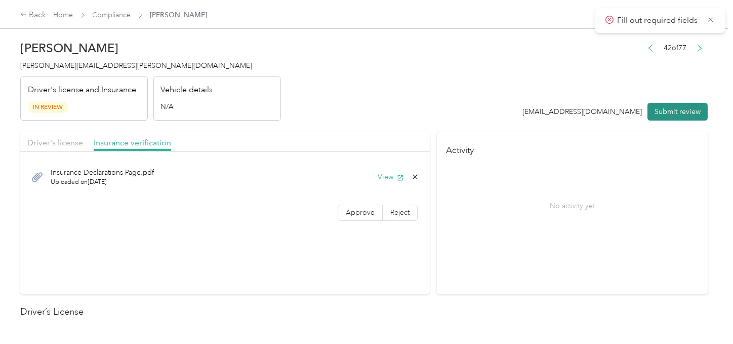
click at [656, 116] on button "Submit review" at bounding box center [677, 112] width 60 height 18
drag, startPoint x: 230, startPoint y: 96, endPoint x: 182, endPoint y: 90, distance: 47.9
click at [221, 96] on div "Vehicle details N/A" at bounding box center [217, 98] width 128 height 45
click at [78, 52] on h2 "Ellen Travis" at bounding box center [150, 48] width 261 height 14
click at [78, 62] on span "ellen.travis@optioncare.com" at bounding box center [136, 65] width 232 height 9
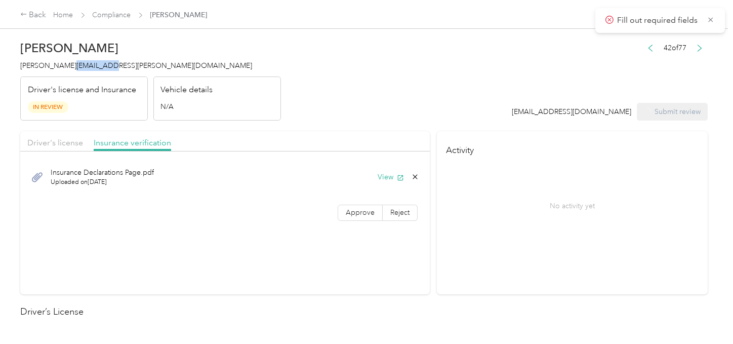
click at [78, 62] on span "ellen.travis@optioncare.com" at bounding box center [136, 65] width 232 height 9
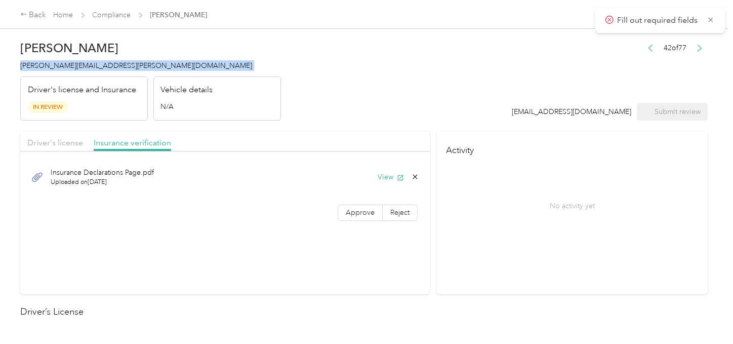
click at [78, 62] on span "ellen.travis@optioncare.com" at bounding box center [136, 65] width 232 height 9
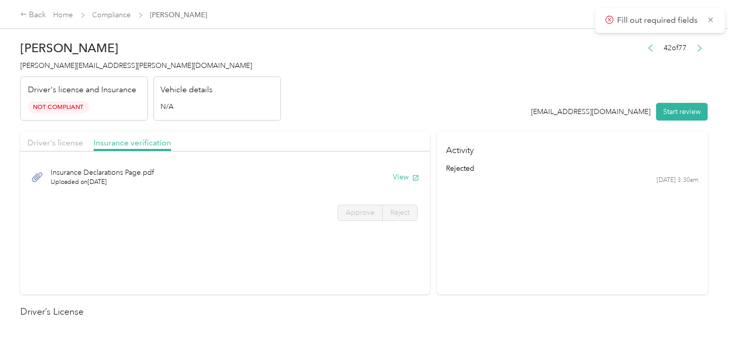
click at [224, 54] on div "Ellen R. Travis ellen.travis@optioncare.com Driver's license and Insurance Not …" at bounding box center [150, 77] width 261 height 85
click at [109, 14] on link "Compliance" at bounding box center [112, 15] width 38 height 9
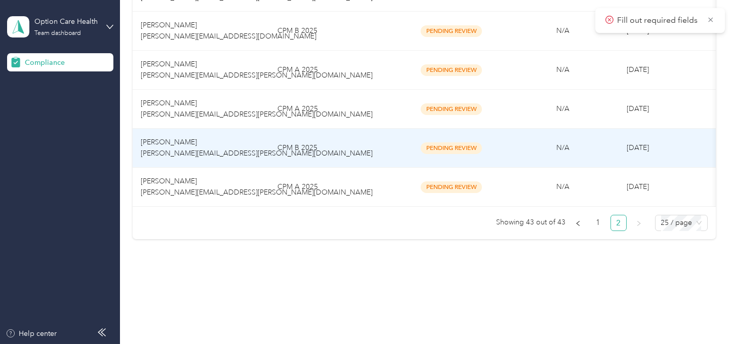
click at [330, 144] on td "CPM B 2025" at bounding box center [332, 148] width 127 height 39
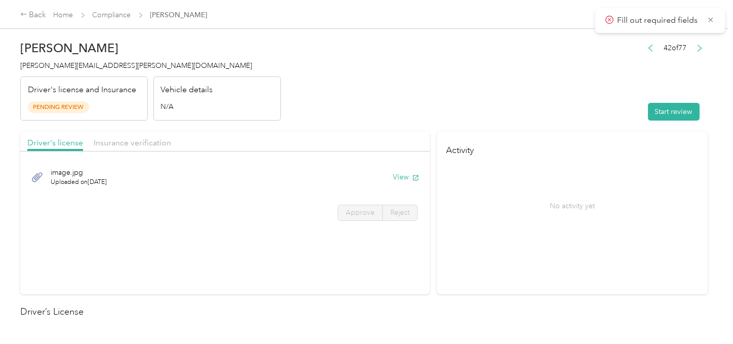
click at [461, 101] on header "Randal Miranda randal.miranda@optioncare.com Driver's license and Insurance Pen…" at bounding box center [363, 77] width 687 height 85
click at [661, 105] on button "Start review" at bounding box center [674, 112] width 52 height 18
click at [485, 105] on header "Randal Miranda randal.miranda@optioncare.com Driver's license and Insurance Pen…" at bounding box center [363, 77] width 687 height 85
click at [397, 176] on icon "button" at bounding box center [400, 177] width 7 height 7
click at [339, 210] on label "Approve" at bounding box center [360, 213] width 45 height 16
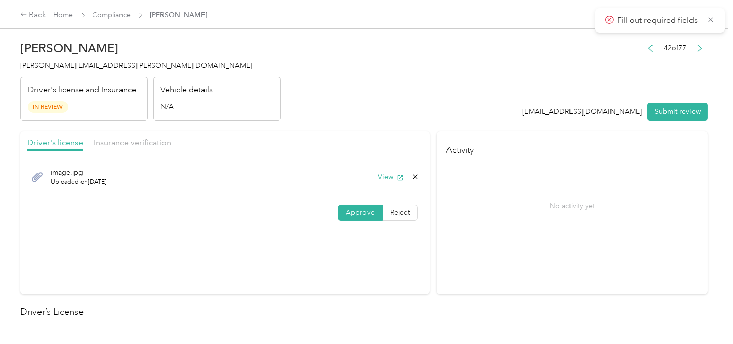
click at [342, 209] on span at bounding box center [360, 212] width 44 height 15
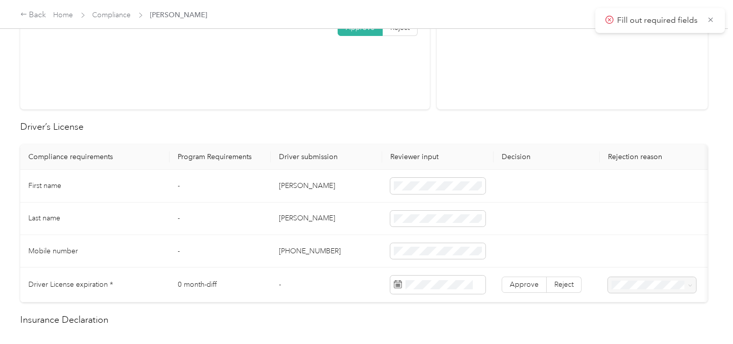
scroll to position [281, 0]
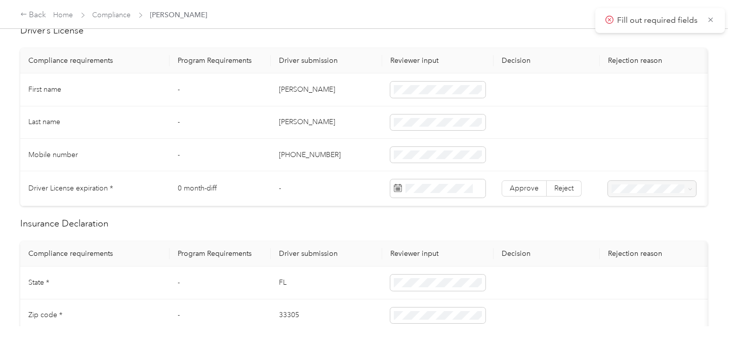
click at [286, 88] on td "Randal" at bounding box center [326, 89] width 111 height 32
click at [389, 91] on td at bounding box center [437, 89] width 111 height 32
click at [283, 126] on td "Miranda" at bounding box center [326, 122] width 111 height 32
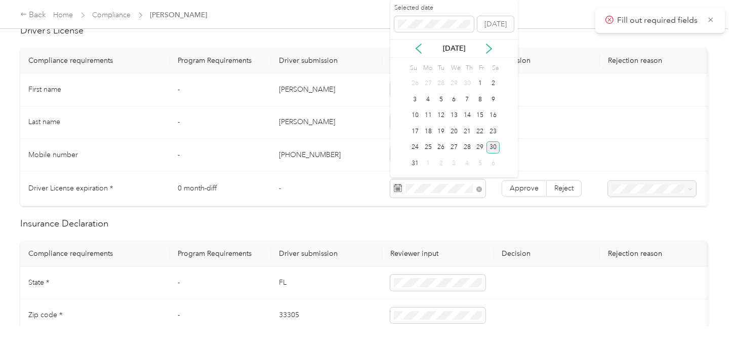
drag, startPoint x: 491, startPoint y: 145, endPoint x: 510, endPoint y: 184, distance: 43.2
click at [491, 145] on div "30" at bounding box center [493, 147] width 13 height 13
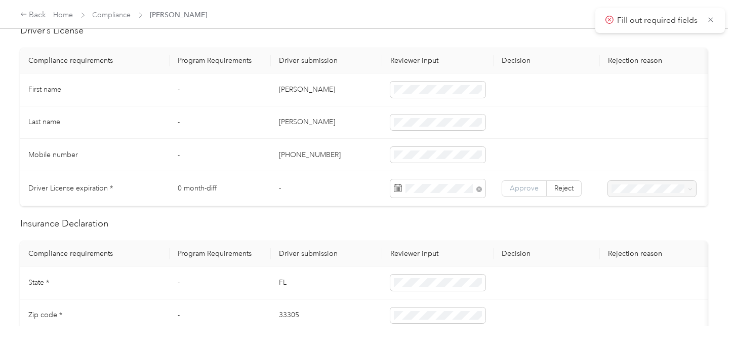
click at [518, 196] on td "Approve Reject" at bounding box center [547, 188] width 106 height 35
drag, startPoint x: 520, startPoint y: 195, endPoint x: 510, endPoint y: 190, distance: 10.6
click at [520, 194] on label "Approve" at bounding box center [524, 188] width 45 height 16
drag, startPoint x: 514, startPoint y: 187, endPoint x: 506, endPoint y: 187, distance: 8.1
click at [506, 187] on label "Approve" at bounding box center [524, 188] width 45 height 16
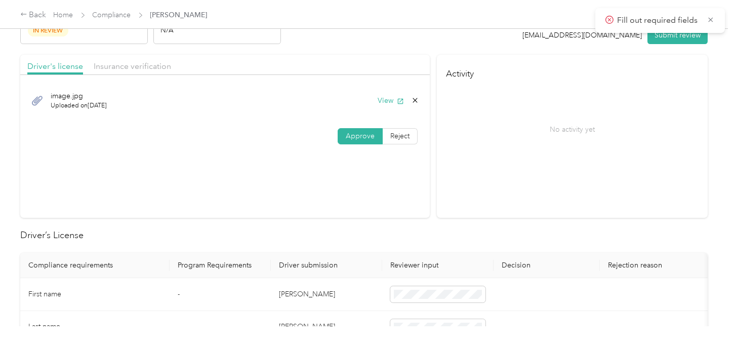
scroll to position [0, 0]
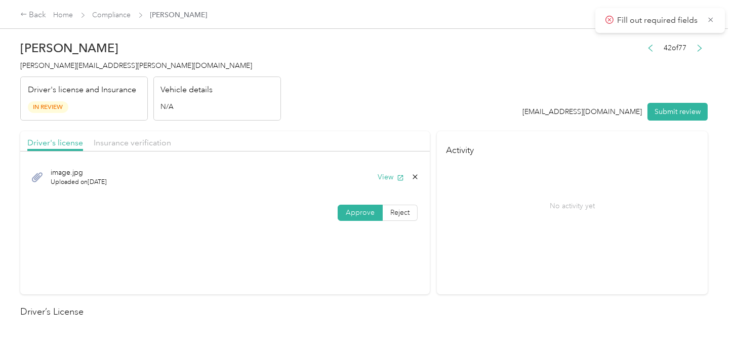
click at [120, 134] on div "Driver's license Insurance verification" at bounding box center [225, 141] width 410 height 20
drag, startPoint x: 124, startPoint y: 137, endPoint x: 209, endPoint y: 130, distance: 85.8
click at [126, 137] on div "Insurance verification" at bounding box center [132, 143] width 77 height 13
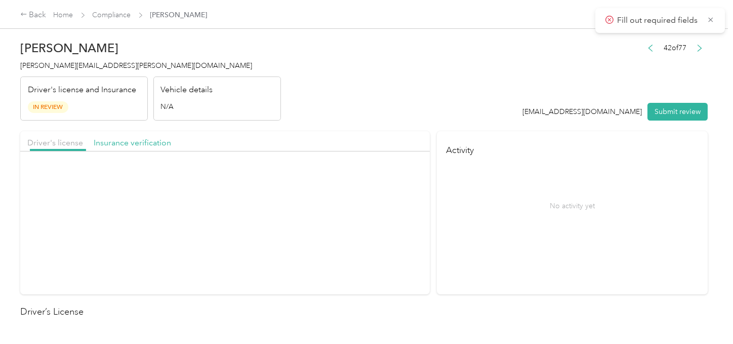
click at [424, 93] on header "Randal Miranda randal.miranda@optioncare.com Driver's license and Insurance In …" at bounding box center [363, 77] width 687 height 85
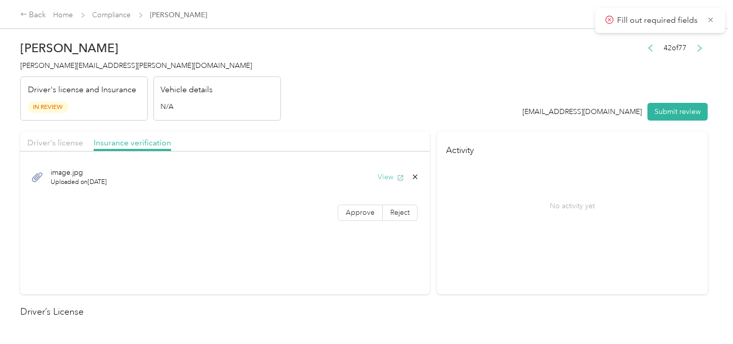
click at [386, 172] on button "View" at bounding box center [391, 177] width 26 height 11
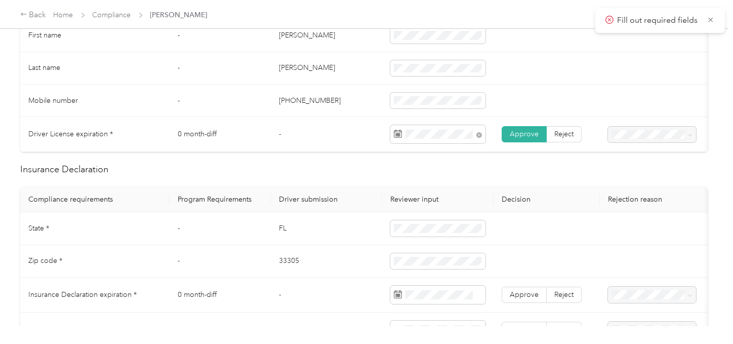
scroll to position [450, 0]
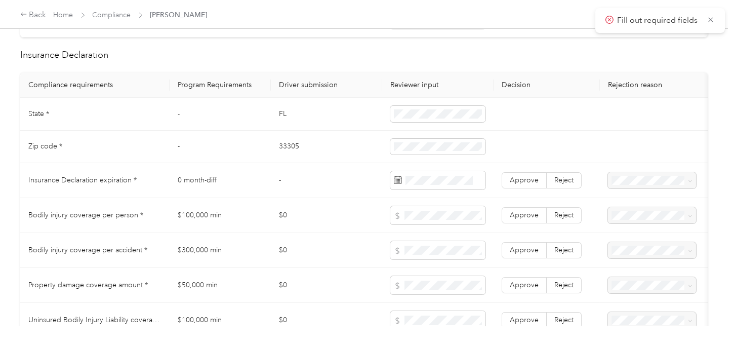
click at [281, 124] on td "FL" at bounding box center [326, 114] width 111 height 32
click at [282, 154] on td "33305" at bounding box center [326, 147] width 111 height 32
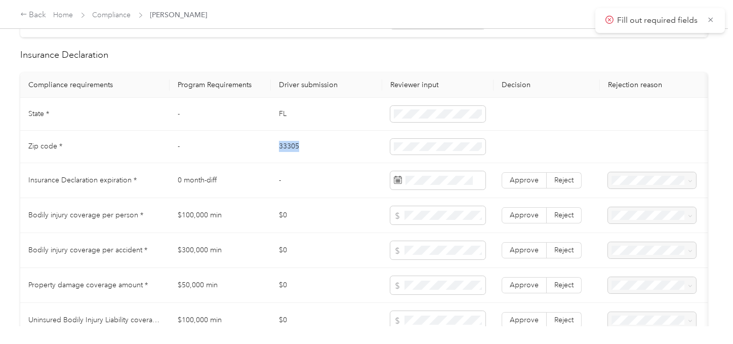
click at [282, 154] on td "33305" at bounding box center [326, 147] width 111 height 32
click at [386, 151] on td at bounding box center [437, 147] width 111 height 32
drag, startPoint x: 373, startPoint y: 170, endPoint x: 384, endPoint y: 172, distance: 11.3
click at [378, 172] on td "-" at bounding box center [326, 180] width 111 height 35
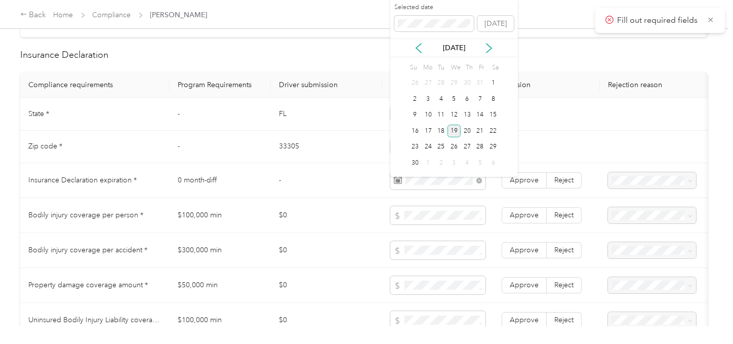
drag, startPoint x: 455, startPoint y: 128, endPoint x: 496, endPoint y: 165, distance: 55.6
click at [457, 131] on div "19" at bounding box center [454, 131] width 13 height 13
click at [517, 182] on label "Approve" at bounding box center [524, 180] width 45 height 16
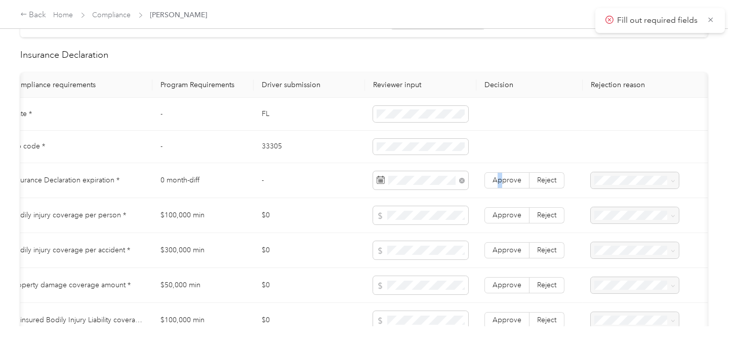
scroll to position [0, 19]
click at [500, 182] on span "Approve" at bounding box center [505, 180] width 29 height 9
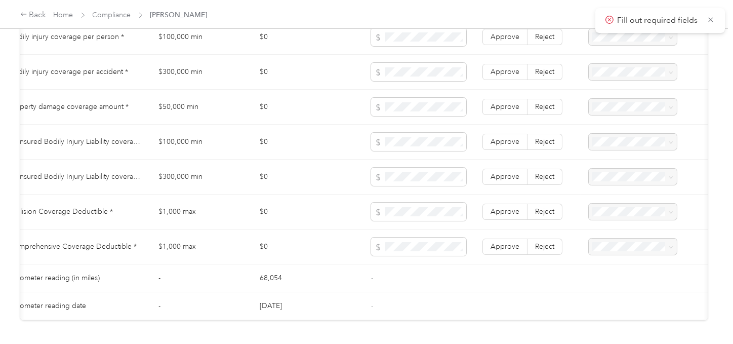
scroll to position [900, 0]
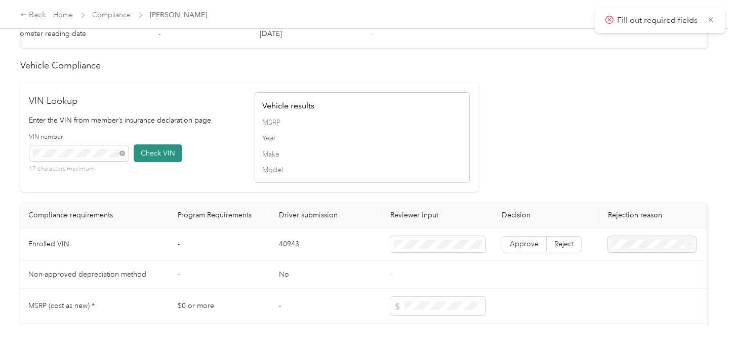
click at [153, 162] on button "Check VIN" at bounding box center [158, 153] width 49 height 18
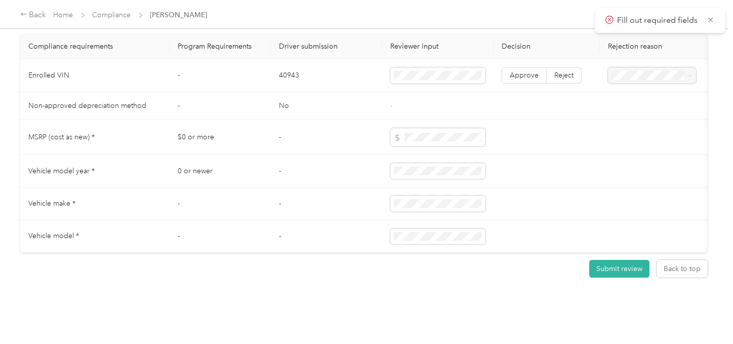
scroll to position [956, 0]
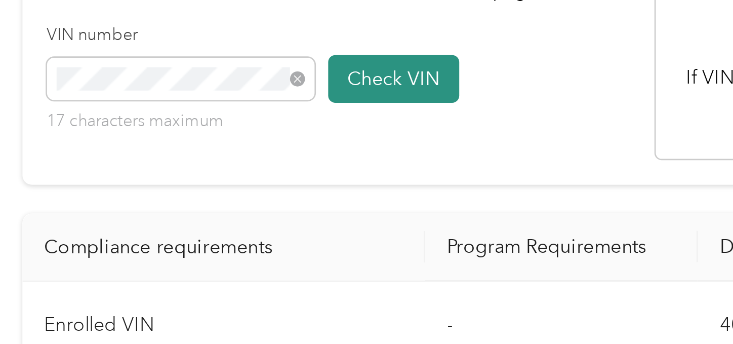
click at [147, 106] on button "Check VIN" at bounding box center [158, 97] width 49 height 18
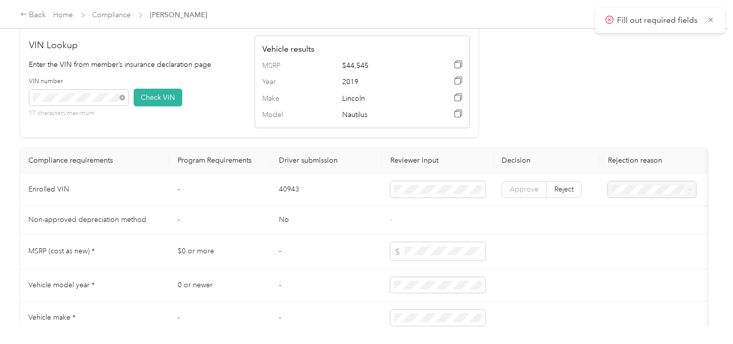
click at [515, 197] on label "Approve" at bounding box center [524, 189] width 45 height 16
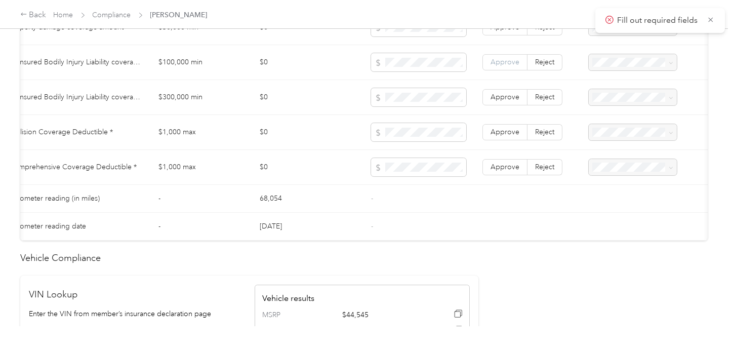
scroll to position [563, 0]
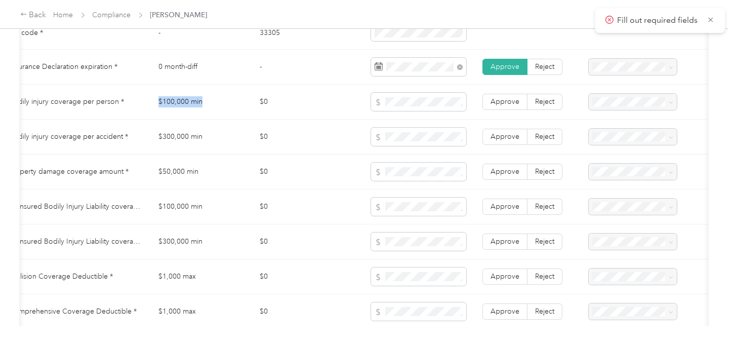
drag, startPoint x: 147, startPoint y: 105, endPoint x: 209, endPoint y: 105, distance: 61.8
click at [205, 105] on tr "Bodily injury coverage per person * $100,000 min $0 Approve Reject" at bounding box center [358, 102] width 714 height 35
drag, startPoint x: 344, startPoint y: 138, endPoint x: 191, endPoint y: 147, distance: 153.2
click at [339, 139] on td "$0" at bounding box center [307, 136] width 111 height 35
drag, startPoint x: 156, startPoint y: 145, endPoint x: 349, endPoint y: 145, distance: 192.9
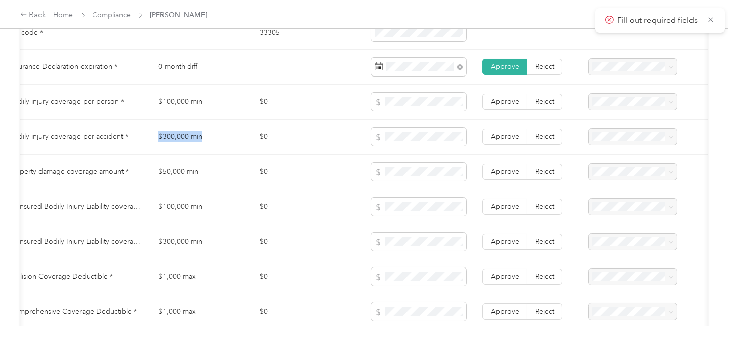
click at [206, 143] on td "$300,000 min" at bounding box center [200, 136] width 101 height 35
click at [352, 146] on td "$0" at bounding box center [307, 136] width 111 height 35
drag, startPoint x: 301, startPoint y: 170, endPoint x: 253, endPoint y: 176, distance: 48.5
click at [296, 171] on td "$0" at bounding box center [307, 171] width 111 height 35
drag, startPoint x: 152, startPoint y: 177, endPoint x: 210, endPoint y: 177, distance: 57.7
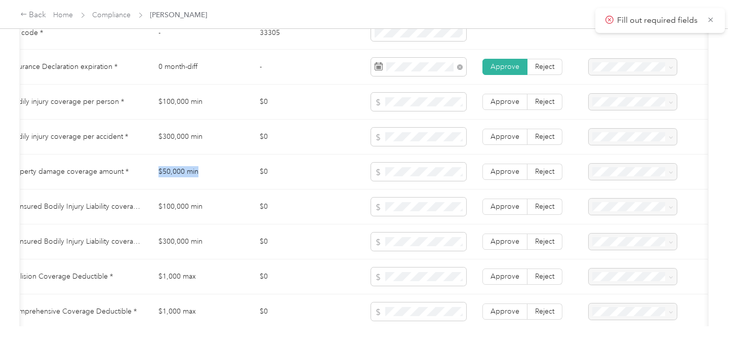
click at [210, 177] on td "$50,000 min" at bounding box center [200, 171] width 101 height 35
drag, startPoint x: 492, startPoint y: 176, endPoint x: 499, endPoint y: 164, distance: 14.8
click at [493, 175] on span "Approve" at bounding box center [505, 171] width 29 height 9
drag, startPoint x: 418, startPoint y: 102, endPoint x: 376, endPoint y: 103, distance: 41.5
click at [376, 103] on span at bounding box center [418, 102] width 95 height 18
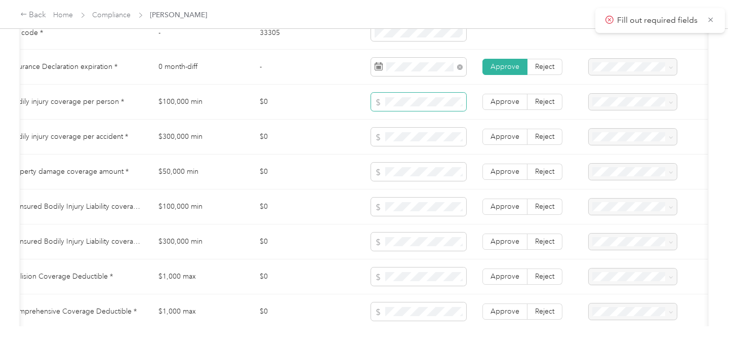
click at [370, 108] on td at bounding box center [418, 102] width 111 height 35
click at [338, 185] on tr "Property damage coverage amount * $50,000 min $0 Approve Reject" at bounding box center [358, 171] width 714 height 35
drag, startPoint x: 487, startPoint y: 175, endPoint x: 495, endPoint y: 144, distance: 31.8
click at [488, 173] on label "Approve" at bounding box center [504, 172] width 45 height 16
drag, startPoint x: 496, startPoint y: 141, endPoint x: 507, endPoint y: 115, distance: 28.4
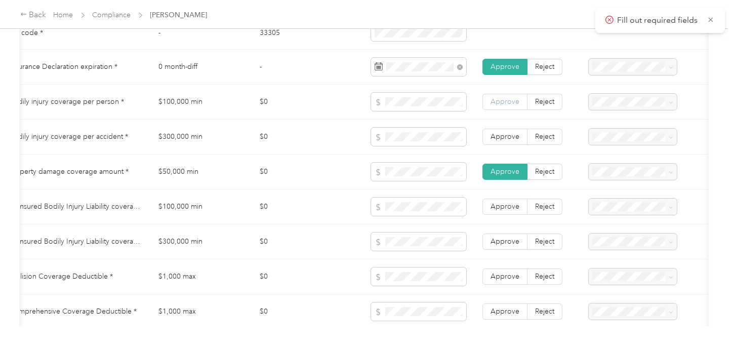
click at [496, 140] on span "Approve" at bounding box center [505, 136] width 29 height 9
click at [512, 102] on label "Approve" at bounding box center [504, 102] width 45 height 16
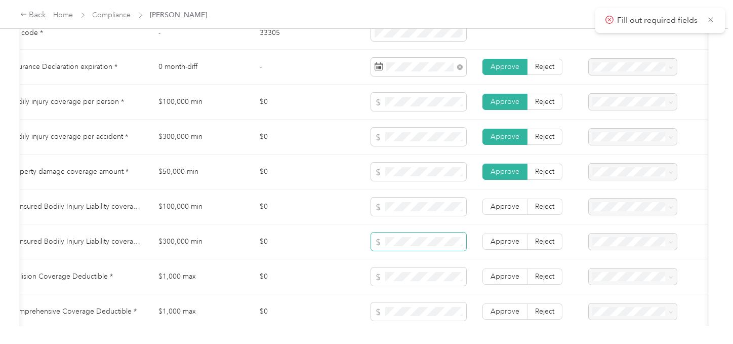
click at [405, 251] on span at bounding box center [418, 241] width 95 height 18
click at [370, 179] on td at bounding box center [418, 171] width 111 height 35
click at [363, 210] on td at bounding box center [418, 206] width 111 height 35
drag, startPoint x: 419, startPoint y: 158, endPoint x: 419, endPoint y: 150, distance: 7.6
click at [419, 154] on td at bounding box center [418, 136] width 111 height 35
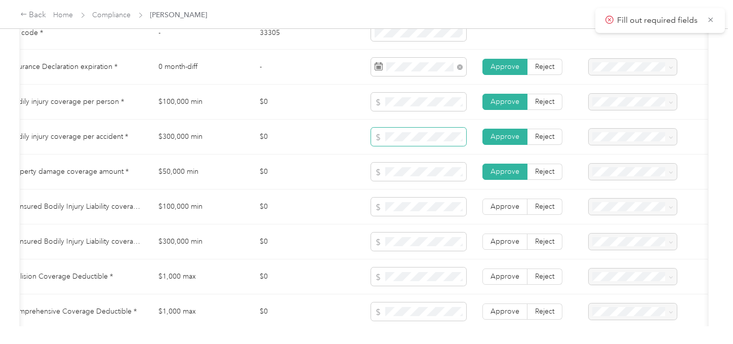
click at [366, 143] on td at bounding box center [418, 136] width 111 height 35
click at [338, 243] on tr "Uninsured Bodily Injury Liability coverage per accident * $300,000 min $0 Appro…" at bounding box center [358, 241] width 714 height 35
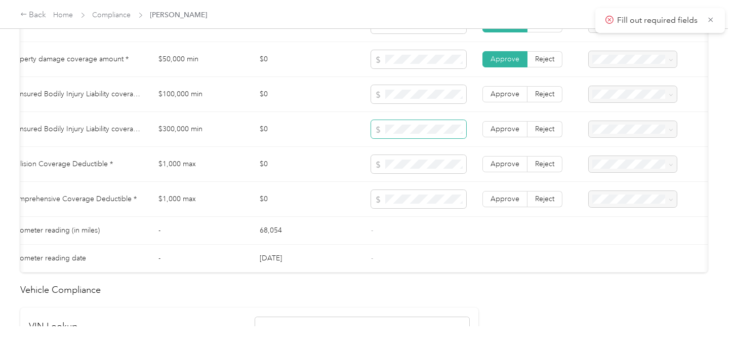
scroll to position [0, 0]
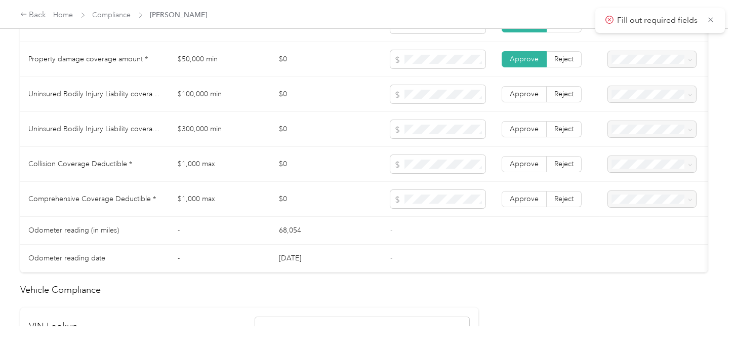
click at [440, 160] on td at bounding box center [437, 164] width 111 height 35
click at [442, 236] on td "-" at bounding box center [437, 231] width 111 height 28
drag, startPoint x: 513, startPoint y: 210, endPoint x: 521, endPoint y: 167, distance: 44.4
click at [513, 207] on label "Approve" at bounding box center [524, 199] width 45 height 16
click at [522, 160] on td "Approve Reject" at bounding box center [547, 164] width 106 height 35
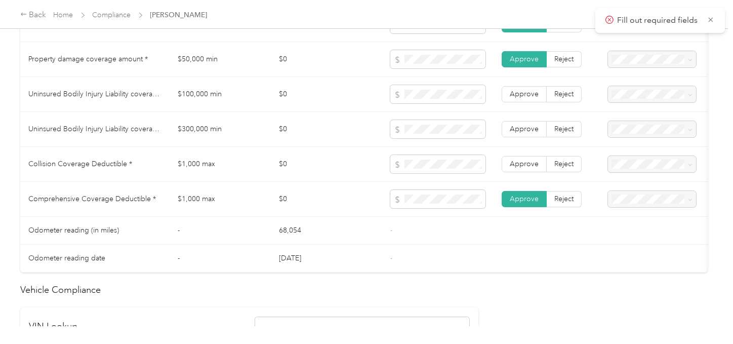
click at [524, 129] on label "Approve" at bounding box center [524, 129] width 45 height 16
click at [527, 102] on label "Approve" at bounding box center [524, 94] width 45 height 16
click at [528, 165] on span "Approve" at bounding box center [524, 163] width 29 height 9
click at [528, 167] on span "Approve" at bounding box center [524, 163] width 29 height 9
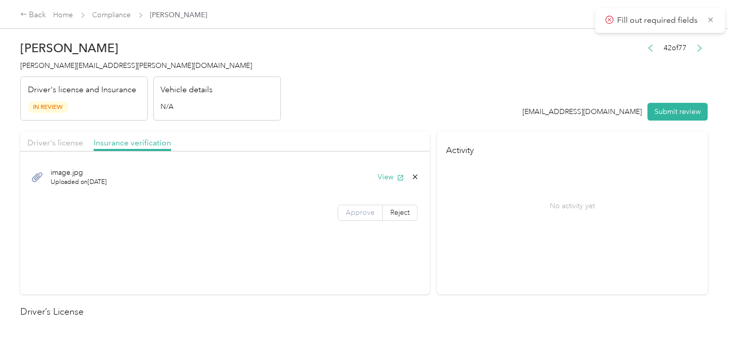
click at [367, 206] on label "Approve" at bounding box center [360, 213] width 45 height 16
drag, startPoint x: 55, startPoint y: 133, endPoint x: 61, endPoint y: 136, distance: 6.3
click at [55, 133] on div "Driver's license Insurance verification" at bounding box center [225, 141] width 410 height 20
click at [61, 137] on div "Driver's license" at bounding box center [55, 143] width 56 height 13
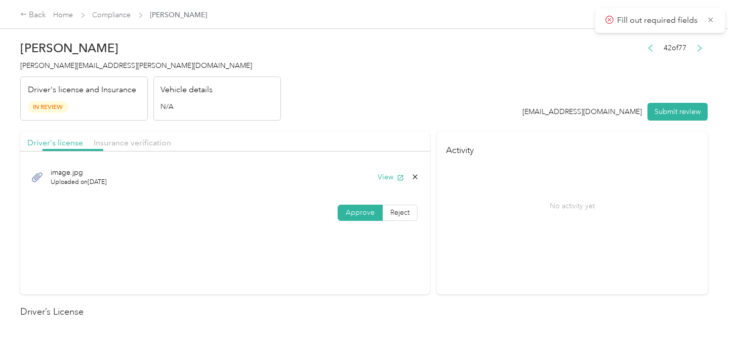
drag, startPoint x: 444, startPoint y: 122, endPoint x: 513, endPoint y: 143, distance: 71.9
click at [666, 115] on button "Submit review" at bounding box center [677, 112] width 60 height 18
click at [545, 108] on div "[EMAIL_ADDRESS][DOMAIN_NAME]" at bounding box center [571, 111] width 119 height 11
click at [91, 67] on span "randal.miranda@optioncare.com" at bounding box center [136, 65] width 232 height 9
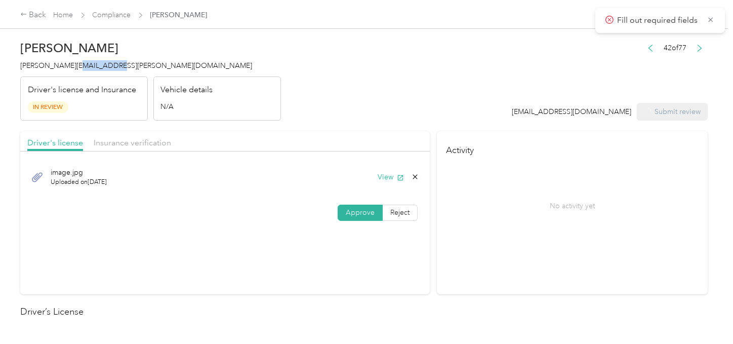
click at [91, 67] on span "randal.miranda@optioncare.com" at bounding box center [136, 65] width 232 height 9
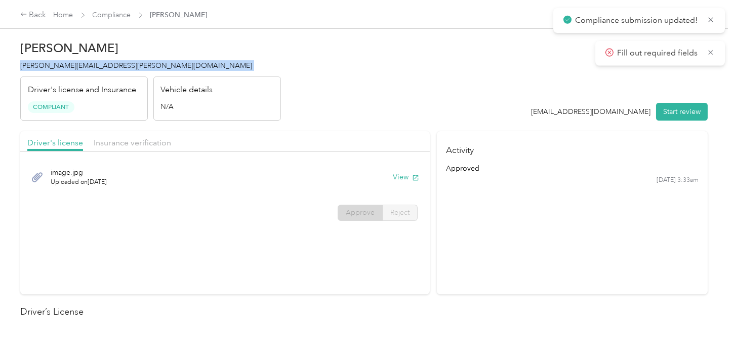
click at [91, 67] on span "randal.miranda@optioncare.com" at bounding box center [136, 65] width 232 height 9
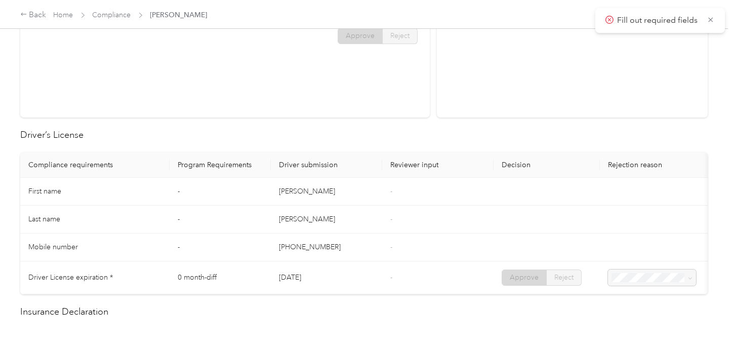
scroll to position [56, 0]
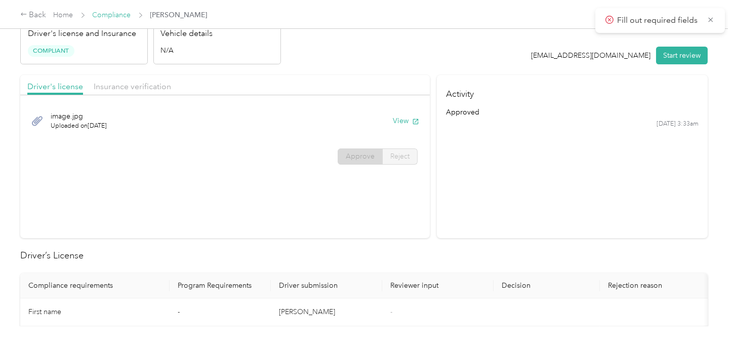
click at [120, 11] on link "Compliance" at bounding box center [112, 15] width 38 height 9
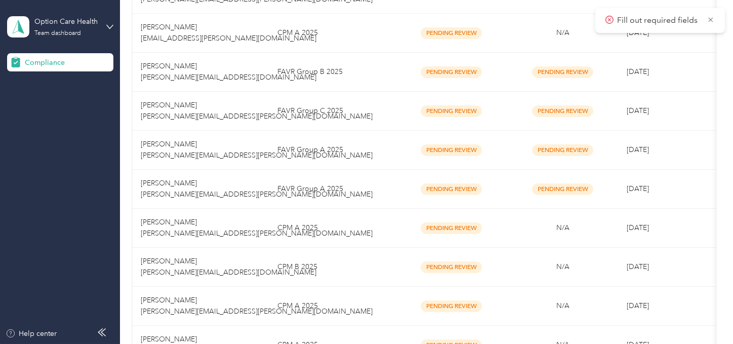
scroll to position [619, 0]
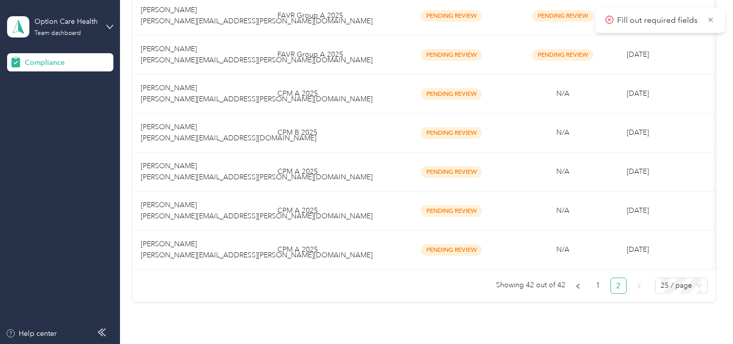
click at [379, 294] on ul "Showing 42 out of 42 1 2 25 / page" at bounding box center [420, 285] width 575 height 16
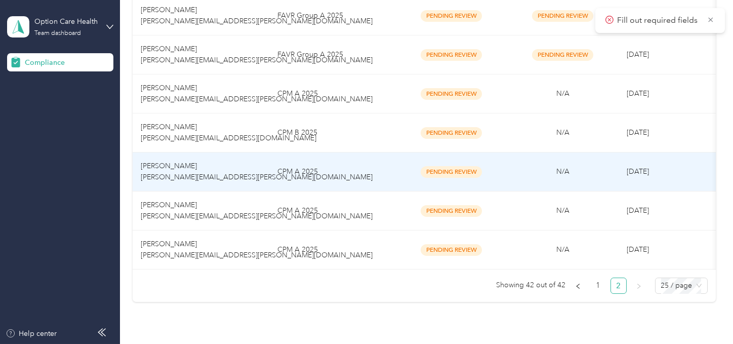
click at [312, 170] on td "CPM A 2025" at bounding box center [332, 171] width 127 height 39
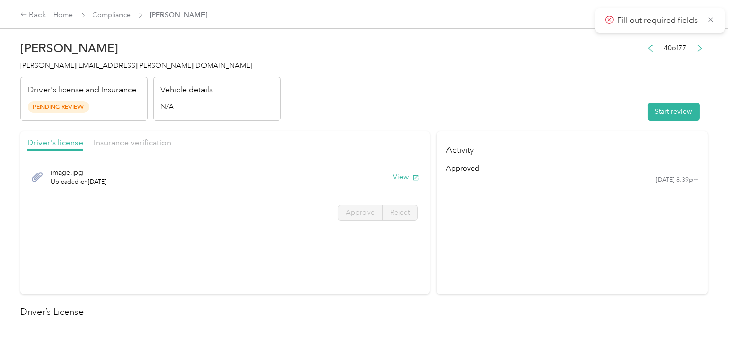
click at [472, 104] on header "Amanda Hutchins amanda.hutchins@optioncare.com Driver's license and Insurance P…" at bounding box center [363, 77] width 687 height 85
drag, startPoint x: 647, startPoint y: 105, endPoint x: 577, endPoint y: 102, distance: 70.9
click at [648, 105] on button "Start review" at bounding box center [674, 112] width 52 height 18
click at [501, 95] on header "Amanda Hutchins amanda.hutchins@optioncare.com Driver's license and Insurance P…" at bounding box center [363, 77] width 687 height 85
click at [387, 175] on button "View" at bounding box center [391, 177] width 26 height 11
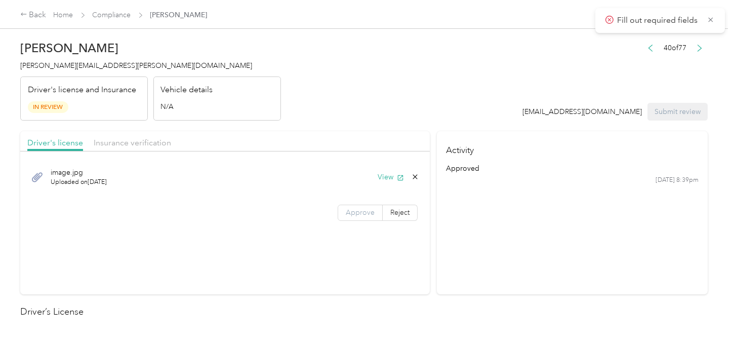
click at [372, 208] on label "Approve" at bounding box center [360, 213] width 45 height 16
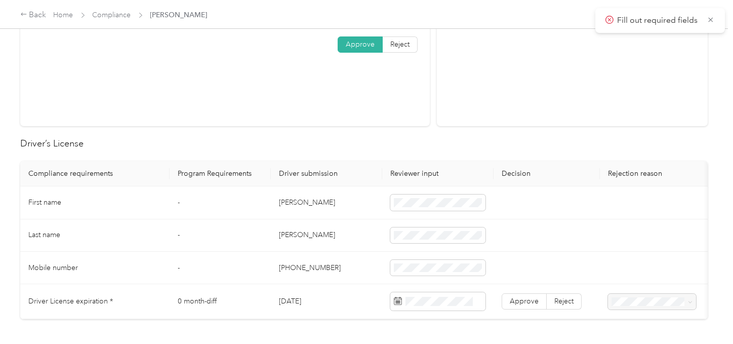
scroll to position [281, 0]
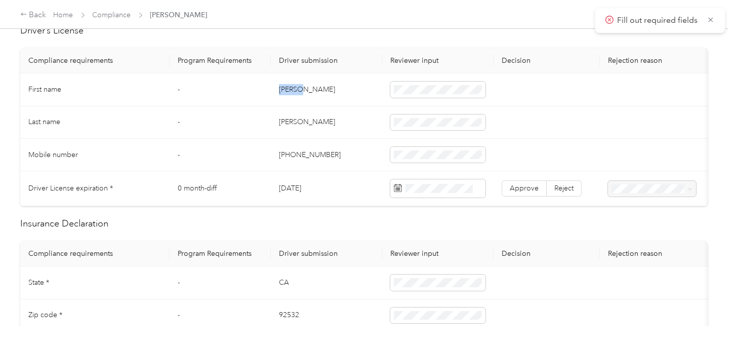
drag, startPoint x: 275, startPoint y: 85, endPoint x: 351, endPoint y: 84, distance: 75.4
click at [342, 84] on td "Amanda" at bounding box center [326, 89] width 111 height 32
drag, startPoint x: 377, startPoint y: 106, endPoint x: 339, endPoint y: 111, distance: 38.4
click at [371, 106] on td "Hutchins" at bounding box center [326, 122] width 111 height 32
click at [296, 120] on td "Hutchins" at bounding box center [326, 122] width 111 height 32
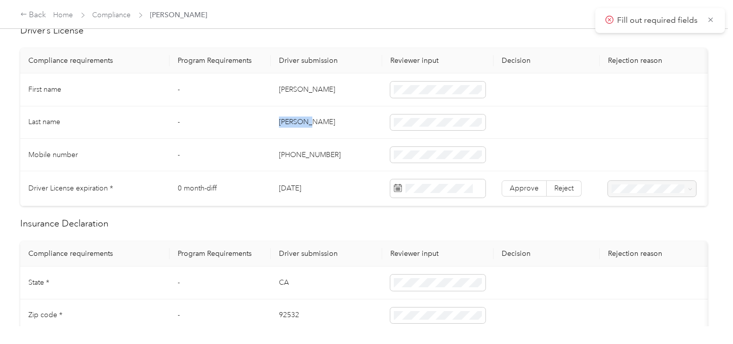
click at [296, 120] on td "Hutchins" at bounding box center [326, 122] width 111 height 32
drag, startPoint x: 351, startPoint y: 151, endPoint x: 738, endPoint y: 233, distance: 394.9
click at [353, 153] on td "+19513128495" at bounding box center [326, 155] width 111 height 32
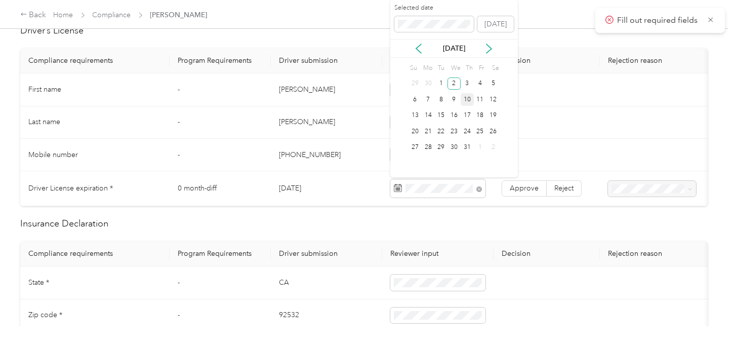
drag, startPoint x: 455, startPoint y: 80, endPoint x: 467, endPoint y: 101, distance: 23.9
click at [456, 81] on div "2" at bounding box center [454, 83] width 13 height 13
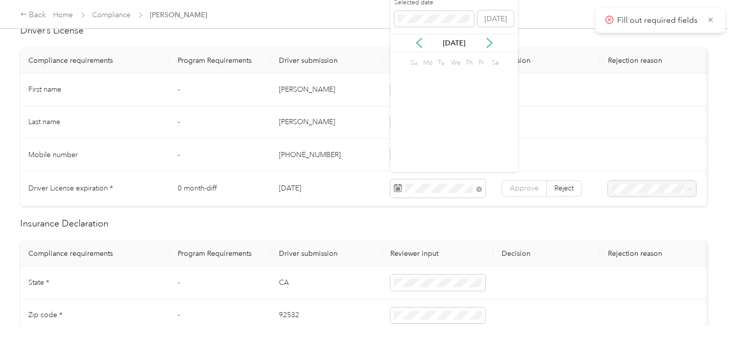
drag, startPoint x: 533, startPoint y: 177, endPoint x: 523, endPoint y: 180, distance: 10.6
click at [532, 178] on td "Approve Reject" at bounding box center [547, 188] width 106 height 35
click at [522, 180] on label "Approve" at bounding box center [524, 188] width 45 height 16
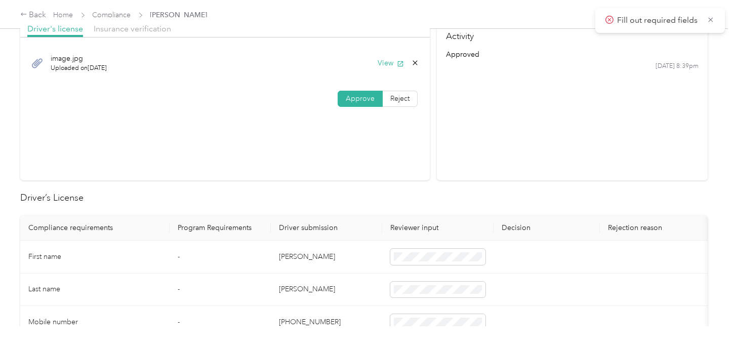
scroll to position [0, 0]
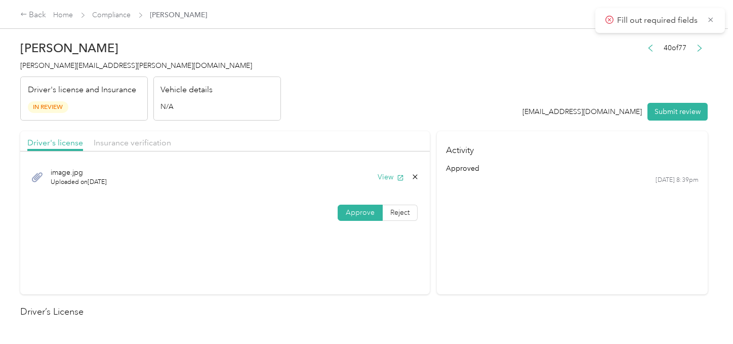
drag, startPoint x: 144, startPoint y: 112, endPoint x: 146, endPoint y: 119, distance: 7.7
click at [145, 112] on div "Driver's license and Insurance In Review" at bounding box center [84, 98] width 128 height 45
click at [145, 132] on div "Driver's license Insurance verification" at bounding box center [225, 141] width 410 height 20
click at [145, 137] on div "Insurance verification" at bounding box center [132, 143] width 77 height 13
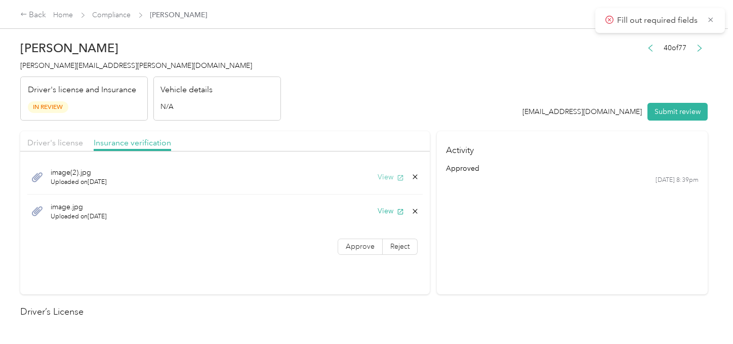
click at [385, 173] on button "View" at bounding box center [391, 177] width 26 height 11
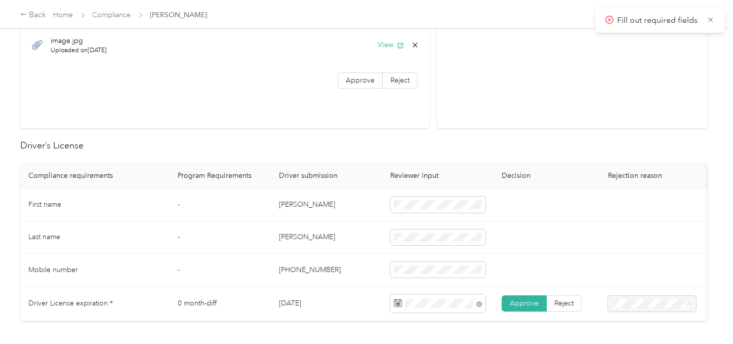
scroll to position [338, 0]
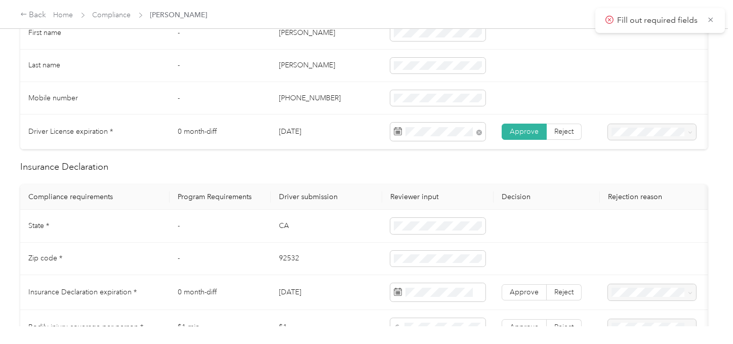
click at [284, 229] on td "CA" at bounding box center [326, 226] width 111 height 32
click at [280, 259] on td "92532" at bounding box center [326, 258] width 111 height 32
drag, startPoint x: 342, startPoint y: 281, endPoint x: 408, endPoint y: 291, distance: 66.6
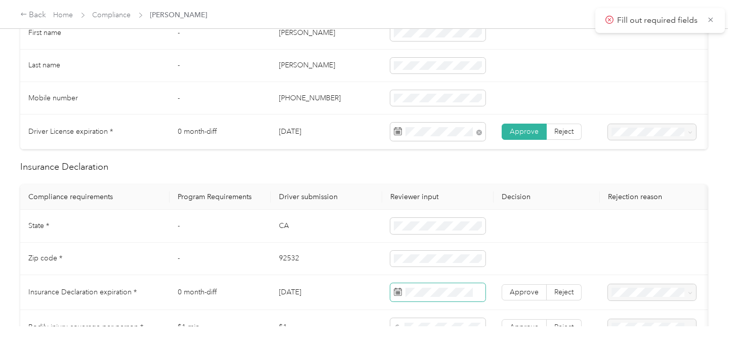
click at [355, 285] on tbody "State * - CA Zip code * - 92532 Insurance Declaration expiration * 0 month-diff…" at bounding box center [377, 340] width 714 height 261
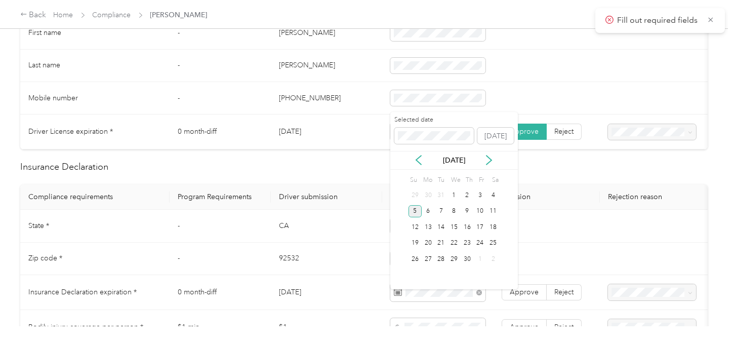
click at [418, 212] on div "5" at bounding box center [415, 211] width 13 height 13
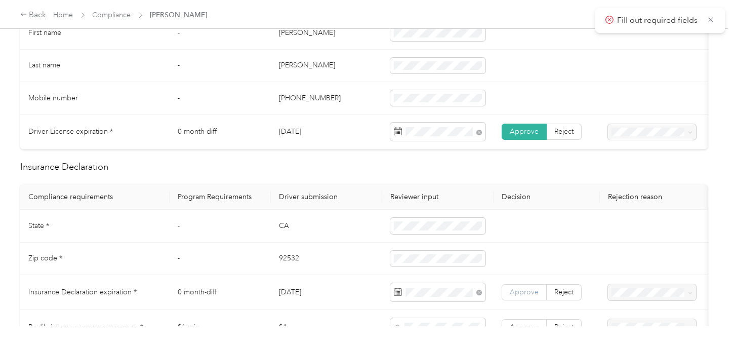
drag, startPoint x: 510, startPoint y: 287, endPoint x: 516, endPoint y: 292, distance: 8.3
click at [511, 288] on td "Approve Reject" at bounding box center [547, 292] width 106 height 35
click at [517, 294] on label "Approve" at bounding box center [524, 292] width 45 height 16
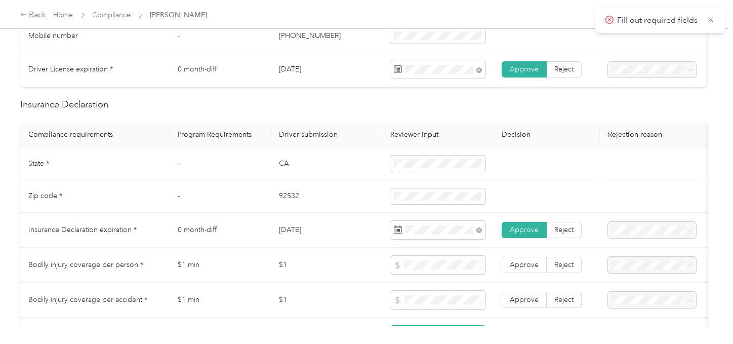
scroll to position [787, 0]
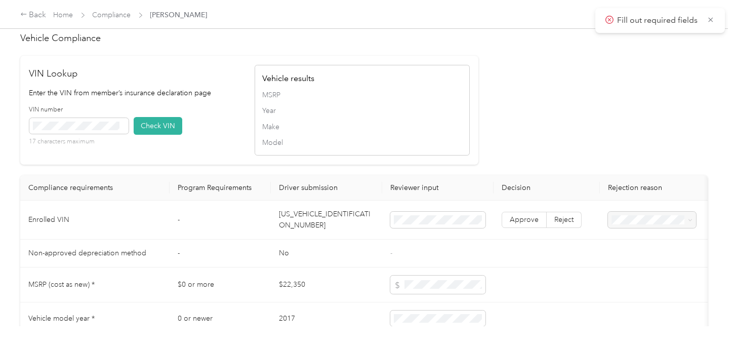
click at [300, 235] on td "5NPD84LF6HH055732" at bounding box center [326, 219] width 111 height 39
drag, startPoint x: 127, startPoint y: 145, endPoint x: 113, endPoint y: 145, distance: 14.2
click at [123, 134] on span at bounding box center [78, 126] width 99 height 16
drag, startPoint x: 132, startPoint y: 136, endPoint x: 294, endPoint y: 143, distance: 162.2
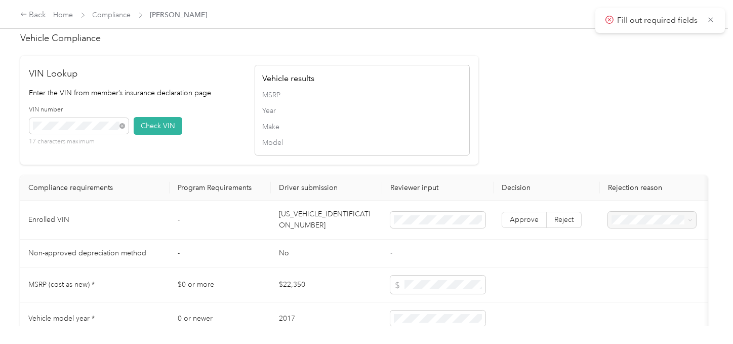
click at [135, 137] on div "VIN number 17 characters maximum Check VIN" at bounding box center [136, 129] width 215 height 48
click at [406, 148] on div "MSRP Year Make Model" at bounding box center [362, 119] width 200 height 59
click at [527, 224] on span "Approve" at bounding box center [524, 219] width 29 height 9
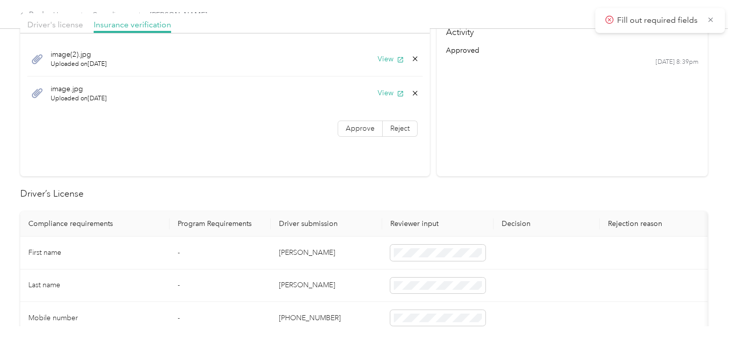
scroll to position [56, 0]
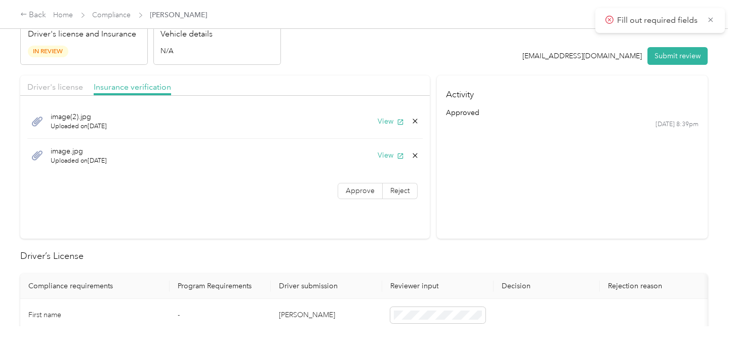
click at [381, 144] on div "image.jpg Uploaded on 10/1/2025 View" at bounding box center [224, 156] width 395 height 34
click at [380, 152] on button "View" at bounding box center [391, 155] width 26 height 11
click at [357, 195] on label "Approve" at bounding box center [360, 191] width 45 height 16
click at [360, 190] on span "Approve" at bounding box center [360, 190] width 29 height 9
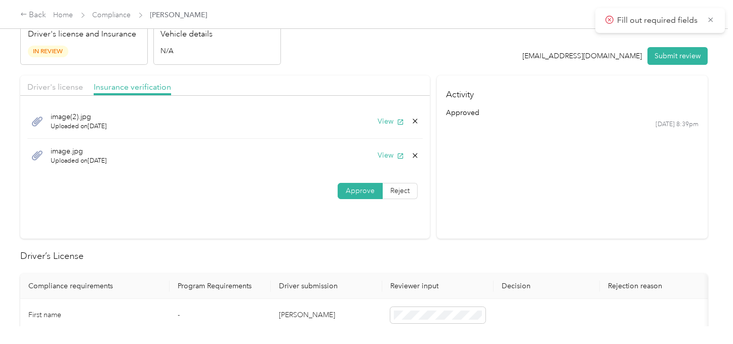
click at [43, 78] on div "Driver's license Insurance verification" at bounding box center [225, 85] width 410 height 20
drag, startPoint x: 52, startPoint y: 83, endPoint x: 179, endPoint y: 86, distance: 127.6
click at [53, 84] on span "Driver's license" at bounding box center [55, 87] width 56 height 10
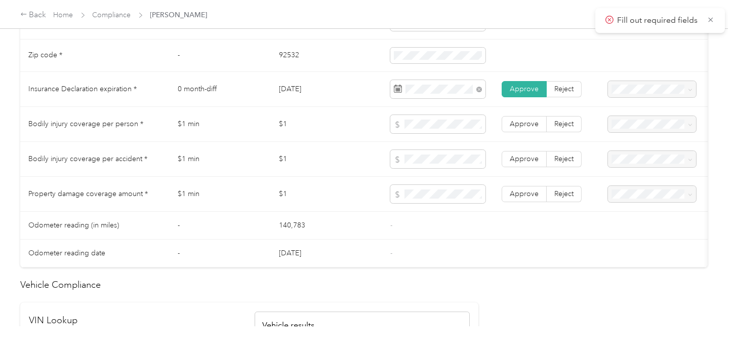
scroll to position [562, 0]
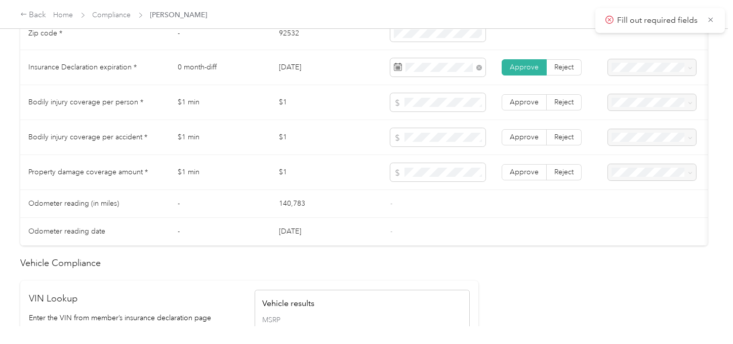
drag, startPoint x: 436, startPoint y: 197, endPoint x: 443, endPoint y: 195, distance: 7.2
click at [438, 197] on td "-" at bounding box center [437, 204] width 111 height 28
click at [513, 166] on td "Approve Reject" at bounding box center [547, 172] width 106 height 35
click at [519, 175] on span "Approve" at bounding box center [524, 172] width 29 height 9
click at [521, 141] on span "Approve" at bounding box center [524, 137] width 29 height 9
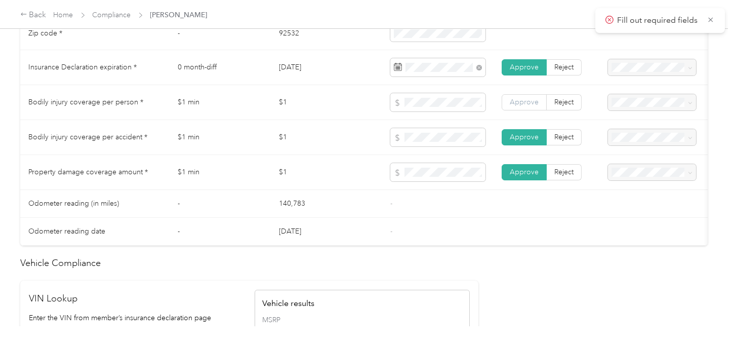
click at [526, 105] on span "Approve" at bounding box center [524, 102] width 29 height 9
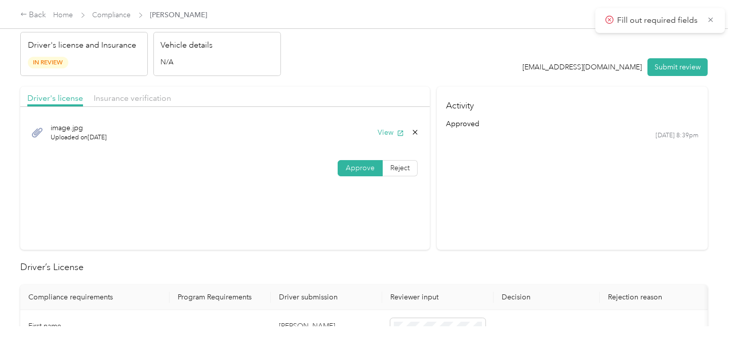
scroll to position [0, 0]
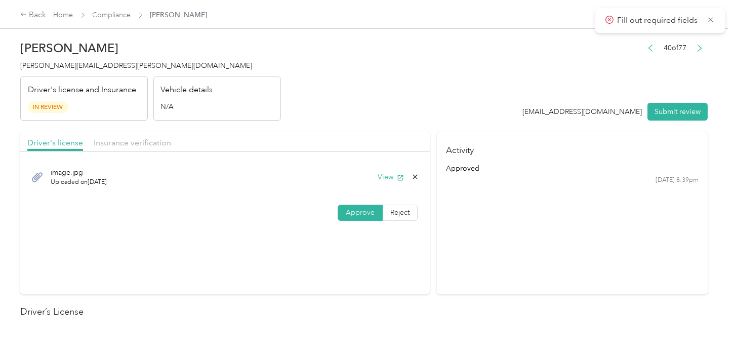
drag, startPoint x: 646, startPoint y: 121, endPoint x: 655, endPoint y: 121, distance: 8.1
click at [667, 110] on button "Submit review" at bounding box center [677, 112] width 60 height 18
drag, startPoint x: 497, startPoint y: 113, endPoint x: 241, endPoint y: 86, distance: 257.6
click at [492, 113] on header "Amanda Hutchins amanda.hutchins@optioncare.com Driver's license and Insurance I…" at bounding box center [363, 77] width 687 height 85
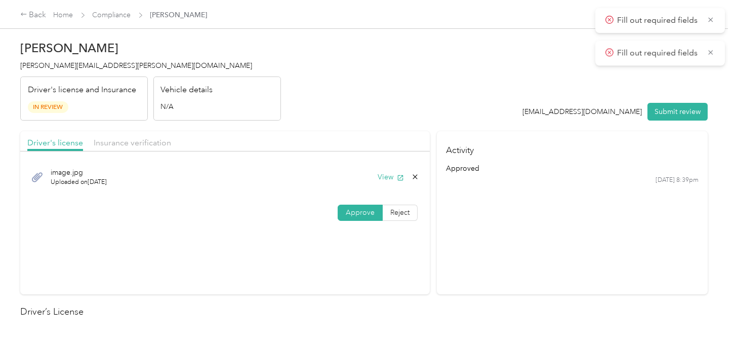
click at [89, 63] on span "amanda.hutchins@optioncare.com" at bounding box center [136, 65] width 232 height 9
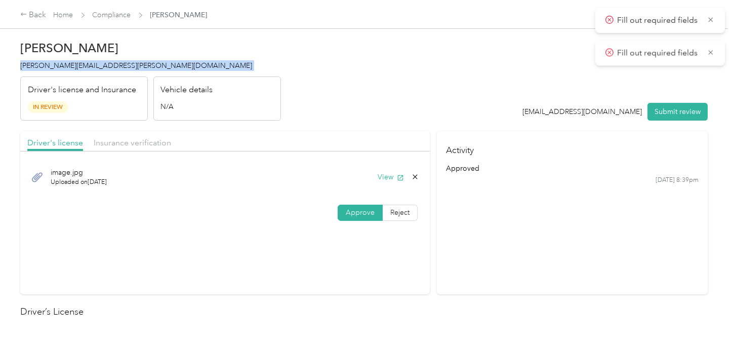
click at [89, 63] on span "amanda.hutchins@optioncare.com" at bounding box center [136, 65] width 232 height 9
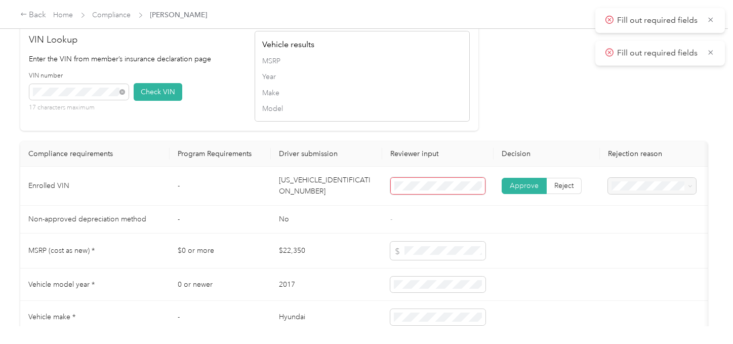
scroll to position [843, 0]
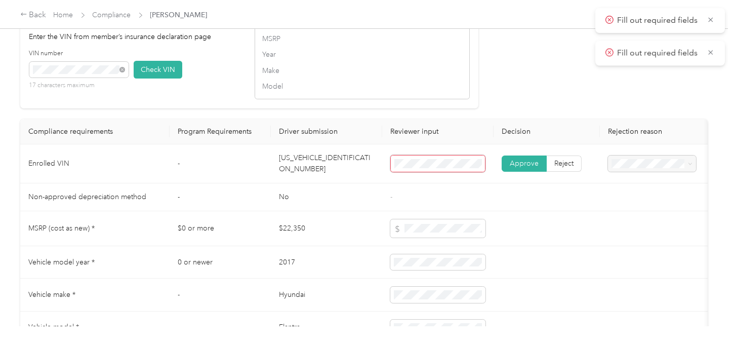
click at [298, 163] on td "5NPD84LF6HH055732" at bounding box center [326, 163] width 111 height 39
click at [165, 74] on div "VIN number 17 characters maximum Check VIN" at bounding box center [136, 73] width 215 height 48
click at [163, 78] on button "Check VIN" at bounding box center [158, 70] width 49 height 18
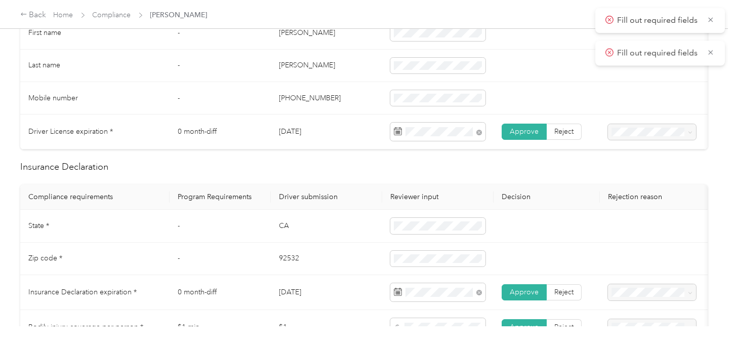
scroll to position [0, 0]
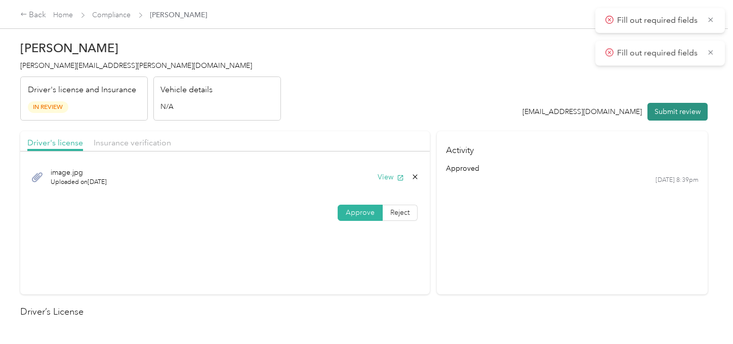
click at [650, 102] on div "40 of 77 favr1+optioncare@everlance.com Submit review" at bounding box center [615, 81] width 185 height 80
click at [655, 110] on button "Submit review" at bounding box center [677, 112] width 60 height 18
drag, startPoint x: 411, startPoint y: 84, endPoint x: 149, endPoint y: 51, distance: 264.3
click at [394, 84] on header "Amanda Hutchins amanda.hutchins@optioncare.com Driver's license and Insurance I…" at bounding box center [363, 77] width 687 height 85
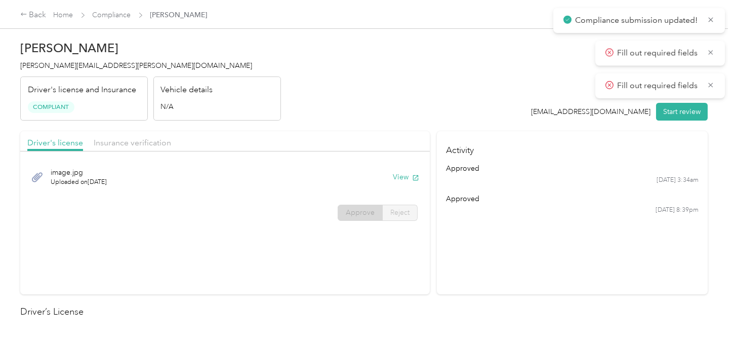
click at [97, 73] on div "Amanda L. Hutchins amanda.hutchins@optioncare.com Driver's license and Insuranc…" at bounding box center [150, 77] width 261 height 85
click at [99, 68] on span "amanda.hutchins@optioncare.com" at bounding box center [136, 65] width 232 height 9
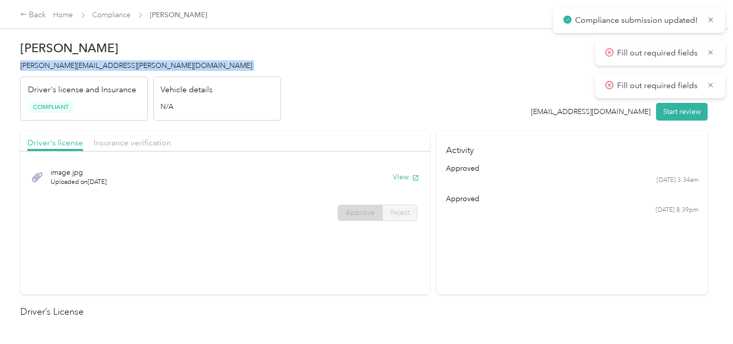
click at [99, 68] on span "amanda.hutchins@optioncare.com" at bounding box center [136, 65] width 232 height 9
drag, startPoint x: 198, startPoint y: 65, endPoint x: 96, endPoint y: 24, distance: 110.6
click at [198, 64] on h4 "amanda.hutchins@optioncare.com" at bounding box center [150, 65] width 261 height 11
click at [107, 17] on link "Compliance" at bounding box center [112, 15] width 38 height 9
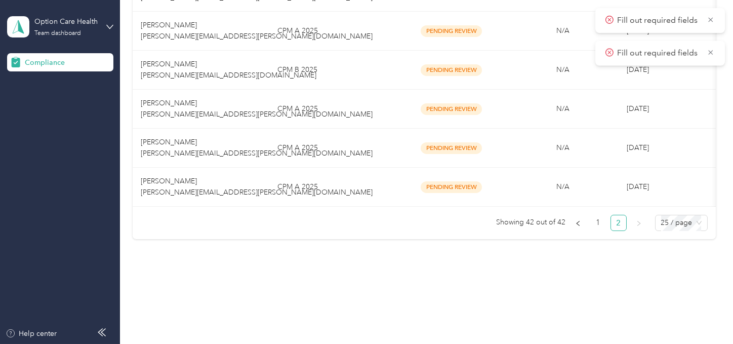
drag, startPoint x: 352, startPoint y: 249, endPoint x: 728, endPoint y: 278, distance: 377.8
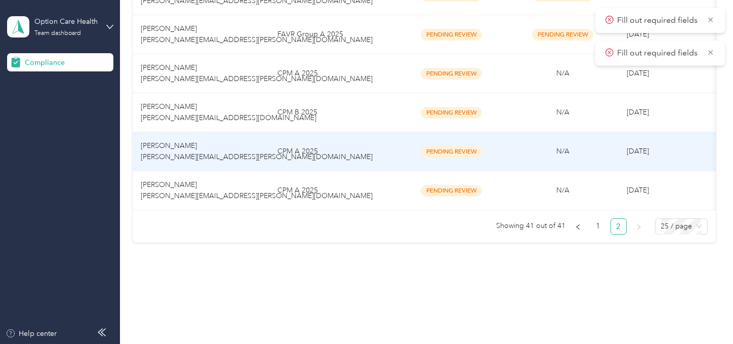
scroll to position [647, 0]
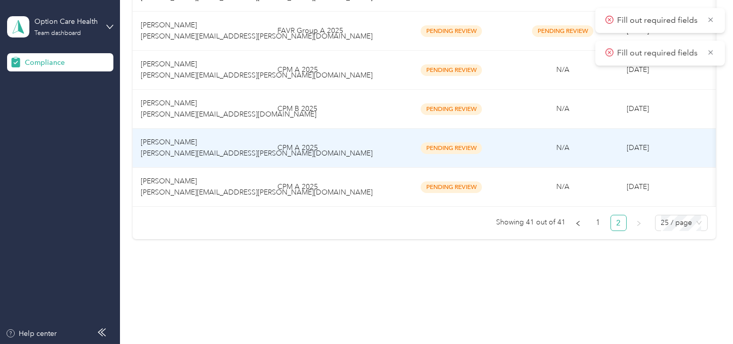
click at [352, 140] on td "CPM A 2025" at bounding box center [332, 148] width 127 height 39
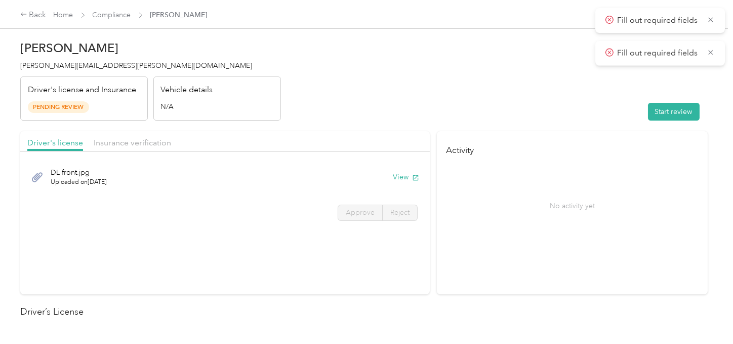
drag, startPoint x: 395, startPoint y: 101, endPoint x: 403, endPoint y: 101, distance: 7.6
click at [398, 101] on header "Kelly Hough kelly.hough@optioncare.com Driver's license and Insurance Pending R…" at bounding box center [363, 77] width 687 height 85
click at [672, 119] on button "Start review" at bounding box center [674, 112] width 52 height 18
click at [525, 116] on header "Kelly Hough kelly.hough@optioncare.com Driver's license and Insurance Pending R…" at bounding box center [363, 77] width 687 height 85
click at [382, 177] on button "View" at bounding box center [391, 177] width 26 height 11
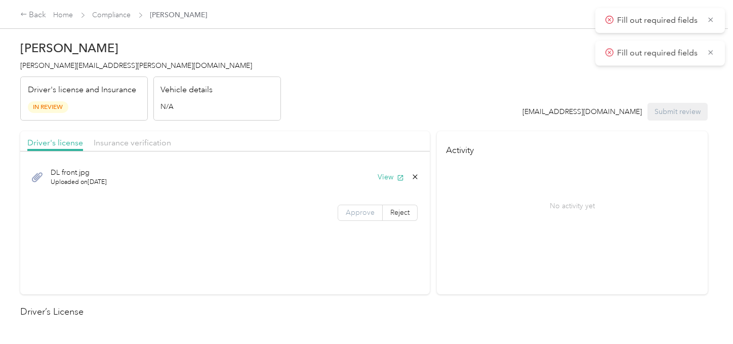
click at [355, 206] on label "Approve" at bounding box center [360, 213] width 45 height 16
drag, startPoint x: 357, startPoint y: 206, endPoint x: 511, endPoint y: 198, distance: 153.6
click at [358, 206] on label "Approve" at bounding box center [360, 213] width 45 height 16
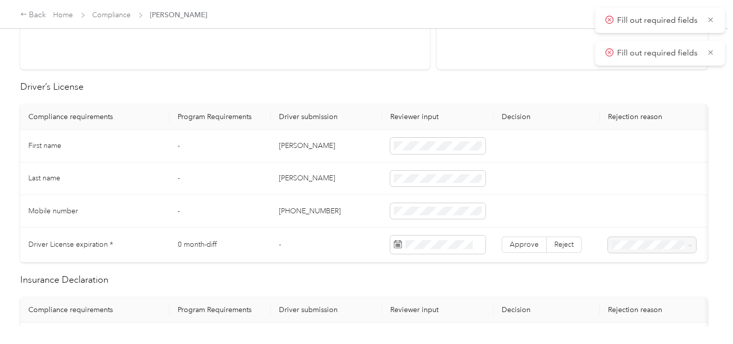
click at [285, 139] on td "Kelly" at bounding box center [326, 146] width 111 height 32
click at [287, 180] on td "Hough" at bounding box center [326, 179] width 111 height 32
click at [418, 172] on span at bounding box center [437, 179] width 95 height 16
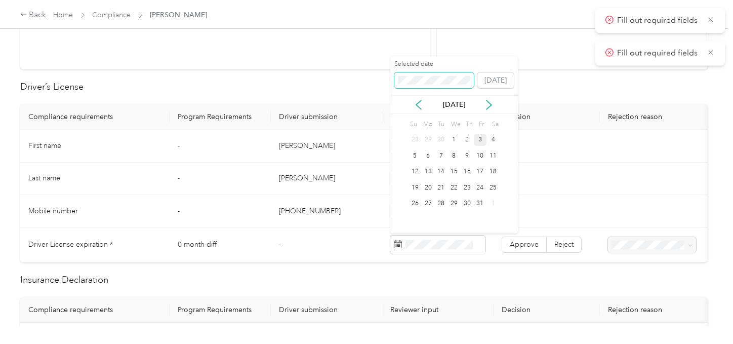
click at [426, 75] on span at bounding box center [434, 80] width 80 height 16
click at [428, 86] on span at bounding box center [434, 80] width 80 height 16
click at [442, 198] on div "29" at bounding box center [440, 203] width 13 height 13
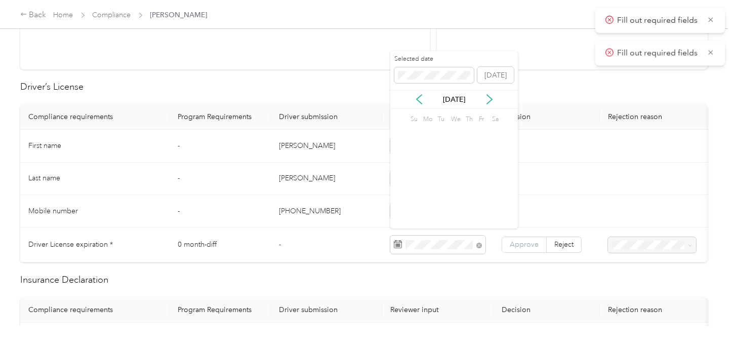
click at [526, 247] on span "Approve" at bounding box center [524, 244] width 29 height 9
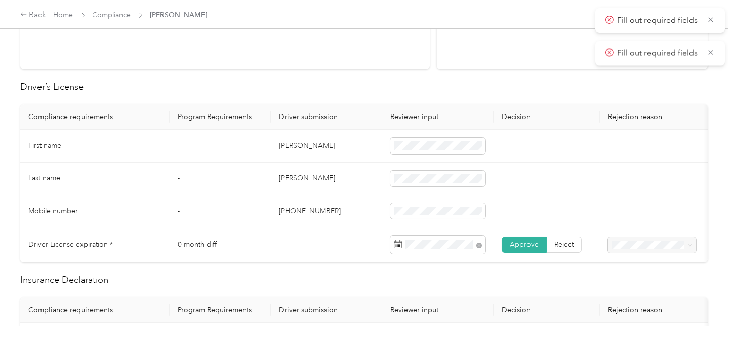
scroll to position [0, 0]
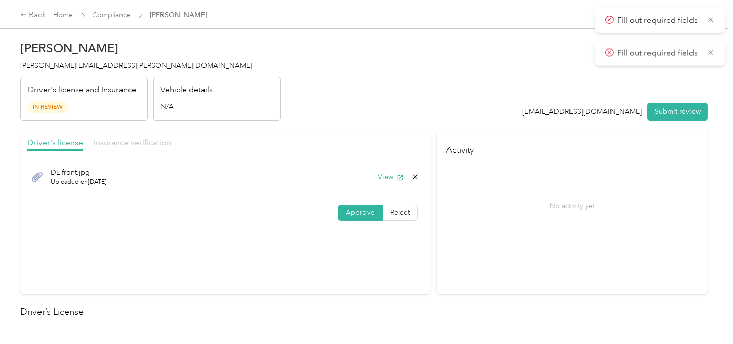
click at [157, 138] on span "Insurance verification" at bounding box center [132, 143] width 77 height 10
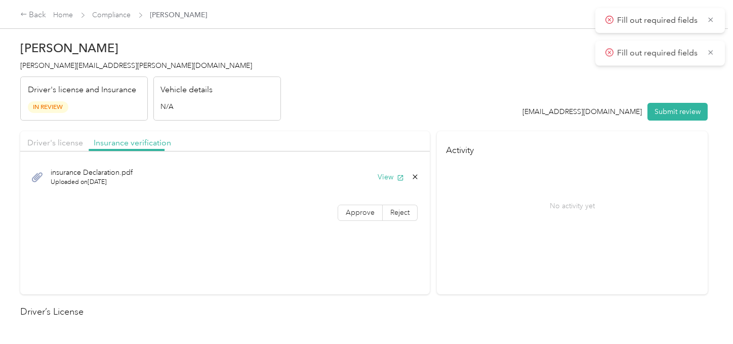
click at [392, 176] on button "View" at bounding box center [391, 177] width 26 height 11
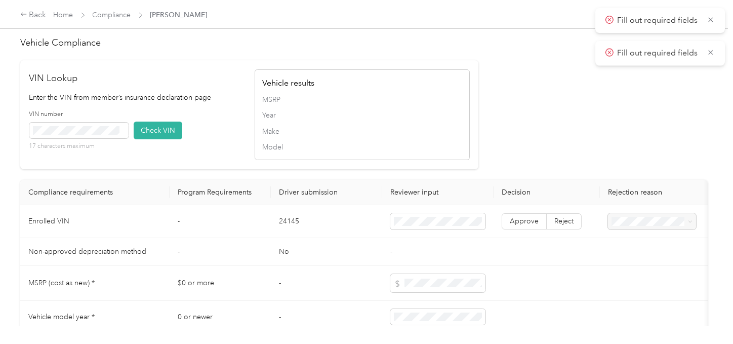
scroll to position [959, 0]
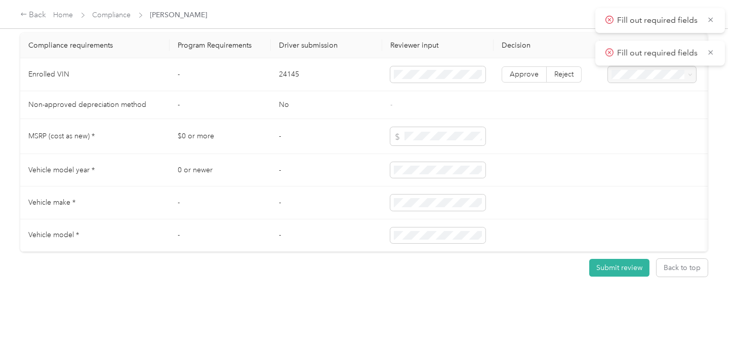
click at [280, 58] on td "24145" at bounding box center [326, 74] width 111 height 33
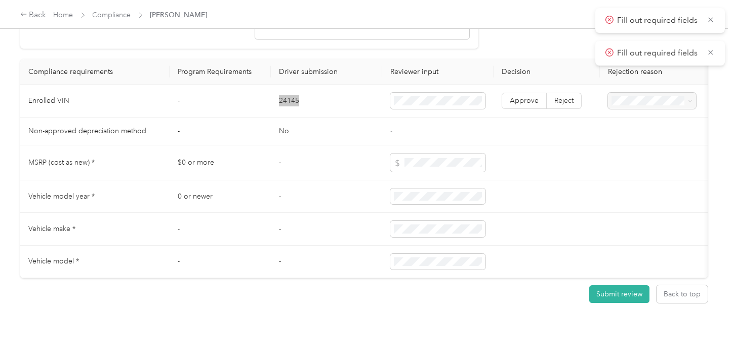
scroll to position [847, 0]
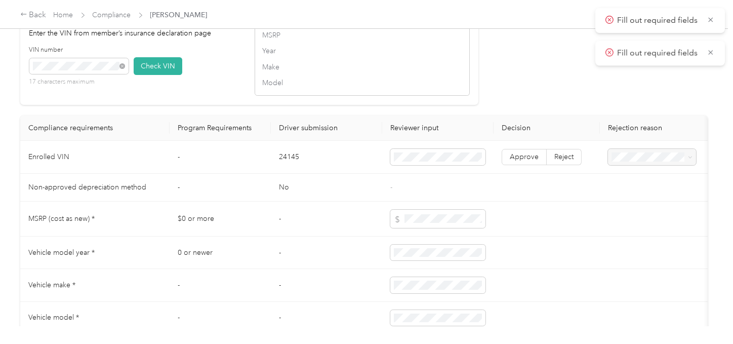
drag, startPoint x: 158, startPoint y: 82, endPoint x: 408, endPoint y: 131, distance: 254.5
click at [160, 75] on button "Check VIN" at bounding box center [158, 66] width 49 height 18
click at [512, 161] on td "Approve Reject" at bounding box center [547, 157] width 106 height 33
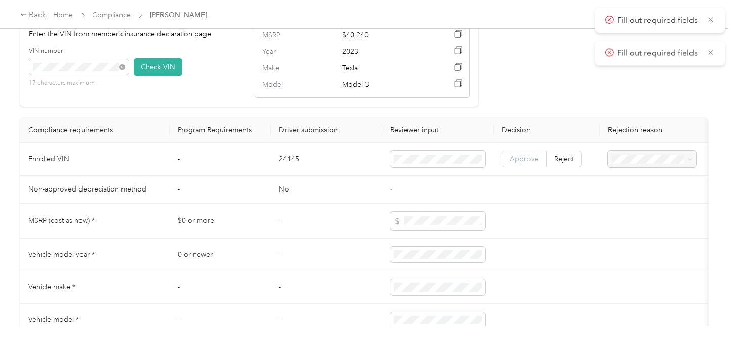
click at [518, 167] on label "Approve" at bounding box center [524, 159] width 45 height 16
click at [520, 163] on span "Approve" at bounding box center [524, 158] width 29 height 9
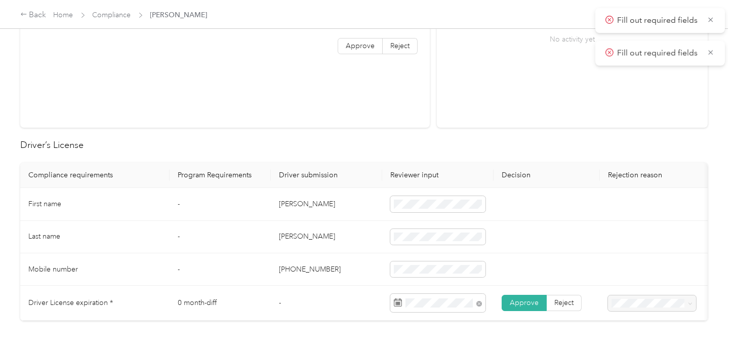
scroll to position [338, 0]
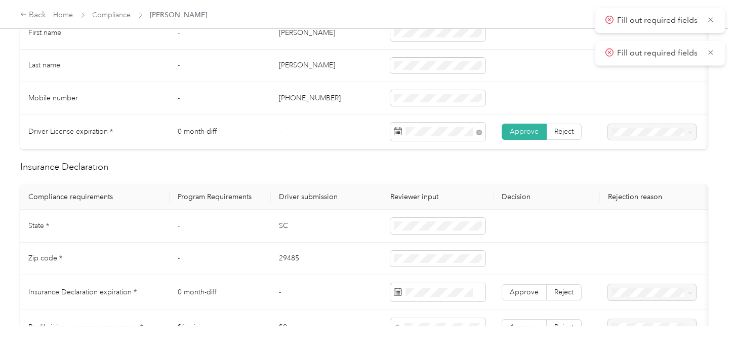
click at [285, 231] on td "SC" at bounding box center [326, 226] width 111 height 32
click at [286, 261] on td "29485" at bounding box center [326, 258] width 111 height 32
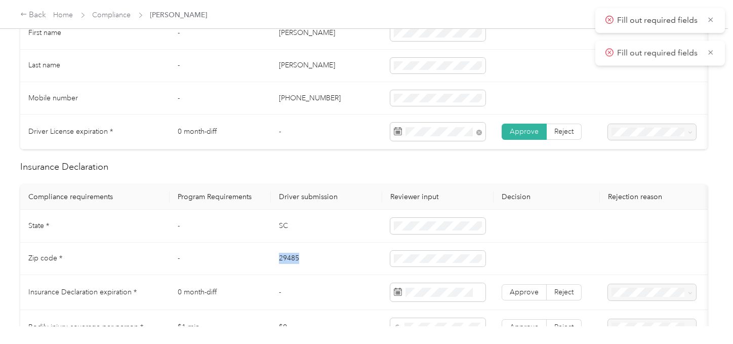
drag, startPoint x: 286, startPoint y: 261, endPoint x: 385, endPoint y: 263, distance: 99.3
click at [288, 260] on td "29485" at bounding box center [326, 258] width 111 height 32
drag, startPoint x: 346, startPoint y: 276, endPoint x: 517, endPoint y: 290, distance: 171.7
click at [349, 275] on td "29485" at bounding box center [326, 258] width 111 height 32
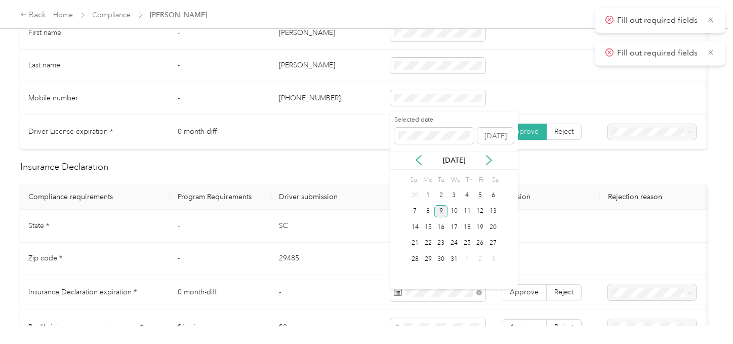
click at [440, 206] on div "9" at bounding box center [440, 211] width 13 height 13
click at [511, 296] on span "Approve" at bounding box center [524, 292] width 29 height 9
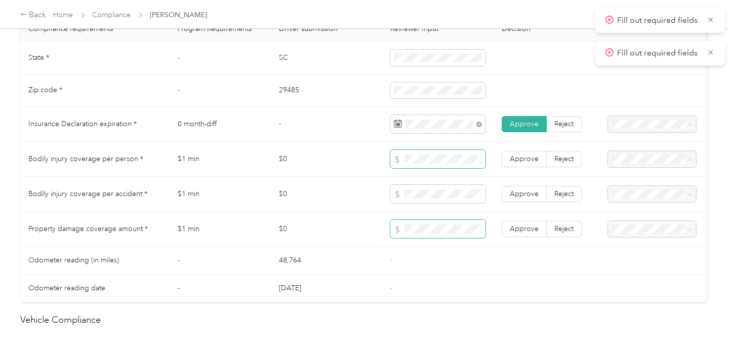
scroll to position [450, 0]
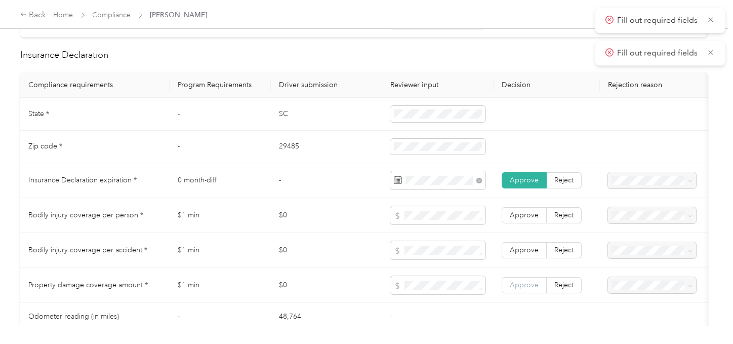
click
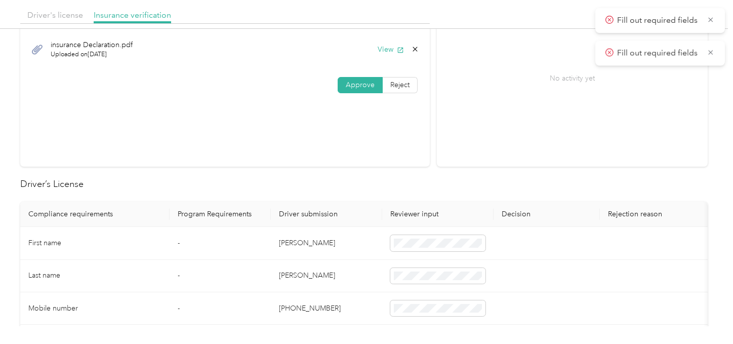
scroll to position [0, 0]
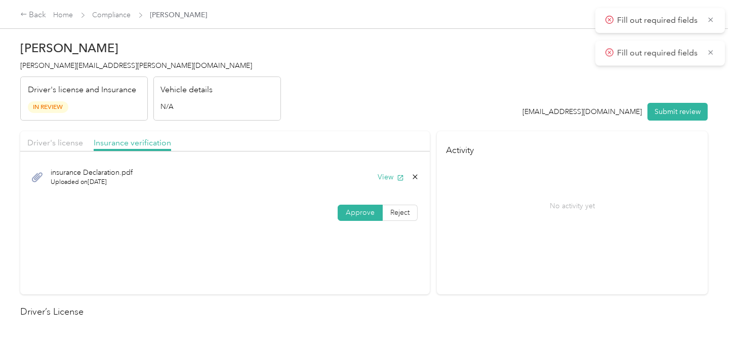
drag, startPoint x: 674, startPoint y: 118, endPoint x: 553, endPoint y: 97, distance: 123.3
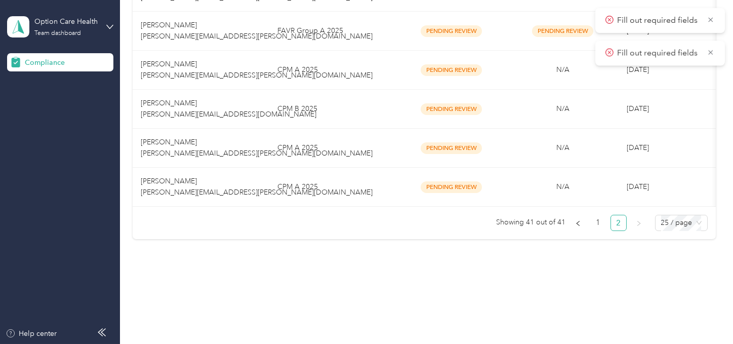
drag, startPoint x: 307, startPoint y: 236, endPoint x: 329, endPoint y: 159, distance: 80.6
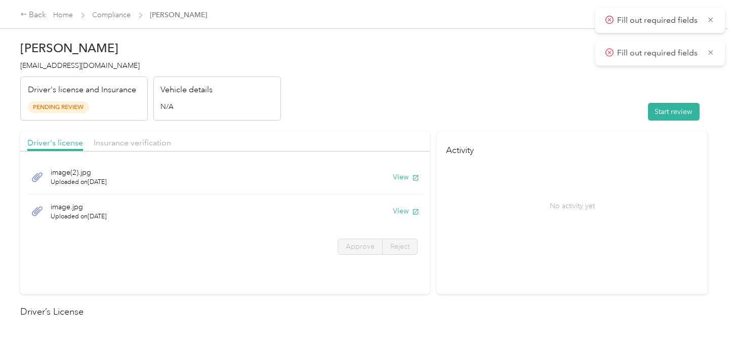
drag, startPoint x: 654, startPoint y: 64, endPoint x: 616, endPoint y: 83, distance: 41.9
drag, startPoint x: 477, startPoint y: 103, endPoint x: 477, endPoint y: 110, distance: 7.1
drag, startPoint x: 410, startPoint y: 210, endPoint x: 379, endPoint y: 215, distance: 30.8
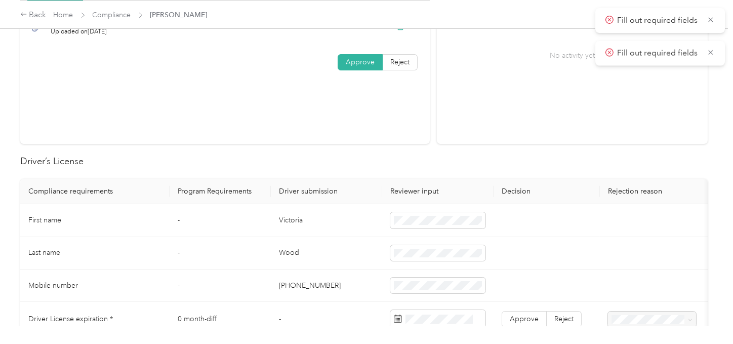
scroll to position [225, 0]
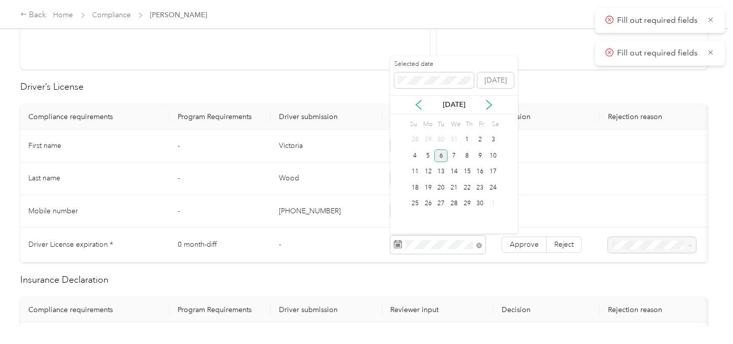
drag, startPoint x: 441, startPoint y: 153, endPoint x: 480, endPoint y: 218, distance: 75.4
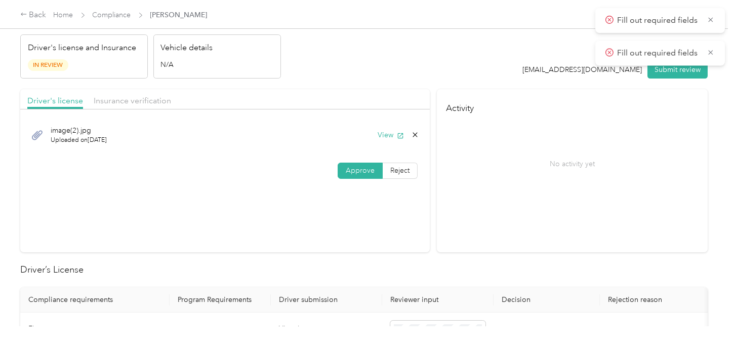
scroll to position [0, 0]
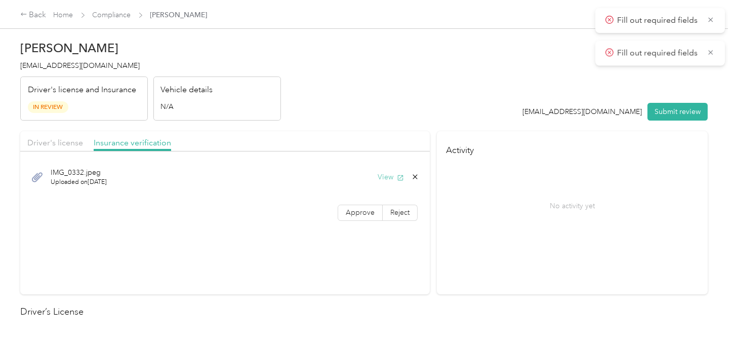
drag, startPoint x: 385, startPoint y: 172, endPoint x: 380, endPoint y: 173, distance: 5.6
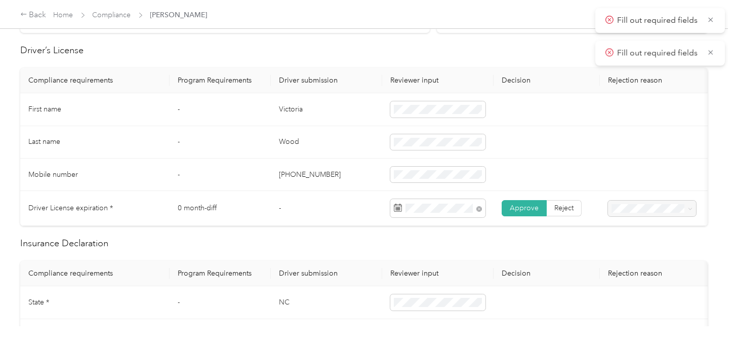
scroll to position [450, 0]
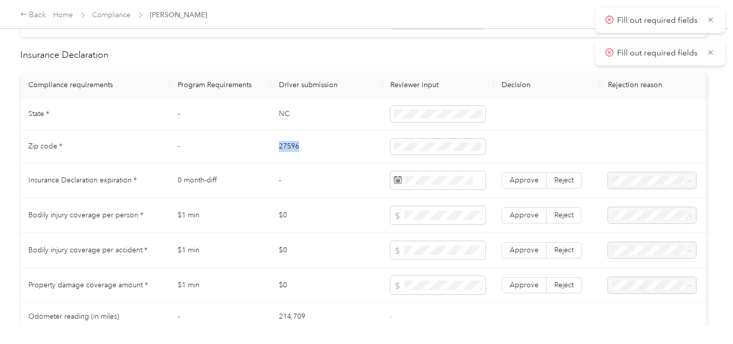
drag, startPoint x: 294, startPoint y: 154, endPoint x: 359, endPoint y: 154, distance: 64.8
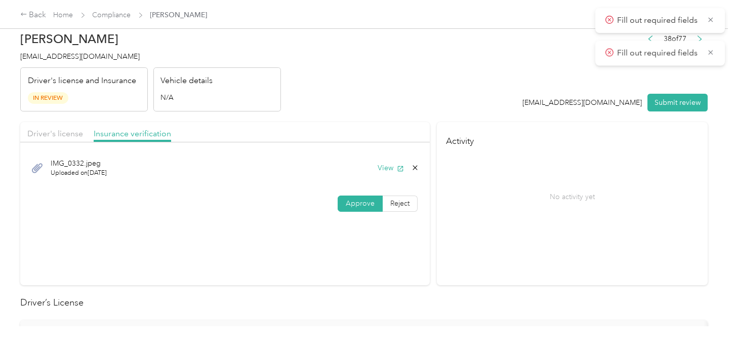
scroll to position [0, 0]
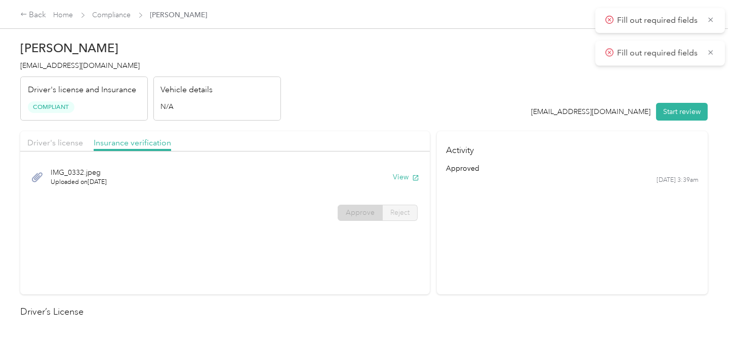
drag, startPoint x: 298, startPoint y: 145, endPoint x: 227, endPoint y: 86, distance: 91.7
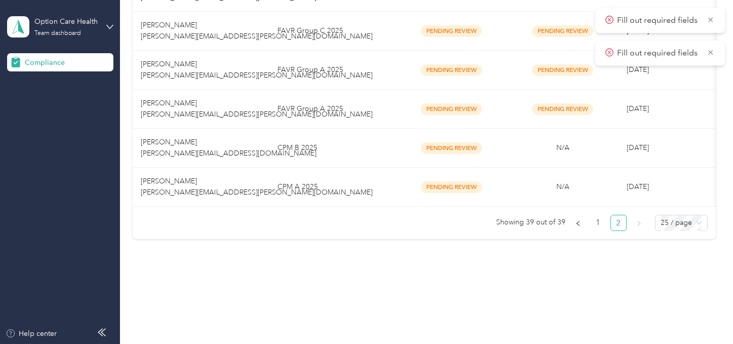
scroll to position [570, 0]
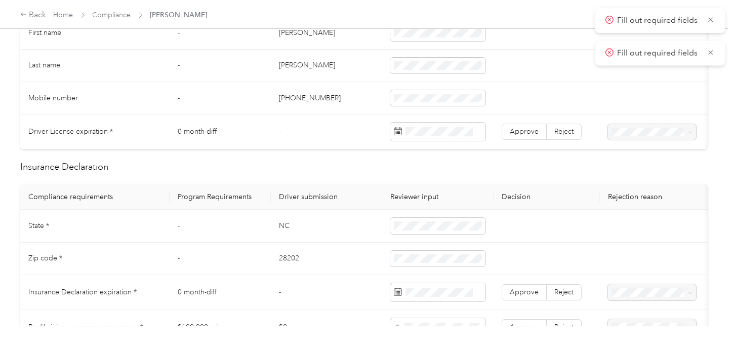
scroll to position [281, 0]
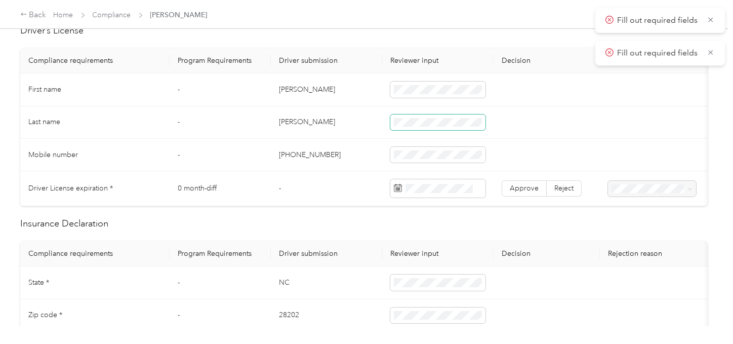
drag, startPoint x: 410, startPoint y: 110, endPoint x: 414, endPoint y: 114, distance: 5.7
drag, startPoint x: 353, startPoint y: 145, endPoint x: 679, endPoint y: 199, distance: 330.5
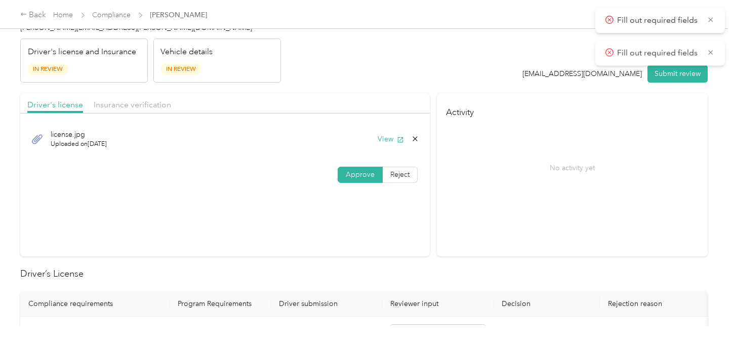
scroll to position [0, 0]
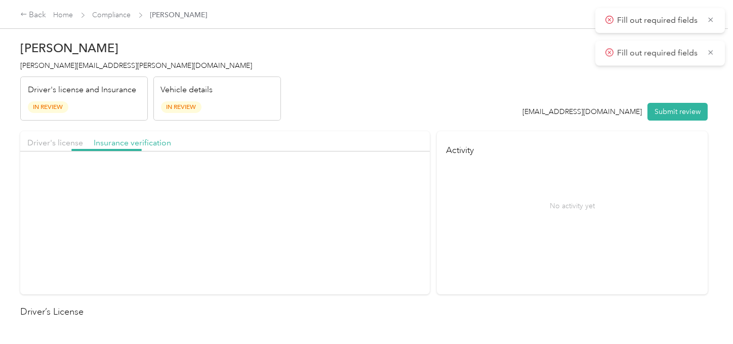
drag, startPoint x: 309, startPoint y: 110, endPoint x: 363, endPoint y: 154, distance: 69.4
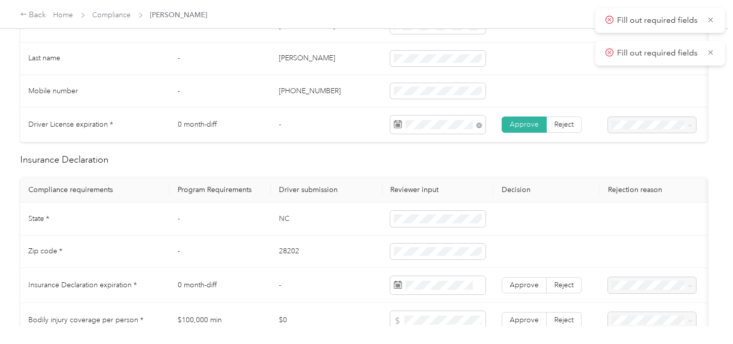
scroll to position [506, 0]
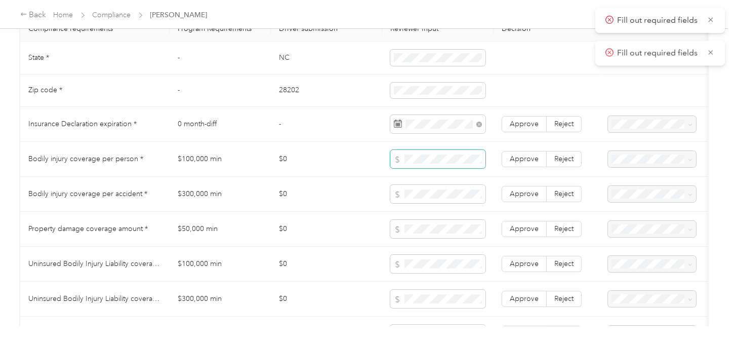
drag, startPoint x: 518, startPoint y: 137, endPoint x: 467, endPoint y: 159, distance: 55.3
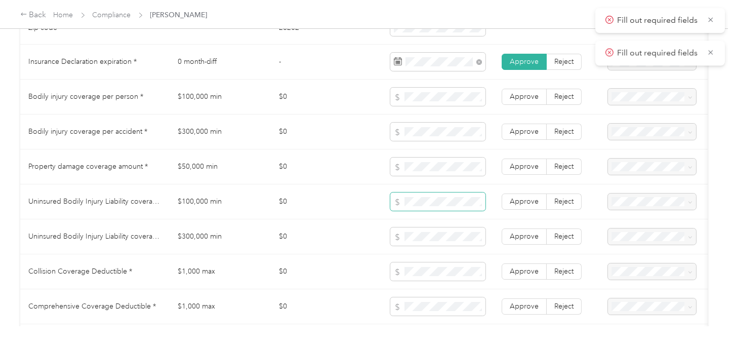
scroll to position [619, 0]
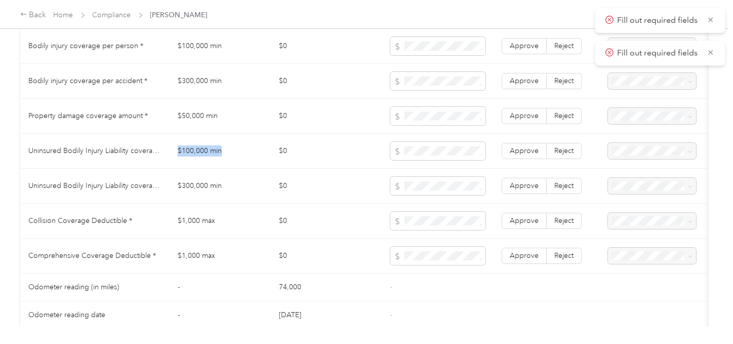
drag, startPoint x: 228, startPoint y: 152, endPoint x: 170, endPoint y: 153, distance: 58.2
drag, startPoint x: 217, startPoint y: 192, endPoint x: 183, endPoint y: 195, distance: 34.0
drag, startPoint x: 384, startPoint y: 172, endPoint x: 448, endPoint y: 200, distance: 69.6
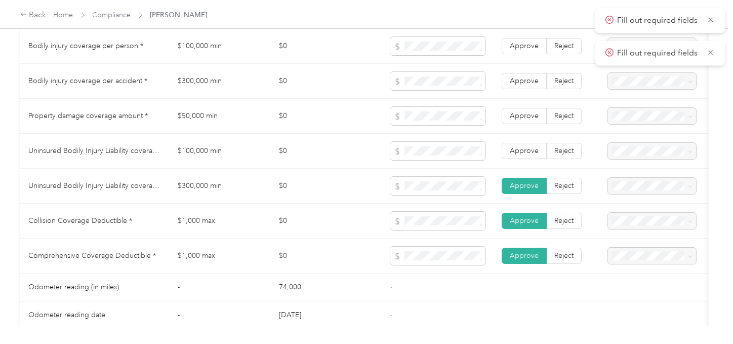
drag, startPoint x: 527, startPoint y: 158, endPoint x: 527, endPoint y: 145, distance: 13.2
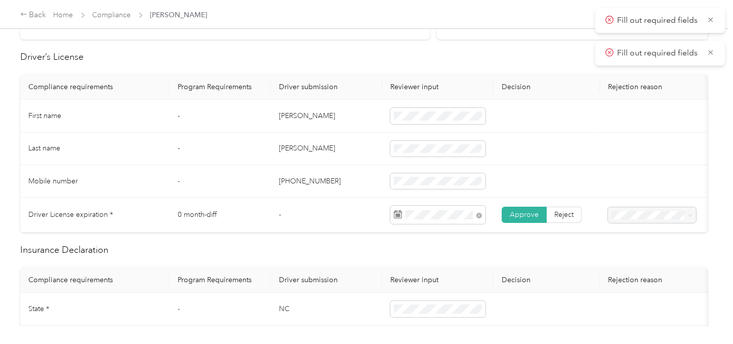
scroll to position [0, 0]
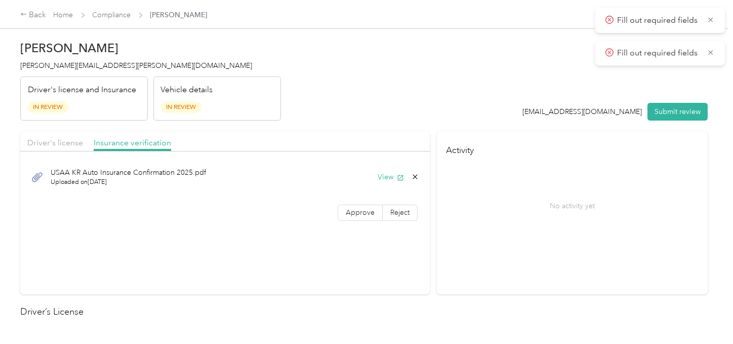
drag, startPoint x: 380, startPoint y: 212, endPoint x: 382, endPoint y: 183, distance: 29.4
drag, startPoint x: 409, startPoint y: 127, endPoint x: 126, endPoint y: 145, distance: 284.1
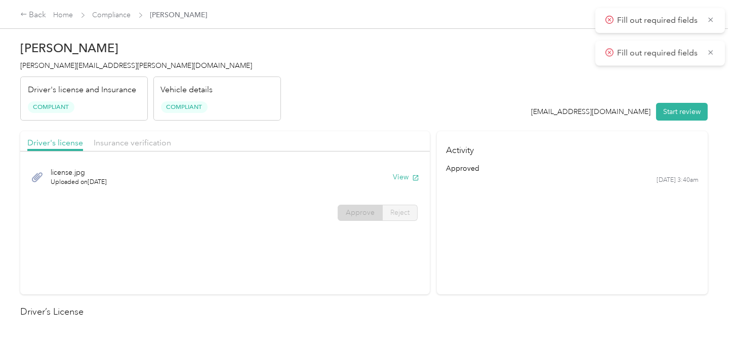
drag, startPoint x: 341, startPoint y: 82, endPoint x: 210, endPoint y: 27, distance: 142.1
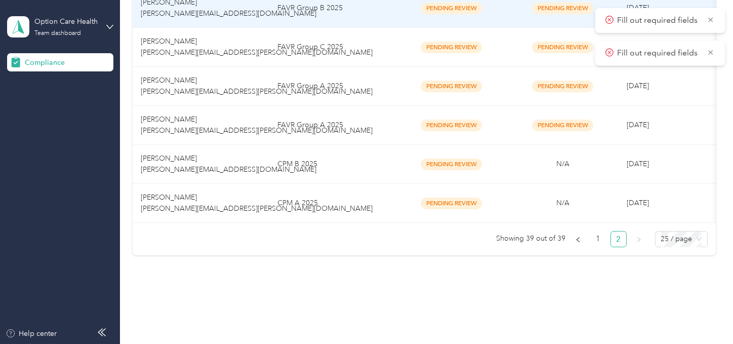
scroll to position [570, 0]
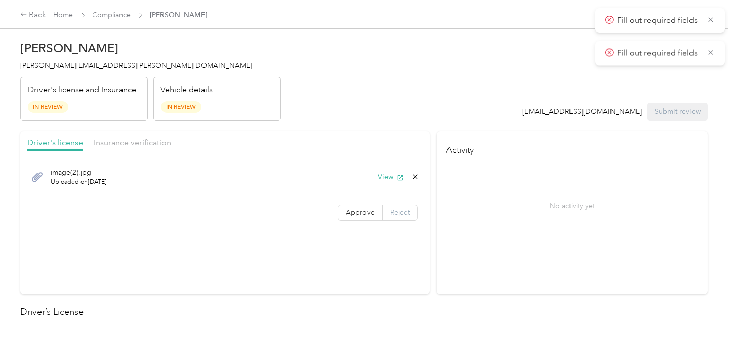
drag, startPoint x: 355, startPoint y: 214, endPoint x: 407, endPoint y: 208, distance: 52.1
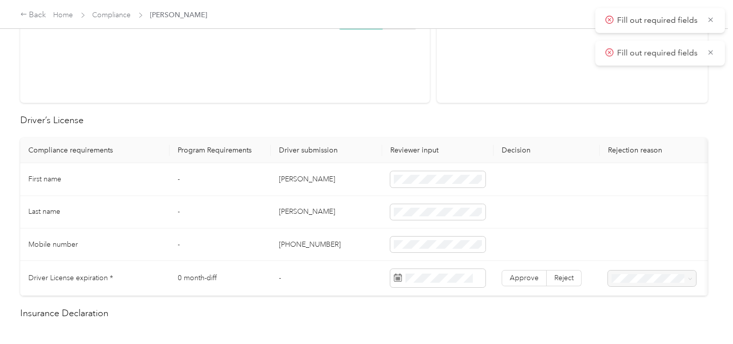
scroll to position [281, 0]
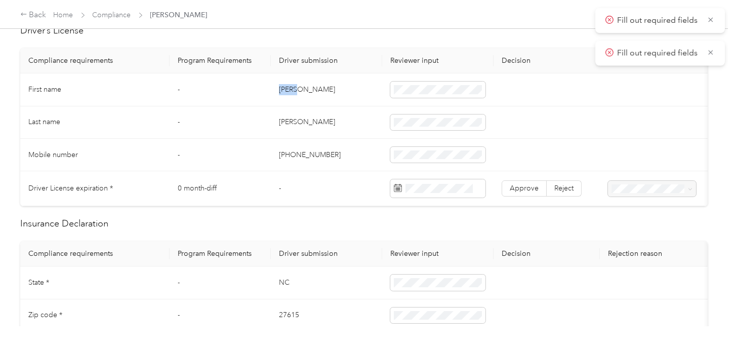
drag, startPoint x: 301, startPoint y: 91, endPoint x: 314, endPoint y: 90, distance: 13.2
drag, startPoint x: 284, startPoint y: 121, endPoint x: 367, endPoint y: 110, distance: 83.8
drag, startPoint x: 400, startPoint y: 110, endPoint x: 405, endPoint y: 112, distance: 5.2
drag, startPoint x: 374, startPoint y: 151, endPoint x: 716, endPoint y: 220, distance: 349.0
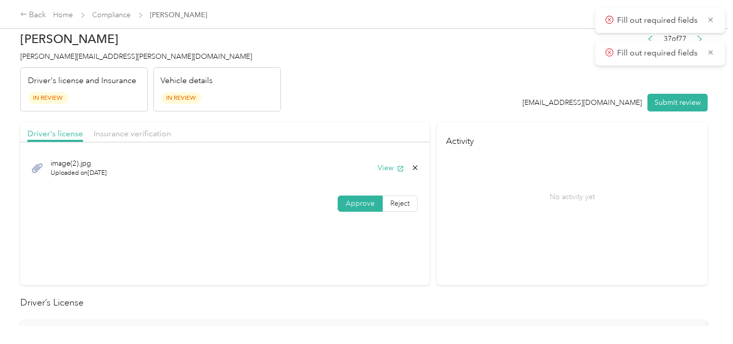
scroll to position [0, 0]
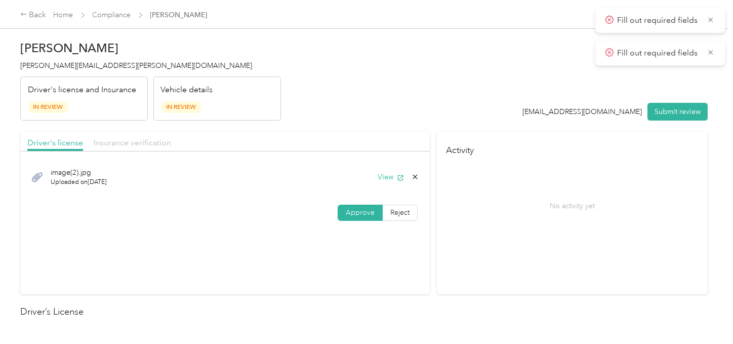
drag, startPoint x: 147, startPoint y: 138, endPoint x: 170, endPoint y: 137, distance: 22.8
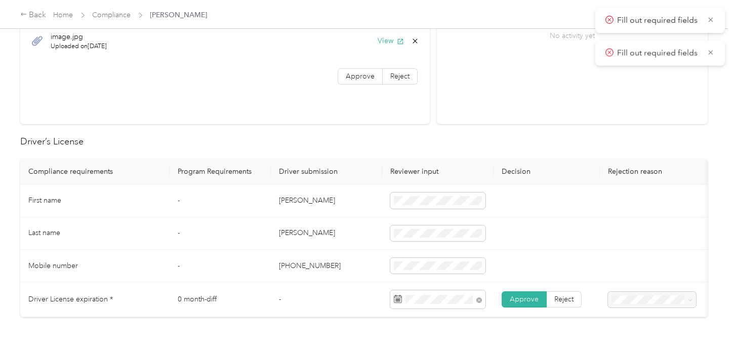
scroll to position [450, 0]
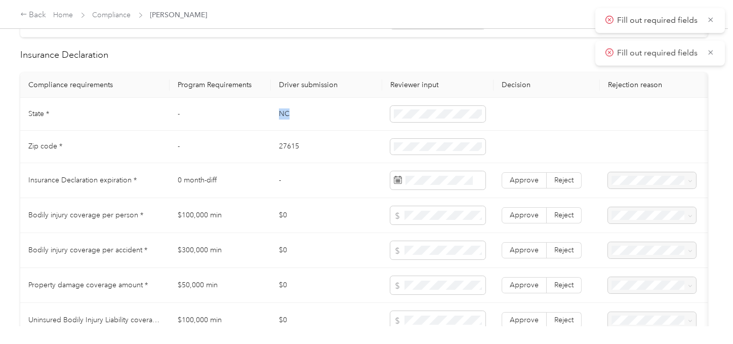
drag, startPoint x: 285, startPoint y: 112, endPoint x: 383, endPoint y: 116, distance: 98.3
drag, startPoint x: 453, startPoint y: 111, endPoint x: 447, endPoint y: 115, distance: 7.6
drag, startPoint x: 281, startPoint y: 148, endPoint x: 377, endPoint y: 153, distance: 95.3
drag, startPoint x: 520, startPoint y: 187, endPoint x: 546, endPoint y: 197, distance: 28.2
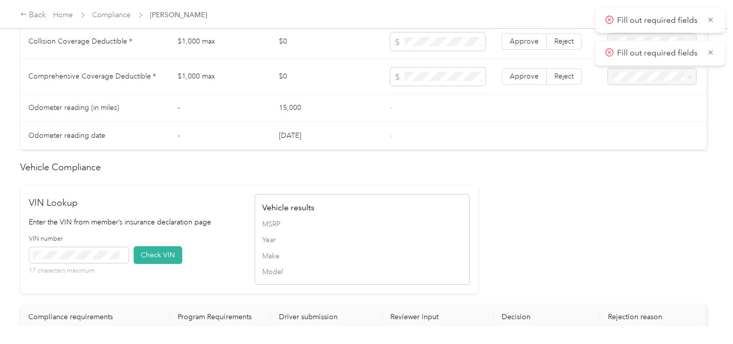
scroll to position [900, 0]
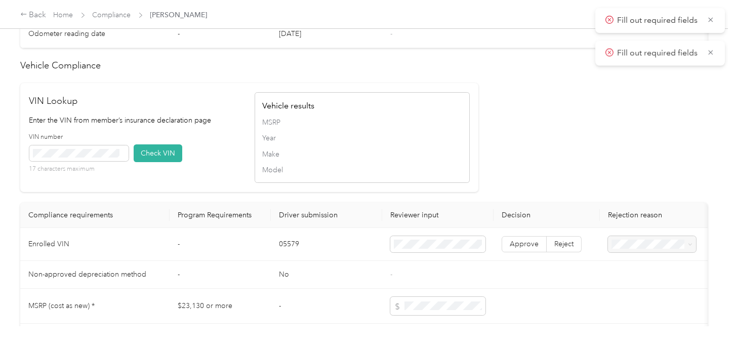
drag, startPoint x: 573, startPoint y: 259, endPoint x: 606, endPoint y: 254, distance: 33.7
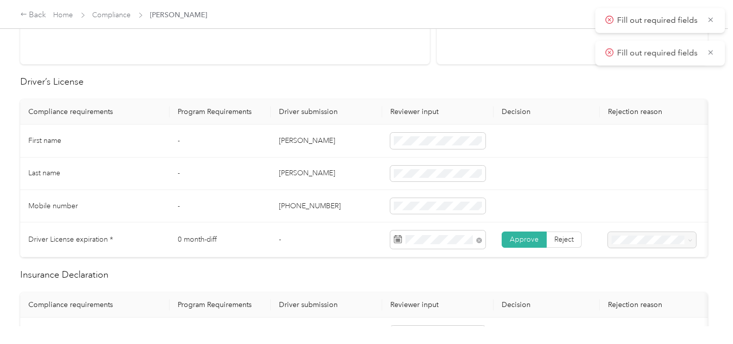
scroll to position [0, 0]
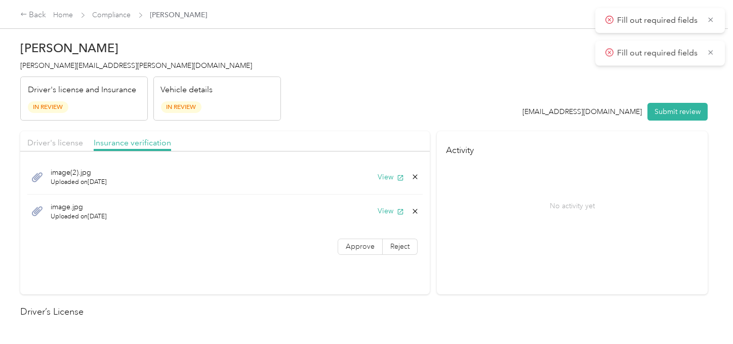
drag, startPoint x: 677, startPoint y: 118, endPoint x: 533, endPoint y: 93, distance: 146.0
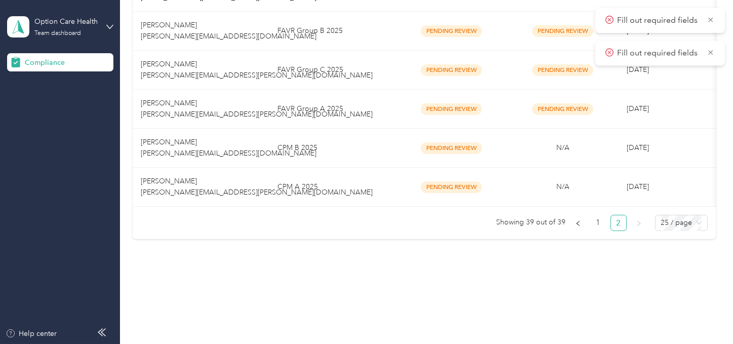
drag, startPoint x: 294, startPoint y: 238, endPoint x: 344, endPoint y: 88, distance: 158.8
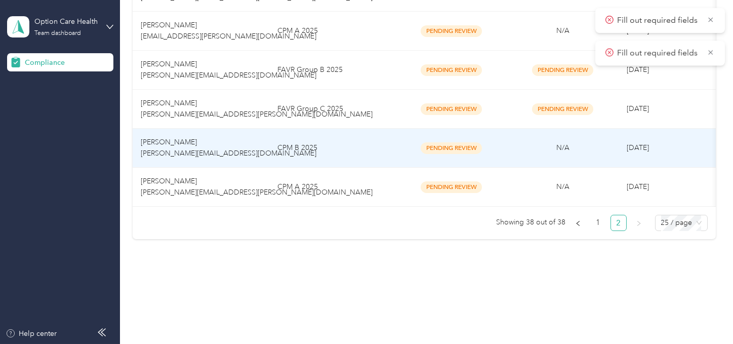
scroll to position [531, 0]
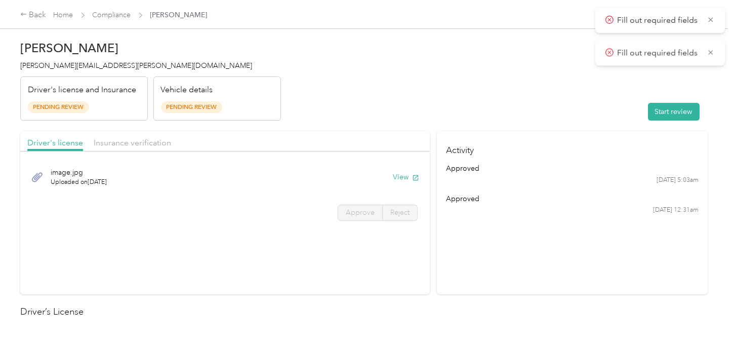
drag, startPoint x: 462, startPoint y: 118, endPoint x: 535, endPoint y: 123, distance: 72.5
drag, startPoint x: 390, startPoint y: 89, endPoint x: 361, endPoint y: 155, distance: 72.3
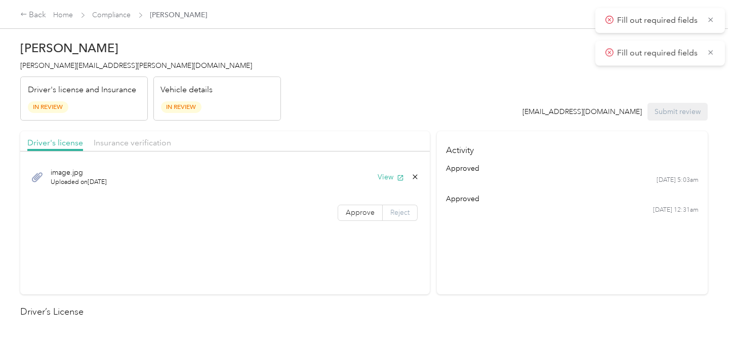
drag, startPoint x: 291, startPoint y: 297, endPoint x: 386, endPoint y: 217, distance: 123.6
drag, startPoint x: 154, startPoint y: 140, endPoint x: 327, endPoint y: 104, distance: 176.4
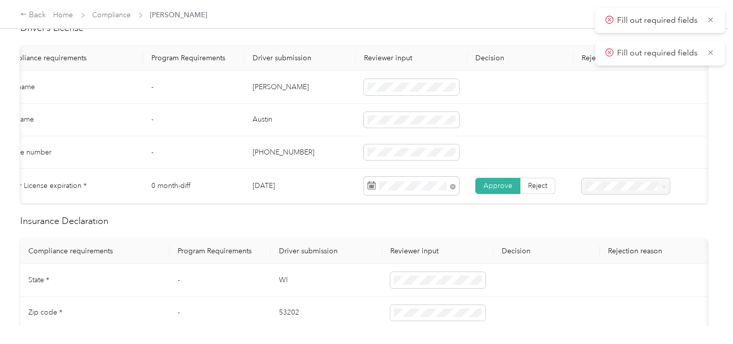
scroll to position [450, 0]
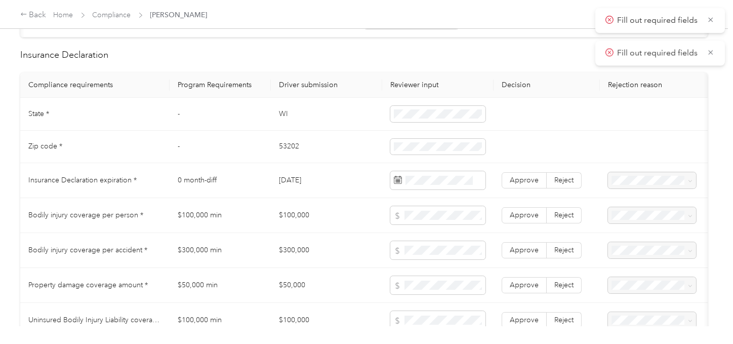
drag, startPoint x: 350, startPoint y: 175, endPoint x: 513, endPoint y: 198, distance: 164.2
drag, startPoint x: 515, startPoint y: 179, endPoint x: 520, endPoint y: 183, distance: 6.5
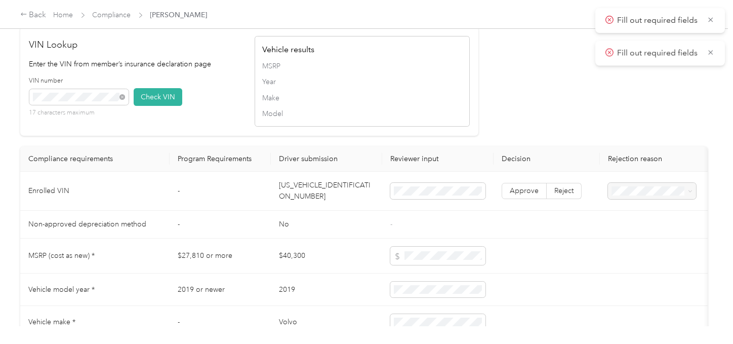
drag, startPoint x: 145, startPoint y: 115, endPoint x: 419, endPoint y: 118, distance: 273.9
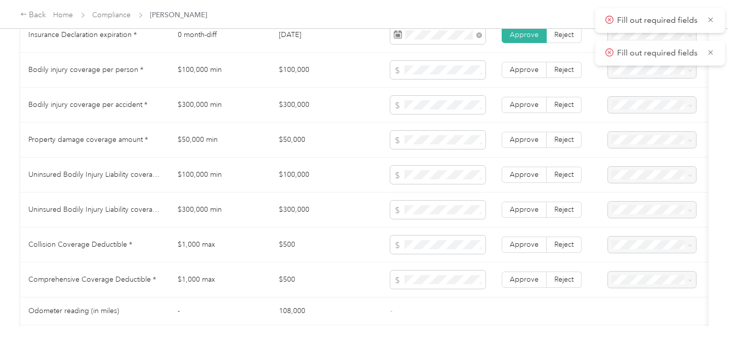
scroll to position [594, 0]
drag, startPoint x: 330, startPoint y: 75, endPoint x: 400, endPoint y: 75, distance: 69.9
drag, startPoint x: 314, startPoint y: 74, endPoint x: 253, endPoint y: 74, distance: 61.8
drag, startPoint x: 325, startPoint y: 110, endPoint x: 283, endPoint y: 111, distance: 42.0
drag, startPoint x: 314, startPoint y: 144, endPoint x: 257, endPoint y: 145, distance: 56.7
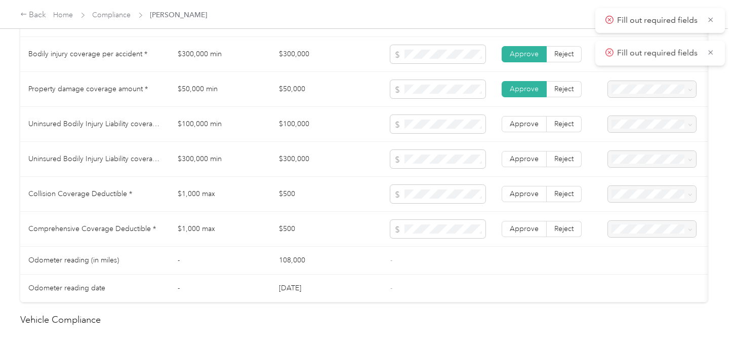
scroll to position [706, 0]
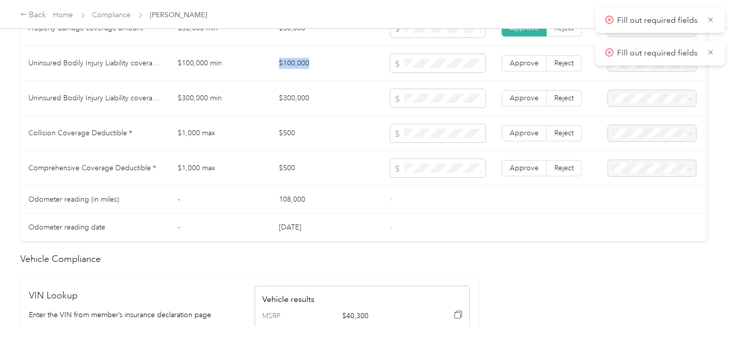
drag, startPoint x: 312, startPoint y: 71, endPoint x: 264, endPoint y: 71, distance: 48.1
drag, startPoint x: 302, startPoint y: 102, endPoint x: 278, endPoint y: 102, distance: 23.8
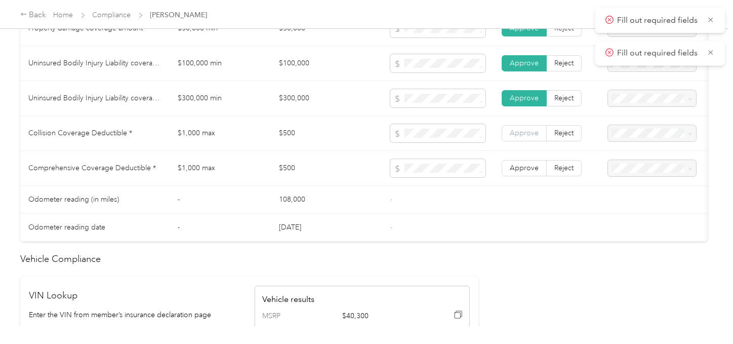
drag, startPoint x: 491, startPoint y: 172, endPoint x: 504, endPoint y: 143, distance: 31.5
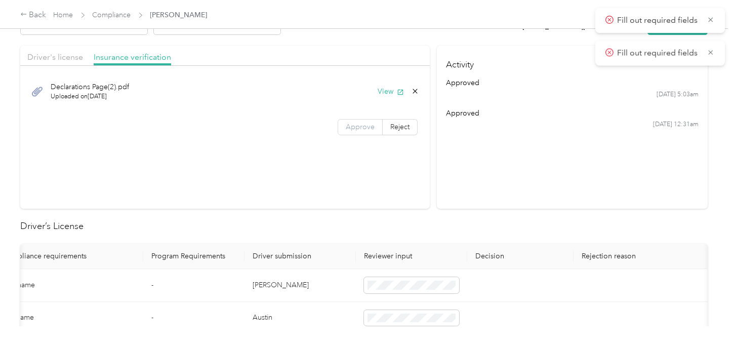
scroll to position [31, 0]
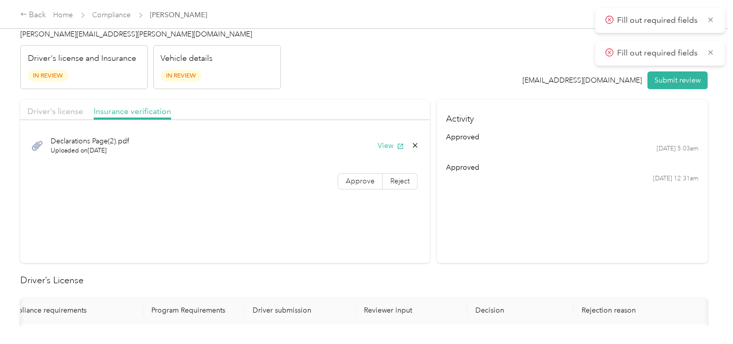
drag, startPoint x: 356, startPoint y: 178, endPoint x: 375, endPoint y: 140, distance: 42.1
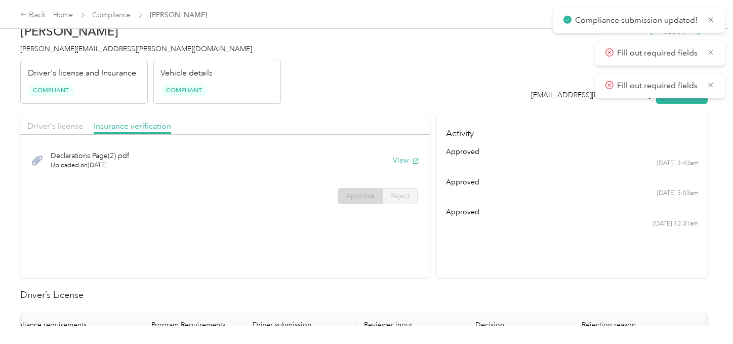
scroll to position [0, 0]
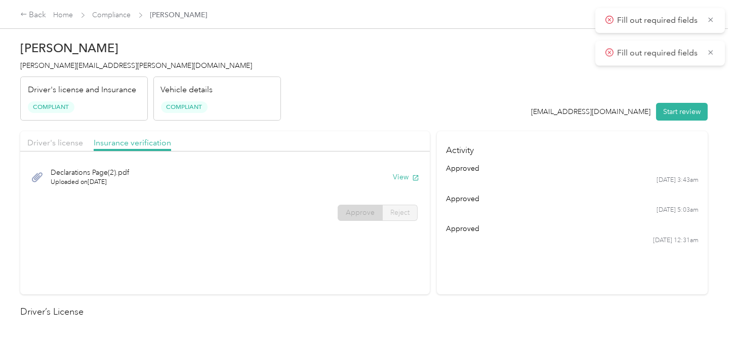
drag, startPoint x: 250, startPoint y: 124, endPoint x: 223, endPoint y: 112, distance: 29.0
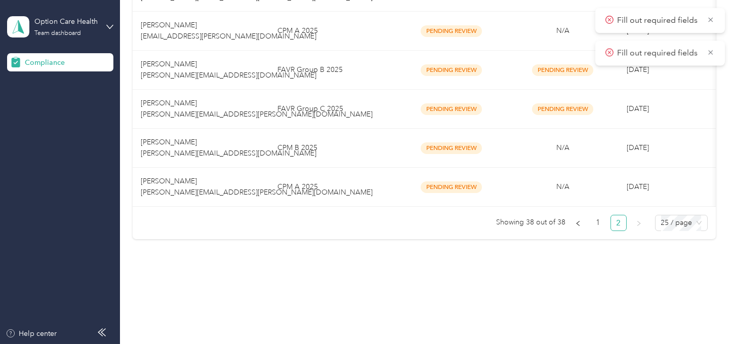
drag, startPoint x: 342, startPoint y: 237, endPoint x: 350, endPoint y: 118, distance: 119.2
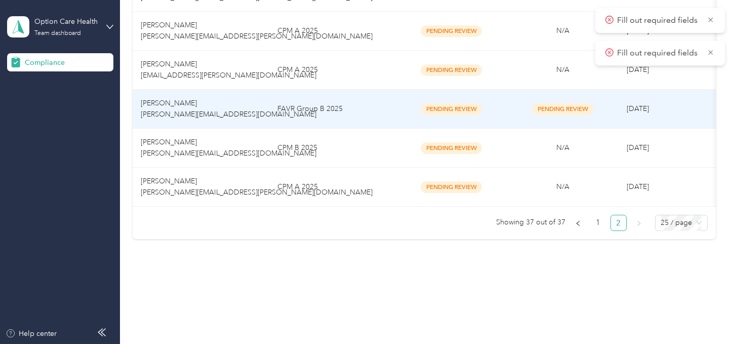
scroll to position [492, 0]
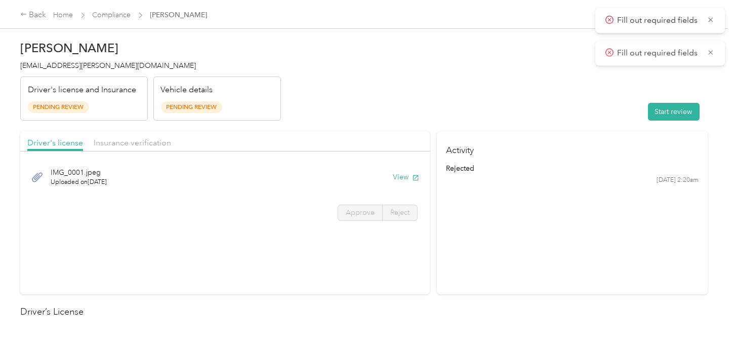
drag, startPoint x: 518, startPoint y: 95, endPoint x: 513, endPoint y: 116, distance: 21.9
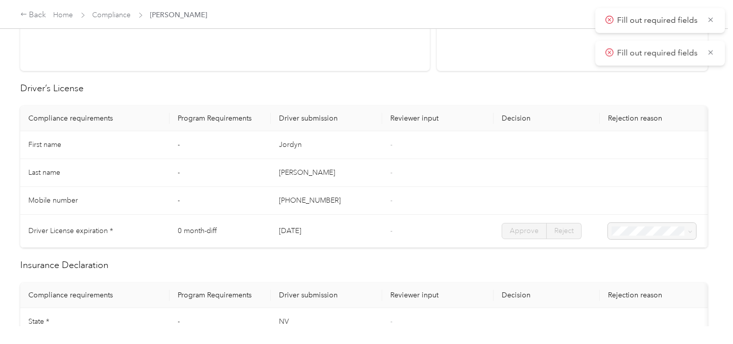
scroll to position [169, 0]
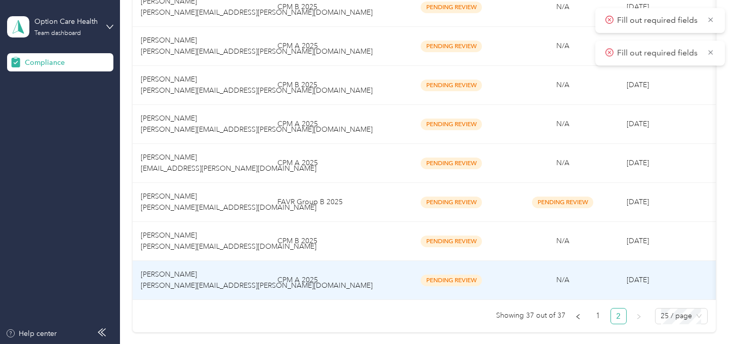
scroll to position [492, 0]
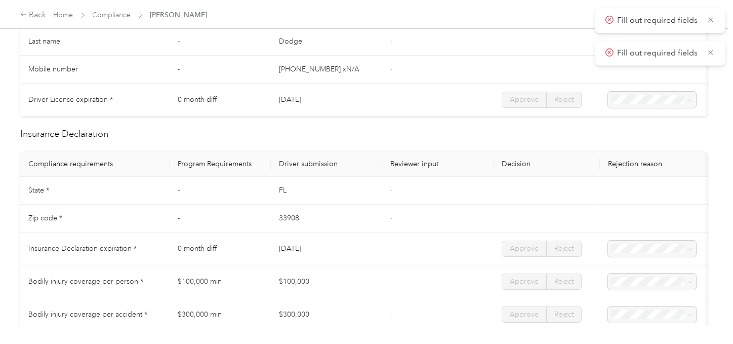
scroll to position [56, 0]
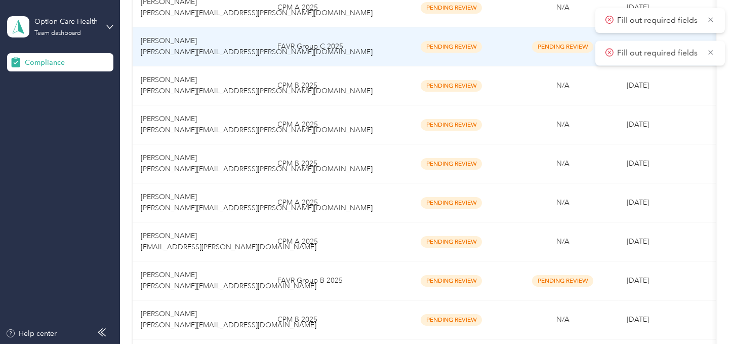
scroll to position [393, 0]
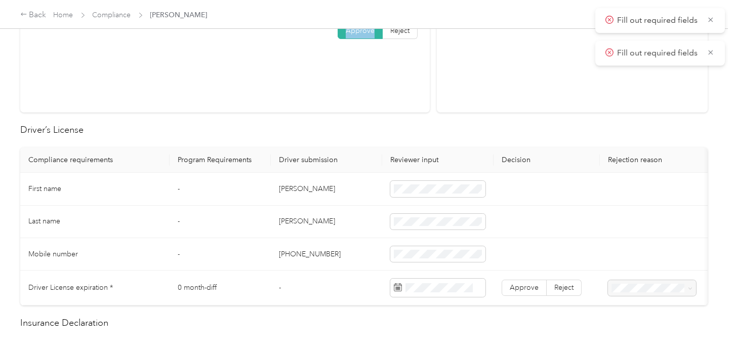
scroll to position [281, 0]
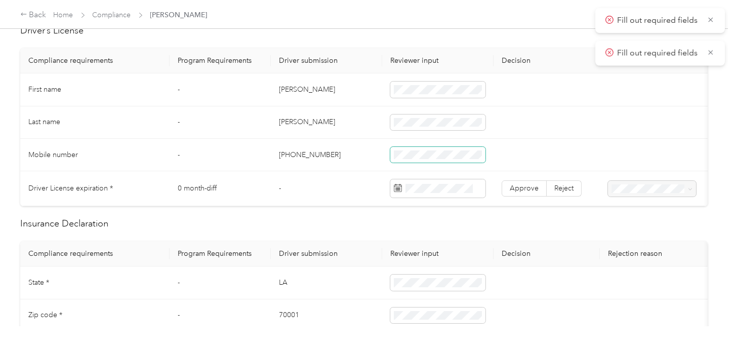
drag, startPoint x: 339, startPoint y: 140, endPoint x: 478, endPoint y: 160, distance: 140.7
drag, startPoint x: 520, startPoint y: 179, endPoint x: 499, endPoint y: 192, distance: 24.7
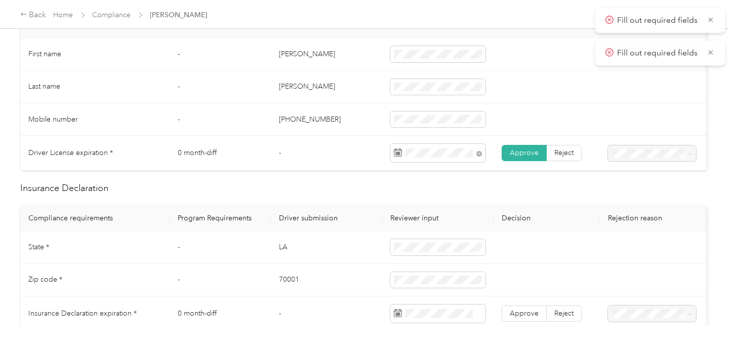
scroll to position [450, 0]
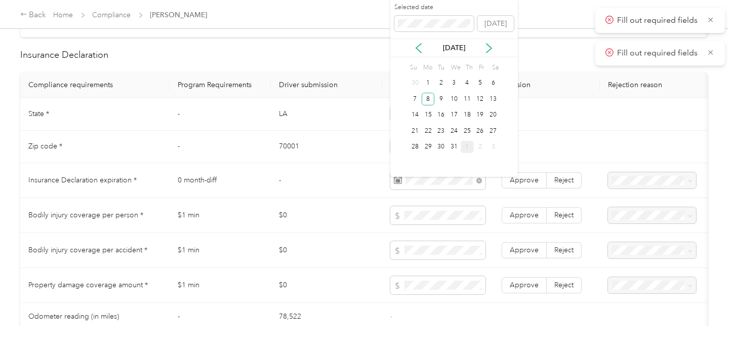
drag, startPoint x: 426, startPoint y: 99, endPoint x: 460, endPoint y: 146, distance: 58.7
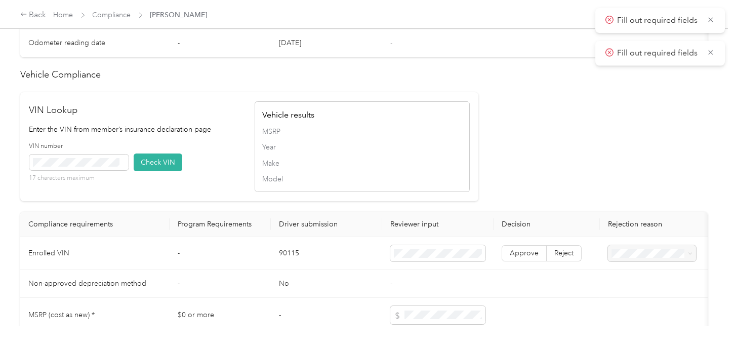
scroll to position [900, 0]
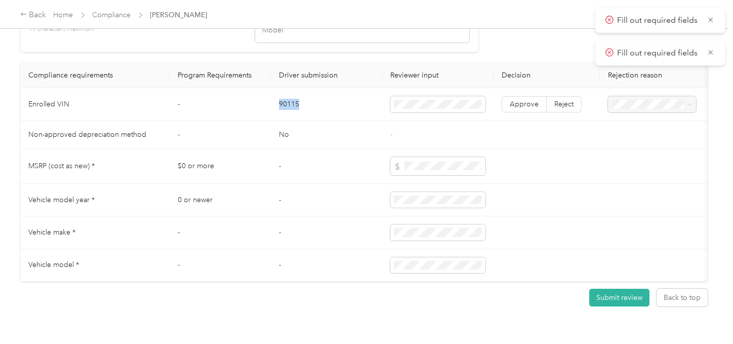
drag, startPoint x: 278, startPoint y: 114, endPoint x: 544, endPoint y: 149, distance: 268.0
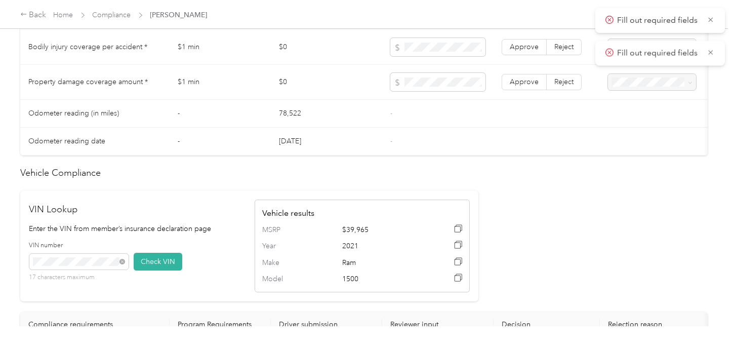
scroll to position [450, 0]
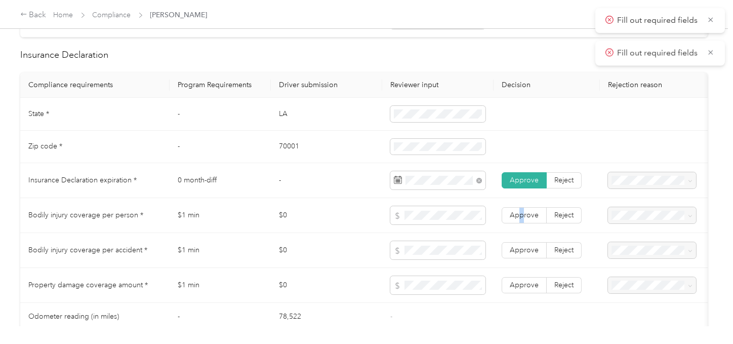
drag, startPoint x: 521, startPoint y: 217, endPoint x: 522, endPoint y: 240, distance: 22.8
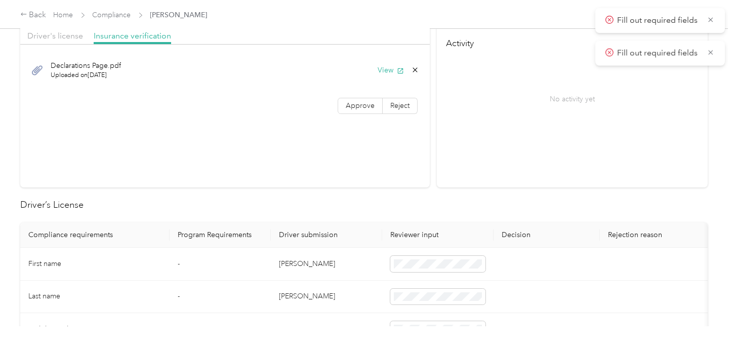
scroll to position [0, 0]
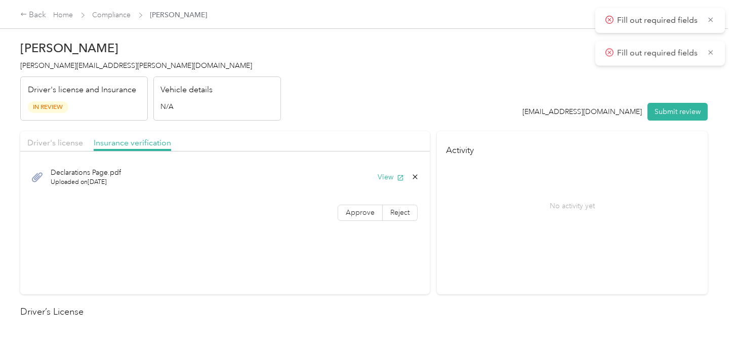
drag, startPoint x: 363, startPoint y: 208, endPoint x: 436, endPoint y: 121, distance: 113.9
drag, startPoint x: 436, startPoint y: 121, endPoint x: 668, endPoint y: 123, distance: 231.9
drag, startPoint x: 680, startPoint y: 114, endPoint x: 458, endPoint y: 94, distance: 223.2
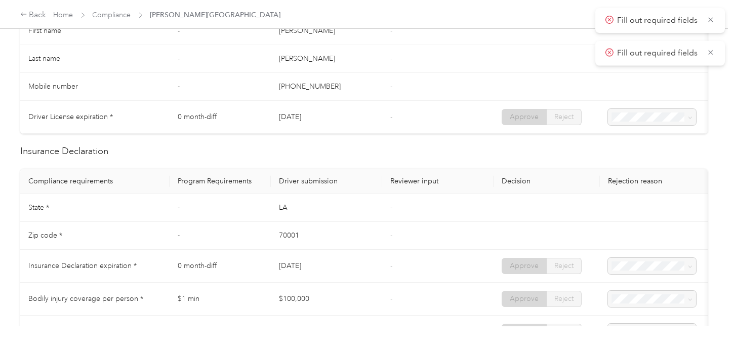
scroll to position [450, 0]
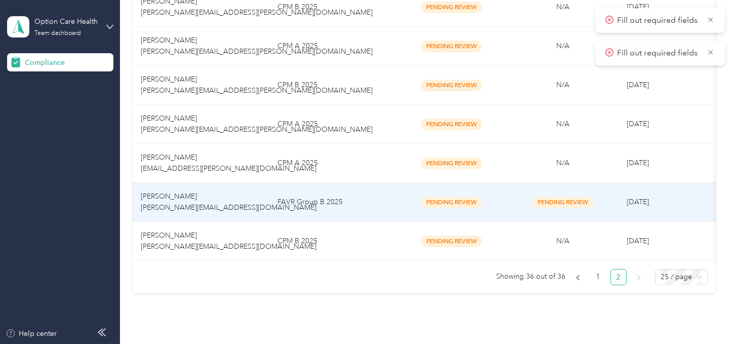
scroll to position [453, 0]
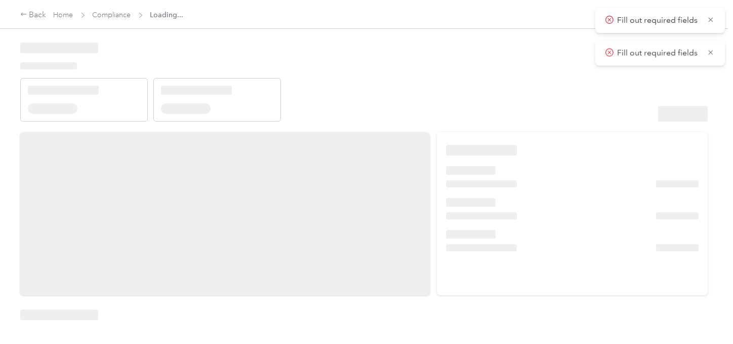
drag, startPoint x: 517, startPoint y: 100, endPoint x: 549, endPoint y: 113, distance: 34.3
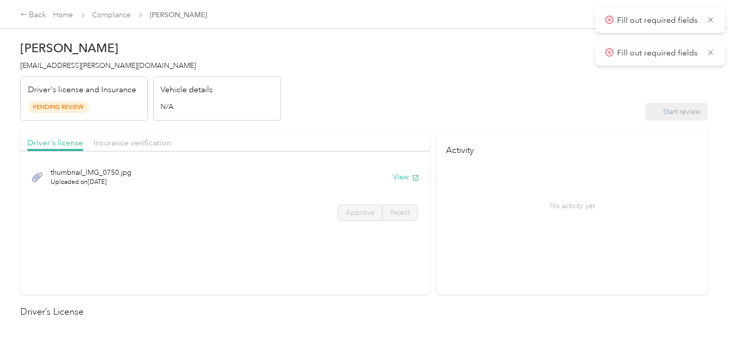
drag, startPoint x: 511, startPoint y: 105, endPoint x: 499, endPoint y: 108, distance: 12.2
drag, startPoint x: 365, startPoint y: 211, endPoint x: 482, endPoint y: 220, distance: 117.3
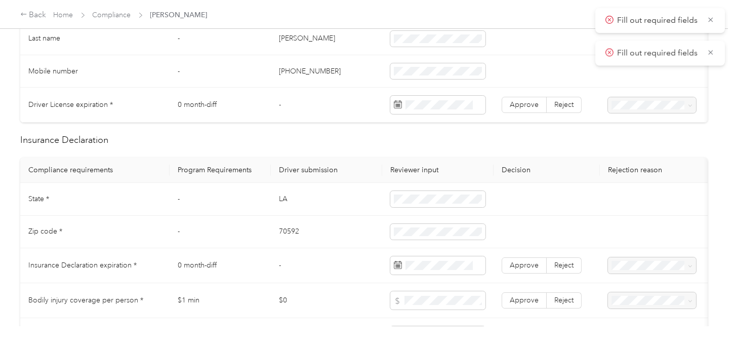
scroll to position [281, 0]
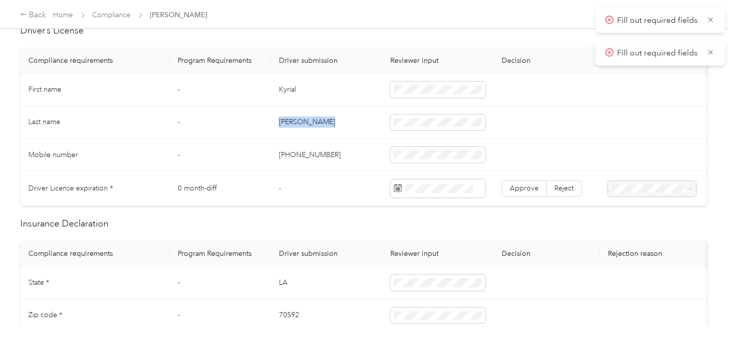
drag, startPoint x: 290, startPoint y: 120, endPoint x: 370, endPoint y: 120, distance: 80.0
drag, startPoint x: 515, startPoint y: 181, endPoint x: 436, endPoint y: 193, distance: 80.4
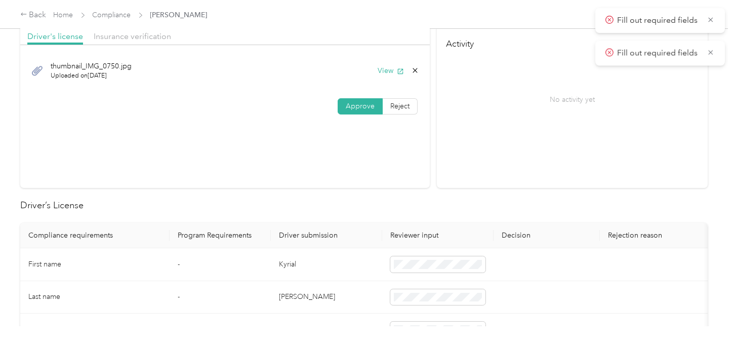
scroll to position [0, 0]
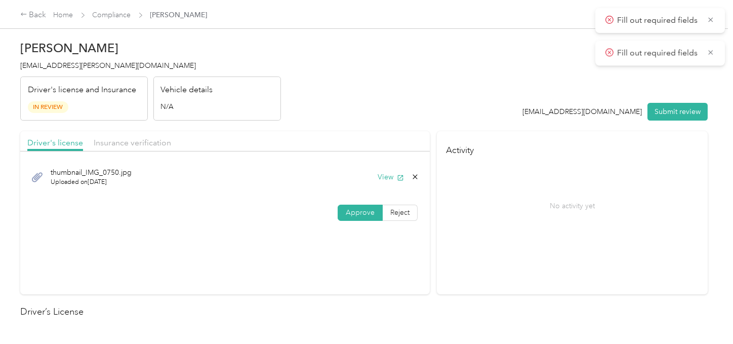
drag, startPoint x: 158, startPoint y: 143, endPoint x: 242, endPoint y: 136, distance: 84.4
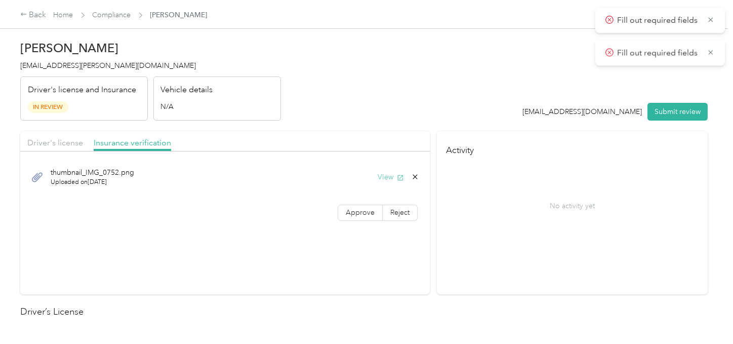
drag, startPoint x: 385, startPoint y: 179, endPoint x: 382, endPoint y: 172, distance: 7.5
drag, startPoint x: 468, startPoint y: 85, endPoint x: 652, endPoint y: 108, distance: 185.7
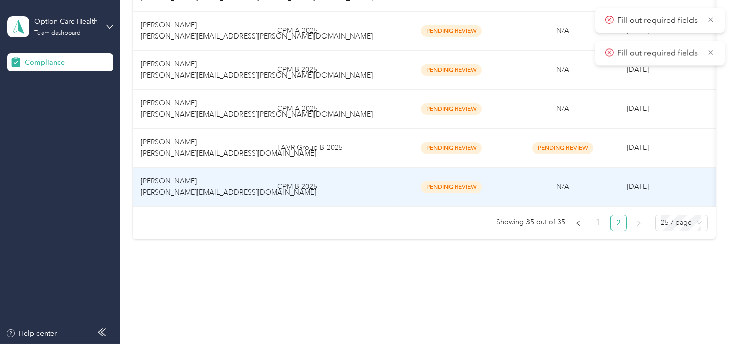
scroll to position [302, 0]
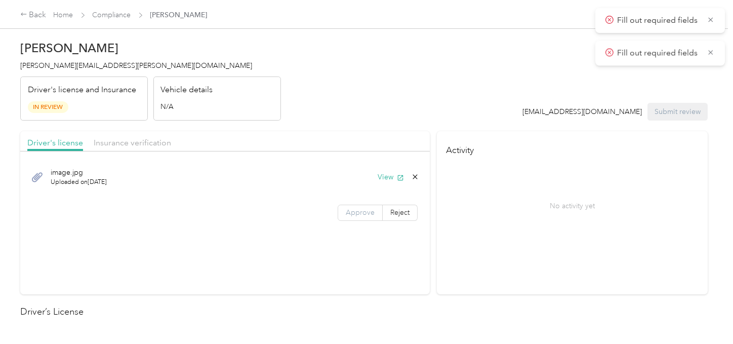
drag, startPoint x: 363, startPoint y: 201, endPoint x: 367, endPoint y: 210, distance: 9.5
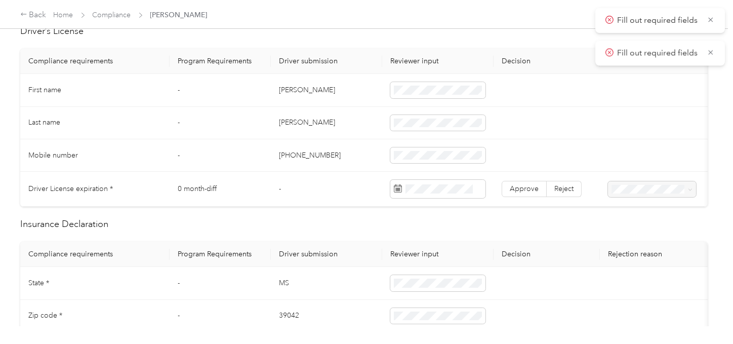
scroll to position [281, 0]
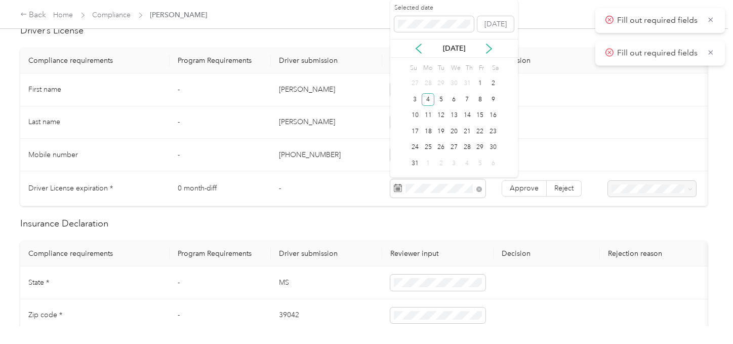
drag, startPoint x: 422, startPoint y: 98, endPoint x: 448, endPoint y: 125, distance: 36.9
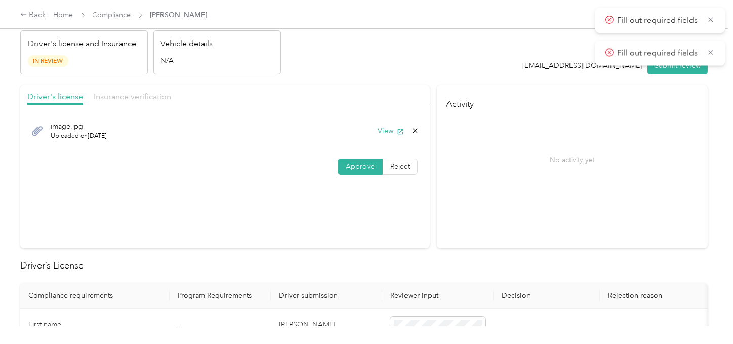
scroll to position [0, 0]
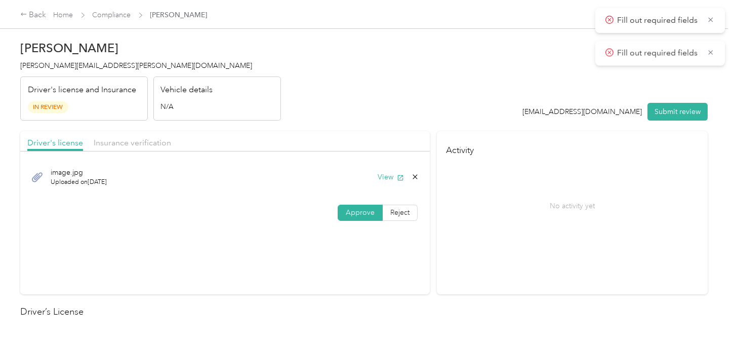
drag, startPoint x: 168, startPoint y: 142, endPoint x: 197, endPoint y: 142, distance: 28.9
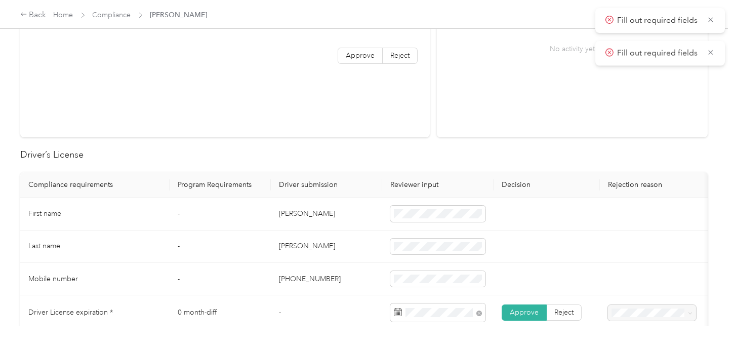
scroll to position [393, 0]
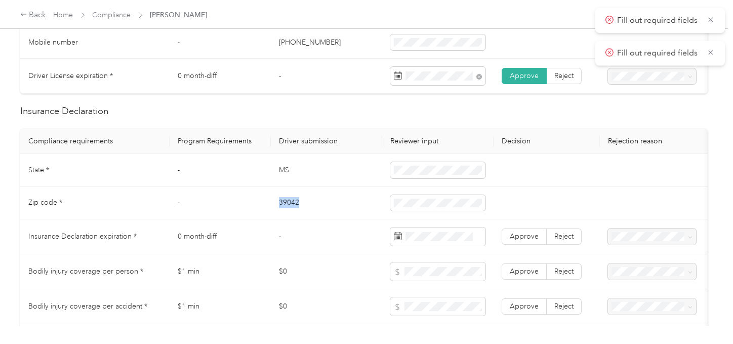
drag, startPoint x: 285, startPoint y: 205, endPoint x: 367, endPoint y: 209, distance: 82.1
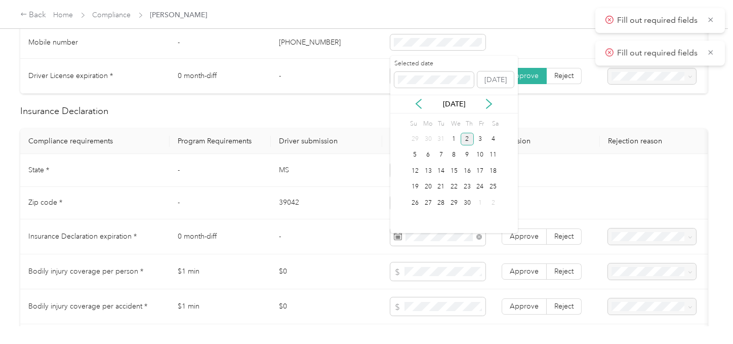
drag, startPoint x: 469, startPoint y: 137, endPoint x: 505, endPoint y: 205, distance: 77.0
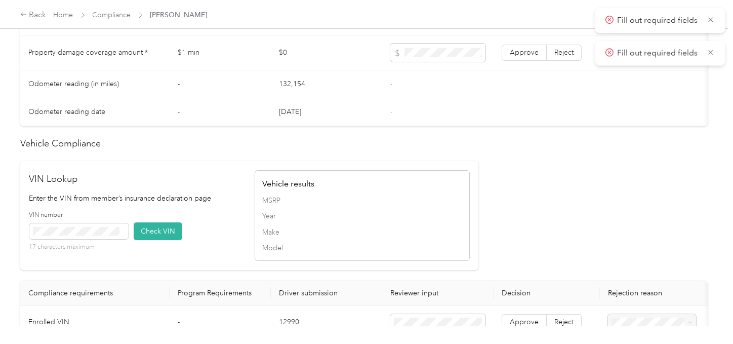
scroll to position [843, 0]
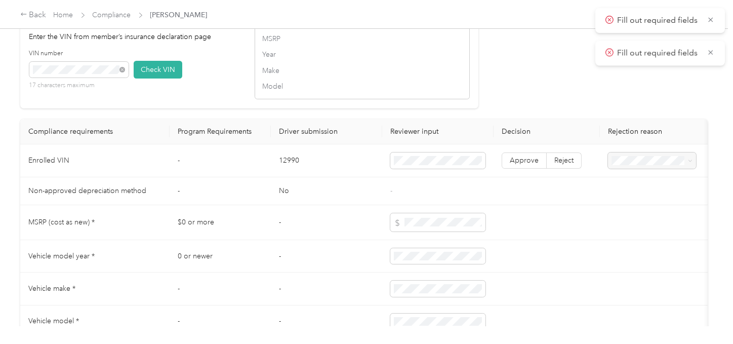
drag, startPoint x: 142, startPoint y: 81, endPoint x: 498, endPoint y: 100, distance: 355.9
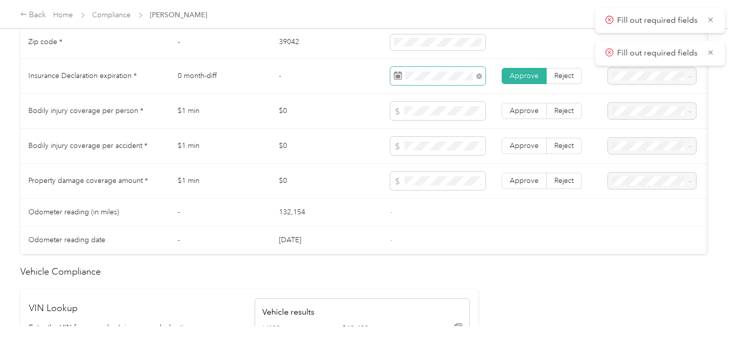
scroll to position [450, 0]
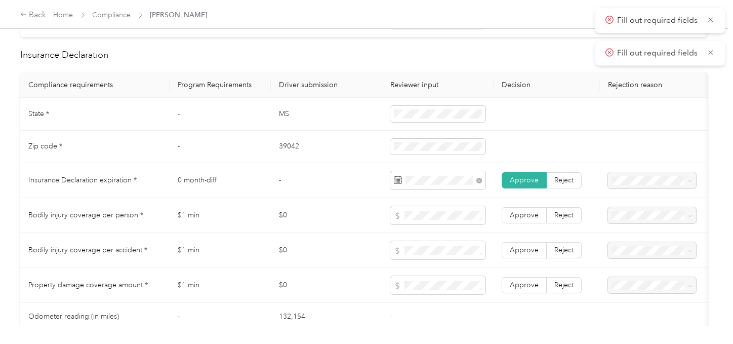
drag, startPoint x: 521, startPoint y: 289, endPoint x: 531, endPoint y: 274, distance: 18.0
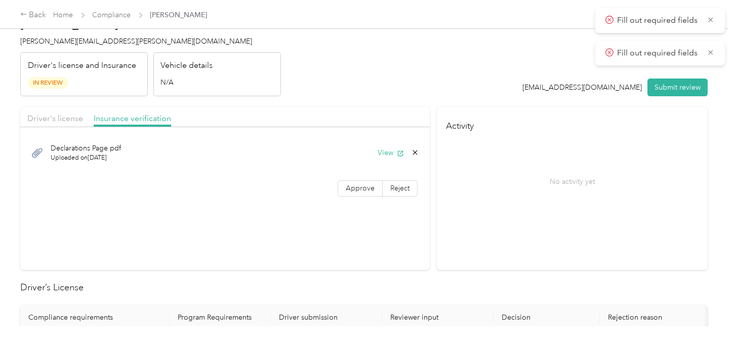
scroll to position [0, 0]
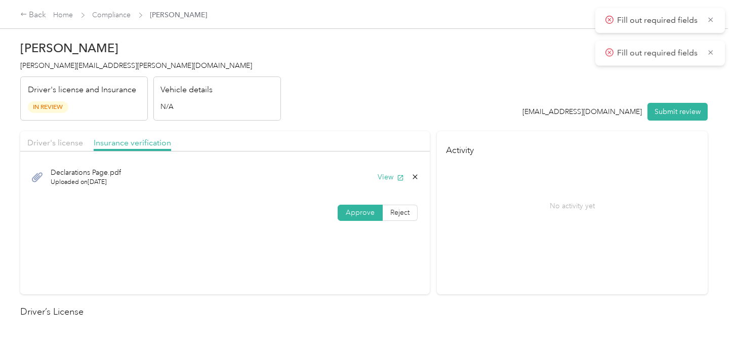
drag, startPoint x: 367, startPoint y: 207, endPoint x: 455, endPoint y: 101, distance: 137.7
drag, startPoint x: 455, startPoint y: 101, endPoint x: 665, endPoint y: 118, distance: 211.3
drag, startPoint x: 677, startPoint y: 116, endPoint x: 577, endPoint y: 112, distance: 100.3
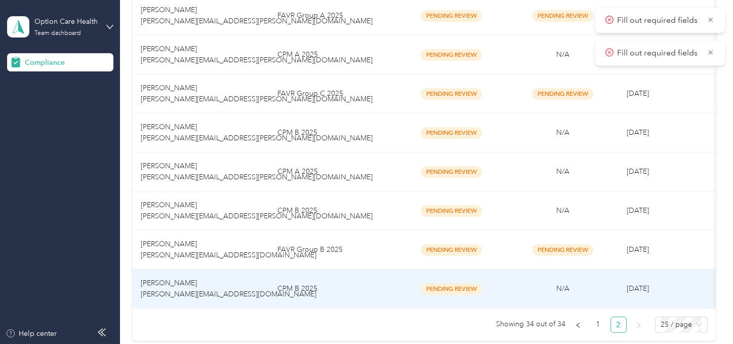
scroll to position [263, 0]
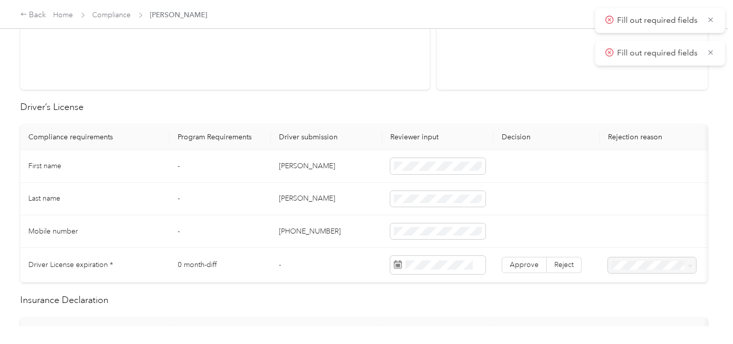
scroll to position [281, 0]
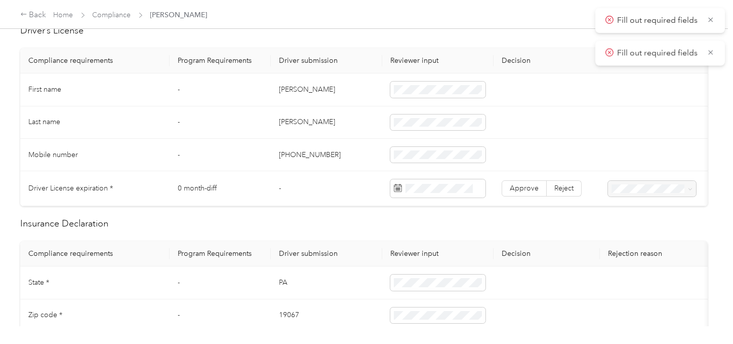
drag, startPoint x: 366, startPoint y: 158, endPoint x: 640, endPoint y: 218, distance: 280.8
drag, startPoint x: 528, startPoint y: 183, endPoint x: 528, endPoint y: 196, distance: 12.7
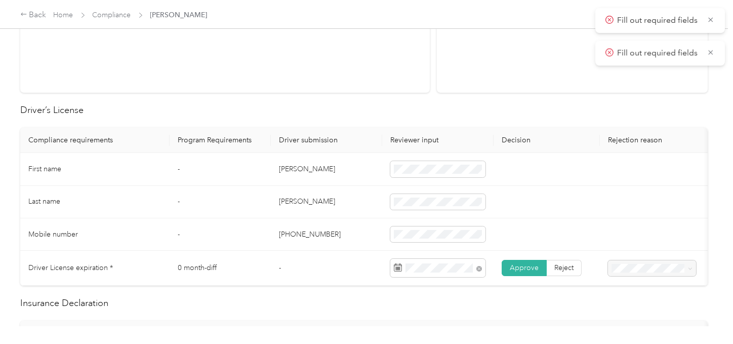
scroll to position [0, 0]
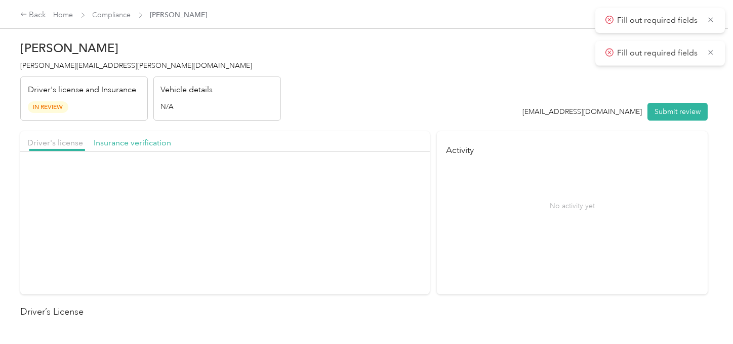
drag, startPoint x: 325, startPoint y: 109, endPoint x: 358, endPoint y: 154, distance: 56.8
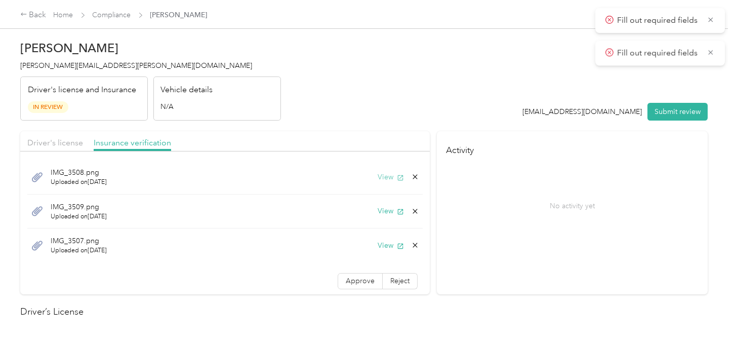
drag, startPoint x: 379, startPoint y: 172, endPoint x: 373, endPoint y: 173, distance: 6.2
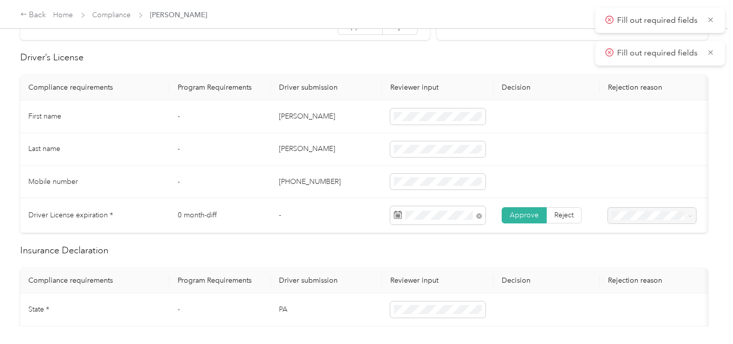
scroll to position [393, 0]
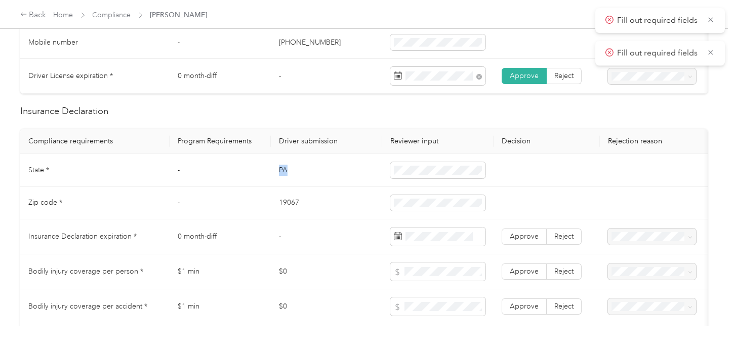
drag, startPoint x: 281, startPoint y: 177, endPoint x: 296, endPoint y: 176, distance: 14.3
drag, startPoint x: 291, startPoint y: 208, endPoint x: 310, endPoint y: 208, distance: 19.8
drag, startPoint x: 528, startPoint y: 243, endPoint x: 520, endPoint y: 259, distance: 17.4
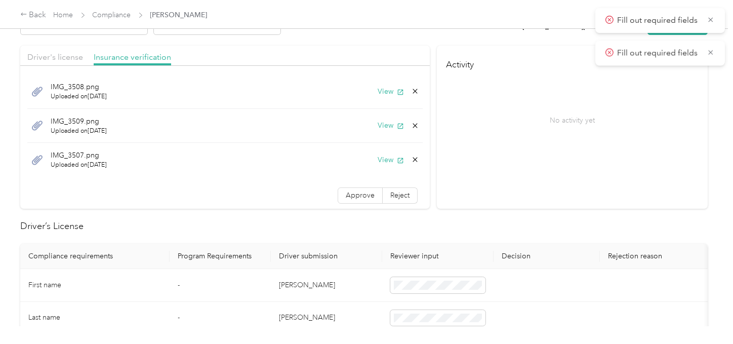
scroll to position [0, 0]
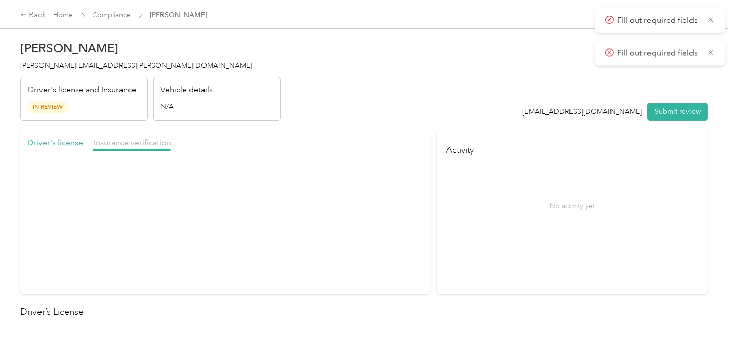
drag, startPoint x: 66, startPoint y: 139, endPoint x: 219, endPoint y: 134, distance: 153.5
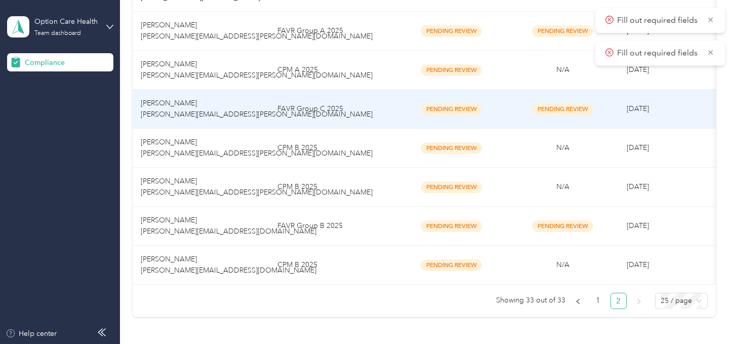
scroll to position [228, 0]
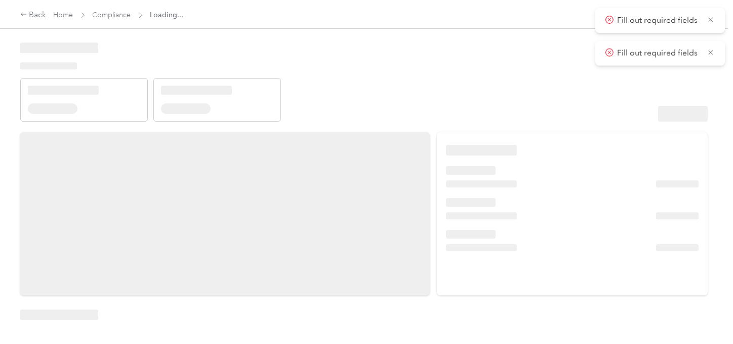
drag, startPoint x: 523, startPoint y: 94, endPoint x: 589, endPoint y: 106, distance: 66.9
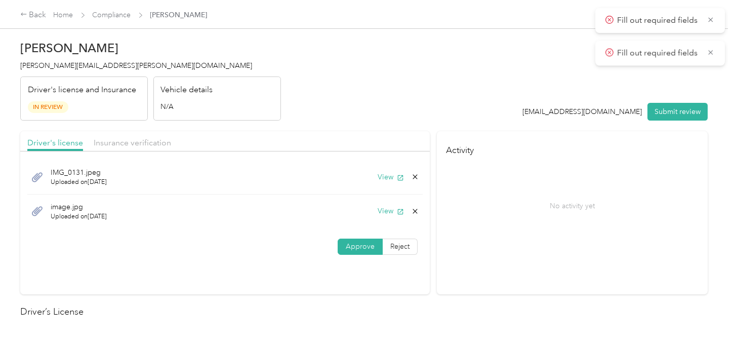
drag, startPoint x: 392, startPoint y: 214, endPoint x: 285, endPoint y: 176, distance: 113.8
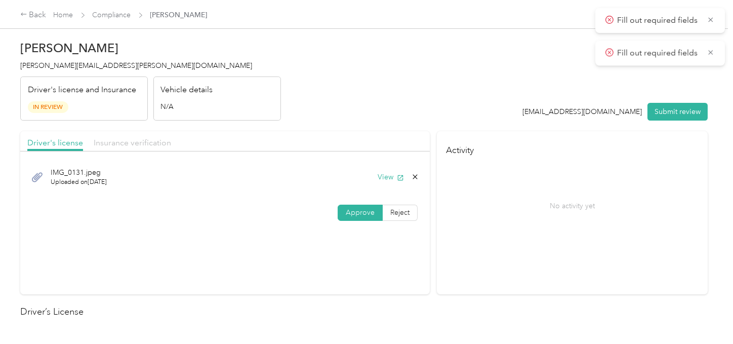
drag, startPoint x: 118, startPoint y: 142, endPoint x: 313, endPoint y: 102, distance: 199.0
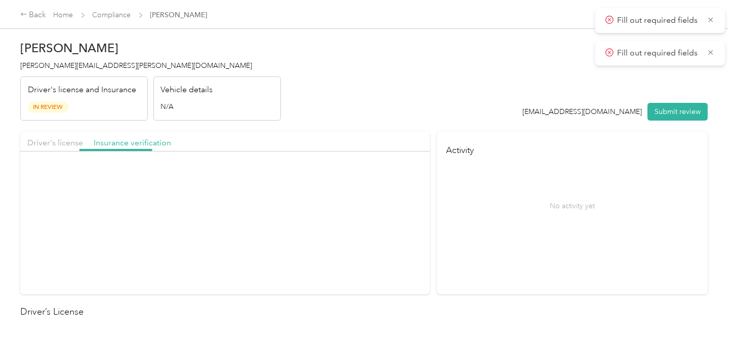
drag, startPoint x: 317, startPoint y: 103, endPoint x: 358, endPoint y: 154, distance: 66.3
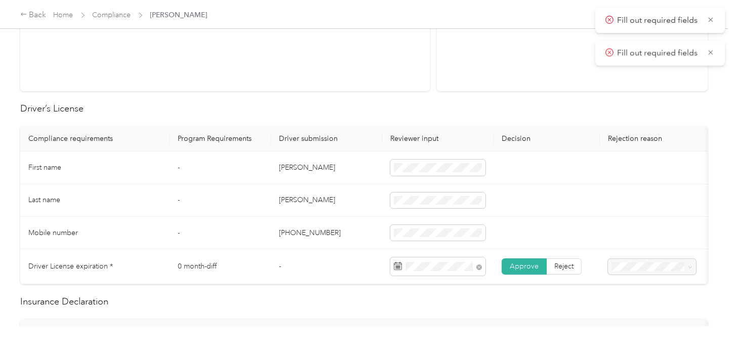
scroll to position [338, 0]
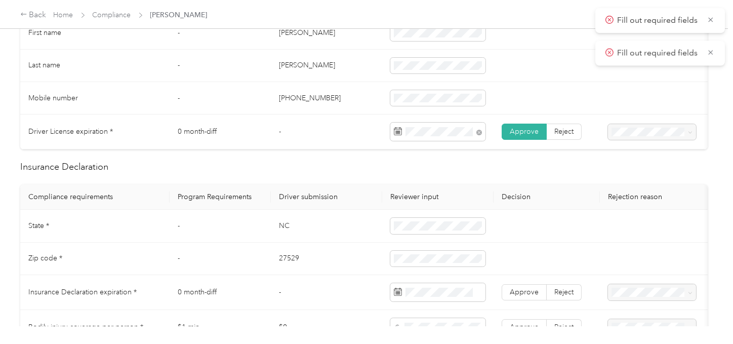
drag, startPoint x: 325, startPoint y: 273, endPoint x: 668, endPoint y: 286, distance: 344.0
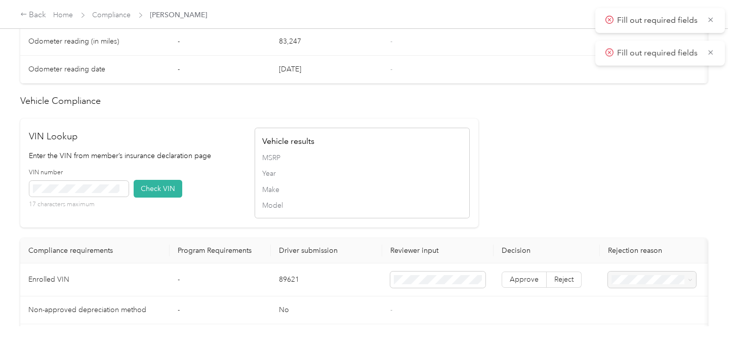
scroll to position [731, 0]
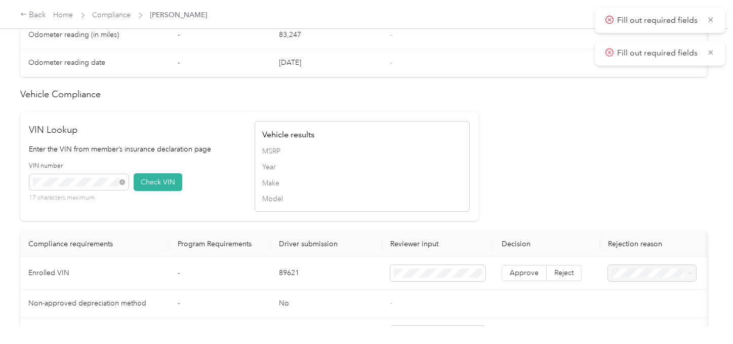
drag, startPoint x: 147, startPoint y: 201, endPoint x: 325, endPoint y: 151, distance: 184.6
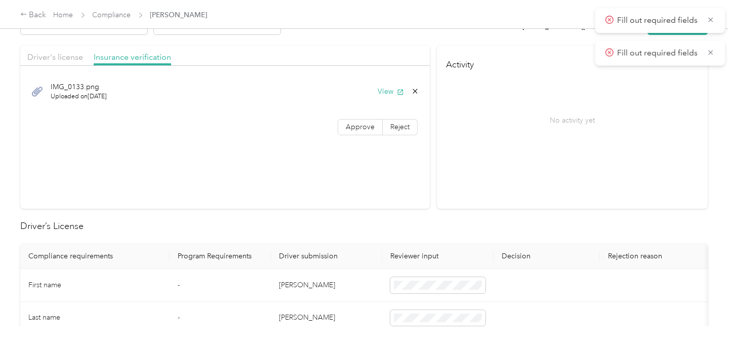
scroll to position [2, 0]
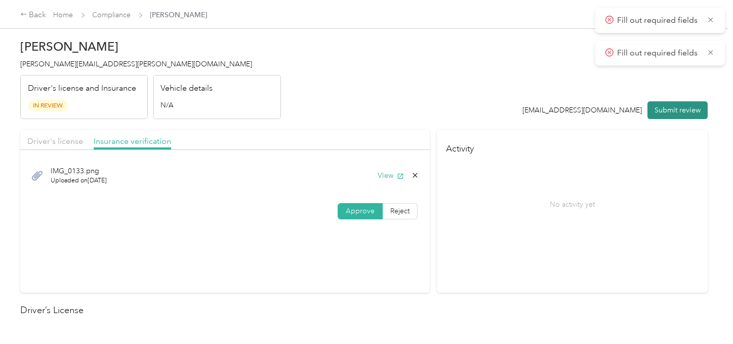
drag, startPoint x: 530, startPoint y: 179, endPoint x: 670, endPoint y: 113, distance: 155.4
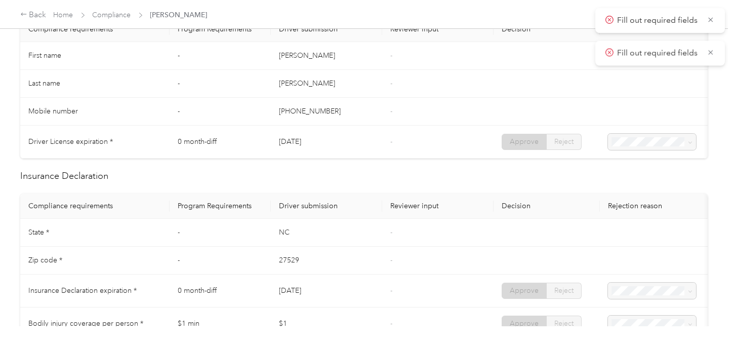
scroll to position [451, 0]
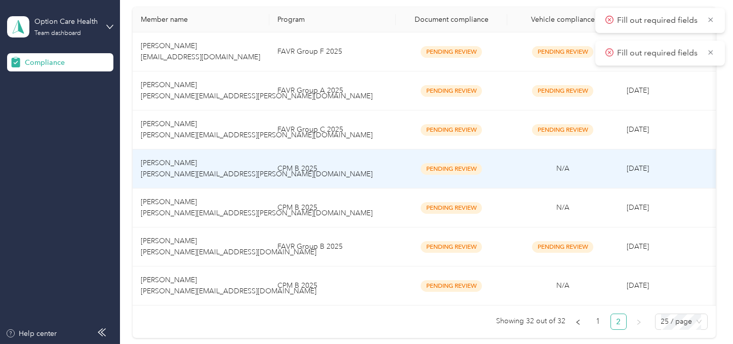
scroll to position [112, 0]
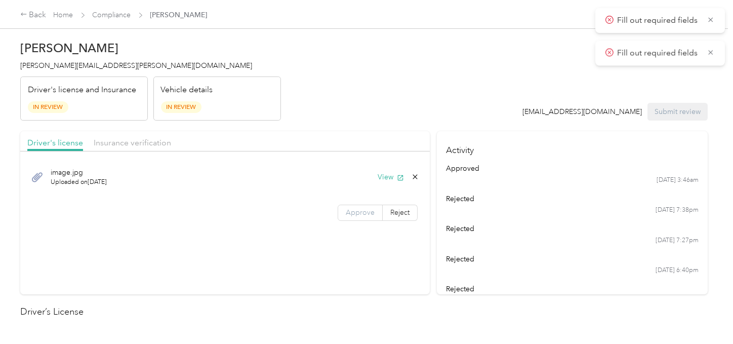
drag, startPoint x: 372, startPoint y: 196, endPoint x: 367, endPoint y: 208, distance: 12.2
drag, startPoint x: 367, startPoint y: 208, endPoint x: 396, endPoint y: 203, distance: 29.8
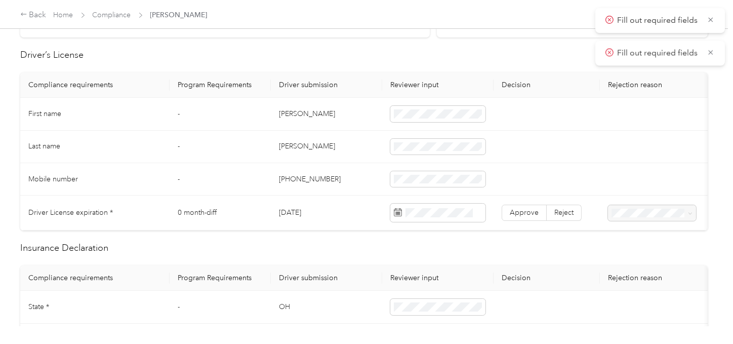
scroll to position [281, 0]
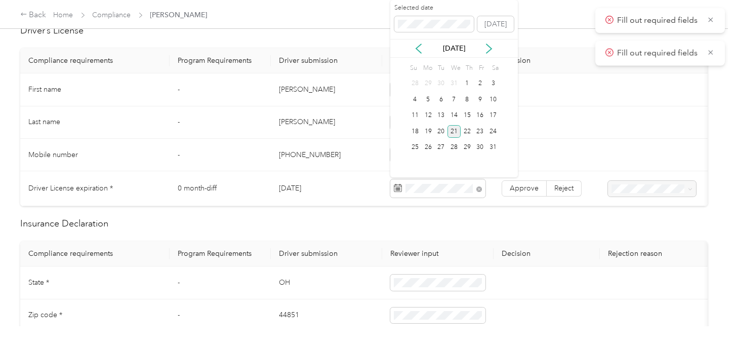
drag, startPoint x: 455, startPoint y: 129, endPoint x: 522, endPoint y: 195, distance: 94.5
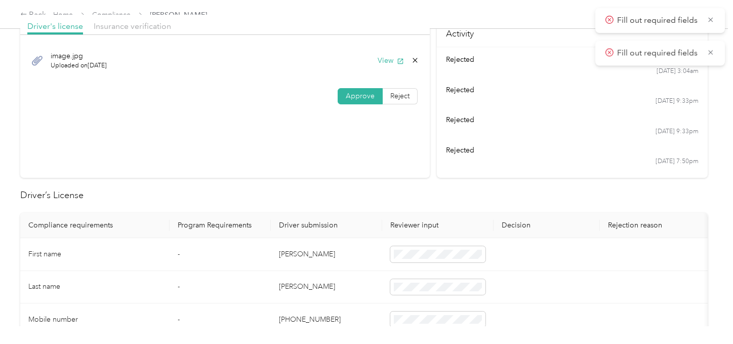
scroll to position [0, 0]
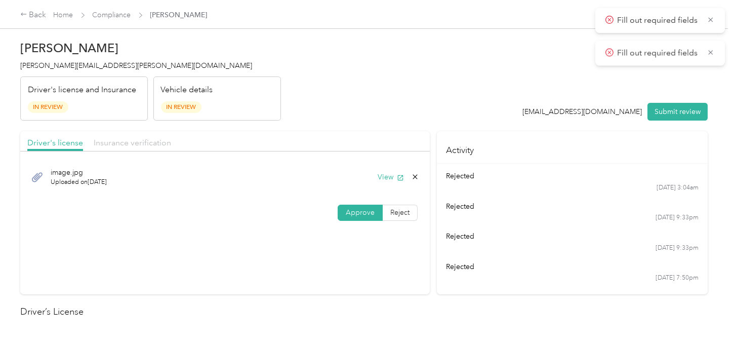
drag, startPoint x: 136, startPoint y: 144, endPoint x: 141, endPoint y: 143, distance: 5.8
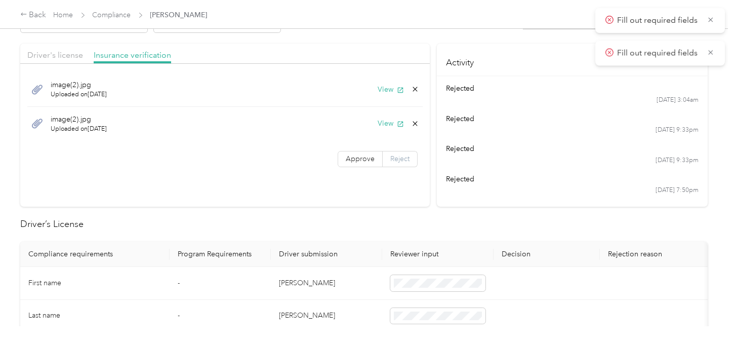
scroll to position [338, 0]
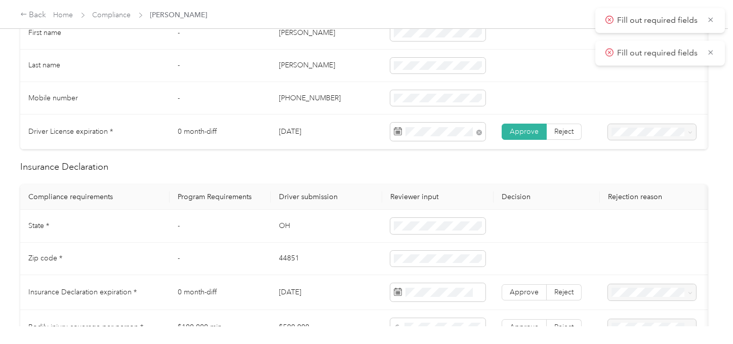
drag, startPoint x: 358, startPoint y: 273, endPoint x: 714, endPoint y: 274, distance: 355.9
drag, startPoint x: 513, startPoint y: 293, endPoint x: 416, endPoint y: 242, distance: 109.6
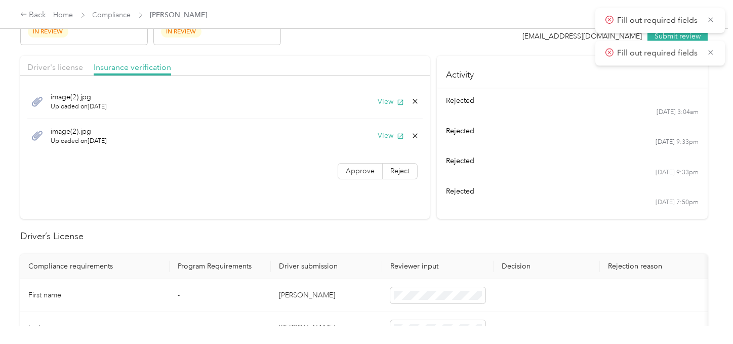
scroll to position [0, 0]
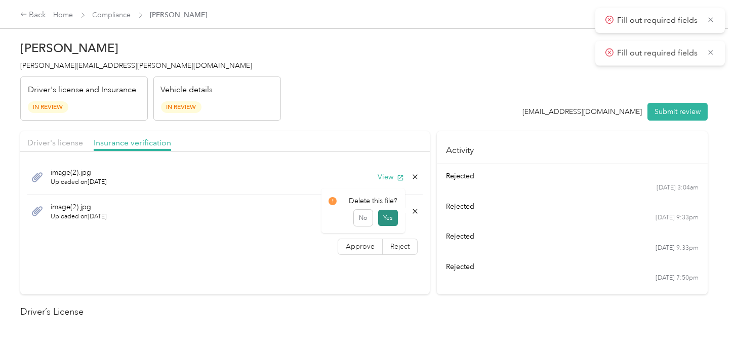
drag, startPoint x: 392, startPoint y: 216, endPoint x: 373, endPoint y: 218, distance: 18.8
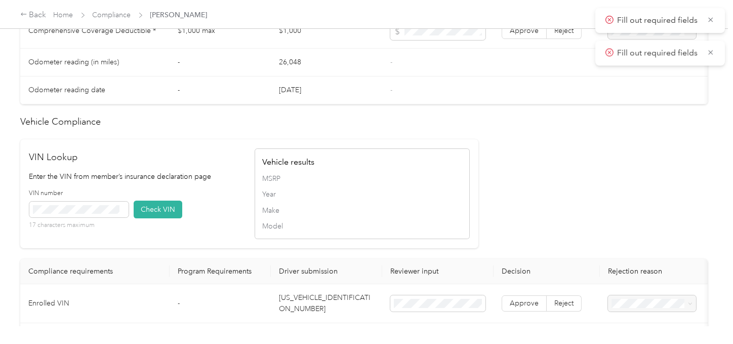
scroll to position [900, 0]
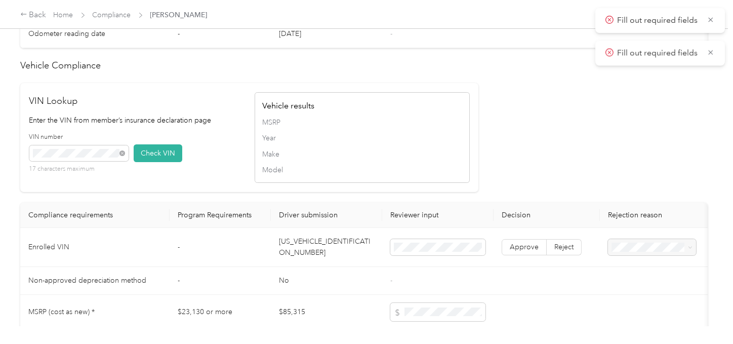
drag, startPoint x: 137, startPoint y: 168, endPoint x: 201, endPoint y: 174, distance: 64.6
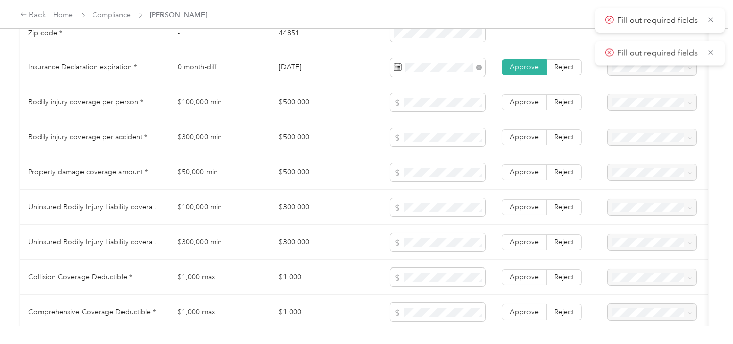
scroll to position [506, 0]
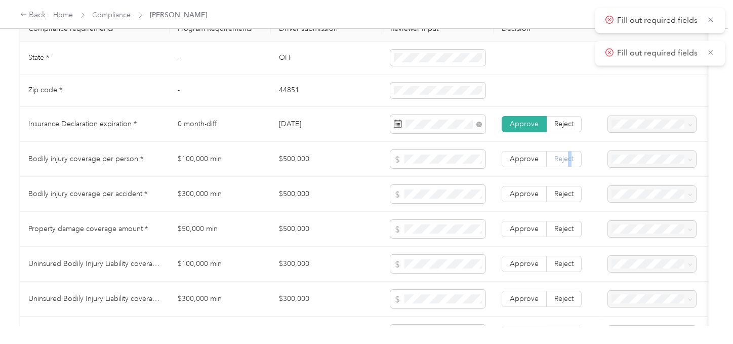
drag, startPoint x: 568, startPoint y: 161, endPoint x: 566, endPoint y: 167, distance: 6.3
drag, startPoint x: 568, startPoint y: 163, endPoint x: 564, endPoint y: 209, distance: 46.2
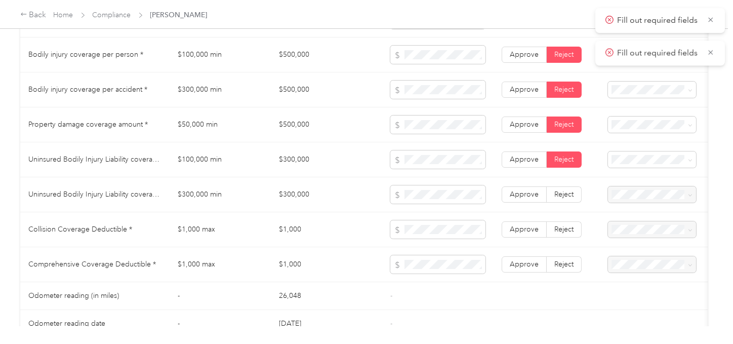
scroll to position [619, 0]
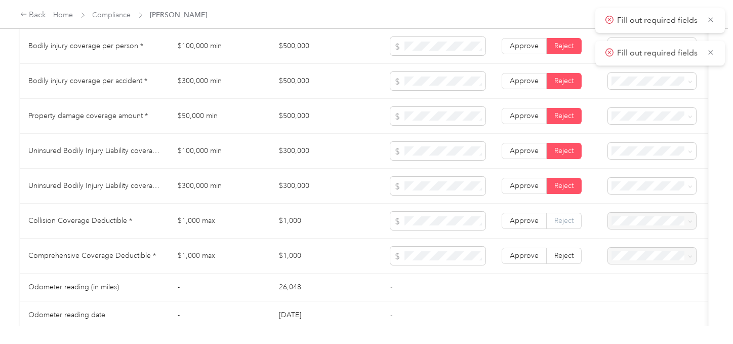
drag, startPoint x: 577, startPoint y: 227, endPoint x: 574, endPoint y: 231, distance: 5.2
drag, startPoint x: 643, startPoint y: 190, endPoint x: 646, endPoint y: 131, distance: 58.8
drag, startPoint x: 638, startPoint y: 152, endPoint x: 640, endPoint y: 136, distance: 16.3
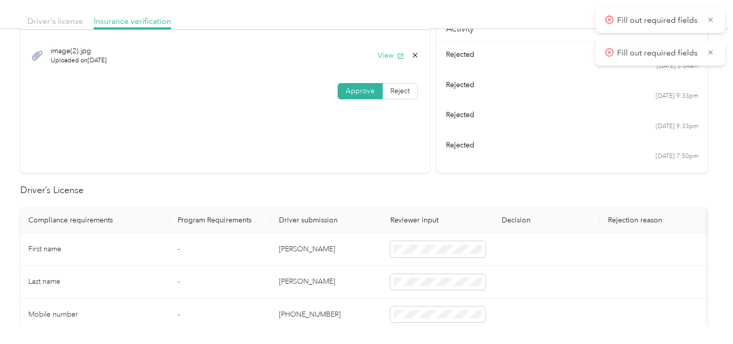
scroll to position [0, 0]
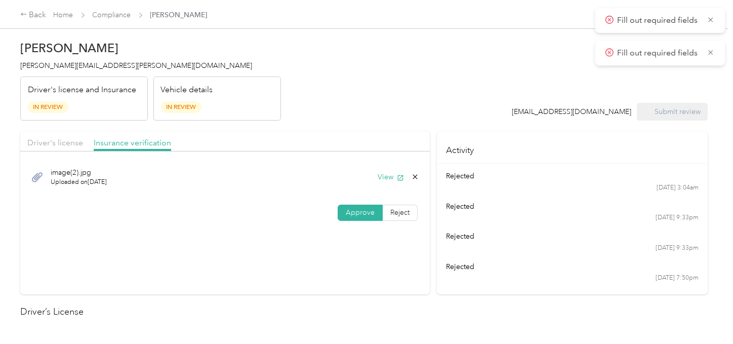
drag, startPoint x: 488, startPoint y: 84, endPoint x: 477, endPoint y: 83, distance: 11.2
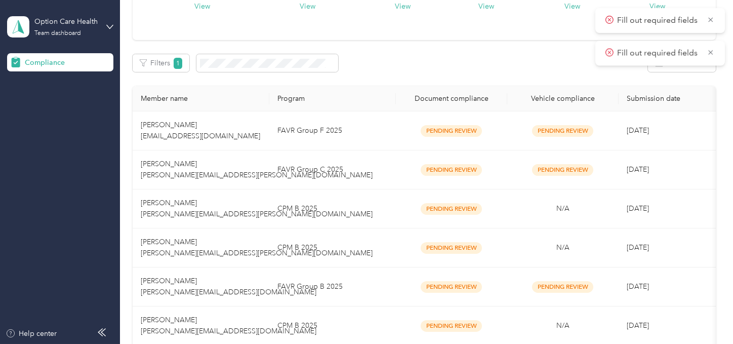
scroll to position [225, 0]
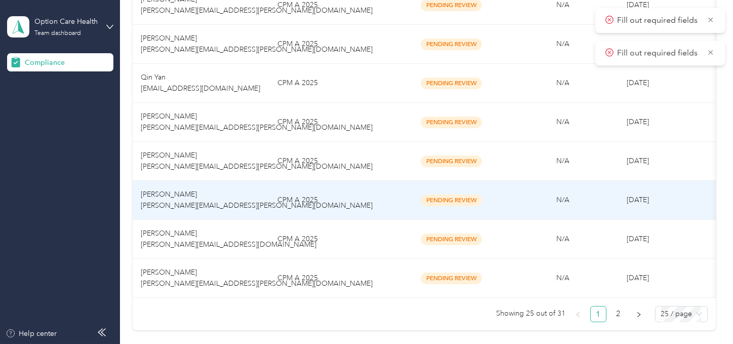
scroll to position [997, 0]
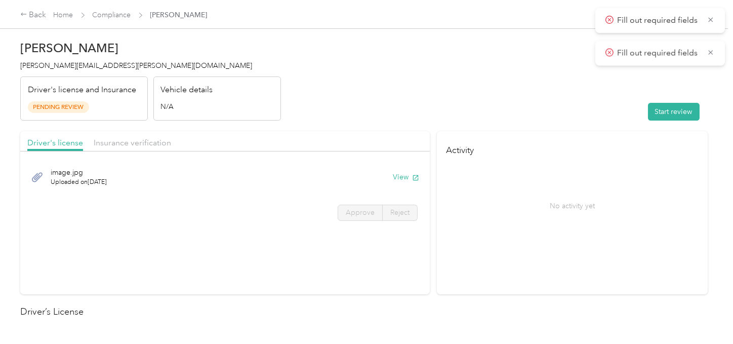
drag, startPoint x: 678, startPoint y: 112, endPoint x: 500, endPoint y: 94, distance: 179.2
drag, startPoint x: 356, startPoint y: 213, endPoint x: 487, endPoint y: 208, distance: 130.7
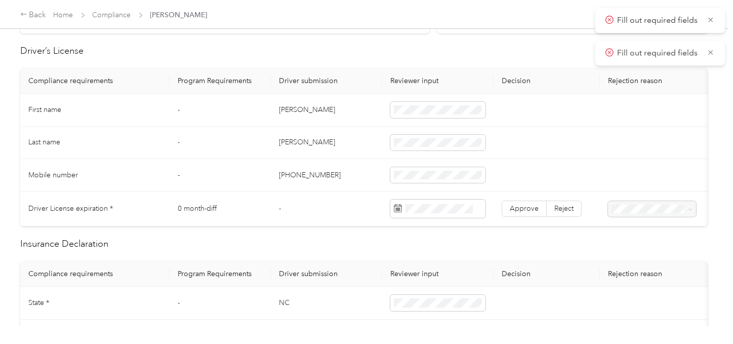
scroll to position [281, 0]
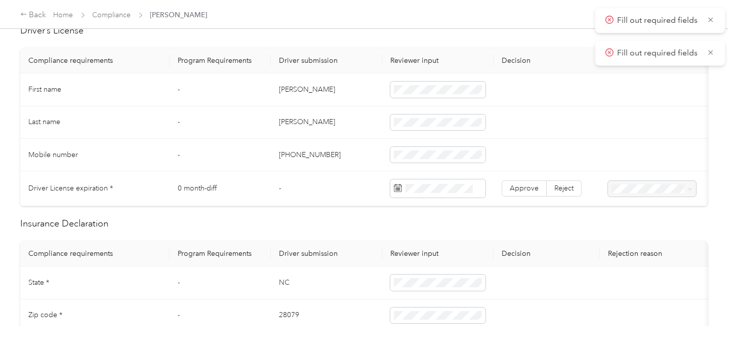
drag, startPoint x: 352, startPoint y: 138, endPoint x: 379, endPoint y: 145, distance: 27.6
drag, startPoint x: 514, startPoint y: 187, endPoint x: 492, endPoint y: 196, distance: 24.3
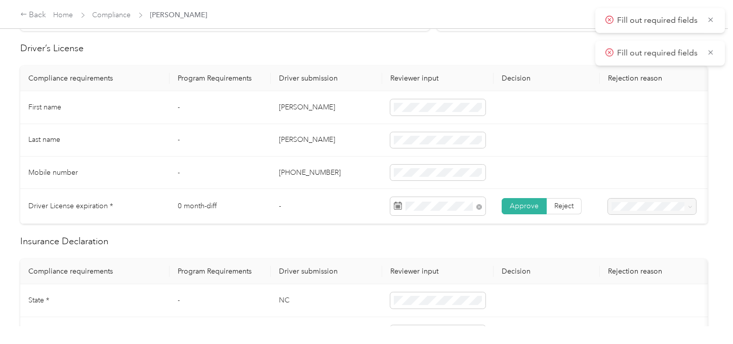
scroll to position [393, 0]
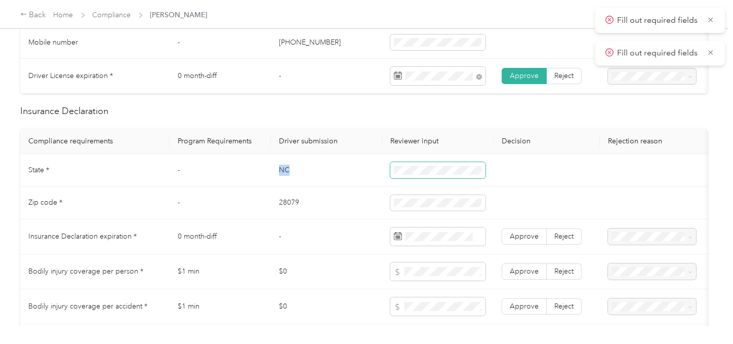
drag, startPoint x: 282, startPoint y: 172, endPoint x: 422, endPoint y: 169, distance: 140.3
drag, startPoint x: 293, startPoint y: 208, endPoint x: 391, endPoint y: 208, distance: 98.2
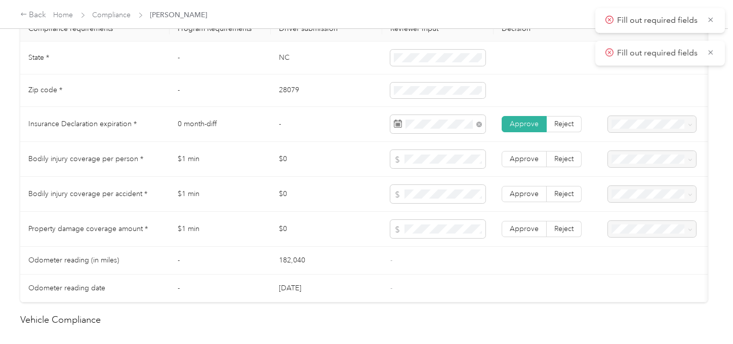
scroll to position [450, 0]
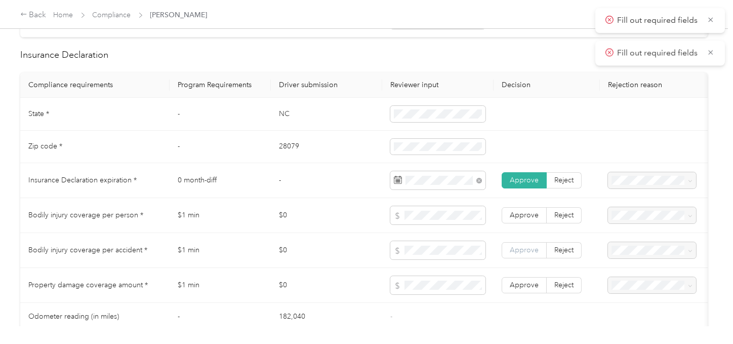
drag, startPoint x: 502, startPoint y: 288, endPoint x: 513, endPoint y: 262, distance: 28.6
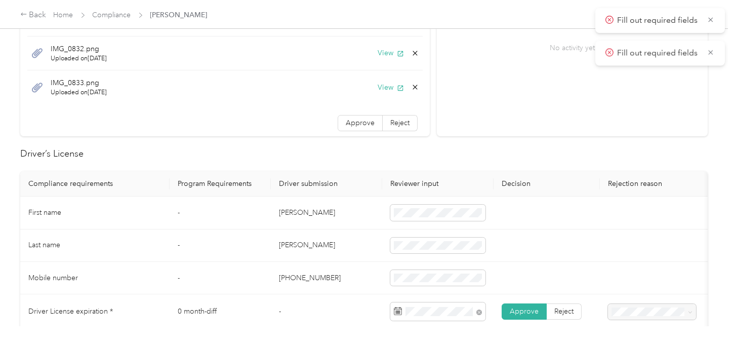
scroll to position [0, 0]
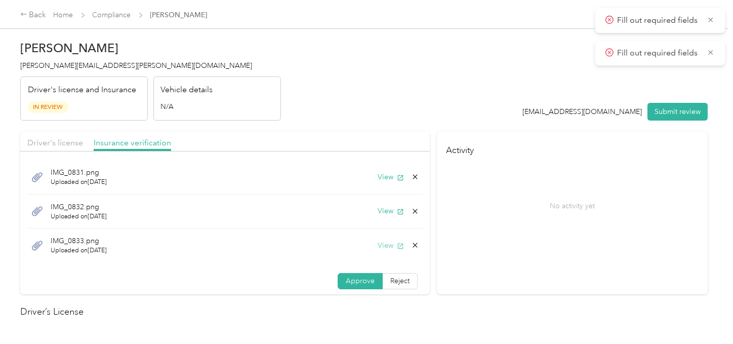
drag, startPoint x: 380, startPoint y: 219, endPoint x: 379, endPoint y: 248, distance: 29.4
drag, startPoint x: 407, startPoint y: 242, endPoint x: 389, endPoint y: 247, distance: 18.2
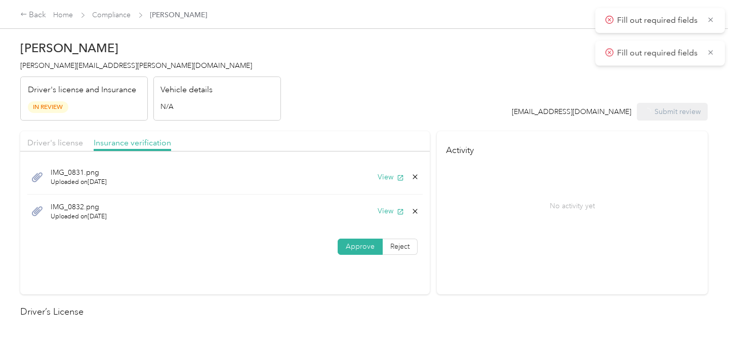
drag, startPoint x: 473, startPoint y: 75, endPoint x: 88, endPoint y: 74, distance: 385.8
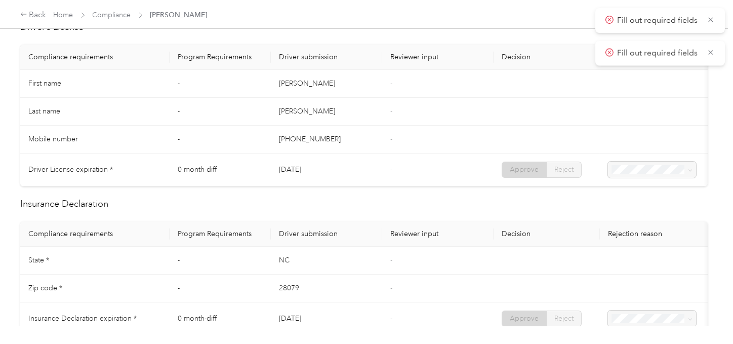
scroll to position [338, 0]
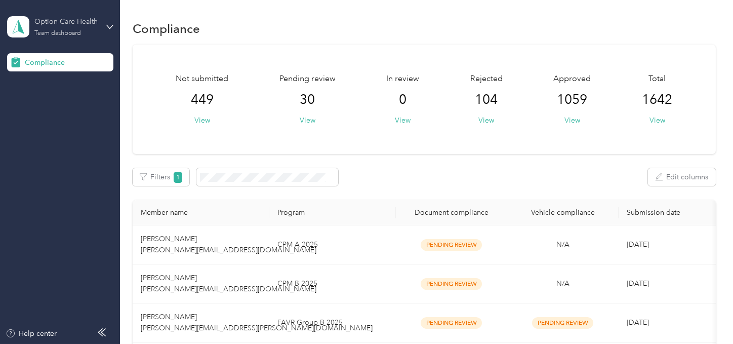
click at [92, 36] on div "Option Care Health Team dashboard" at bounding box center [65, 26] width 63 height 20
click at [67, 29] on div "Option Care Health Team dashboard" at bounding box center [65, 26] width 63 height 20
click at [28, 110] on div "Log out" at bounding box center [35, 106] width 39 height 11
